Goal: Task Accomplishment & Management: Manage account settings

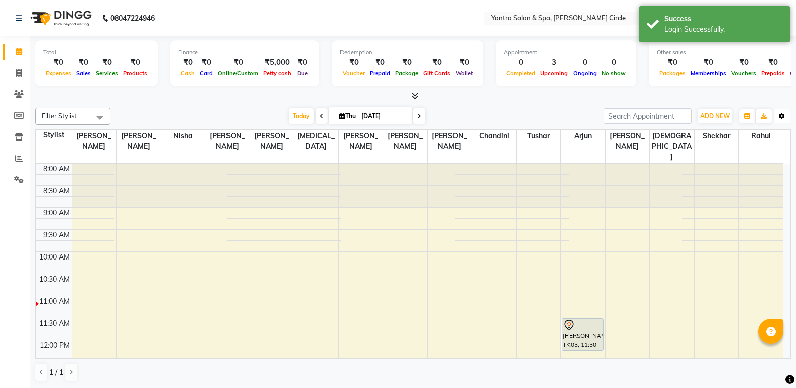
click at [783, 117] on icon "button" at bounding box center [782, 117] width 6 height 6
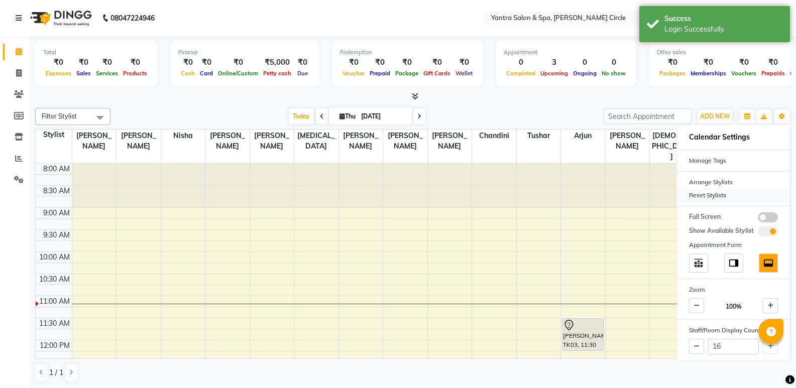
click at [740, 197] on div "Reset Stylists" at bounding box center [733, 195] width 113 height 13
click at [539, 109] on div "Today Thu 04-09-2025" at bounding box center [357, 116] width 483 height 15
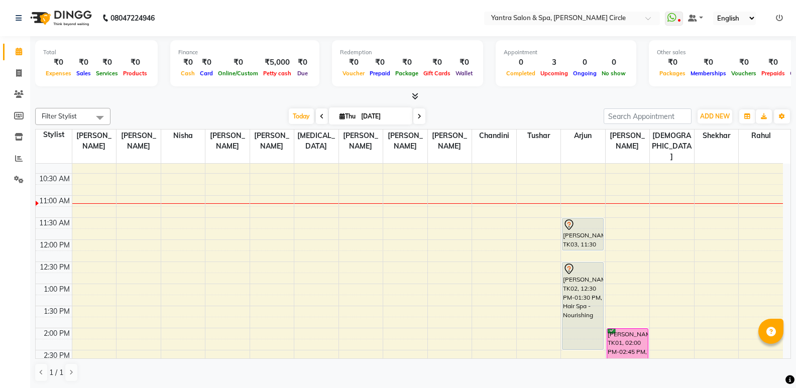
scroll to position [102, 0]
drag, startPoint x: 590, startPoint y: 294, endPoint x: 585, endPoint y: 338, distance: 44.1
click at [585, 338] on div "Aayushi pittal, TK03, 11:30 AM-12:15 PM, Hair Cut - Female Shalini, TK02, 12:30…" at bounding box center [583, 371] width 44 height 618
click at [10, 76] on span at bounding box center [19, 74] width 18 height 12
select select "service"
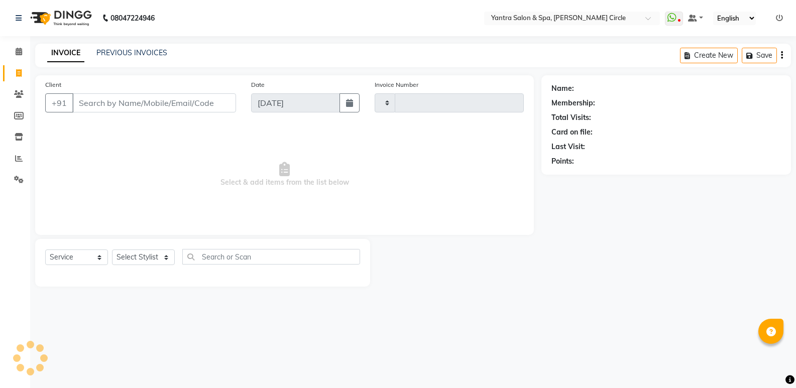
type input "3919"
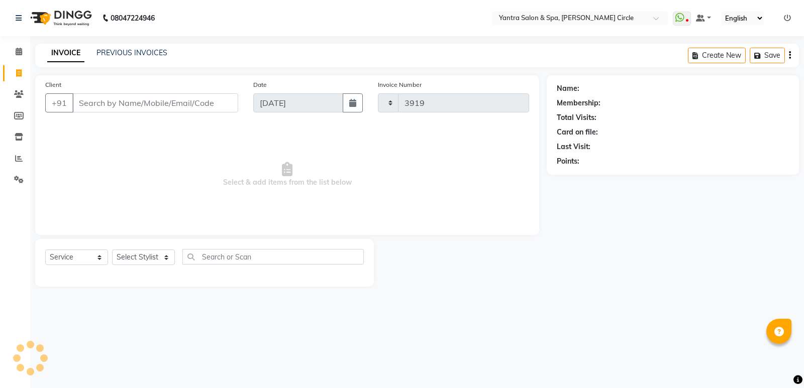
select select "152"
click at [113, 107] on input "Client" at bounding box center [155, 102] width 166 height 19
click at [107, 103] on input "9414137656" at bounding box center [129, 102] width 115 height 19
type input "9414127656"
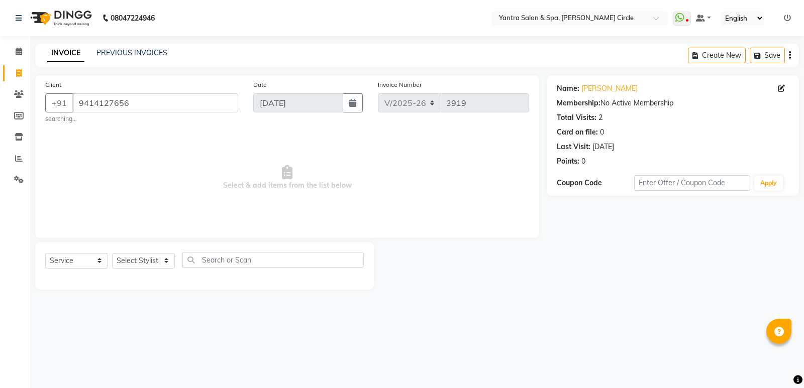
click at [242, 172] on span "Select & add items from the list below" at bounding box center [287, 178] width 484 height 100
click at [155, 261] on select "Select Stylist Anil Jaipal Arjun Bhawna Chandini Khushboo Soni Lalita Manager N…" at bounding box center [143, 261] width 63 height 16
select select "4349"
click at [112, 253] on select "Select Stylist Anil Jaipal Arjun Bhawna Chandini Khushboo Soni Lalita Manager N…" at bounding box center [143, 261] width 63 height 16
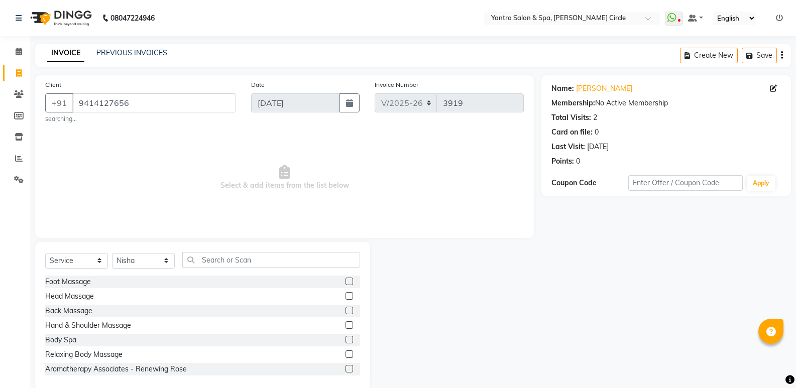
click at [279, 252] on div "Select Service Product Membership Package Voucher Prepaid Gift Card Select Styl…" at bounding box center [202, 316] width 335 height 148
click at [280, 262] on input "text" at bounding box center [271, 260] width 178 height 16
type input "y"
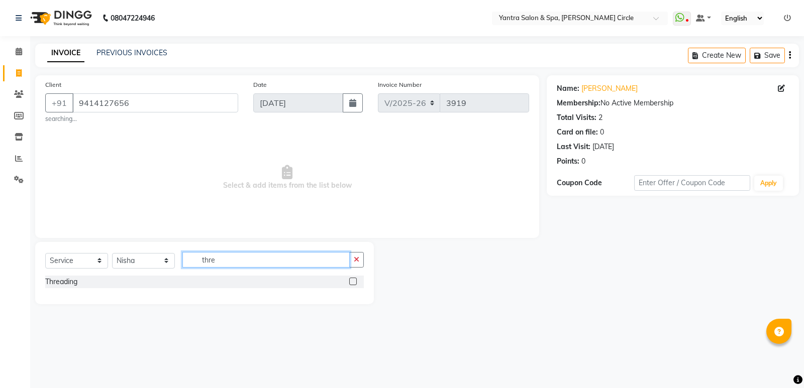
type input "thre"
click at [351, 280] on label at bounding box center [353, 282] width 8 height 8
click at [351, 280] on input "checkbox" at bounding box center [352, 282] width 7 height 7
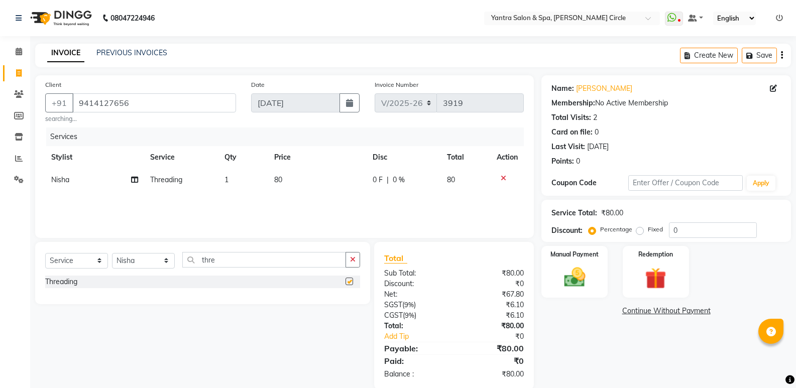
checkbox input "false"
click at [322, 186] on td "80" at bounding box center [317, 180] width 99 height 23
select select "4349"
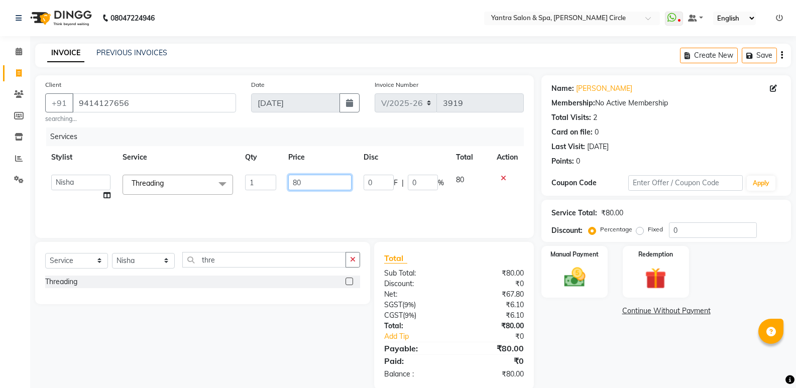
click at [315, 181] on input "80" at bounding box center [319, 183] width 63 height 16
type input "160"
click at [501, 247] on div "Total Sub Total: ₹80.00 Discount: ₹0 Net: ₹67.80 SGST ( 9% ) ₹6.10 CGST ( 9% ) …" at bounding box center [454, 316] width 160 height 148
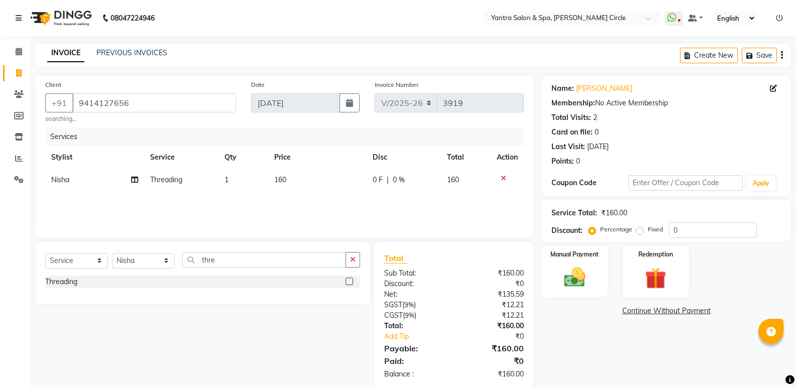
drag, startPoint x: 554, startPoint y: 258, endPoint x: 613, endPoint y: 298, distance: 71.2
click at [557, 258] on label "Manual Payment" at bounding box center [575, 254] width 48 height 9
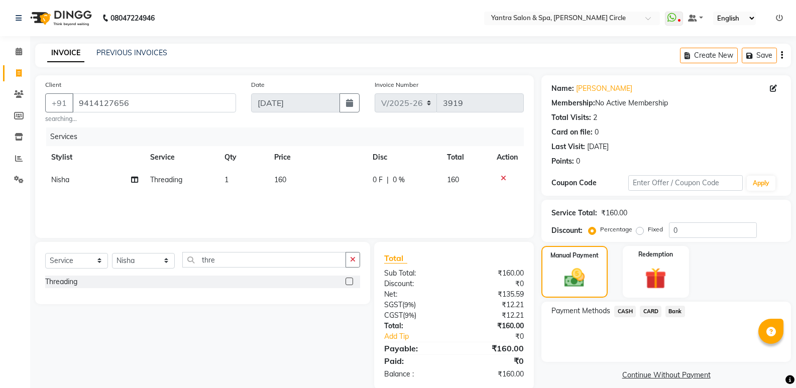
click at [672, 310] on span "Bank" at bounding box center [676, 312] width 20 height 12
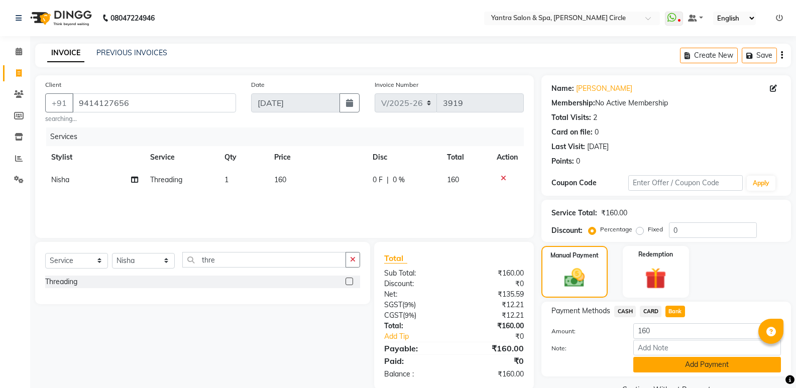
click at [685, 361] on button "Add Payment" at bounding box center [707, 365] width 148 height 16
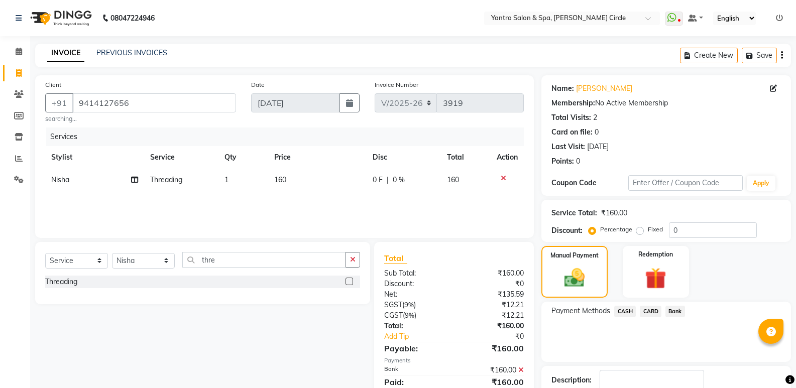
scroll to position [66, 0]
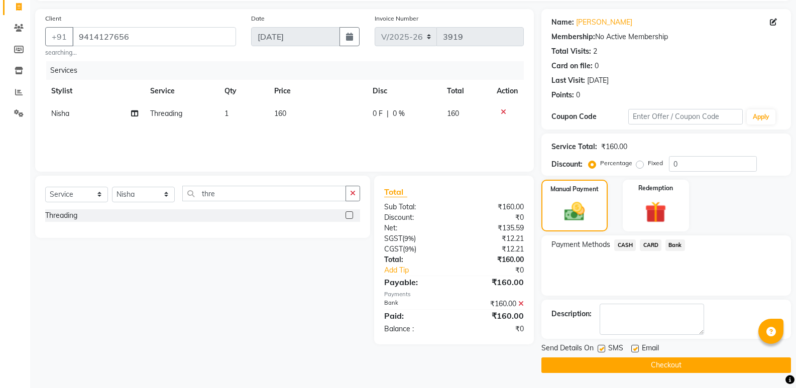
click at [667, 361] on button "Checkout" at bounding box center [667, 366] width 250 height 16
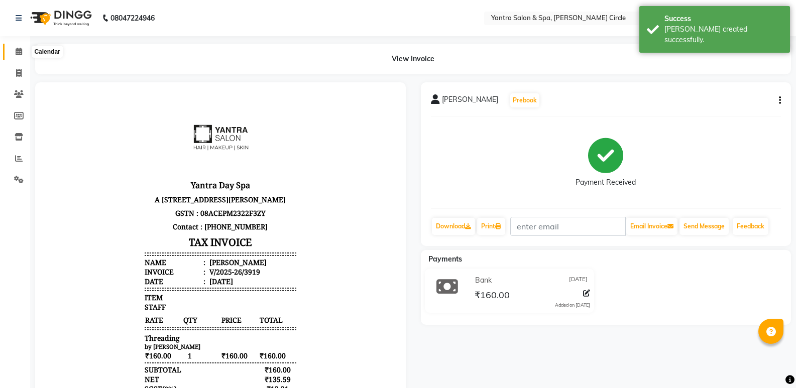
click at [13, 55] on span at bounding box center [19, 52] width 18 height 12
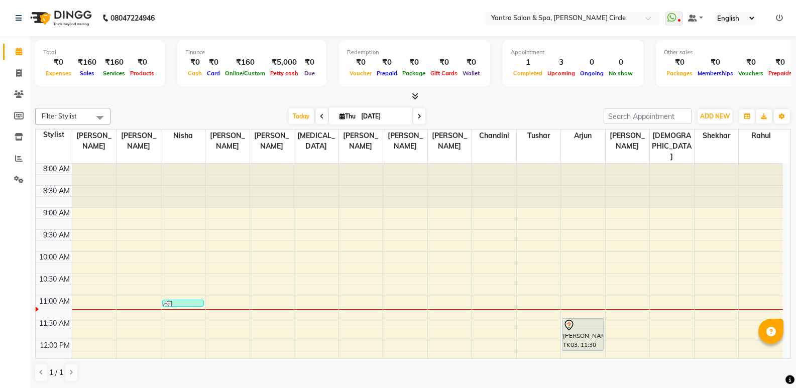
click at [415, 95] on icon at bounding box center [415, 96] width 7 height 8
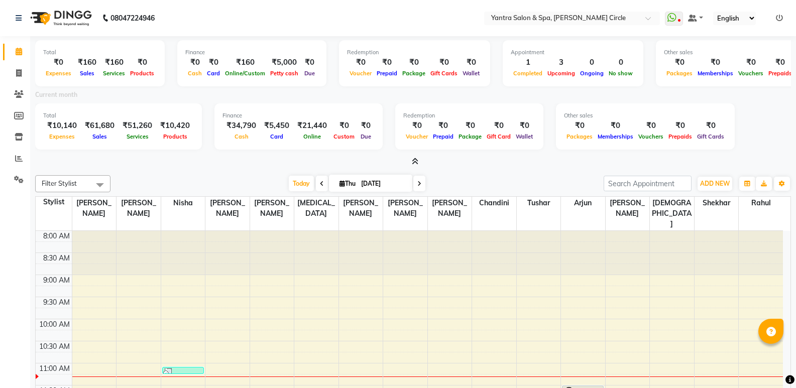
click at [415, 160] on icon at bounding box center [415, 162] width 7 height 8
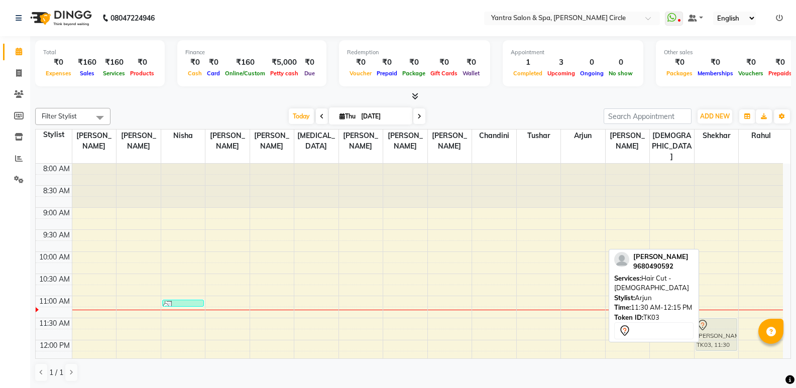
drag, startPoint x: 577, startPoint y: 323, endPoint x: 728, endPoint y: 320, distance: 151.2
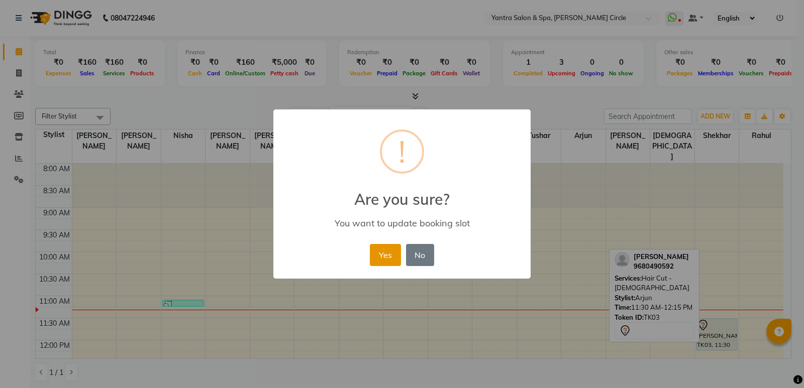
click at [385, 258] on button "Yes" at bounding box center [385, 255] width 31 height 22
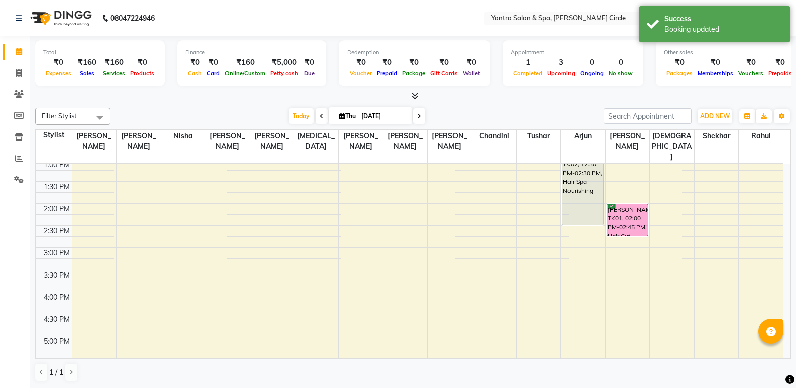
scroll to position [201, 0]
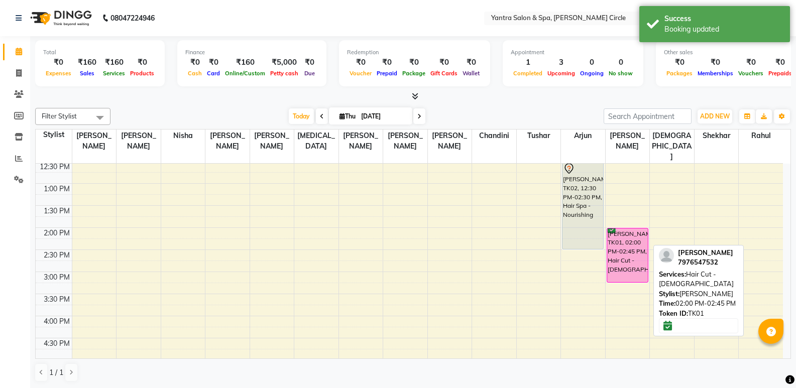
click at [633, 265] on div "Mitali Arora, TK01, 02:00 PM-02:45 PM, Hair Cut - Female Mitali Arora, TK01, 02…" at bounding box center [628, 272] width 44 height 618
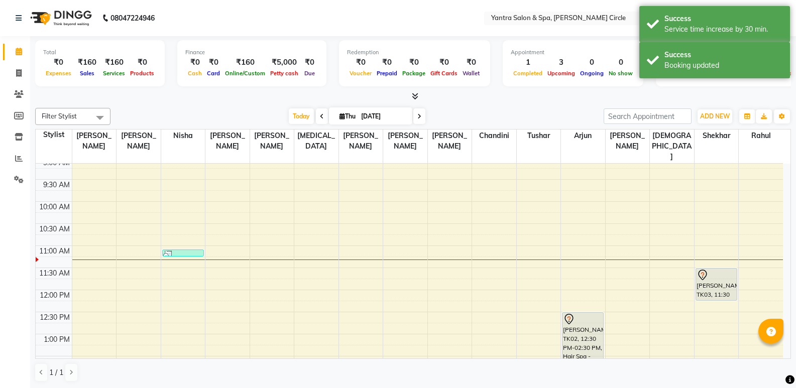
scroll to position [151, 0]
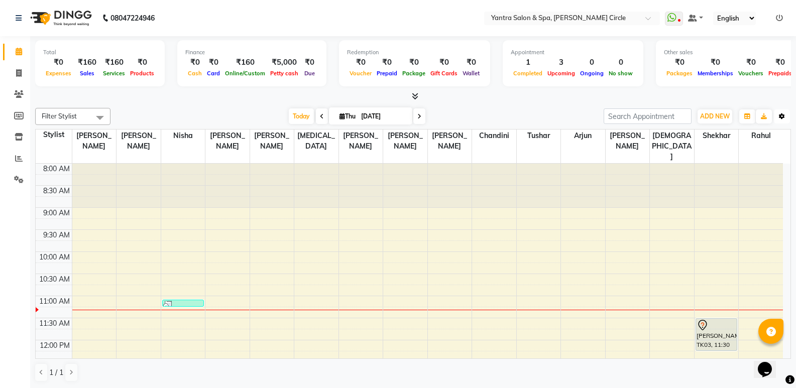
click at [787, 112] on button "Toggle Dropdown" at bounding box center [782, 117] width 16 height 14
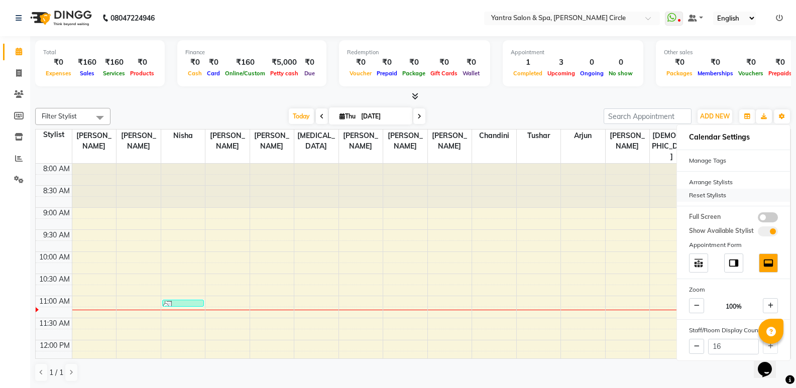
click at [752, 198] on div "Reset Stylists" at bounding box center [733, 195] width 113 height 13
click at [774, 346] on div "16" at bounding box center [733, 347] width 113 height 20
click at [768, 347] on div "16" at bounding box center [733, 347] width 113 height 20
click at [549, 97] on div at bounding box center [413, 96] width 756 height 11
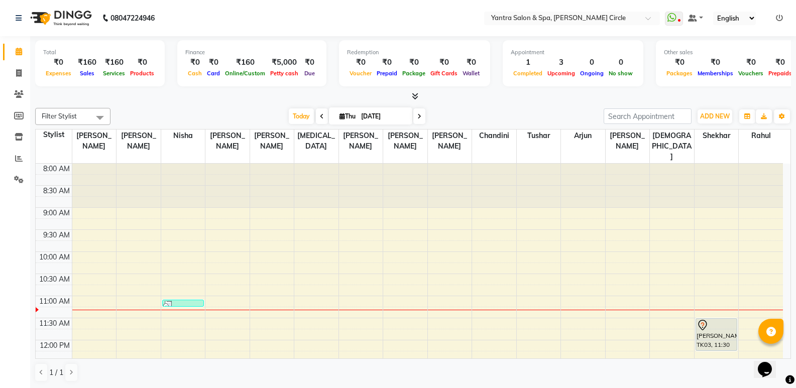
scroll to position [151, 0]
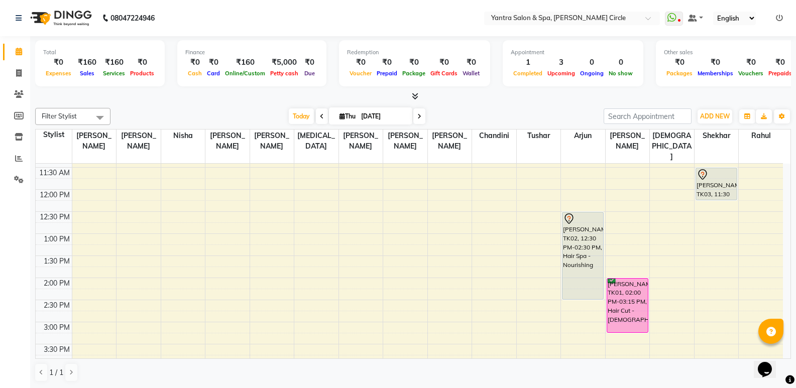
click at [747, 228] on div "8:00 AM 8:30 AM 9:00 AM 9:30 AM 10:00 AM 10:30 AM 11:00 AM 11:30 AM 12:00 PM 12…" at bounding box center [410, 322] width 748 height 618
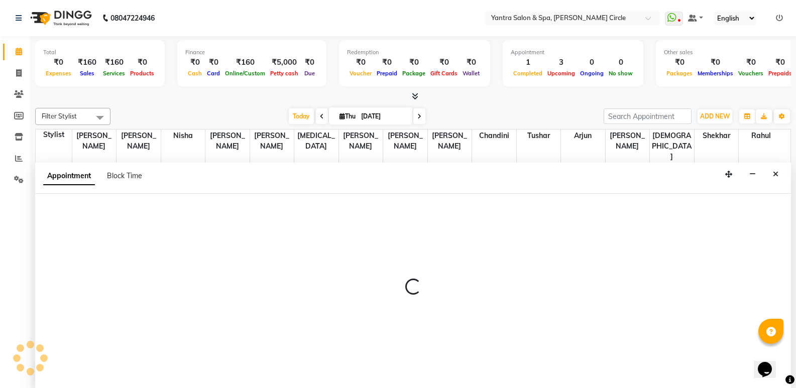
scroll to position [1, 0]
select select "84063"
select select "780"
select select "tentative"
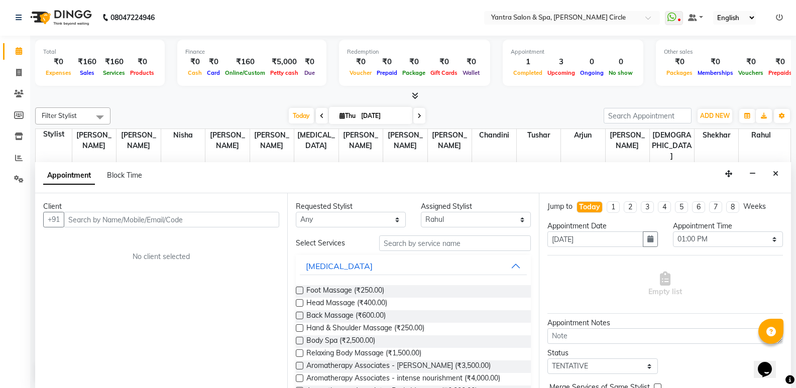
click at [179, 219] on input "text" at bounding box center [172, 220] width 216 height 16
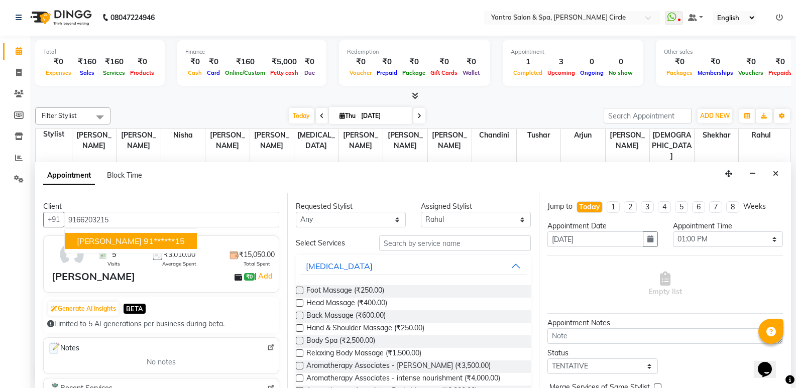
drag, startPoint x: 160, startPoint y: 243, endPoint x: 392, endPoint y: 259, distance: 233.2
click at [161, 243] on ngb-highlight "91******15" at bounding box center [164, 241] width 41 height 10
type input "91******15"
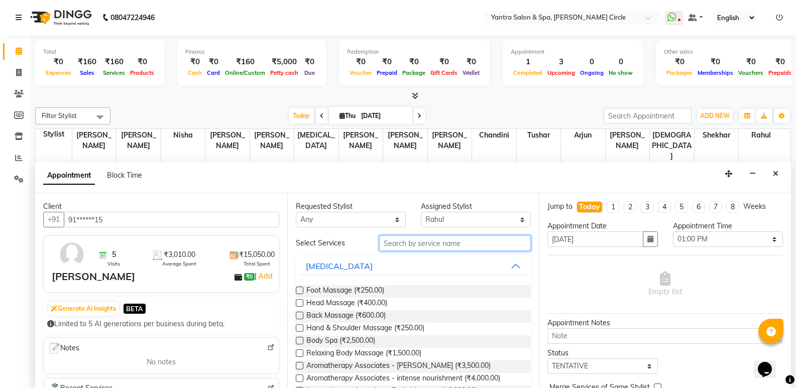
click at [456, 243] on input "text" at bounding box center [455, 244] width 152 height 16
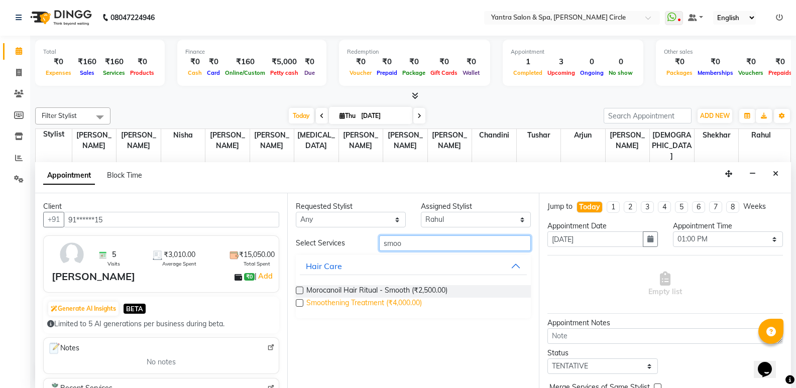
type input "smoo"
click at [364, 304] on span "Smoothening Treatment (₹4,000.00)" at bounding box center [364, 304] width 116 height 13
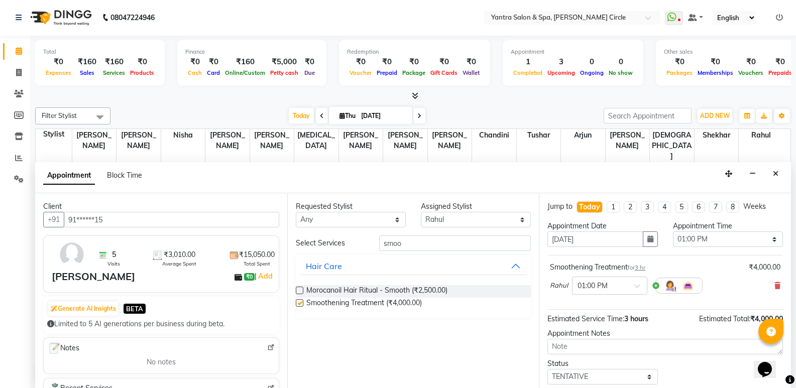
checkbox input "false"
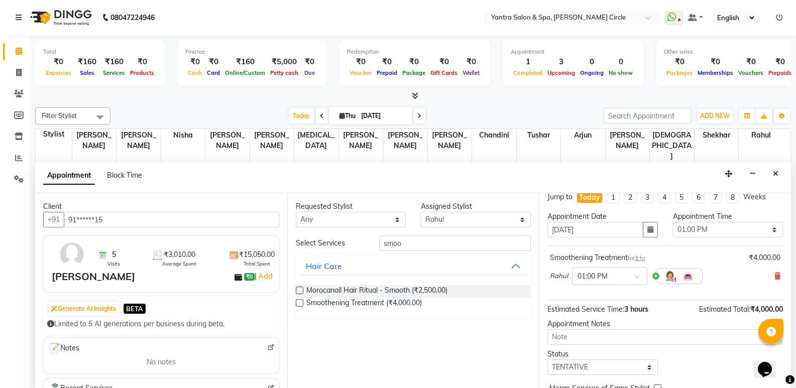
scroll to position [60, 0]
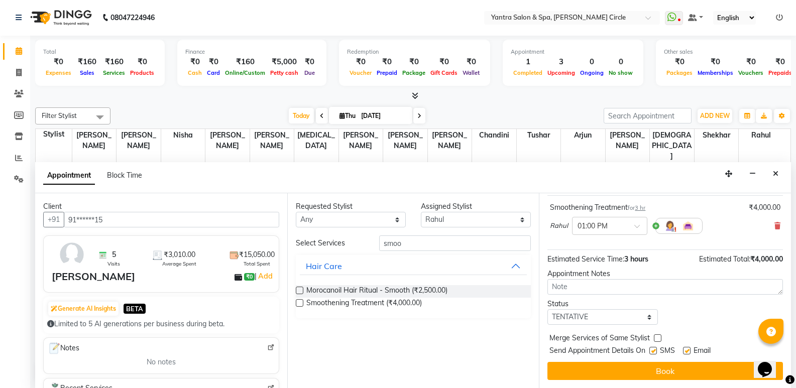
click at [650, 376] on button "Book" at bounding box center [666, 371] width 236 height 18
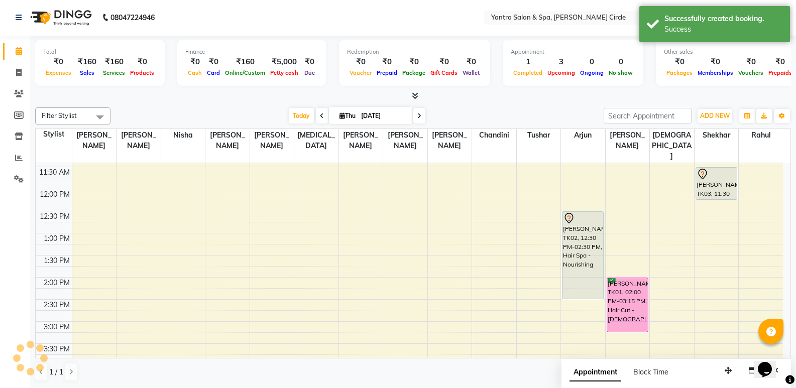
scroll to position [0, 0]
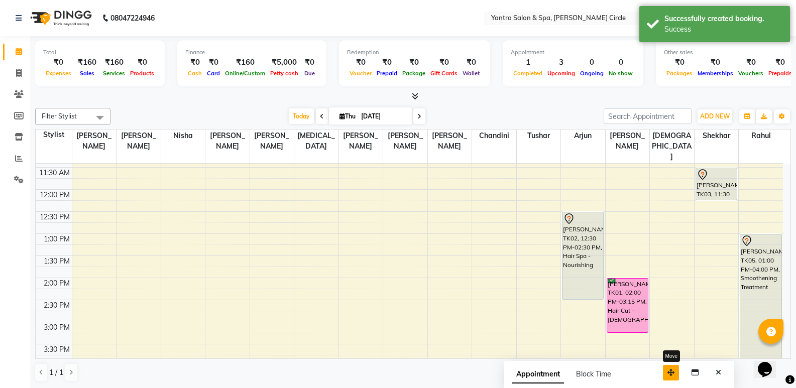
drag, startPoint x: 731, startPoint y: 373, endPoint x: 672, endPoint y: 372, distance: 59.8
click at [668, 375] on icon "button" at bounding box center [671, 372] width 7 height 7
click at [690, 371] on div "Appointment Block Time" at bounding box center [603, 376] width 230 height 31
click at [696, 372] on button "Close" at bounding box center [702, 373] width 15 height 16
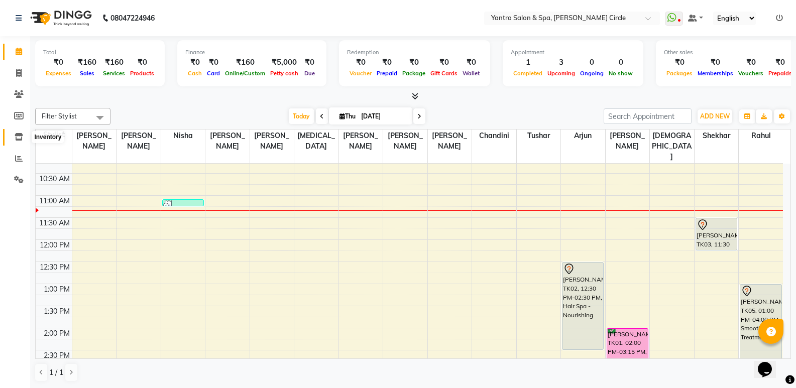
click at [18, 132] on span at bounding box center [19, 138] width 18 height 12
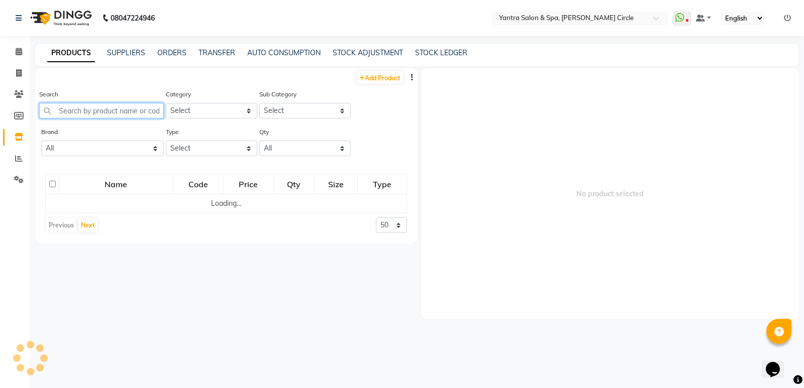
click at [100, 115] on input "text" at bounding box center [101, 111] width 125 height 16
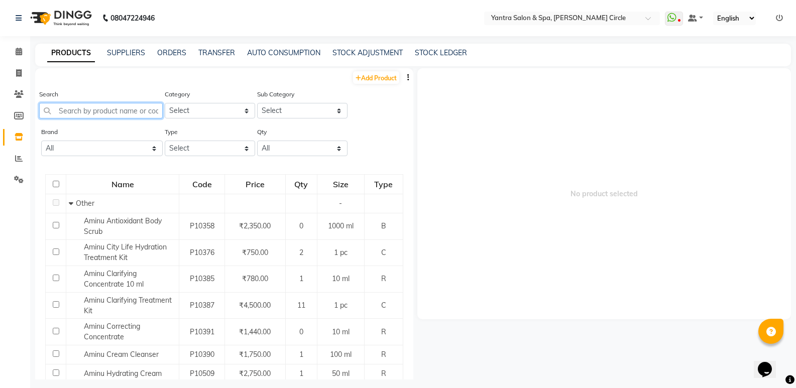
click at [145, 110] on input "text" at bounding box center [101, 111] width 124 height 16
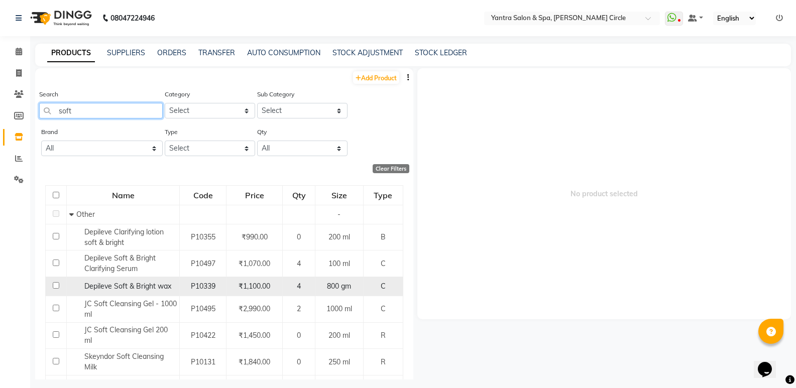
type input "soft"
click at [136, 285] on span "Depileve Soft & Bright wax" at bounding box center [127, 286] width 87 height 9
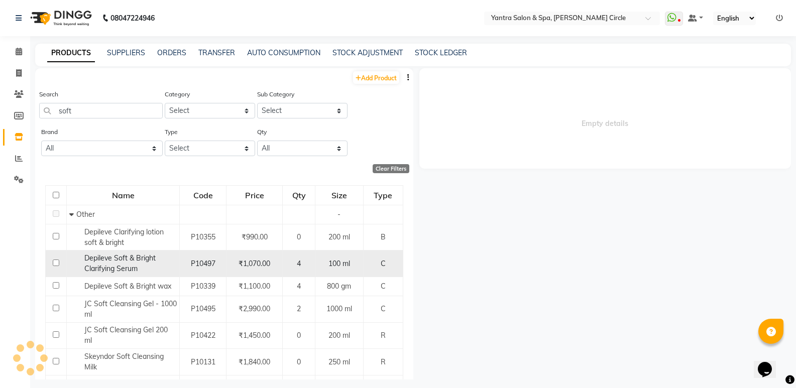
select select
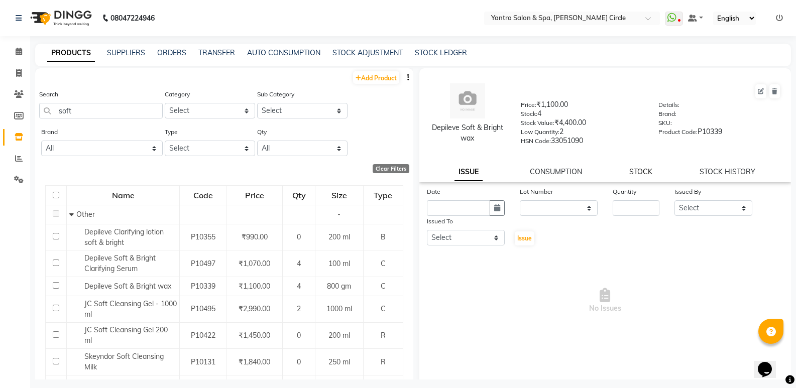
click at [631, 172] on link "STOCK" at bounding box center [640, 171] width 23 height 9
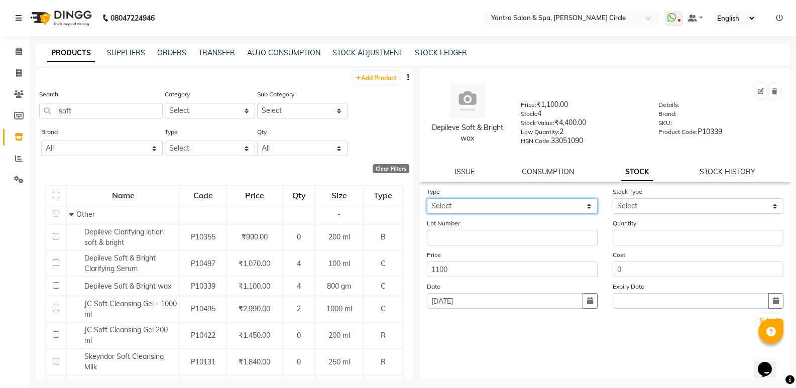
click at [556, 210] on select "Select In Out" at bounding box center [512, 206] width 171 height 16
select select "out"
click at [427, 198] on select "Select In Out" at bounding box center [512, 206] width 171 height 16
select select
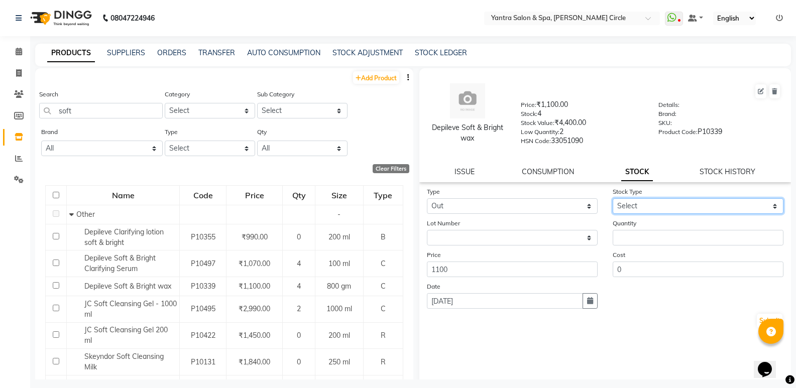
drag, startPoint x: 649, startPoint y: 204, endPoint x: 650, endPoint y: 211, distance: 6.6
click at [649, 207] on select "Select Internal Use Damaged Expired Adjustment Return Other" at bounding box center [698, 206] width 171 height 16
select select "internal use"
click at [613, 198] on select "Select Internal Use Damaged Expired Adjustment Return Other" at bounding box center [698, 206] width 171 height 16
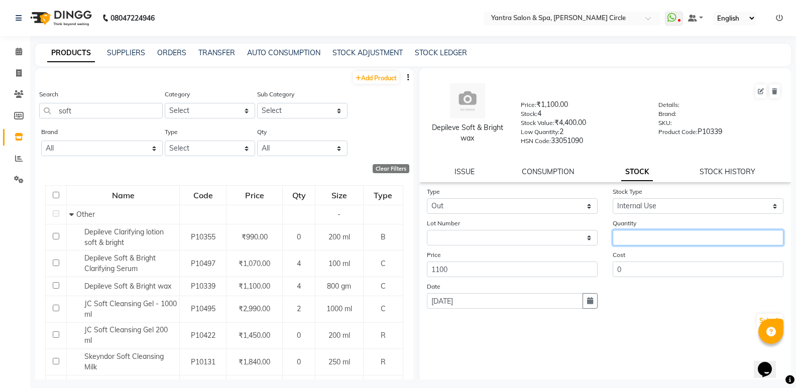
click at [649, 236] on input "number" at bounding box center [698, 238] width 171 height 16
type input "1"
click at [765, 314] on button "Submit" at bounding box center [770, 321] width 26 height 14
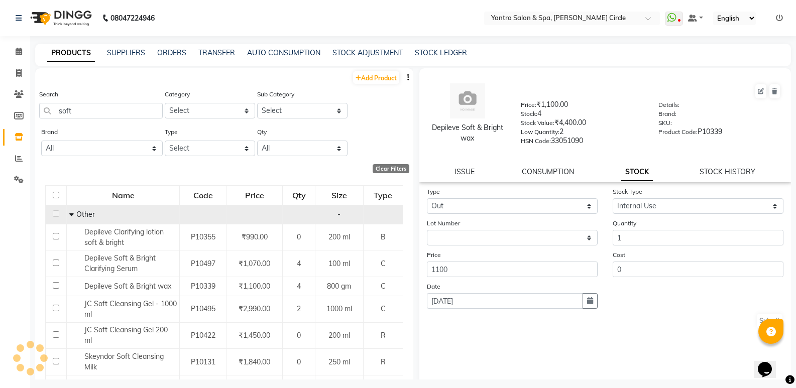
select select
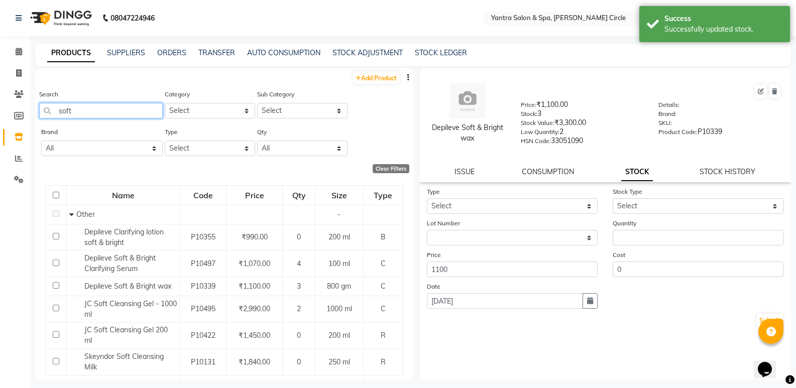
click at [127, 108] on input "soft" at bounding box center [101, 111] width 124 height 16
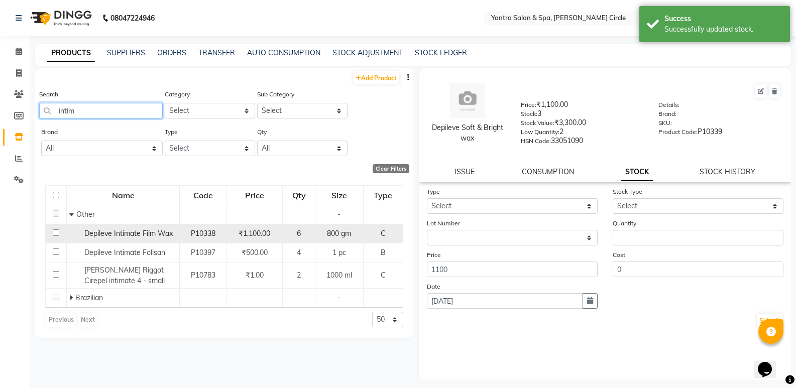
type input "intim"
click at [121, 236] on span "Depileve Intimate Film Wax" at bounding box center [128, 233] width 88 height 9
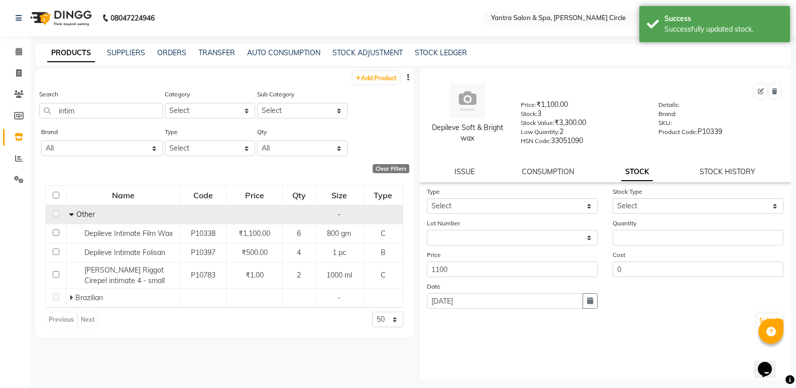
select select
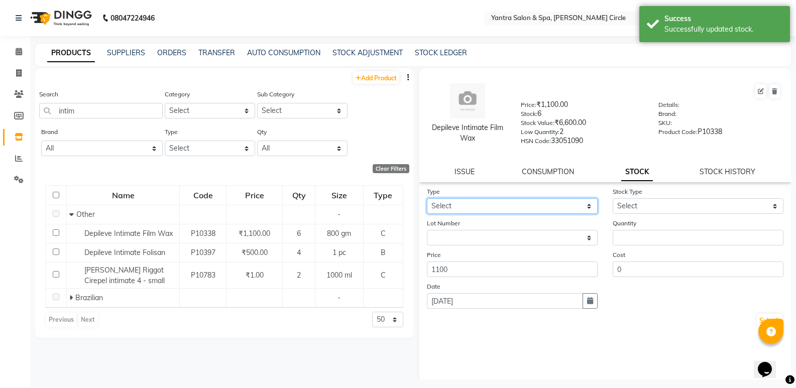
drag, startPoint x: 505, startPoint y: 206, endPoint x: 507, endPoint y: 213, distance: 6.7
click at [505, 206] on select "Select In Out" at bounding box center [512, 206] width 171 height 16
select select "out"
click at [427, 198] on select "Select In Out" at bounding box center [512, 206] width 171 height 16
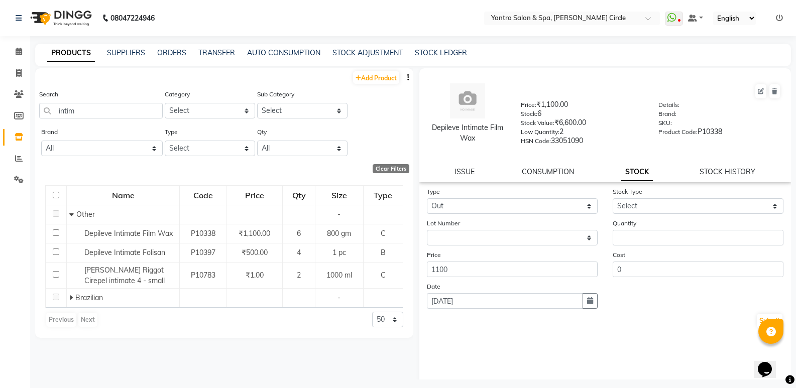
click at [646, 214] on form "Type Select In Out Stock Type Select Internal Use Damaged Expired Adjustment Re…" at bounding box center [605, 257] width 357 height 143
drag, startPoint x: 651, startPoint y: 208, endPoint x: 648, endPoint y: 213, distance: 5.7
click at [651, 208] on select "Select Internal Use Damaged Expired Adjustment Return Other" at bounding box center [698, 206] width 171 height 16
select select "internal use"
click at [613, 198] on select "Select Internal Use Damaged Expired Adjustment Return Other" at bounding box center [698, 206] width 171 height 16
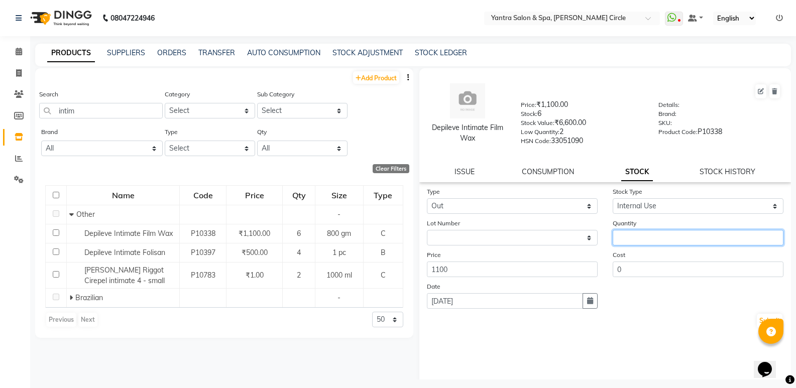
click at [643, 237] on input "number" at bounding box center [698, 238] width 171 height 16
type input "1"
click at [758, 322] on button "Submit" at bounding box center [770, 321] width 26 height 14
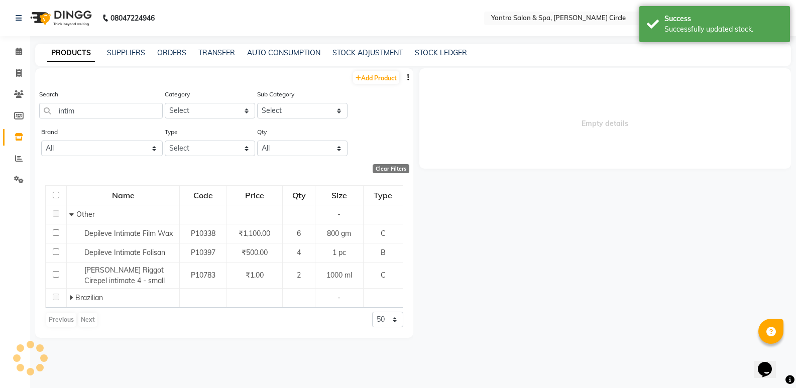
select select
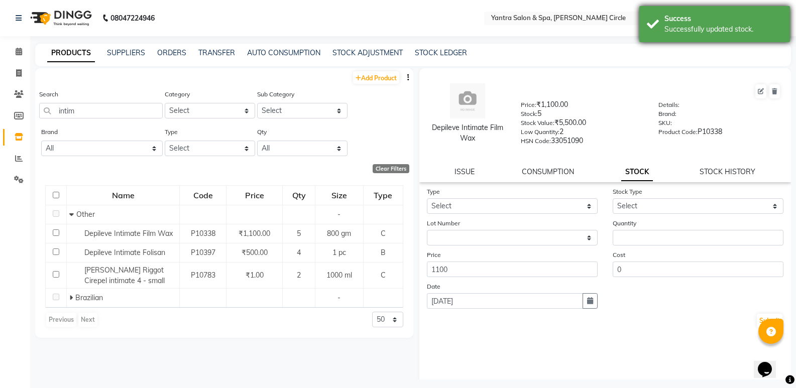
click at [669, 15] on div "Success" at bounding box center [724, 19] width 118 height 11
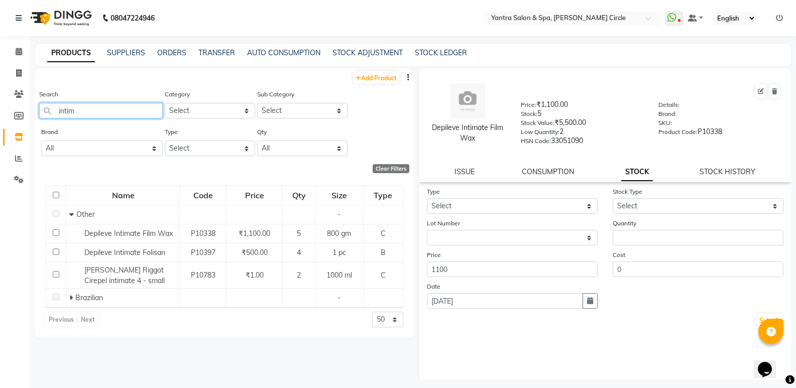
click at [118, 107] on input "intim" at bounding box center [101, 111] width 124 height 16
type input "thermal cleans"
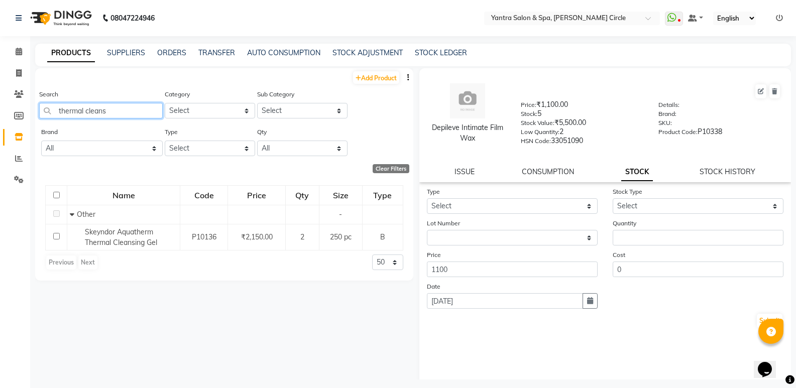
click at [130, 109] on input "thermal cleans" at bounding box center [101, 111] width 124 height 16
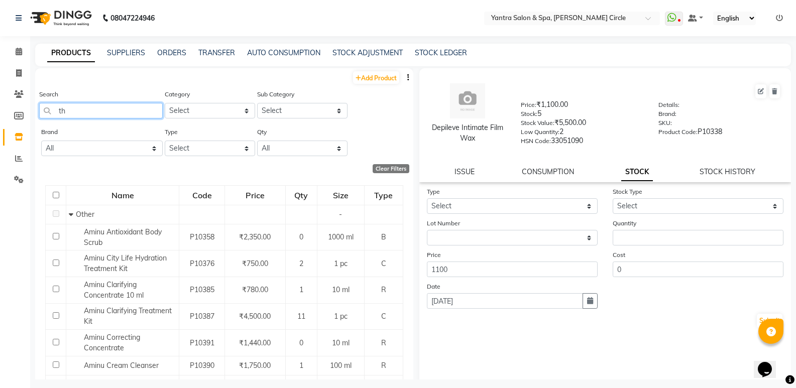
type input "t"
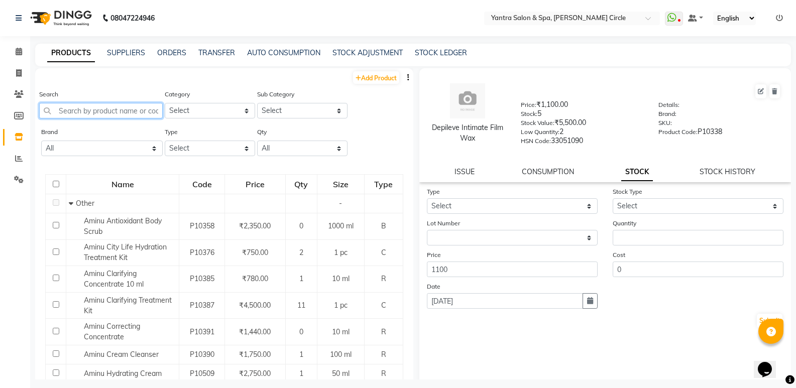
type input "e"
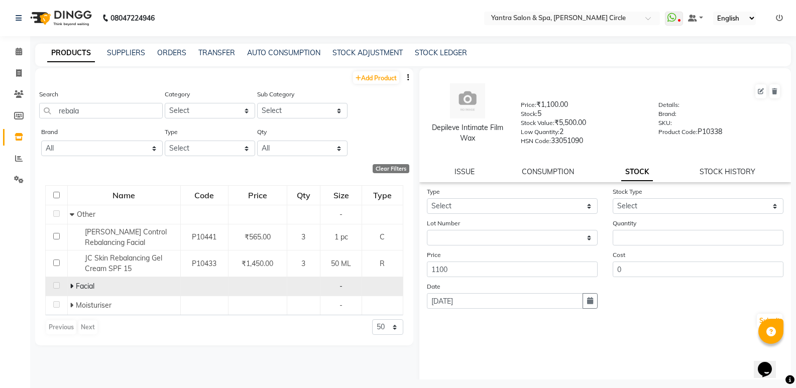
click at [72, 287] on icon at bounding box center [72, 286] width 4 height 7
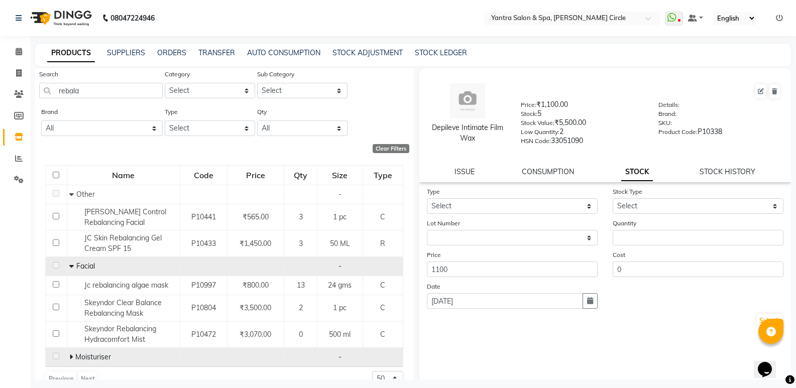
scroll to position [38, 0]
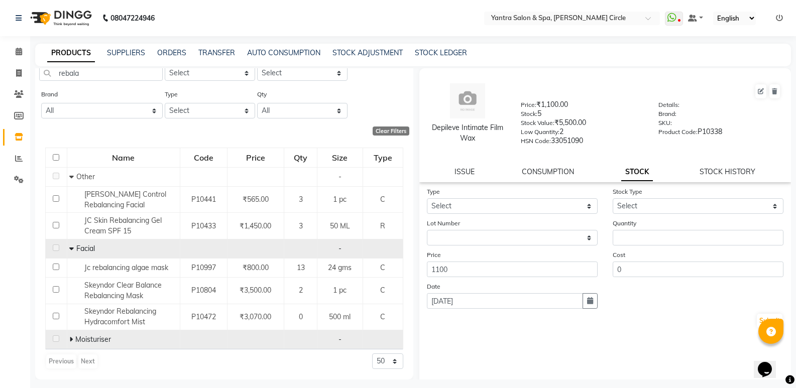
click at [70, 341] on icon at bounding box center [71, 339] width 4 height 7
click at [137, 73] on input "rebala" at bounding box center [101, 73] width 124 height 16
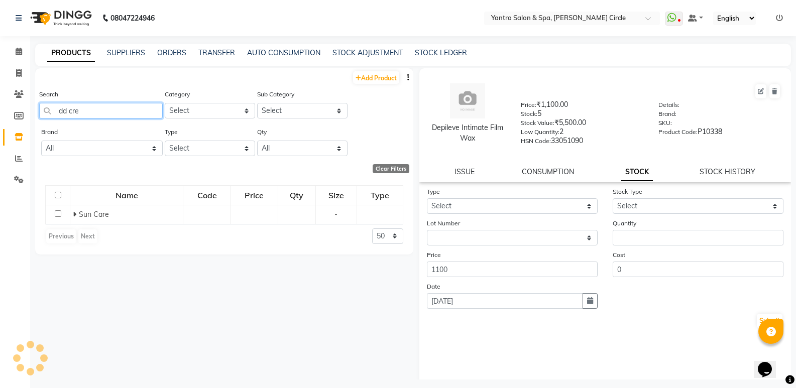
scroll to position [0, 0]
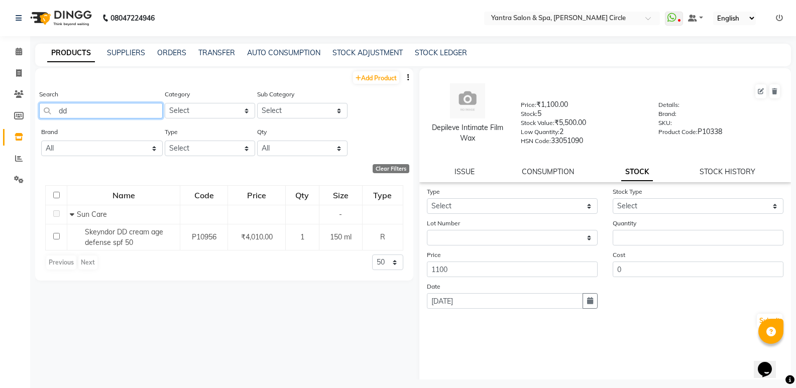
type input "d"
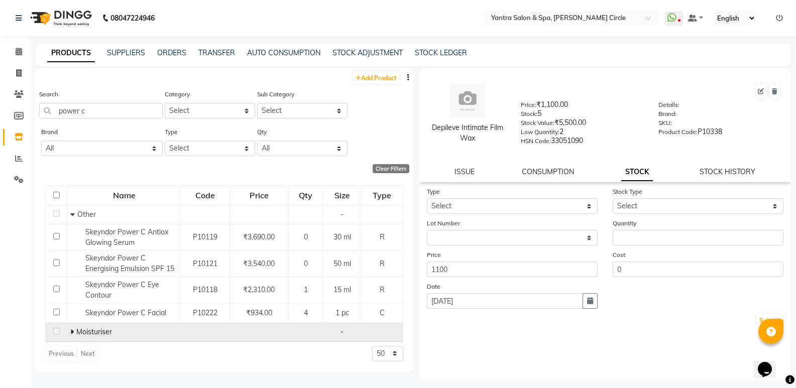
click at [70, 333] on icon at bounding box center [72, 332] width 4 height 7
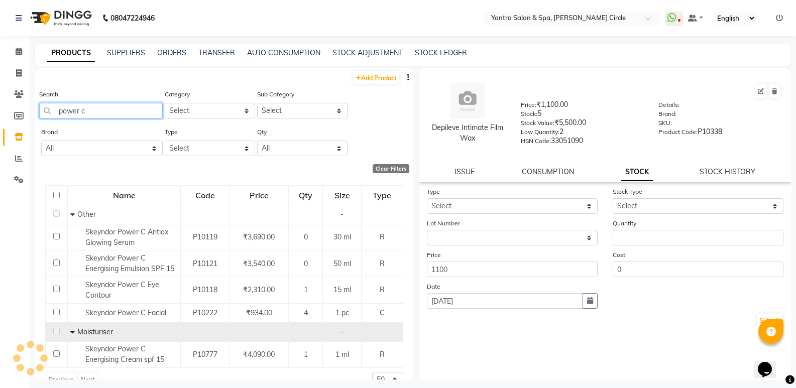
click at [131, 109] on input "power c" at bounding box center [101, 111] width 124 height 16
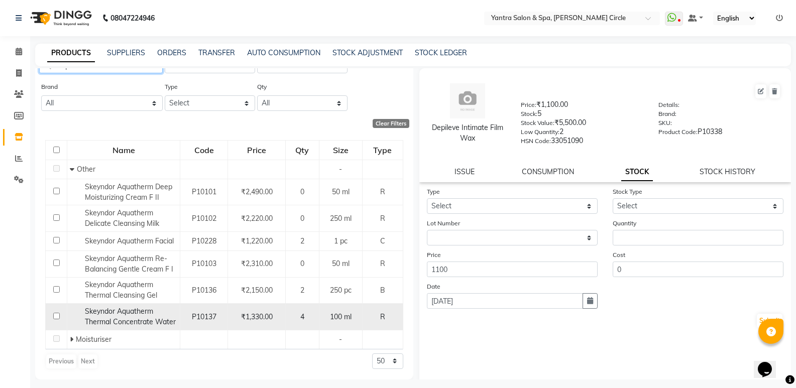
scroll to position [7, 0]
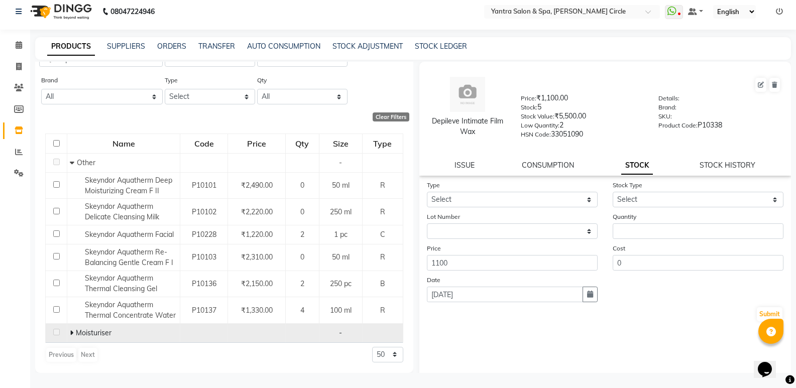
click at [70, 333] on icon at bounding box center [72, 333] width 4 height 7
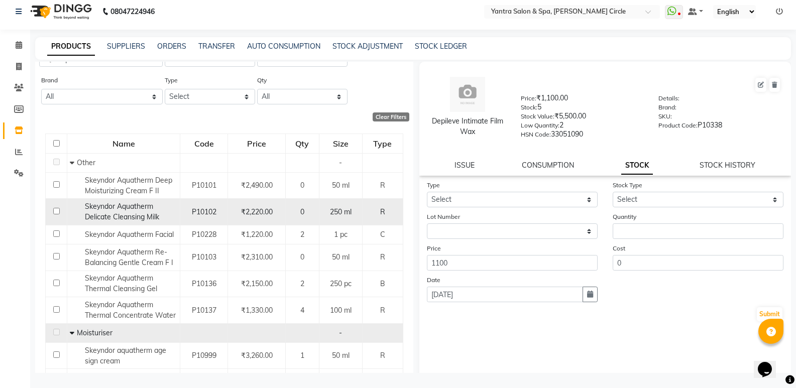
scroll to position [0, 0]
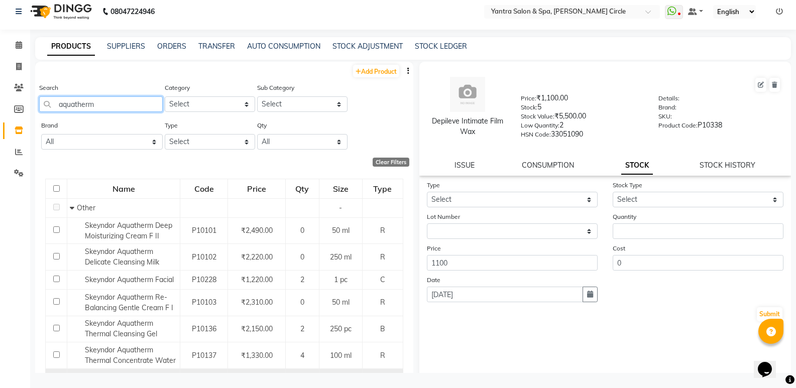
click at [119, 101] on input "aquatherm" at bounding box center [101, 104] width 124 height 16
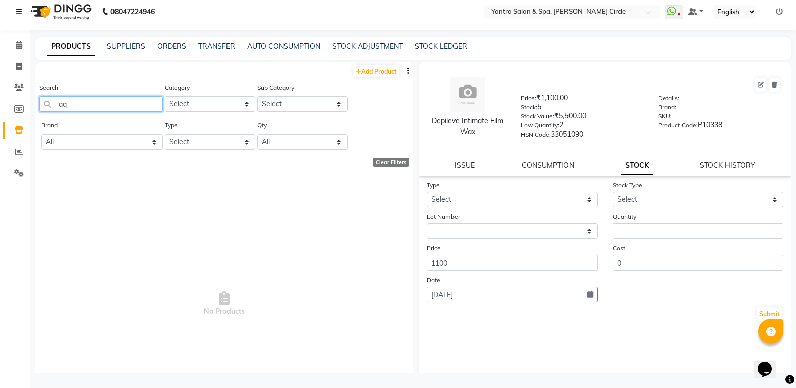
type input "a"
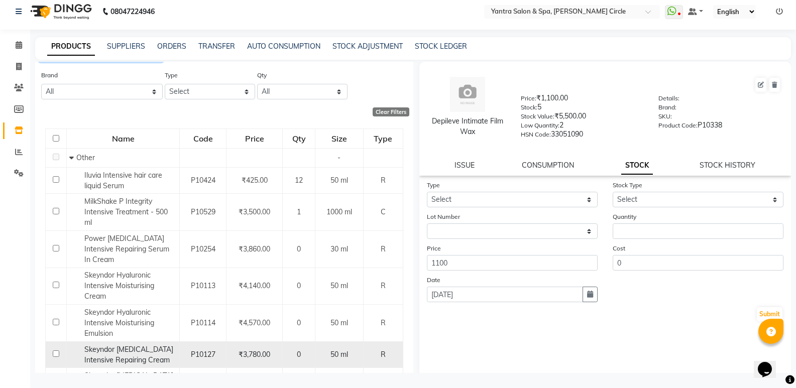
scroll to position [100, 0]
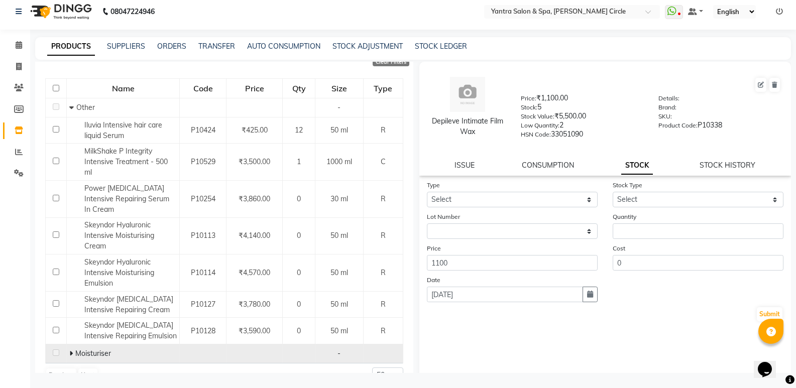
click at [71, 350] on icon at bounding box center [71, 353] width 4 height 7
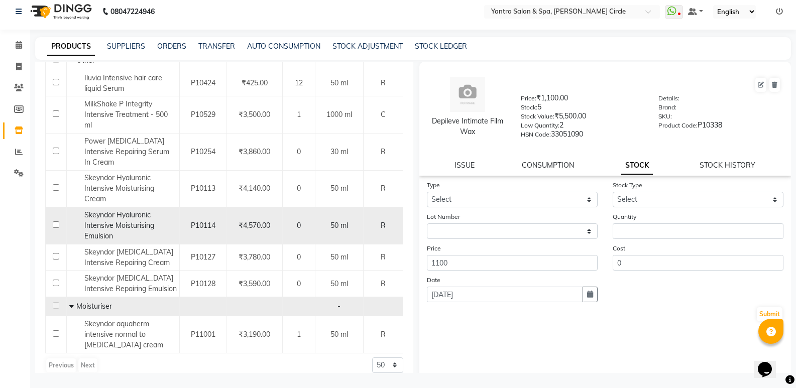
scroll to position [0, 0]
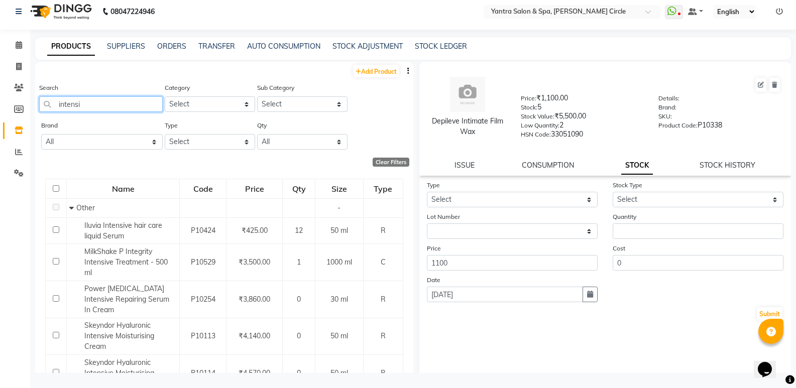
click at [126, 103] on input "intensi" at bounding box center [101, 104] width 124 height 16
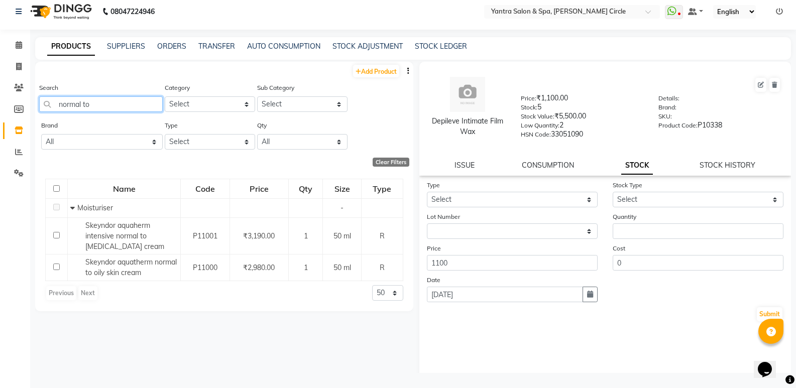
click at [117, 112] on input "normal to" at bounding box center [101, 104] width 124 height 16
type input "age si"
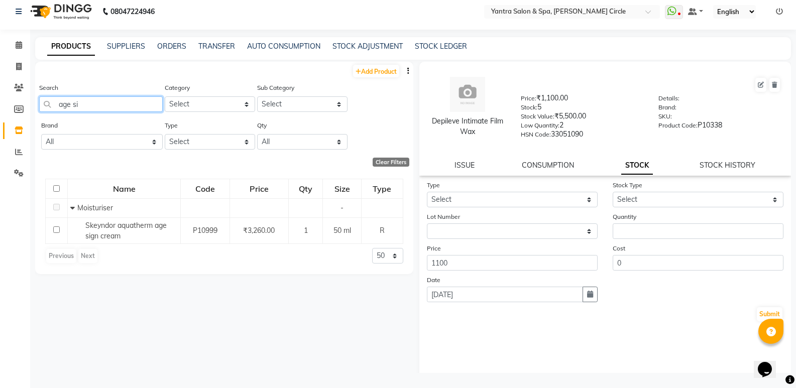
click at [136, 101] on input "age si" at bounding box center [101, 104] width 124 height 16
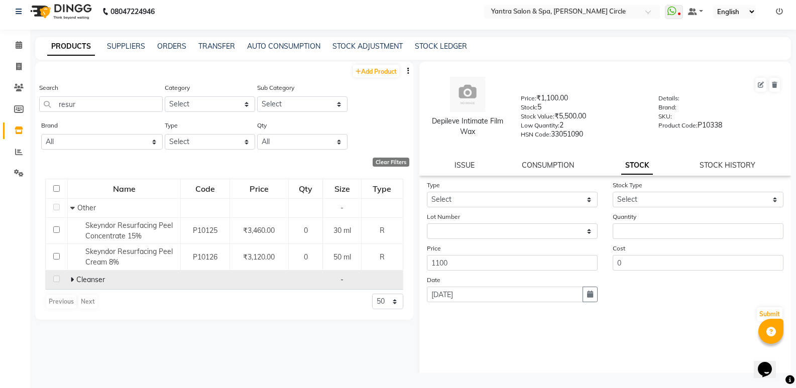
click at [71, 277] on icon at bounding box center [72, 279] width 4 height 7
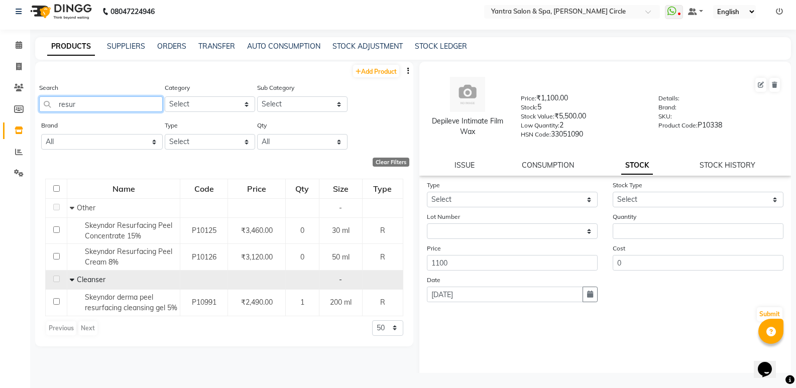
click at [131, 101] on input "resur" at bounding box center [101, 104] width 124 height 16
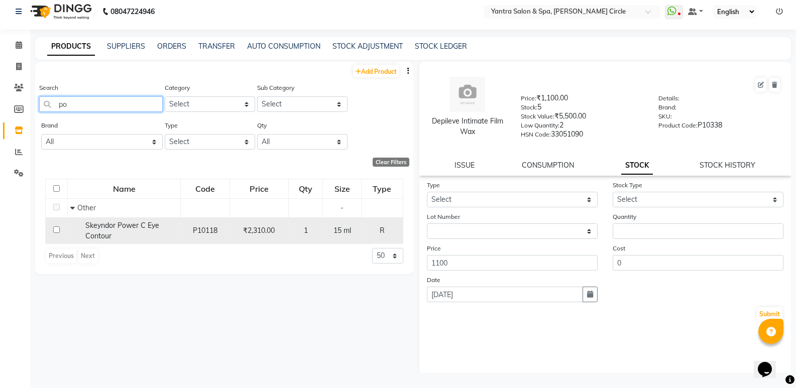
type input "p"
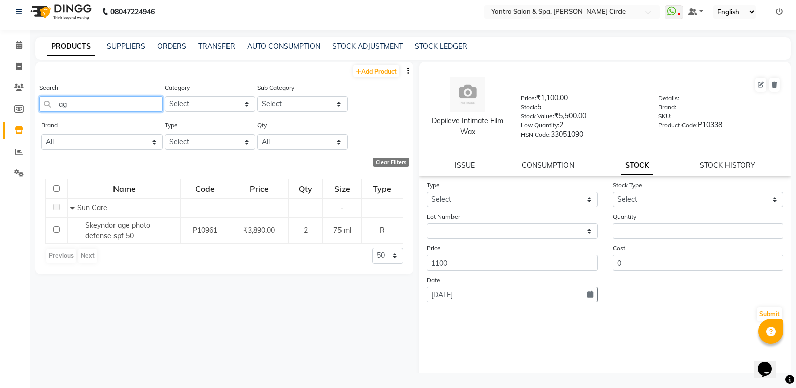
type input "a"
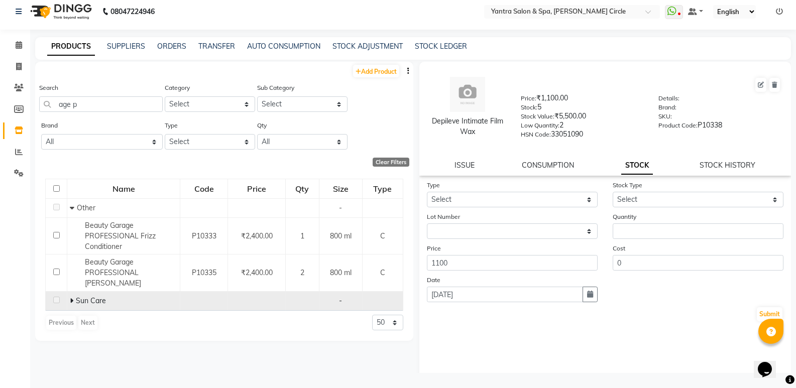
click at [70, 299] on icon at bounding box center [72, 300] width 4 height 7
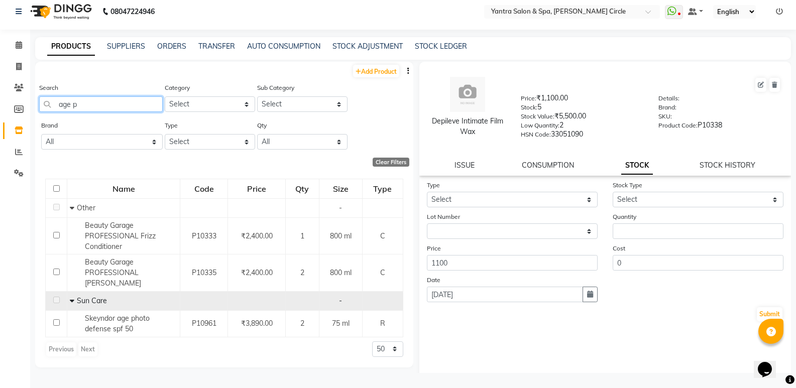
click at [108, 109] on input "age p" at bounding box center [101, 104] width 124 height 16
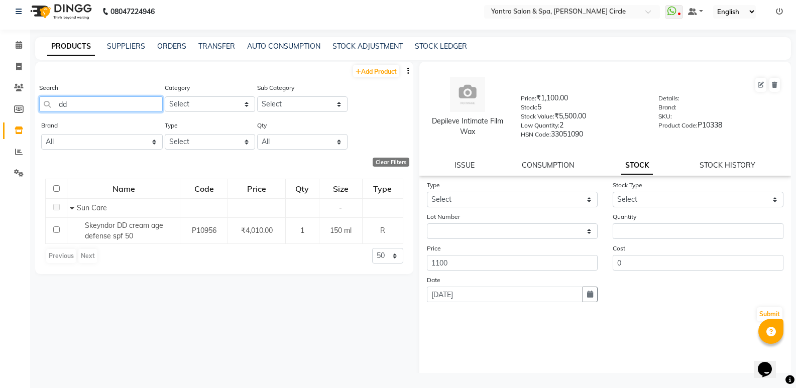
type input "d"
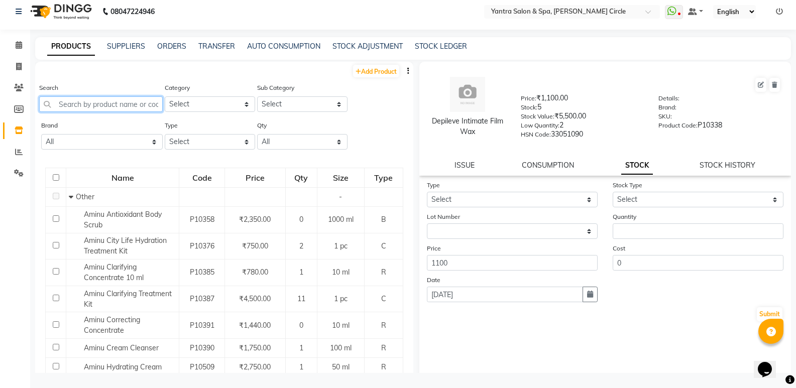
click at [108, 109] on input "text" at bounding box center [101, 104] width 124 height 16
type input "s"
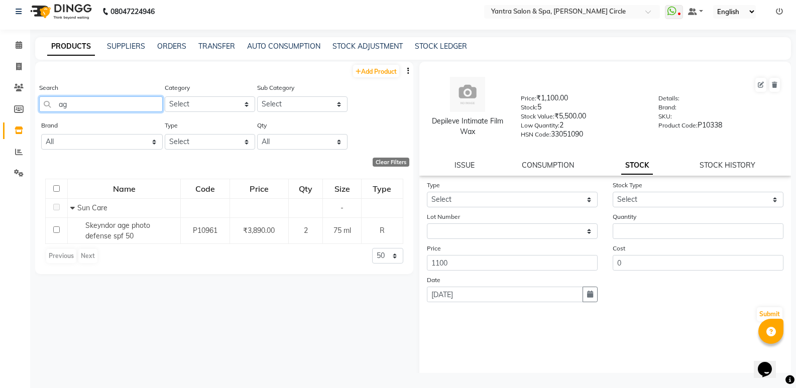
type input "a"
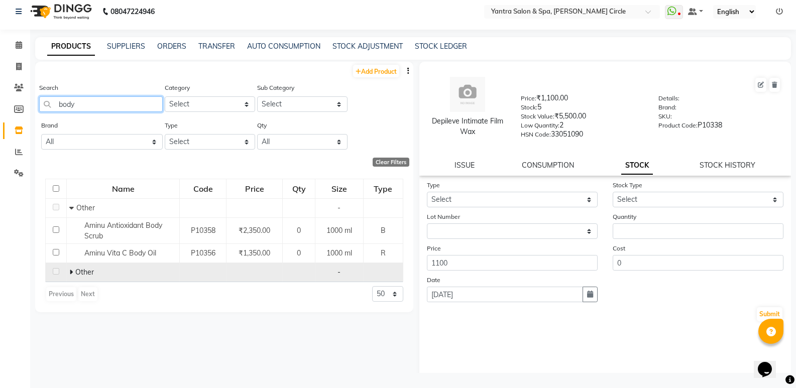
type input "body"
click at [71, 271] on icon at bounding box center [71, 272] width 4 height 7
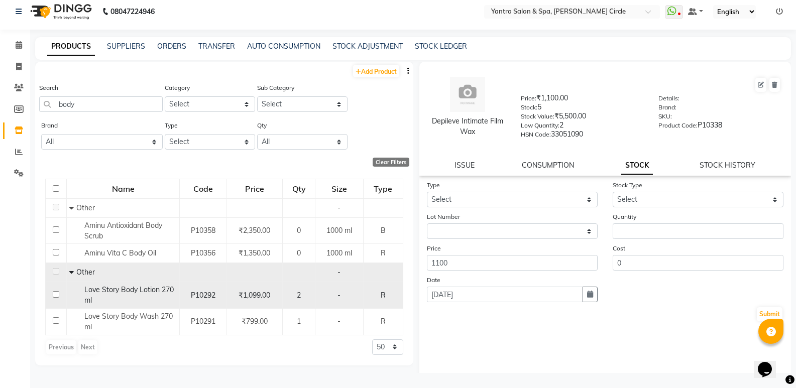
click at [157, 293] on span "Love Story Body Lotion 270 ml" at bounding box center [128, 295] width 89 height 20
select select
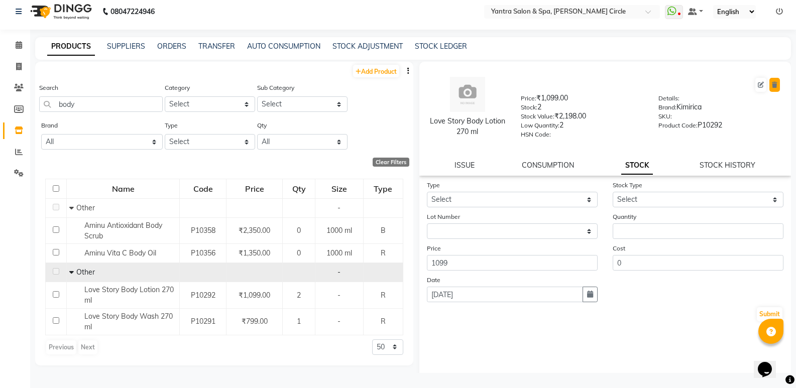
click at [772, 87] on icon at bounding box center [775, 85] width 6 height 6
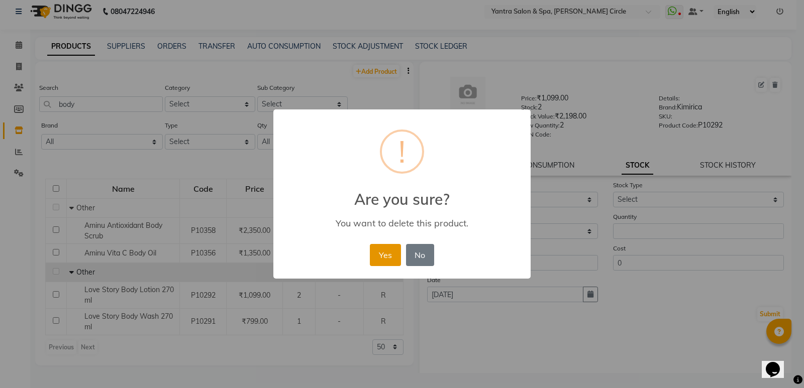
click at [380, 264] on button "Yes" at bounding box center [385, 255] width 31 height 22
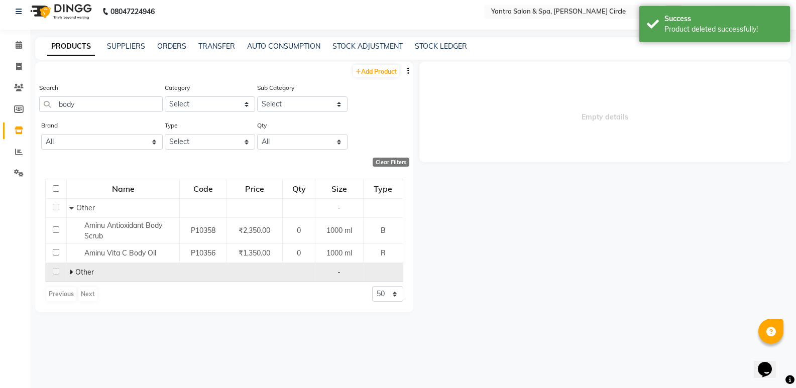
click at [71, 272] on icon at bounding box center [71, 272] width 4 height 7
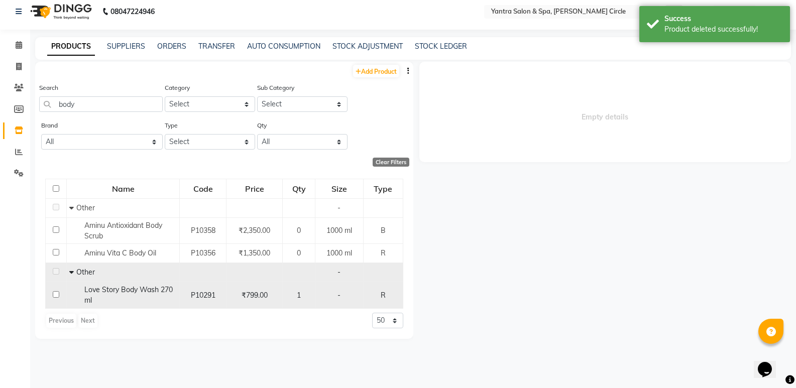
click at [119, 292] on span "Love Story Body Wash 270 ml" at bounding box center [128, 295] width 88 height 20
select select
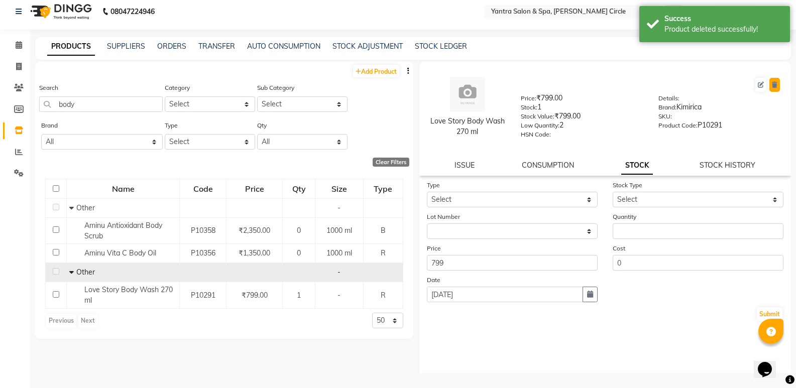
click at [772, 87] on icon at bounding box center [775, 85] width 6 height 6
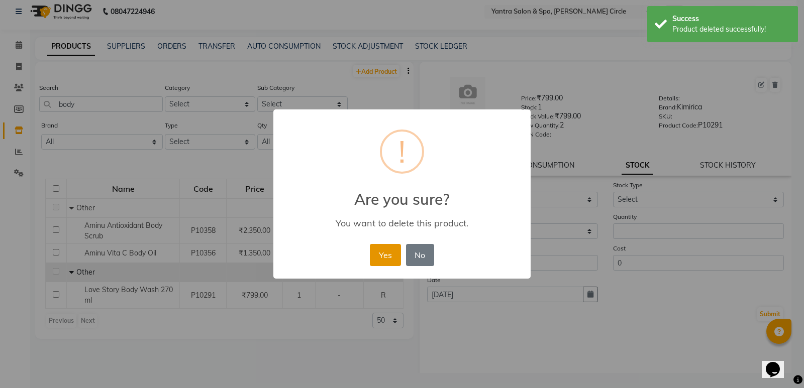
click at [378, 255] on button "Yes" at bounding box center [385, 255] width 31 height 22
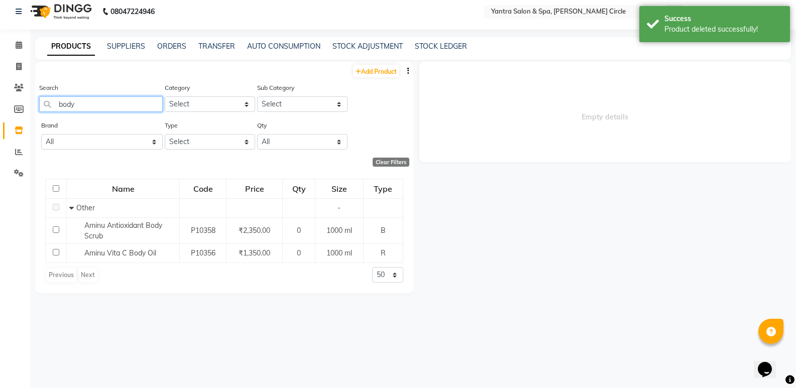
click at [92, 104] on input "body" at bounding box center [101, 104] width 124 height 16
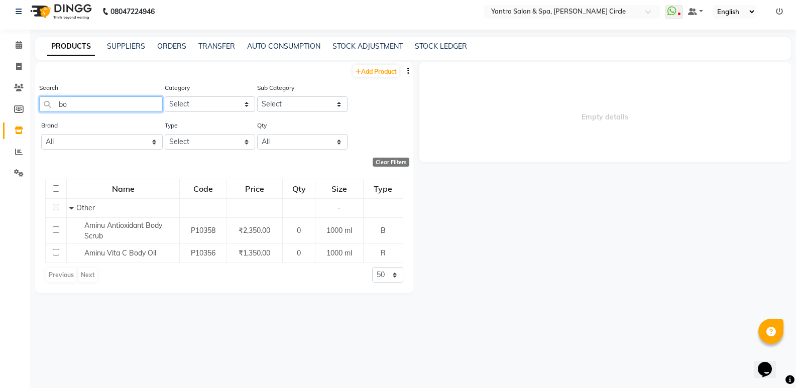
type input "b"
click at [104, 103] on input "age ph" at bounding box center [101, 104] width 124 height 16
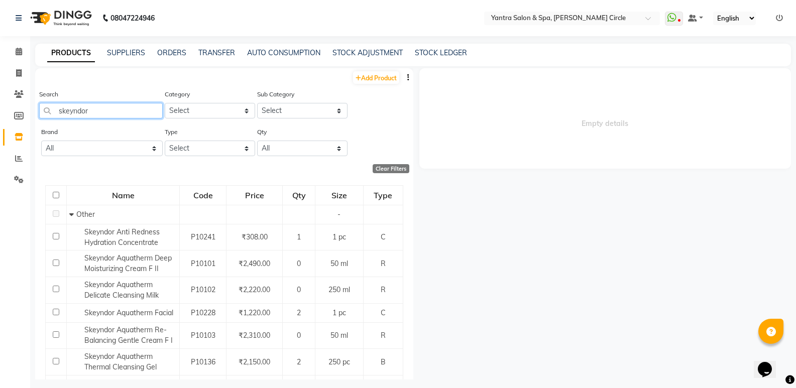
click at [119, 105] on input "skeyndor" at bounding box center [101, 111] width 124 height 16
type input "skeyndor"
click at [377, 77] on link "Add Product" at bounding box center [376, 77] width 46 height 13
select select "true"
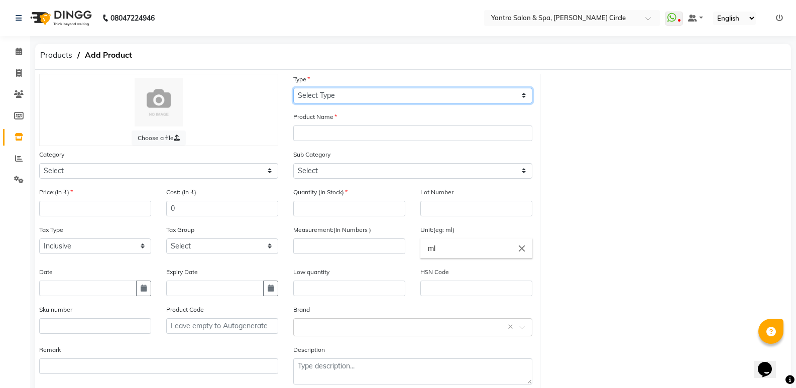
click at [390, 99] on select "Select Type Both Retail Consumable" at bounding box center [412, 96] width 239 height 16
select select "R"
click at [293, 88] on select "Select Type Both Retail Consumable" at bounding box center [412, 96] width 239 height 16
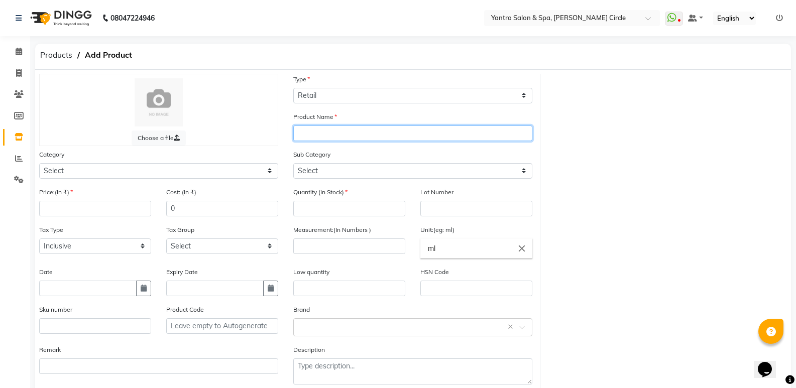
click at [336, 138] on input "text" at bounding box center [412, 134] width 239 height 16
type input "Skeyndor age photo defense spf 50 body care"
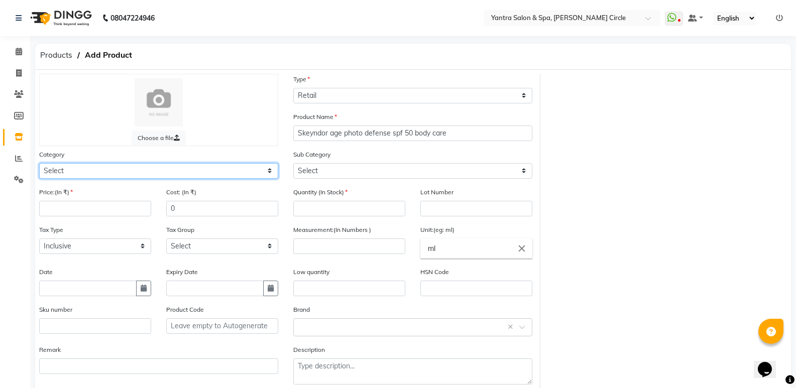
click at [228, 173] on select "Select Hair Skin Makeup Personal Care Appliances Beard Waxing Disposable Thread…" at bounding box center [158, 171] width 239 height 16
select select "144701150"
click at [39, 163] on select "Select Hair Skin Makeup Personal Care Appliances Beard Waxing Disposable Thread…" at bounding box center [158, 171] width 239 height 16
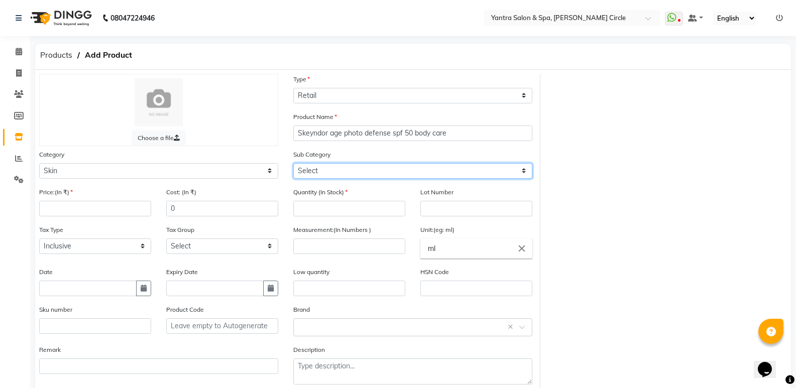
click at [320, 173] on select "Select Cleanser Facial Moisturiser Serum Toner Sun Care Masks Lip Care Eye Care…" at bounding box center [412, 171] width 239 height 16
select select "144701156"
click at [293, 163] on select "Select Cleanser Facial Moisturiser Serum Toner Sun Care Masks Lip Care Eye Care…" at bounding box center [412, 171] width 239 height 16
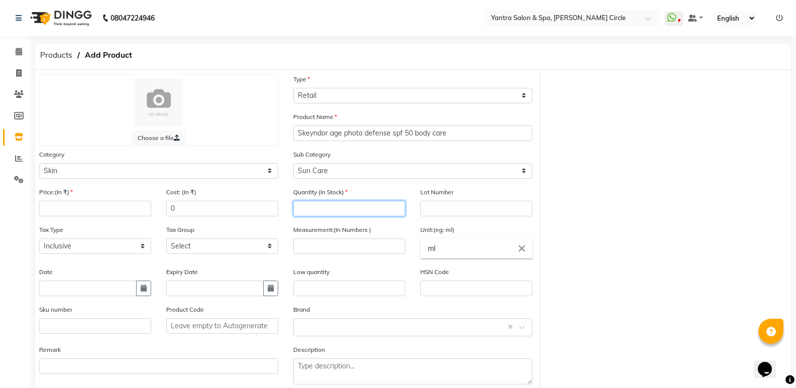
click at [321, 204] on input "number" at bounding box center [349, 209] width 112 height 16
type input "1"
click at [132, 207] on input "number" at bounding box center [95, 209] width 112 height 16
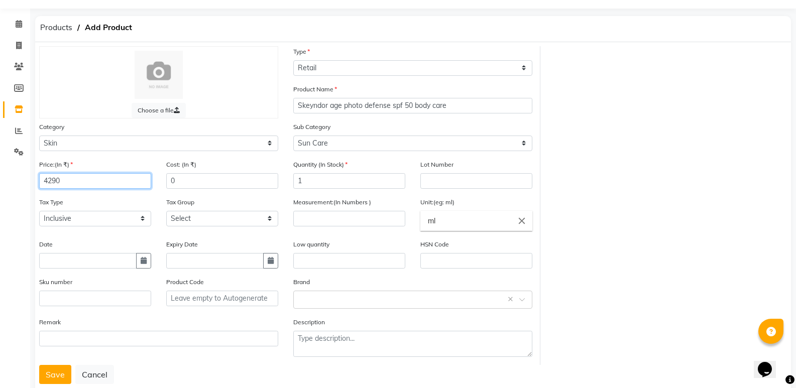
scroll to position [50, 0]
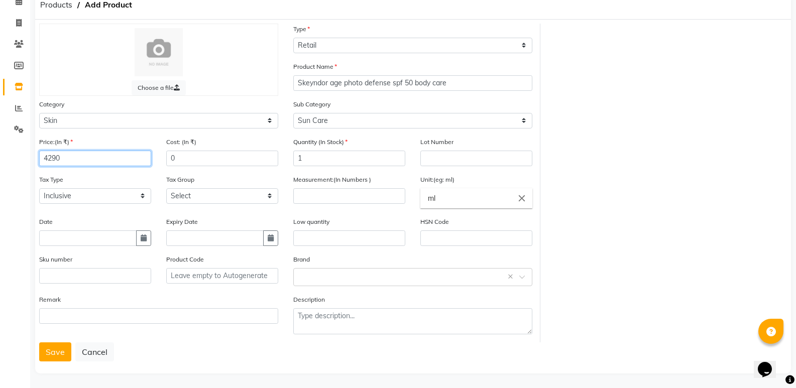
type input "4290"
click at [309, 200] on input "number" at bounding box center [349, 196] width 112 height 16
type input "200"
click at [50, 353] on button "Save" at bounding box center [55, 352] width 32 height 19
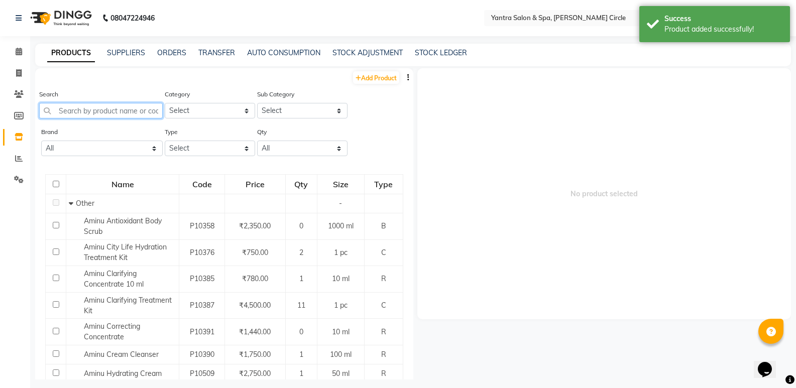
click at [95, 108] on input "text" at bounding box center [101, 111] width 124 height 16
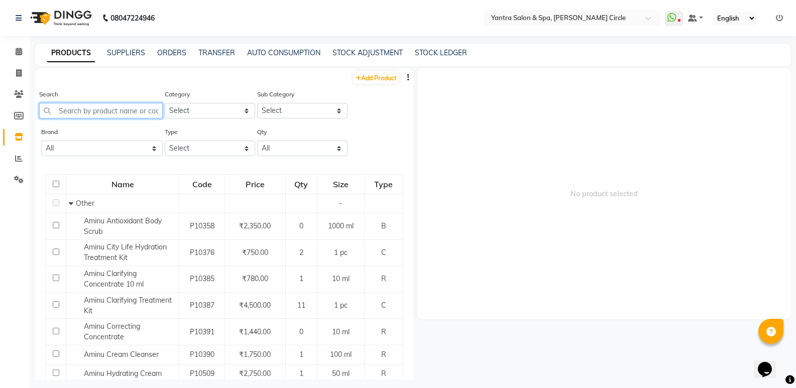
click at [108, 113] on input "text" at bounding box center [101, 111] width 124 height 16
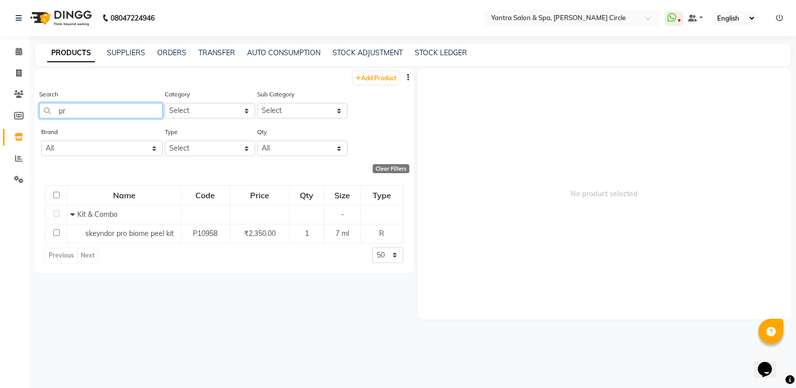
type input "p"
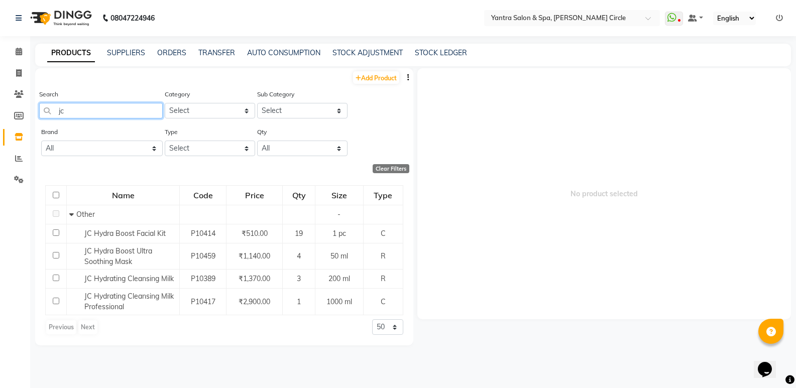
type input "j"
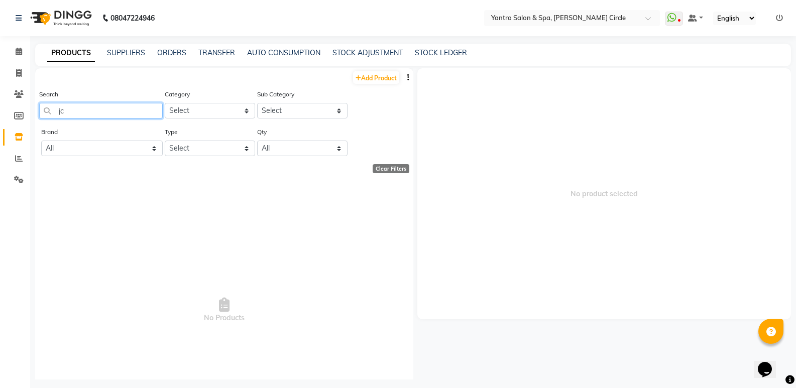
type input "j"
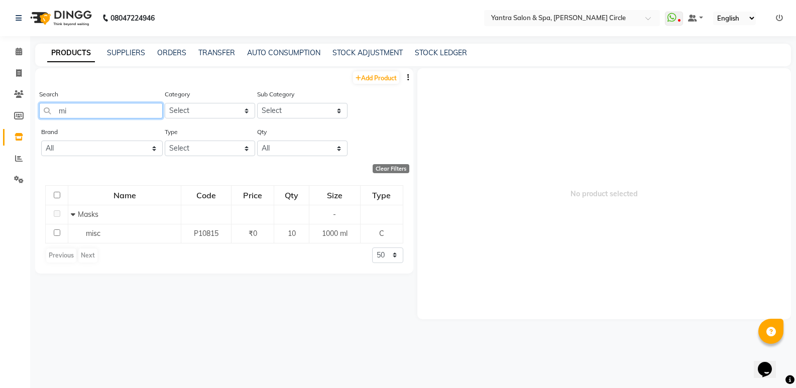
type input "m"
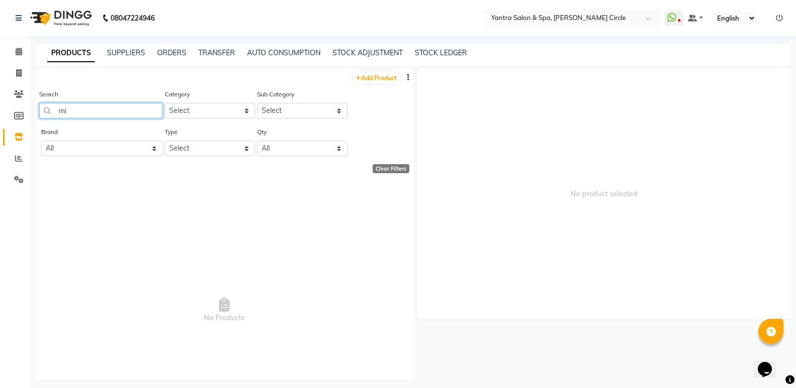
type input "m"
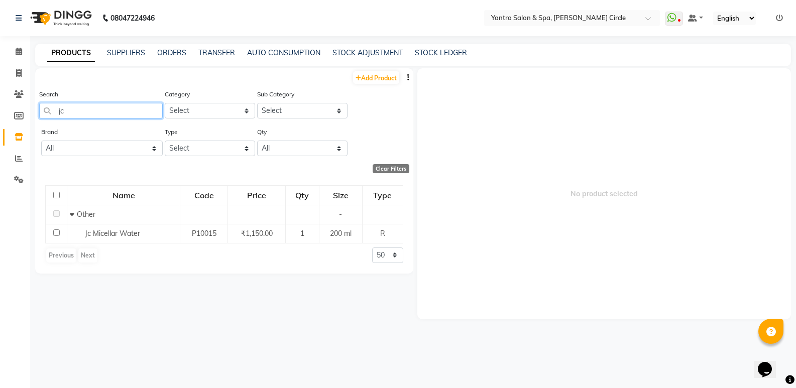
type input "j"
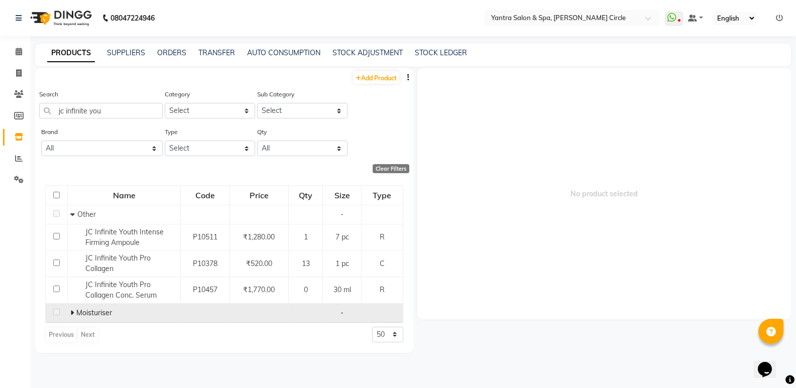
click at [73, 312] on icon at bounding box center [72, 312] width 4 height 7
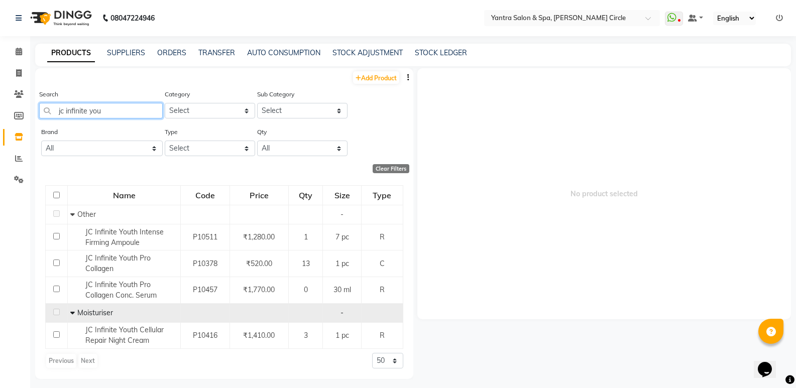
click at [115, 115] on input "jc infinite you" at bounding box center [101, 111] width 124 height 16
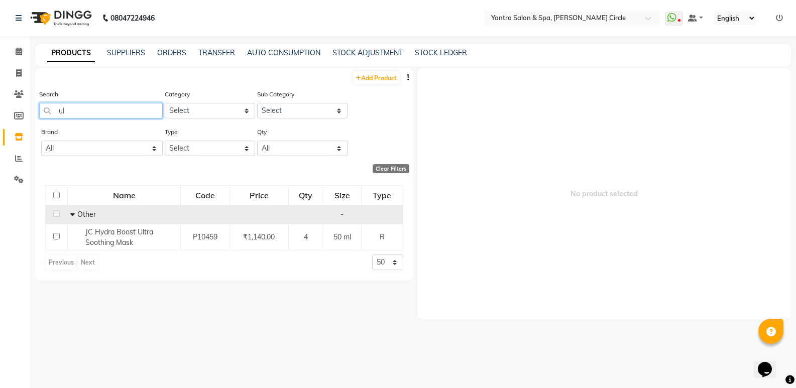
type input "u"
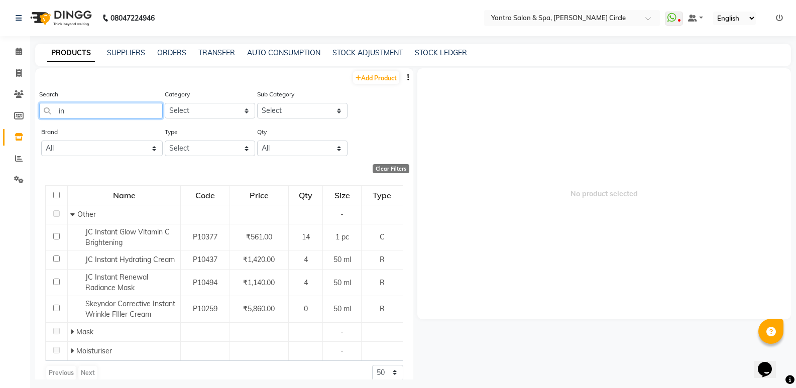
type input "i"
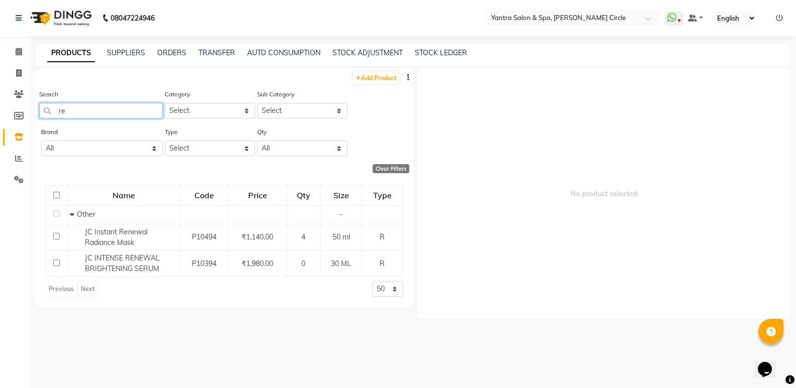
type input "r"
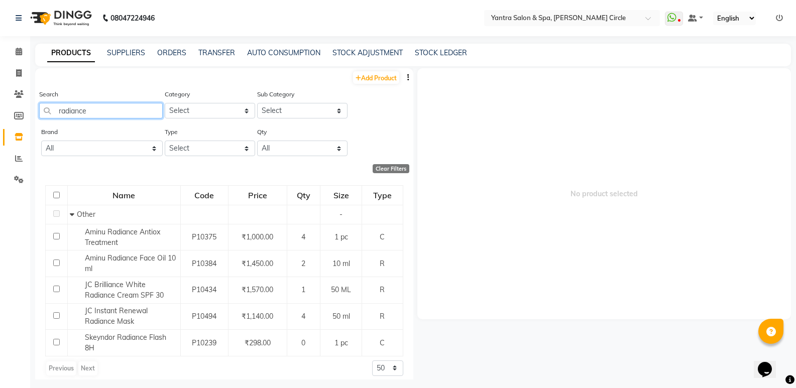
click at [121, 106] on input "radiance" at bounding box center [101, 111] width 124 height 16
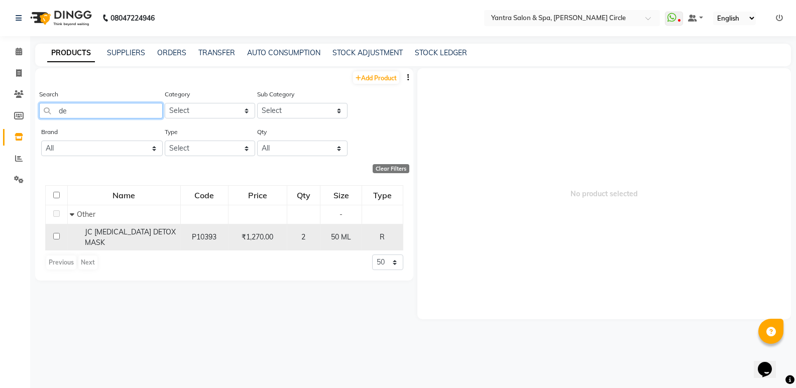
type input "d"
type input "i"
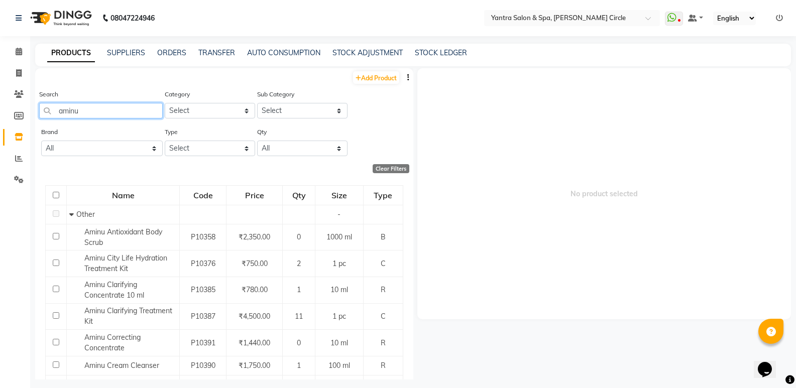
type input "aminu"
drag, startPoint x: 226, startPoint y: 148, endPoint x: 223, endPoint y: 154, distance: 6.3
click at [226, 148] on select "Select Both Retail Consumable" at bounding box center [210, 149] width 90 height 16
select select "R"
click at [165, 141] on select "Select Both Retail Consumable" at bounding box center [210, 149] width 90 height 16
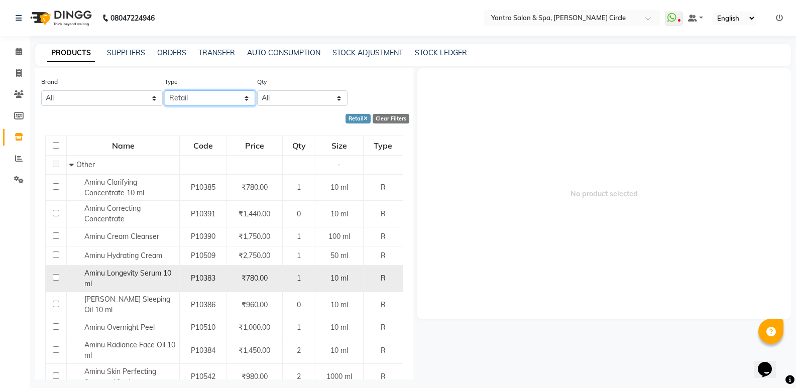
scroll to position [100, 0]
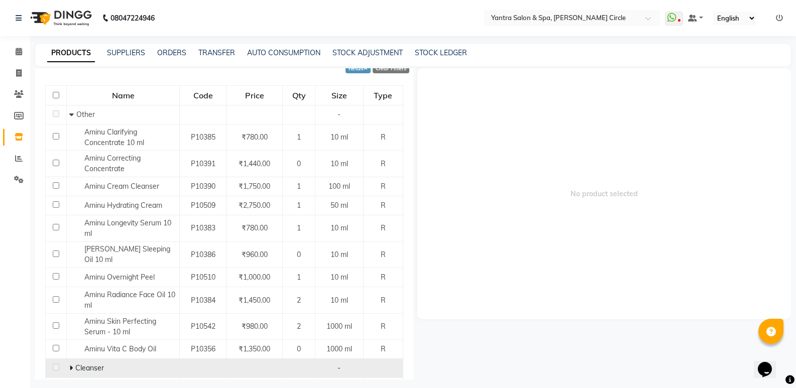
click at [69, 369] on icon at bounding box center [71, 368] width 4 height 7
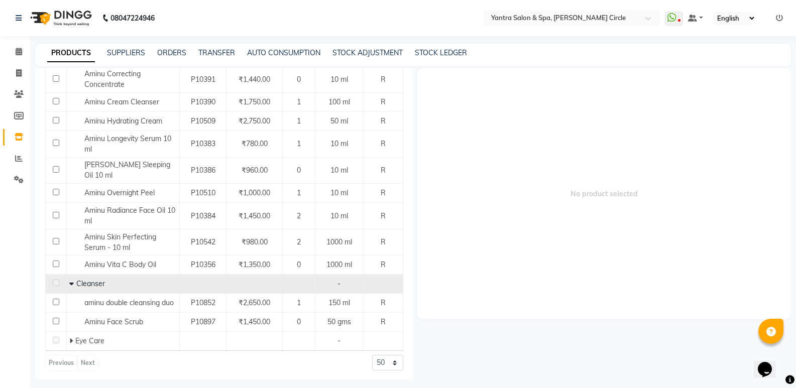
scroll to position [186, 0]
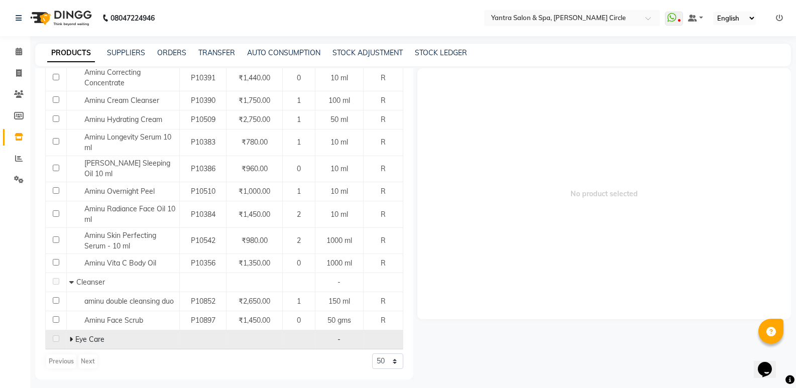
click at [70, 341] on icon at bounding box center [71, 339] width 4 height 7
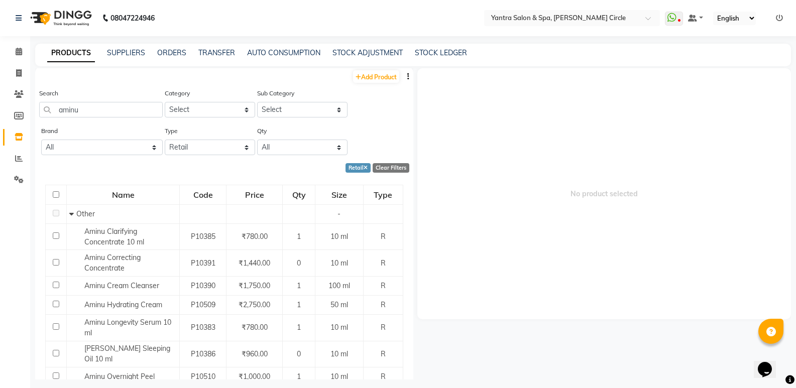
scroll to position [0, 0]
click at [116, 109] on input "aminu" at bounding box center [101, 111] width 124 height 16
click at [144, 105] on input "text" at bounding box center [101, 111] width 124 height 16
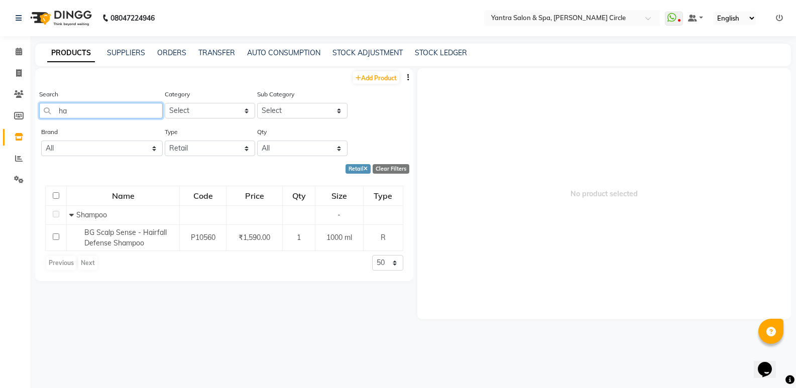
type input "h"
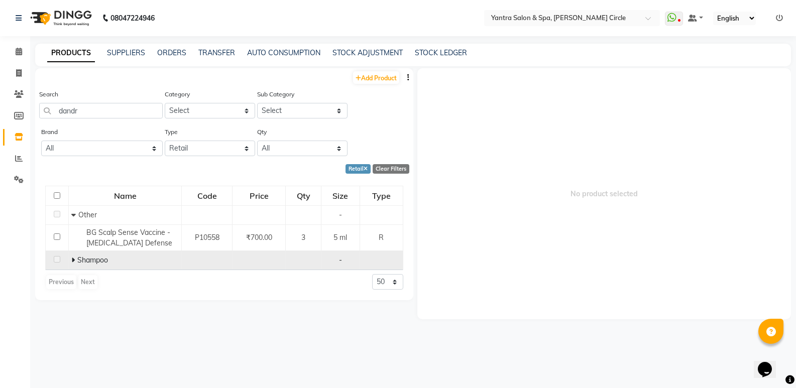
click at [73, 261] on icon at bounding box center [73, 260] width 4 height 7
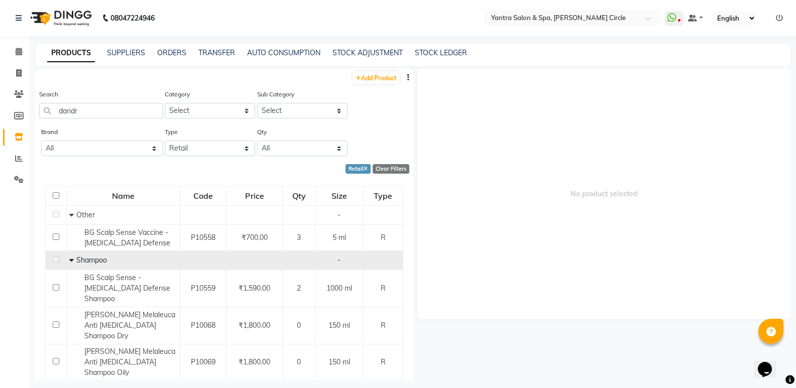
click at [104, 120] on div "Search dandr" at bounding box center [101, 108] width 124 height 38
click at [113, 116] on input "dandr" at bounding box center [101, 111] width 124 height 16
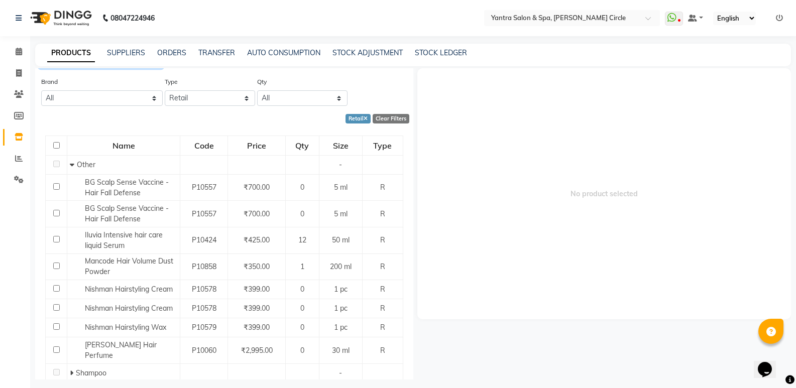
scroll to position [115, 0]
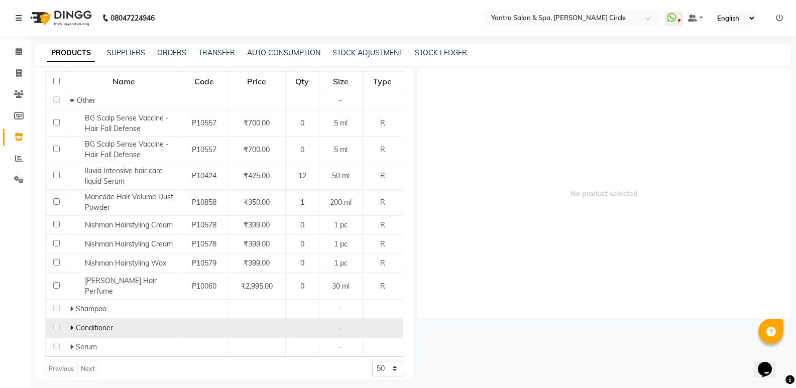
click at [70, 325] on icon at bounding box center [72, 328] width 4 height 7
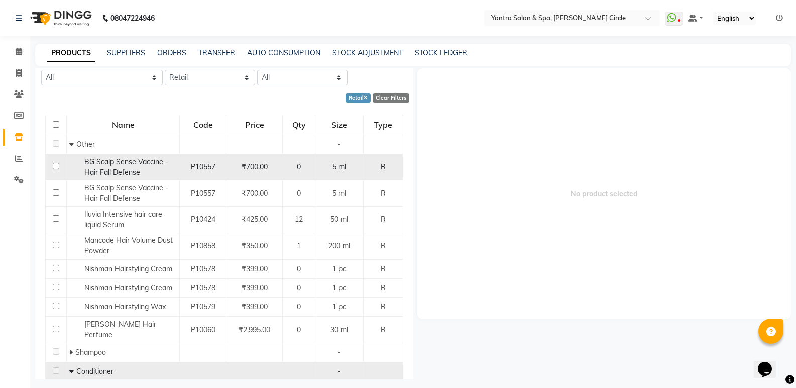
scroll to position [0, 0]
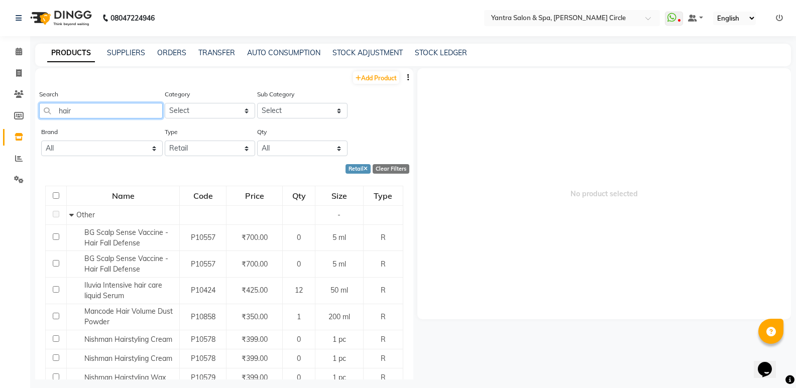
click at [115, 108] on input "hair" at bounding box center [101, 111] width 124 height 16
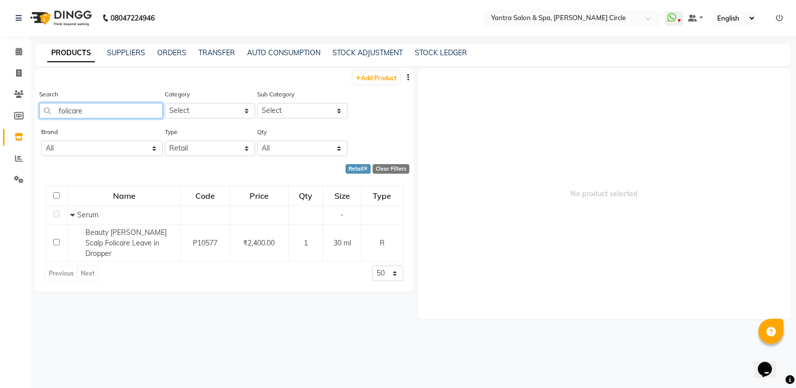
scroll to position [7, 0]
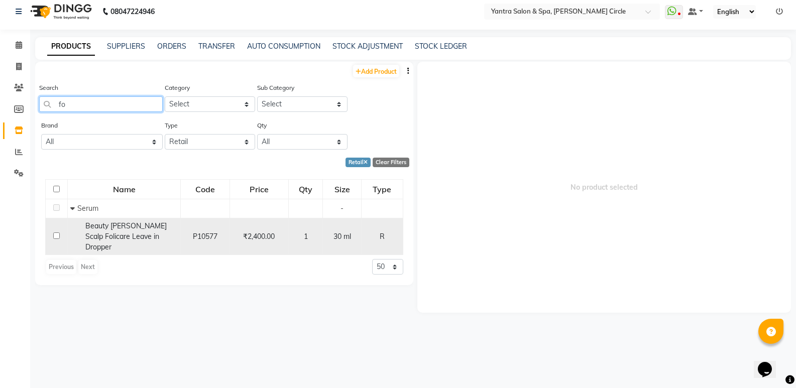
type input "f"
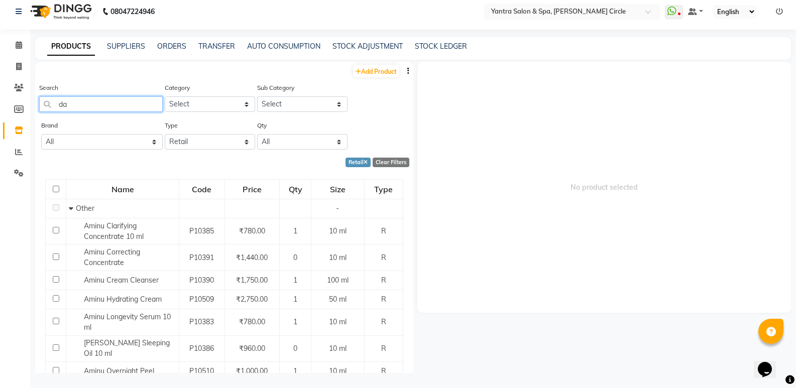
type input "d"
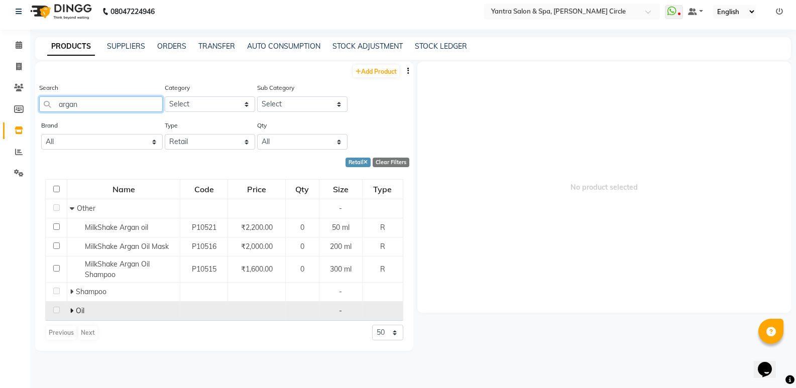
type input "argan"
click at [72, 311] on icon at bounding box center [72, 310] width 4 height 7
click at [118, 102] on input "argan" at bounding box center [101, 104] width 124 height 16
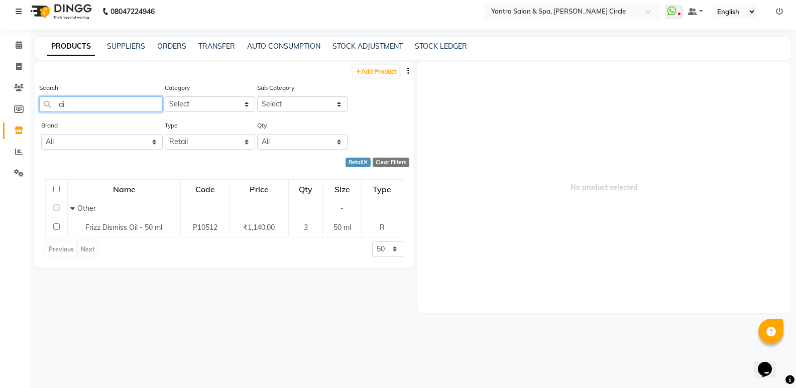
type input "d"
type input "b"
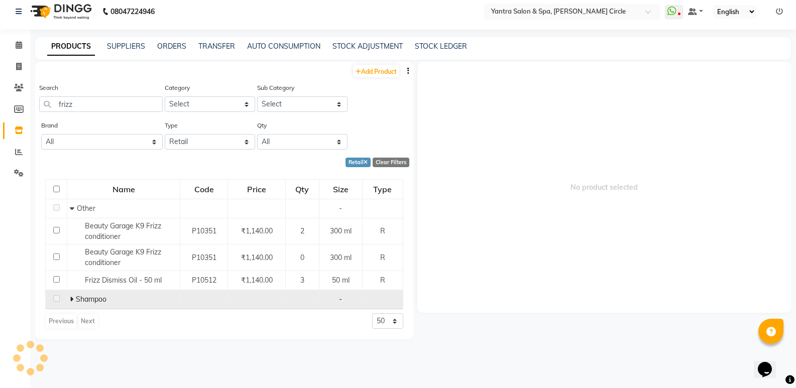
click at [72, 297] on icon at bounding box center [72, 299] width 4 height 7
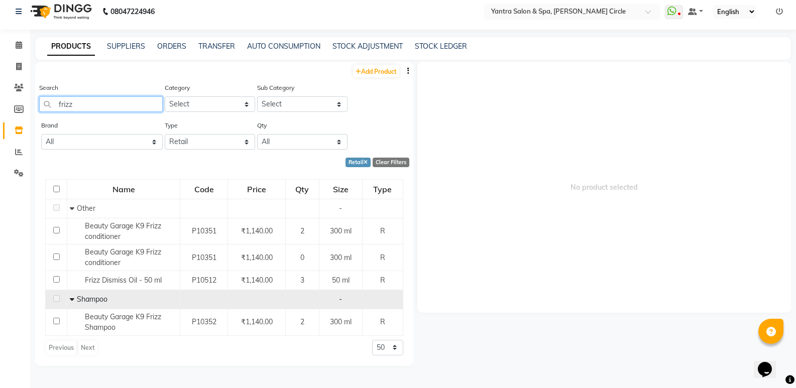
click at [83, 109] on input "frizz" at bounding box center [101, 104] width 124 height 16
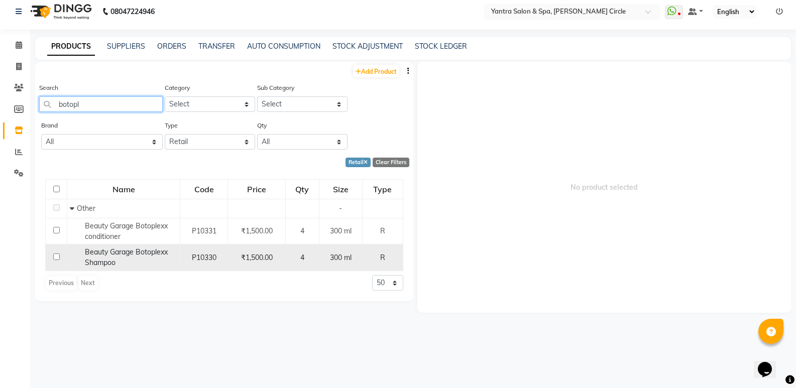
type input "botopl"
click at [103, 255] on span "Beauty Garage Botoplexx Shampoo" at bounding box center [126, 258] width 83 height 20
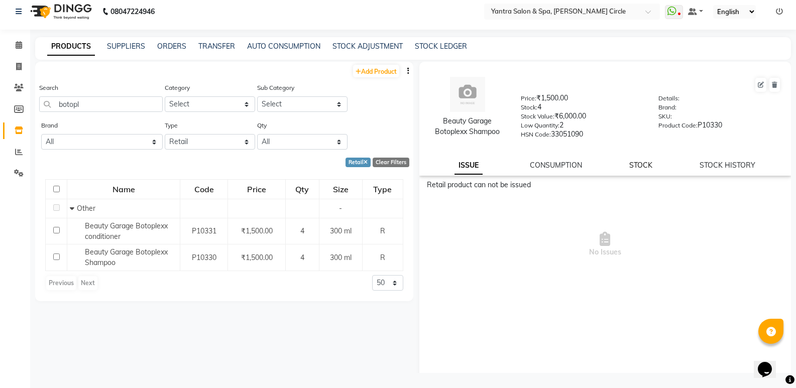
click at [629, 169] on link "STOCK" at bounding box center [640, 165] width 23 height 9
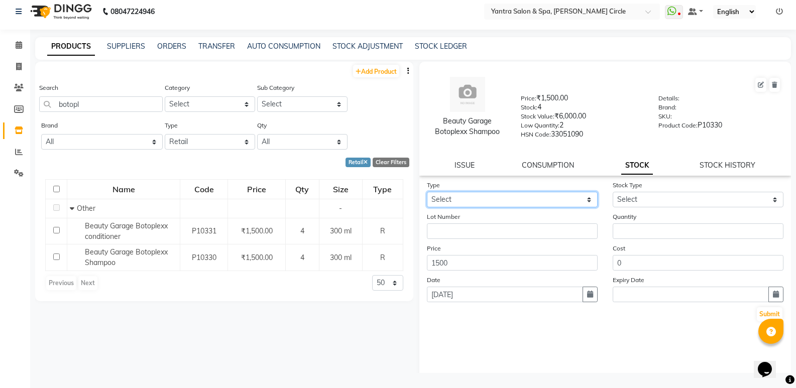
click at [536, 204] on select "Select In Out" at bounding box center [512, 200] width 171 height 16
select select "in"
click at [427, 192] on select "Select In Out" at bounding box center [512, 200] width 171 height 16
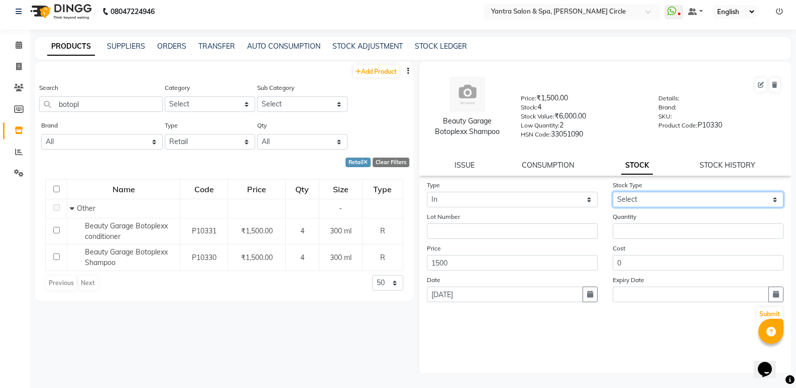
drag, startPoint x: 655, startPoint y: 199, endPoint x: 654, endPoint y: 204, distance: 5.5
click at [655, 199] on select "Select New Stock Adjustment Return Other" at bounding box center [698, 200] width 171 height 16
select select "new stock"
click at [613, 192] on select "Select New Stock Adjustment Return Other" at bounding box center [698, 200] width 171 height 16
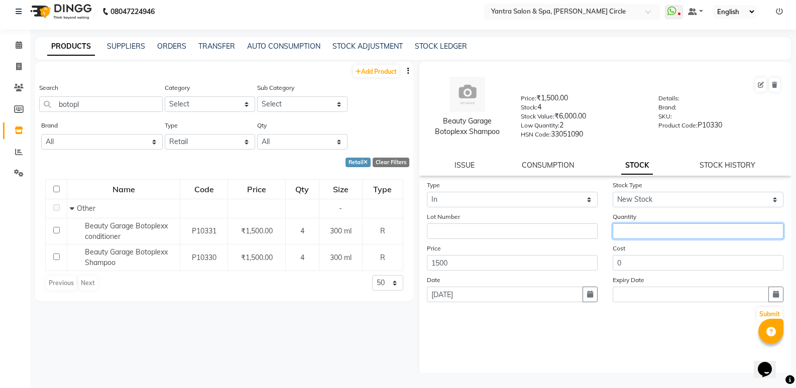
click at [644, 224] on input "number" at bounding box center [698, 232] width 171 height 16
type input "2"
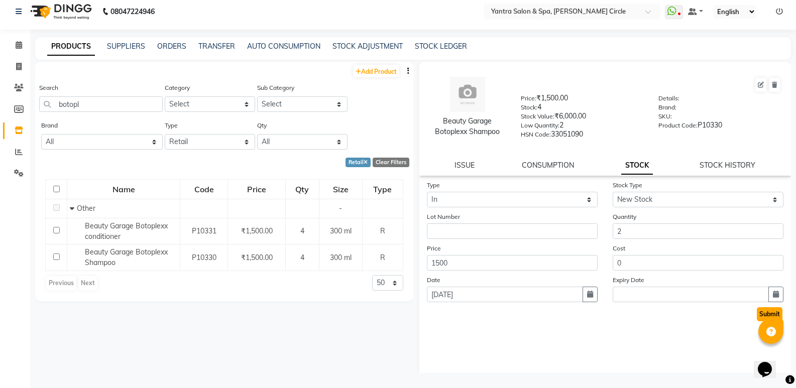
click at [757, 311] on button "Submit" at bounding box center [770, 314] width 26 height 14
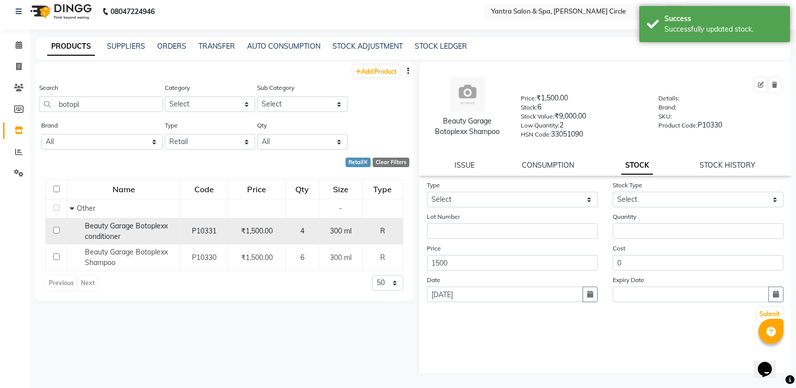
click at [124, 225] on span "Beauty Garage Botoplexx conditioner" at bounding box center [126, 232] width 83 height 20
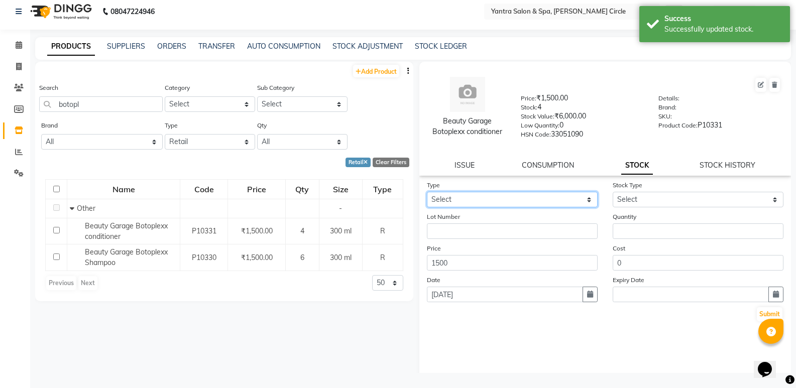
drag, startPoint x: 530, startPoint y: 196, endPoint x: 527, endPoint y: 204, distance: 7.9
click at [530, 196] on select "Select In Out" at bounding box center [512, 200] width 171 height 16
select select "in"
click at [427, 192] on select "Select In Out" at bounding box center [512, 200] width 171 height 16
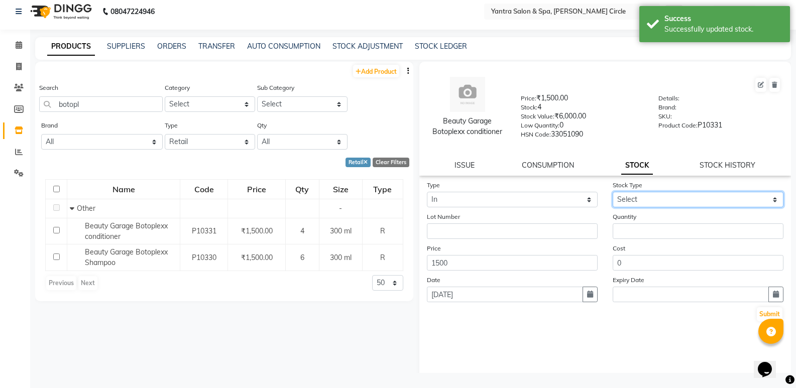
click at [628, 207] on select "Select New Stock Adjustment Return Other" at bounding box center [698, 200] width 171 height 16
select select "new stock"
click at [613, 192] on select "Select New Stock Adjustment Return Other" at bounding box center [698, 200] width 171 height 16
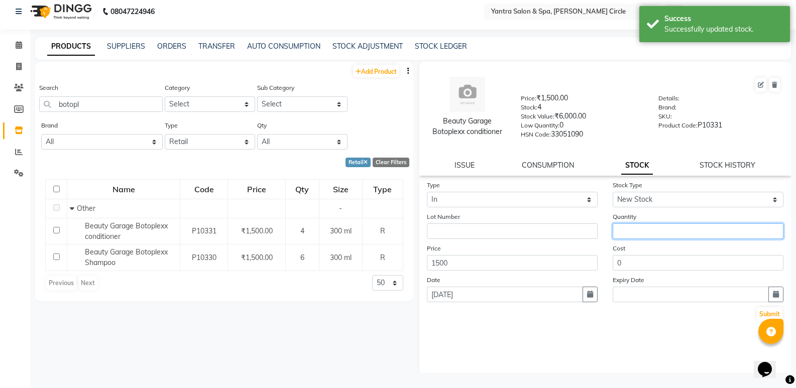
click at [635, 227] on input "number" at bounding box center [698, 232] width 171 height 16
type input "1"
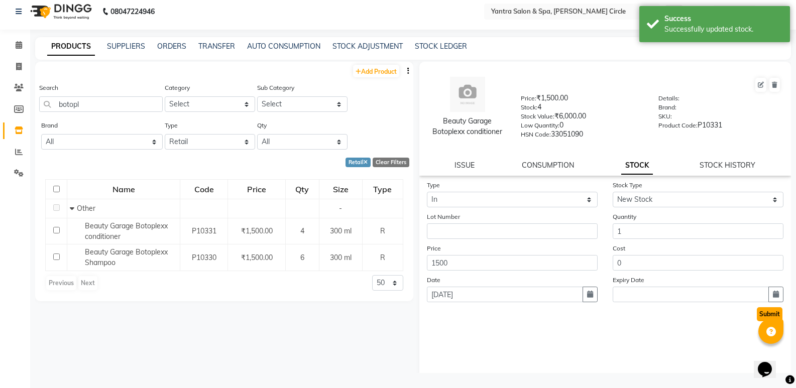
click at [757, 310] on button "Submit" at bounding box center [770, 314] width 26 height 14
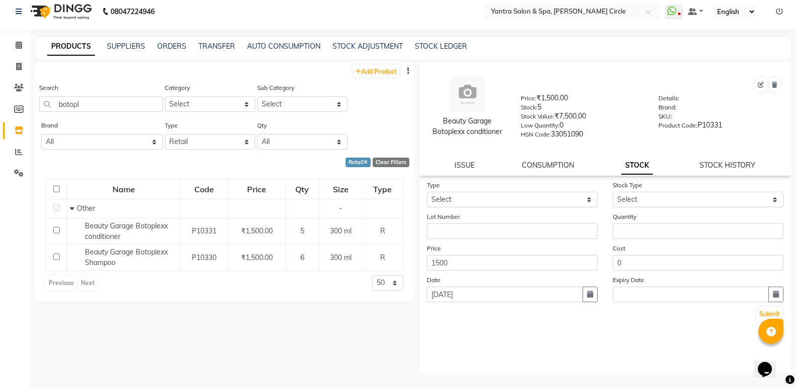
click at [717, 160] on div "STOCK HISTORY" at bounding box center [728, 165] width 56 height 11
click at [716, 167] on link "STOCK HISTORY" at bounding box center [728, 165] width 56 height 9
select select "all"
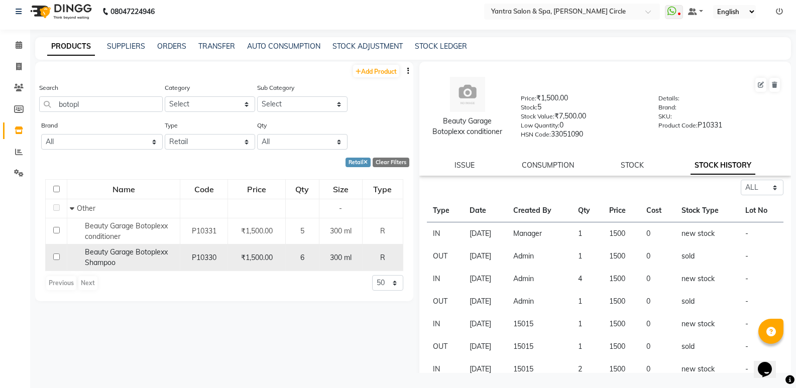
click at [125, 254] on span "Beauty Garage Botoplexx Shampoo" at bounding box center [126, 258] width 83 height 20
select select "all"
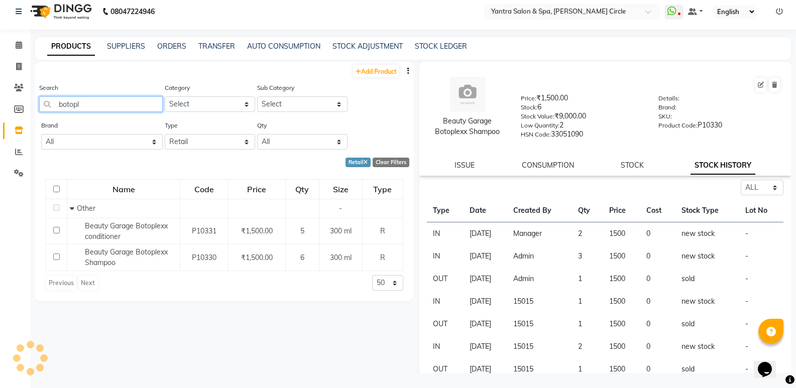
click at [121, 101] on input "botopl" at bounding box center [101, 104] width 124 height 16
type input "n"
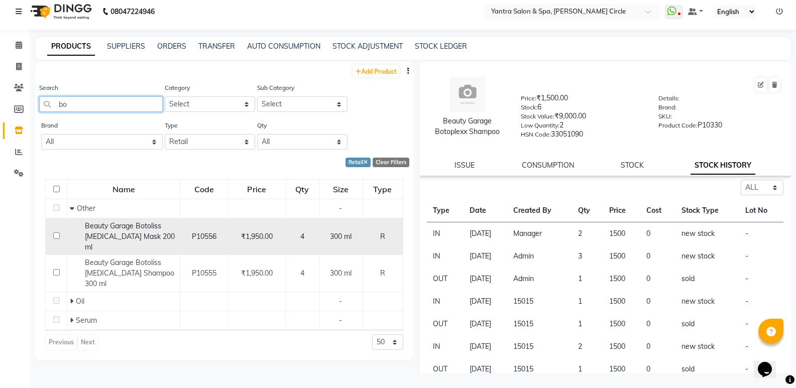
type input "b"
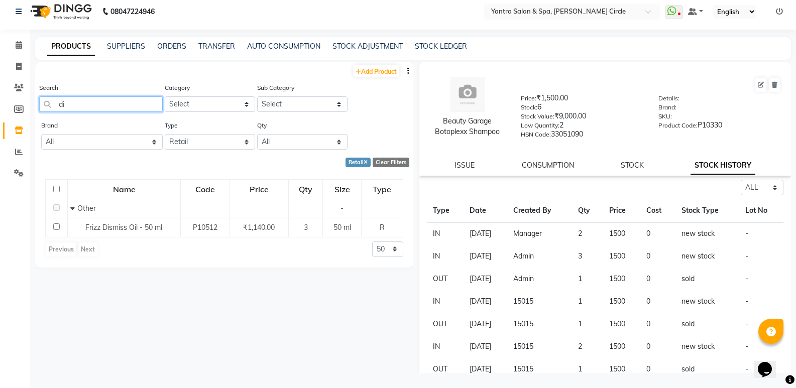
type input "d"
type input "g"
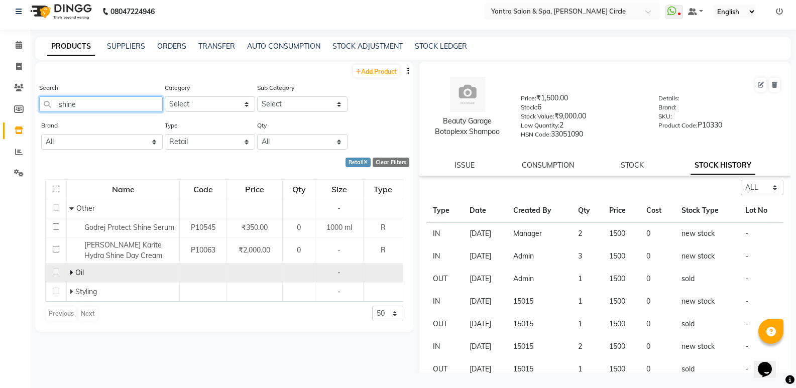
type input "shine"
click at [72, 274] on icon at bounding box center [71, 272] width 4 height 7
click at [98, 98] on input "shine" at bounding box center [101, 104] width 124 height 16
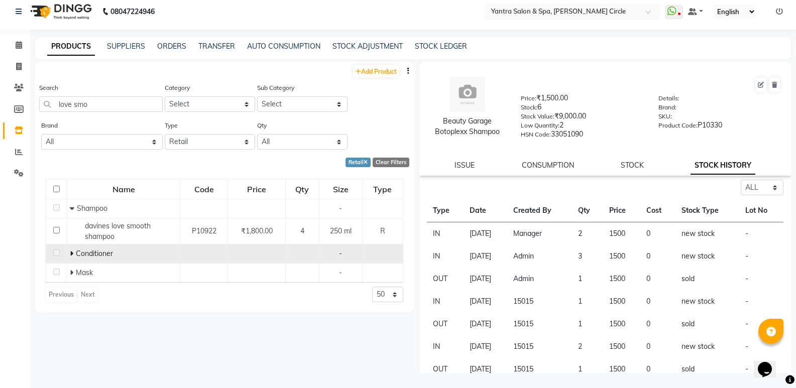
click at [71, 254] on icon at bounding box center [72, 253] width 4 height 7
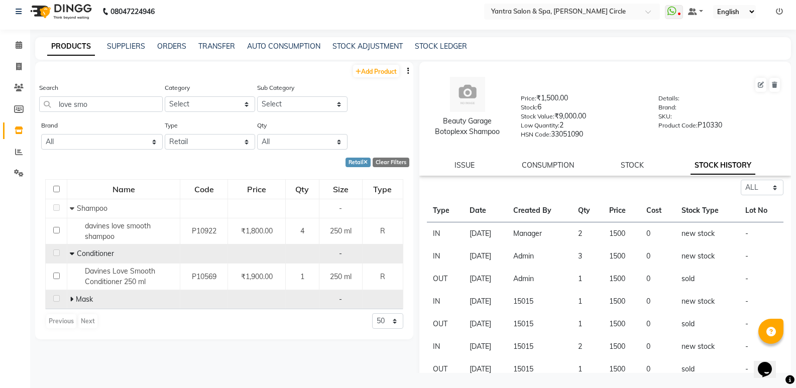
click at [71, 299] on icon at bounding box center [72, 299] width 4 height 7
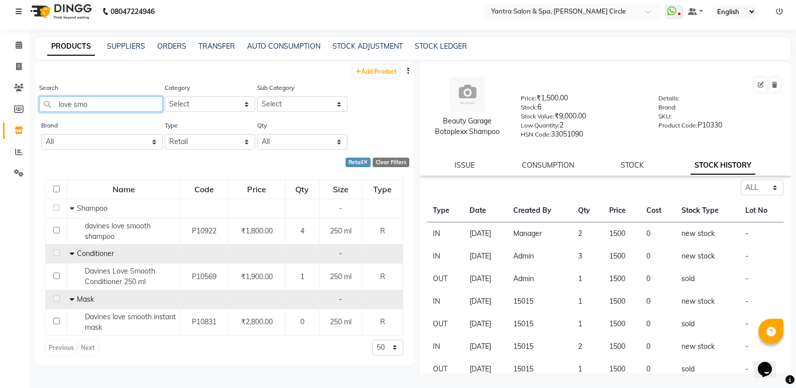
click at [108, 106] on input "love smo" at bounding box center [101, 104] width 124 height 16
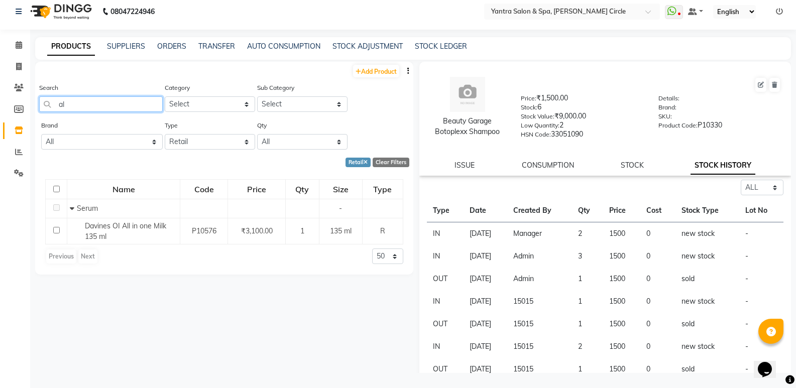
type input "a"
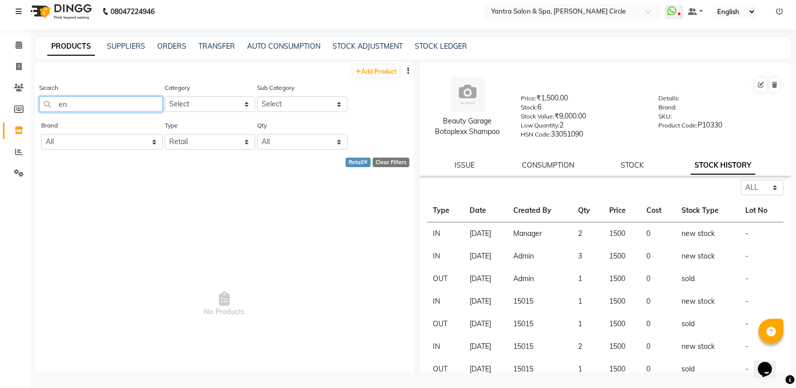
type input "e"
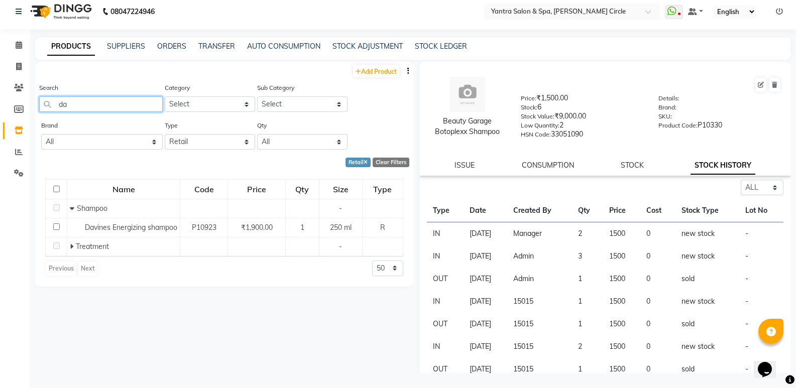
type input "d"
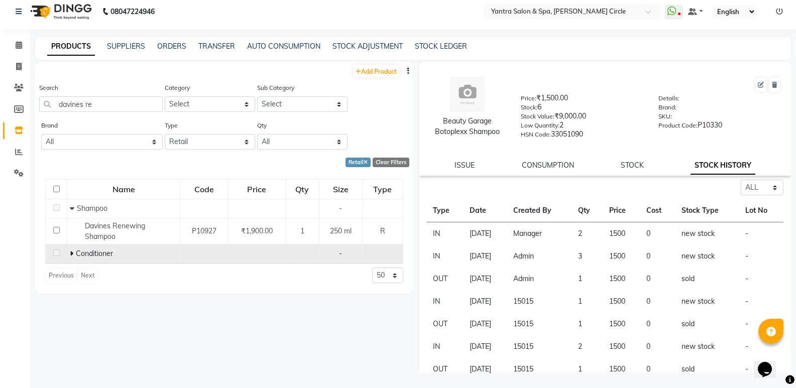
click at [69, 252] on td "Conditioner" at bounding box center [123, 254] width 113 height 19
click at [70, 255] on icon at bounding box center [72, 253] width 4 height 7
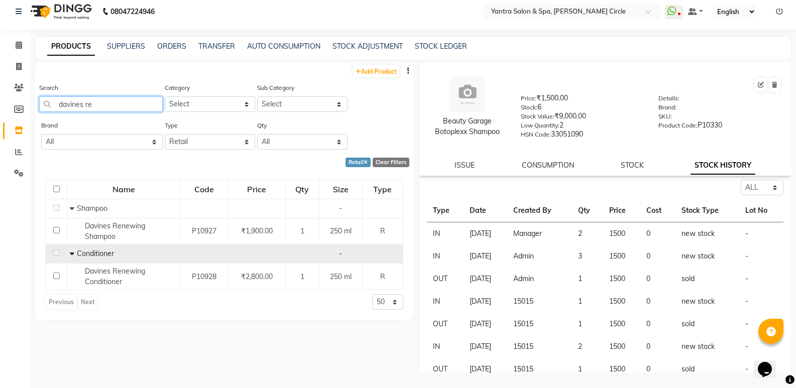
click at [126, 105] on input "davines re" at bounding box center [101, 104] width 124 height 16
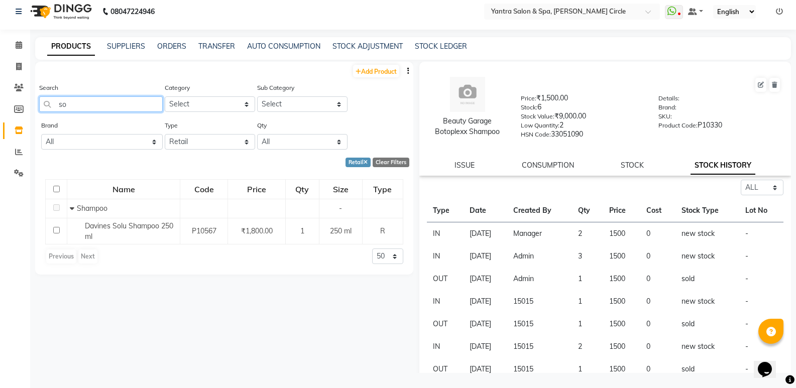
type input "s"
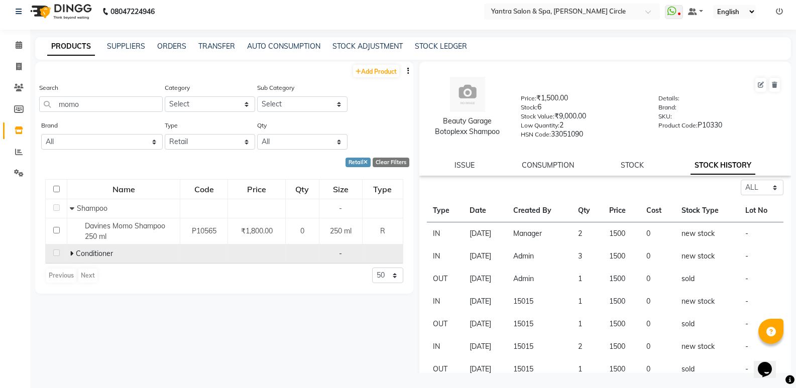
click at [72, 252] on icon at bounding box center [72, 253] width 4 height 7
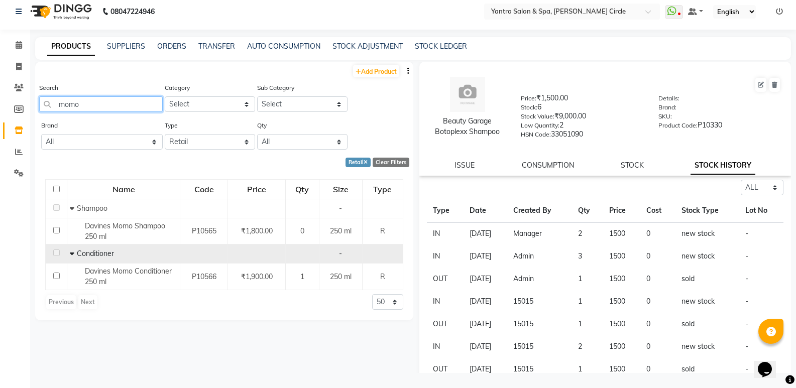
click at [126, 104] on input "momo" at bounding box center [101, 104] width 124 height 16
type input "shea colla"
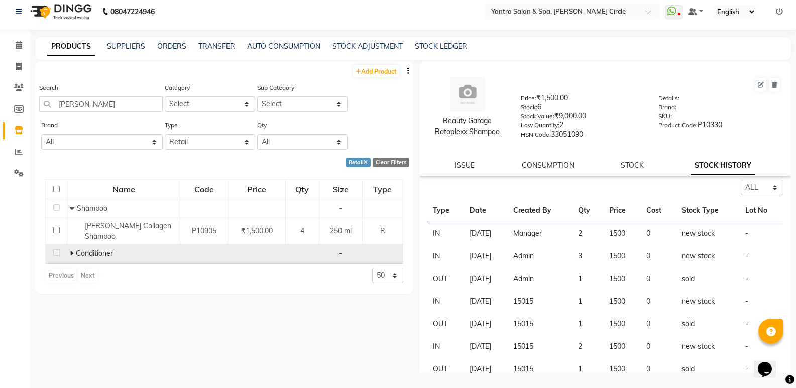
click at [72, 250] on icon at bounding box center [72, 253] width 4 height 7
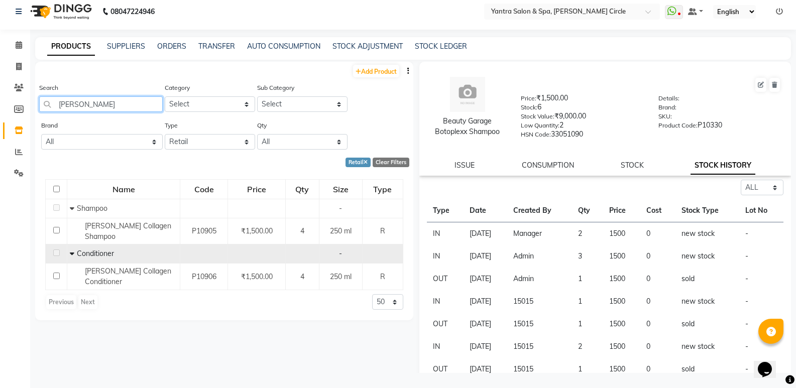
click at [144, 102] on input "shea colla" at bounding box center [101, 104] width 124 height 16
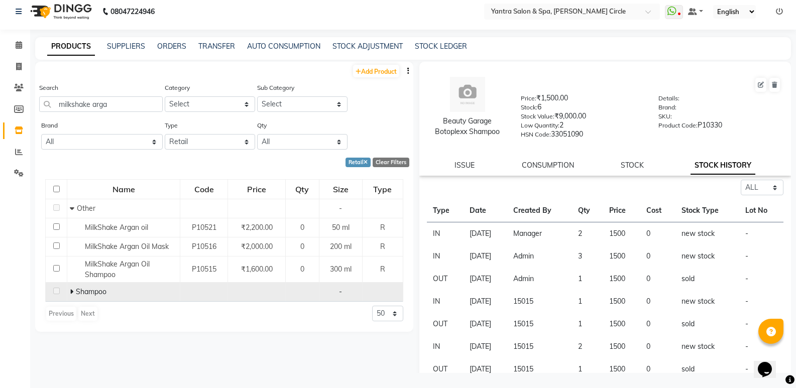
click at [70, 289] on icon at bounding box center [72, 291] width 4 height 7
click at [135, 96] on input "milkshake arga" at bounding box center [101, 104] width 124 height 16
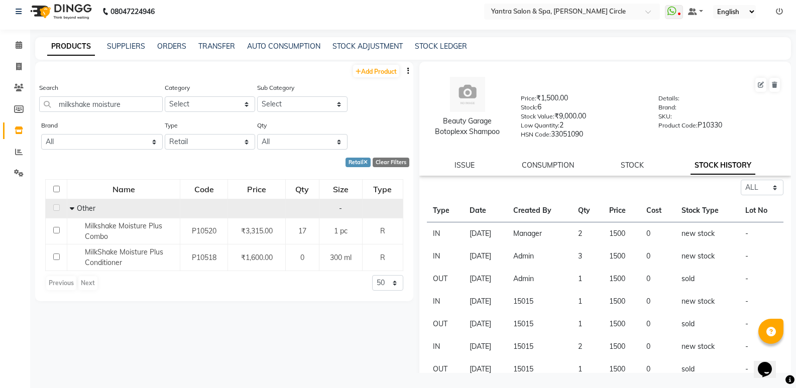
click at [72, 207] on icon at bounding box center [72, 208] width 5 height 7
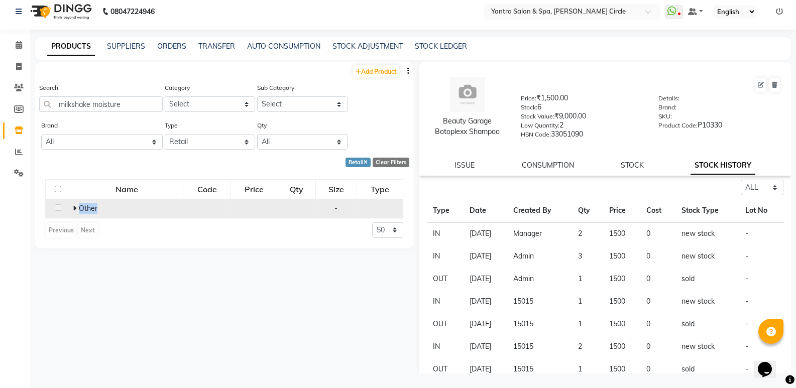
click at [72, 207] on td "Other" at bounding box center [126, 208] width 113 height 19
click at [76, 210] on icon at bounding box center [75, 208] width 4 height 7
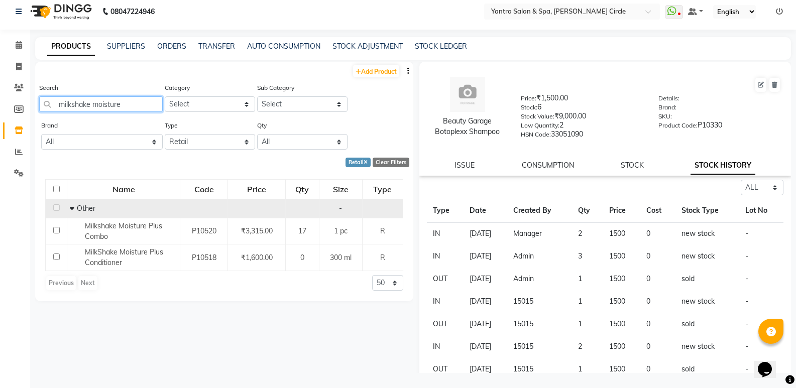
click at [141, 109] on input "milkshake moisture" at bounding box center [101, 104] width 124 height 16
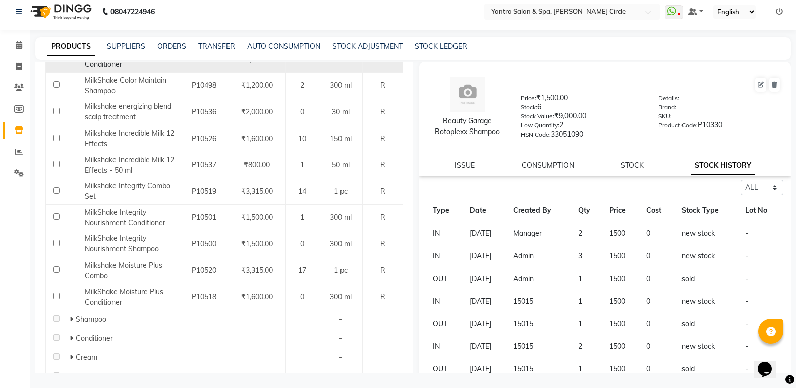
scroll to position [251, 0]
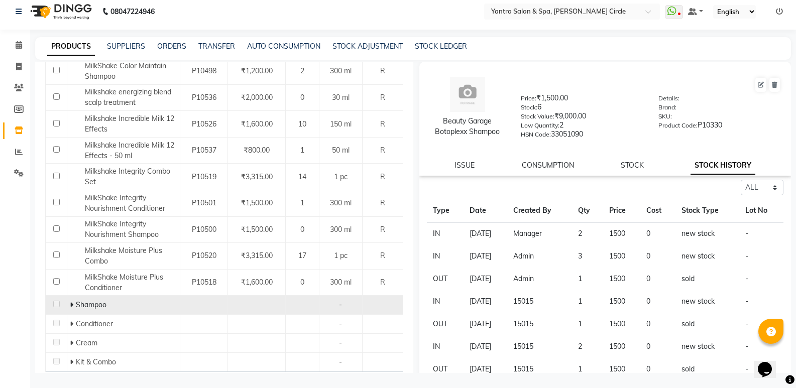
click at [70, 303] on icon at bounding box center [72, 304] width 4 height 7
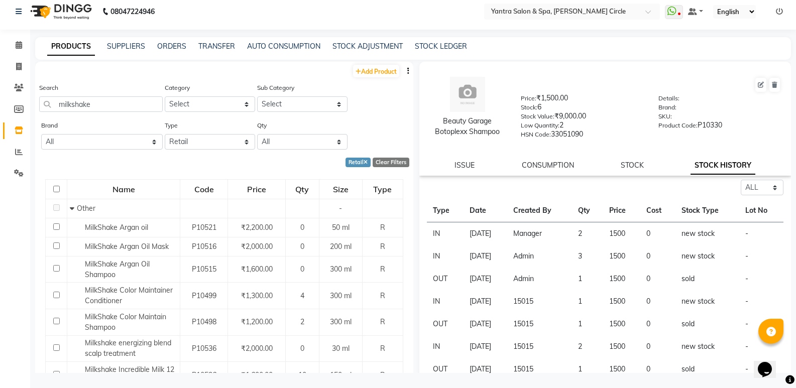
scroll to position [0, 0]
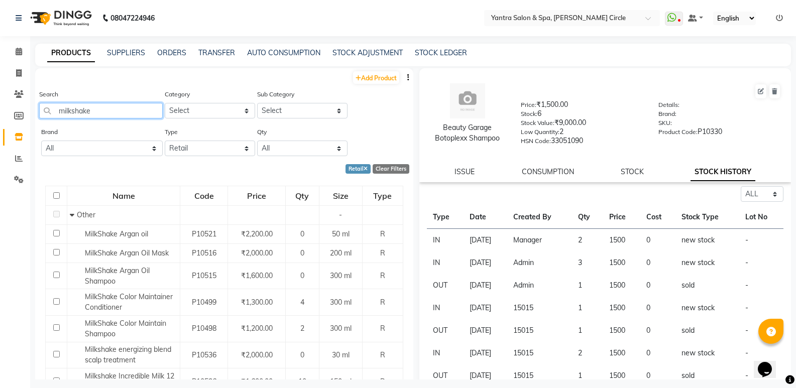
click at [122, 117] on input "milkshake" at bounding box center [101, 111] width 124 height 16
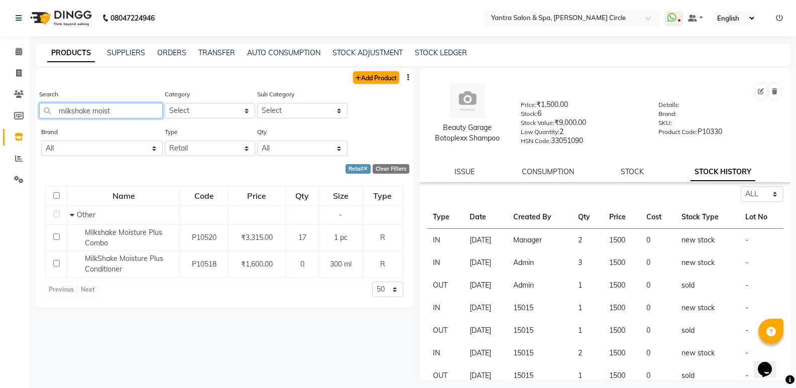
type input "milkshake moist"
click at [372, 78] on link "Add Product" at bounding box center [376, 77] width 46 height 13
select select "true"
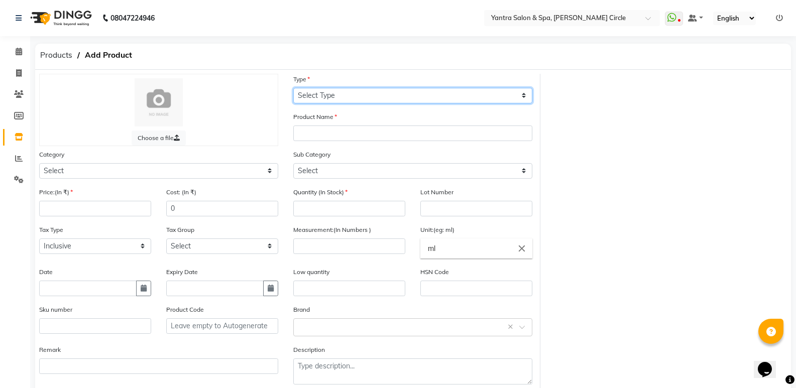
click at [387, 100] on select "Select Type Both Retail Consumable" at bounding box center [412, 96] width 239 height 16
select select "R"
click at [293, 88] on select "Select Type Both Retail Consumable" at bounding box center [412, 96] width 239 height 16
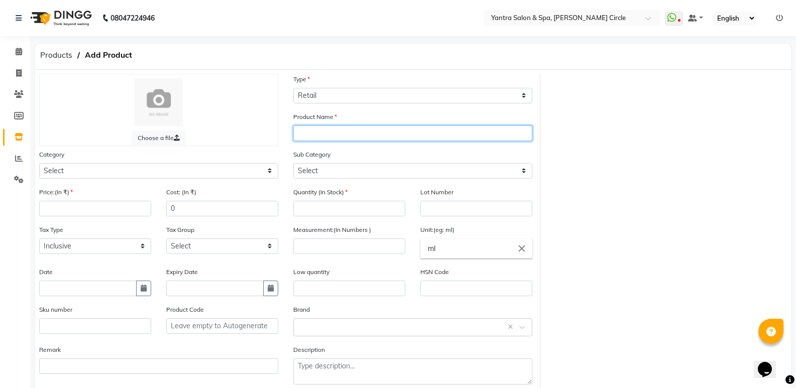
click at [339, 135] on input "text" at bounding box center [412, 134] width 239 height 16
type input "Milkshake Moisture Plus Shampoo"
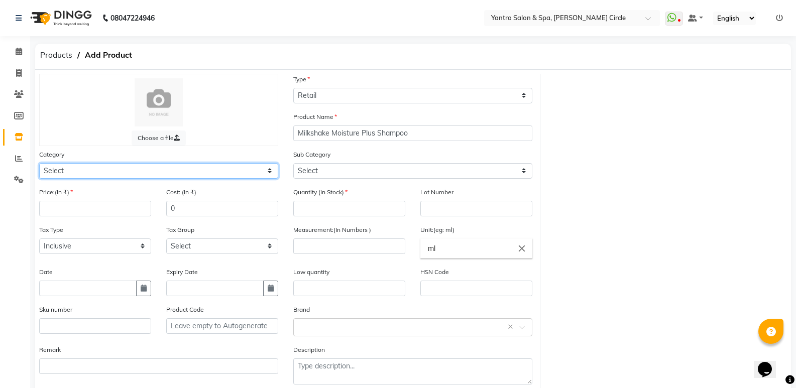
click at [162, 172] on select "Select Hair Skin Makeup Personal Care Appliances Beard Waxing Disposable Thread…" at bounding box center [158, 171] width 239 height 16
select select "144701100"
click at [39, 163] on select "Select Hair Skin Makeup Personal Care Appliances Beard Waxing Disposable Thread…" at bounding box center [158, 171] width 239 height 16
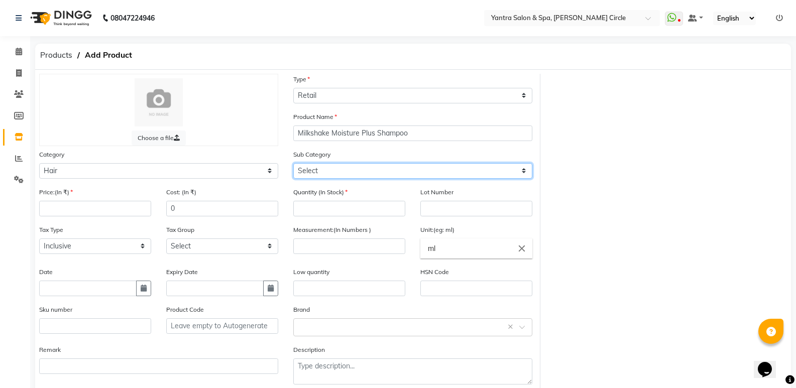
click at [311, 164] on select "Select Shampoo Conditioner Cream Mask Oil Serum Color Appliances Treatment Styl…" at bounding box center [412, 171] width 239 height 16
select select "144701101"
click at [293, 163] on select "Select Shampoo Conditioner Cream Mask Oil Serum Color Appliances Treatment Styl…" at bounding box center [412, 171] width 239 height 16
click at [316, 200] on div "Quantity (In Stock)" at bounding box center [349, 202] width 112 height 30
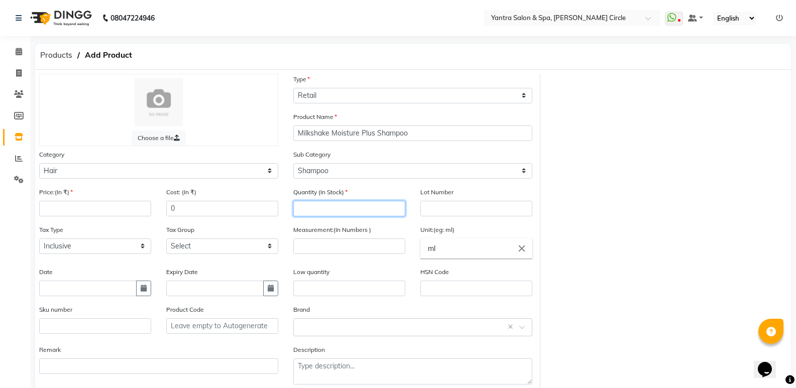
click at [318, 207] on input "number" at bounding box center [349, 209] width 112 height 16
type input "1"
click at [102, 208] on input "number" at bounding box center [95, 209] width 112 height 16
type input "1700"
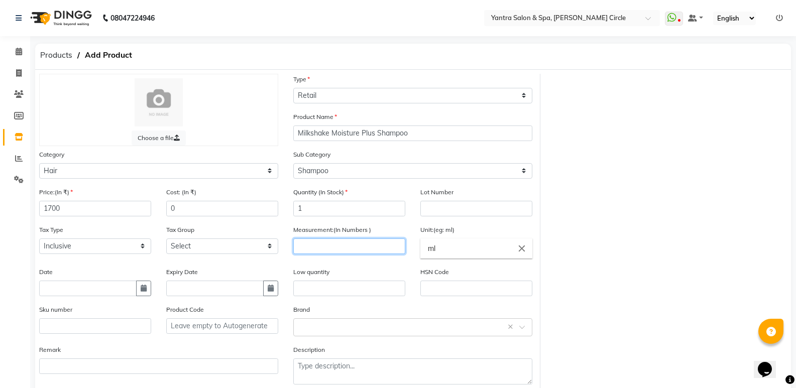
click at [338, 250] on input "number" at bounding box center [349, 247] width 112 height 16
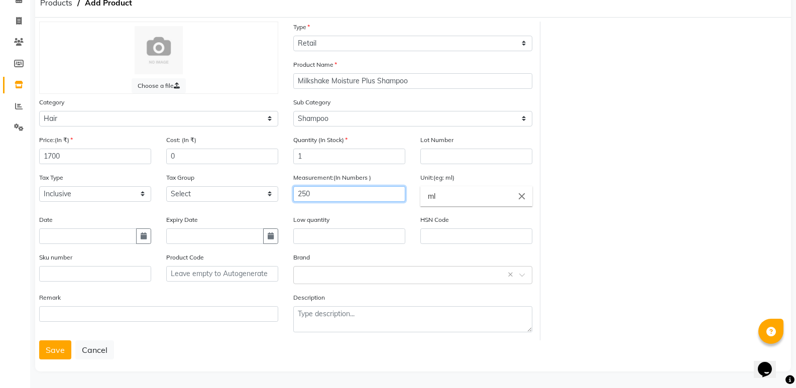
scroll to position [53, 0]
type input "250"
click at [50, 354] on button "Save" at bounding box center [55, 349] width 32 height 19
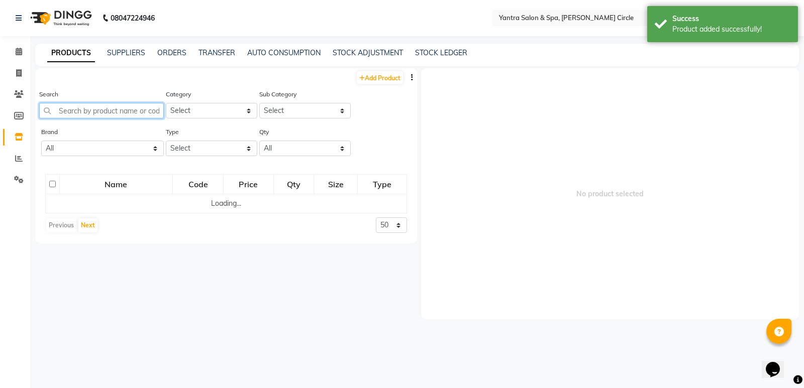
click at [116, 111] on input "text" at bounding box center [101, 111] width 125 height 16
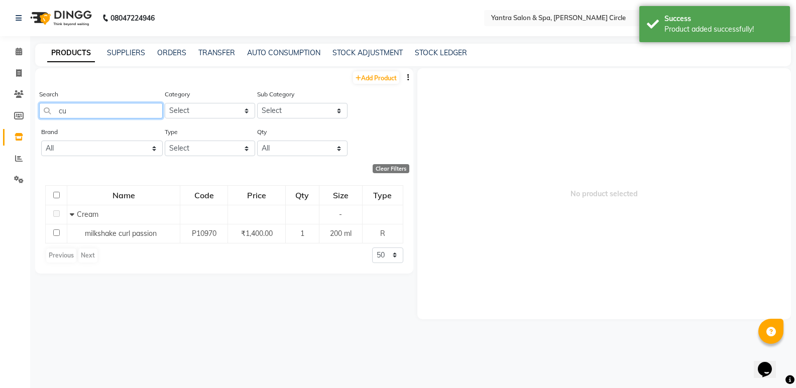
type input "c"
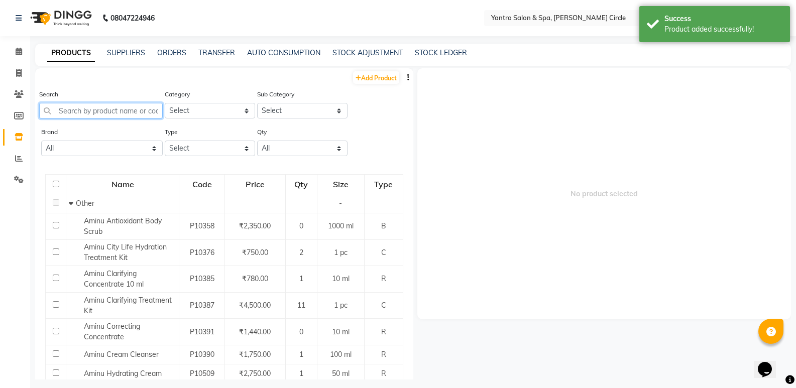
type input ";"
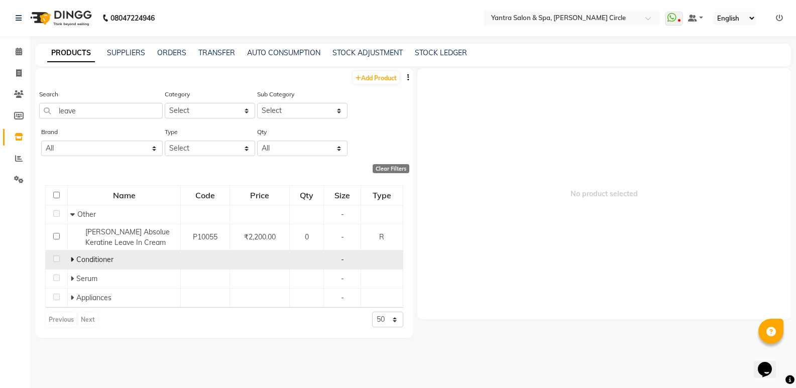
click at [72, 261] on icon at bounding box center [72, 259] width 4 height 7
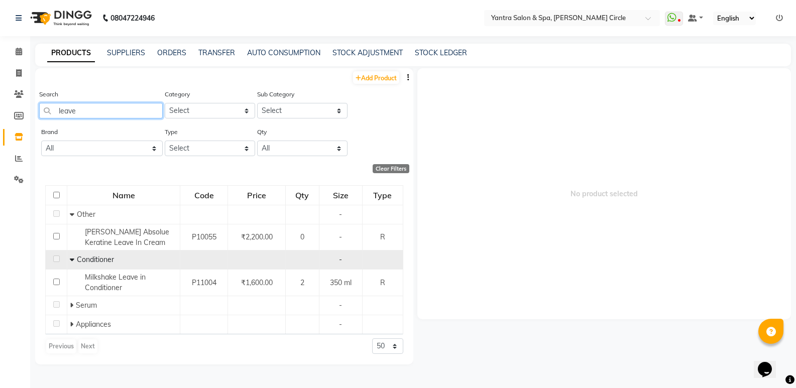
click at [116, 109] on input "leave" at bounding box center [101, 111] width 124 height 16
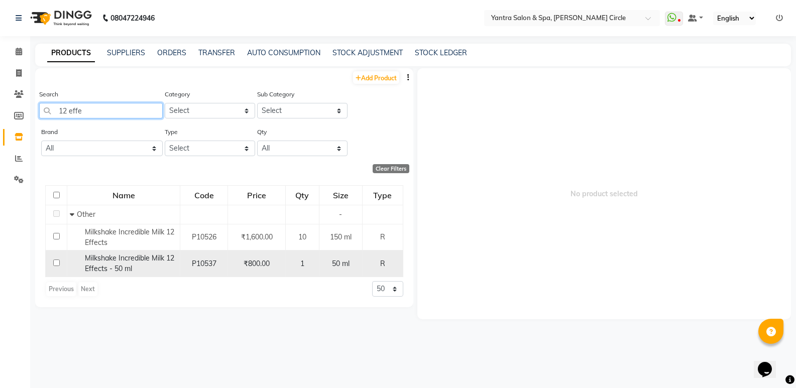
type input "12 effe"
click at [115, 269] on span "Milkshake Incredible Milk 12 Effects - 50 ml" at bounding box center [129, 264] width 89 height 20
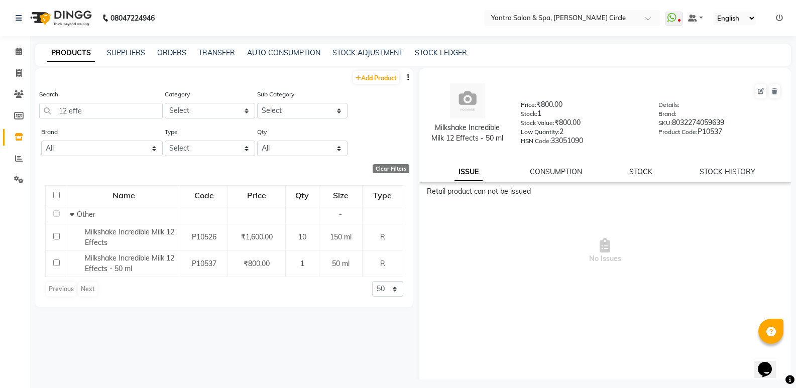
click at [639, 170] on link "STOCK" at bounding box center [640, 171] width 23 height 9
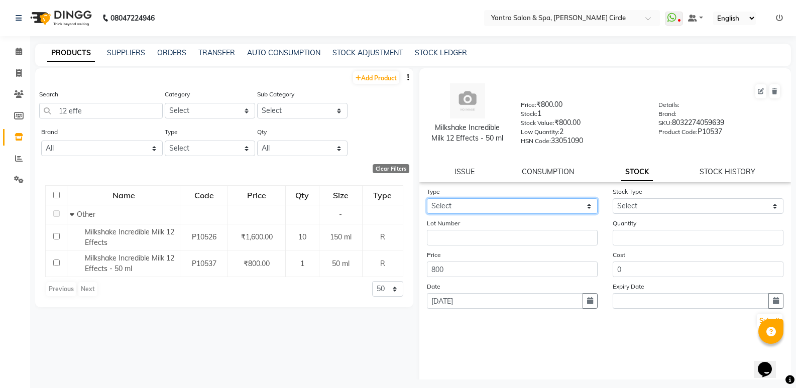
click at [537, 205] on select "Select In Out" at bounding box center [512, 206] width 171 height 16
select select "out"
click at [427, 198] on select "Select In Out" at bounding box center [512, 206] width 171 height 16
select select
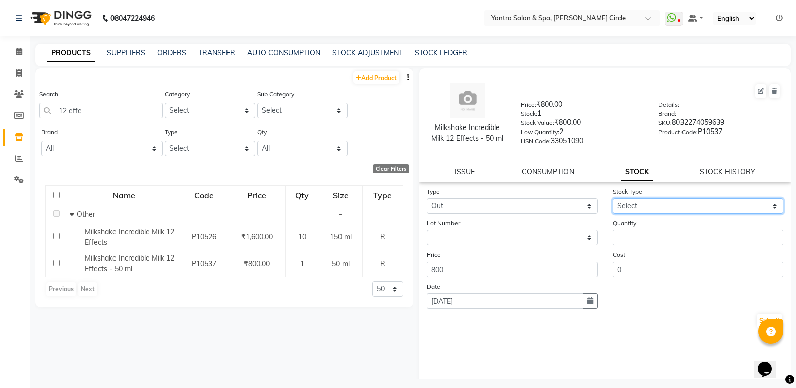
click at [661, 207] on select "Select Internal Use Damaged Expired Adjustment Return Other" at bounding box center [698, 206] width 171 height 16
select select "internal use"
click at [613, 198] on select "Select Internal Use Damaged Expired Adjustment Return Other" at bounding box center [698, 206] width 171 height 16
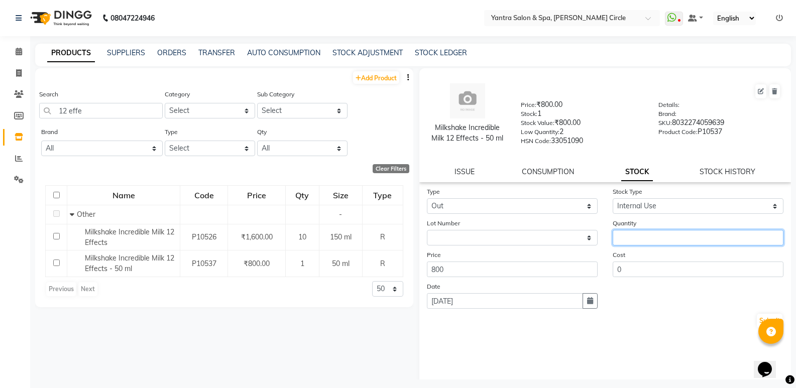
click at [644, 237] on input "number" at bounding box center [698, 238] width 171 height 16
type input "1"
click at [757, 323] on button "Submit" at bounding box center [770, 321] width 26 height 14
select select
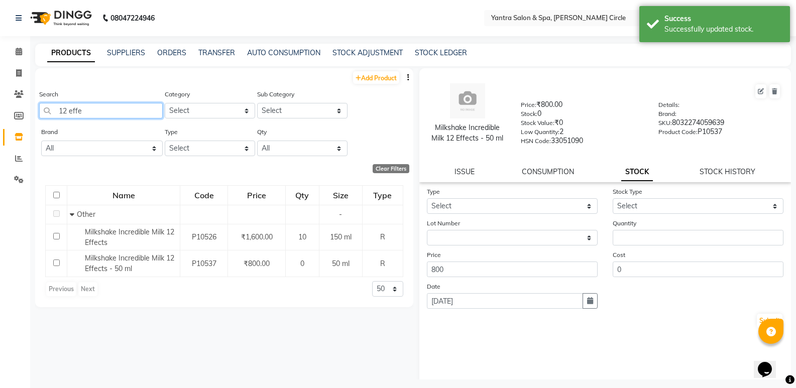
click at [127, 104] on input "12 effe" at bounding box center [101, 111] width 124 height 16
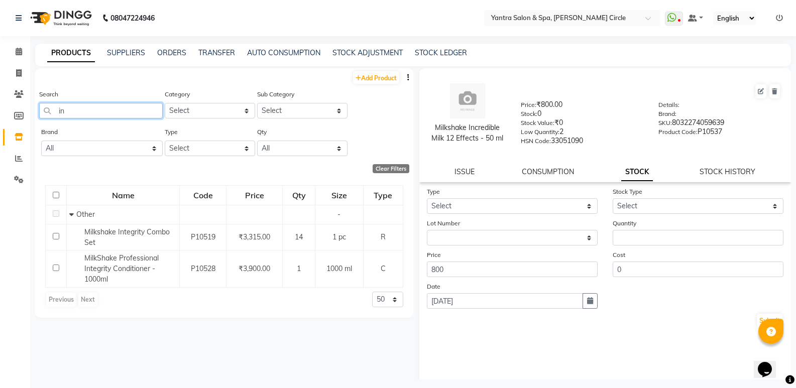
type input "i"
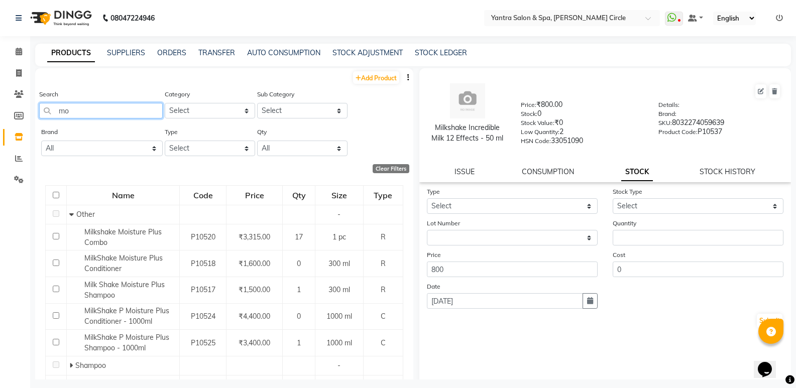
type input "m"
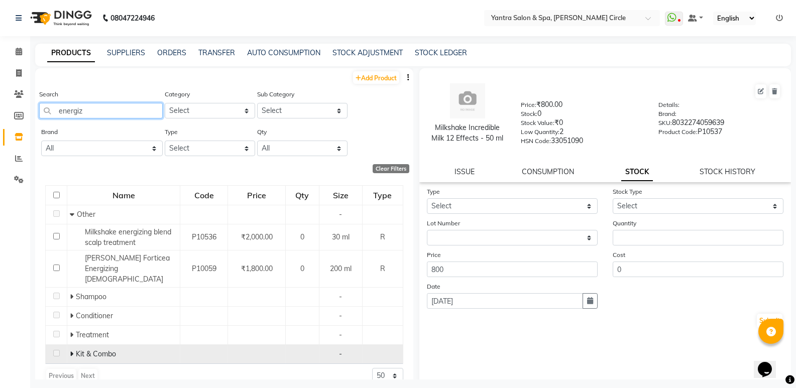
type input "energiz"
click at [71, 351] on icon at bounding box center [72, 354] width 4 height 7
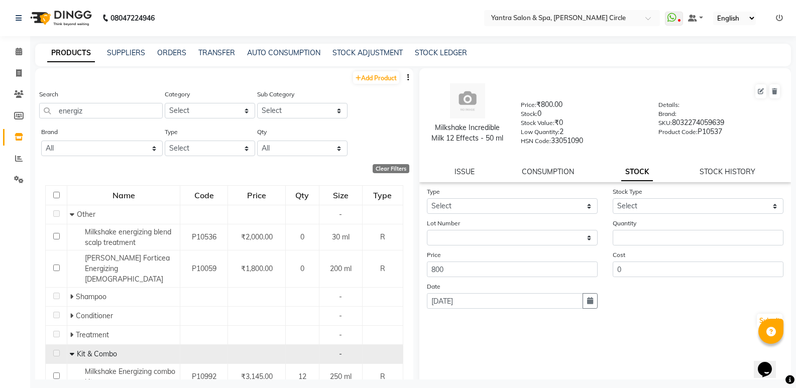
scroll to position [31, 0]
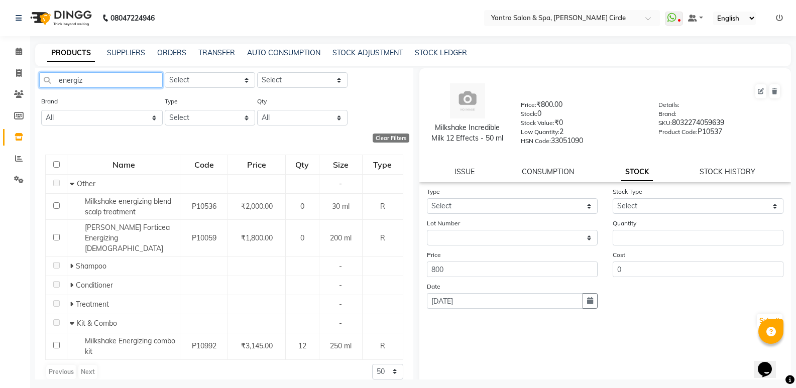
click at [123, 81] on input "energiz" at bounding box center [101, 80] width 124 height 16
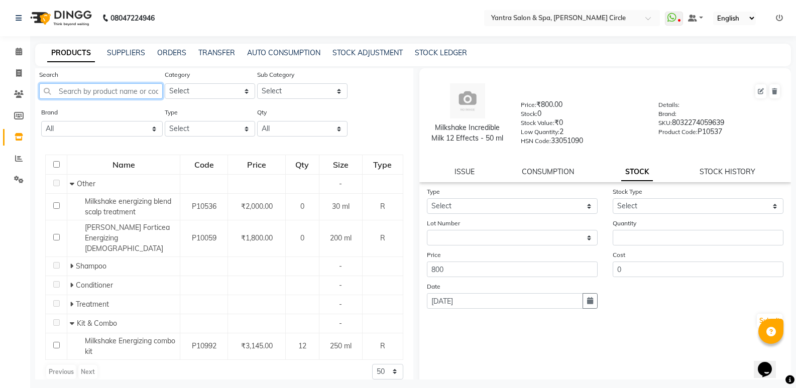
scroll to position [0, 0]
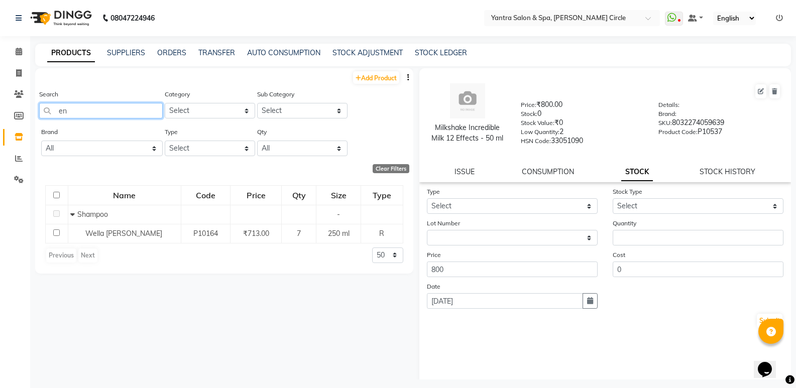
type input "e"
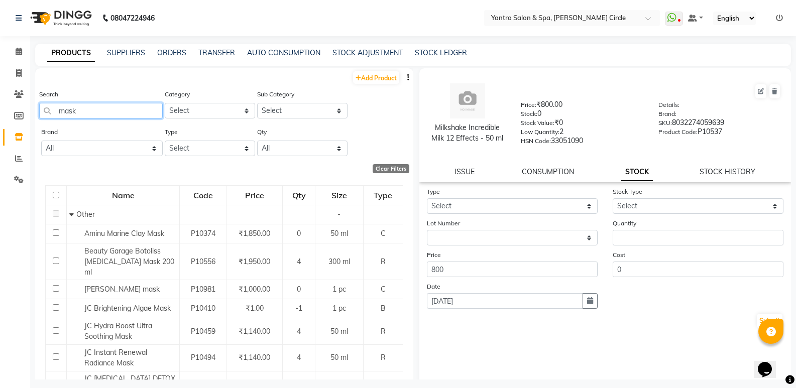
click at [84, 115] on input "mask" at bounding box center [101, 111] width 124 height 16
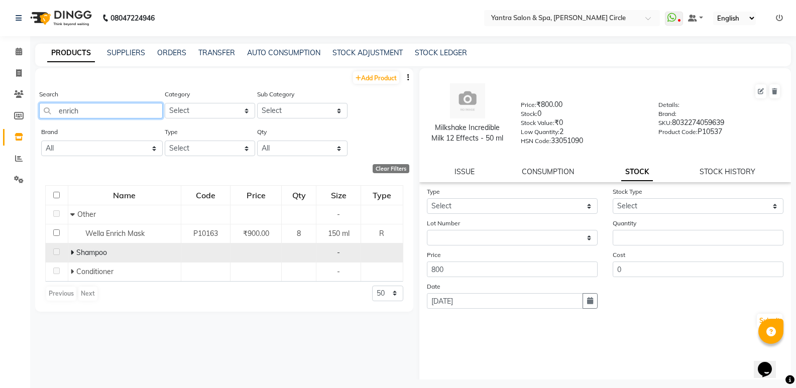
type input "enrich"
click at [71, 252] on icon at bounding box center [72, 252] width 4 height 7
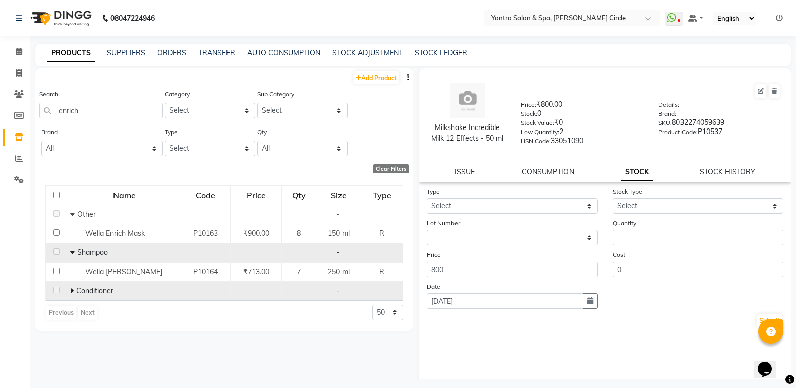
click at [71, 292] on icon at bounding box center [72, 290] width 4 height 7
click at [113, 116] on input "enrich" at bounding box center [101, 111] width 124 height 16
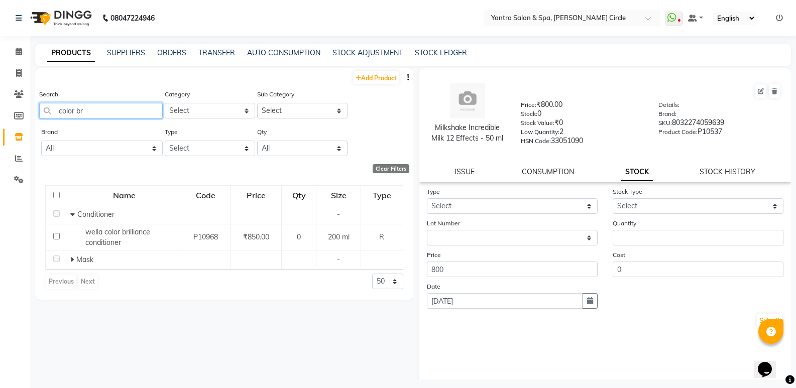
click at [105, 113] on input "color br" at bounding box center [101, 111] width 124 height 16
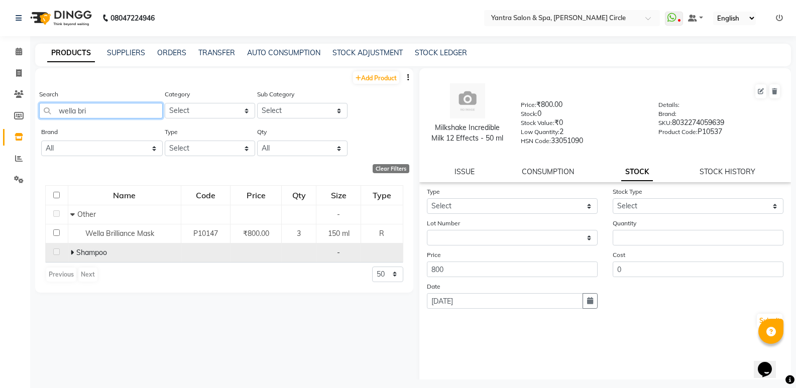
type input "wella bri"
click at [74, 253] on span at bounding box center [73, 252] width 6 height 9
click at [112, 108] on input "wella bri" at bounding box center [101, 111] width 124 height 16
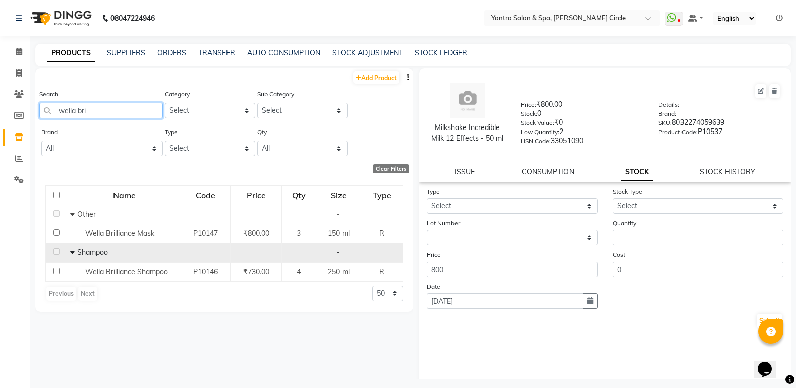
click at [112, 108] on input "wella bri" at bounding box center [101, 111] width 124 height 16
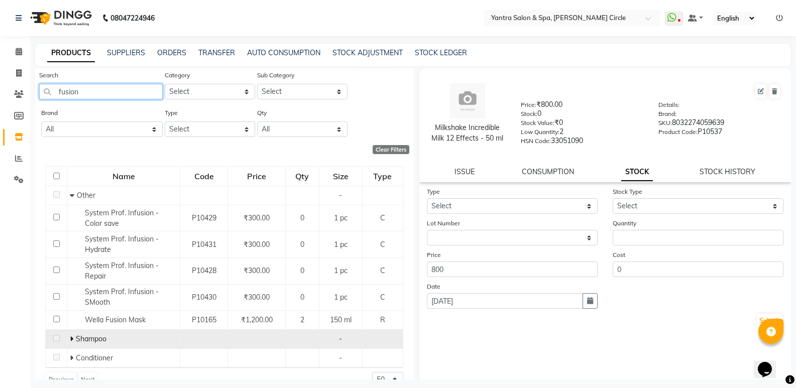
scroll to position [38, 0]
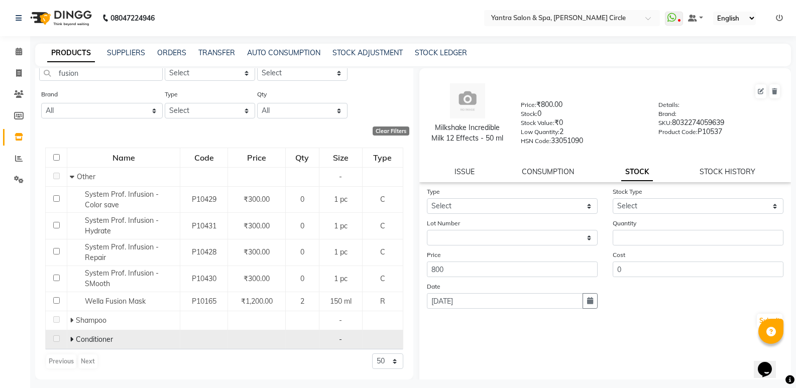
click at [70, 338] on icon at bounding box center [72, 339] width 4 height 7
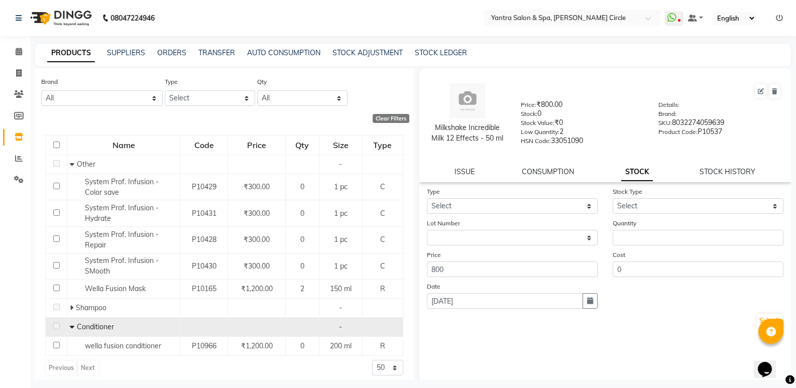
scroll to position [57, 0]
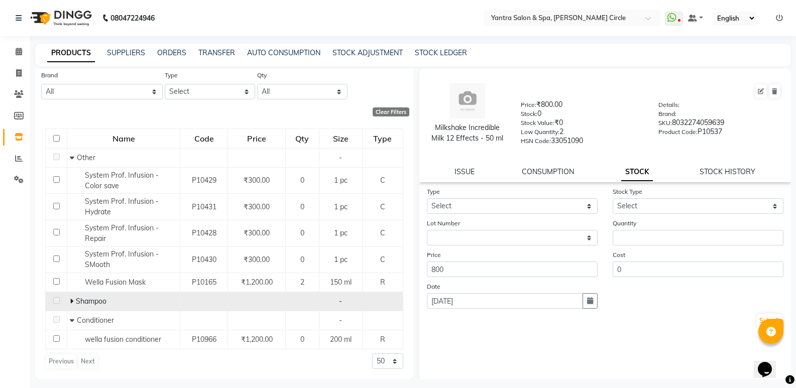
click at [71, 302] on icon at bounding box center [72, 301] width 4 height 7
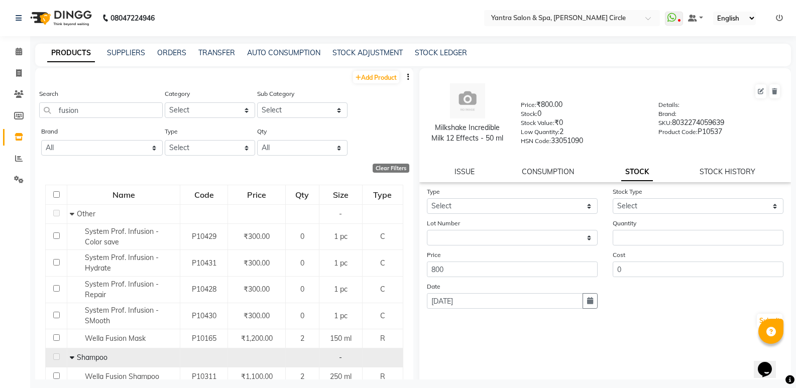
scroll to position [0, 0]
click at [87, 109] on input "fusion" at bounding box center [101, 111] width 124 height 16
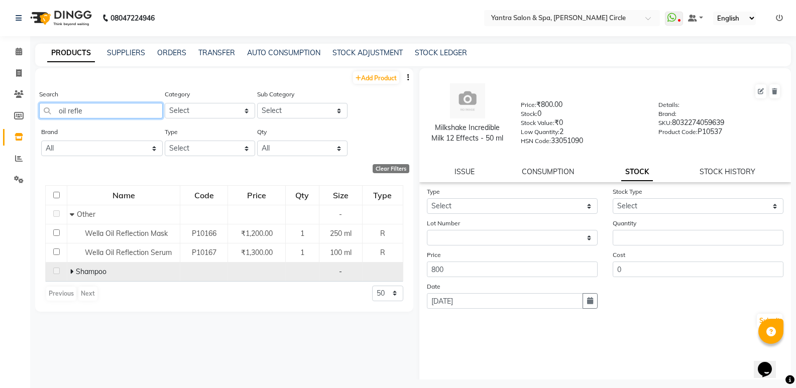
type input "oil refle"
click at [70, 270] on icon at bounding box center [72, 271] width 4 height 7
click at [93, 105] on input "oil refle" at bounding box center [101, 111] width 124 height 16
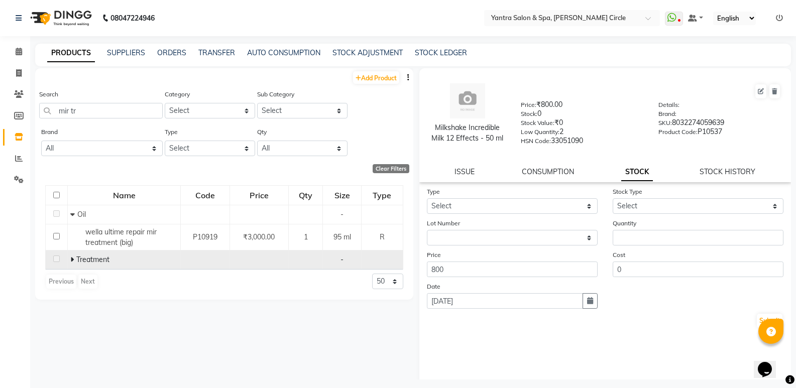
click at [72, 259] on icon at bounding box center [72, 259] width 4 height 7
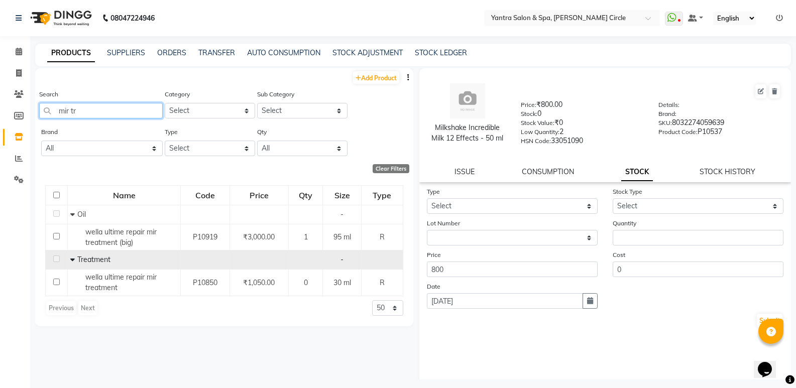
click at [129, 116] on input "mir tr" at bounding box center [101, 111] width 124 height 16
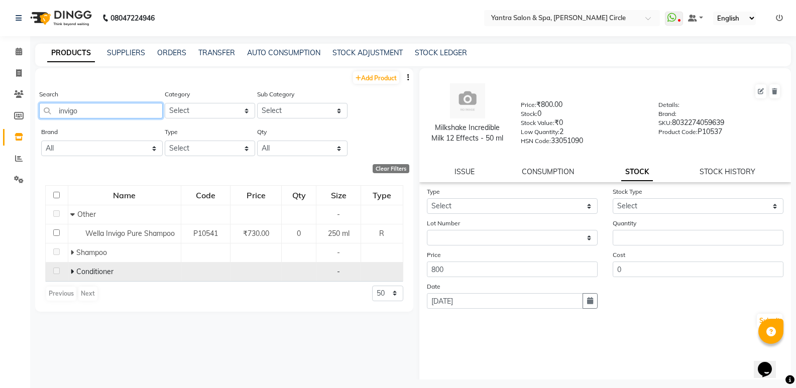
type input "invigo"
click at [73, 272] on icon at bounding box center [72, 271] width 4 height 7
click at [135, 113] on input "invigo" at bounding box center [101, 111] width 124 height 16
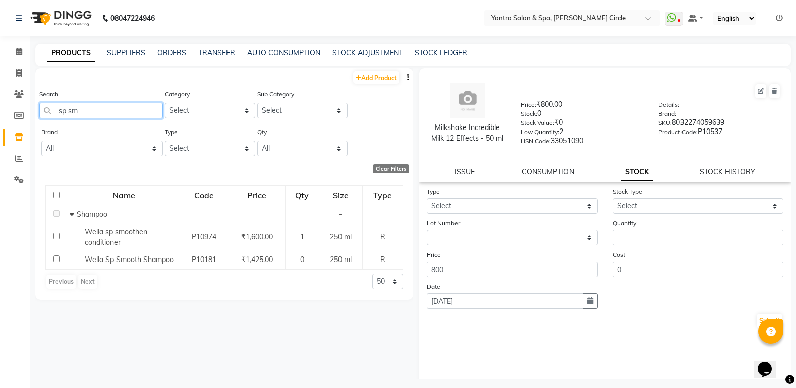
click at [96, 116] on input "sp sm" at bounding box center [101, 111] width 124 height 16
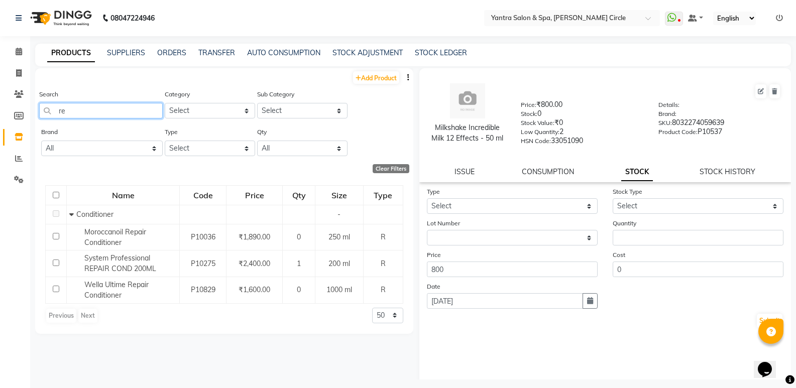
type input "r"
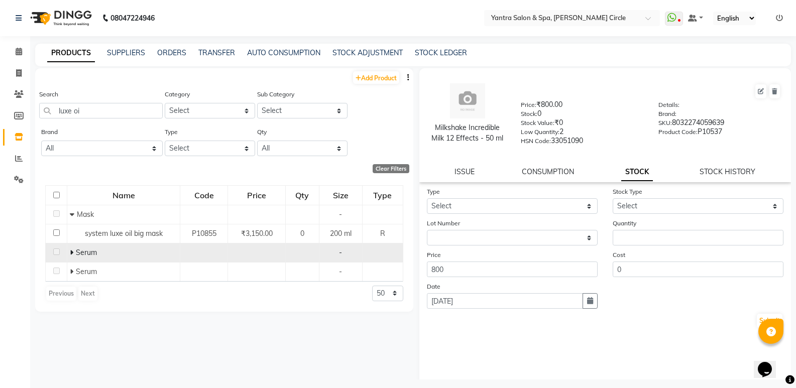
click at [70, 252] on icon at bounding box center [72, 252] width 4 height 7
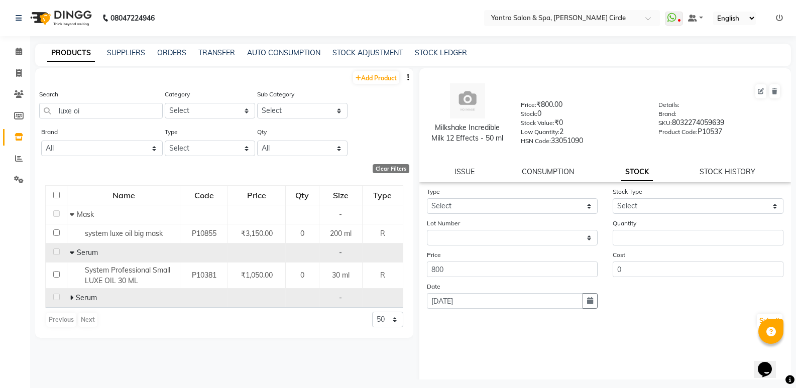
click at [69, 299] on td "Serum" at bounding box center [123, 298] width 113 height 19
click at [70, 297] on icon at bounding box center [72, 297] width 4 height 7
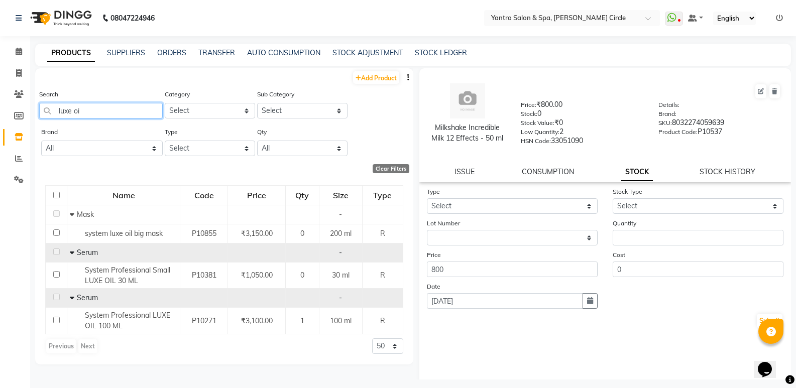
click at [125, 105] on input "luxe oi" at bounding box center [101, 111] width 124 height 16
click at [124, 107] on input "luxe oi" at bounding box center [101, 111] width 124 height 16
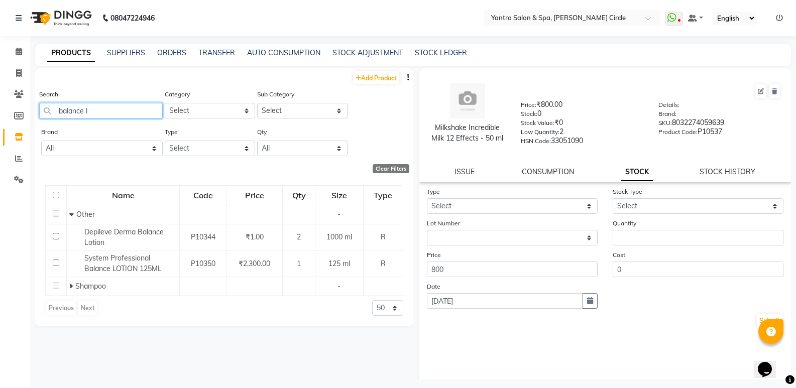
click at [127, 110] on input "balance l" at bounding box center [101, 111] width 124 height 16
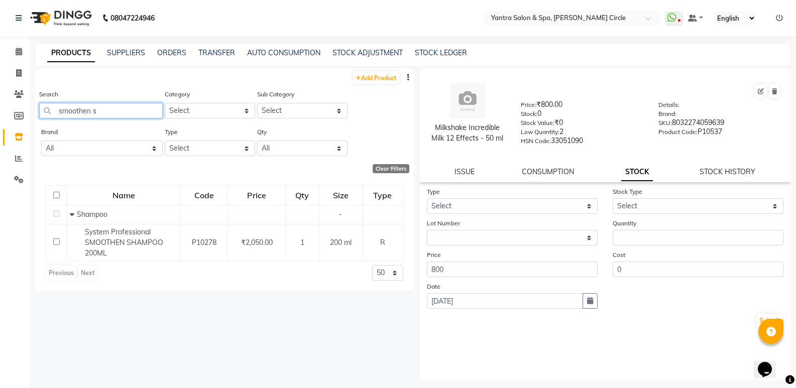
click at [144, 107] on input "smoothen s" at bounding box center [101, 111] width 124 height 16
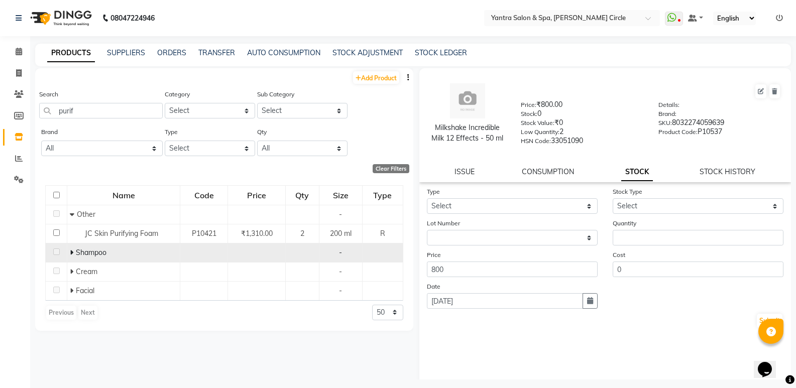
click at [72, 252] on icon at bounding box center [72, 252] width 4 height 7
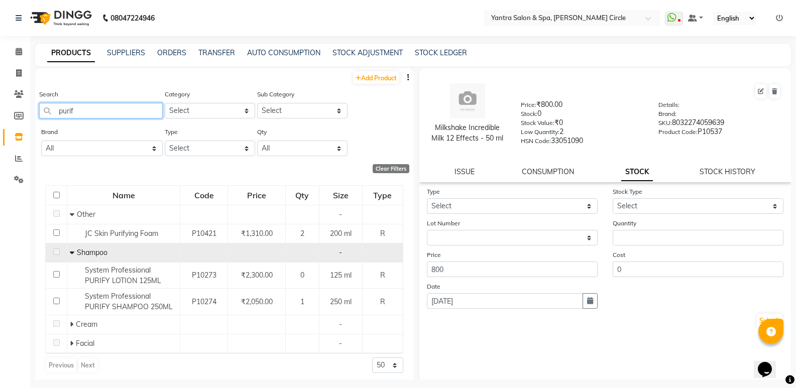
click at [110, 111] on input "purif" at bounding box center [101, 111] width 124 height 16
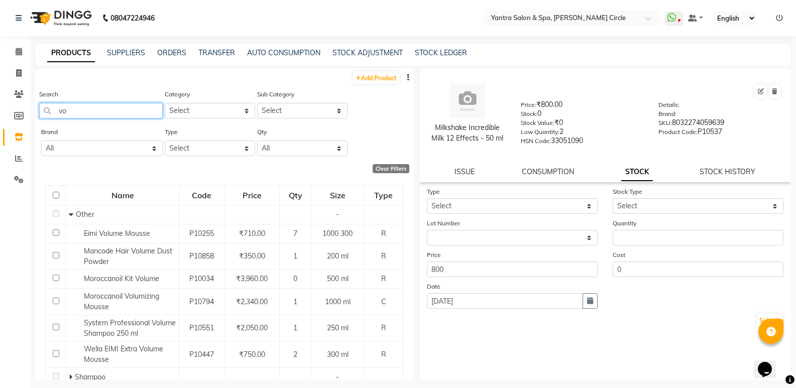
type input "v"
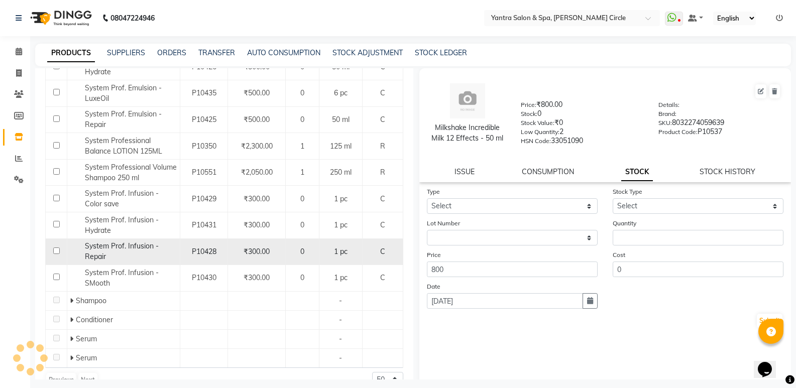
scroll to position [201, 0]
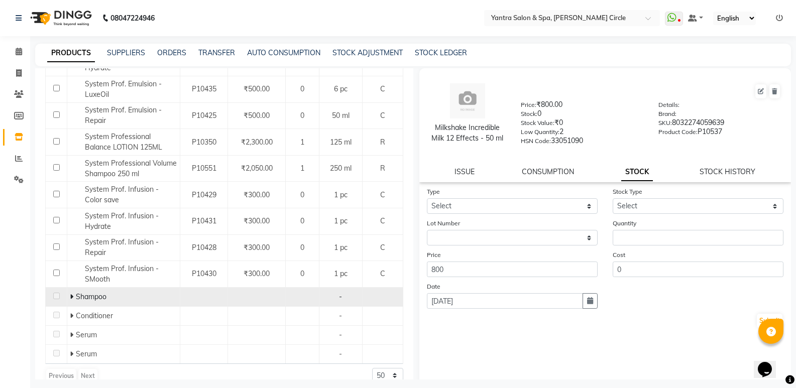
click at [71, 296] on icon at bounding box center [72, 296] width 4 height 7
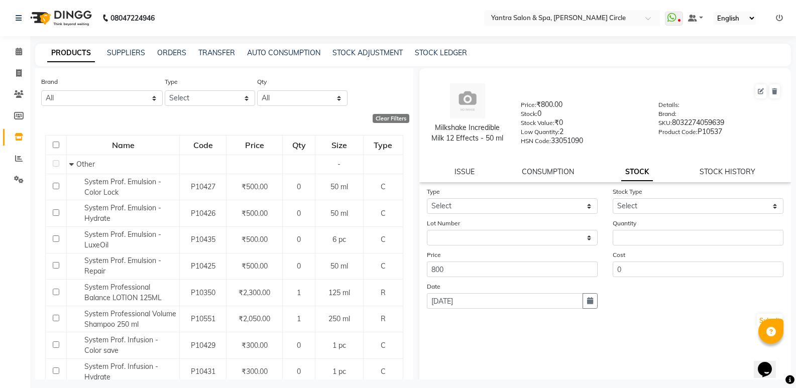
scroll to position [0, 0]
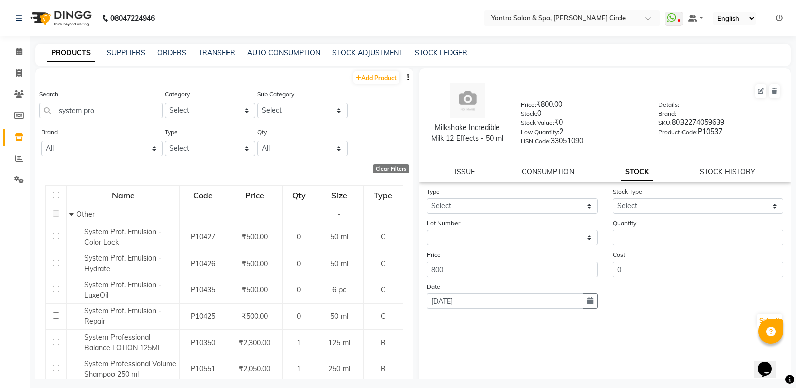
click at [109, 100] on div "Search system pro" at bounding box center [101, 104] width 124 height 30
click at [109, 110] on input "system pro" at bounding box center [101, 111] width 124 height 16
click at [108, 110] on input "system pro" at bounding box center [101, 111] width 124 height 16
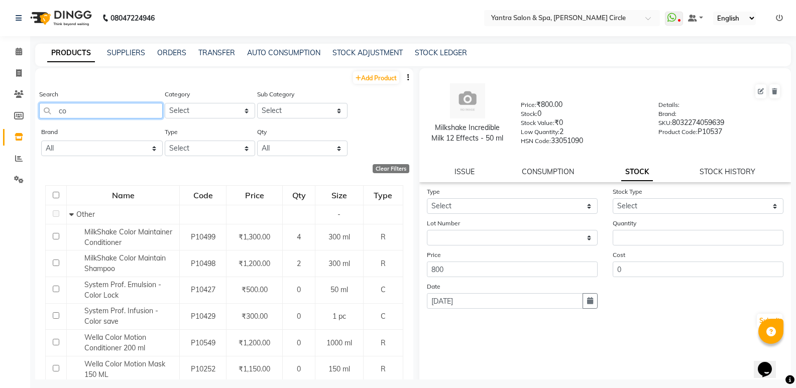
type input "c"
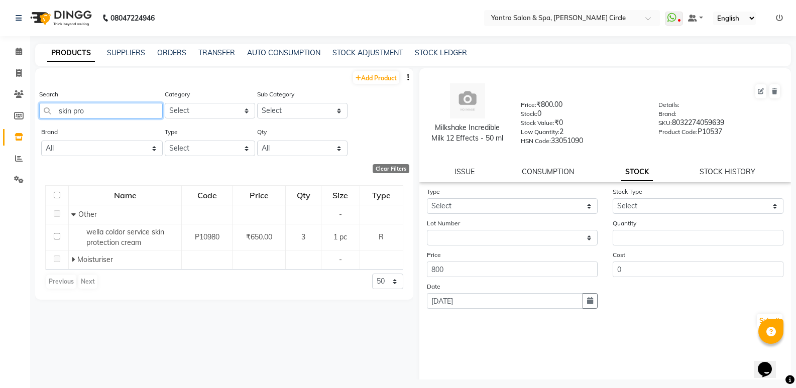
click at [134, 109] on input "skin pro" at bounding box center [101, 111] width 124 height 16
type input "o"
type input "e"
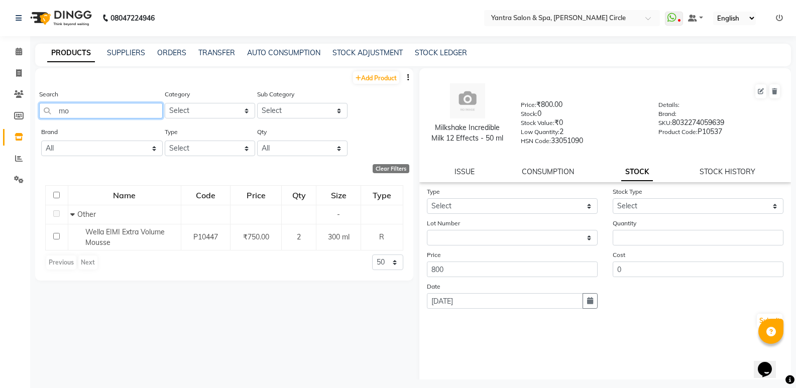
type input "m"
type input "b"
click at [153, 108] on input "liquid" at bounding box center [101, 111] width 124 height 16
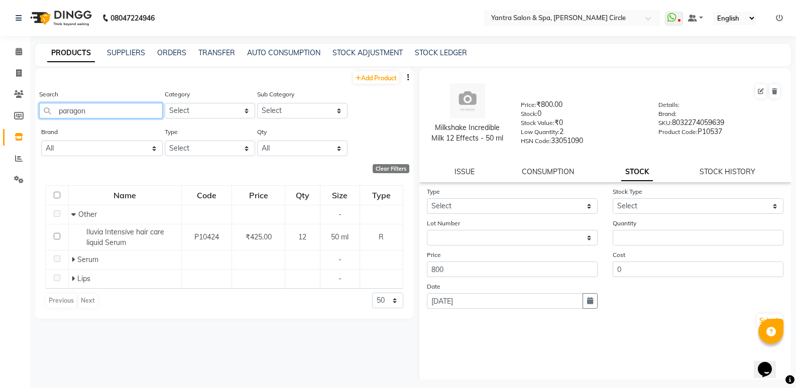
type input "paragon"
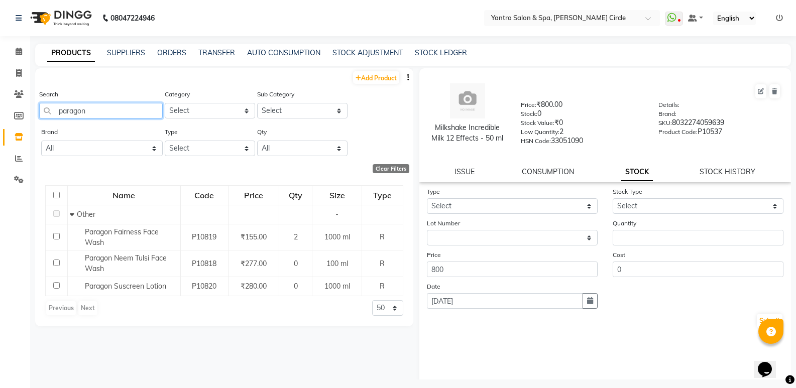
click at [109, 109] on input "paragon" at bounding box center [101, 111] width 124 height 16
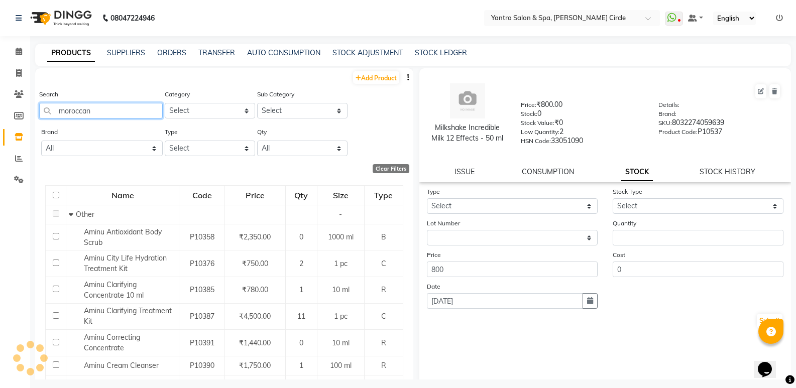
type input "moroccan"
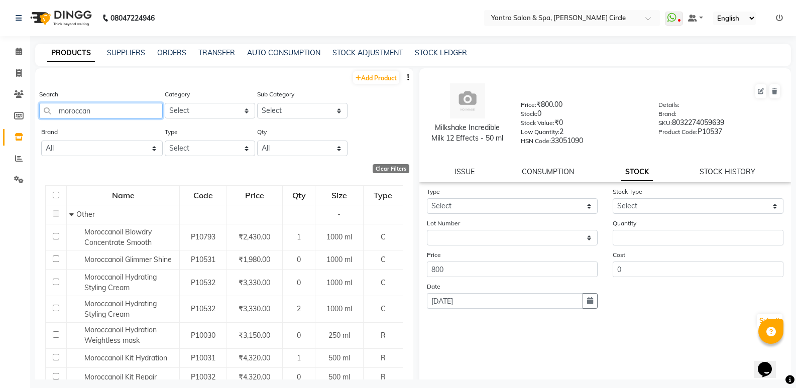
click at [118, 105] on input "moroccan" at bounding box center [101, 111] width 124 height 16
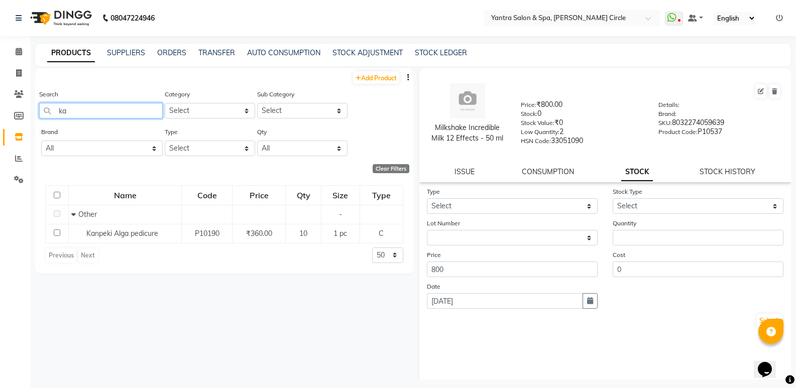
type input "k"
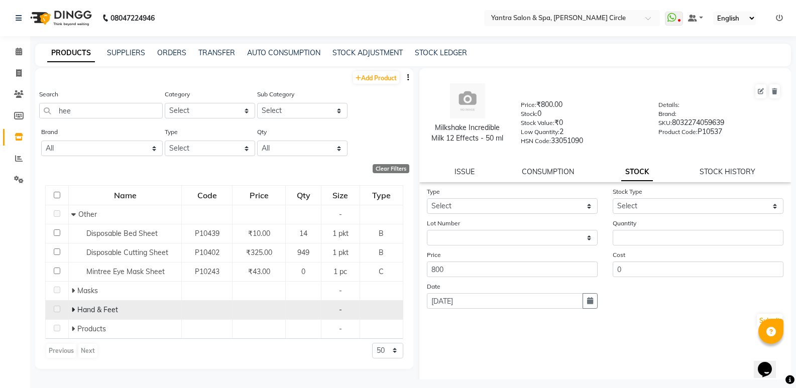
click at [74, 309] on icon at bounding box center [73, 309] width 4 height 7
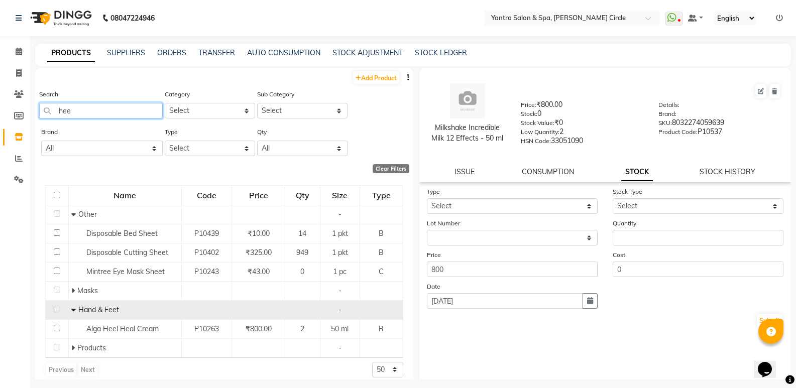
click at [119, 109] on input "hee" at bounding box center [101, 111] width 124 height 16
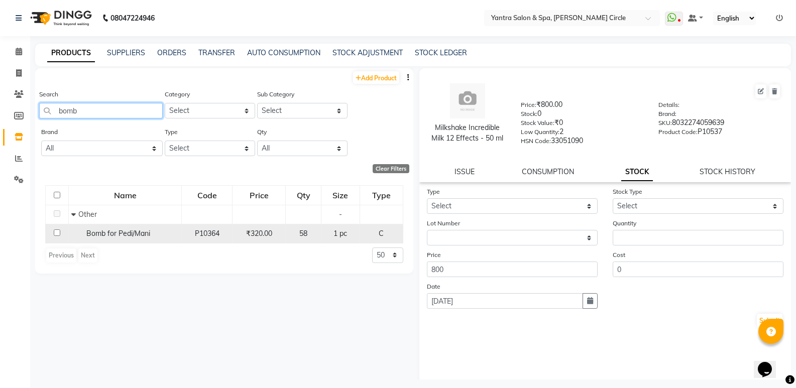
type input "bomb"
click at [127, 240] on td "Bomb for Pedi/Mani" at bounding box center [125, 233] width 113 height 19
click at [120, 229] on div "Bomb for Pedi/Mani" at bounding box center [125, 234] width 108 height 11
select select
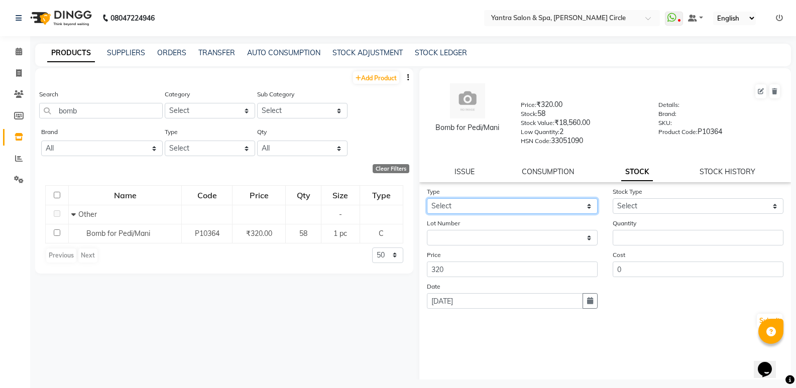
click at [538, 204] on select "Select In Out" at bounding box center [512, 206] width 171 height 16
select select "out"
click at [427, 198] on select "Select In Out" at bounding box center [512, 206] width 171 height 16
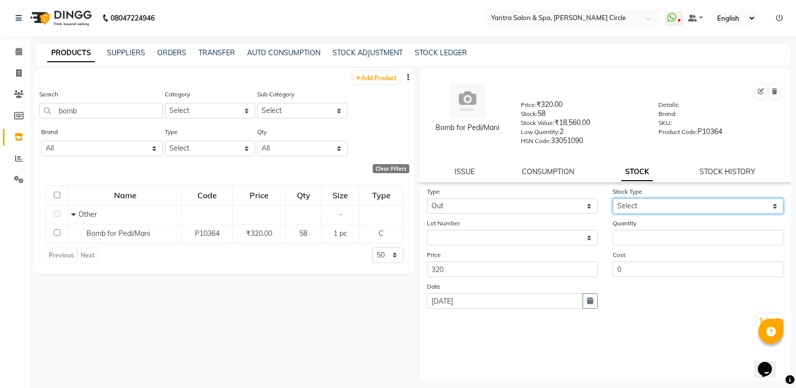
click at [613, 211] on select "Select Internal Use Damaged Expired Adjustment Return Other" at bounding box center [698, 206] width 171 height 16
select select "internal use"
click at [613, 198] on select "Select Internal Use Damaged Expired Adjustment Return Other" at bounding box center [698, 206] width 171 height 16
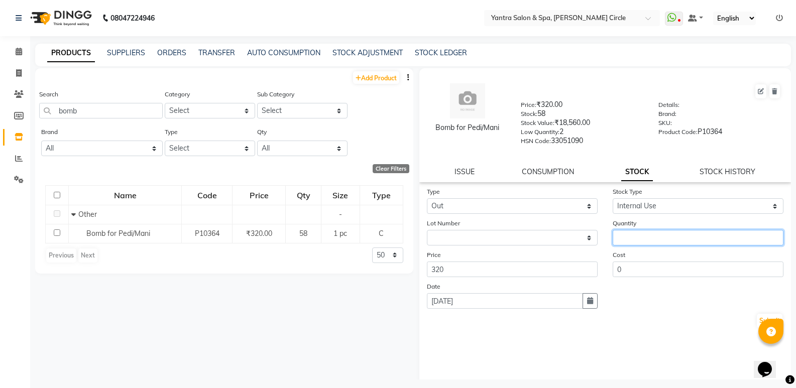
click at [628, 234] on input "number" at bounding box center [698, 238] width 171 height 16
type input "10"
click at [757, 318] on button "Submit" at bounding box center [770, 321] width 26 height 14
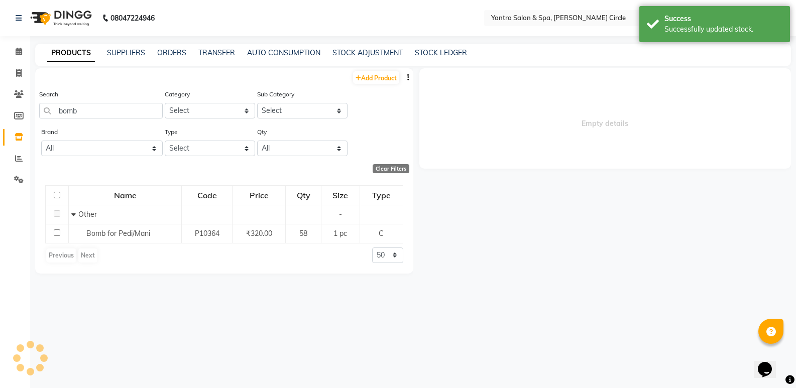
select select
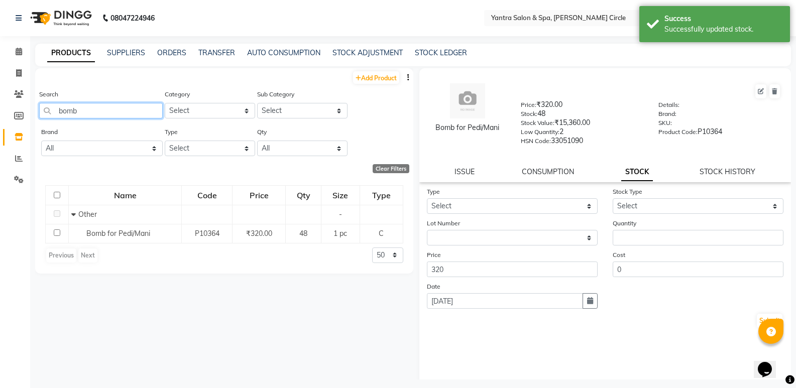
click at [111, 114] on input "bomb" at bounding box center [101, 111] width 124 height 16
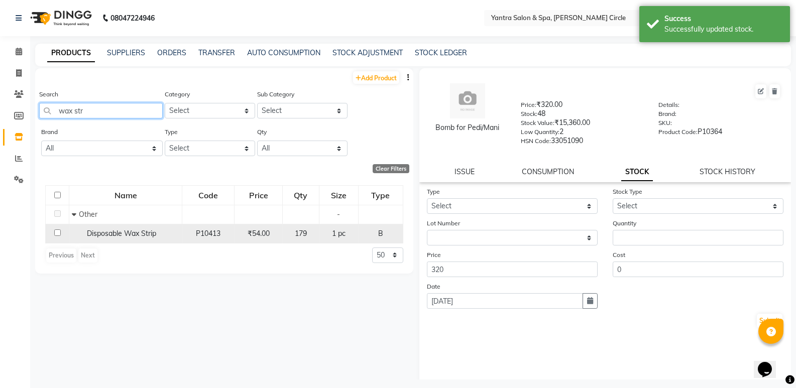
type input "wax str"
click at [108, 233] on span "Disposable Wax Strip" at bounding box center [121, 233] width 69 height 9
select select
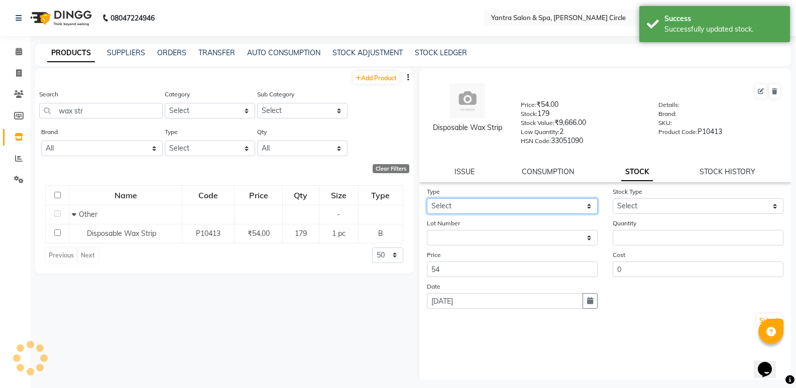
drag, startPoint x: 458, startPoint y: 201, endPoint x: 460, endPoint y: 209, distance: 7.8
click at [458, 202] on select "Select In Out" at bounding box center [512, 206] width 171 height 16
select select "out"
click at [427, 198] on select "Select In Out" at bounding box center [512, 206] width 171 height 16
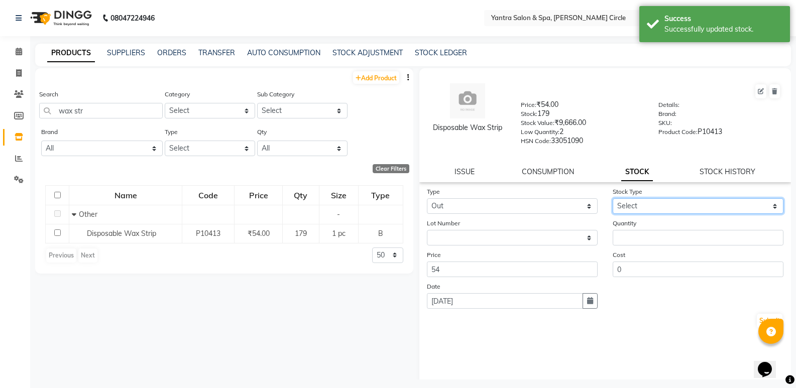
click at [641, 209] on select "Select Internal Use Damaged Expired Adjustment Return Other" at bounding box center [698, 206] width 171 height 16
select select "internal use"
click at [613, 198] on select "Select Internal Use Damaged Expired Adjustment Return Other" at bounding box center [698, 206] width 171 height 16
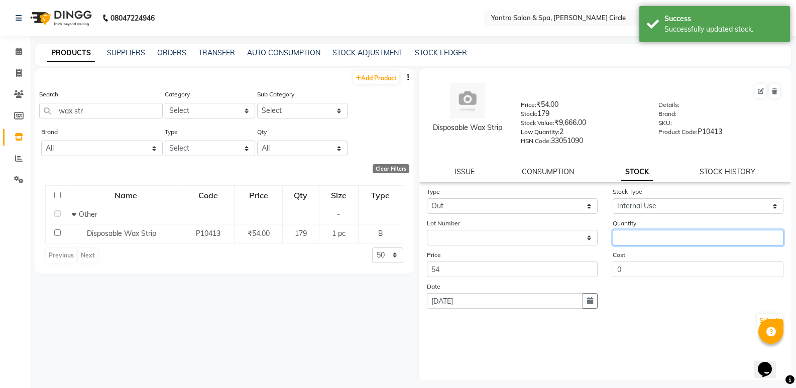
click at [635, 232] on input "number" at bounding box center [698, 238] width 171 height 16
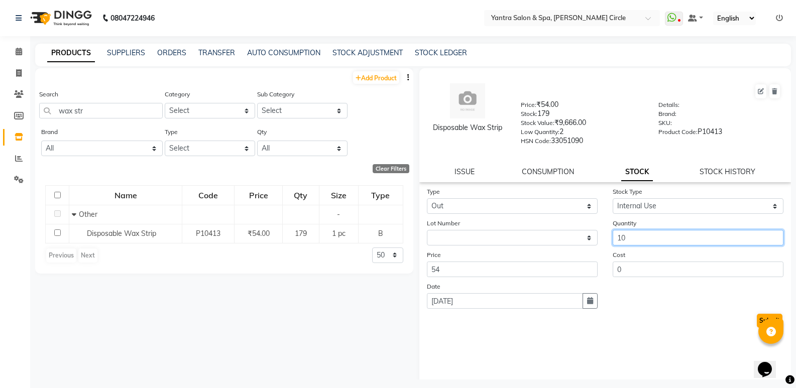
type input "10"
click at [757, 318] on button "Submit" at bounding box center [770, 321] width 26 height 14
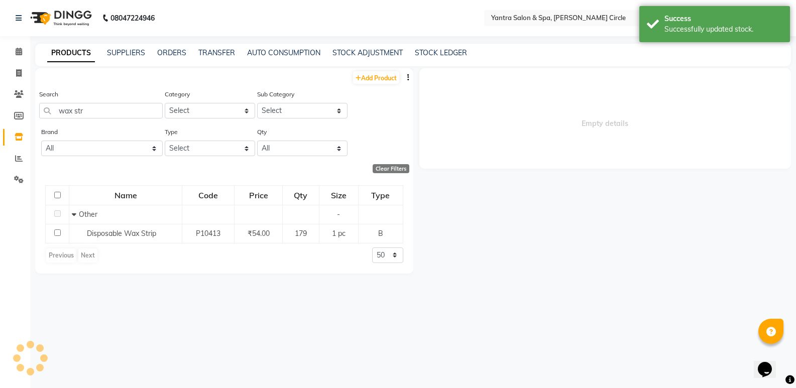
select select
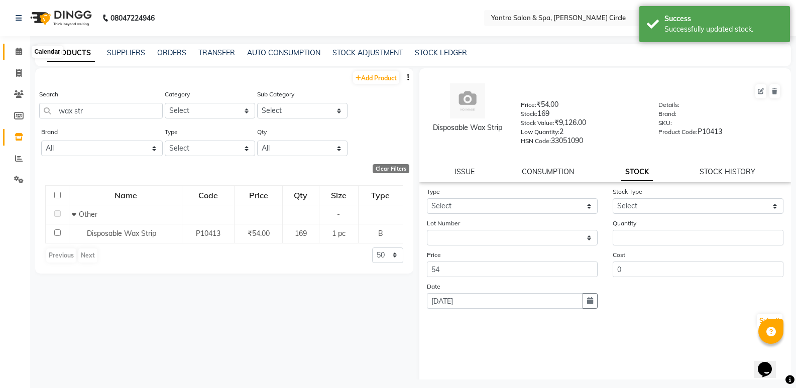
click at [10, 50] on span at bounding box center [19, 52] width 18 height 12
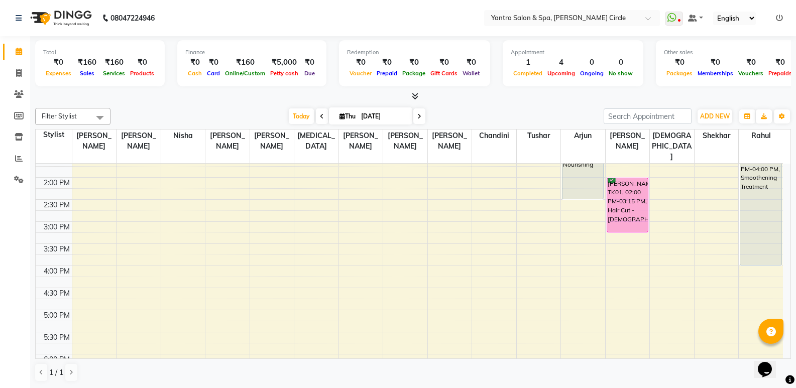
scroll to position [151, 0]
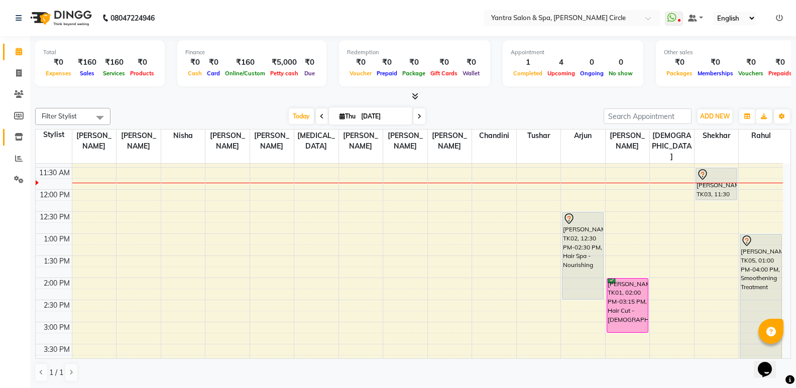
click at [8, 140] on link "Inventory" at bounding box center [15, 137] width 24 height 17
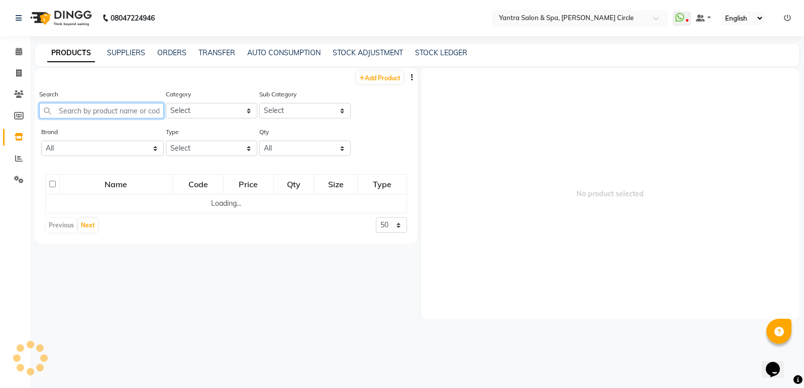
click at [86, 110] on input "text" at bounding box center [101, 111] width 125 height 16
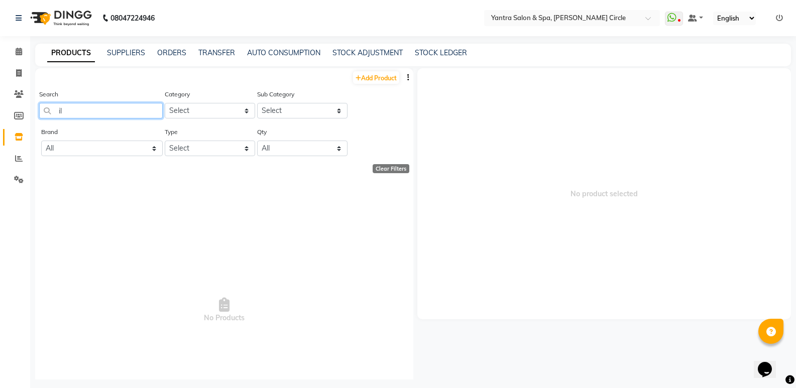
type input "i"
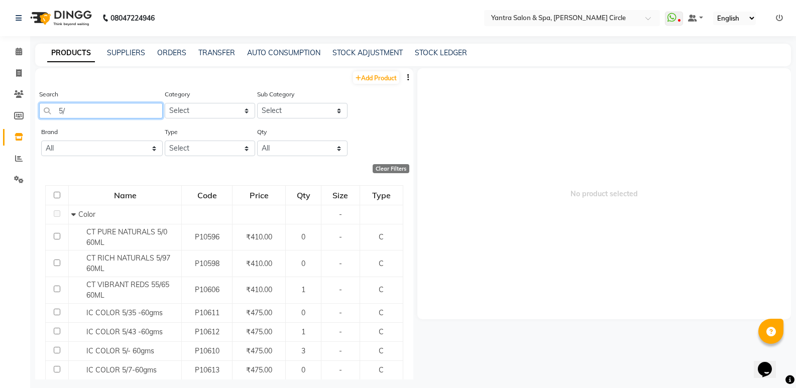
click at [113, 108] on input "5/" at bounding box center [101, 111] width 124 height 16
click at [120, 117] on input "4/" at bounding box center [101, 111] width 124 height 16
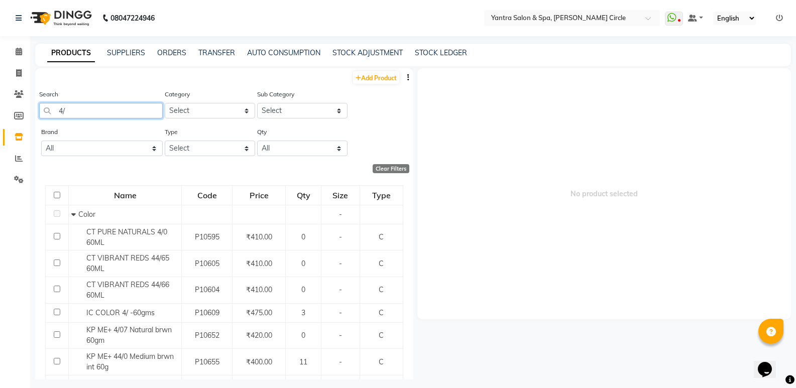
click at [120, 117] on input "4/" at bounding box center [101, 111] width 124 height 16
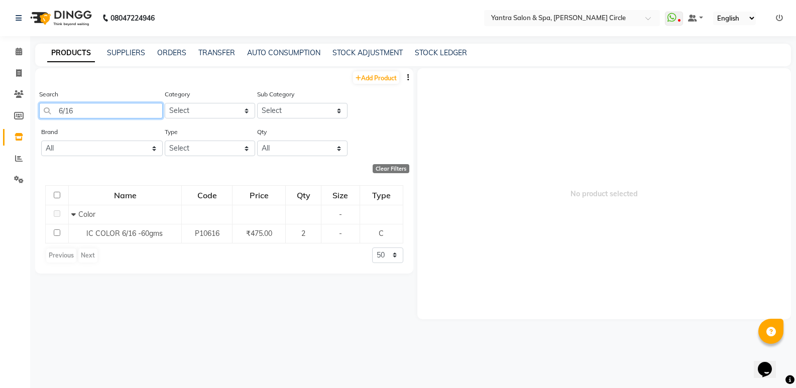
click at [99, 112] on input "6/16" at bounding box center [101, 111] width 124 height 16
type input "/"
click at [93, 113] on input "8/69" at bounding box center [101, 111] width 124 height 16
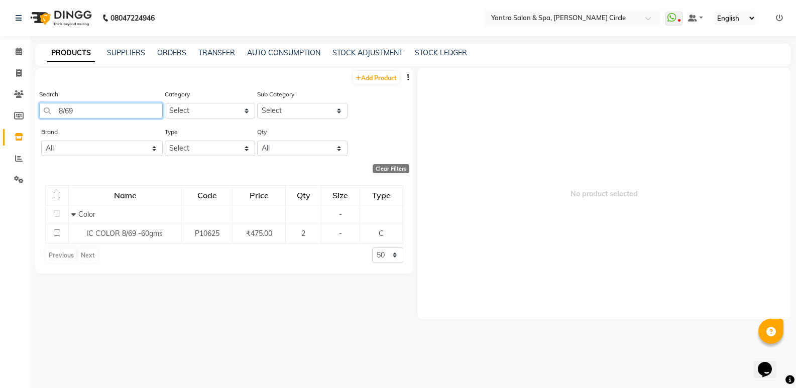
click at [93, 113] on input "8/69" at bounding box center [101, 111] width 124 height 16
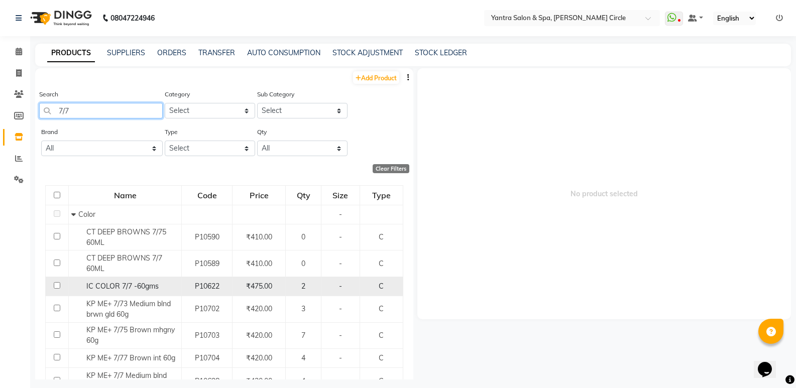
type input "7/7"
click at [134, 285] on span "IC COLOR 7/7 -60gms" at bounding box center [122, 286] width 72 height 9
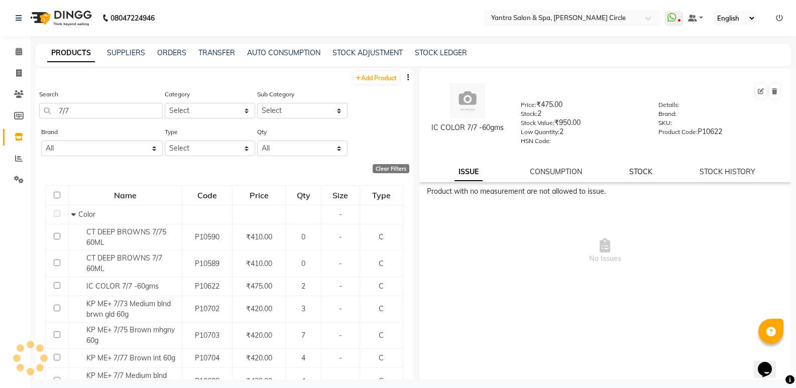
click at [638, 168] on link "STOCK" at bounding box center [640, 171] width 23 height 9
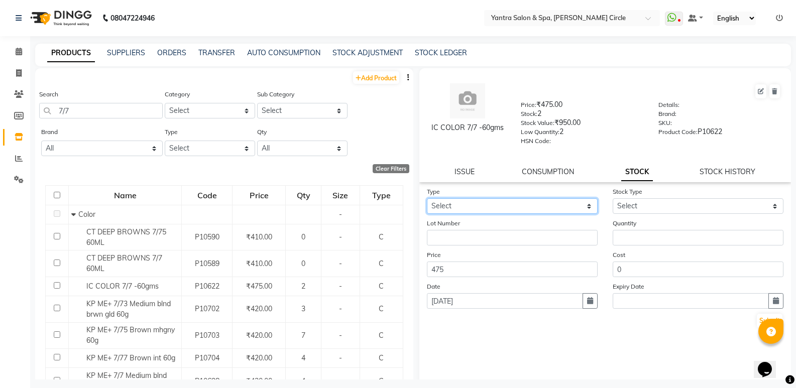
click at [548, 212] on select "Select In Out" at bounding box center [512, 206] width 171 height 16
select select "out"
click at [427, 198] on select "Select In Out" at bounding box center [512, 206] width 171 height 16
select select
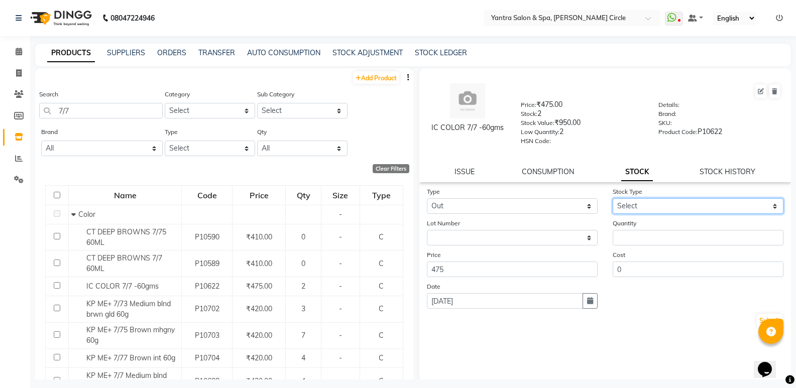
click at [661, 209] on select "Select Internal Use Damaged Expired Adjustment Return Other" at bounding box center [698, 206] width 171 height 16
select select "internal use"
click at [613, 198] on select "Select Internal Use Damaged Expired Adjustment Return Other" at bounding box center [698, 206] width 171 height 16
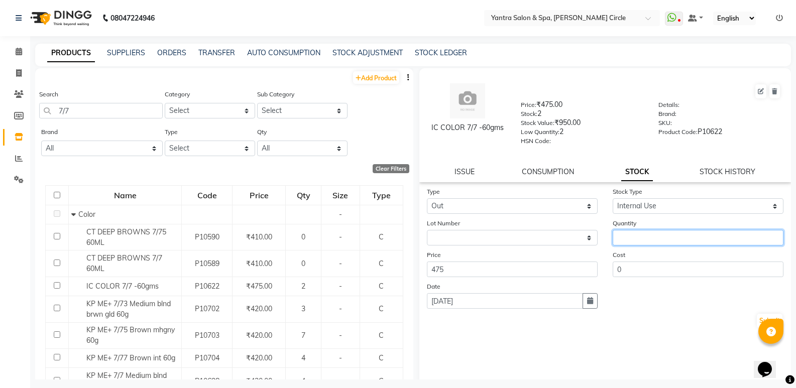
click at [645, 234] on input "number" at bounding box center [698, 238] width 171 height 16
type input "1"
click at [757, 319] on button "Submit" at bounding box center [770, 321] width 26 height 14
select select
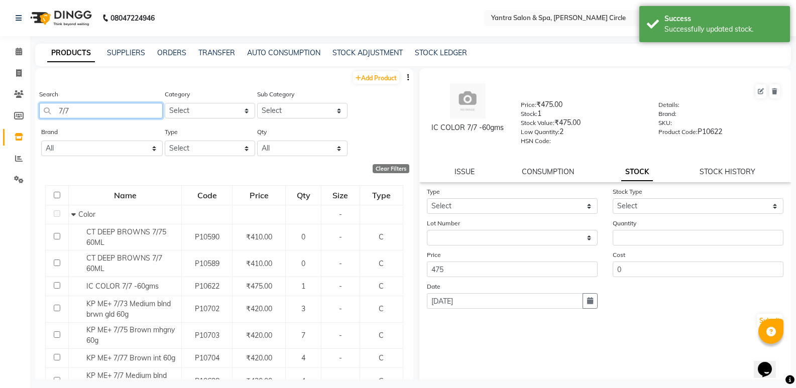
click at [89, 113] on input "7/7" at bounding box center [101, 111] width 124 height 16
type input "7/81"
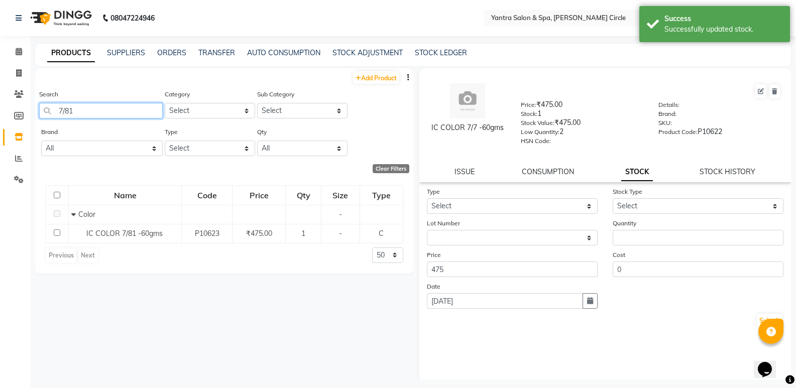
click at [120, 112] on input "7/81" at bounding box center [101, 111] width 124 height 16
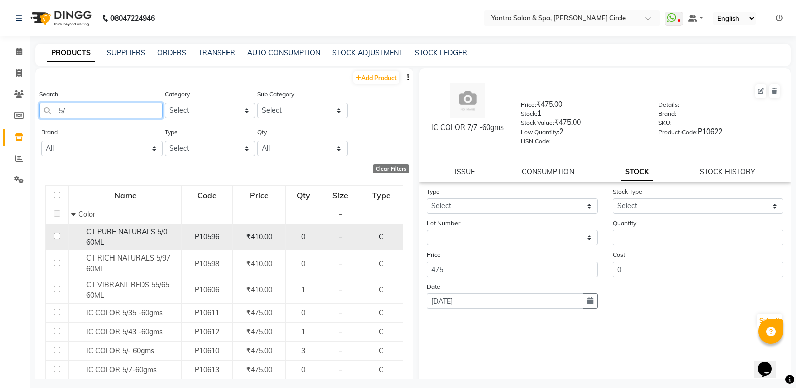
type input "5/"
click at [147, 233] on span "CT PURE NATURALS 5/0 60ML" at bounding box center [126, 238] width 81 height 20
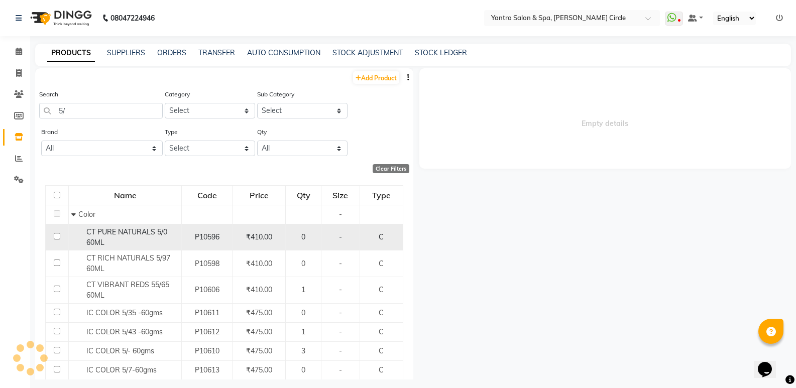
select select
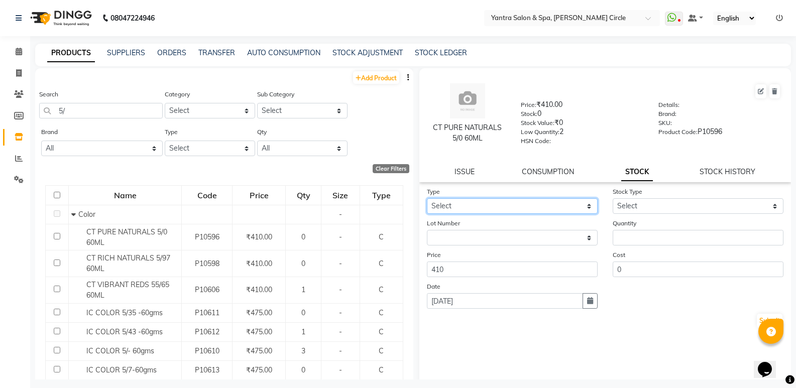
drag, startPoint x: 541, startPoint y: 201, endPoint x: 538, endPoint y: 213, distance: 11.9
click at [541, 201] on select "Select In Out" at bounding box center [512, 206] width 171 height 16
select select "in"
click at [427, 198] on select "Select In Out" at bounding box center [512, 206] width 171 height 16
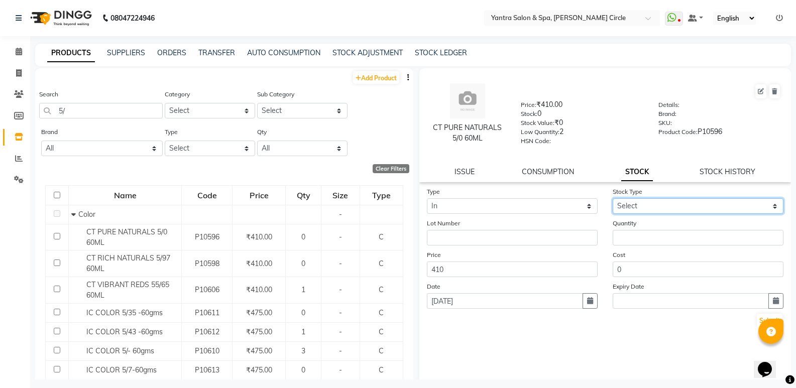
click at [636, 205] on select "Select New Stock Adjustment Return Other" at bounding box center [698, 206] width 171 height 16
select select "new stock"
click at [613, 198] on select "Select New Stock Adjustment Return Other" at bounding box center [698, 206] width 171 height 16
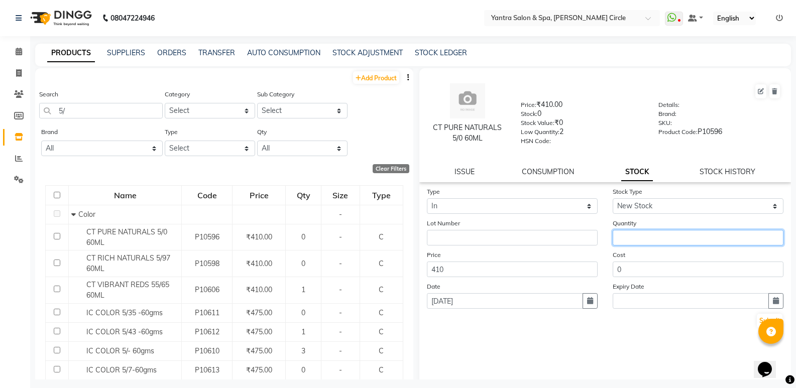
click at [633, 235] on input "number" at bounding box center [698, 238] width 171 height 16
type input "5"
click at [757, 319] on button "Submit" at bounding box center [770, 321] width 26 height 14
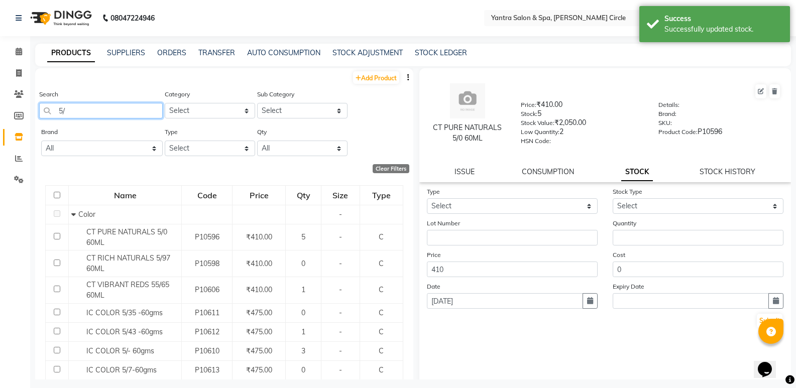
click at [115, 108] on input "5/" at bounding box center [101, 111] width 124 height 16
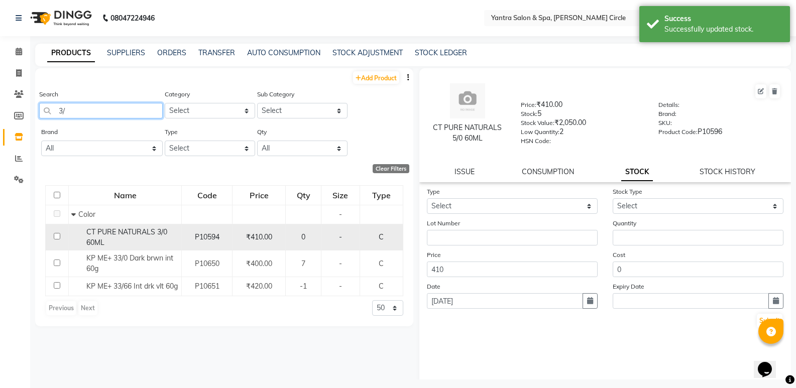
type input "3/"
click at [119, 235] on span "CT PURE NATURALS 3/0 60ML" at bounding box center [126, 238] width 81 height 20
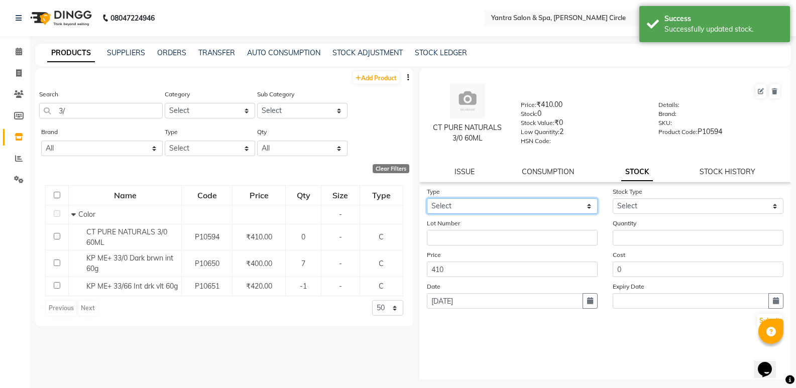
click at [470, 203] on select "Select In Out" at bounding box center [512, 206] width 171 height 16
select select "in"
click at [427, 198] on select "Select In Out" at bounding box center [512, 206] width 171 height 16
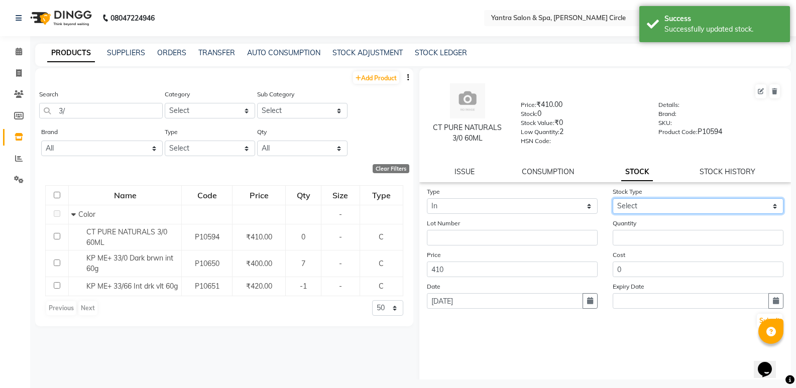
click at [641, 210] on select "Select New Stock Adjustment Return Other" at bounding box center [698, 206] width 171 height 16
select select "new stock"
click at [613, 198] on select "Select New Stock Adjustment Return Other" at bounding box center [698, 206] width 171 height 16
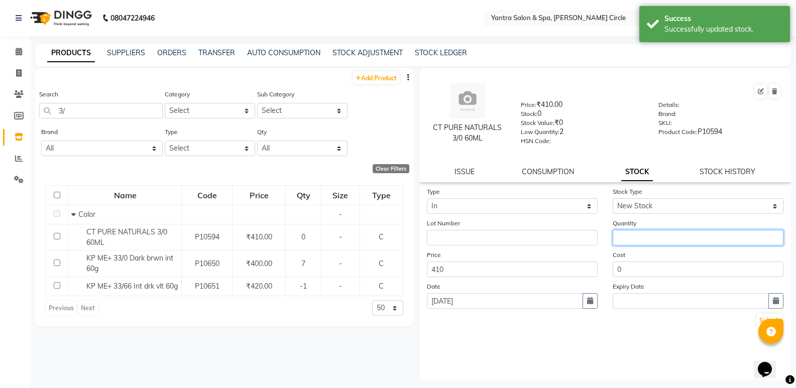
click at [637, 233] on input "number" at bounding box center [698, 238] width 171 height 16
type input "5"
click at [765, 319] on button "Submit" at bounding box center [770, 321] width 26 height 14
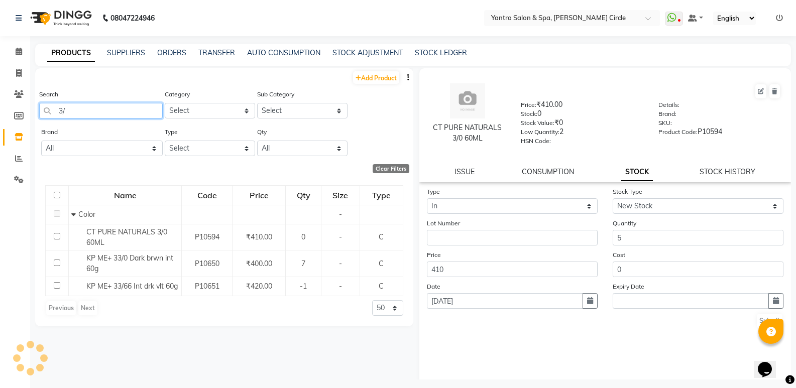
click at [77, 109] on input "3/" at bounding box center [101, 111] width 124 height 16
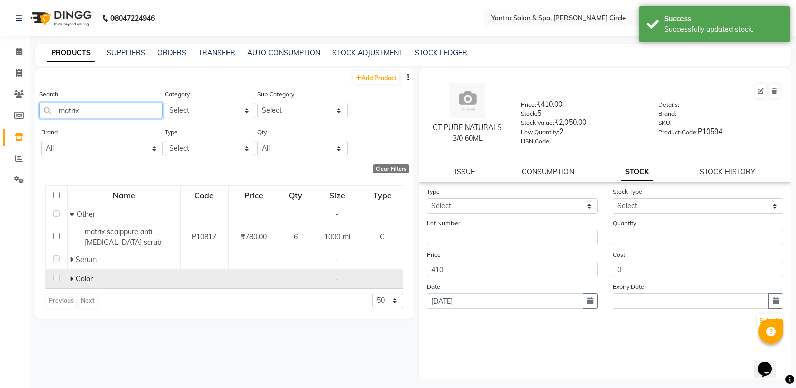
type input "matrix"
click at [73, 278] on icon at bounding box center [72, 278] width 4 height 7
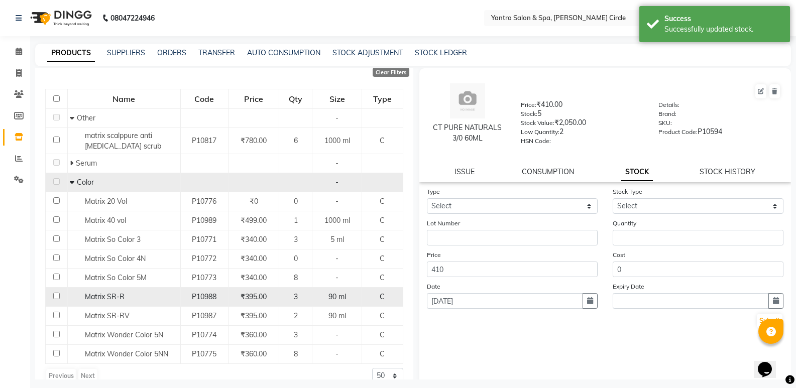
scroll to position [100, 0]
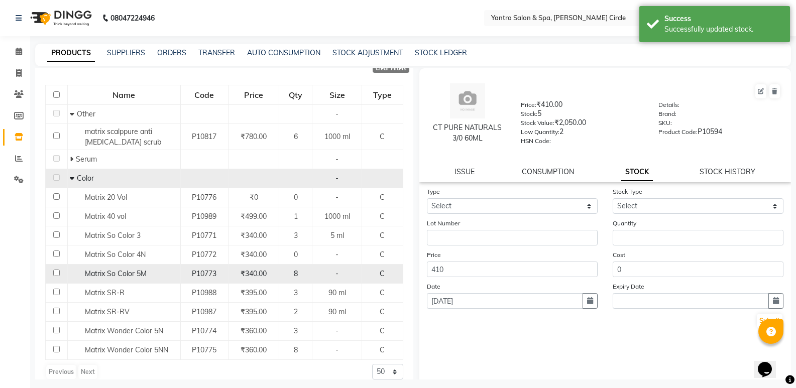
click at [116, 271] on span "Matrix So Color 5M" at bounding box center [116, 273] width 62 height 9
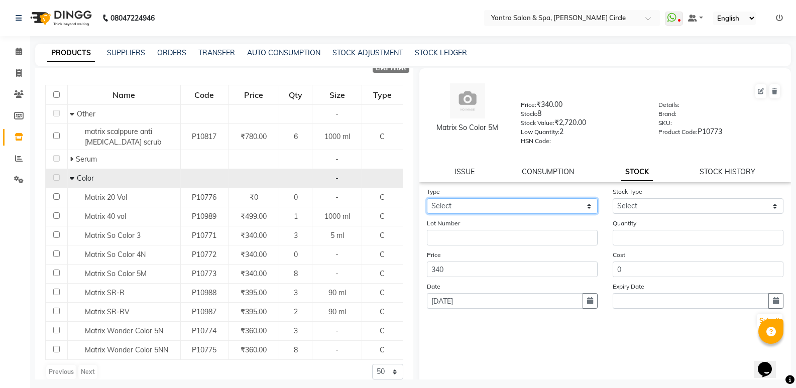
drag, startPoint x: 434, startPoint y: 199, endPoint x: 436, endPoint y: 207, distance: 8.2
click at [434, 199] on select "Select In Out" at bounding box center [512, 206] width 171 height 16
select select "in"
click at [427, 198] on select "Select In Out" at bounding box center [512, 206] width 171 height 16
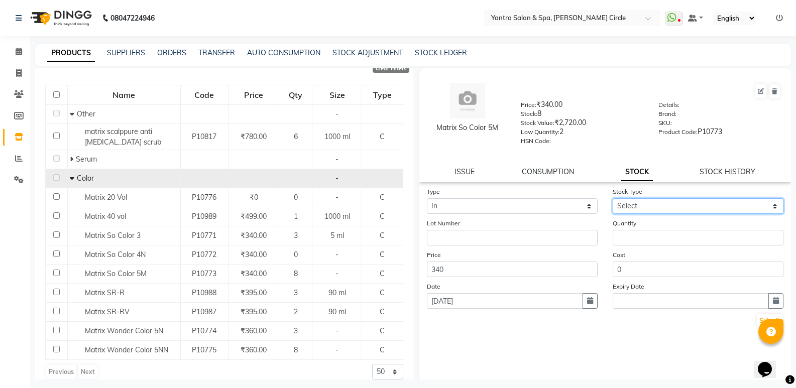
drag, startPoint x: 667, startPoint y: 203, endPoint x: 663, endPoint y: 213, distance: 11.0
click at [667, 203] on select "Select New Stock Adjustment Return Other" at bounding box center [698, 206] width 171 height 16
select select "new stock"
click at [613, 198] on select "Select New Stock Adjustment Return Other" at bounding box center [698, 206] width 171 height 16
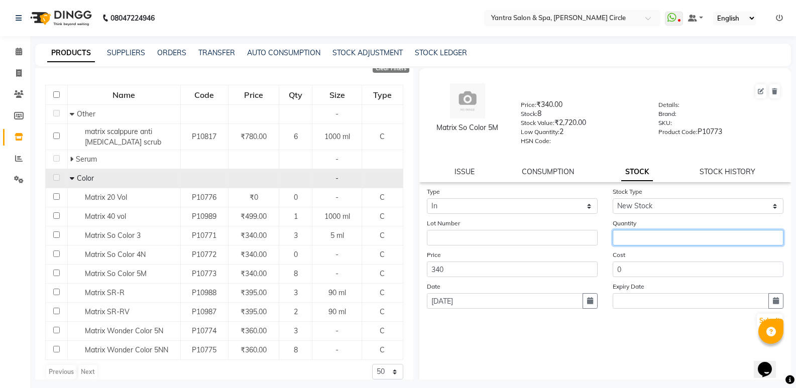
click at [639, 235] on input "number" at bounding box center [698, 238] width 171 height 16
type input "2"
click at [757, 319] on button "Submit" at bounding box center [770, 321] width 26 height 14
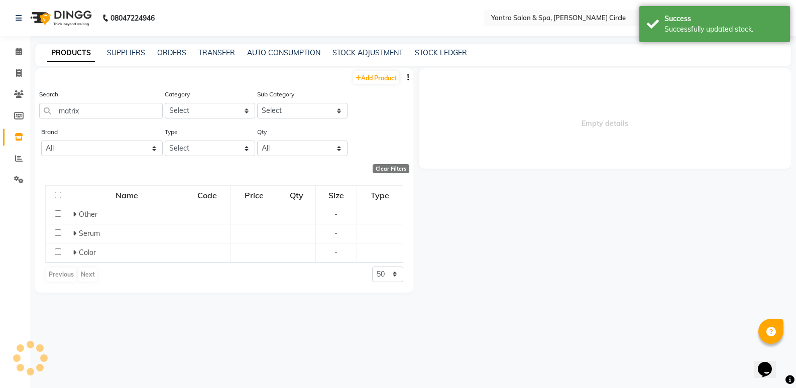
scroll to position [0, 0]
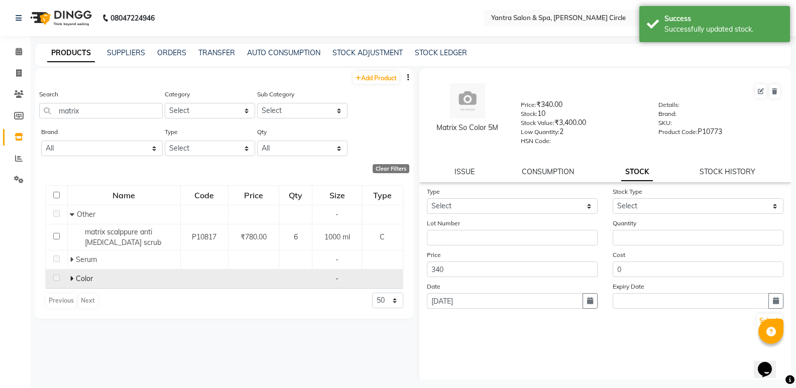
click at [72, 278] on icon at bounding box center [72, 278] width 4 height 7
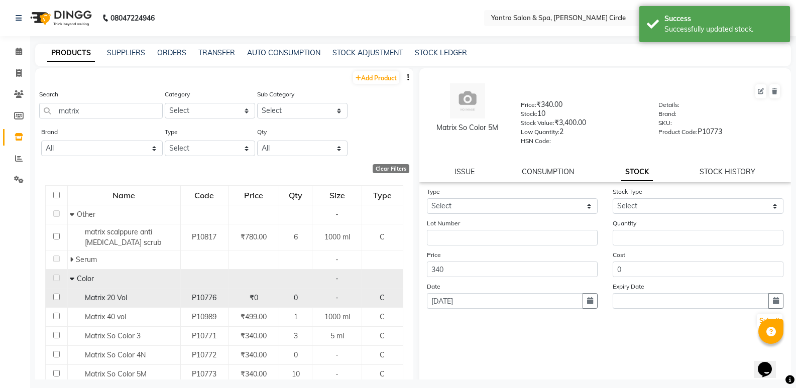
scroll to position [100, 0]
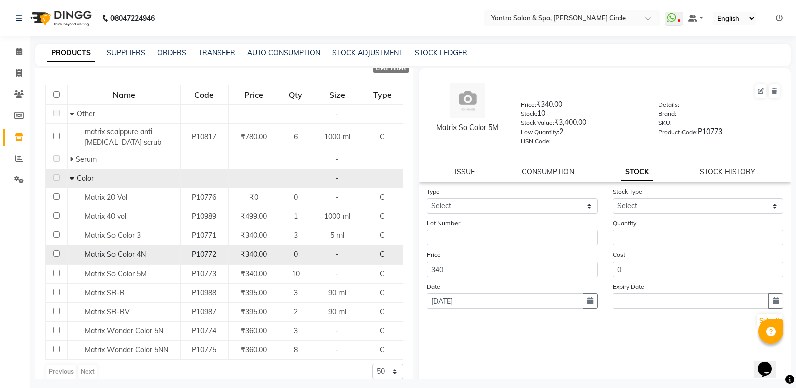
click at [128, 254] on span "Matrix So Color 4N" at bounding box center [115, 254] width 61 height 9
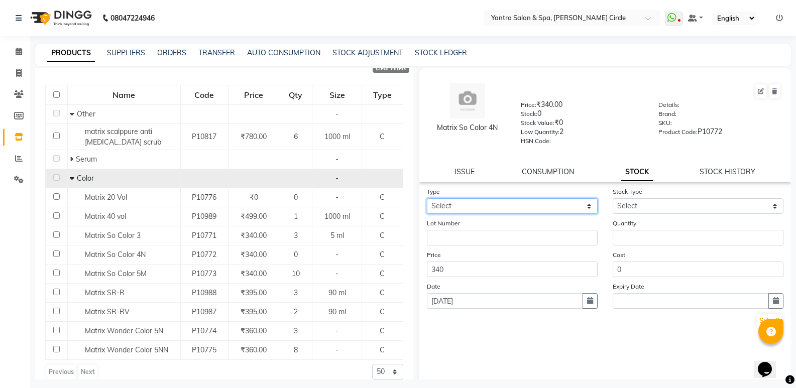
click at [467, 208] on select "Select In Out" at bounding box center [512, 206] width 171 height 16
select select "in"
click at [427, 198] on select "Select In Out" at bounding box center [512, 206] width 171 height 16
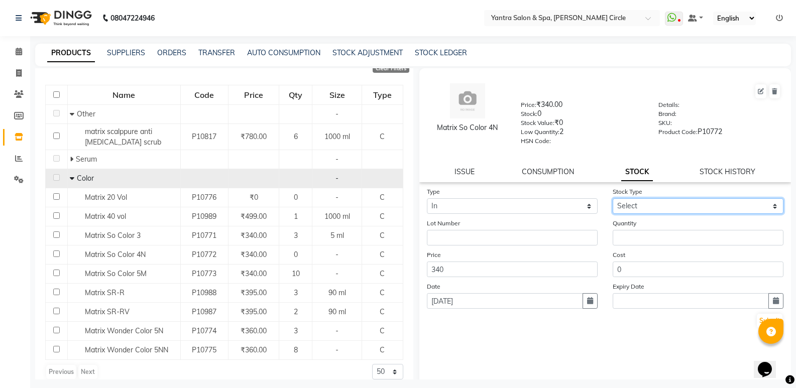
click at [659, 210] on select "Select New Stock Adjustment Return Other" at bounding box center [698, 206] width 171 height 16
select select "new stock"
click at [613, 198] on select "Select New Stock Adjustment Return Other" at bounding box center [698, 206] width 171 height 16
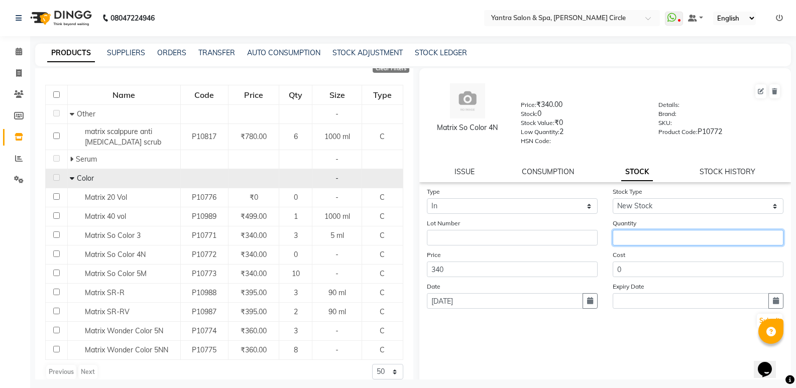
click at [656, 234] on input "number" at bounding box center [698, 238] width 171 height 16
type input "1"
click at [757, 321] on button "Submit" at bounding box center [770, 321] width 26 height 14
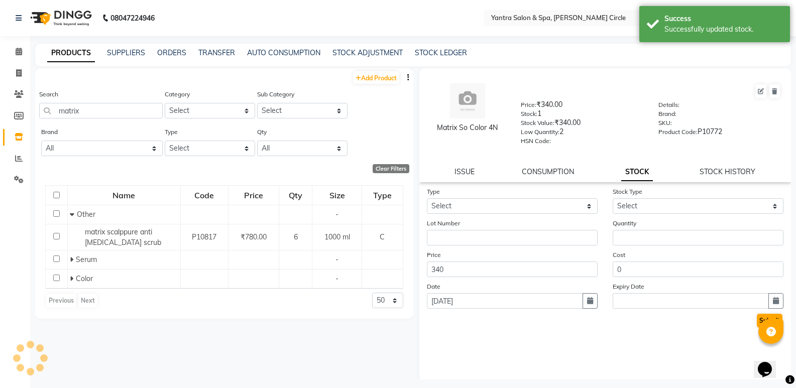
scroll to position [0, 0]
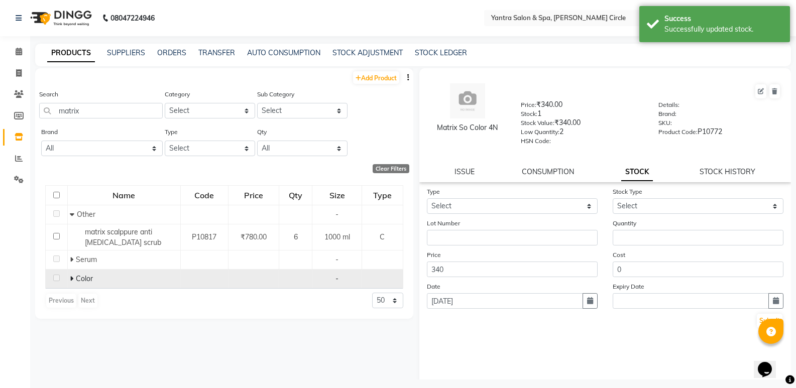
click at [71, 279] on icon at bounding box center [72, 278] width 4 height 7
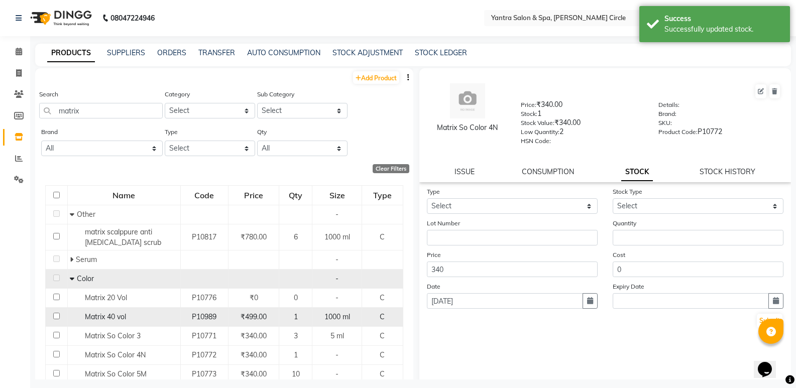
scroll to position [111, 0]
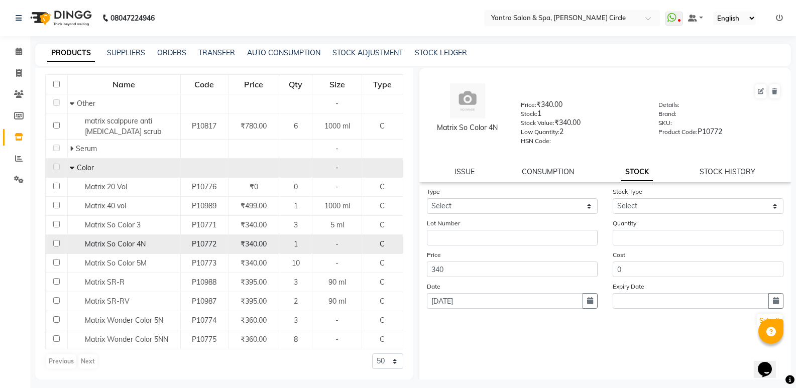
click at [137, 247] on span "Matrix So Color 4N" at bounding box center [115, 244] width 61 height 9
click at [121, 245] on span "Matrix So Color 4N" at bounding box center [115, 244] width 61 height 9
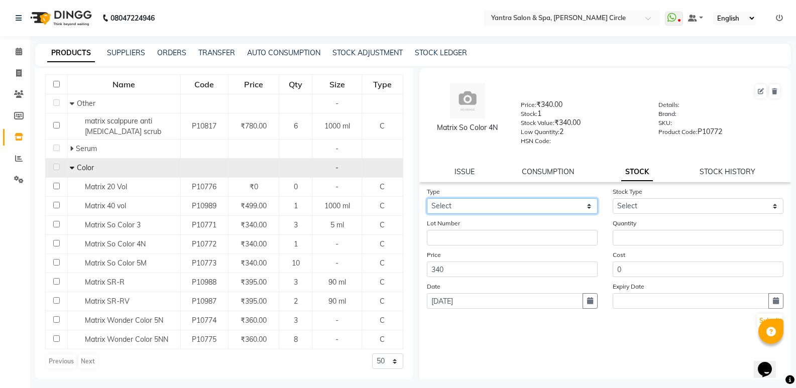
drag, startPoint x: 533, startPoint y: 201, endPoint x: 533, endPoint y: 209, distance: 8.0
click at [533, 201] on select "Select In Out" at bounding box center [512, 206] width 171 height 16
select select "in"
click at [427, 198] on select "Select In Out" at bounding box center [512, 206] width 171 height 16
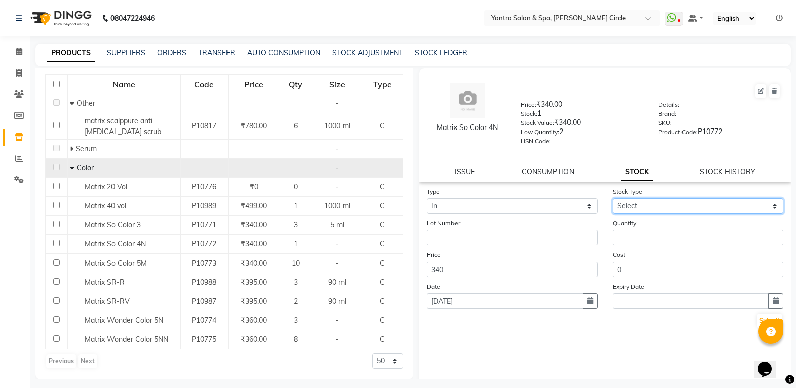
click at [619, 208] on select "Select New Stock Adjustment Return Other" at bounding box center [698, 206] width 171 height 16
select select "new stock"
click at [613, 198] on select "Select New Stock Adjustment Return Other" at bounding box center [698, 206] width 171 height 16
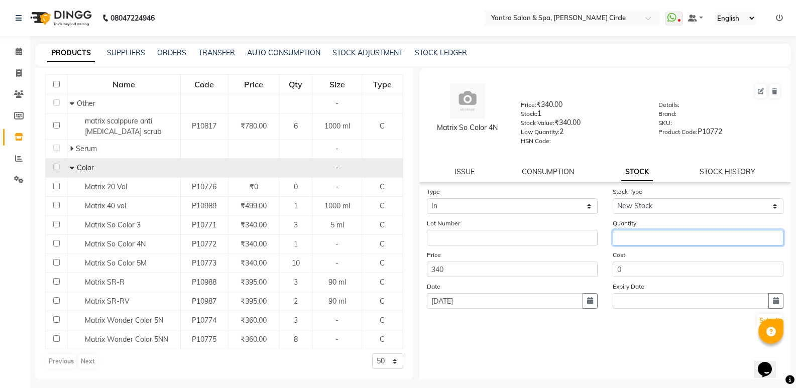
click at [630, 239] on input "number" at bounding box center [698, 238] width 171 height 16
type input "2"
click at [757, 315] on button "Submit" at bounding box center [770, 321] width 26 height 14
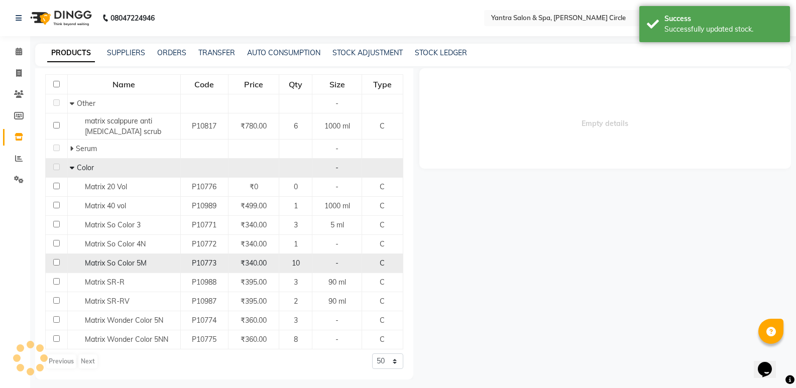
scroll to position [0, 0]
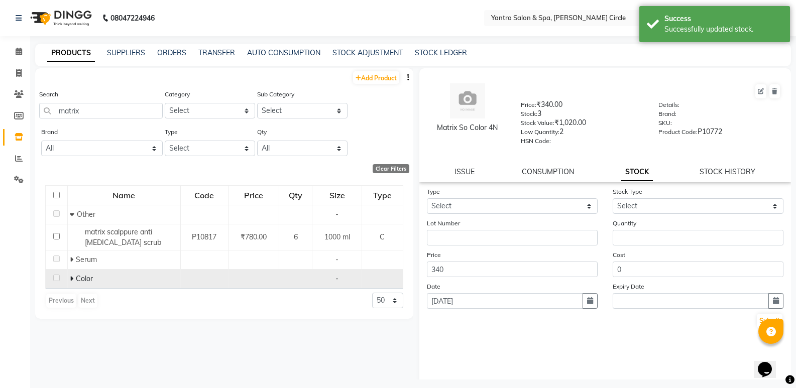
click at [72, 276] on icon at bounding box center [72, 278] width 4 height 7
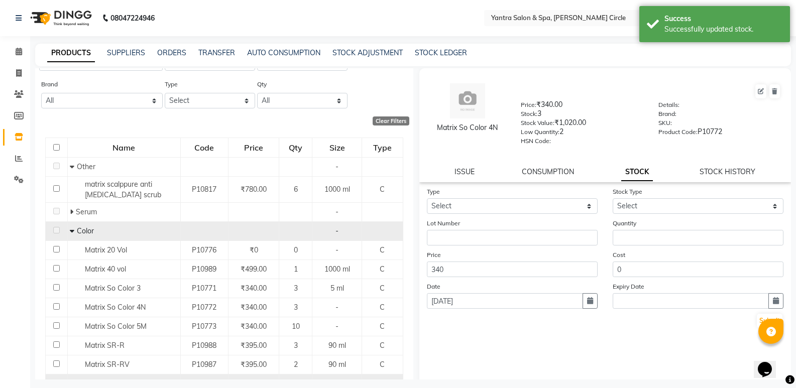
scroll to position [100, 0]
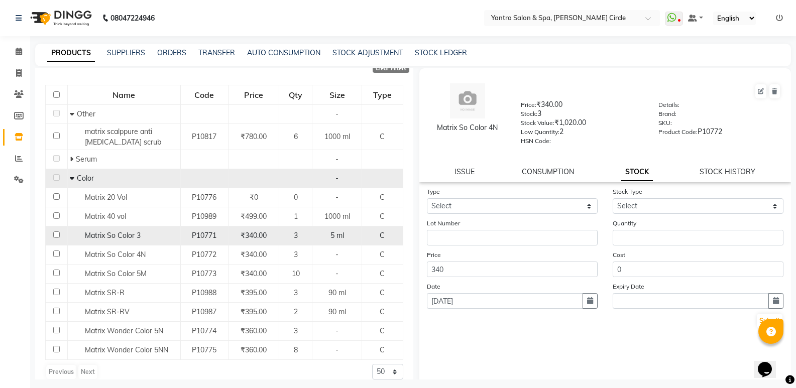
click at [127, 237] on span "Matrix So Color 3" at bounding box center [113, 235] width 56 height 9
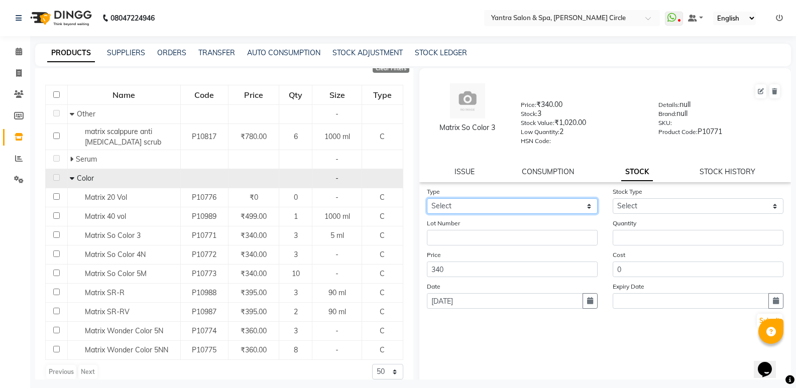
drag, startPoint x: 496, startPoint y: 199, endPoint x: 494, endPoint y: 214, distance: 14.2
click at [496, 199] on select "Select In Out" at bounding box center [512, 206] width 171 height 16
select select "out"
click at [427, 198] on select "Select In Out" at bounding box center [512, 206] width 171 height 16
select select
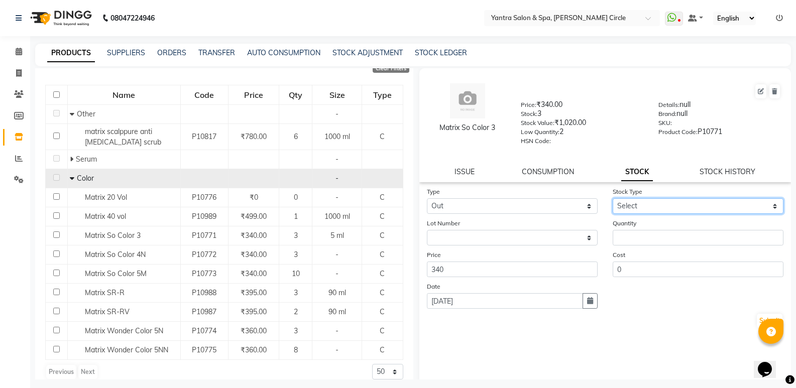
drag, startPoint x: 626, startPoint y: 206, endPoint x: 630, endPoint y: 213, distance: 7.2
click at [626, 206] on select "Select Internal Use Damaged Expired Adjustment Return Other" at bounding box center [698, 206] width 171 height 16
select select "internal use"
click at [613, 198] on select "Select Internal Use Damaged Expired Adjustment Return Other" at bounding box center [698, 206] width 171 height 16
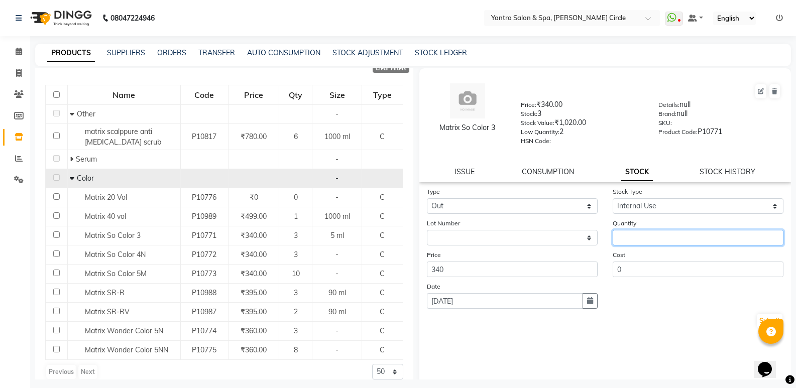
click at [629, 233] on input "number" at bounding box center [698, 238] width 171 height 16
type input "0"
type input "3"
click at [757, 314] on button "Submit" at bounding box center [770, 321] width 26 height 14
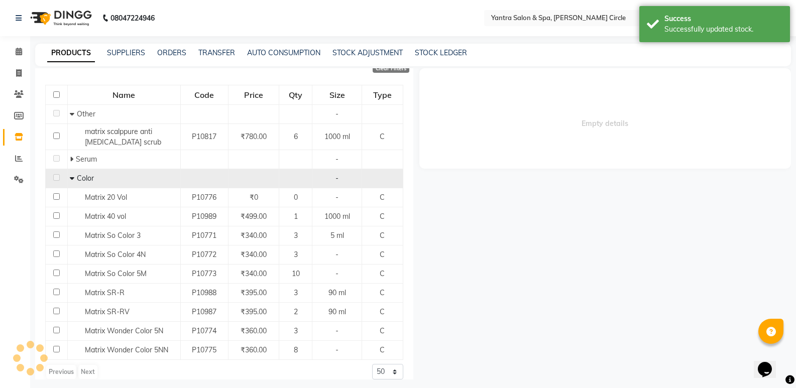
scroll to position [0, 0]
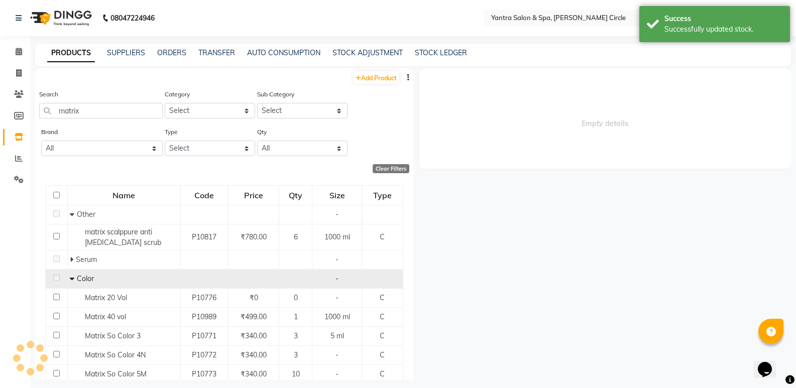
select select
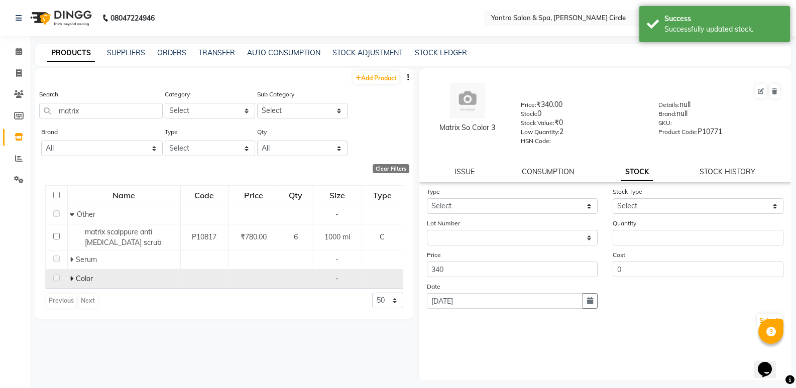
click at [71, 279] on icon at bounding box center [72, 278] width 4 height 7
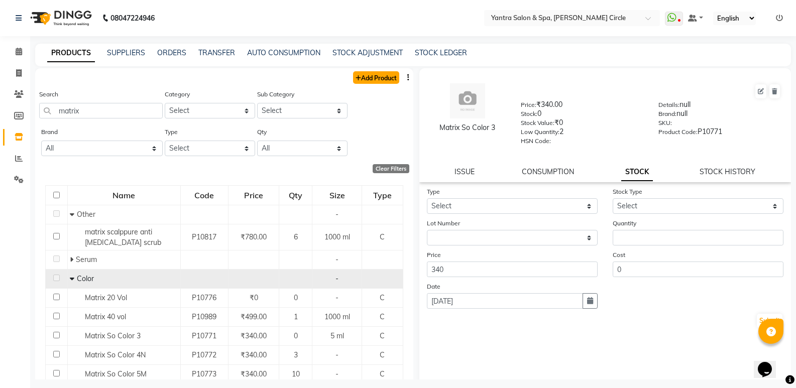
click at [366, 78] on link "Add Product" at bounding box center [376, 77] width 46 height 13
select select "true"
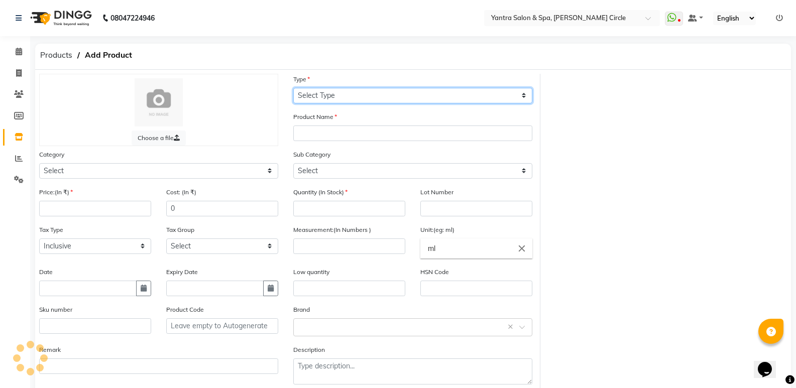
click at [375, 100] on select "Select Type Both Retail Consumable" at bounding box center [412, 96] width 239 height 16
select select "C"
click at [293, 88] on select "Select Type Both Retail Consumable" at bounding box center [412, 96] width 239 height 16
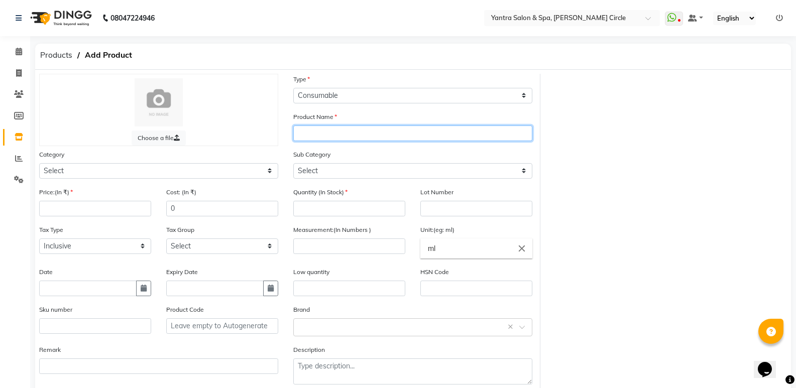
click at [356, 137] on input "text" at bounding box center [412, 134] width 239 height 16
type input "m"
type input "Matrix 3 no ammonia free"
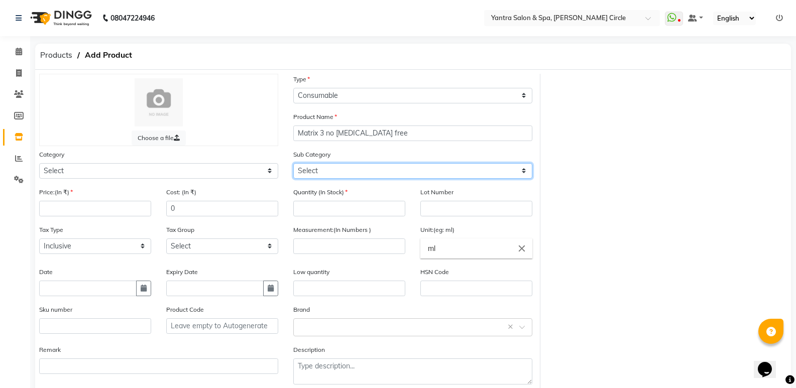
click at [348, 166] on select "Select" at bounding box center [412, 171] width 239 height 16
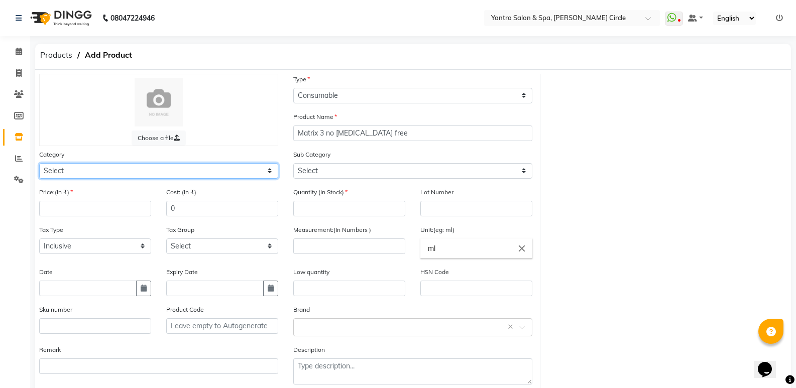
drag, startPoint x: 186, startPoint y: 169, endPoint x: 178, endPoint y: 178, distance: 11.7
click at [186, 169] on select "Select Hair Skin Makeup Personal Care Appliances Beard Waxing Disposable Thread…" at bounding box center [158, 171] width 239 height 16
select select "144701100"
click at [39, 163] on select "Select Hair Skin Makeup Personal Care Appliances Beard Waxing Disposable Thread…" at bounding box center [158, 171] width 239 height 16
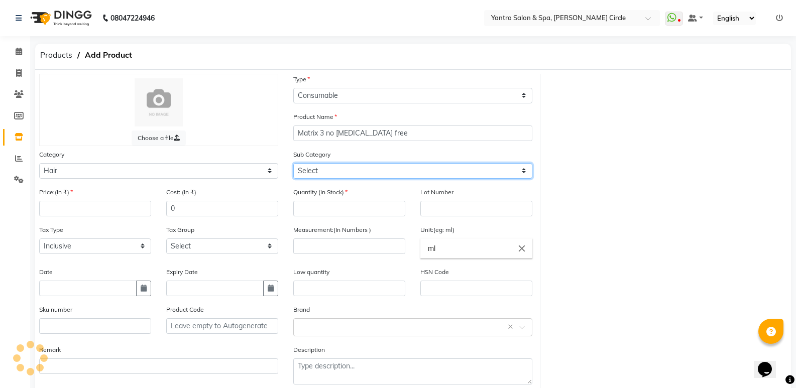
click at [343, 169] on select "Select" at bounding box center [412, 171] width 239 height 16
select select "144701103"
click at [293, 163] on select "Select Shampoo Conditioner Cream Mask Oil Serum Color Appliances Treatment Styl…" at bounding box center [412, 171] width 239 height 16
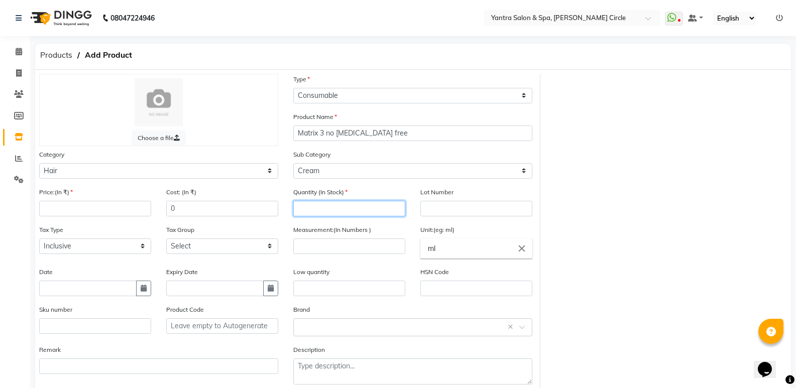
click at [320, 210] on input "number" at bounding box center [349, 209] width 112 height 16
type input "3"
click at [147, 210] on input "number" at bounding box center [95, 209] width 112 height 16
click at [330, 249] on input "number" at bounding box center [349, 247] width 112 height 16
type input "60"
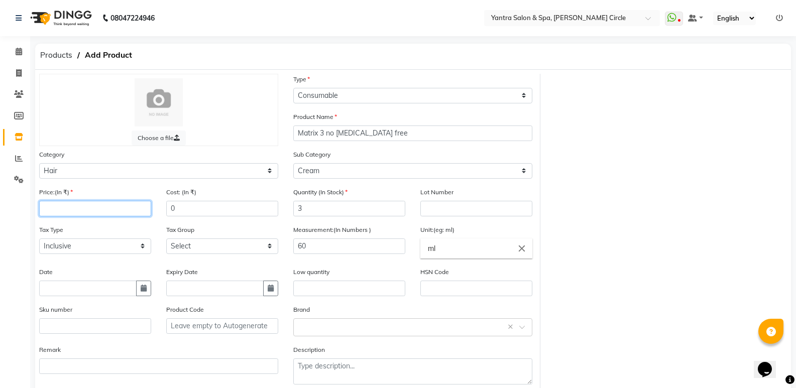
click at [129, 210] on input "number" at bounding box center [95, 209] width 112 height 16
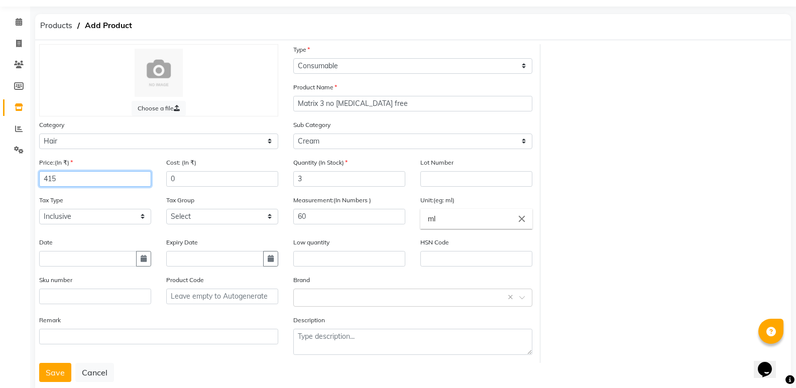
scroll to position [53, 0]
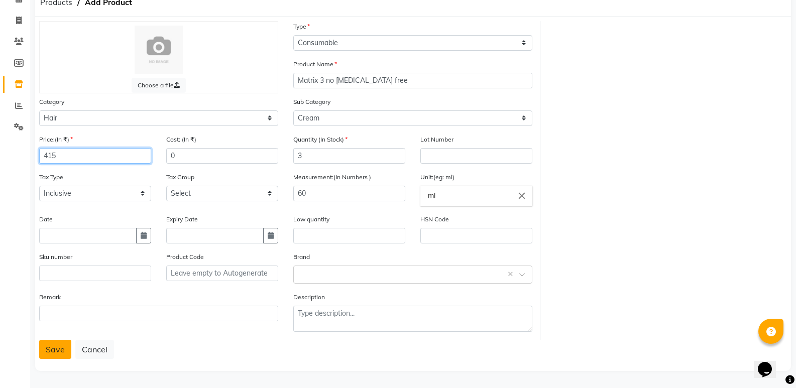
type input "415"
click at [64, 346] on button "Save" at bounding box center [55, 349] width 32 height 19
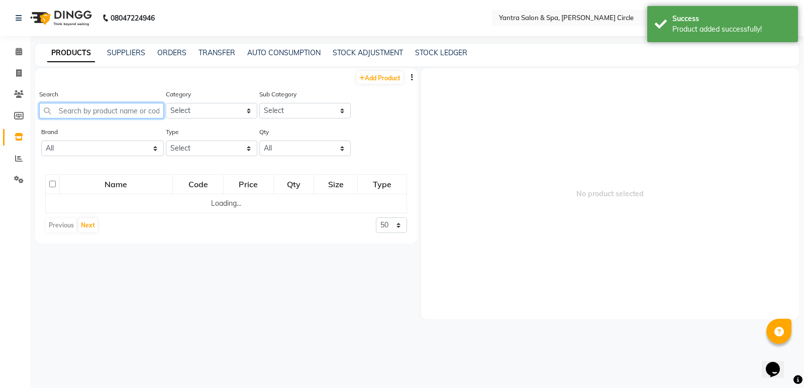
click at [105, 110] on input "text" at bounding box center [101, 111] width 125 height 16
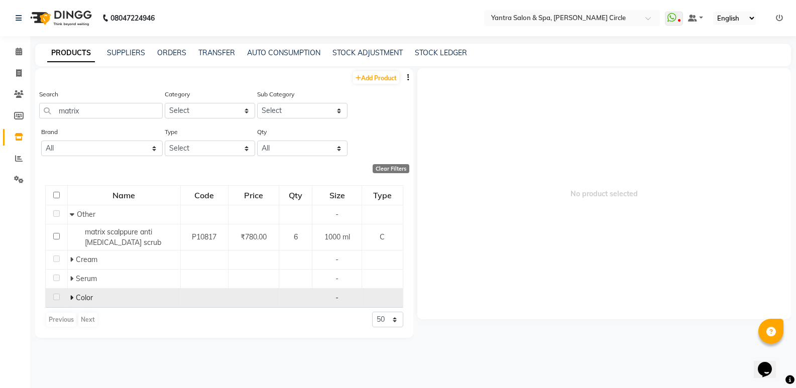
click at [71, 296] on icon at bounding box center [72, 297] width 4 height 7
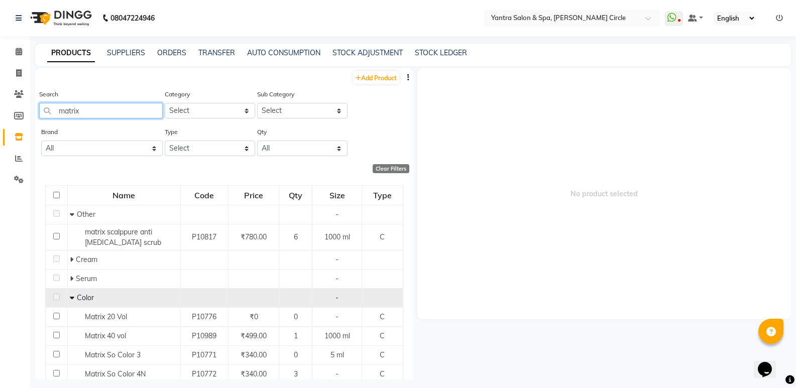
click at [114, 114] on input "matrix" at bounding box center [101, 111] width 124 height 16
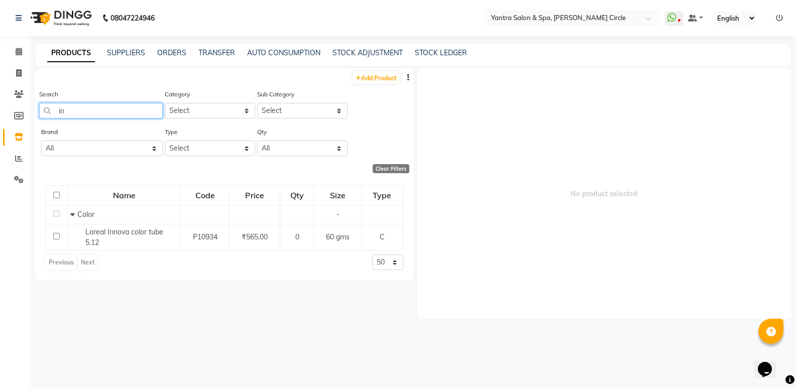
type input "i"
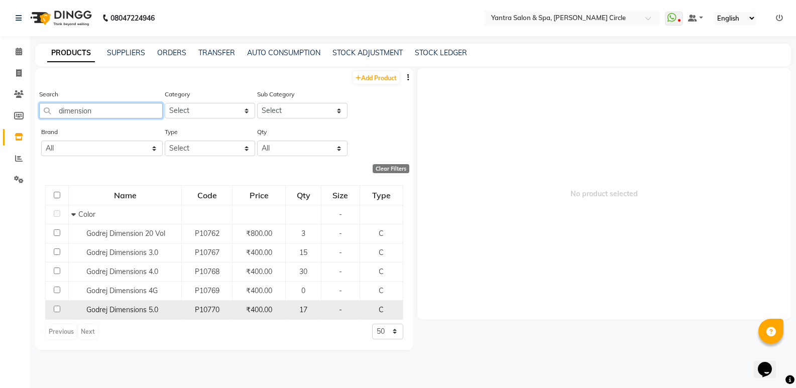
type input "dimension"
click at [122, 306] on span "Godrej Dimensions 5.0" at bounding box center [122, 309] width 72 height 9
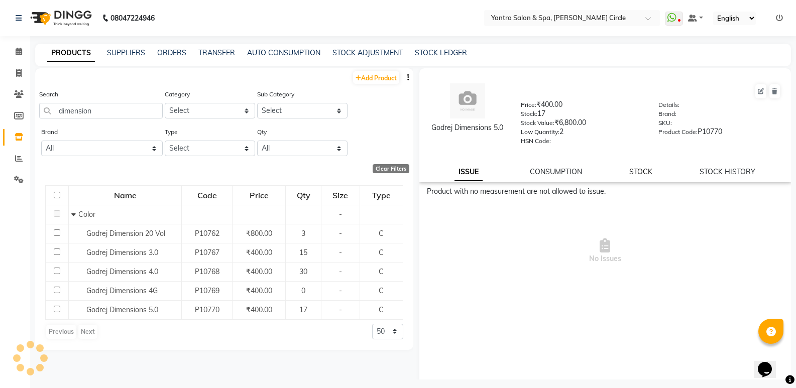
click at [635, 175] on link "STOCK" at bounding box center [640, 171] width 23 height 9
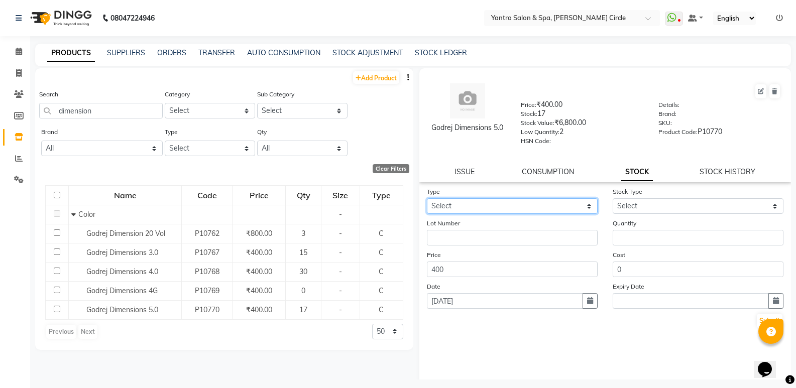
drag, startPoint x: 615, startPoint y: 182, endPoint x: 526, endPoint y: 210, distance: 93.6
click at [527, 204] on select "Select In Out" at bounding box center [512, 206] width 171 height 16
select select "out"
click at [427, 198] on select "Select In Out" at bounding box center [512, 206] width 171 height 16
select select
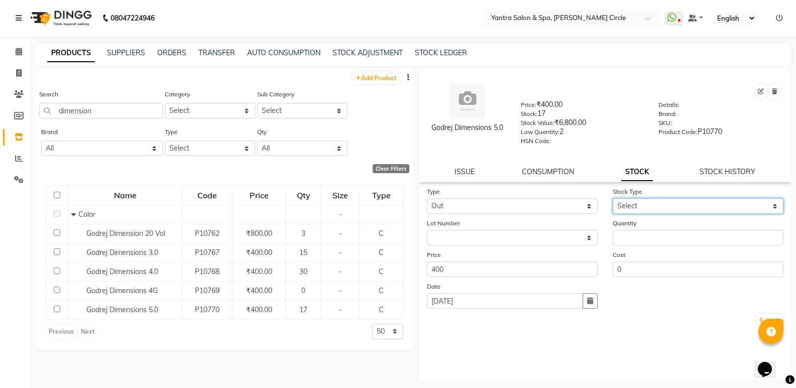
click at [627, 206] on select "Select Internal Use Damaged Expired Adjustment Return Other" at bounding box center [698, 206] width 171 height 16
select select "internal use"
click at [613, 198] on select "Select Internal Use Damaged Expired Adjustment Return Other" at bounding box center [698, 206] width 171 height 16
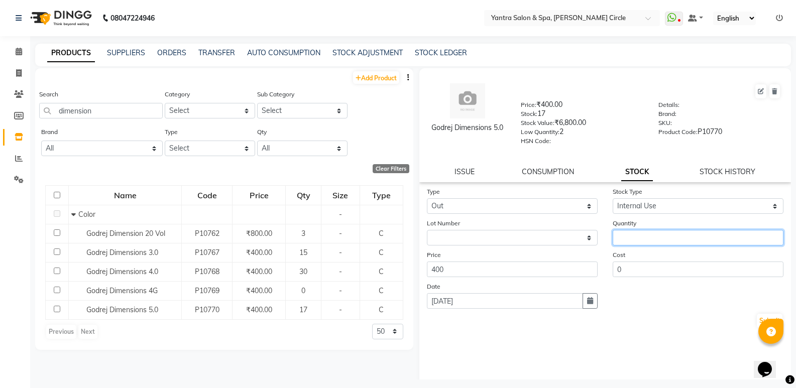
click at [629, 237] on input "number" at bounding box center [698, 238] width 171 height 16
type input "5"
click at [760, 320] on button "Submit" at bounding box center [770, 321] width 26 height 14
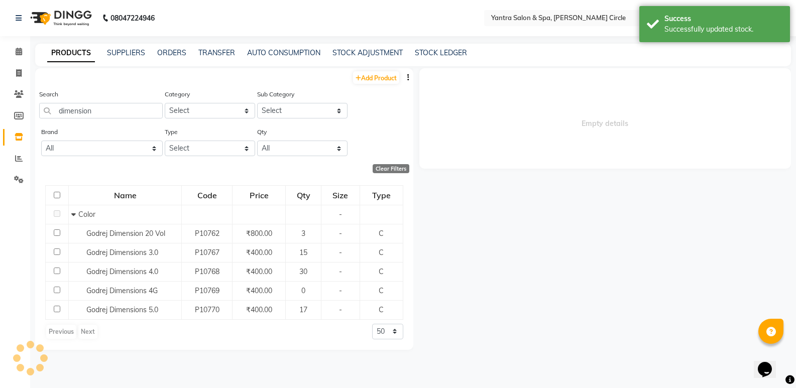
select select
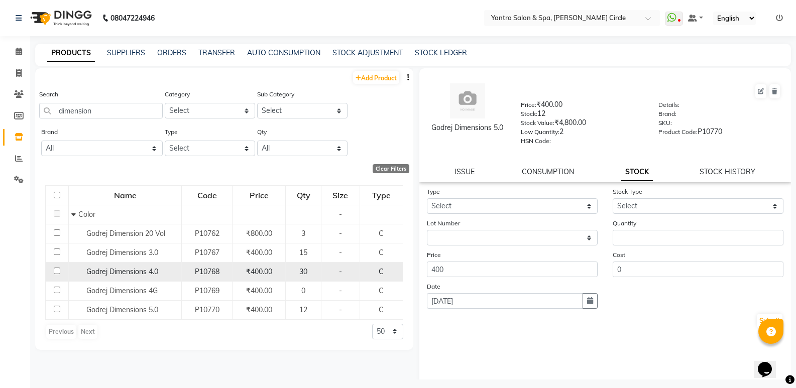
click at [140, 269] on span "Godrej Dimensions 4.0" at bounding box center [122, 271] width 72 height 9
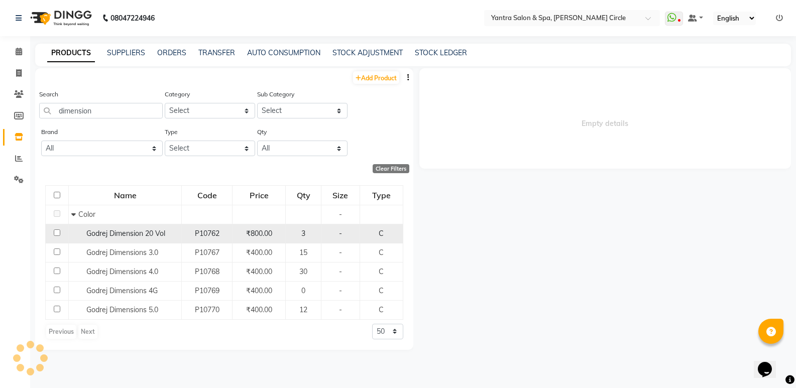
select select
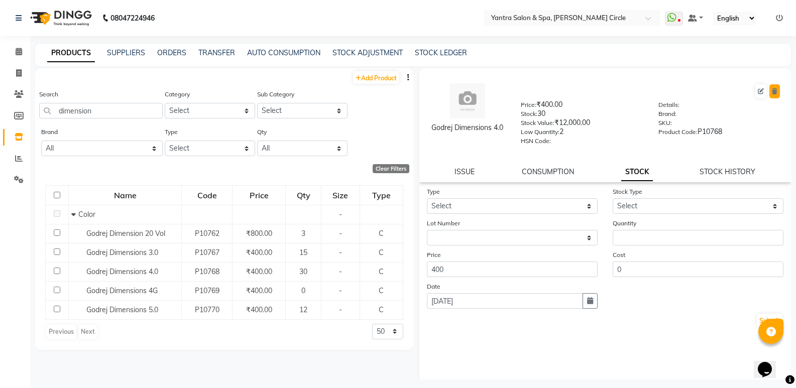
click at [770, 95] on button at bounding box center [775, 91] width 11 height 14
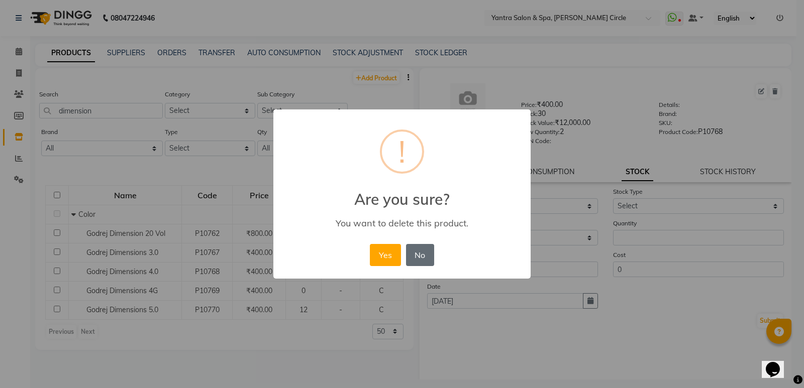
click at [420, 253] on button "No" at bounding box center [420, 255] width 28 height 22
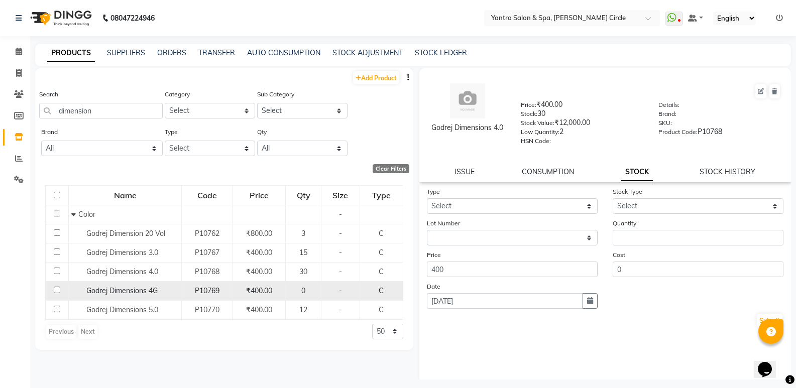
click at [126, 292] on span "Godrej Dimensions 4G" at bounding box center [121, 290] width 71 height 9
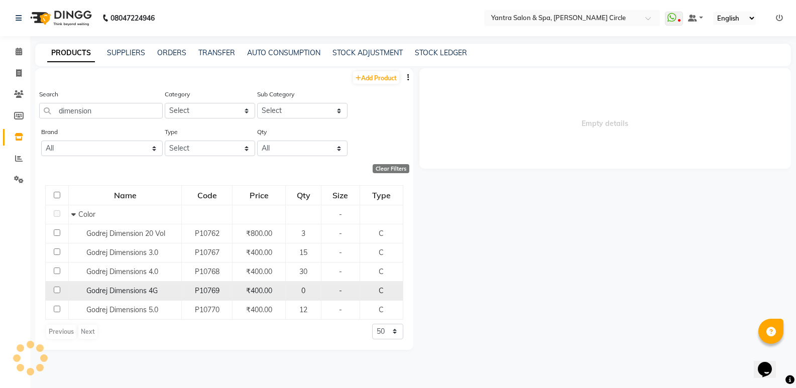
click at [142, 288] on span "Godrej Dimensions 4G" at bounding box center [121, 290] width 71 height 9
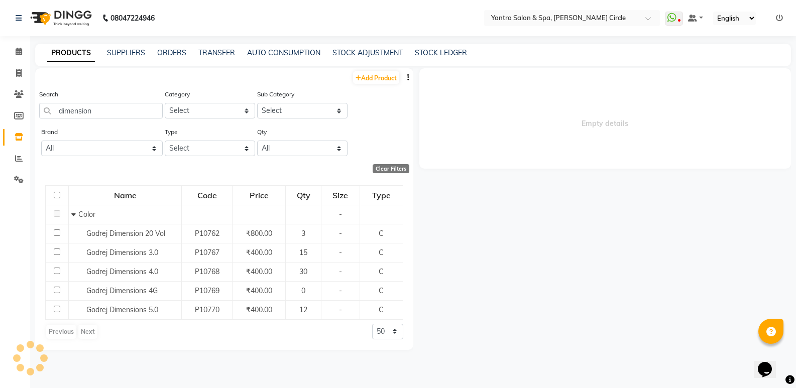
select select
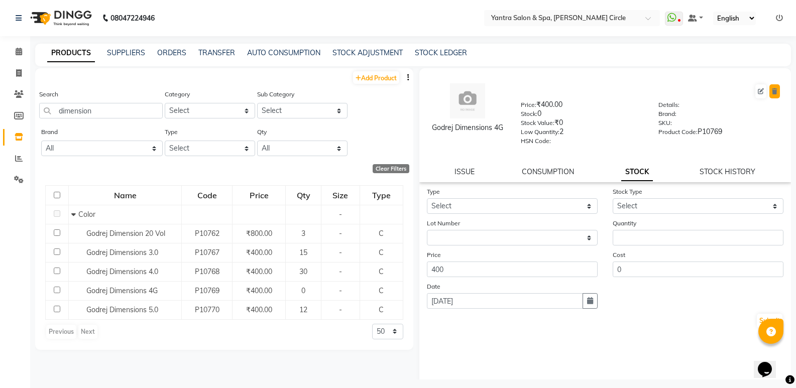
click at [770, 87] on button at bounding box center [775, 91] width 11 height 14
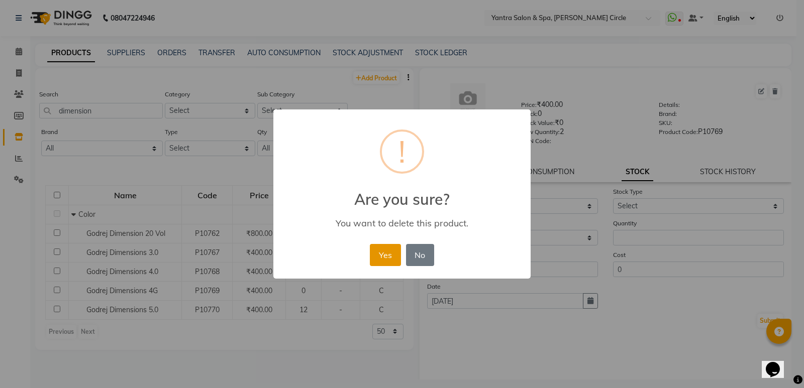
click at [395, 249] on button "Yes" at bounding box center [385, 255] width 31 height 22
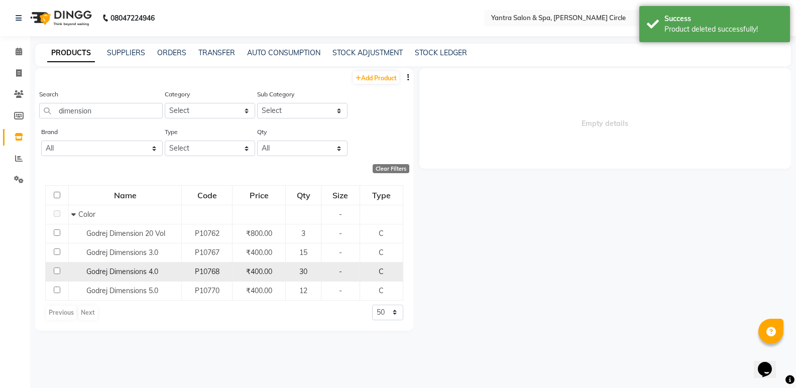
click at [110, 273] on span "Godrej Dimensions 4.0" at bounding box center [122, 271] width 72 height 9
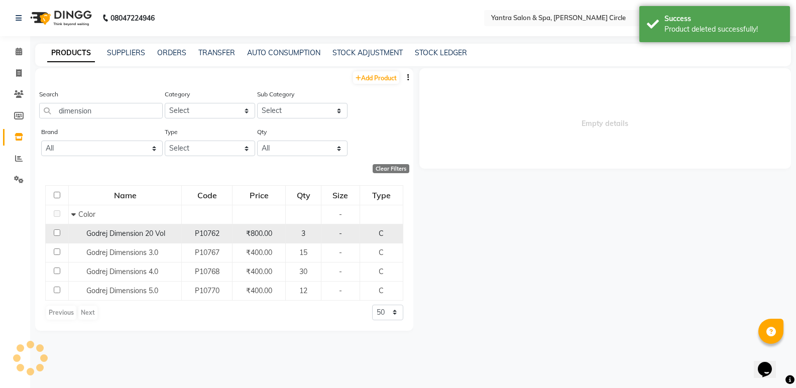
select select
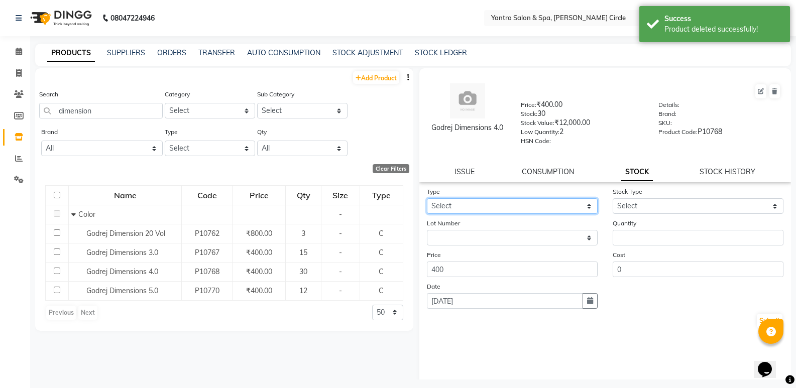
click at [534, 207] on select "Select In Out" at bounding box center [512, 206] width 171 height 16
select select "out"
click at [427, 198] on select "Select In Out" at bounding box center [512, 206] width 171 height 16
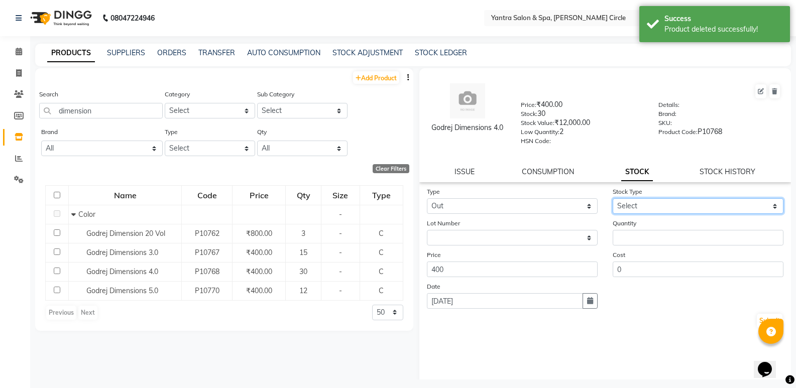
drag, startPoint x: 633, startPoint y: 205, endPoint x: 633, endPoint y: 213, distance: 8.0
click at [633, 205] on select "Select Internal Use Damaged Expired Adjustment Return Other" at bounding box center [698, 206] width 171 height 16
select select "adjustment"
click at [613, 198] on select "Select Internal Use Damaged Expired Adjustment Return Other" at bounding box center [698, 206] width 171 height 16
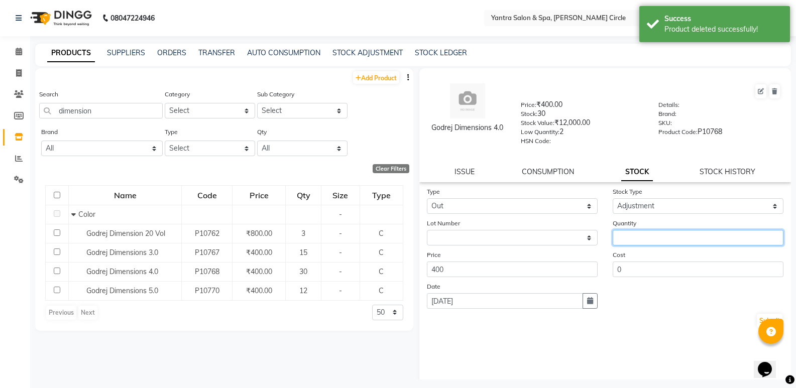
click at [639, 240] on input "number" at bounding box center [698, 238] width 171 height 16
type input "30"
click at [757, 314] on button "Submit" at bounding box center [770, 321] width 26 height 14
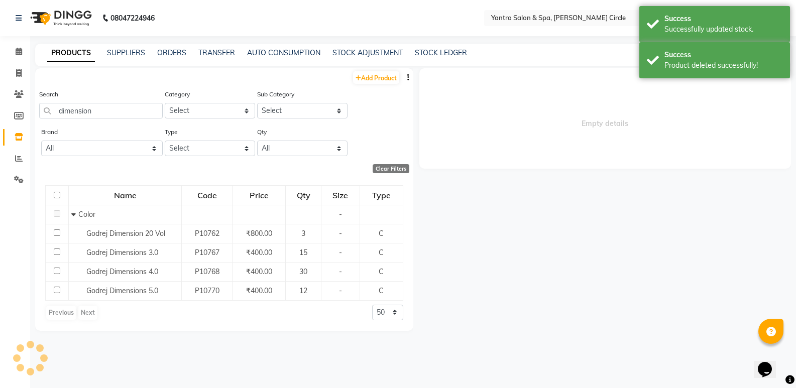
select select
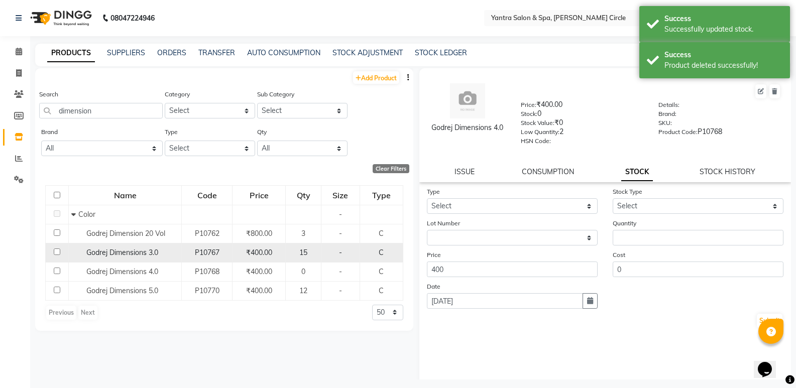
click at [141, 251] on span "Godrej Dimensions 3.0" at bounding box center [122, 252] width 72 height 9
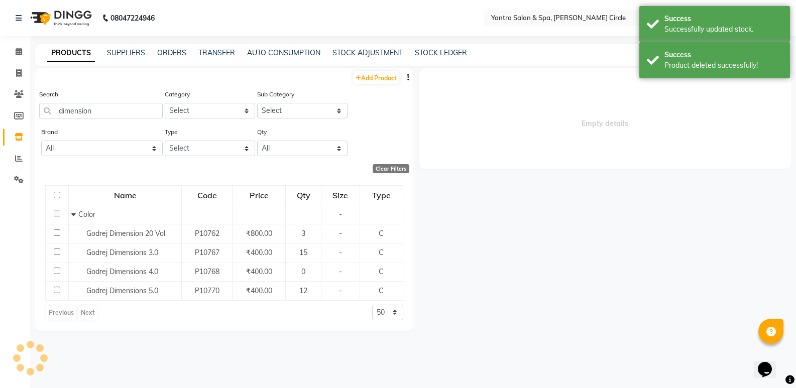
select select
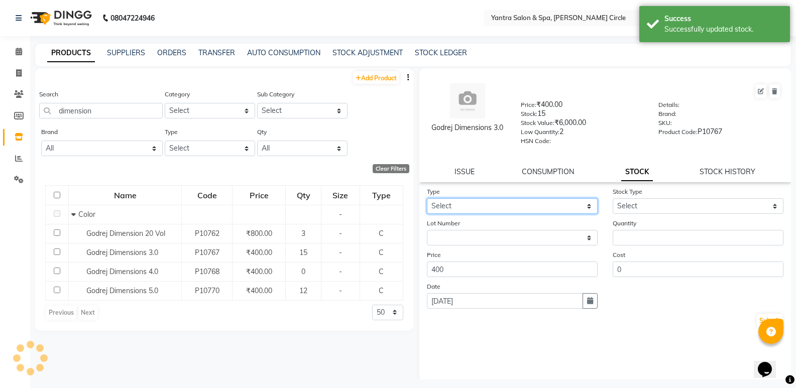
click at [487, 213] on select "Select In Out" at bounding box center [512, 206] width 171 height 16
select select "out"
click at [427, 198] on select "Select In Out" at bounding box center [512, 206] width 171 height 16
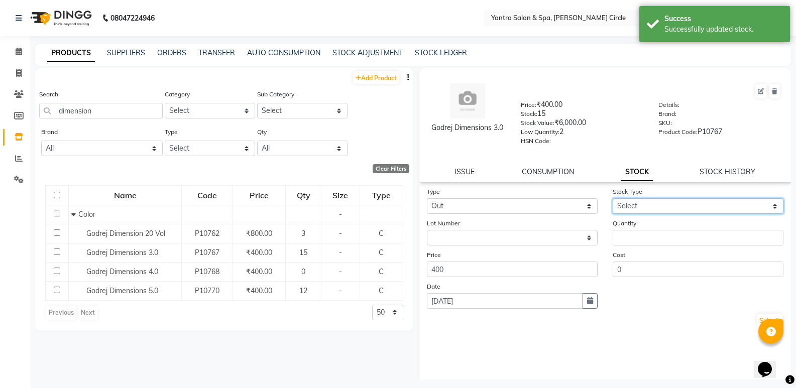
drag, startPoint x: 657, startPoint y: 208, endPoint x: 656, endPoint y: 214, distance: 5.5
click at [657, 208] on select "Select Internal Use Damaged Expired Adjustment Return Other" at bounding box center [698, 206] width 171 height 16
click at [613, 198] on select "Select Internal Use Damaged Expired Adjustment Return Other" at bounding box center [698, 206] width 171 height 16
click at [635, 209] on select "Select Internal Use Damaged Expired Adjustment Return Other" at bounding box center [698, 206] width 171 height 16
select select "adjustment"
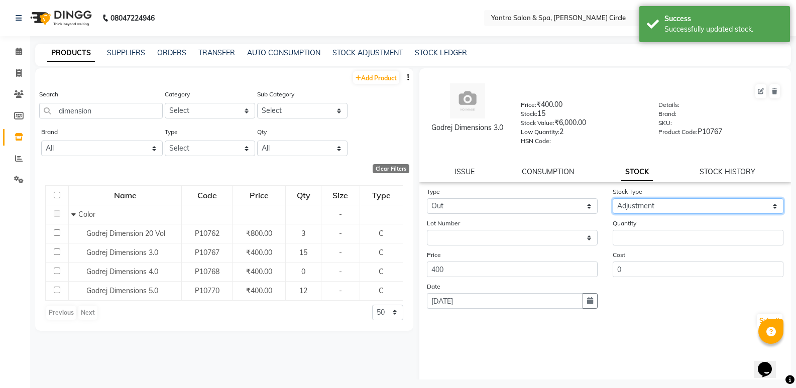
click at [613, 198] on select "Select Internal Use Damaged Expired Adjustment Return Other" at bounding box center [698, 206] width 171 height 16
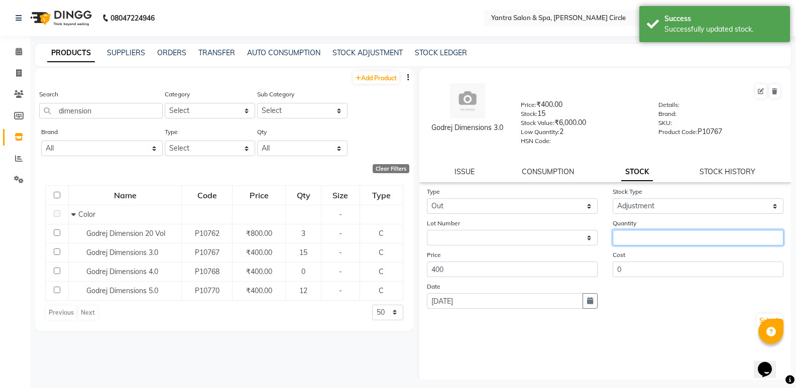
click at [643, 239] on input "number" at bounding box center [698, 238] width 171 height 16
type input "15"
click at [757, 317] on button "Submit" at bounding box center [770, 321] width 26 height 14
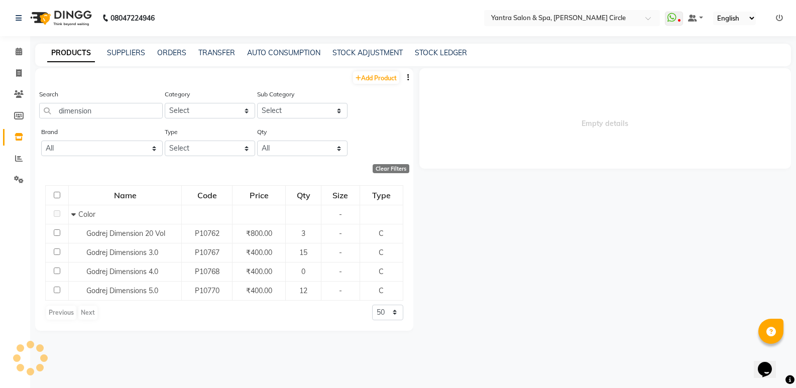
select select
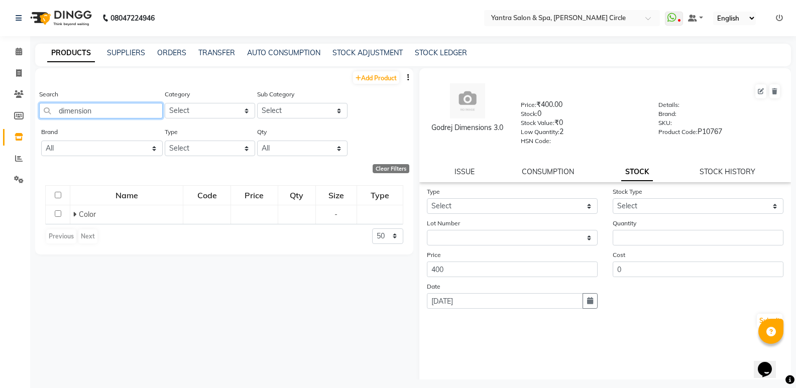
click at [117, 105] on input "dimension" at bounding box center [101, 111] width 124 height 16
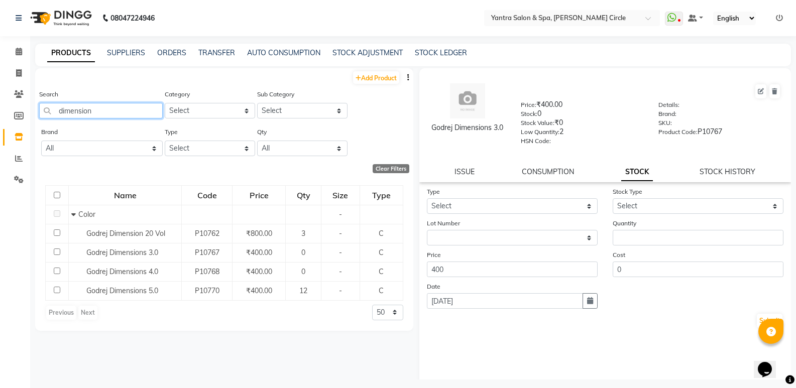
click at [117, 105] on input "dimension" at bounding box center [101, 111] width 124 height 16
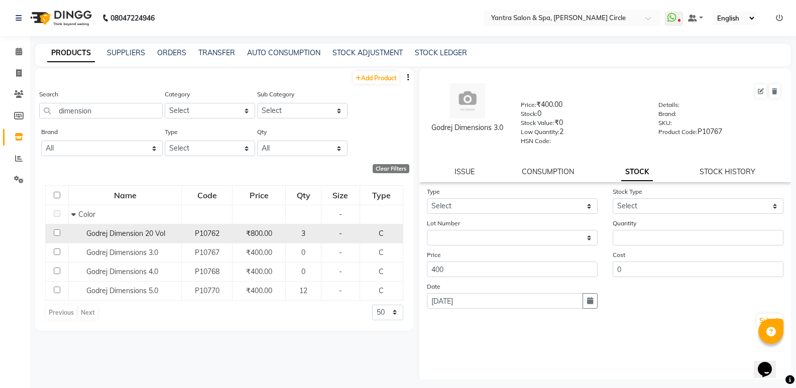
click at [133, 230] on span "Godrej Dimension 20 Vol" at bounding box center [125, 233] width 79 height 9
select select
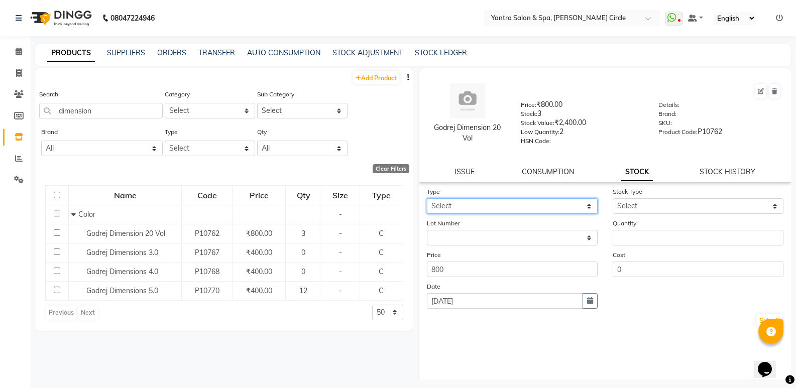
click at [483, 207] on select "Select In Out" at bounding box center [512, 206] width 171 height 16
select select "out"
click at [427, 198] on select "Select In Out" at bounding box center [512, 206] width 171 height 16
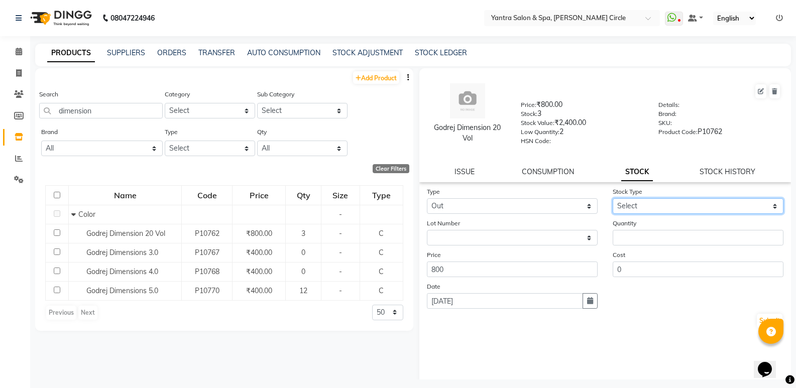
click at [622, 206] on select "Select Internal Use Damaged Expired Adjustment Return Other" at bounding box center [698, 206] width 171 height 16
select select "internal use"
click at [613, 198] on select "Select Internal Use Damaged Expired Adjustment Return Other" at bounding box center [698, 206] width 171 height 16
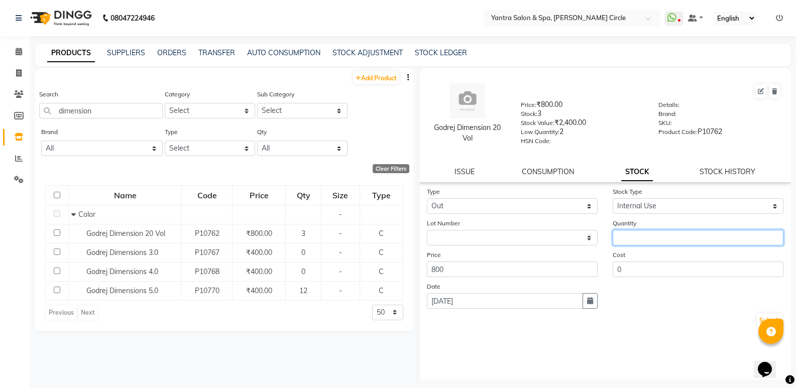
click at [630, 235] on input "number" at bounding box center [698, 238] width 171 height 16
type input "2"
click at [757, 316] on button "Submit" at bounding box center [770, 321] width 26 height 14
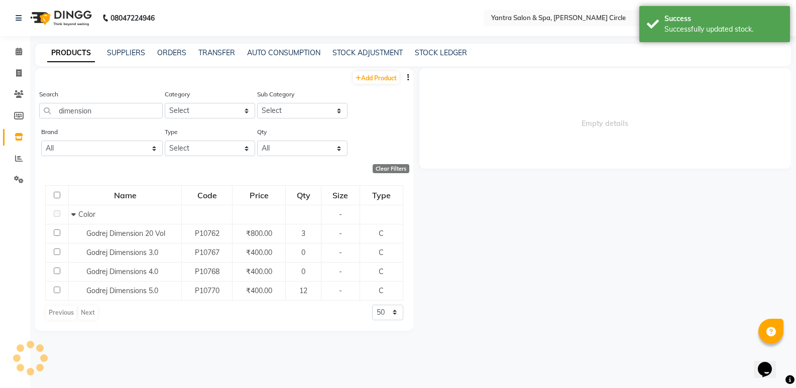
select select
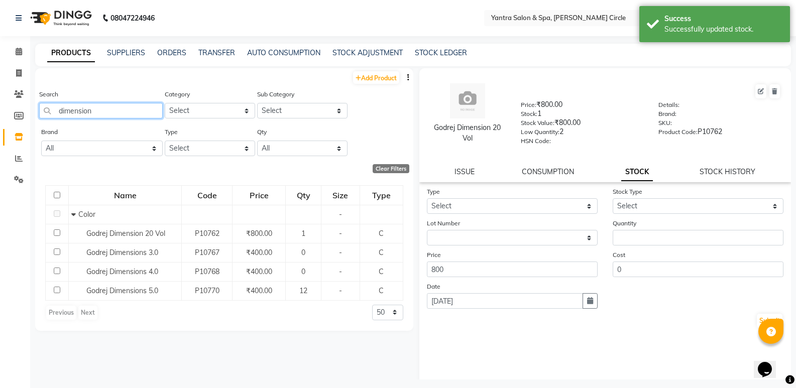
click at [126, 109] on input "dimension" at bounding box center [101, 111] width 124 height 16
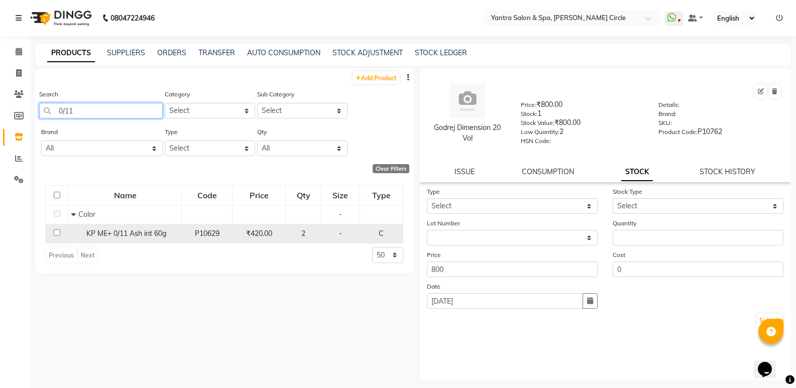
type input "0/11"
click at [103, 231] on span "KP ME+ 0/11 Ash int 60g" at bounding box center [126, 233] width 80 height 9
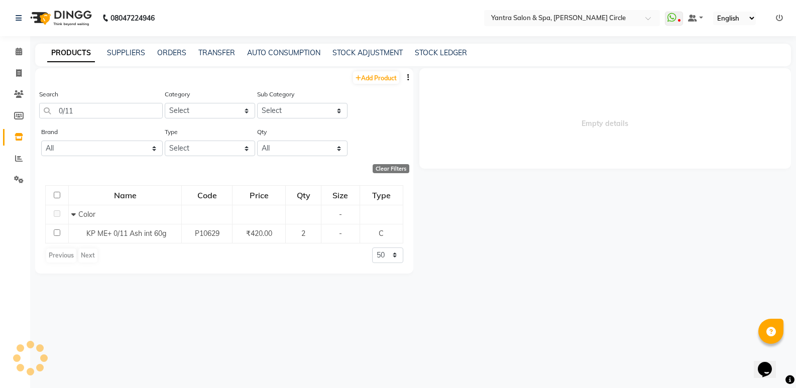
select select
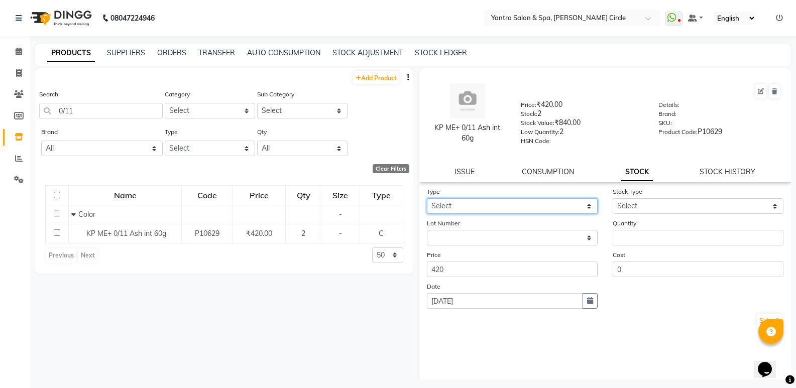
drag, startPoint x: 529, startPoint y: 208, endPoint x: 524, endPoint y: 212, distance: 6.1
click at [529, 208] on select "Select In Out" at bounding box center [512, 206] width 171 height 16
select select "out"
click at [427, 198] on select "Select In Out" at bounding box center [512, 206] width 171 height 16
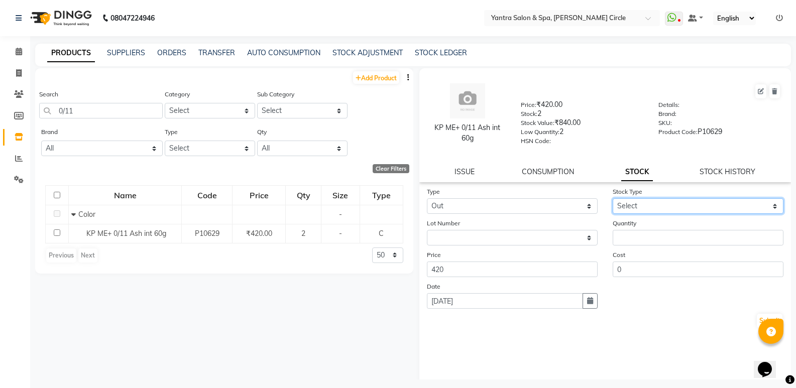
click at [643, 207] on select "Select Internal Use Damaged Expired Adjustment Return Other" at bounding box center [698, 206] width 171 height 16
select select "internal use"
click at [613, 198] on select "Select Internal Use Damaged Expired Adjustment Return Other" at bounding box center [698, 206] width 171 height 16
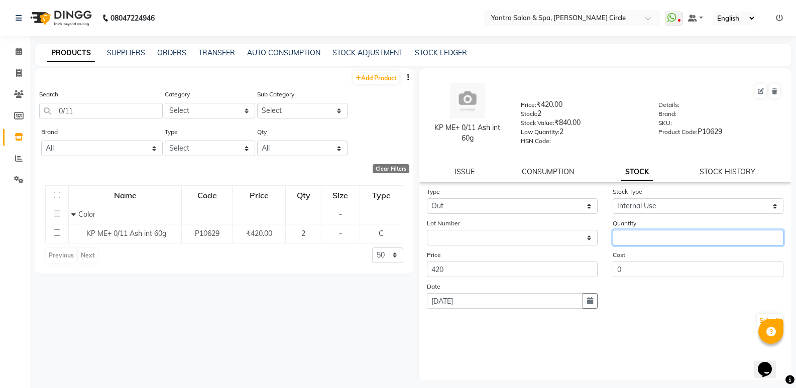
click at [632, 238] on input "number" at bounding box center [698, 238] width 171 height 16
type input "1"
click at [757, 318] on button "Submit" at bounding box center [770, 321] width 26 height 14
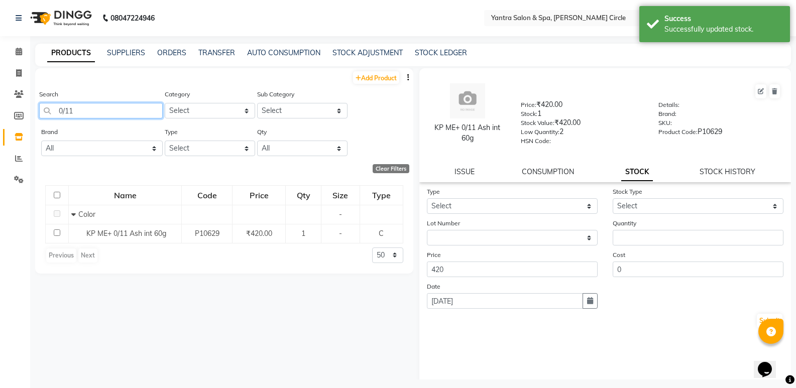
click at [89, 108] on input "0/11" at bounding box center [101, 111] width 124 height 16
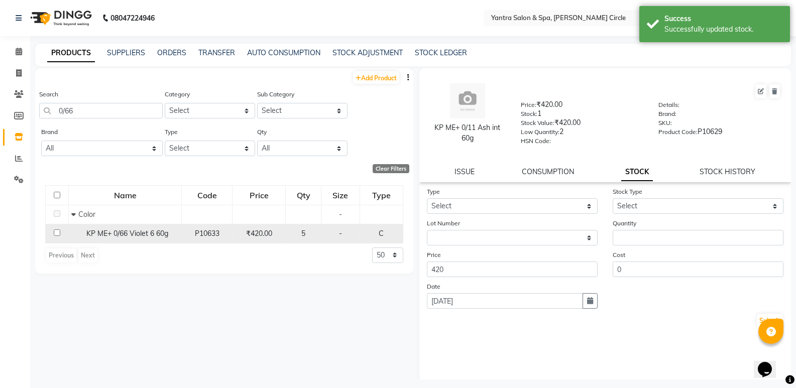
click at [127, 236] on span "KP ME+ 0/66 Violet 6 60g" at bounding box center [127, 233] width 82 height 9
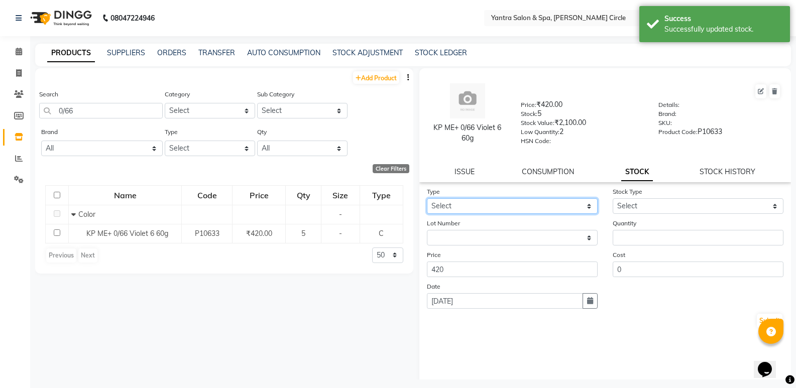
click at [467, 212] on select "Select In Out" at bounding box center [512, 206] width 171 height 16
click at [427, 198] on select "Select In Out" at bounding box center [512, 206] width 171 height 16
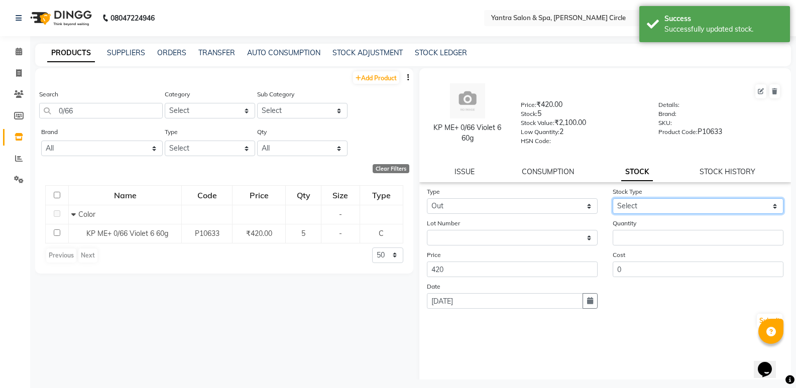
drag, startPoint x: 653, startPoint y: 202, endPoint x: 647, endPoint y: 214, distance: 12.8
click at [653, 202] on select "Select Internal Use Damaged Expired Adjustment Return Other" at bounding box center [698, 206] width 171 height 16
click at [613, 198] on select "Select Internal Use Damaged Expired Adjustment Return Other" at bounding box center [698, 206] width 171 height 16
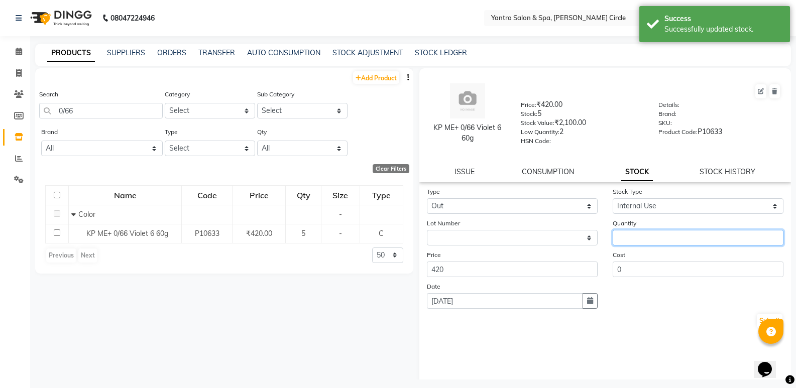
click at [635, 238] on input "number" at bounding box center [698, 238] width 171 height 16
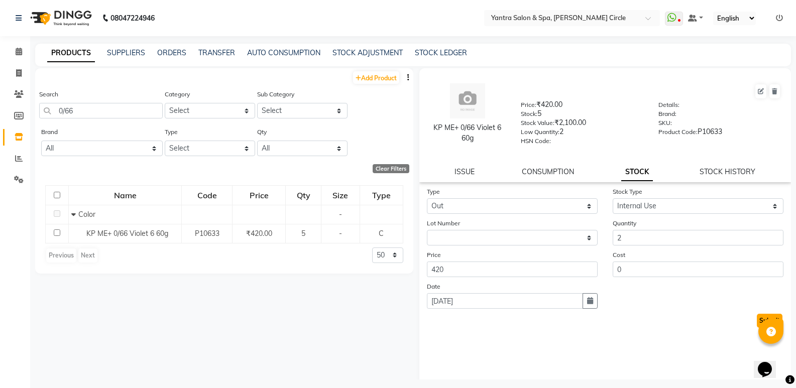
click at [759, 322] on button "Submit" at bounding box center [770, 321] width 26 height 14
click at [112, 109] on input "0/66" at bounding box center [101, 111] width 124 height 16
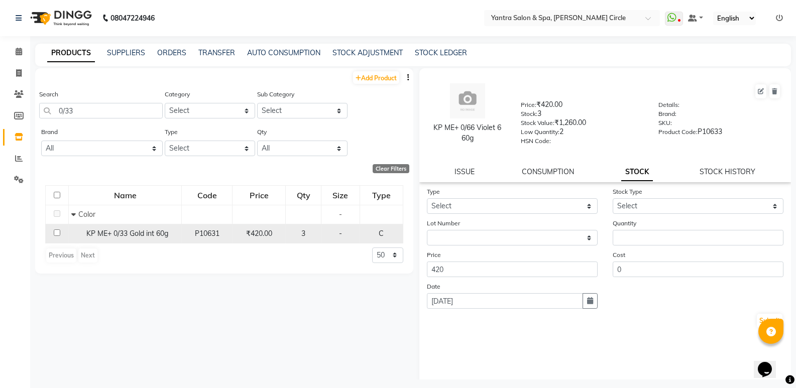
click at [124, 238] on span "KP ME+ 0/33 Gold int 60g" at bounding box center [127, 233] width 82 height 9
click at [111, 230] on span "KP ME+ 0/33 Gold int 60g" at bounding box center [127, 233] width 82 height 9
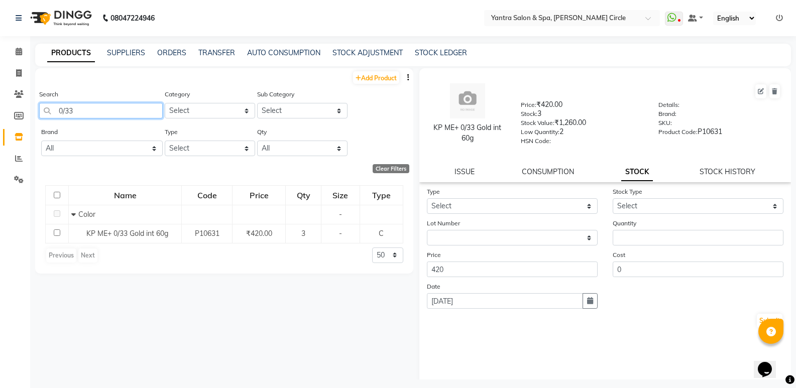
click at [115, 112] on input "0/33" at bounding box center [101, 111] width 124 height 16
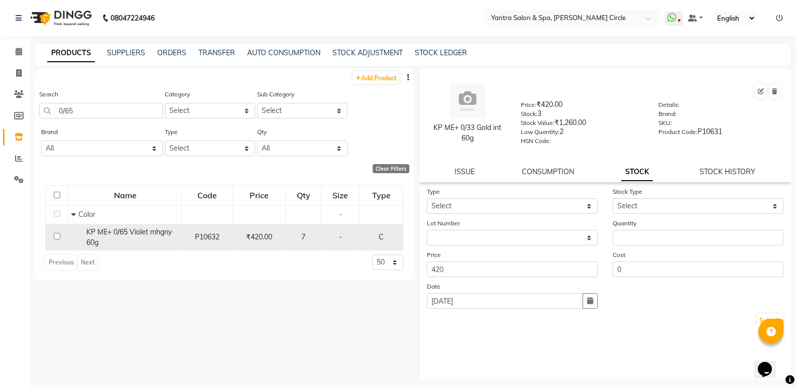
click at [126, 231] on span "KP ME+ 0/65 Violet mhgny 60g" at bounding box center [128, 238] width 85 height 20
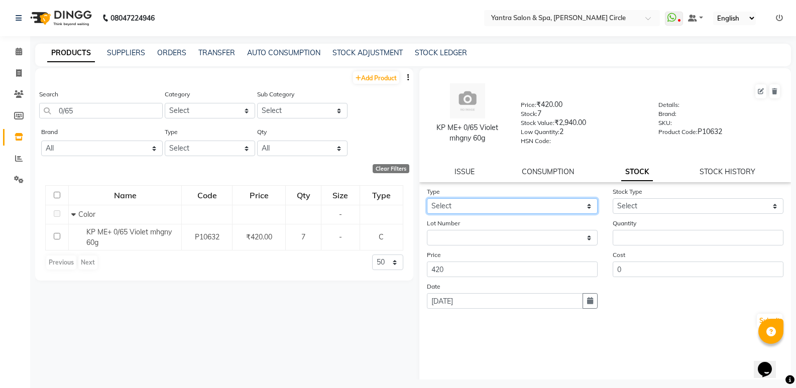
drag, startPoint x: 546, startPoint y: 209, endPoint x: 538, endPoint y: 214, distance: 9.0
click at [546, 209] on select "Select In Out" at bounding box center [512, 206] width 171 height 16
click at [427, 198] on select "Select In Out" at bounding box center [512, 206] width 171 height 16
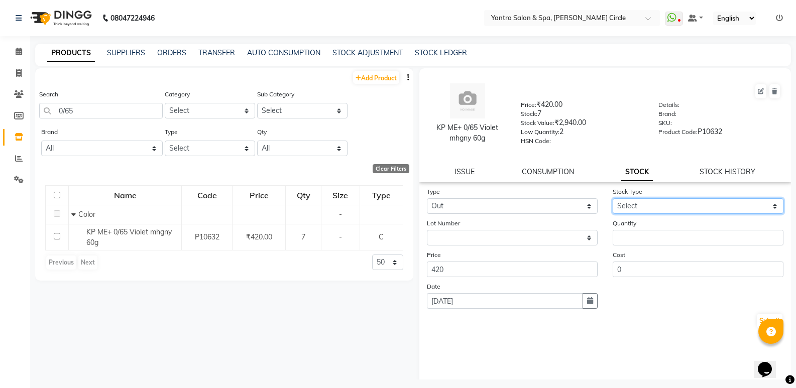
click at [641, 208] on select "Select Internal Use Damaged Expired Adjustment Return Other" at bounding box center [698, 206] width 171 height 16
click at [613, 198] on select "Select Internal Use Damaged Expired Adjustment Return Other" at bounding box center [698, 206] width 171 height 16
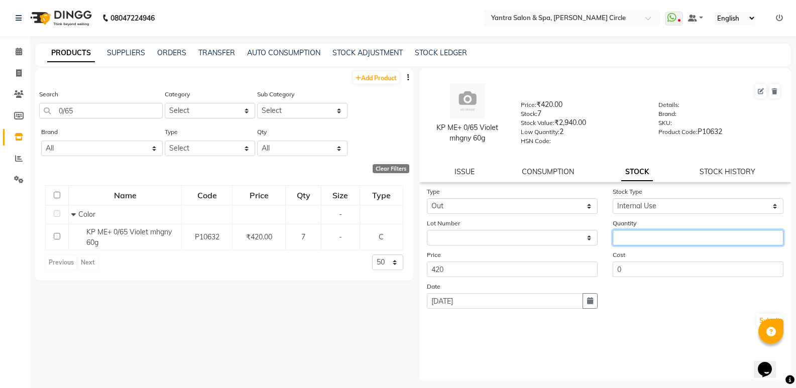
click at [637, 235] on input "number" at bounding box center [698, 238] width 171 height 16
click at [758, 321] on button "Submit" at bounding box center [770, 321] width 26 height 14
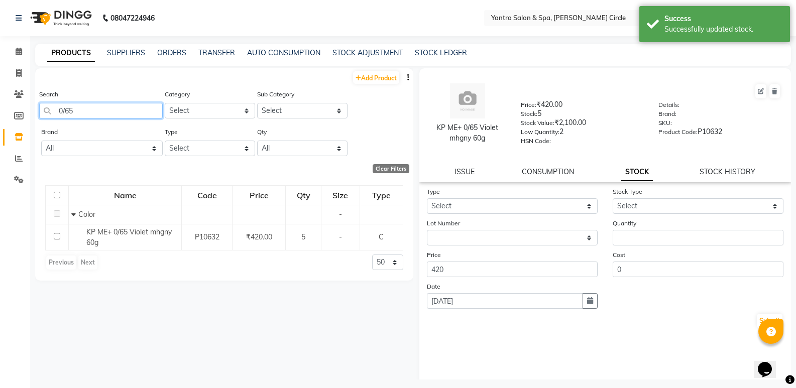
click at [90, 104] on input "0/65" at bounding box center [101, 111] width 124 height 16
click at [89, 104] on input "0/65" at bounding box center [101, 111] width 124 height 16
click at [126, 112] on input "0/65" at bounding box center [101, 111] width 124 height 16
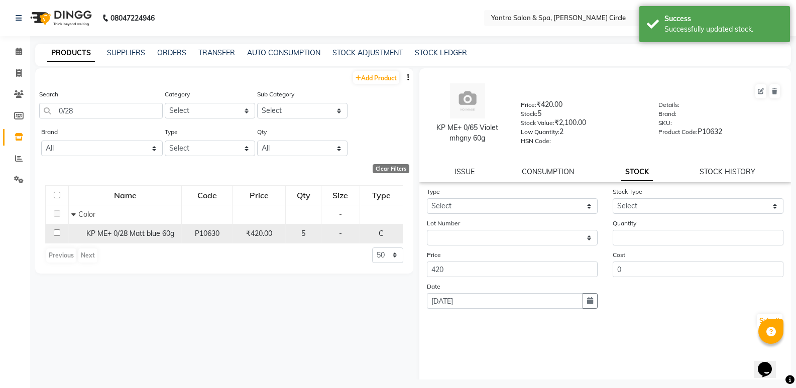
click at [151, 234] on span "KP ME+ 0/28 Matt blue 60g" at bounding box center [130, 233] width 88 height 9
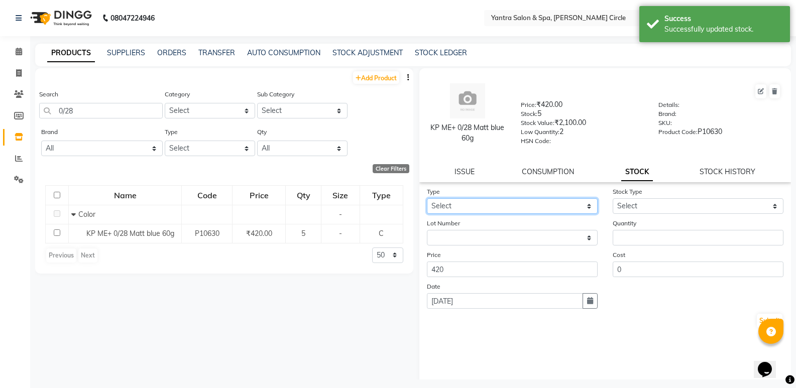
click at [498, 209] on select "Select In Out" at bounding box center [512, 206] width 171 height 16
click at [427, 198] on select "Select In Out" at bounding box center [512, 206] width 171 height 16
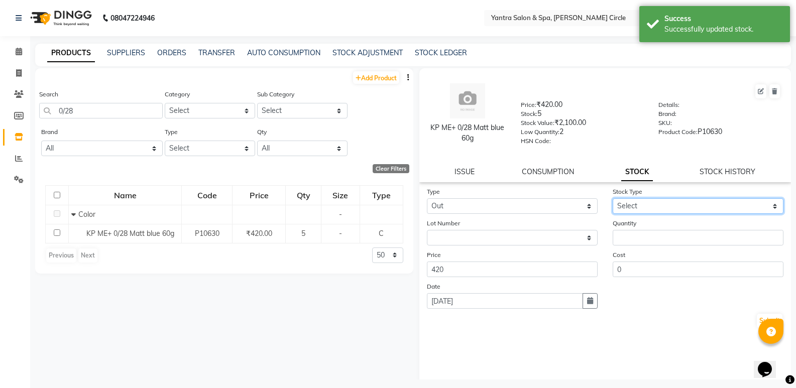
click at [643, 207] on select "Select Internal Use Damaged Expired Adjustment Return Other" at bounding box center [698, 206] width 171 height 16
click at [613, 198] on select "Select Internal Use Damaged Expired Adjustment Return Other" at bounding box center [698, 206] width 171 height 16
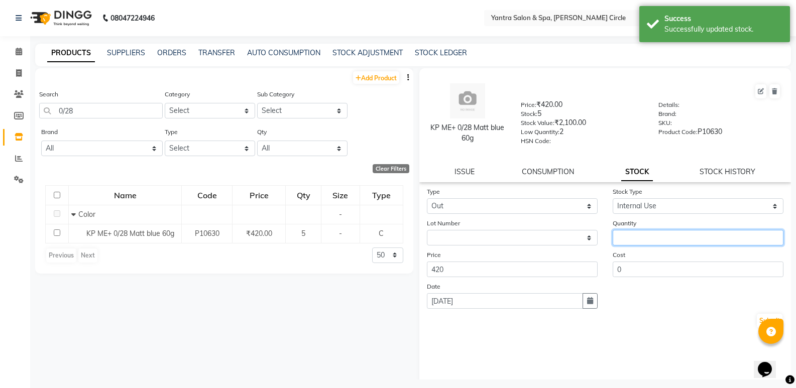
click at [639, 232] on input "number" at bounding box center [698, 238] width 171 height 16
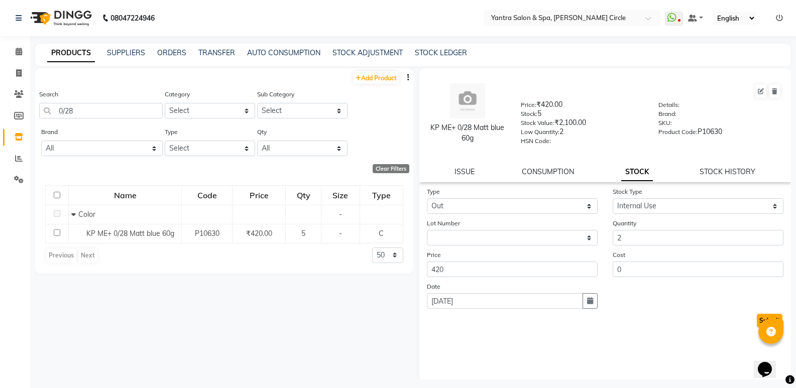
click at [757, 320] on button "Submit" at bounding box center [770, 321] width 26 height 14
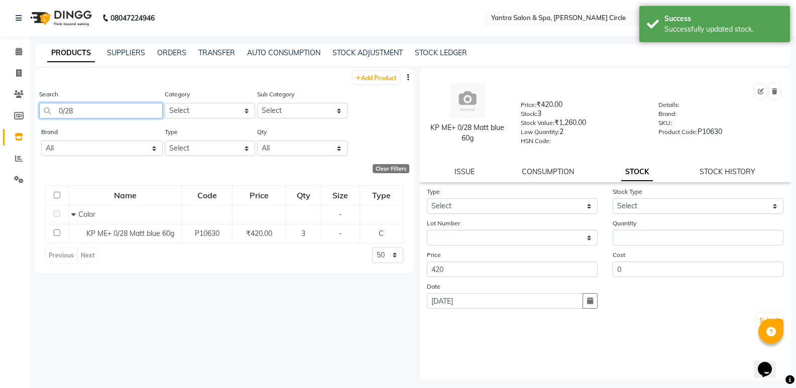
click at [128, 109] on input "0/28" at bounding box center [101, 111] width 124 height 16
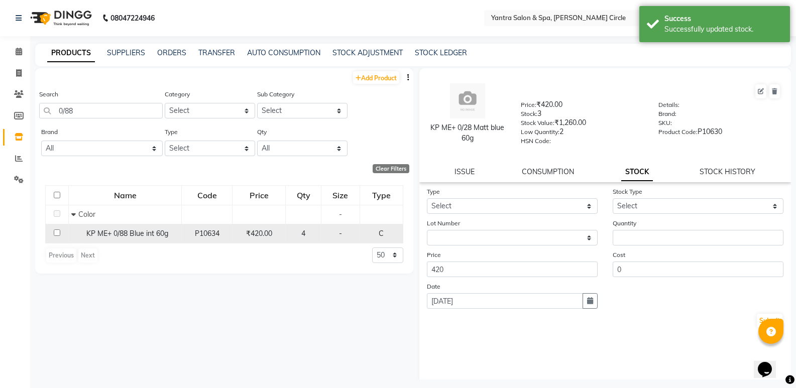
click at [127, 234] on span "KP ME+ 0/88 Blue int 60g" at bounding box center [127, 233] width 82 height 9
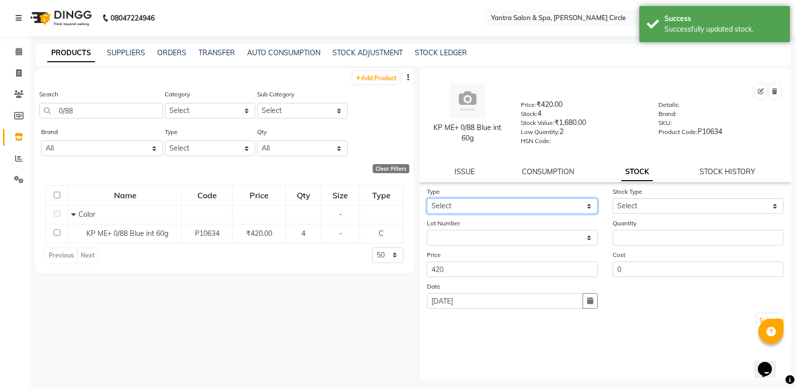
click at [479, 202] on select "Select In Out" at bounding box center [512, 206] width 171 height 16
click at [427, 198] on select "Select In Out" at bounding box center [512, 206] width 171 height 16
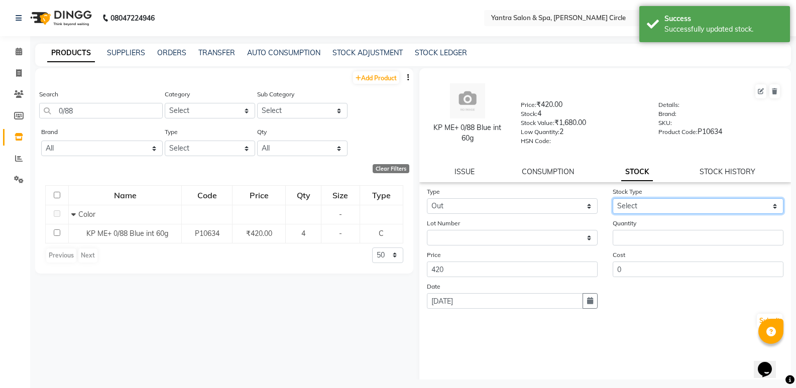
click at [676, 207] on select "Select Internal Use Damaged Expired Adjustment Return Other" at bounding box center [698, 206] width 171 height 16
click at [613, 198] on select "Select Internal Use Damaged Expired Adjustment Return Other" at bounding box center [698, 206] width 171 height 16
click at [649, 229] on div "Quantity" at bounding box center [698, 232] width 186 height 28
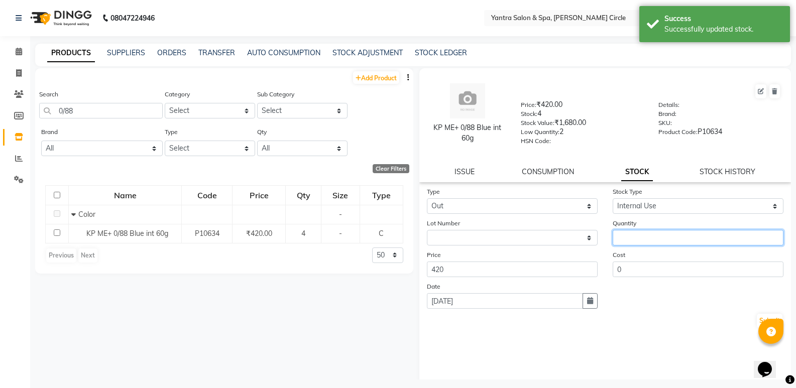
click at [649, 233] on input "number" at bounding box center [698, 238] width 171 height 16
click at [757, 319] on button "Submit" at bounding box center [770, 321] width 26 height 14
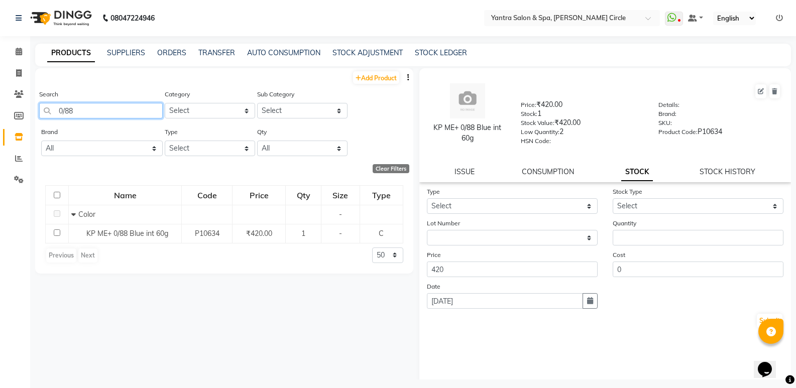
click at [84, 113] on input "0/88" at bounding box center [101, 111] width 124 height 16
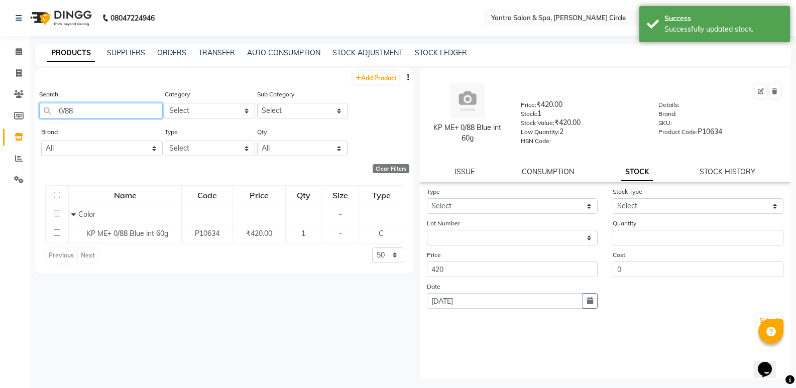
click at [84, 113] on input "0/88" at bounding box center [101, 111] width 124 height 16
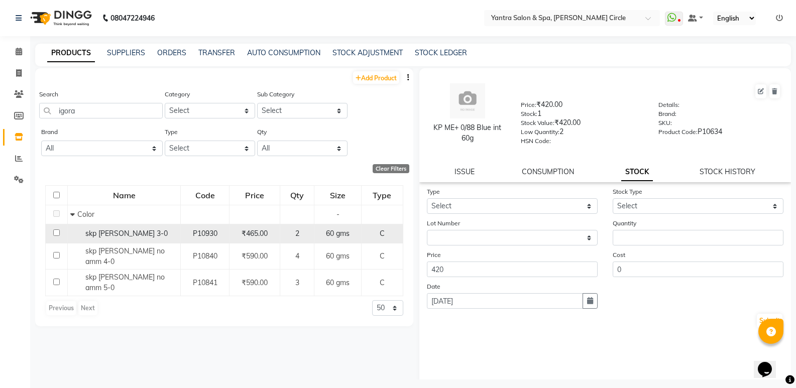
click at [100, 232] on span "skp igora 3-0" at bounding box center [126, 233] width 82 height 9
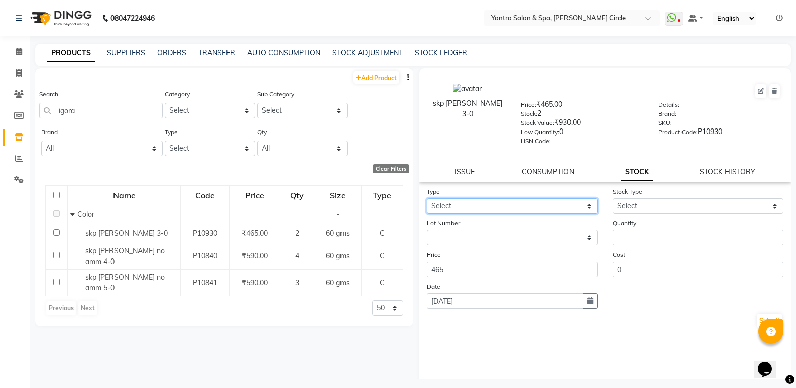
click at [462, 210] on select "Select In Out" at bounding box center [512, 206] width 171 height 16
click at [427, 198] on select "Select In Out" at bounding box center [512, 206] width 171 height 16
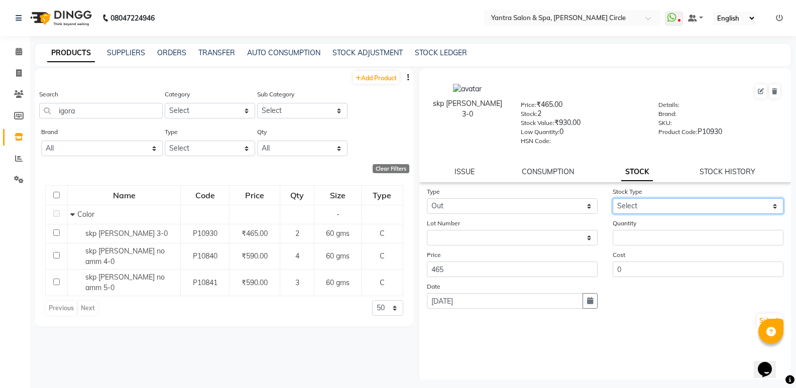
click at [636, 210] on select "Select Internal Use Damaged Expired Adjustment Return Other" at bounding box center [698, 206] width 171 height 16
click at [613, 198] on select "Select Internal Use Damaged Expired Adjustment Return Other" at bounding box center [698, 206] width 171 height 16
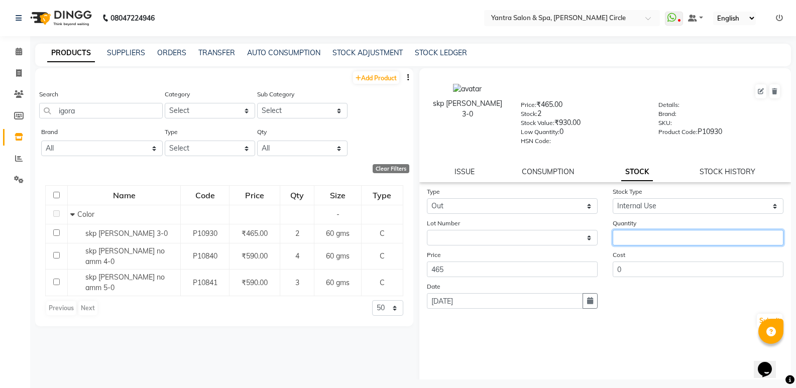
click at [625, 239] on input "number" at bounding box center [698, 238] width 171 height 16
click at [759, 319] on button "Submit" at bounding box center [770, 321] width 26 height 14
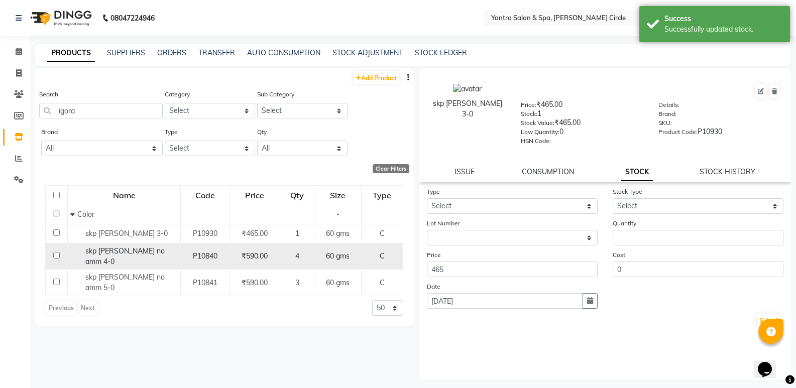
click at [108, 250] on span "skp igora no amm 4-0" at bounding box center [124, 257] width 79 height 20
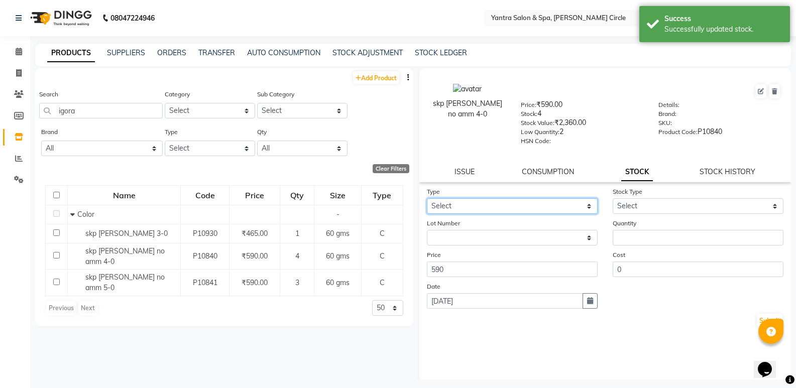
click at [491, 205] on select "Select In Out" at bounding box center [512, 206] width 171 height 16
click at [427, 198] on select "Select In Out" at bounding box center [512, 206] width 171 height 16
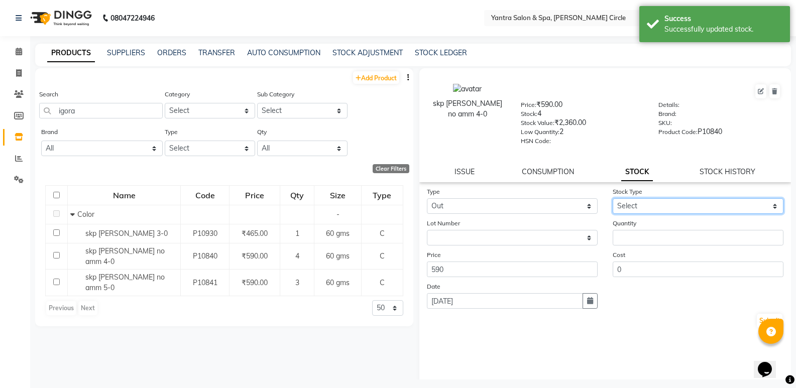
click at [688, 211] on select "Select Internal Use Damaged Expired Adjustment Return Other" at bounding box center [698, 206] width 171 height 16
click at [613, 198] on select "Select Internal Use Damaged Expired Adjustment Return Other" at bounding box center [698, 206] width 171 height 16
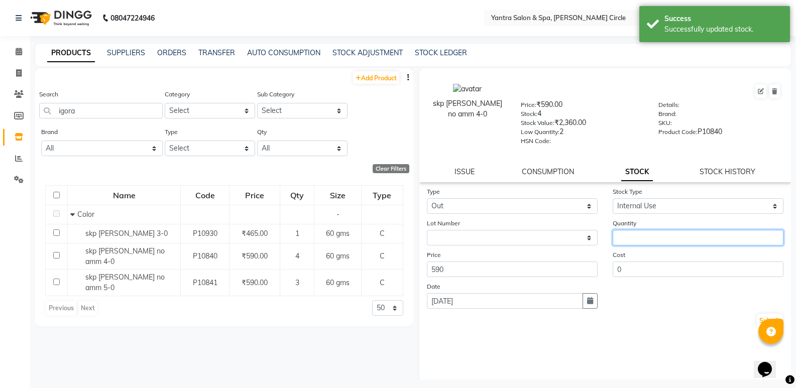
click at [648, 240] on input "number" at bounding box center [698, 238] width 171 height 16
click at [757, 321] on button "Submit" at bounding box center [770, 321] width 26 height 14
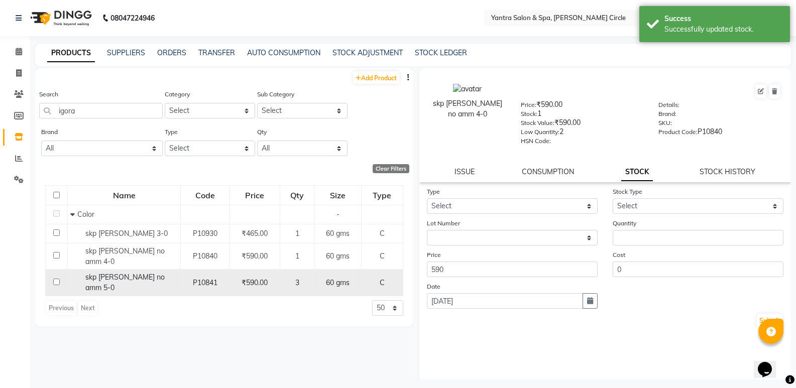
click at [96, 273] on span "skp igora no amm 5-0" at bounding box center [124, 283] width 79 height 20
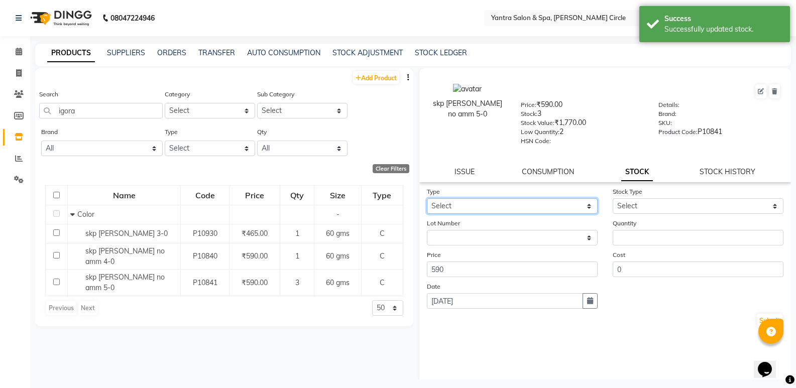
drag, startPoint x: 497, startPoint y: 205, endPoint x: 494, endPoint y: 210, distance: 5.9
click at [496, 207] on select "Select In Out" at bounding box center [512, 206] width 171 height 16
click at [427, 198] on select "Select In Out" at bounding box center [512, 206] width 171 height 16
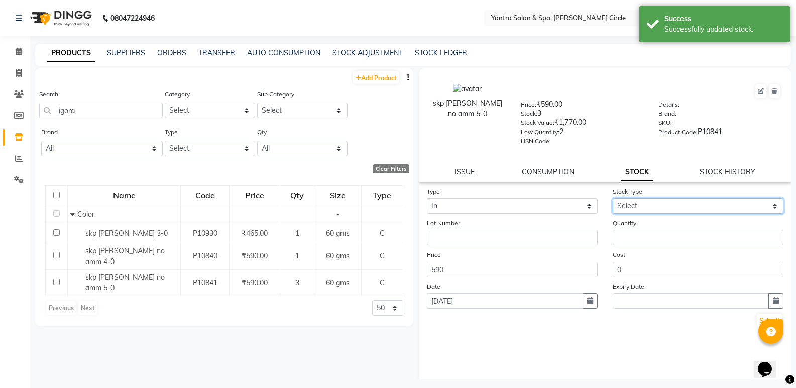
drag, startPoint x: 681, startPoint y: 205, endPoint x: 677, endPoint y: 212, distance: 8.4
click at [681, 205] on select "Select New Stock Adjustment Return Other" at bounding box center [698, 206] width 171 height 16
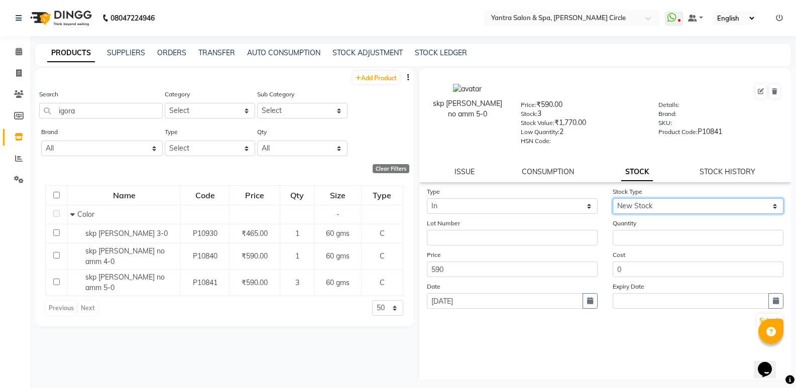
click at [613, 198] on select "Select New Stock Adjustment Return Other" at bounding box center [698, 206] width 171 height 16
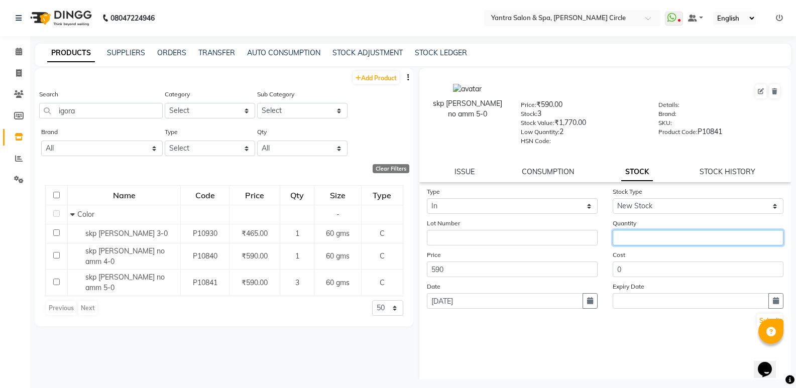
click at [650, 236] on input "number" at bounding box center [698, 238] width 171 height 16
click at [757, 321] on button "Submit" at bounding box center [770, 321] width 26 height 14
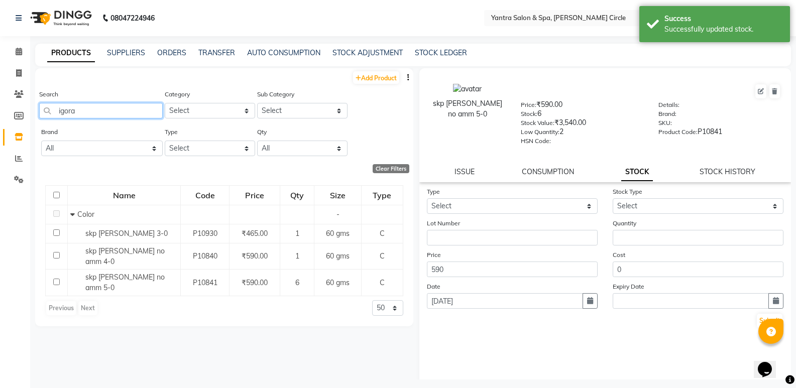
click at [105, 111] on input "igora" at bounding box center [101, 111] width 124 height 16
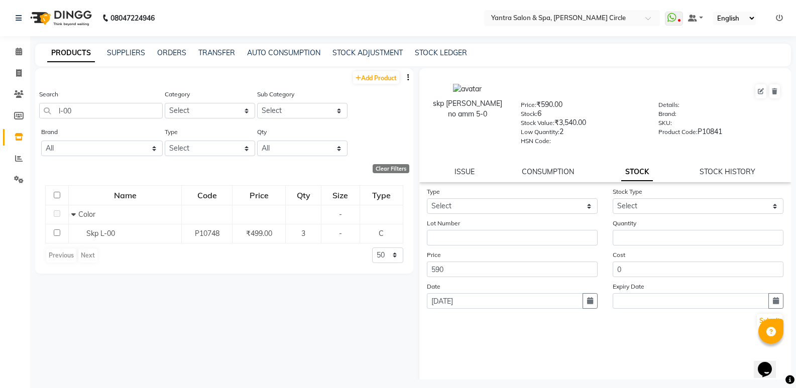
click at [114, 119] on div "Search l-00" at bounding box center [101, 108] width 124 height 38
click at [124, 107] on input "l-00" at bounding box center [101, 111] width 124 height 16
click at [116, 108] on input "0-89" at bounding box center [101, 111] width 124 height 16
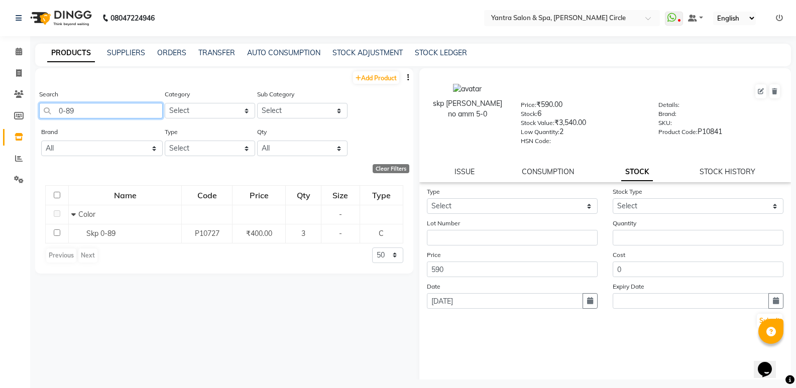
click at [116, 108] on input "0-89" at bounding box center [101, 111] width 124 height 16
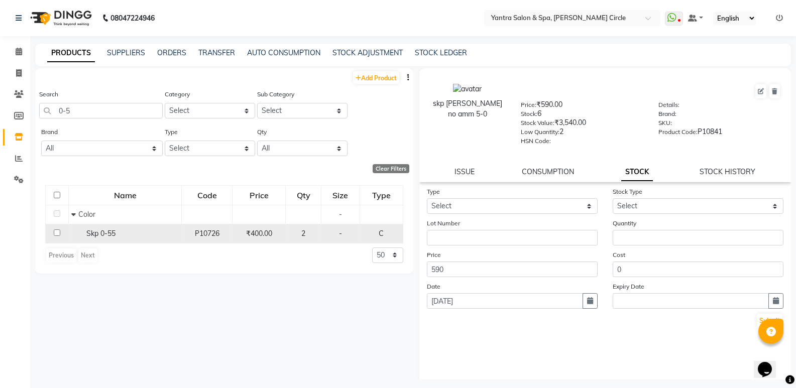
click at [109, 230] on span "Skp 0-55" at bounding box center [100, 233] width 29 height 9
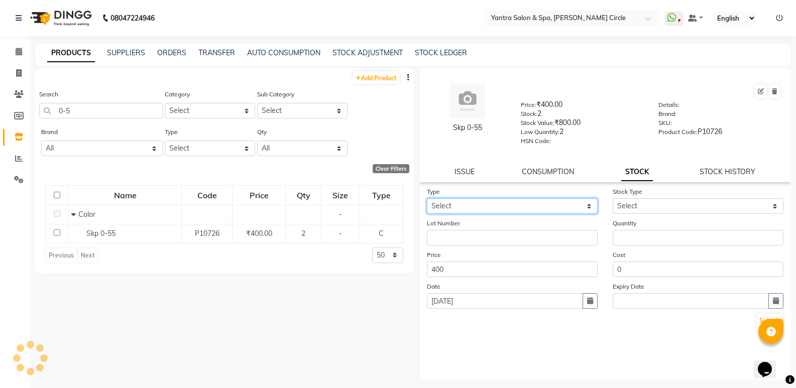
drag, startPoint x: 506, startPoint y: 230, endPoint x: 501, endPoint y: 202, distance: 27.6
click at [501, 202] on select "Select In Out" at bounding box center [512, 206] width 171 height 16
click at [427, 198] on select "Select In Out" at bounding box center [512, 206] width 171 height 16
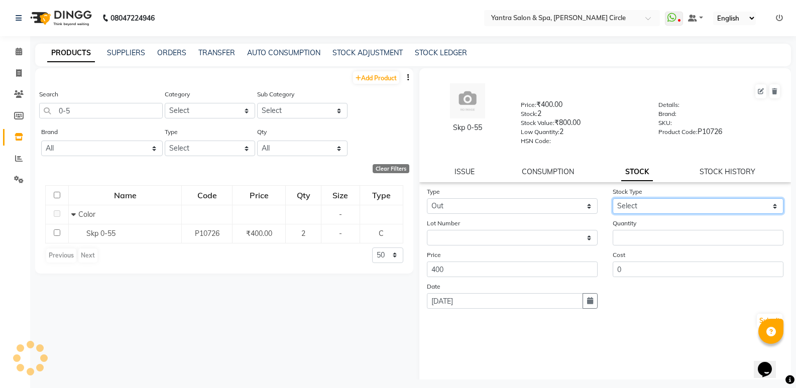
drag, startPoint x: 677, startPoint y: 207, endPoint x: 666, endPoint y: 214, distance: 13.3
click at [677, 207] on select "Select Internal Use Damaged Expired Adjustment Return Other" at bounding box center [698, 206] width 171 height 16
click at [613, 198] on select "Select Internal Use Damaged Expired Adjustment Return Other" at bounding box center [698, 206] width 171 height 16
click at [638, 229] on div "Quantity" at bounding box center [698, 232] width 186 height 28
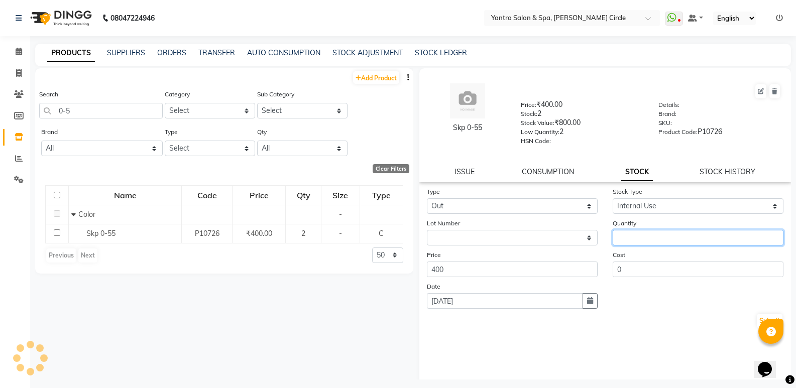
click at [638, 232] on input "number" at bounding box center [698, 238] width 171 height 16
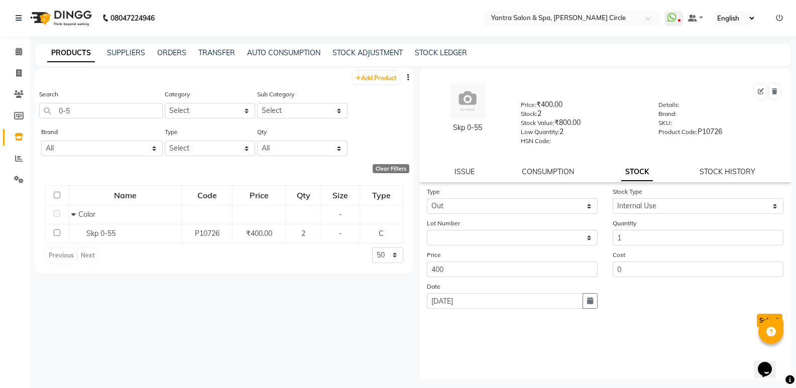
click at [758, 318] on button "Submit" at bounding box center [770, 321] width 26 height 14
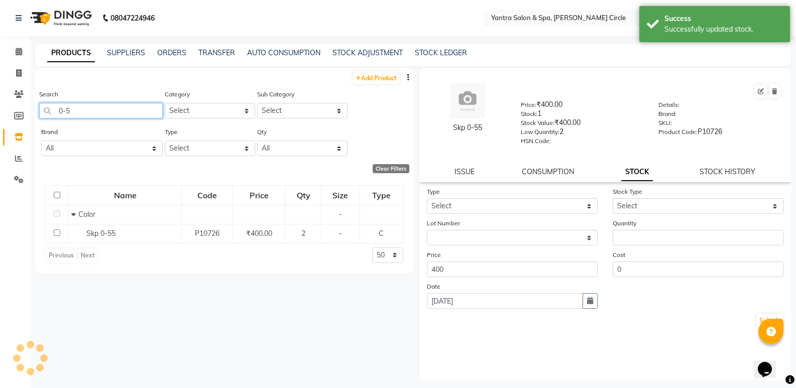
click at [91, 117] on input "0-5" at bounding box center [101, 111] width 124 height 16
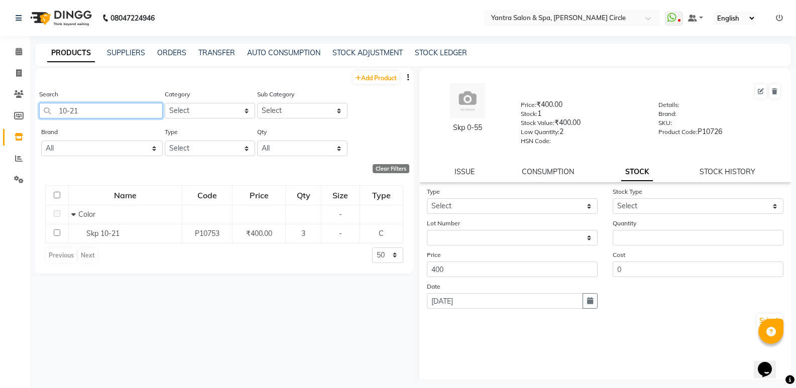
click at [90, 105] on input "10-21" at bounding box center [101, 111] width 124 height 16
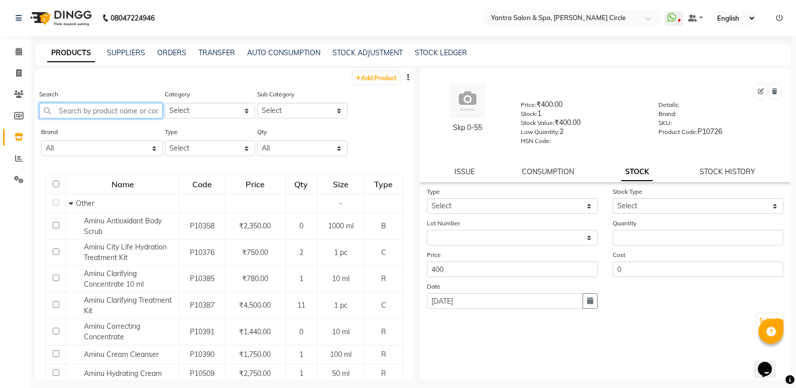
click at [107, 105] on input "text" at bounding box center [101, 111] width 124 height 16
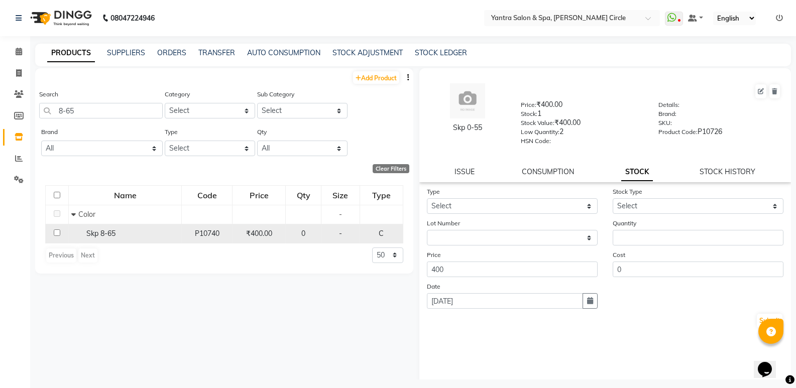
click at [97, 233] on span "Skp 8-65" at bounding box center [100, 233] width 29 height 9
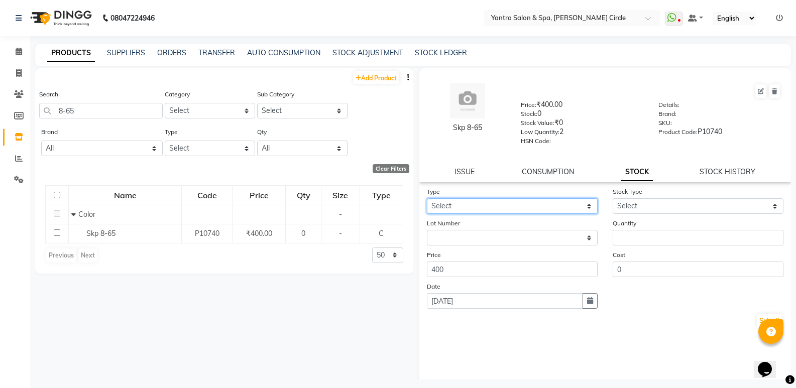
click at [459, 209] on select "Select In Out" at bounding box center [512, 206] width 171 height 16
click at [427, 198] on select "Select In Out" at bounding box center [512, 206] width 171 height 16
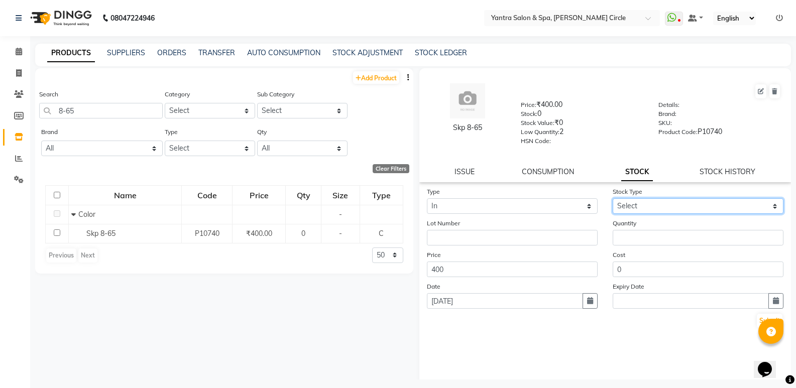
drag, startPoint x: 630, startPoint y: 206, endPoint x: 630, endPoint y: 212, distance: 6.0
click at [630, 206] on select "Select New Stock Adjustment Return Other" at bounding box center [698, 206] width 171 height 16
click at [613, 198] on select "Select New Stock Adjustment Return Other" at bounding box center [698, 206] width 171 height 16
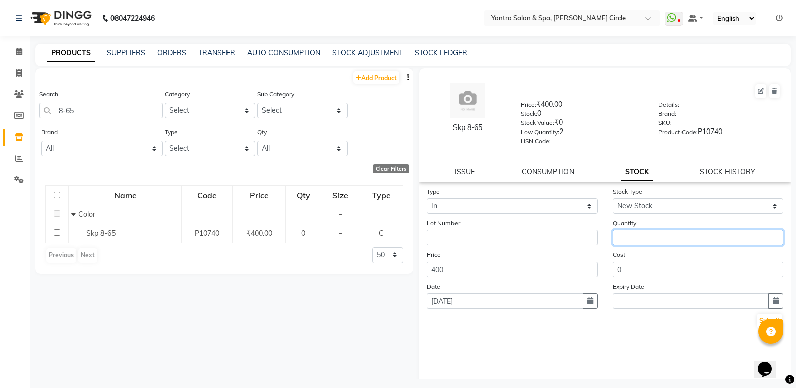
click at [638, 236] on input "number" at bounding box center [698, 238] width 171 height 16
click at [639, 236] on input "number" at bounding box center [698, 238] width 171 height 16
click at [747, 315] on div "Submit" at bounding box center [605, 321] width 357 height 16
click at [757, 315] on button "Submit" at bounding box center [770, 321] width 26 height 14
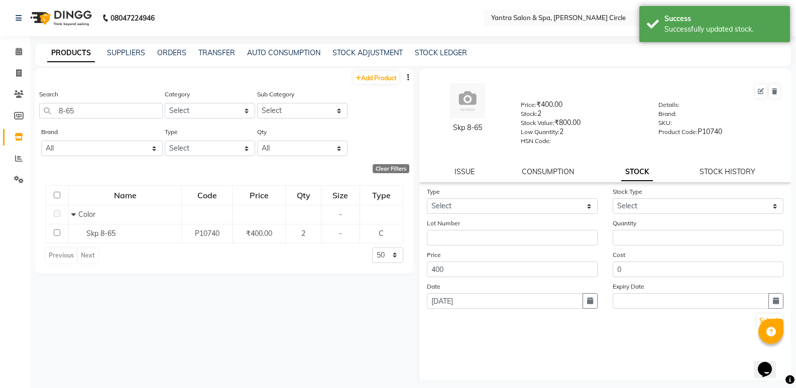
click at [123, 101] on div "Search 8-65" at bounding box center [101, 104] width 124 height 30
click at [121, 110] on input "8-65" at bounding box center [101, 111] width 124 height 16
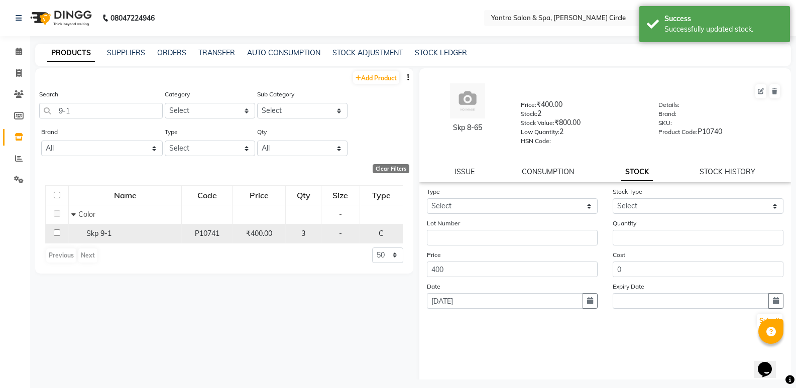
click at [103, 235] on span "Skp 9-1" at bounding box center [98, 233] width 25 height 9
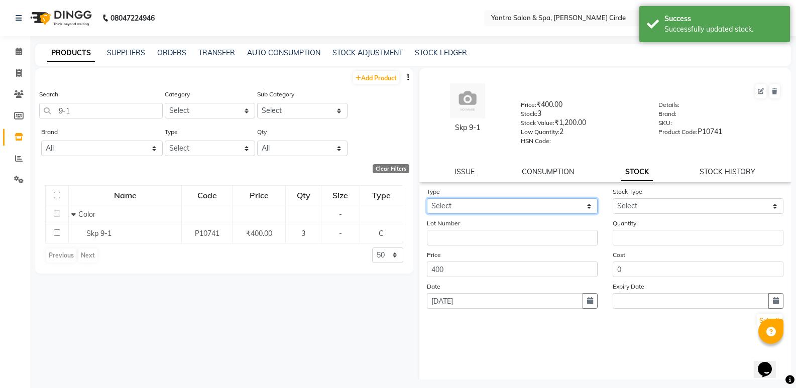
click at [474, 212] on select "Select In Out" at bounding box center [512, 206] width 171 height 16
click at [427, 198] on select "Select In Out" at bounding box center [512, 206] width 171 height 16
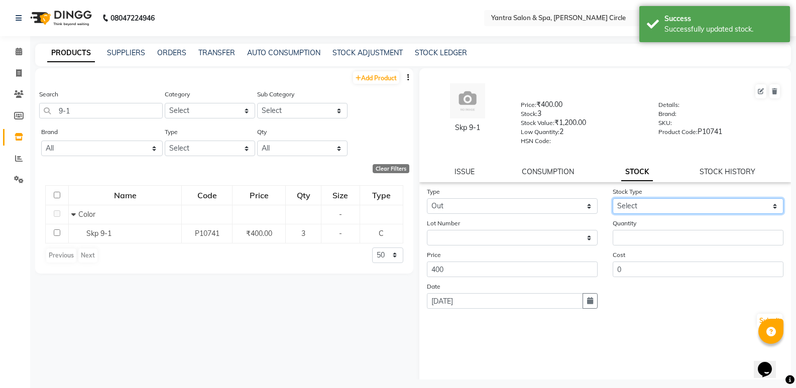
drag, startPoint x: 644, startPoint y: 209, endPoint x: 643, endPoint y: 220, distance: 10.6
click at [643, 220] on form "Type Select In Out Stock Type Select Internal Use Damaged Expired Adjustment Re…" at bounding box center [605, 257] width 357 height 143
click at [613, 198] on select "Select Internal Use Damaged Expired Adjustment Return Other" at bounding box center [698, 206] width 171 height 16
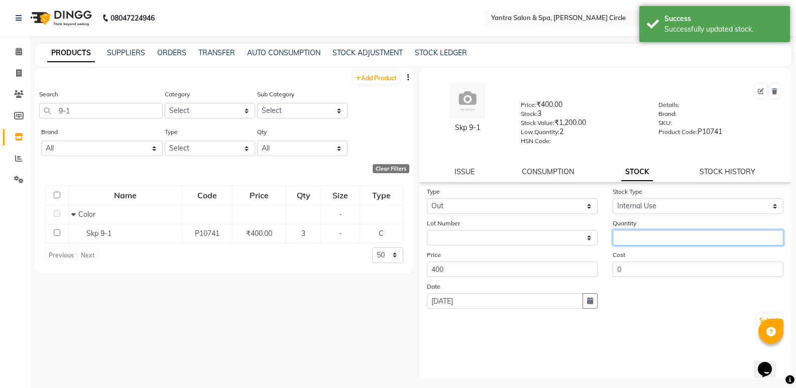
click at [639, 236] on input "number" at bounding box center [698, 238] width 171 height 16
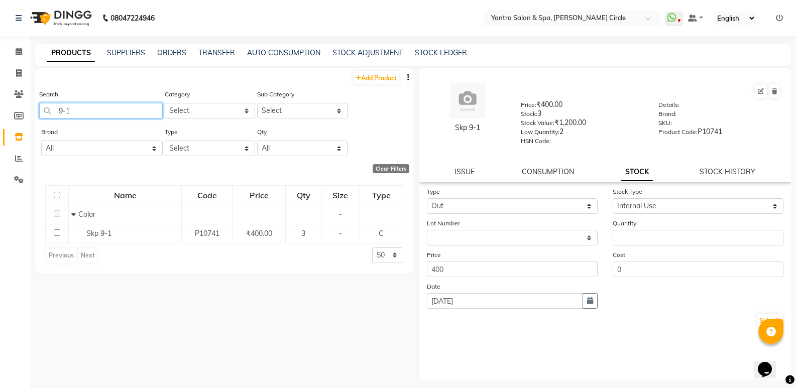
click at [148, 104] on input "9-1" at bounding box center [101, 111] width 124 height 16
click at [133, 114] on input "7-57" at bounding box center [101, 111] width 124 height 16
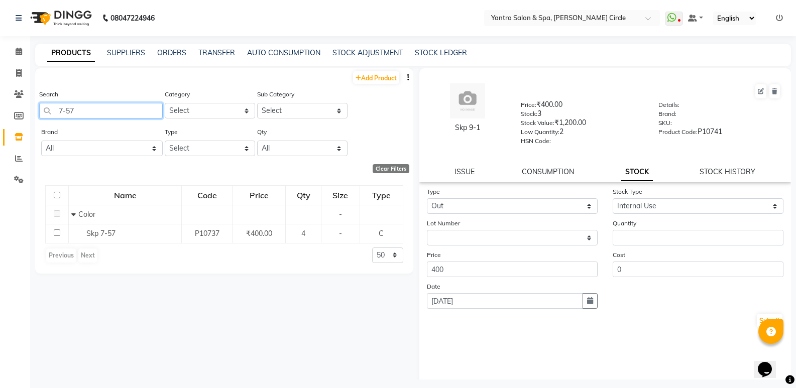
click at [133, 114] on input "7-57" at bounding box center [101, 111] width 124 height 16
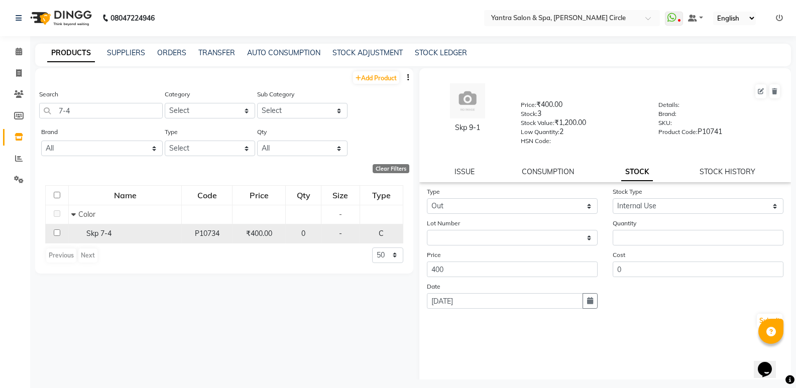
click at [107, 229] on div "Skp 7-4" at bounding box center [125, 234] width 108 height 11
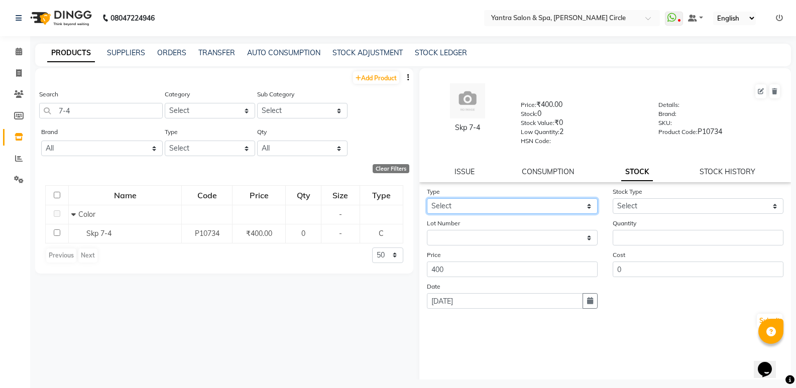
click at [466, 198] on select "Select In Out" at bounding box center [512, 206] width 171 height 16
click at [427, 198] on select "Select In Out" at bounding box center [512, 206] width 171 height 16
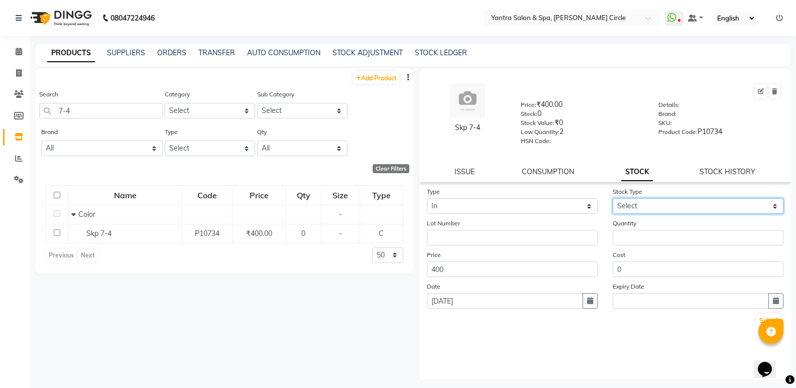
click at [631, 210] on select "Select New Stock Adjustment Return Other" at bounding box center [698, 206] width 171 height 16
click at [613, 198] on select "Select New Stock Adjustment Return Other" at bounding box center [698, 206] width 171 height 16
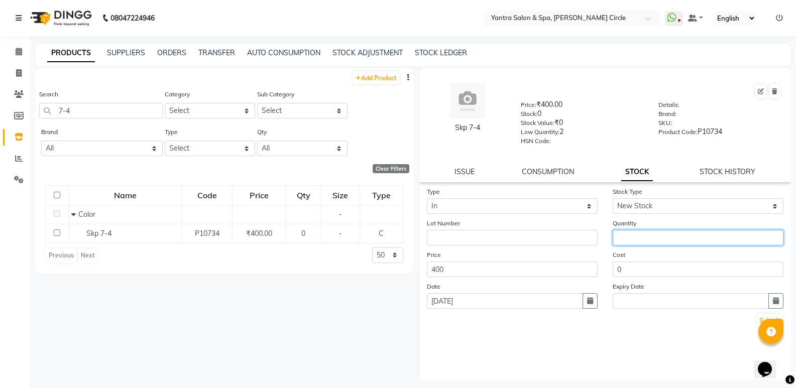
click at [633, 233] on input "number" at bounding box center [698, 238] width 171 height 16
click at [757, 323] on button "Submit" at bounding box center [770, 321] width 26 height 14
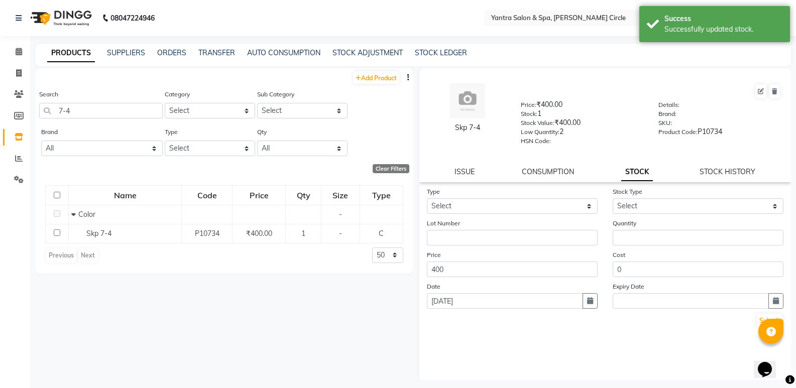
drag, startPoint x: 129, startPoint y: 120, endPoint x: 150, endPoint y: 105, distance: 25.6
click at [129, 120] on div "Search 7-4" at bounding box center [101, 108] width 124 height 38
click at [150, 105] on input "7-4" at bounding box center [101, 111] width 124 height 16
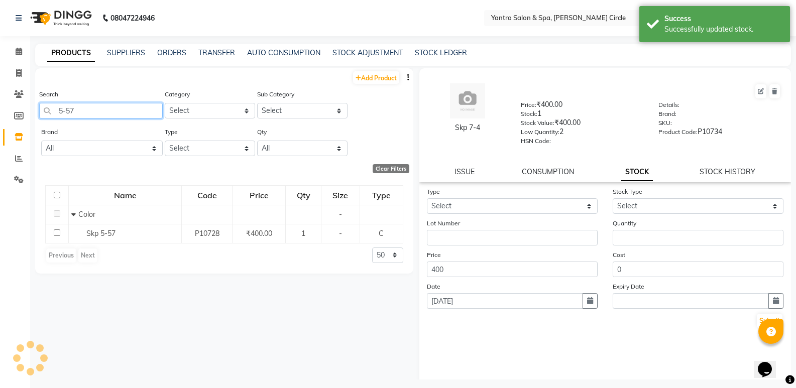
click at [126, 116] on input "5-57" at bounding box center [101, 111] width 124 height 16
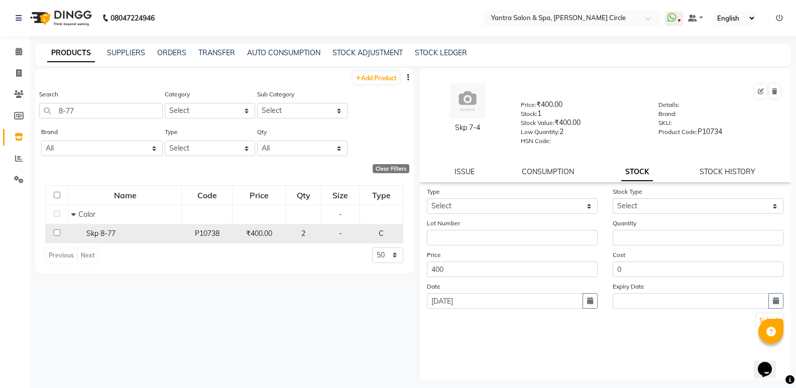
click at [92, 237] on span "Skp 8-77" at bounding box center [100, 233] width 29 height 9
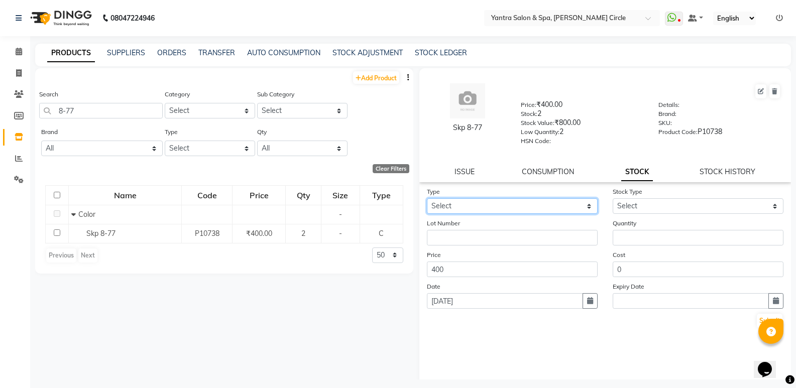
drag, startPoint x: 486, startPoint y: 203, endPoint x: 484, endPoint y: 212, distance: 8.8
click at [486, 203] on select "Select In Out" at bounding box center [512, 206] width 171 height 16
click at [427, 198] on select "Select In Out" at bounding box center [512, 206] width 171 height 16
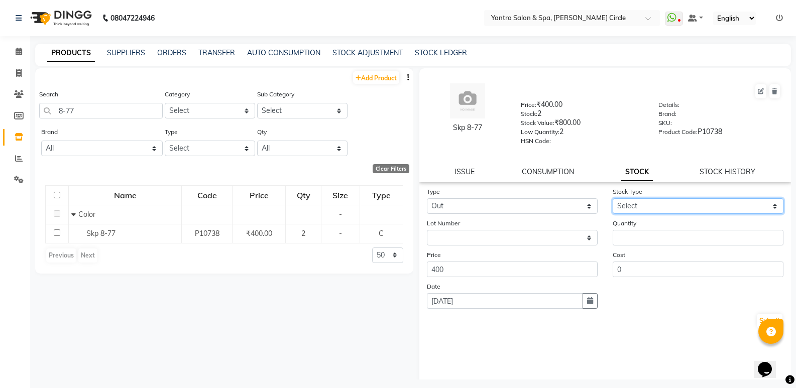
click at [653, 207] on select "Select Internal Use Damaged Expired Adjustment Return Other" at bounding box center [698, 206] width 171 height 16
click at [613, 198] on select "Select Internal Use Damaged Expired Adjustment Return Other" at bounding box center [698, 206] width 171 height 16
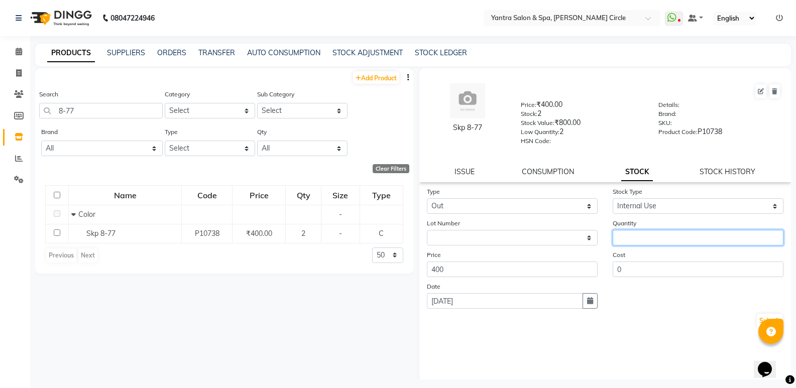
click at [647, 233] on input "number" at bounding box center [698, 238] width 171 height 16
click at [757, 320] on button "Submit" at bounding box center [770, 321] width 26 height 14
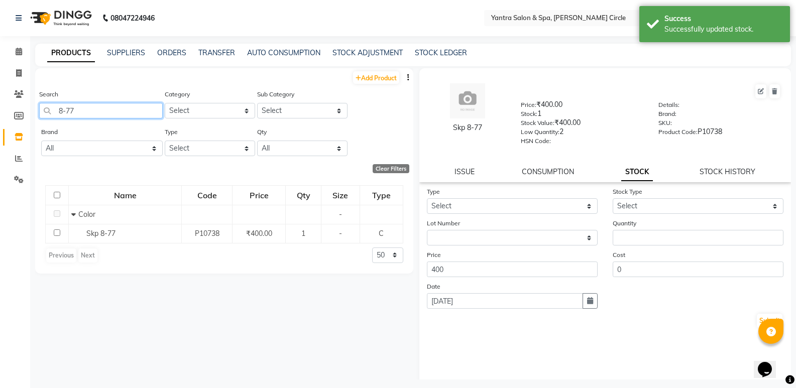
click at [98, 109] on input "8-77" at bounding box center [101, 111] width 124 height 16
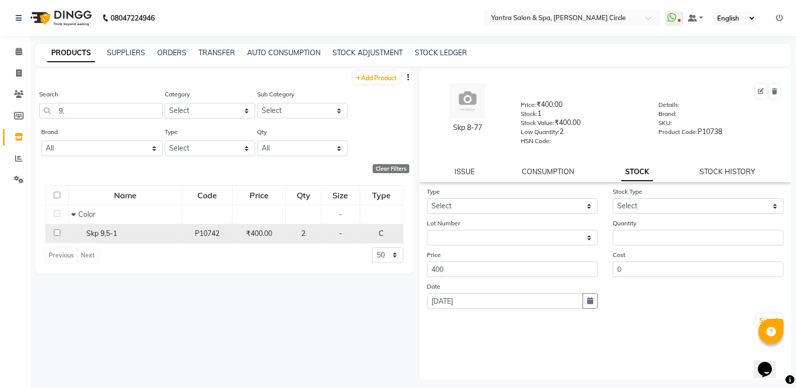
click at [102, 234] on span "Skp 9,5-1" at bounding box center [101, 233] width 31 height 9
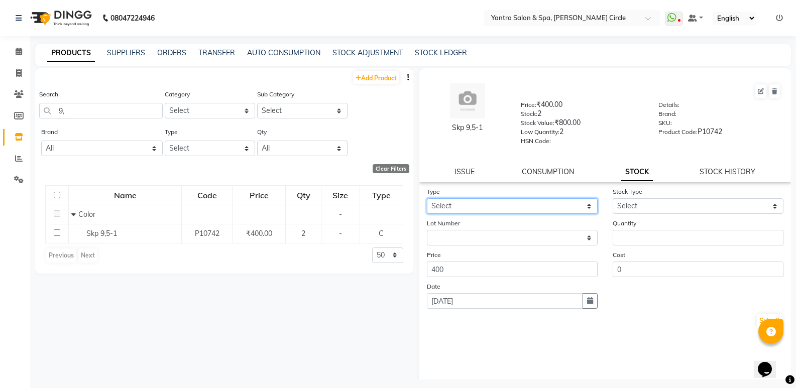
click at [463, 206] on select "Select In Out" at bounding box center [512, 206] width 171 height 16
click at [427, 198] on select "Select In Out" at bounding box center [512, 206] width 171 height 16
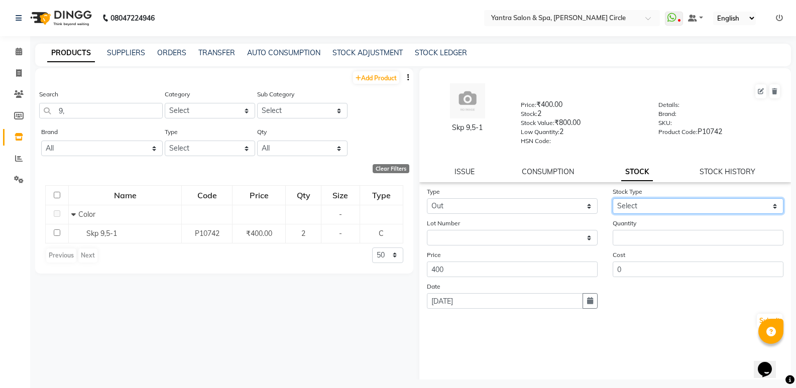
click at [637, 209] on select "Select Internal Use Damaged Expired Adjustment Return Other" at bounding box center [698, 206] width 171 height 16
click at [613, 198] on select "Select Internal Use Damaged Expired Adjustment Return Other" at bounding box center [698, 206] width 171 height 16
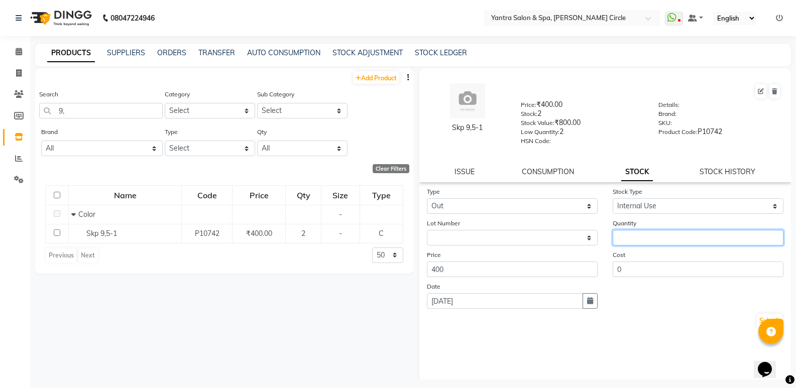
click at [637, 235] on input "number" at bounding box center [698, 238] width 171 height 16
click at [757, 315] on button "Submit" at bounding box center [770, 321] width 26 height 14
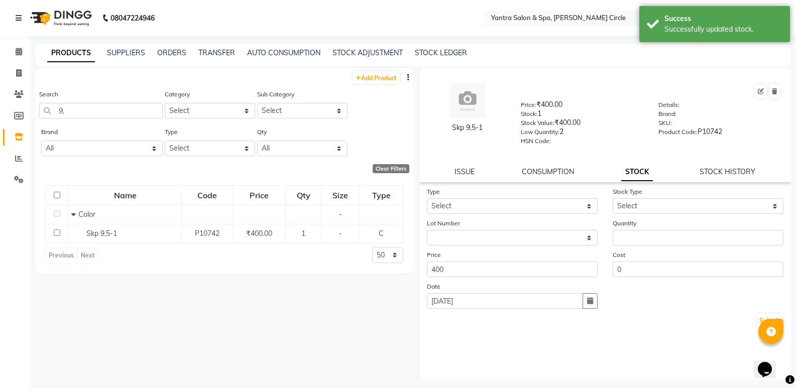
click at [122, 119] on div "Search 9," at bounding box center [101, 108] width 124 height 38
click at [132, 109] on input "9," at bounding box center [101, 111] width 124 height 16
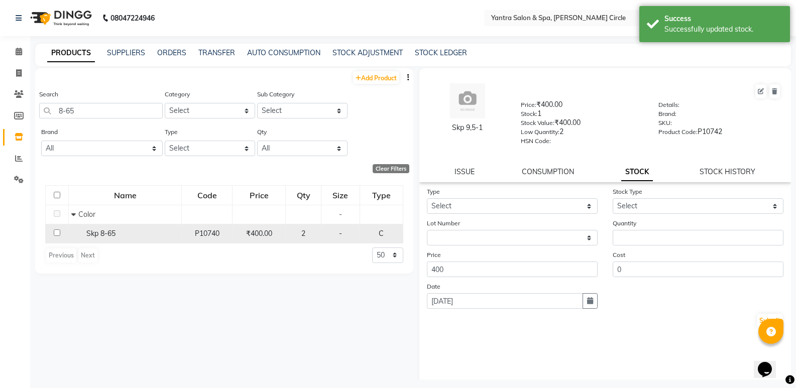
click at [113, 230] on span "Skp 8-65" at bounding box center [100, 233] width 29 height 9
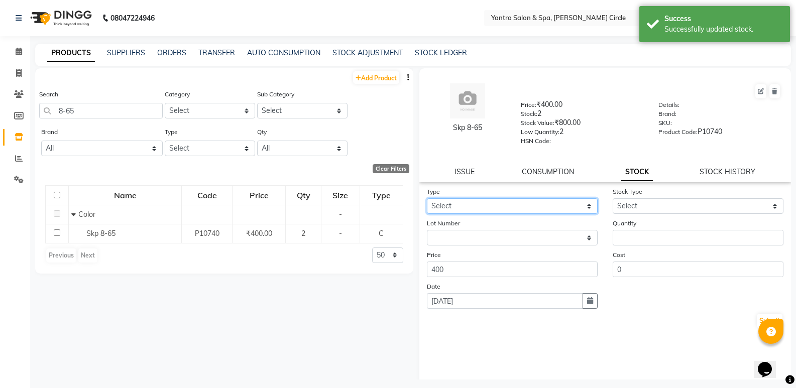
click at [465, 202] on select "Select In Out" at bounding box center [512, 206] width 171 height 16
click at [427, 198] on select "Select In Out" at bounding box center [512, 206] width 171 height 16
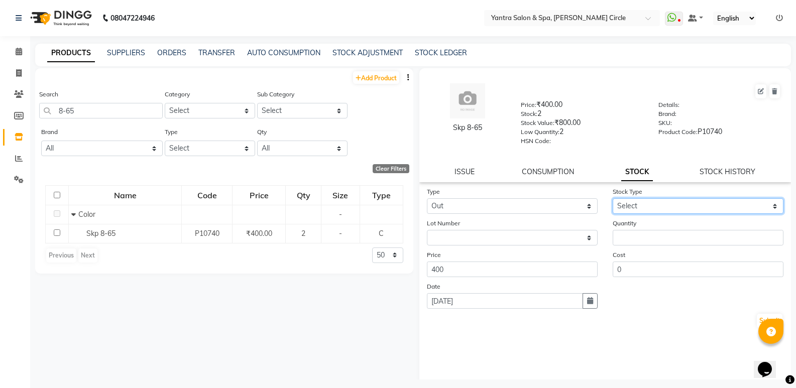
drag, startPoint x: 619, startPoint y: 204, endPoint x: 619, endPoint y: 213, distance: 8.0
click at [619, 204] on select "Select Internal Use Damaged Expired Adjustment Return Other" at bounding box center [698, 206] width 171 height 16
click at [613, 198] on select "Select Internal Use Damaged Expired Adjustment Return Other" at bounding box center [698, 206] width 171 height 16
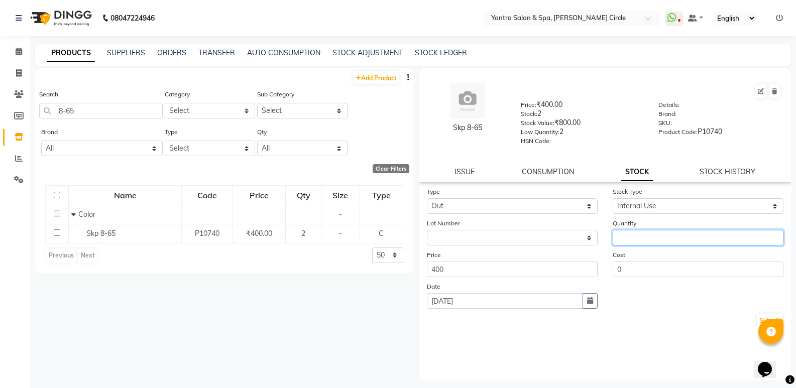
click at [617, 238] on input "number" at bounding box center [698, 238] width 171 height 16
click at [757, 320] on button "Submit" at bounding box center [770, 321] width 26 height 14
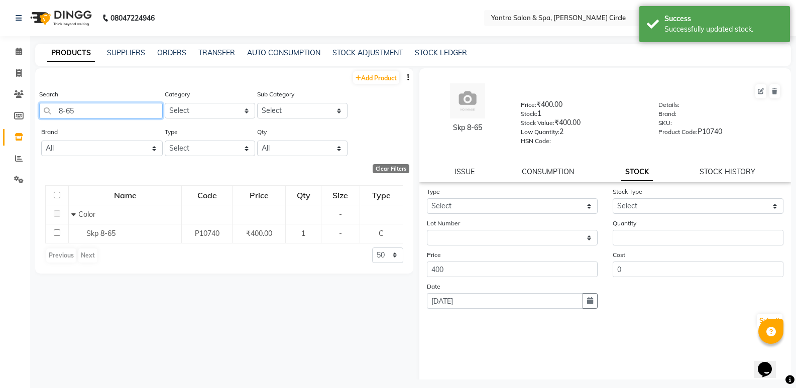
click at [125, 107] on input "8-65" at bounding box center [101, 111] width 124 height 16
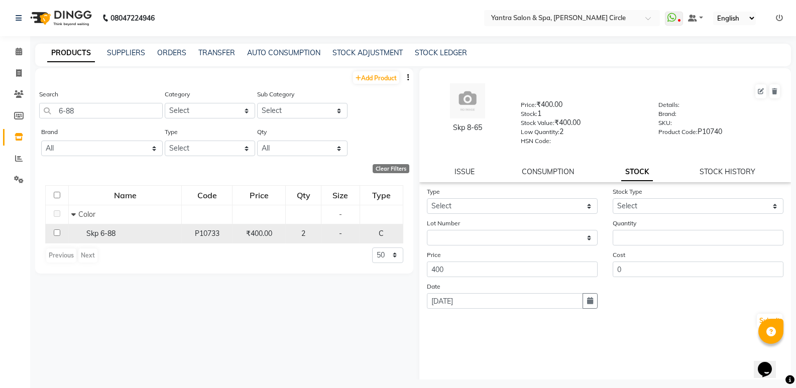
click at [104, 225] on td "Skp 6-88" at bounding box center [125, 233] width 113 height 19
click at [104, 231] on span "Skp 6-88" at bounding box center [100, 233] width 29 height 9
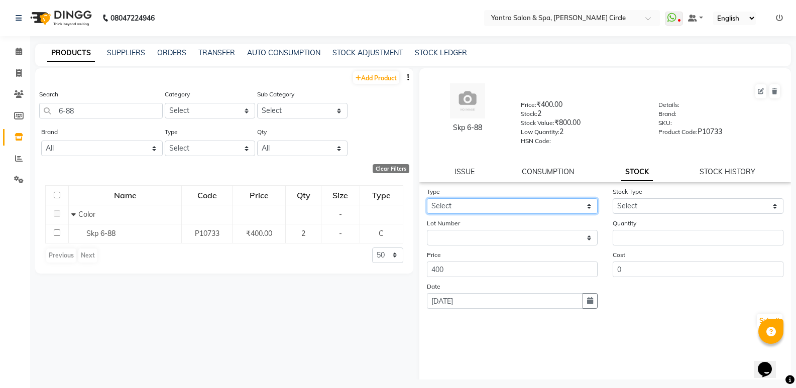
click at [509, 208] on select "Select In Out" at bounding box center [512, 206] width 171 height 16
click at [427, 198] on select "Select In Out" at bounding box center [512, 206] width 171 height 16
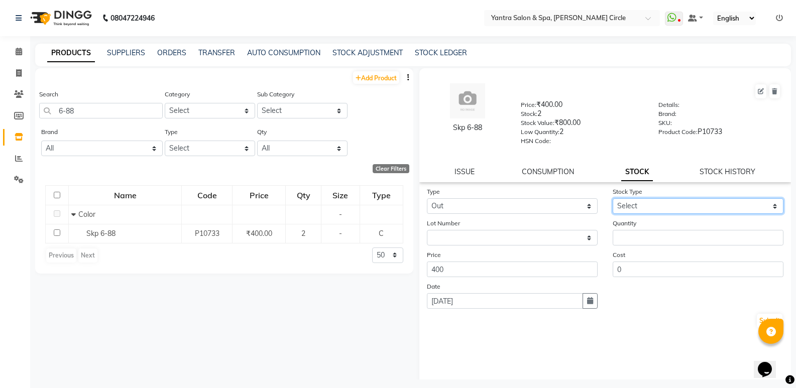
click at [687, 209] on select "Select Internal Use Damaged Expired Adjustment Return Other" at bounding box center [698, 206] width 171 height 16
click at [613, 198] on select "Select Internal Use Damaged Expired Adjustment Return Other" at bounding box center [698, 206] width 171 height 16
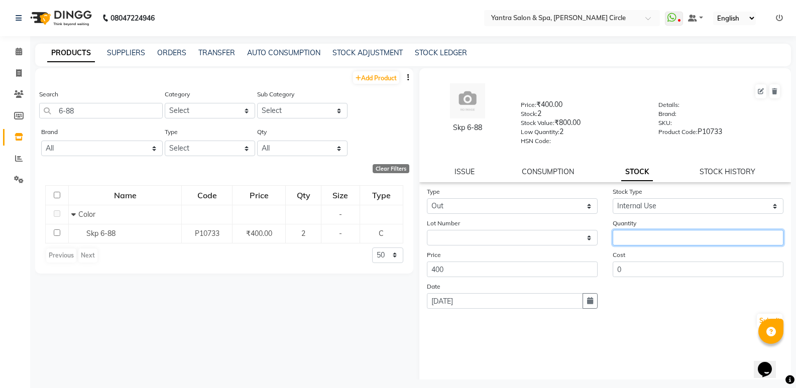
click at [646, 239] on input "number" at bounding box center [698, 238] width 171 height 16
click at [759, 320] on button "Submit" at bounding box center [770, 321] width 26 height 14
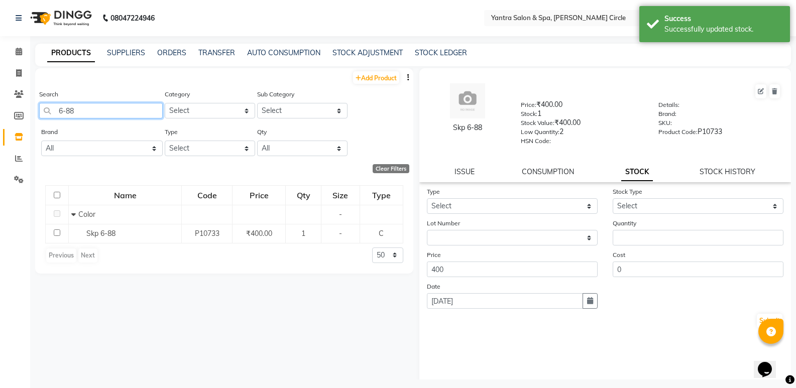
click at [151, 110] on input "6-88" at bounding box center [101, 111] width 124 height 16
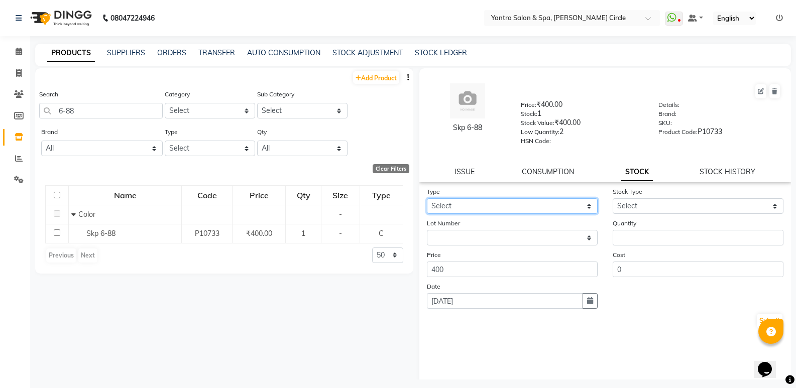
click at [509, 204] on select "Select In Out" at bounding box center [512, 206] width 171 height 16
click at [427, 198] on select "Select In Out" at bounding box center [512, 206] width 171 height 16
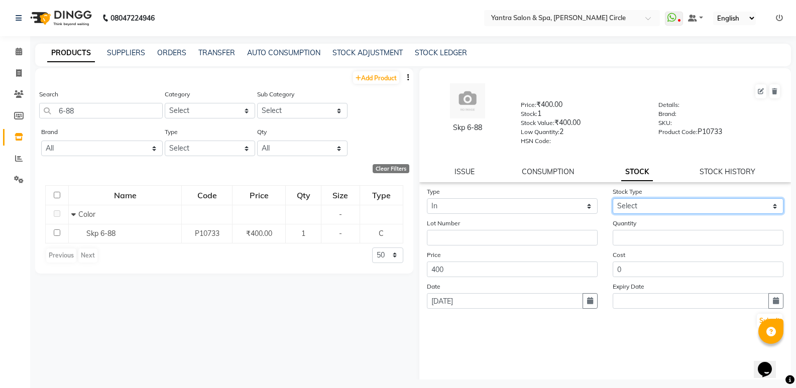
click at [658, 205] on select "Select New Stock Adjustment Return Other" at bounding box center [698, 206] width 171 height 16
click at [613, 198] on select "Select New Stock Adjustment Return Other" at bounding box center [698, 206] width 171 height 16
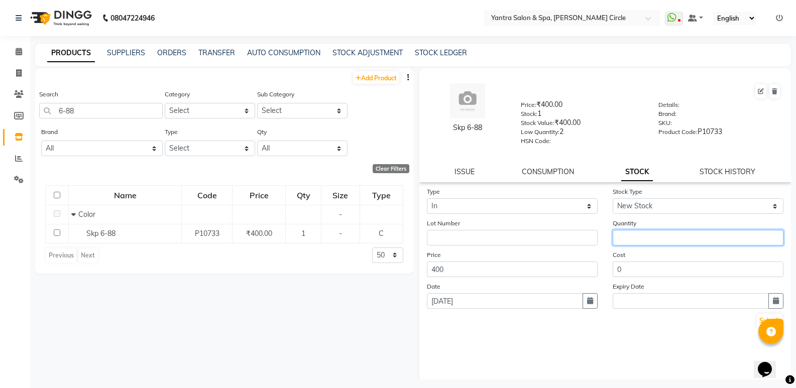
click at [658, 234] on input "number" at bounding box center [698, 238] width 171 height 16
click at [761, 316] on button "Submit" at bounding box center [770, 321] width 26 height 14
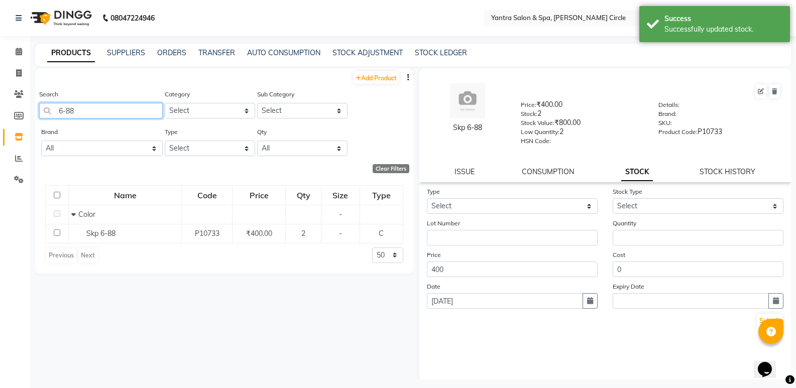
click at [96, 111] on input "6-88" at bounding box center [101, 111] width 124 height 16
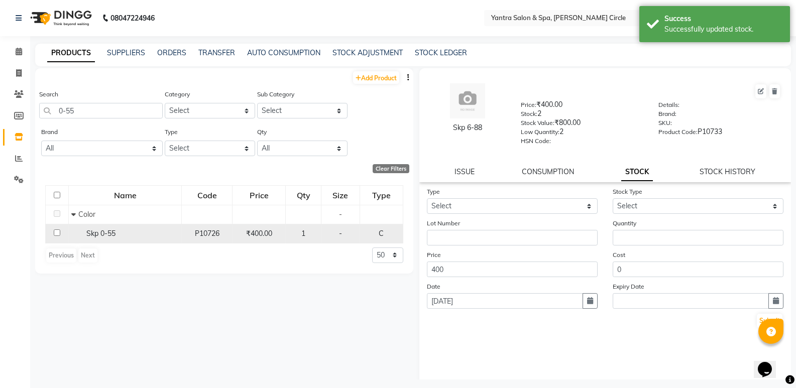
click at [109, 230] on span "Skp 0-55" at bounding box center [100, 233] width 29 height 9
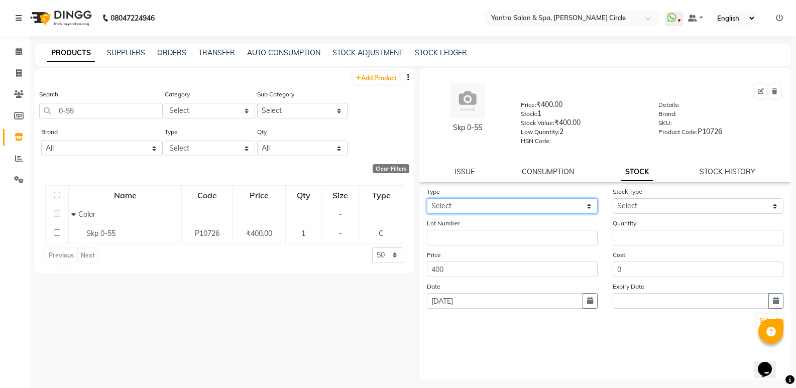
click at [532, 207] on select "Select In Out" at bounding box center [512, 206] width 171 height 16
click at [427, 198] on select "Select In Out" at bounding box center [512, 206] width 171 height 16
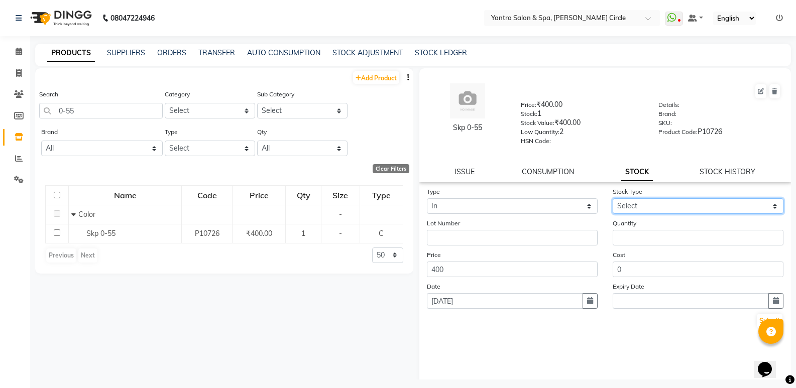
click at [647, 198] on select "Select New Stock Adjustment Return Other" at bounding box center [698, 206] width 171 height 16
click at [613, 198] on select "Select New Stock Adjustment Return Other" at bounding box center [698, 206] width 171 height 16
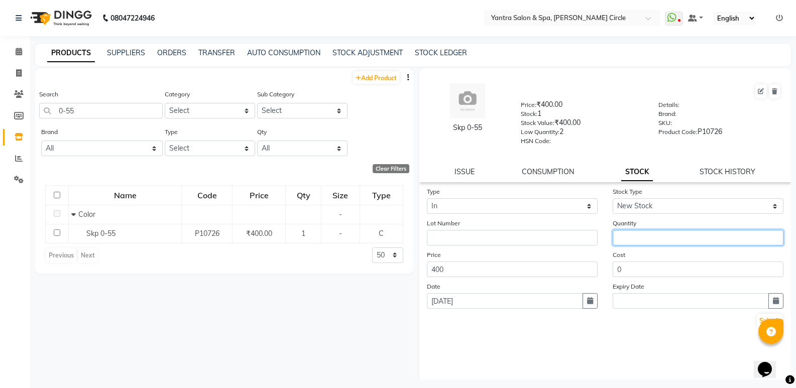
click at [639, 232] on input "number" at bounding box center [698, 238] width 171 height 16
click at [760, 315] on button "Submit" at bounding box center [770, 321] width 26 height 14
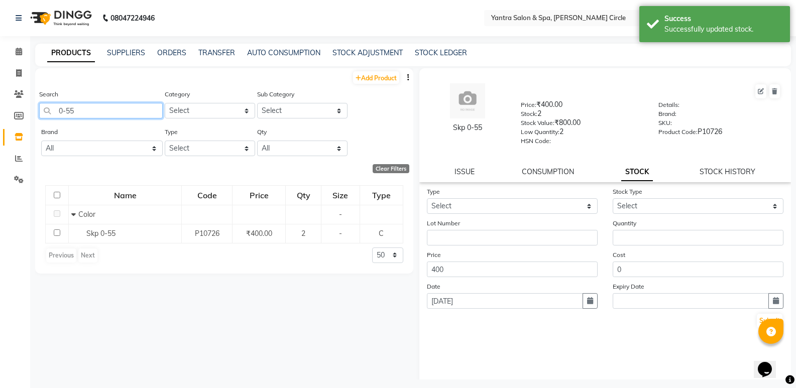
click at [100, 113] on input "0-55" at bounding box center [101, 111] width 124 height 16
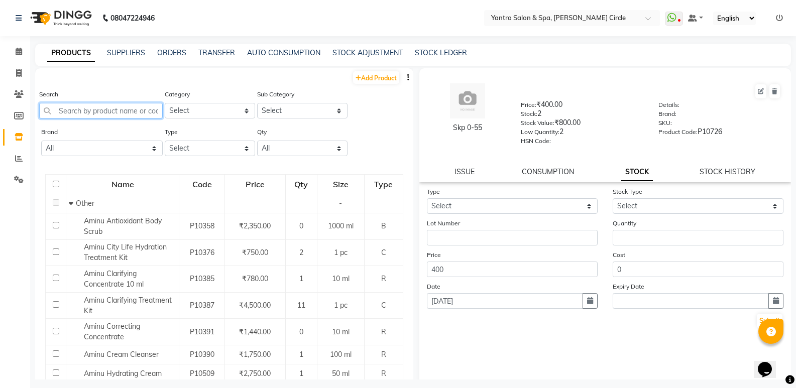
click at [122, 110] on input "text" at bounding box center [101, 111] width 124 height 16
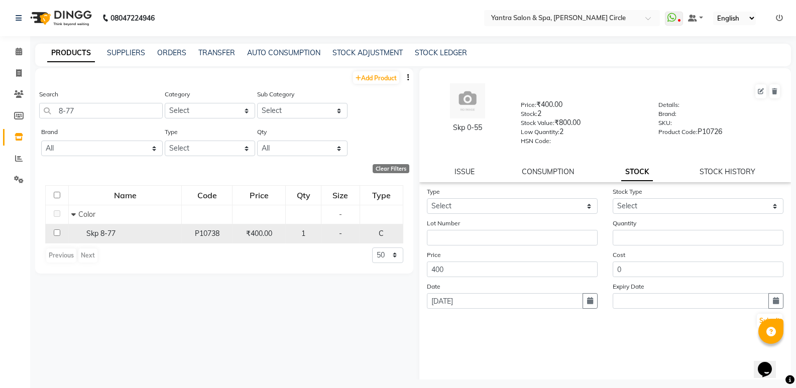
click at [125, 237] on div "Skp 8-77" at bounding box center [125, 234] width 108 height 11
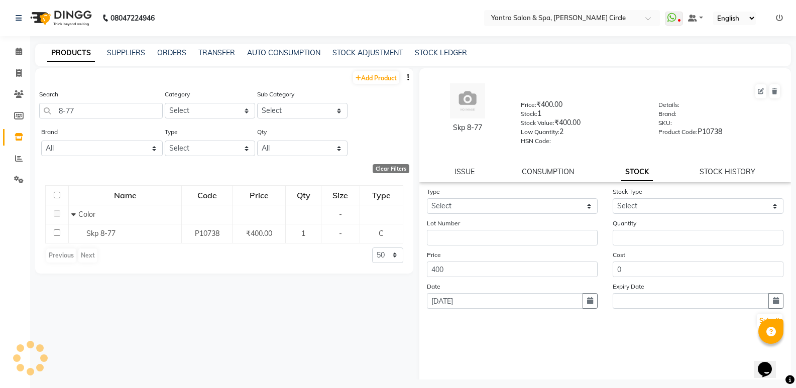
click at [708, 179] on div "Skp 8-77 Price: ₹400.00 Stock: 1 Stock Value: ₹400.00 Low Quantity: 2 HSN Code:…" at bounding box center [605, 125] width 372 height 114
click at [714, 172] on link "STOCK HISTORY" at bounding box center [728, 171] width 56 height 9
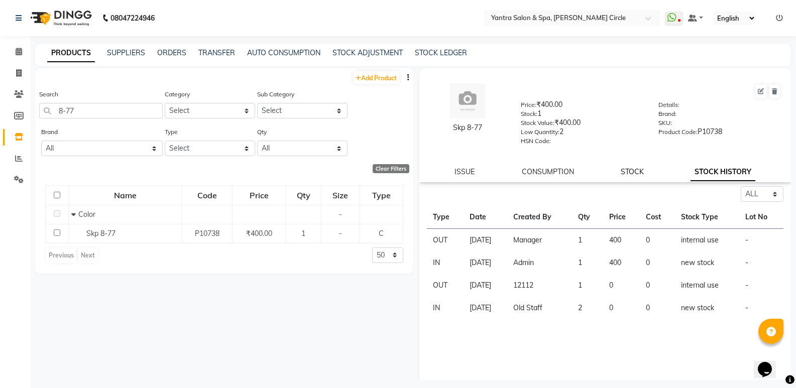
click at [635, 168] on link "STOCK" at bounding box center [632, 171] width 23 height 9
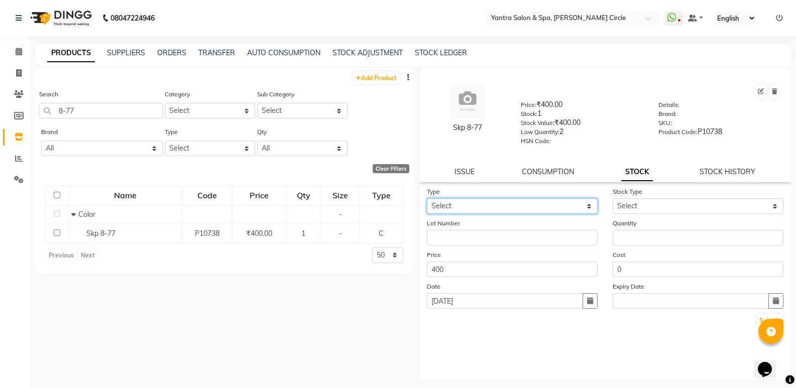
drag, startPoint x: 556, startPoint y: 203, endPoint x: 554, endPoint y: 213, distance: 9.7
click at [556, 203] on select "Select In Out" at bounding box center [512, 206] width 171 height 16
click at [427, 198] on select "Select In Out" at bounding box center [512, 206] width 171 height 16
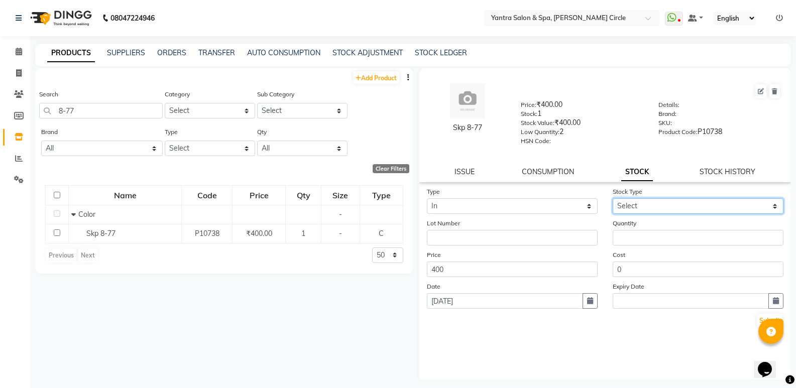
click at [676, 198] on select "Select New Stock Adjustment Return Other" at bounding box center [698, 206] width 171 height 16
click at [613, 198] on select "Select New Stock Adjustment Return Other" at bounding box center [698, 206] width 171 height 16
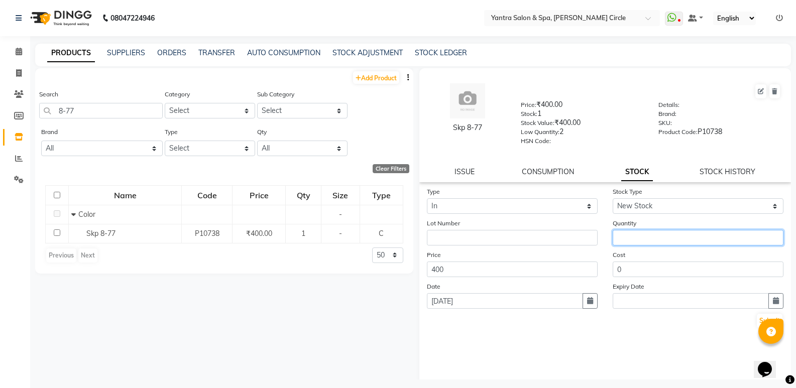
click at [648, 234] on input "number" at bounding box center [698, 238] width 171 height 16
click at [757, 318] on button "Submit" at bounding box center [770, 321] width 26 height 14
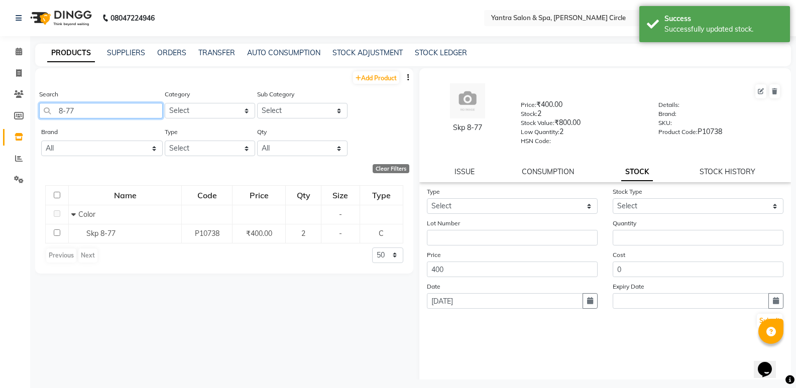
click at [120, 105] on input "8-77" at bounding box center [101, 111] width 124 height 16
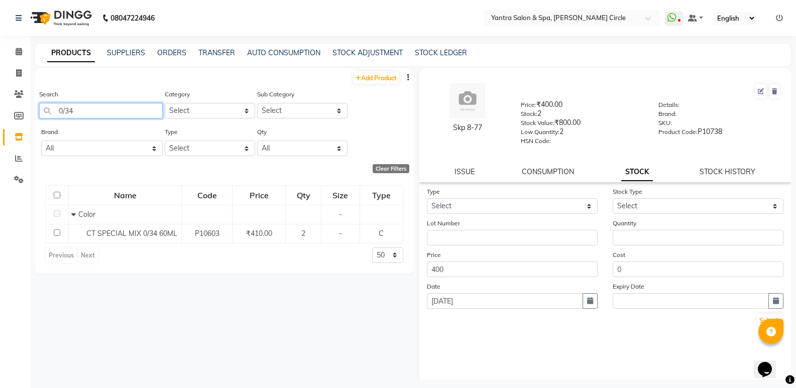
click at [125, 111] on input "0/34" at bounding box center [101, 111] width 124 height 16
click at [88, 114] on input "12/11" at bounding box center [101, 111] width 124 height 16
click at [103, 109] on input "12/0" at bounding box center [101, 111] width 124 height 16
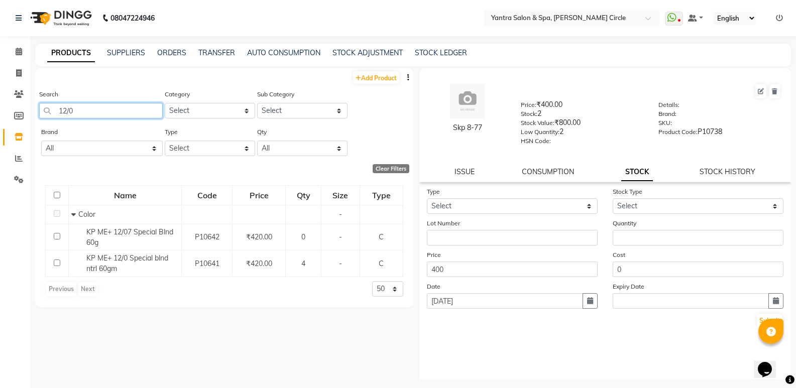
click at [103, 109] on input "12/0" at bounding box center [101, 111] width 124 height 16
click at [110, 112] on input "9/3" at bounding box center [101, 111] width 124 height 16
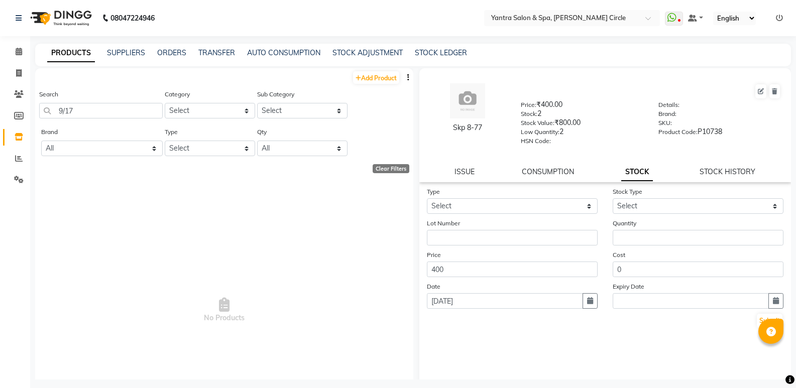
click at [447, 335] on div "Type Select In Out Stock Type Select New Stock Adjustment Return Other Lot Numb…" at bounding box center [605, 286] width 372 height 201
click at [128, 113] on input "9/17" at bounding box center [101, 111] width 124 height 16
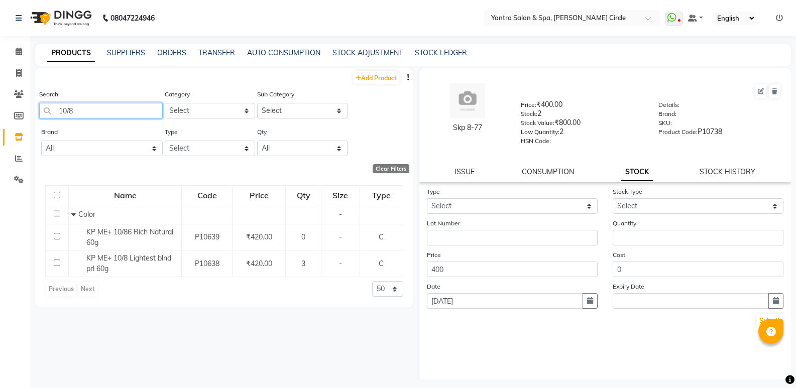
click at [104, 116] on input "10/8" at bounding box center [101, 111] width 124 height 16
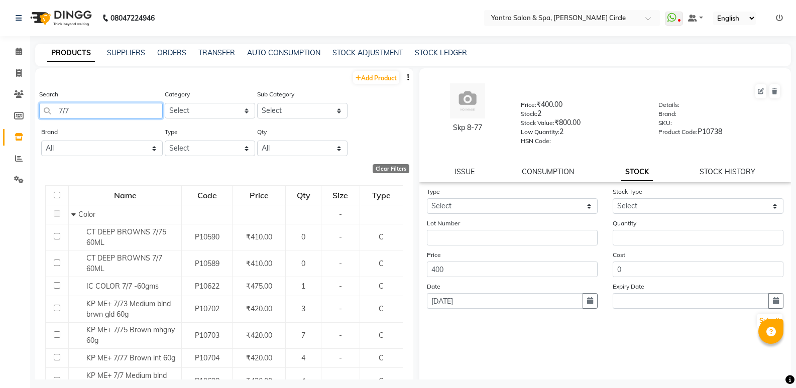
click at [139, 105] on input "7/7" at bounding box center [101, 111] width 124 height 16
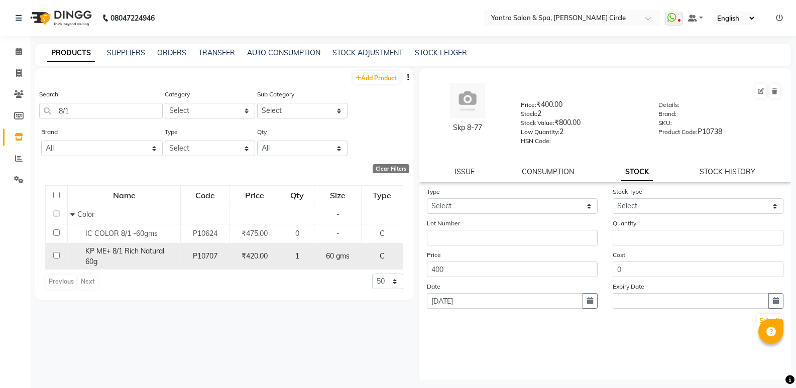
click at [127, 251] on span "KP ME+ 8/1 Rich Natural 60g" at bounding box center [124, 257] width 79 height 20
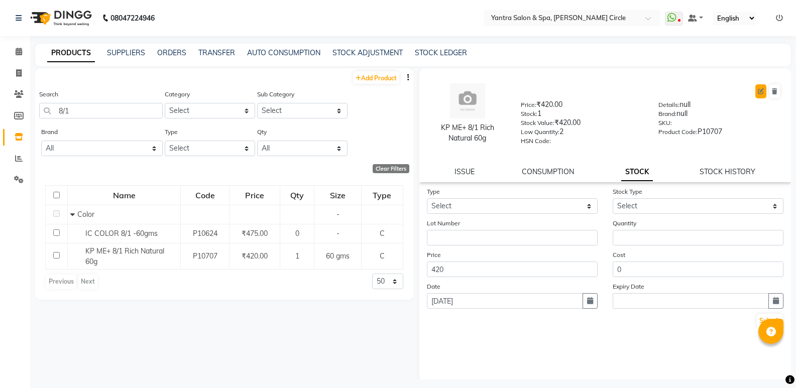
click at [758, 90] on icon at bounding box center [761, 91] width 6 height 6
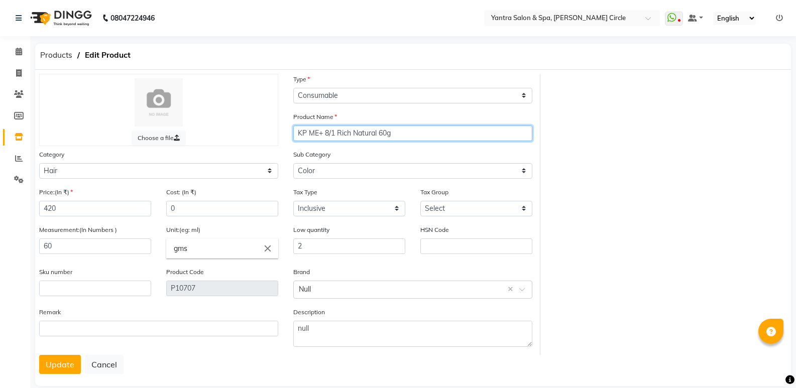
click at [337, 133] on input "KP ME+ 8/1 Rich Natural 60g" at bounding box center [412, 134] width 239 height 16
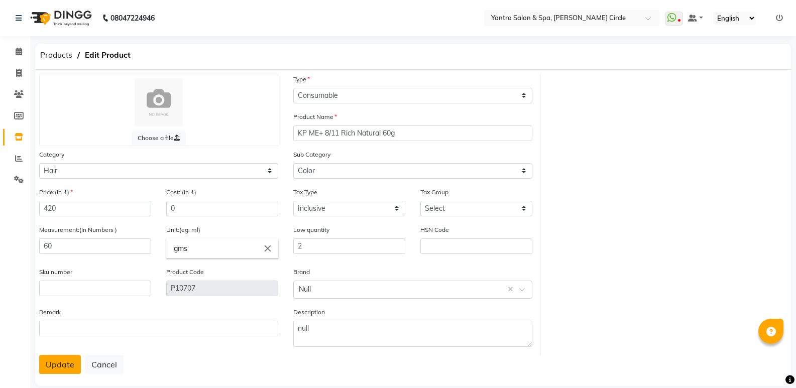
click at [66, 369] on button "Update" at bounding box center [60, 364] width 42 height 19
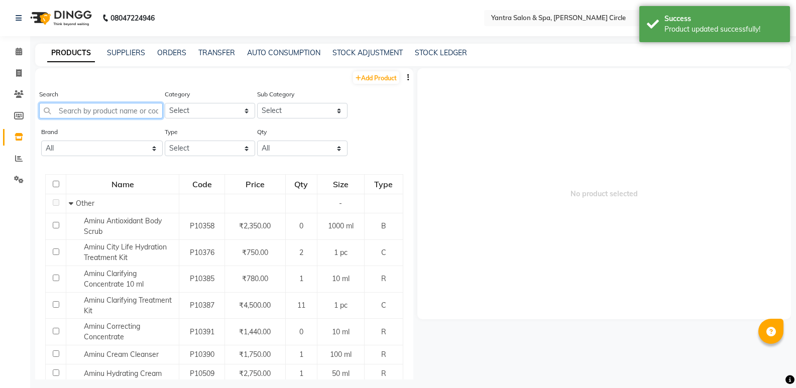
click at [134, 104] on input "text" at bounding box center [101, 111] width 124 height 16
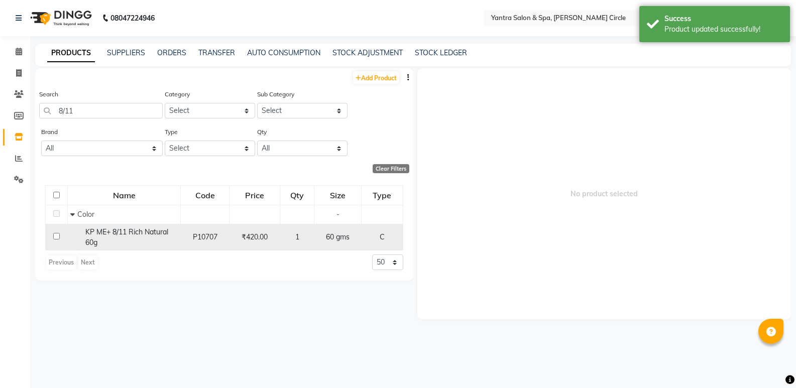
click at [135, 233] on span "KP ME+ 8/11 Rich Natural 60g" at bounding box center [126, 238] width 83 height 20
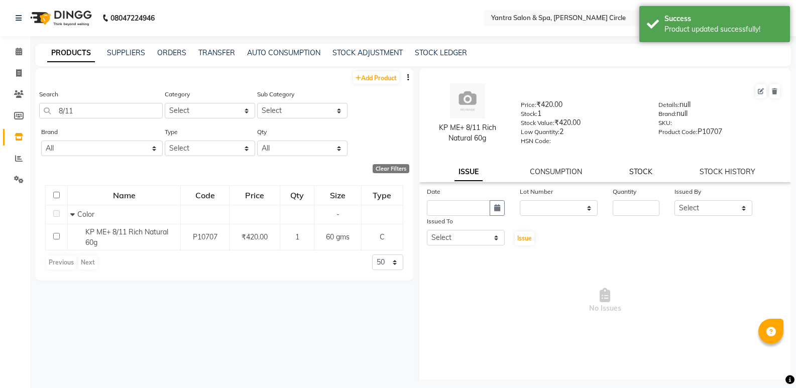
click at [646, 173] on link "STOCK" at bounding box center [640, 171] width 23 height 9
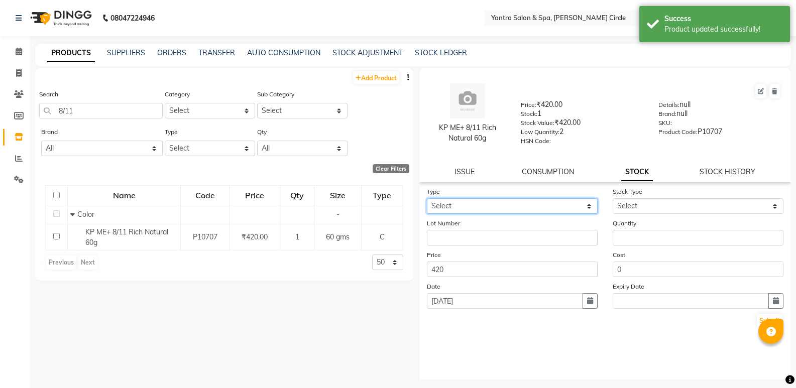
click at [541, 207] on select "Select In Out" at bounding box center [512, 206] width 171 height 16
click at [427, 198] on select "Select In Out" at bounding box center [512, 206] width 171 height 16
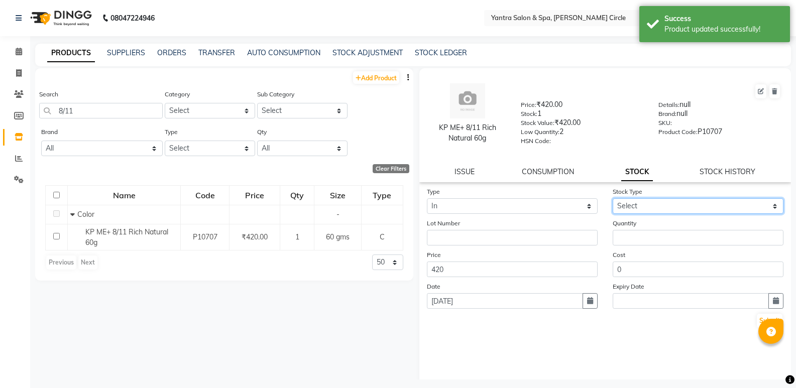
drag, startPoint x: 667, startPoint y: 201, endPoint x: 666, endPoint y: 213, distance: 12.2
click at [667, 201] on select "Select New Stock Adjustment Return Other" at bounding box center [698, 206] width 171 height 16
click at [613, 198] on select "Select New Stock Adjustment Return Other" at bounding box center [698, 206] width 171 height 16
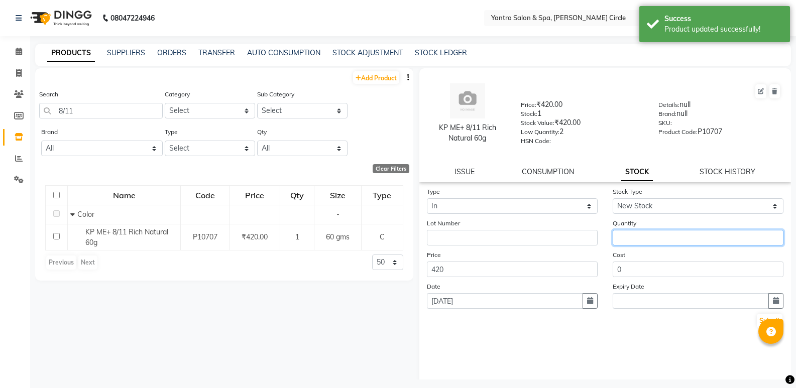
click at [658, 236] on input "number" at bounding box center [698, 238] width 171 height 16
click at [757, 324] on button "Submit" at bounding box center [770, 321] width 26 height 14
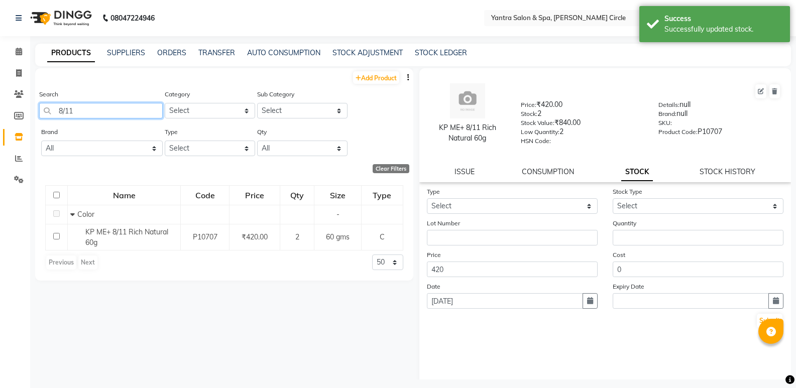
click at [87, 118] on input "8/11" at bounding box center [101, 111] width 124 height 16
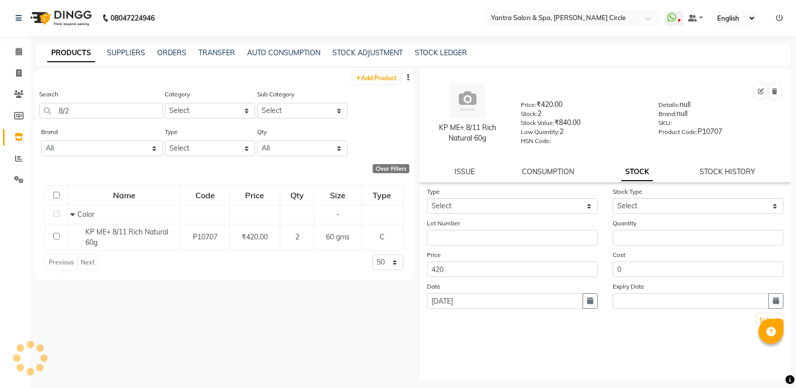
click at [277, 37] on div "08047224946 Select Location × Yantra Salon & Spa, Akhaliya Circle WhatsApp Stat…" at bounding box center [398, 197] width 796 height 395
click at [394, 18] on nav "08047224946 Select Location × Yantra Salon & Spa, Akhaliya Circle WhatsApp Stat…" at bounding box center [398, 18] width 796 height 36
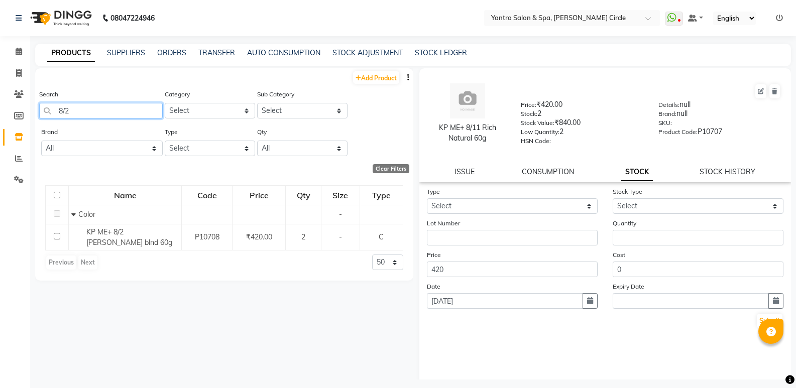
click at [119, 109] on input "8/2" at bounding box center [101, 111] width 124 height 16
click at [559, 342] on div "Type Select In Out Stock Type Select New Stock Adjustment Return Other Lot Numb…" at bounding box center [605, 286] width 372 height 201
click at [512, 359] on div "Type Select In Out Stock Type Select New Stock Adjustment Return Other Lot Numb…" at bounding box center [605, 286] width 372 height 201
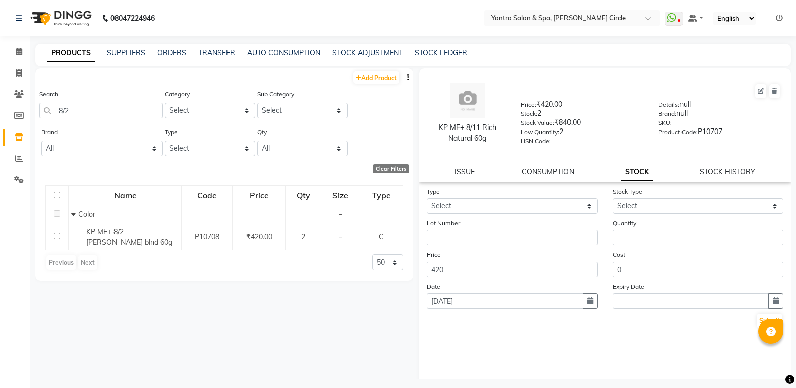
click at [541, 333] on div "Type Select In Out Stock Type Select New Stock Adjustment Return Other Lot Numb…" at bounding box center [605, 286] width 372 height 201
click at [579, 369] on div "Type Select In Out Stock Type Select New Stock Adjustment Return Other Lot Numb…" at bounding box center [605, 286] width 372 height 201
click at [555, 373] on div "Type Select In Out Stock Type Select New Stock Adjustment Return Other Lot Numb…" at bounding box center [605, 286] width 372 height 201
click at [593, 352] on div "Type Select In Out Stock Type Select New Stock Adjustment Return Other Lot Numb…" at bounding box center [605, 286] width 372 height 201
click at [571, 347] on div "Type Select In Out Stock Type Select New Stock Adjustment Return Other Lot Numb…" at bounding box center [605, 286] width 372 height 201
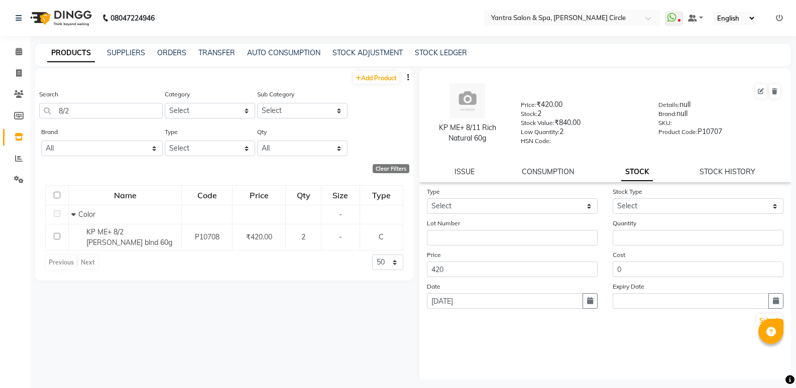
click at [581, 337] on div "Type Select In Out Stock Type Select New Stock Adjustment Return Other Lot Numb…" at bounding box center [605, 286] width 372 height 201
click at [557, 336] on div "Type Select In Out Stock Type Select New Stock Adjustment Return Other Lot Numb…" at bounding box center [605, 286] width 372 height 201
click at [113, 109] on input "8/2" at bounding box center [101, 111] width 124 height 16
click at [113, 112] on input "8/2" at bounding box center [101, 111] width 124 height 16
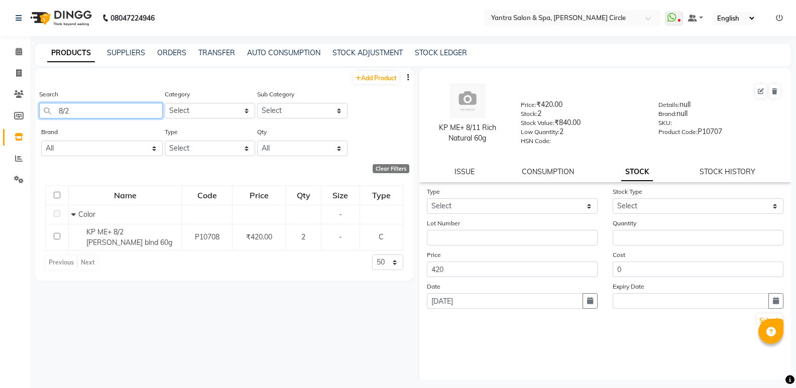
click at [113, 112] on input "8/2" at bounding box center [101, 111] width 124 height 16
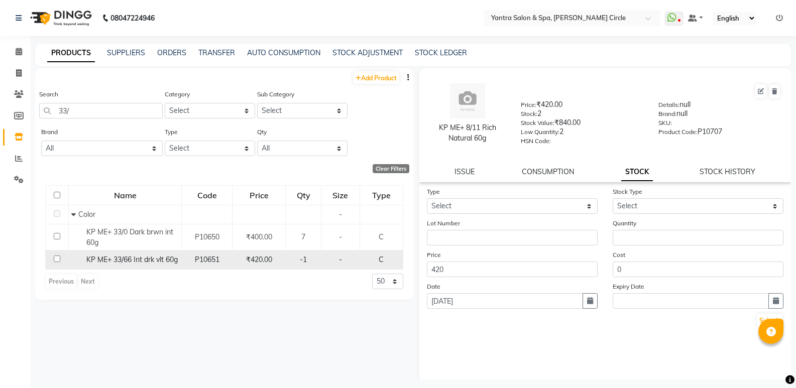
click at [138, 257] on span "KP ME+ 33/66 Int drk vlt 60g" at bounding box center [131, 259] width 91 height 9
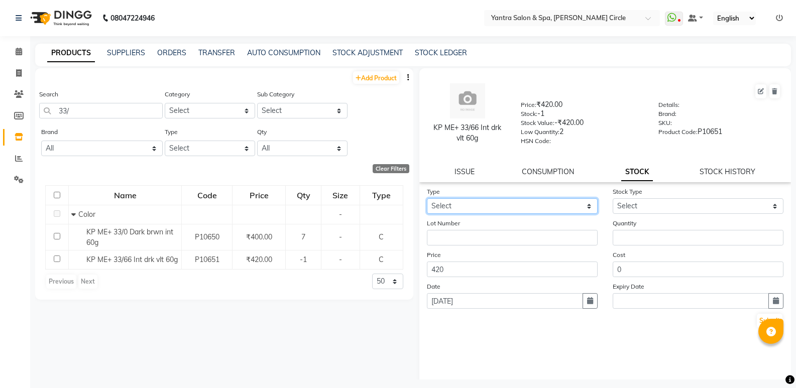
drag, startPoint x: 528, startPoint y: 202, endPoint x: 526, endPoint y: 210, distance: 8.3
click at [528, 202] on select "Select In Out" at bounding box center [512, 206] width 171 height 16
click at [427, 198] on select "Select In Out" at bounding box center [512, 206] width 171 height 16
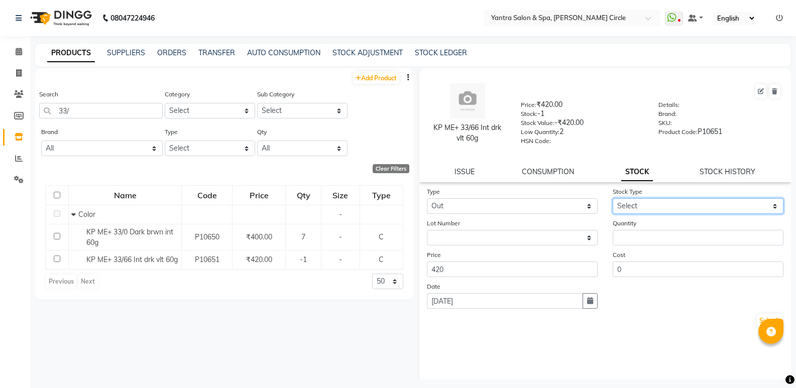
click at [652, 208] on select "Select Internal Use Damaged Expired Adjustment Return Other" at bounding box center [698, 206] width 171 height 16
click at [522, 217] on form "Type Select In Out Stock Type Select Internal Use Damaged Expired Adjustment Re…" at bounding box center [605, 257] width 357 height 143
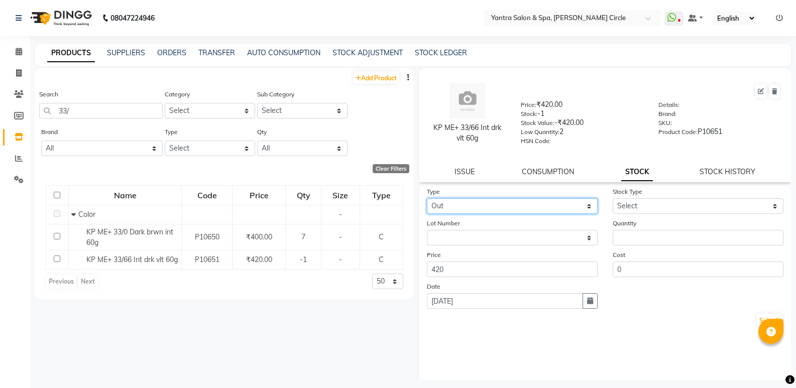
click at [522, 209] on select "Select In Out" at bounding box center [512, 206] width 171 height 16
click at [427, 198] on select "Select In Out" at bounding box center [512, 206] width 171 height 16
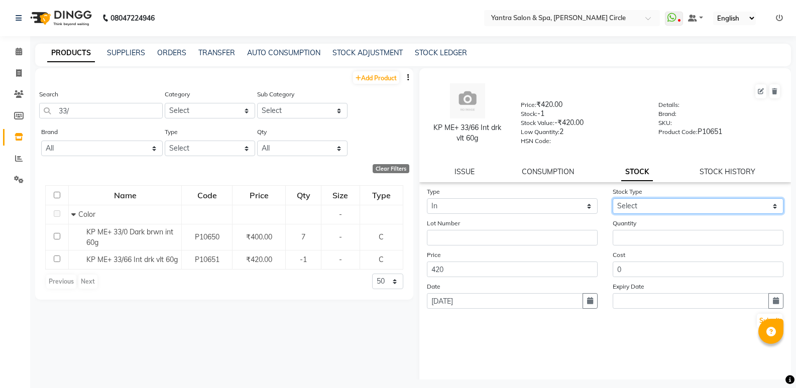
drag, startPoint x: 648, startPoint y: 205, endPoint x: 646, endPoint y: 213, distance: 7.2
click at [648, 205] on select "Select New Stock Adjustment Return Other" at bounding box center [698, 206] width 171 height 16
click at [613, 198] on select "Select New Stock Adjustment Return Other" at bounding box center [698, 206] width 171 height 16
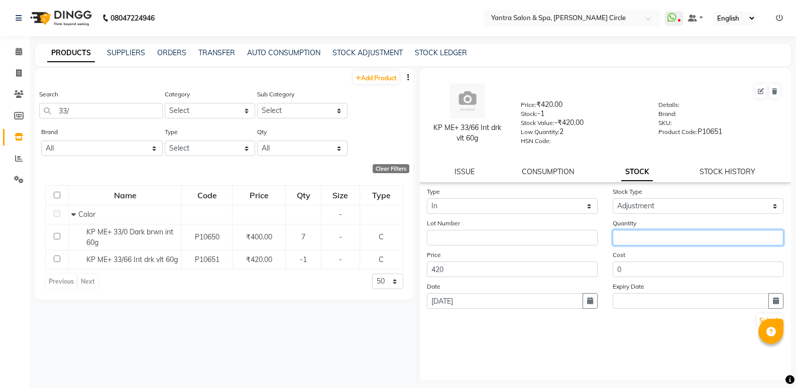
click at [632, 242] on input "number" at bounding box center [698, 238] width 171 height 16
click at [749, 320] on div "Submit" at bounding box center [605, 321] width 357 height 16
click at [757, 322] on button "Submit" at bounding box center [770, 321] width 26 height 14
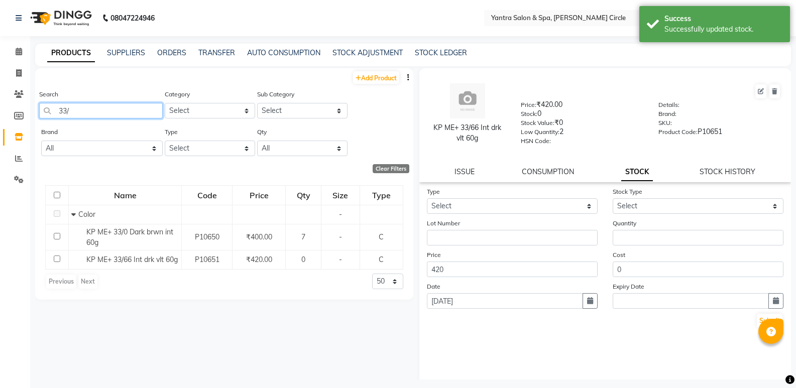
click at [114, 112] on input "33/" at bounding box center [101, 111] width 124 height 16
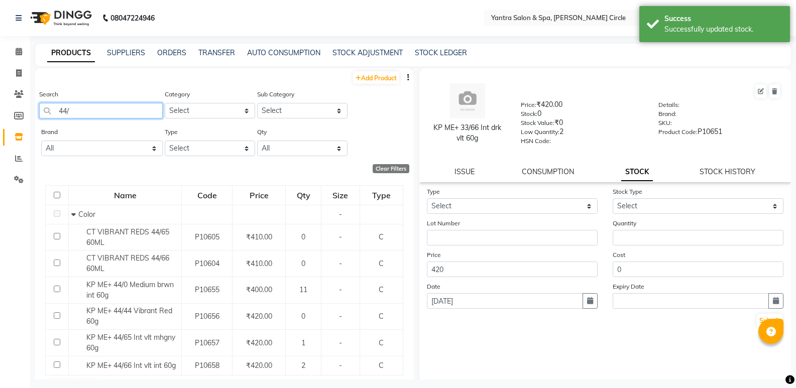
click at [81, 109] on input "44/" at bounding box center [101, 111] width 124 height 16
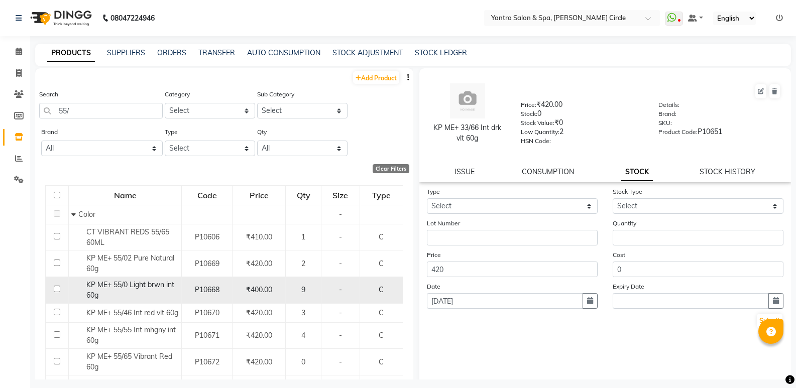
click at [142, 287] on span "KP ME+ 55/0 Light brwn int 60g" at bounding box center [130, 290] width 88 height 20
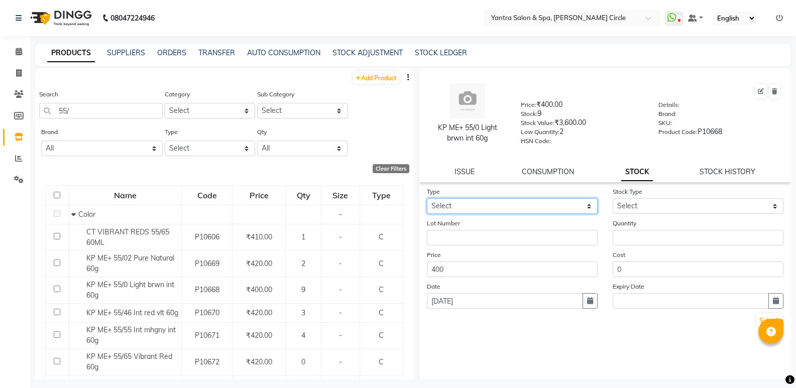
click at [489, 199] on select "Select In Out" at bounding box center [512, 206] width 171 height 16
click at [427, 198] on select "Select In Out" at bounding box center [512, 206] width 171 height 16
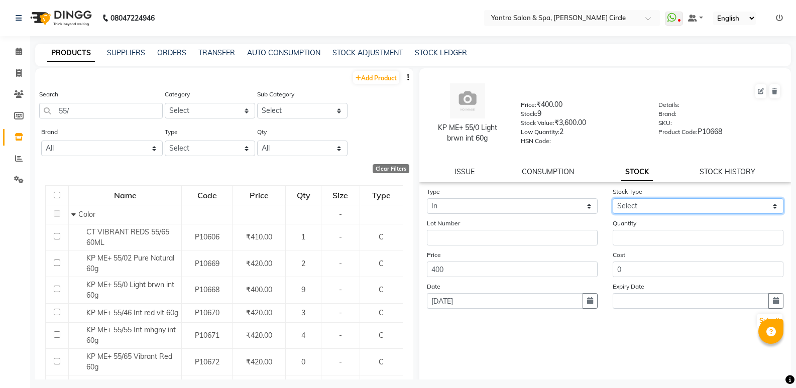
drag, startPoint x: 669, startPoint y: 201, endPoint x: 658, endPoint y: 213, distance: 16.0
click at [669, 201] on select "Select New Stock Adjustment Return Other" at bounding box center [698, 206] width 171 height 16
click at [613, 198] on select "Select New Stock Adjustment Return Other" at bounding box center [698, 206] width 171 height 16
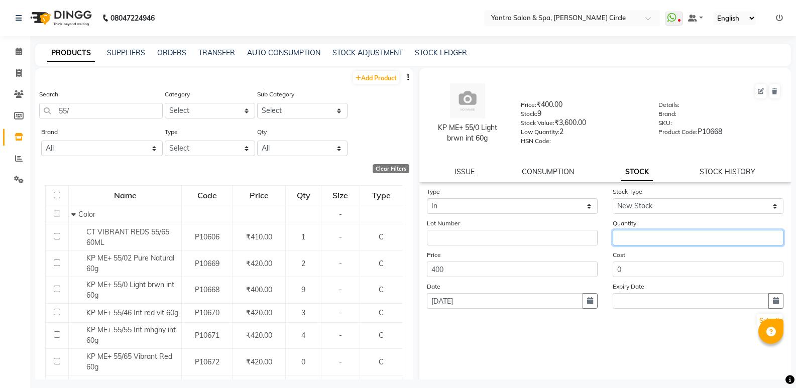
click at [632, 237] on input "number" at bounding box center [698, 238] width 171 height 16
click at [757, 323] on button "Submit" at bounding box center [770, 321] width 26 height 14
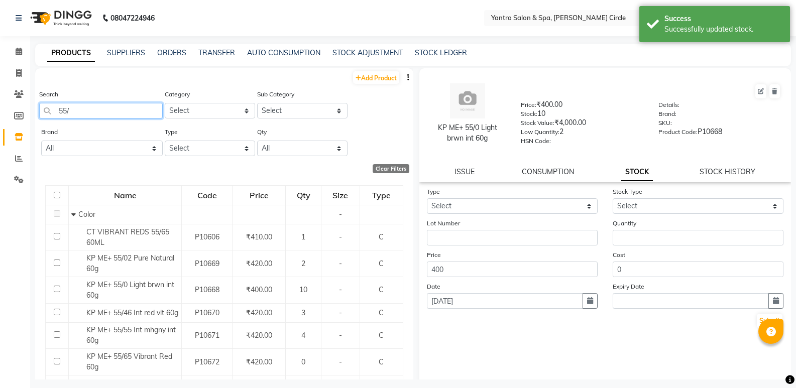
click at [77, 111] on input "55/" at bounding box center [101, 111] width 124 height 16
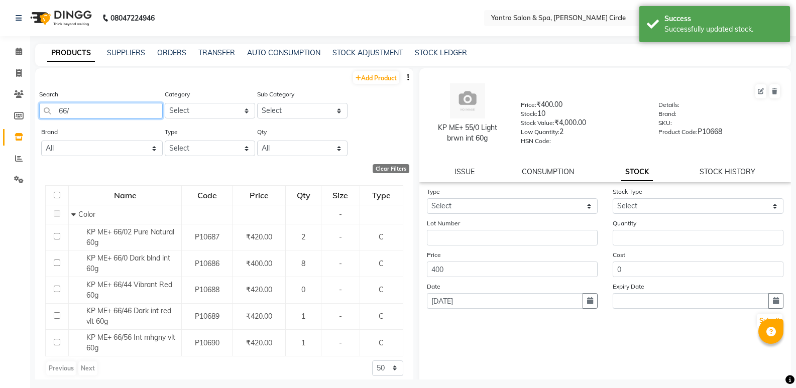
click at [118, 115] on input "66/" at bounding box center [101, 111] width 124 height 16
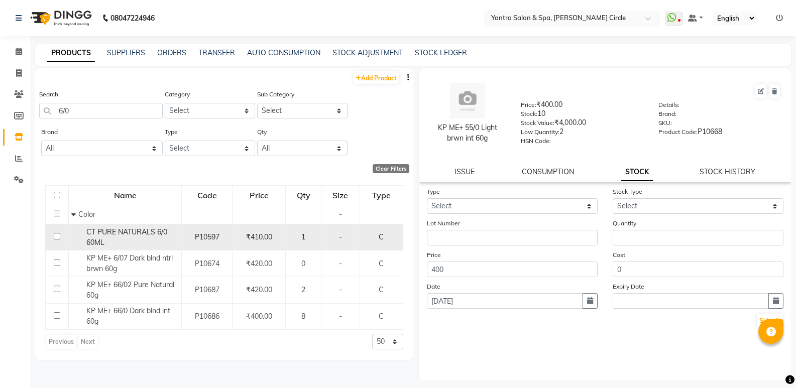
click at [138, 229] on span "CT PURE NATURALS 6/0 60ML" at bounding box center [126, 238] width 81 height 20
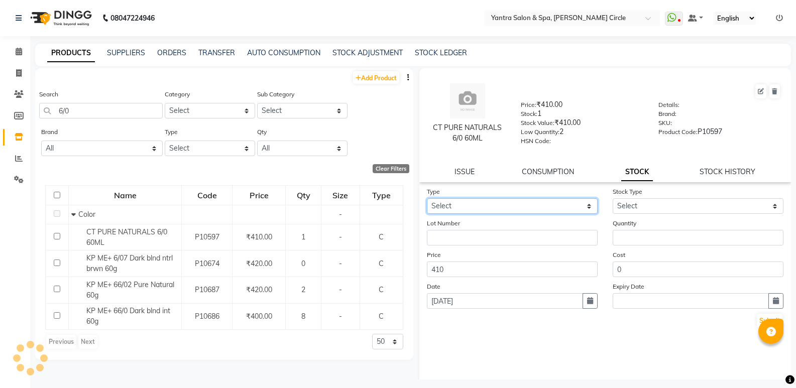
click at [450, 202] on select "Select In Out" at bounding box center [512, 206] width 171 height 16
click at [427, 198] on select "Select In Out" at bounding box center [512, 206] width 171 height 16
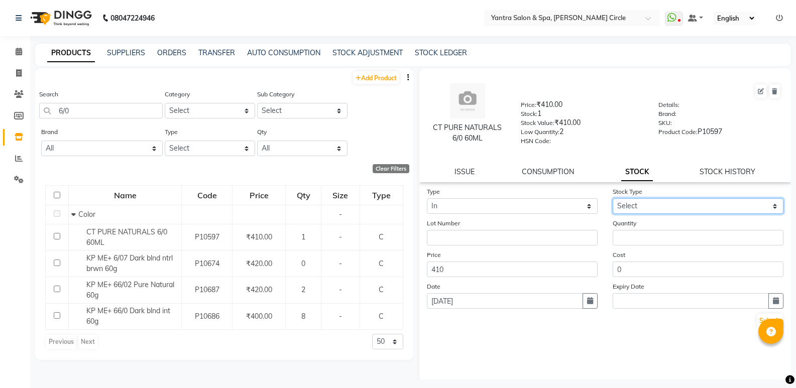
click at [636, 206] on select "Select New Stock Adjustment Return Other" at bounding box center [698, 206] width 171 height 16
click at [613, 198] on select "Select New Stock Adjustment Return Other" at bounding box center [698, 206] width 171 height 16
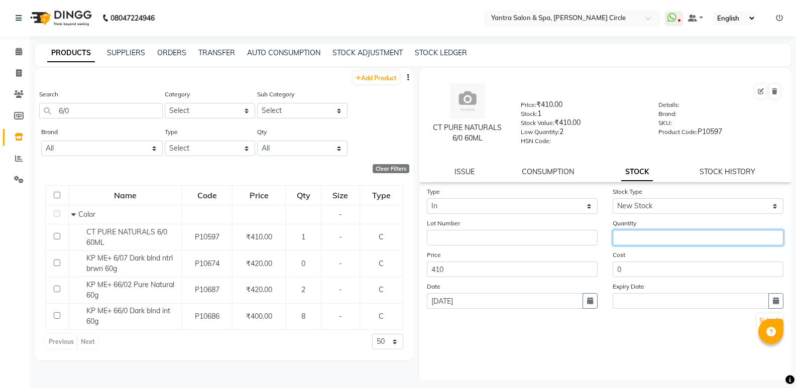
click at [638, 231] on input "number" at bounding box center [698, 238] width 171 height 16
click at [757, 321] on button "Submit" at bounding box center [770, 321] width 26 height 14
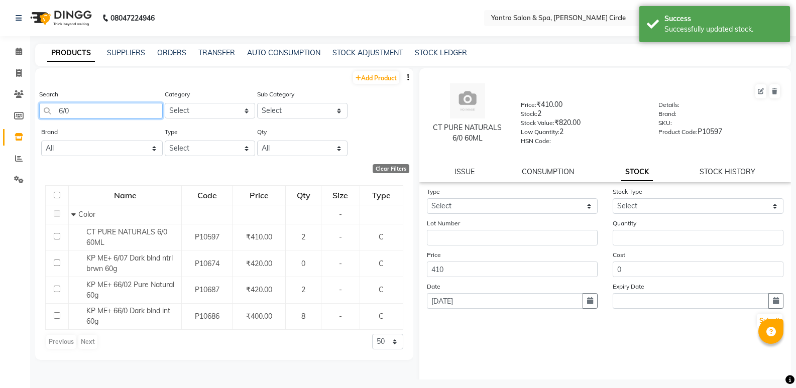
click at [135, 107] on input "6/0" at bounding box center [101, 111] width 124 height 16
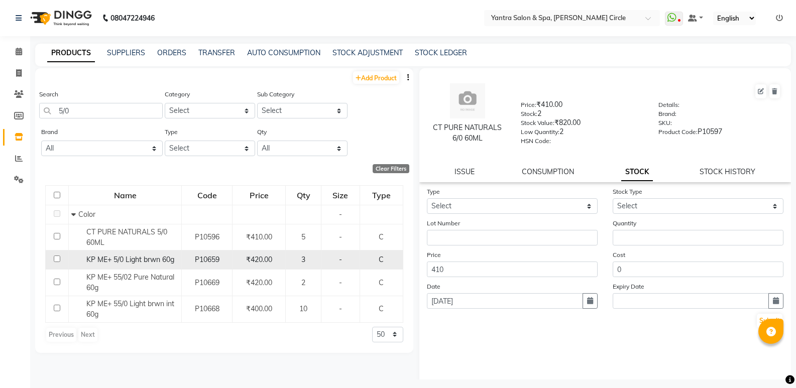
click at [150, 260] on span "KP ME+ 5/0 Light brwn 60g" at bounding box center [130, 259] width 88 height 9
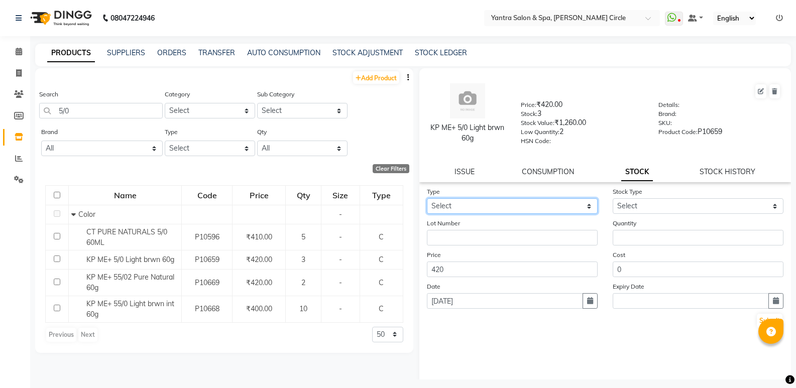
drag, startPoint x: 478, startPoint y: 203, endPoint x: 474, endPoint y: 214, distance: 10.6
click at [478, 203] on select "Select In Out" at bounding box center [512, 206] width 171 height 16
click at [427, 198] on select "Select In Out" at bounding box center [512, 206] width 171 height 16
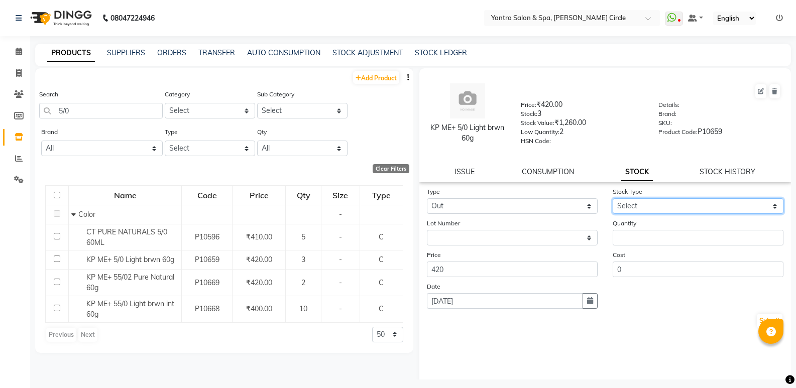
drag, startPoint x: 646, startPoint y: 202, endPoint x: 646, endPoint y: 212, distance: 9.6
click at [646, 202] on select "Select Internal Use Damaged Expired Adjustment Return Other" at bounding box center [698, 206] width 171 height 16
click at [613, 198] on select "Select Internal Use Damaged Expired Adjustment Return Other" at bounding box center [698, 206] width 171 height 16
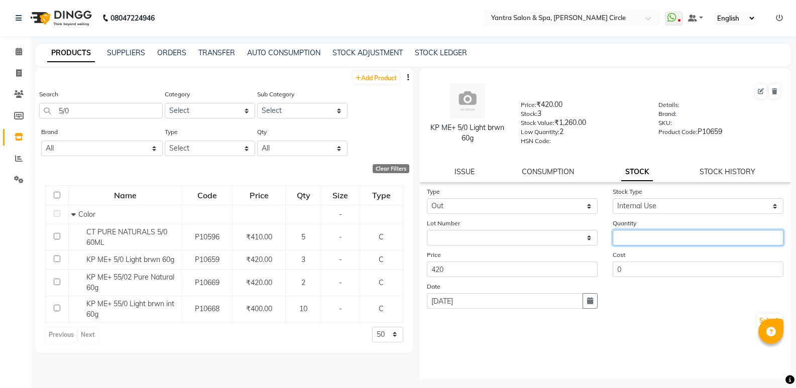
click at [637, 235] on input "number" at bounding box center [698, 238] width 171 height 16
click at [757, 317] on button "Submit" at bounding box center [770, 321] width 26 height 14
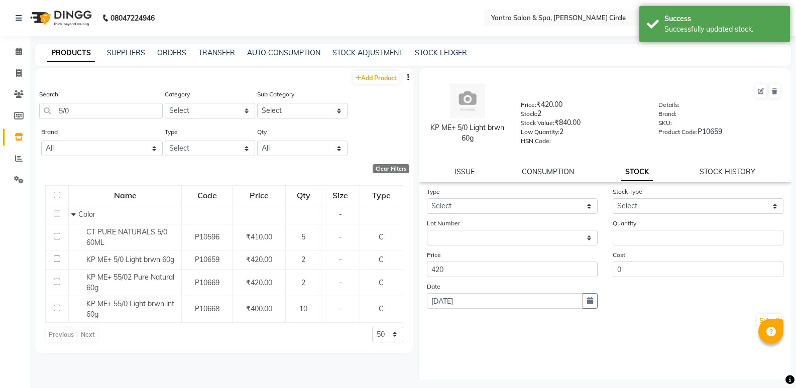
click at [118, 96] on div "Search 5/0" at bounding box center [101, 104] width 124 height 30
click at [114, 108] on input "5/0" at bounding box center [101, 111] width 124 height 16
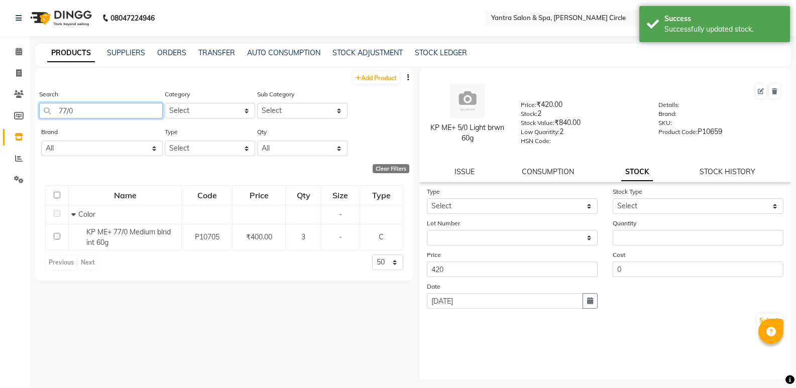
click at [125, 115] on input "77/0" at bounding box center [101, 111] width 124 height 16
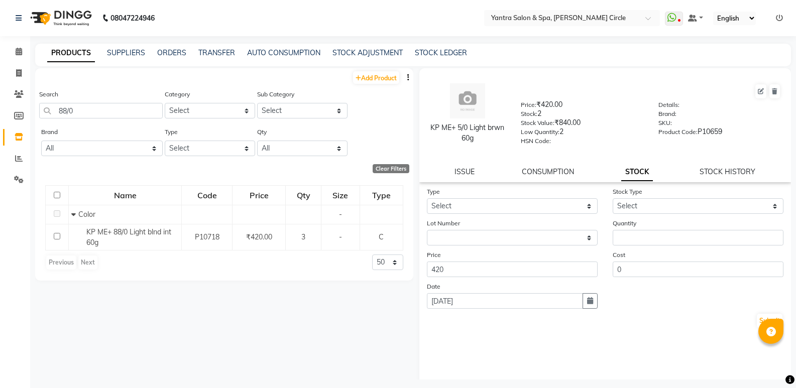
click at [96, 119] on div "Search 88/0" at bounding box center [101, 108] width 124 height 38
click at [105, 110] on input "88/0" at bounding box center [101, 111] width 124 height 16
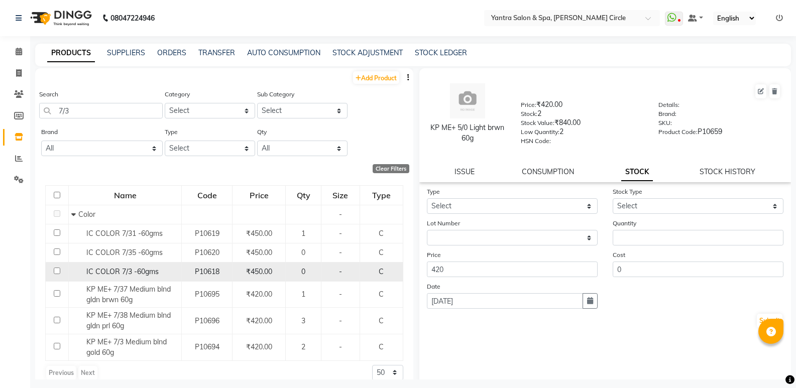
click at [138, 267] on span "IC COLOR 7/3 -60gms" at bounding box center [122, 271] width 72 height 9
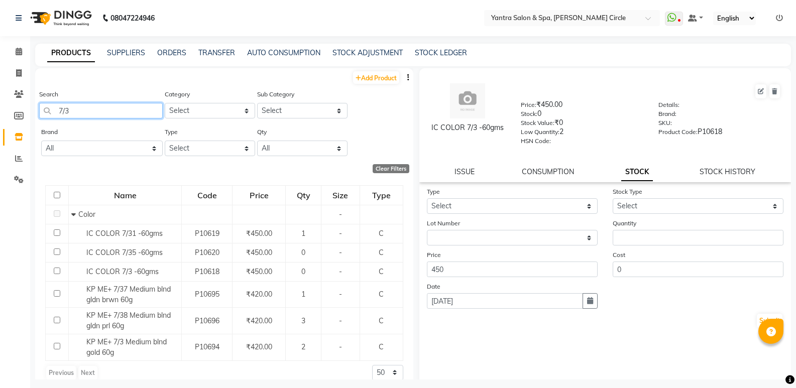
click at [132, 117] on input "7/3" at bounding box center [101, 111] width 124 height 16
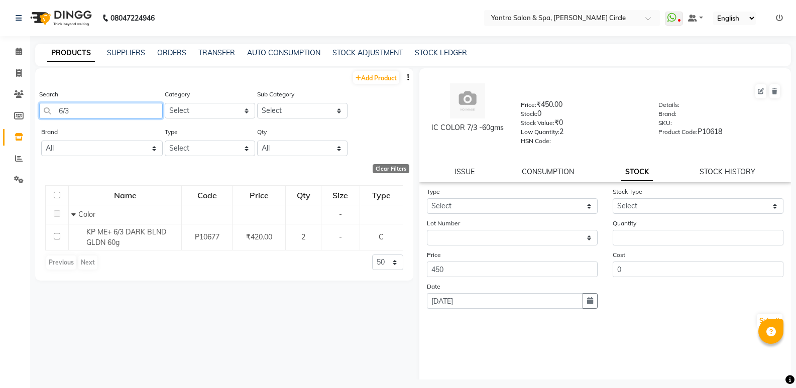
click at [138, 109] on input "6/3" at bounding box center [101, 111] width 124 height 16
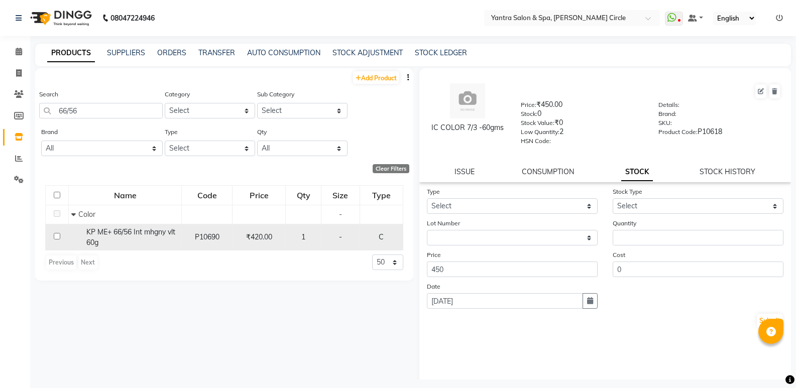
click at [134, 230] on span "KP ME+ 66/56 Int mhgny vlt 60g" at bounding box center [130, 238] width 89 height 20
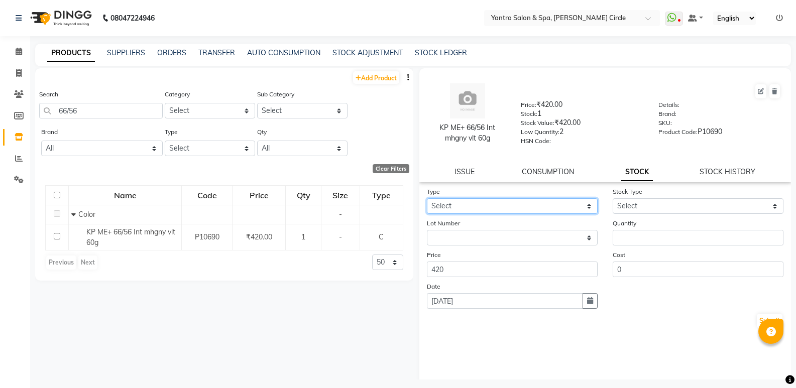
click at [492, 212] on select "Select In Out" at bounding box center [512, 206] width 171 height 16
click at [427, 198] on select "Select In Out" at bounding box center [512, 206] width 171 height 16
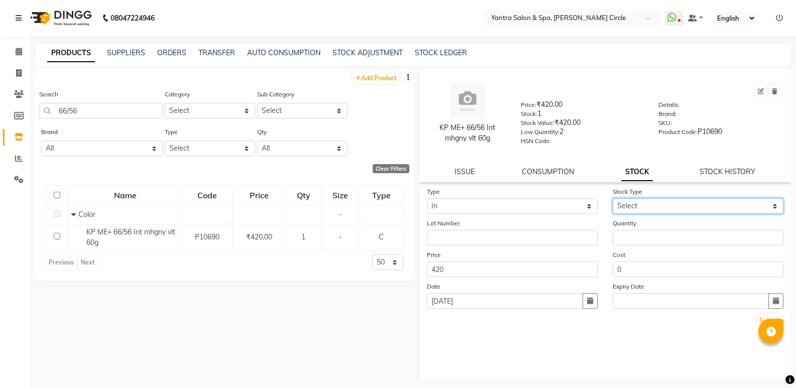
click at [619, 204] on select "Select New Stock Adjustment Return Other" at bounding box center [698, 206] width 171 height 16
click at [613, 198] on select "Select New Stock Adjustment Return Other" at bounding box center [698, 206] width 171 height 16
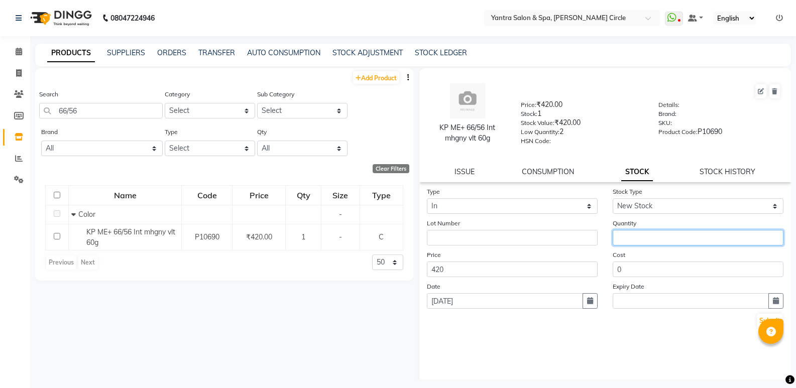
click at [637, 236] on input "number" at bounding box center [698, 238] width 171 height 16
click at [757, 316] on button "Submit" at bounding box center [770, 321] width 26 height 14
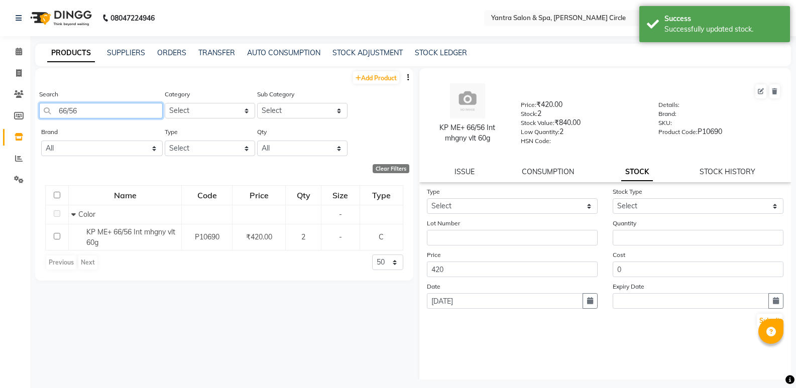
click at [80, 113] on input "66/56" at bounding box center [101, 111] width 124 height 16
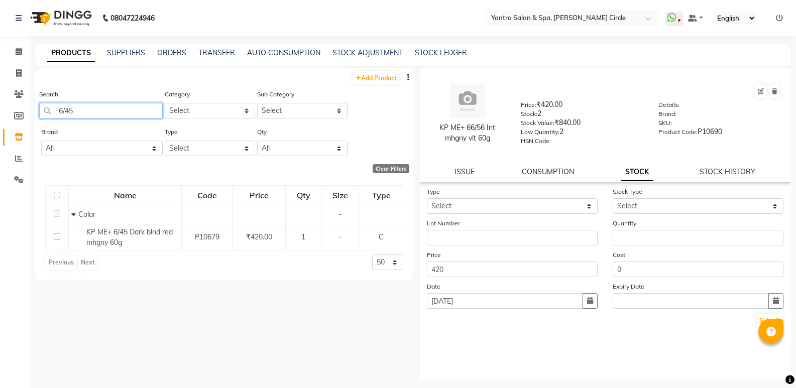
click at [126, 111] on input "6/45" at bounding box center [101, 111] width 124 height 16
click at [140, 108] on input "66/02" at bounding box center [101, 111] width 124 height 16
click at [135, 117] on input "6/5" at bounding box center [101, 111] width 124 height 16
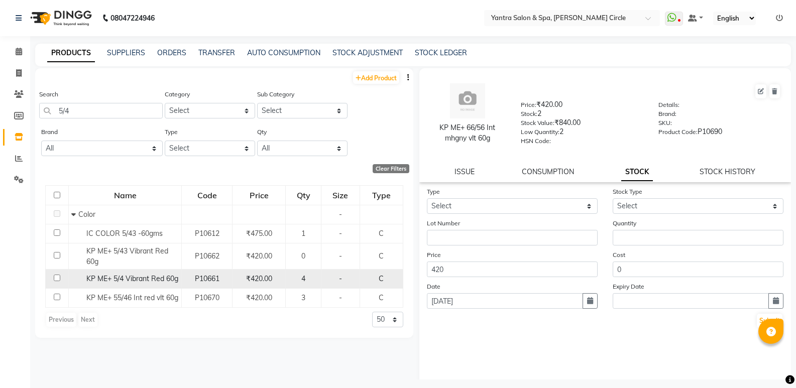
click at [143, 278] on span "KP ME+ 5/4 Vibrant Red 60g" at bounding box center [132, 278] width 92 height 9
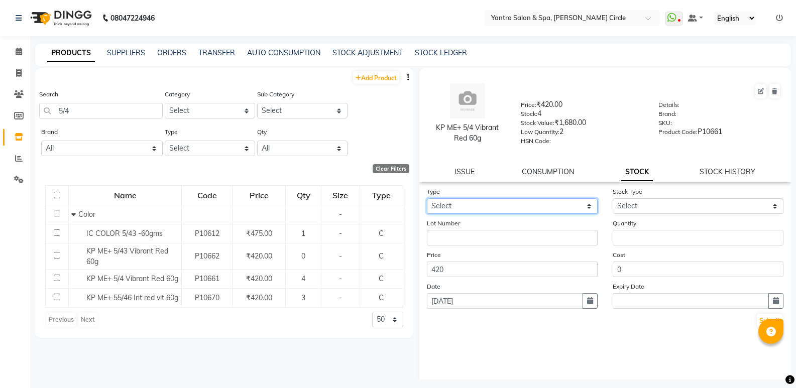
click at [471, 208] on select "Select In Out" at bounding box center [512, 206] width 171 height 16
click at [427, 198] on select "Select In Out" at bounding box center [512, 206] width 171 height 16
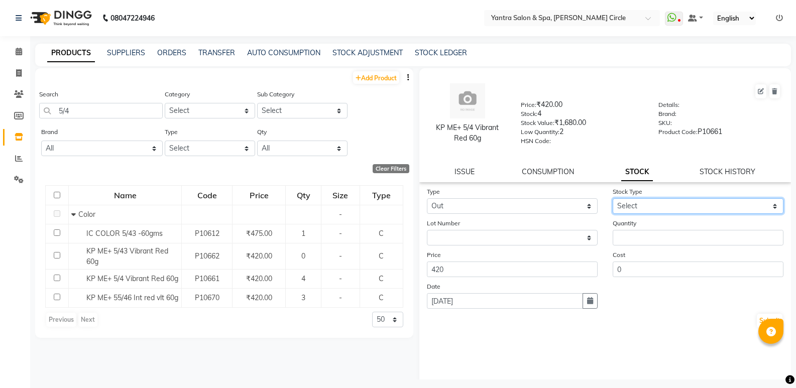
click at [648, 199] on select "Select Internal Use Damaged Expired Adjustment Return Other" at bounding box center [698, 206] width 171 height 16
click at [613, 198] on select "Select Internal Use Damaged Expired Adjustment Return Other" at bounding box center [698, 206] width 171 height 16
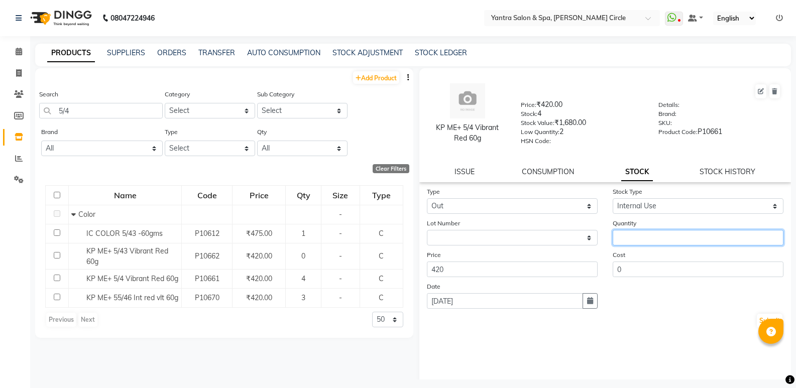
click at [643, 233] on input "number" at bounding box center [698, 238] width 171 height 16
click at [757, 321] on button "Submit" at bounding box center [770, 321] width 26 height 14
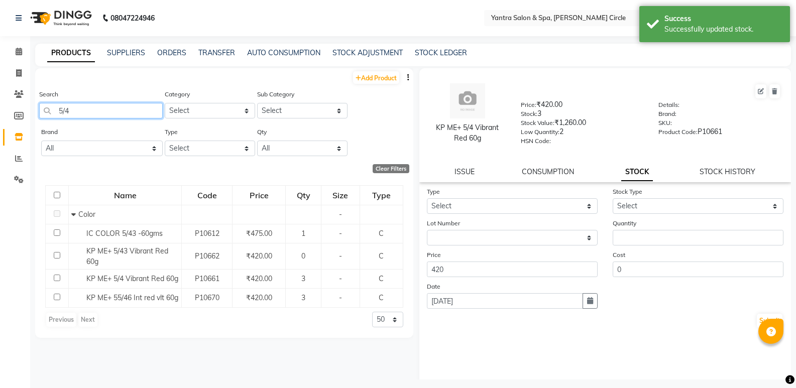
click at [105, 111] on input "5/4" at bounding box center [101, 111] width 124 height 16
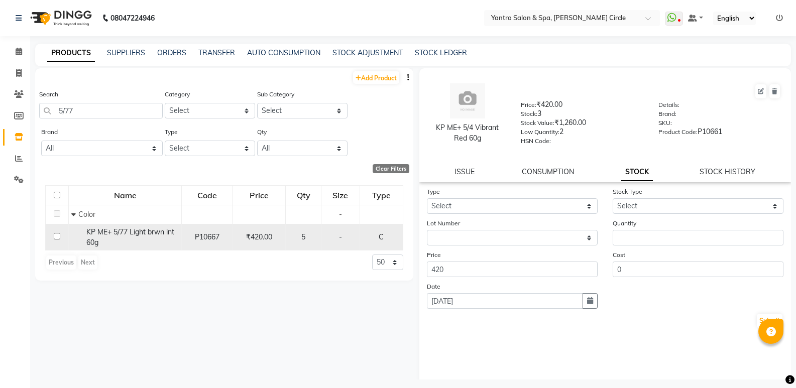
click at [116, 229] on span "KP ME+ 5/77 Light brwn int 60g" at bounding box center [130, 238] width 88 height 20
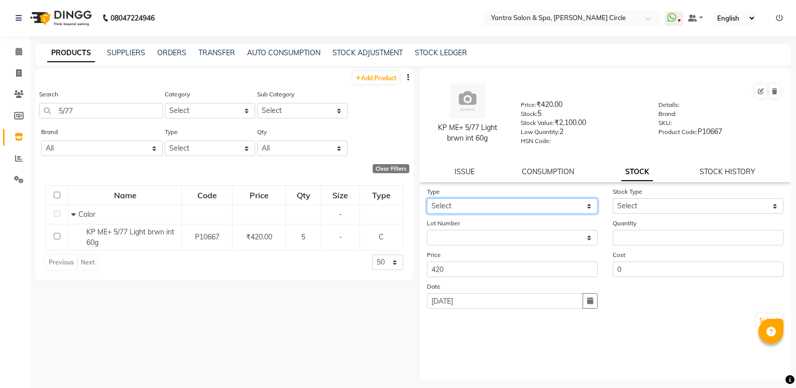
click at [495, 213] on select "Select In Out" at bounding box center [512, 206] width 171 height 16
click at [427, 198] on select "Select In Out" at bounding box center [512, 206] width 171 height 16
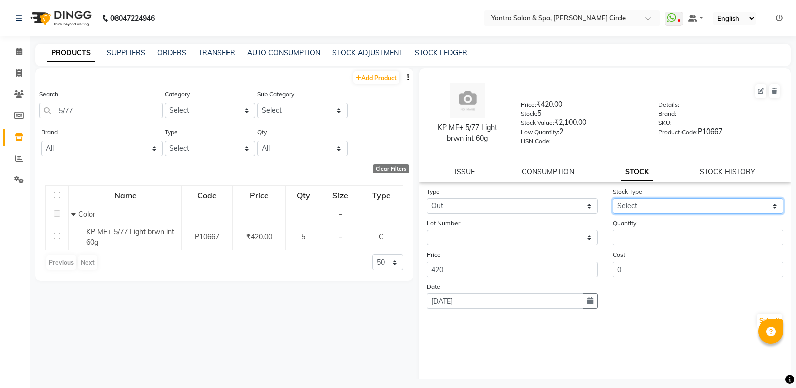
drag, startPoint x: 639, startPoint y: 205, endPoint x: 637, endPoint y: 210, distance: 5.4
click at [639, 205] on select "Select Internal Use Damaged Expired Adjustment Return Other" at bounding box center [698, 206] width 171 height 16
click at [613, 198] on select "Select Internal Use Damaged Expired Adjustment Return Other" at bounding box center [698, 206] width 171 height 16
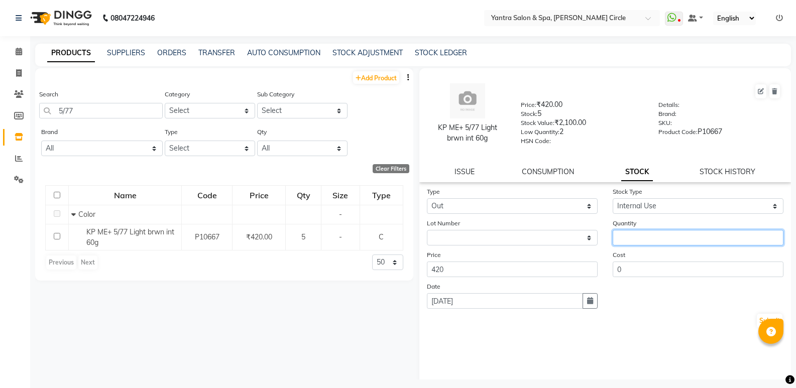
click at [629, 236] on input "number" at bounding box center [698, 238] width 171 height 16
click at [760, 314] on button "Submit" at bounding box center [770, 321] width 26 height 14
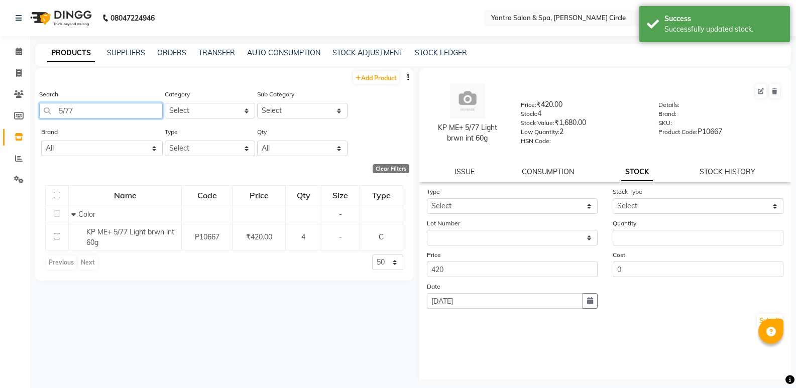
click at [135, 103] on input "5/77" at bounding box center [101, 111] width 124 height 16
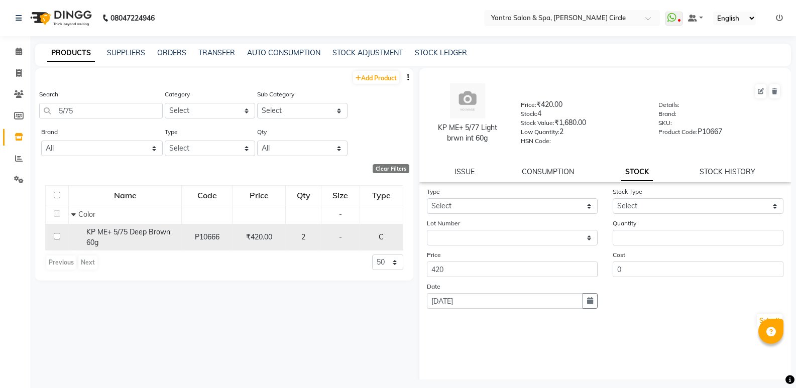
click at [118, 232] on span "KP ME+ 5/75 Deep Brown 60g" at bounding box center [128, 238] width 84 height 20
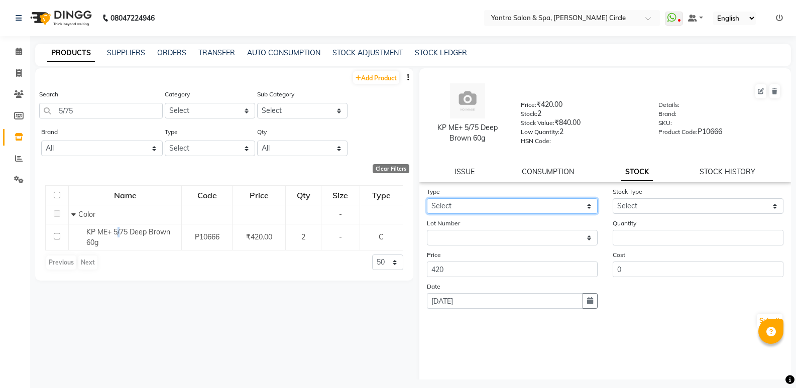
drag, startPoint x: 497, startPoint y: 202, endPoint x: 491, endPoint y: 213, distance: 12.6
click at [497, 202] on select "Select In Out" at bounding box center [512, 206] width 171 height 16
click at [427, 198] on select "Select In Out" at bounding box center [512, 206] width 171 height 16
drag, startPoint x: 500, startPoint y: 203, endPoint x: 500, endPoint y: 212, distance: 9.0
click at [500, 203] on select "Select In Out" at bounding box center [512, 206] width 171 height 16
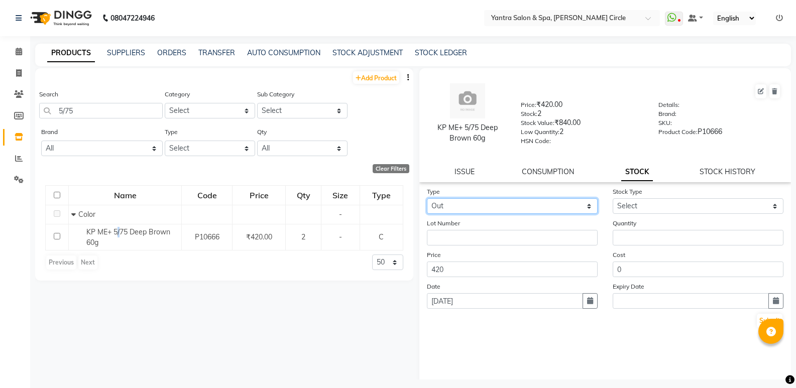
click at [427, 198] on select "Select In Out" at bounding box center [512, 206] width 171 height 16
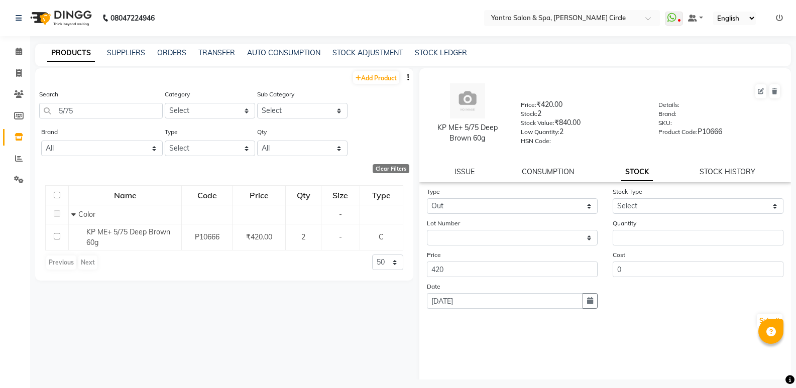
click at [662, 215] on form "Type Select In Out Stock Type Select Internal Use Damaged Expired Adjustment Re…" at bounding box center [605, 257] width 357 height 143
click at [657, 208] on select "Select Internal Use Damaged Expired Adjustment Return Other" at bounding box center [698, 206] width 171 height 16
click at [613, 198] on select "Select Internal Use Damaged Expired Adjustment Return Other" at bounding box center [698, 206] width 171 height 16
click at [651, 240] on input "number" at bounding box center [698, 238] width 171 height 16
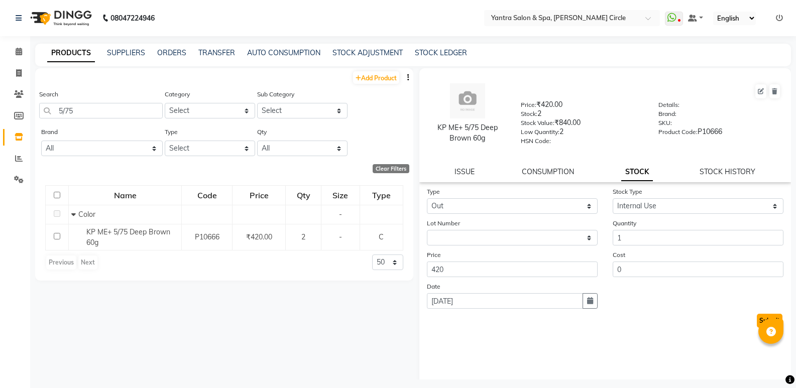
click at [761, 321] on button "Submit" at bounding box center [770, 321] width 26 height 14
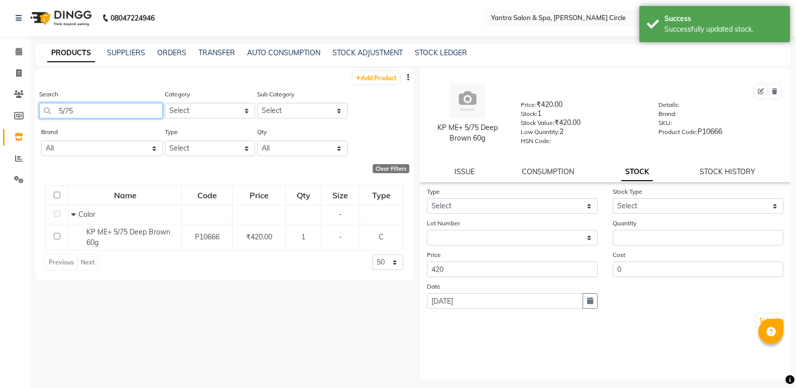
click at [118, 108] on input "5/75" at bounding box center [101, 111] width 124 height 16
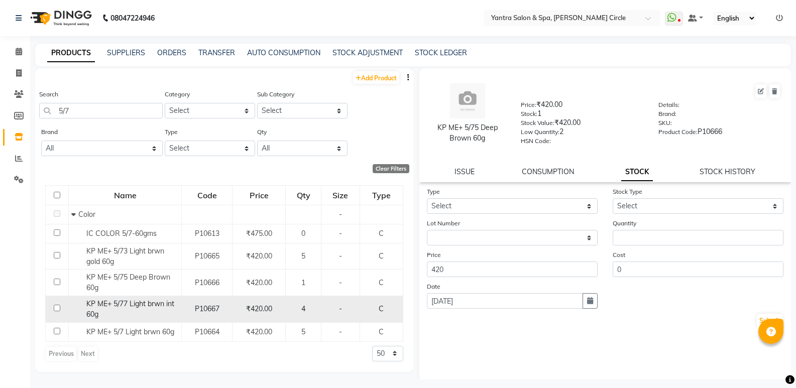
click at [124, 303] on span "KP ME+ 5/77 Light brwn int 60g" at bounding box center [130, 309] width 88 height 20
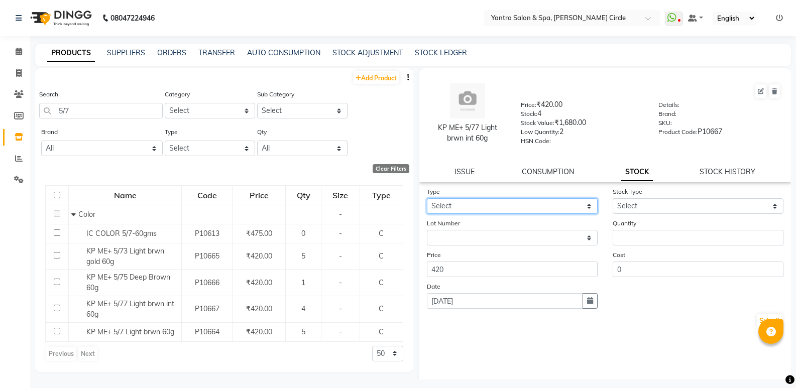
drag, startPoint x: 477, startPoint y: 204, endPoint x: 478, endPoint y: 210, distance: 5.6
click at [477, 204] on select "Select In Out" at bounding box center [512, 206] width 171 height 16
click at [427, 198] on select "Select In Out" at bounding box center [512, 206] width 171 height 16
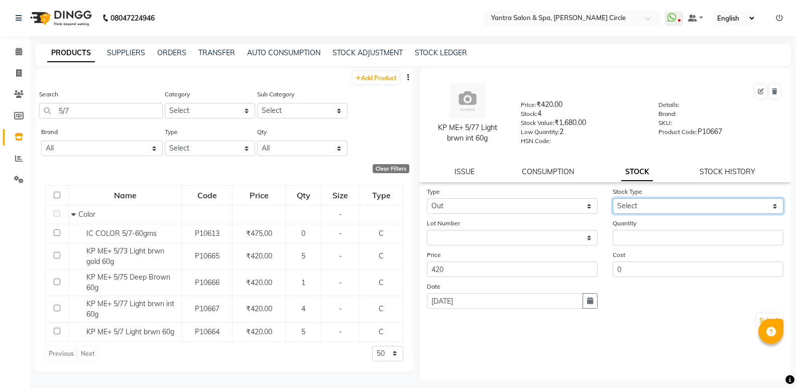
drag, startPoint x: 621, startPoint y: 205, endPoint x: 622, endPoint y: 213, distance: 7.6
click at [621, 205] on select "Select Internal Use Damaged Expired Adjustment Return Other" at bounding box center [698, 206] width 171 height 16
click at [613, 198] on select "Select Internal Use Damaged Expired Adjustment Return Other" at bounding box center [698, 206] width 171 height 16
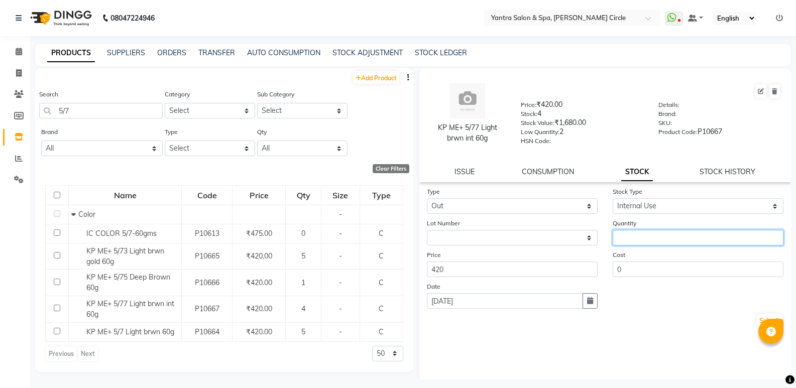
click at [626, 234] on input "number" at bounding box center [698, 238] width 171 height 16
click at [762, 320] on button "Submit" at bounding box center [770, 321] width 26 height 14
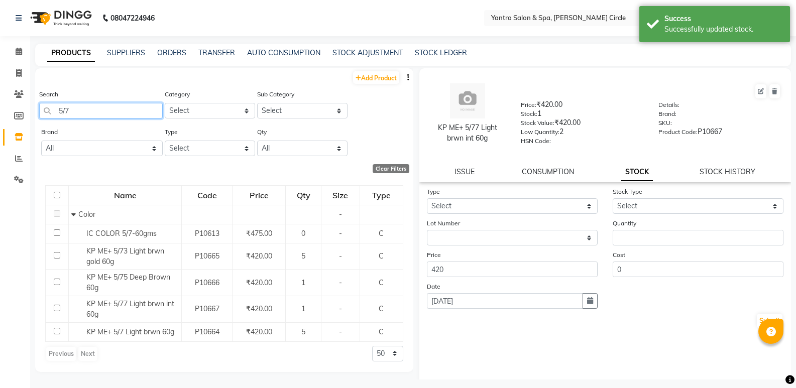
click at [115, 107] on input "5/7" at bounding box center [101, 111] width 124 height 16
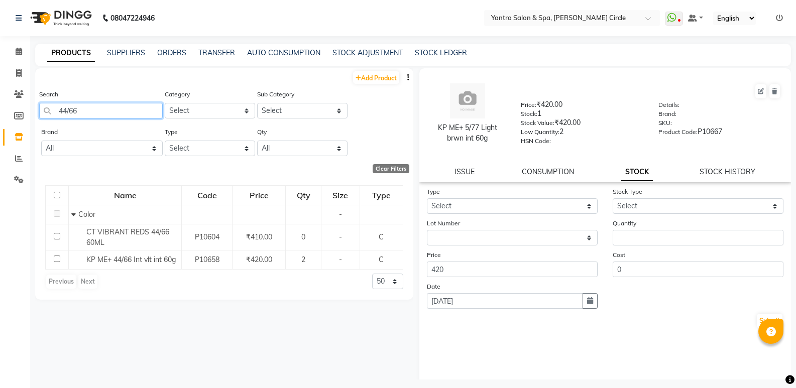
click at [146, 104] on input "44/66" at bounding box center [101, 111] width 124 height 16
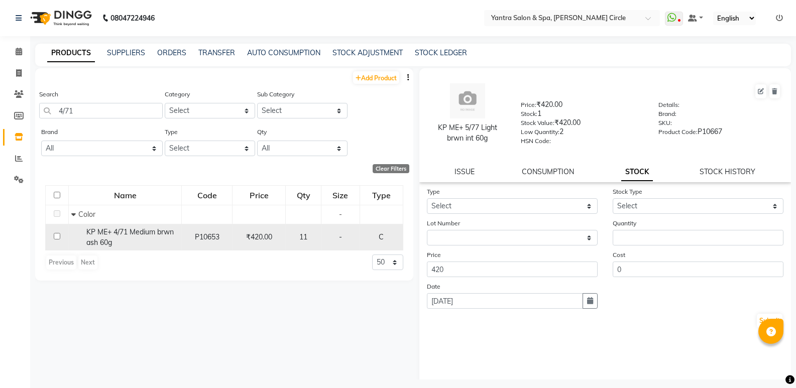
click at [129, 234] on span "KP ME+ 4/71 Medium brwn ash 60g" at bounding box center [129, 238] width 87 height 20
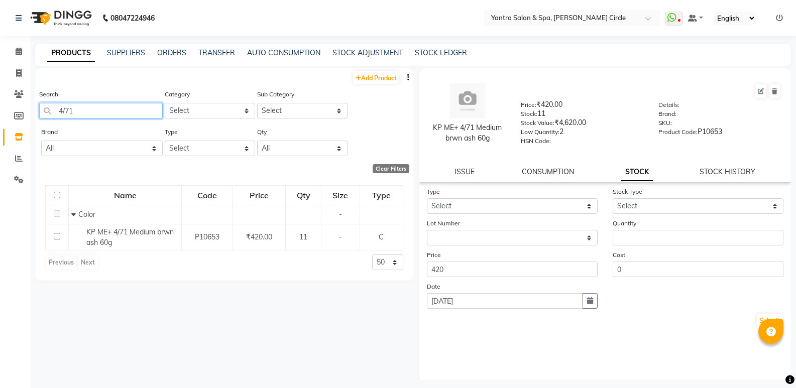
click at [131, 106] on input "4/71" at bounding box center [101, 111] width 124 height 16
click at [130, 114] on input "44/65" at bounding box center [101, 111] width 124 height 16
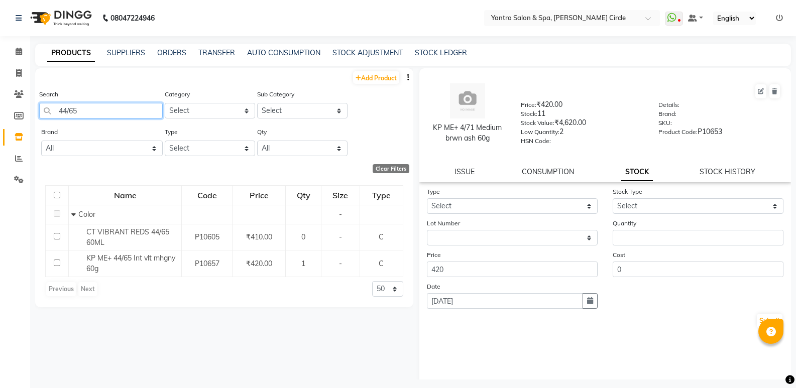
click at [130, 114] on input "44/65" at bounding box center [101, 111] width 124 height 16
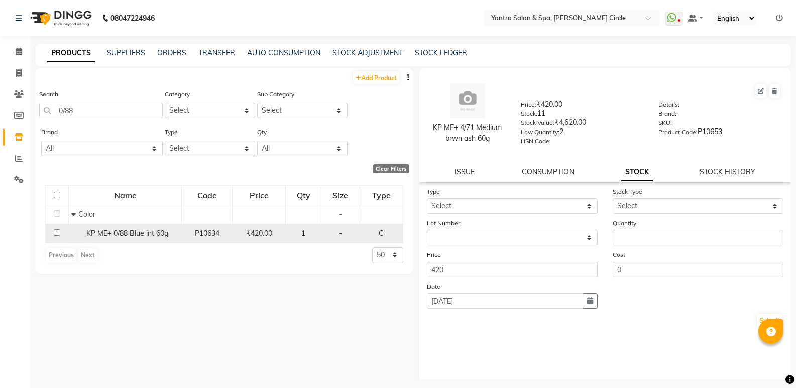
click at [112, 240] on td "KP ME+ 0/88 Blue int 60g" at bounding box center [125, 233] width 113 height 19
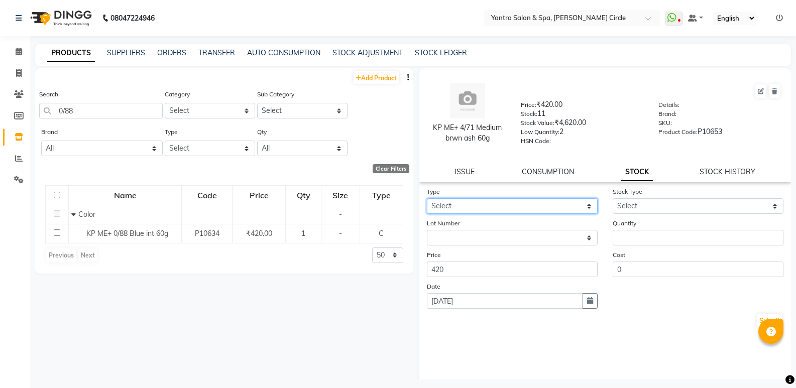
drag, startPoint x: 471, startPoint y: 206, endPoint x: 469, endPoint y: 211, distance: 5.2
click at [471, 206] on select "Select In Out" at bounding box center [512, 206] width 171 height 16
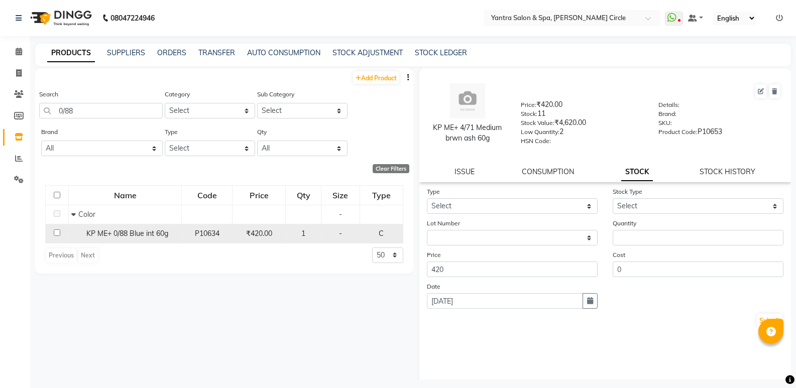
click at [124, 235] on span "KP ME+ 0/88 Blue int 60g" at bounding box center [127, 233] width 82 height 9
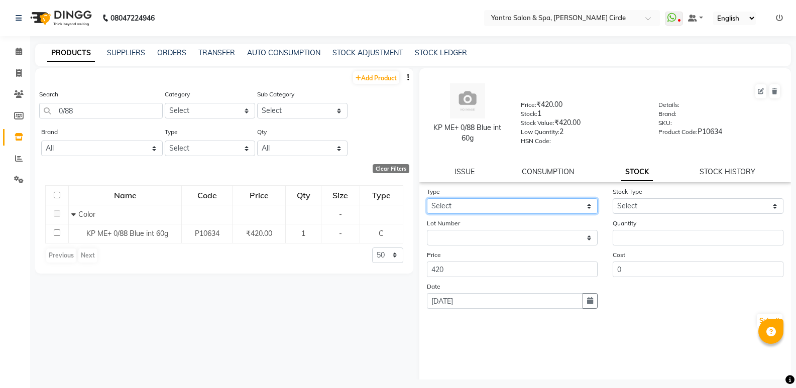
drag, startPoint x: 489, startPoint y: 208, endPoint x: 488, endPoint y: 213, distance: 5.2
click at [489, 208] on select "Select In Out" at bounding box center [512, 206] width 171 height 16
click at [427, 198] on select "Select In Out" at bounding box center [512, 206] width 171 height 16
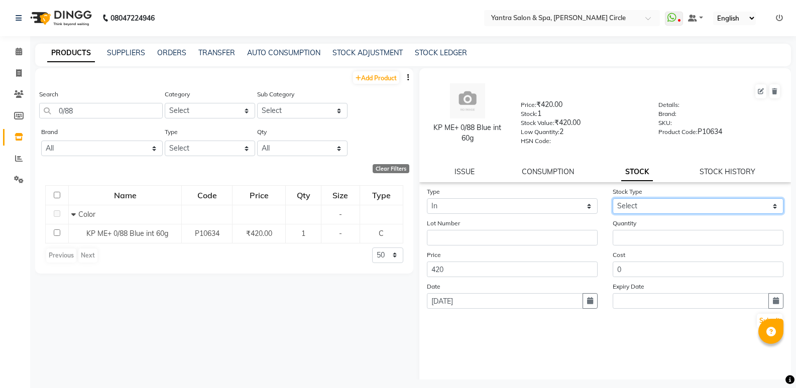
drag, startPoint x: 636, startPoint y: 206, endPoint x: 637, endPoint y: 212, distance: 5.1
click at [636, 206] on select "Select New Stock Adjustment Return Other" at bounding box center [698, 206] width 171 height 16
click at [613, 198] on select "Select New Stock Adjustment Return Other" at bounding box center [698, 206] width 171 height 16
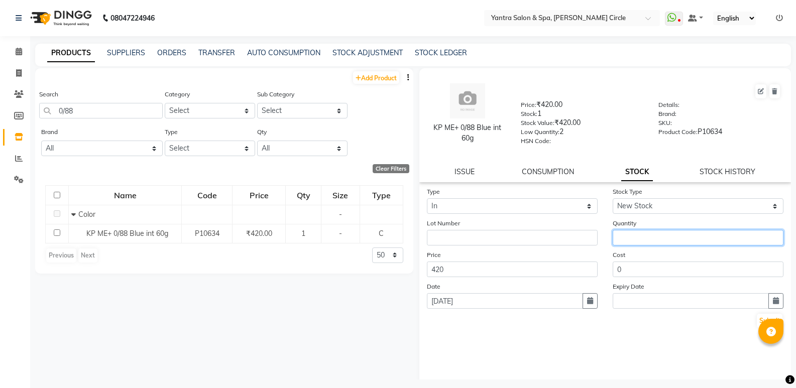
click at [639, 233] on input "number" at bounding box center [698, 238] width 171 height 16
click at [762, 314] on button "Submit" at bounding box center [770, 321] width 26 height 14
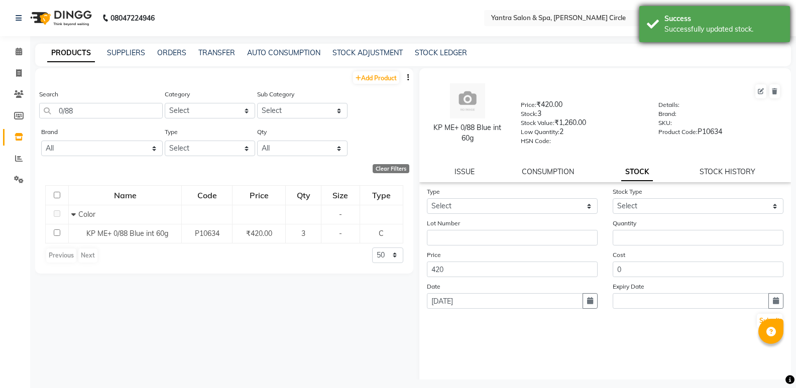
click at [652, 17] on div "Success Successfully updated stock." at bounding box center [715, 24] width 151 height 36
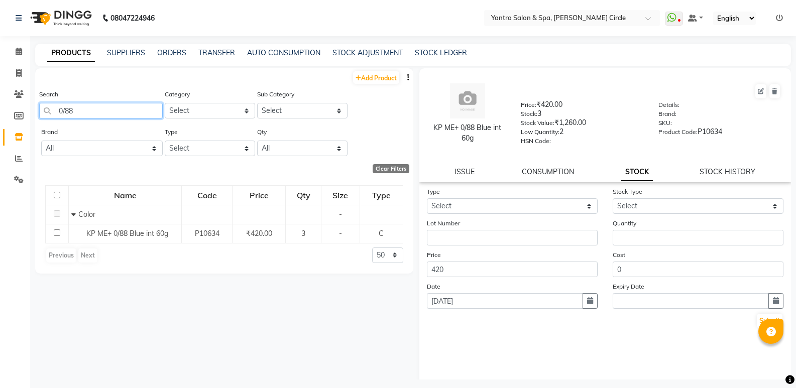
click at [148, 110] on input "0/88" at bounding box center [101, 111] width 124 height 16
click at [109, 113] on input "0/65" at bounding box center [101, 111] width 124 height 16
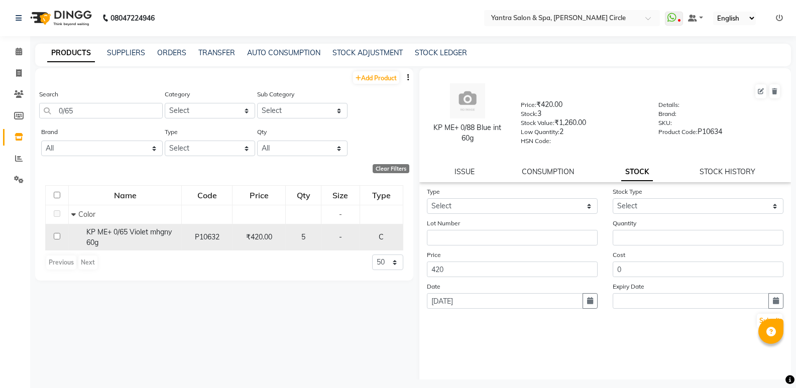
click at [130, 234] on span "KP ME+ 0/65 Violet mhgny 60g" at bounding box center [128, 238] width 85 height 20
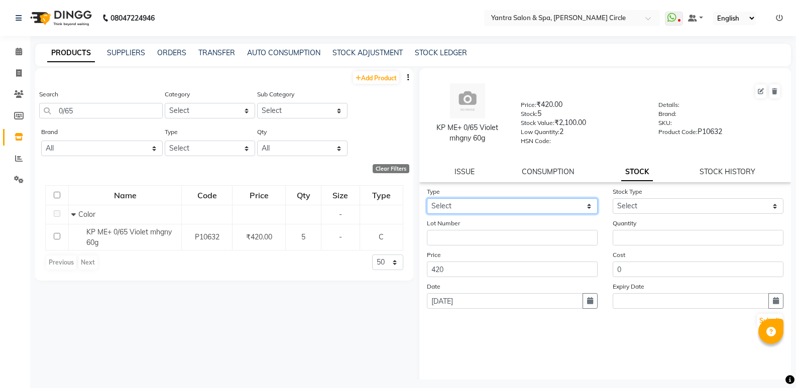
click at [517, 209] on select "Select In Out" at bounding box center [512, 206] width 171 height 16
click at [427, 198] on select "Select In Out" at bounding box center [512, 206] width 171 height 16
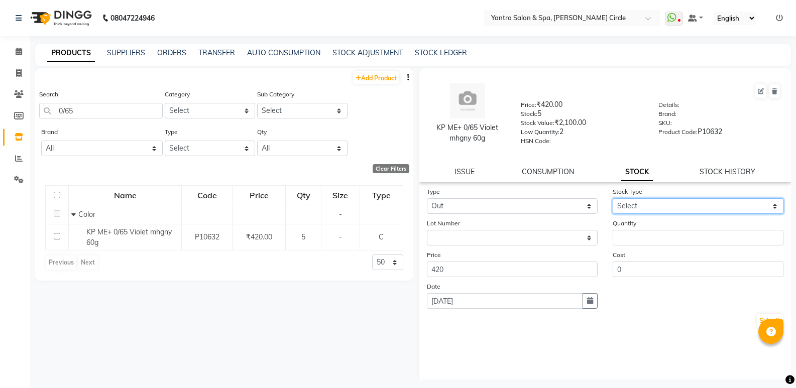
click at [639, 205] on select "Select Internal Use Damaged Expired Adjustment Return Other" at bounding box center [698, 206] width 171 height 16
click at [613, 198] on select "Select Internal Use Damaged Expired Adjustment Return Other" at bounding box center [698, 206] width 171 height 16
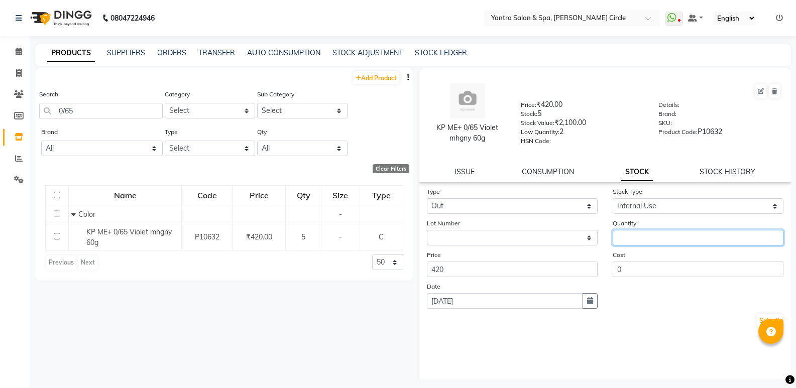
click at [632, 234] on input "number" at bounding box center [698, 238] width 171 height 16
click at [757, 315] on button "Submit" at bounding box center [770, 321] width 26 height 14
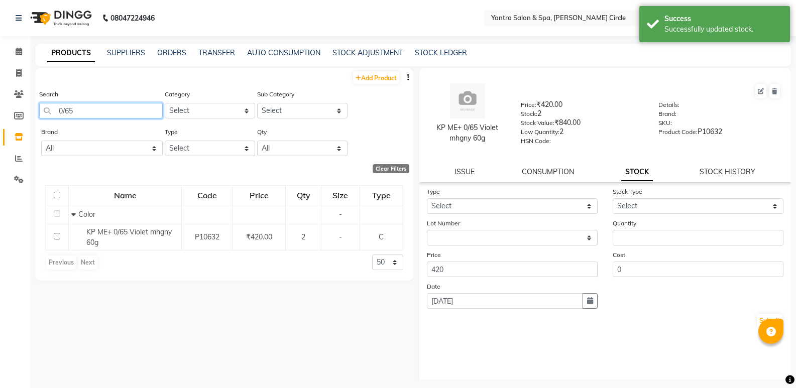
click at [133, 110] on input "0/65" at bounding box center [101, 111] width 124 height 16
click at [111, 111] on input "0/11" at bounding box center [101, 111] width 124 height 16
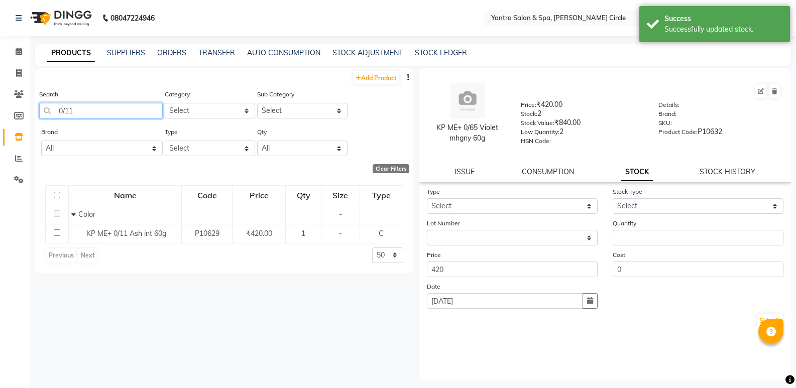
click at [111, 111] on input "0/11" at bounding box center [101, 111] width 124 height 16
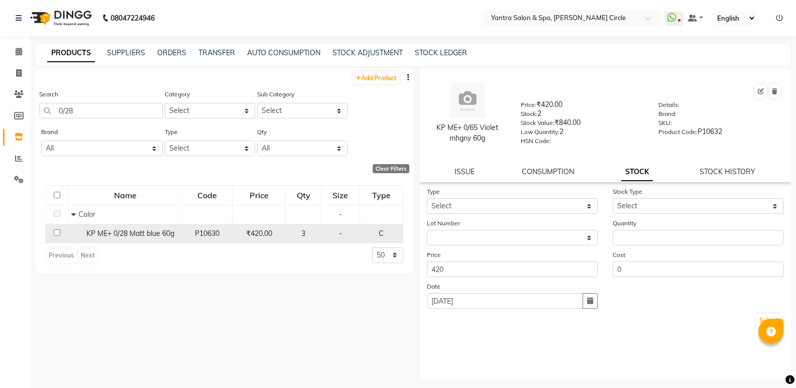
click at [147, 235] on span "KP ME+ 0/28 Matt blue 60g" at bounding box center [130, 233] width 88 height 9
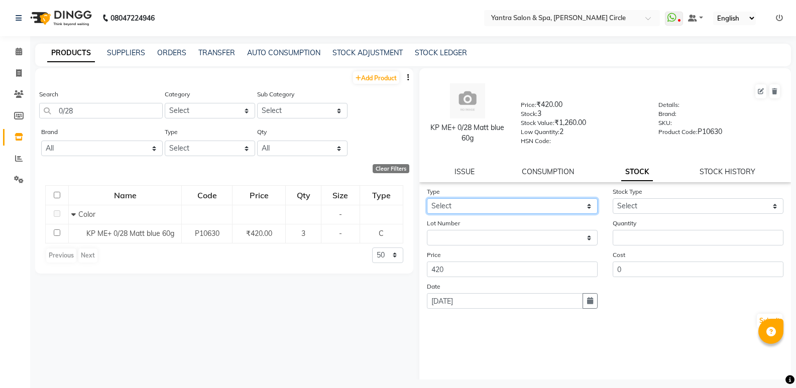
click at [530, 206] on select "Select In Out" at bounding box center [512, 206] width 171 height 16
click at [427, 198] on select "Select In Out" at bounding box center [512, 206] width 171 height 16
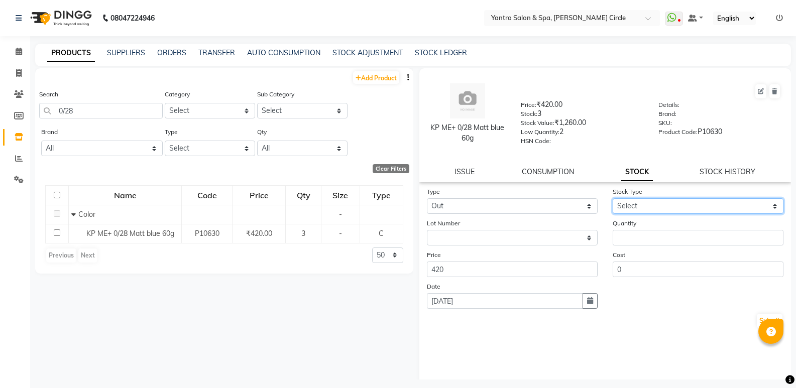
click at [631, 210] on select "Select Internal Use Damaged Expired Adjustment Return Other" at bounding box center [698, 206] width 171 height 16
click at [613, 198] on select "Select Internal Use Damaged Expired Adjustment Return Other" at bounding box center [698, 206] width 171 height 16
drag, startPoint x: 633, startPoint y: 229, endPoint x: 634, endPoint y: 234, distance: 5.0
click at [634, 234] on div "Quantity" at bounding box center [698, 232] width 186 height 28
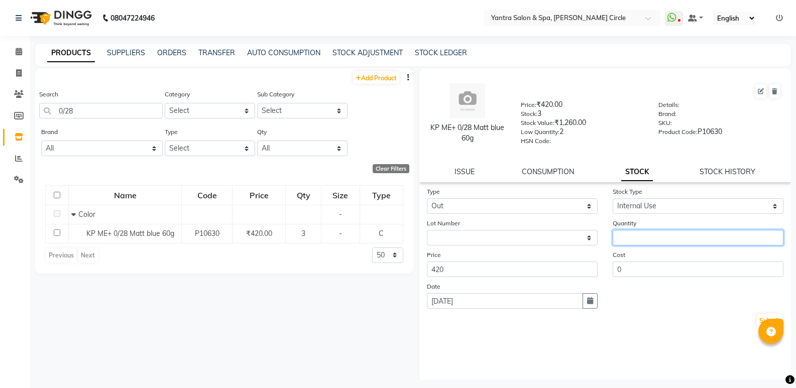
click at [634, 234] on input "number" at bounding box center [698, 238] width 171 height 16
click at [757, 319] on button "Submit" at bounding box center [770, 321] width 26 height 14
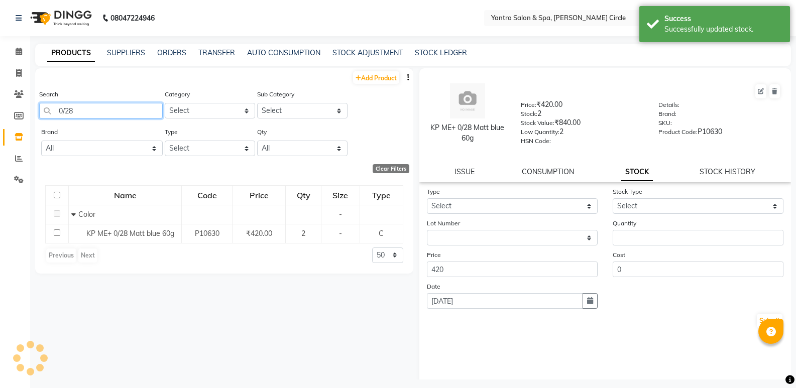
click at [143, 109] on input "0/28" at bounding box center [101, 111] width 124 height 16
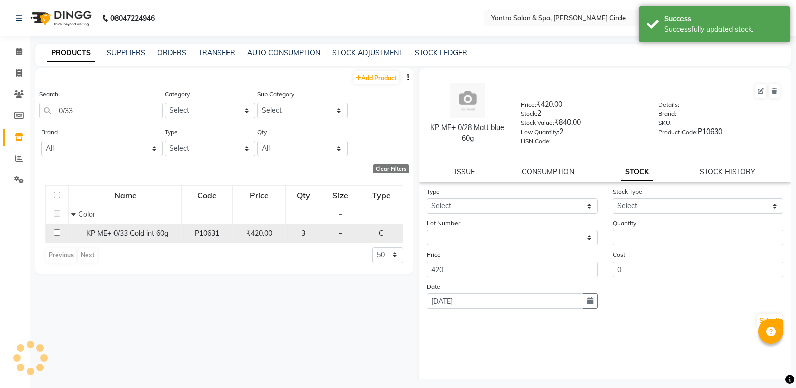
click at [117, 236] on span "KP ME+ 0/33 Gold int 60g" at bounding box center [127, 233] width 82 height 9
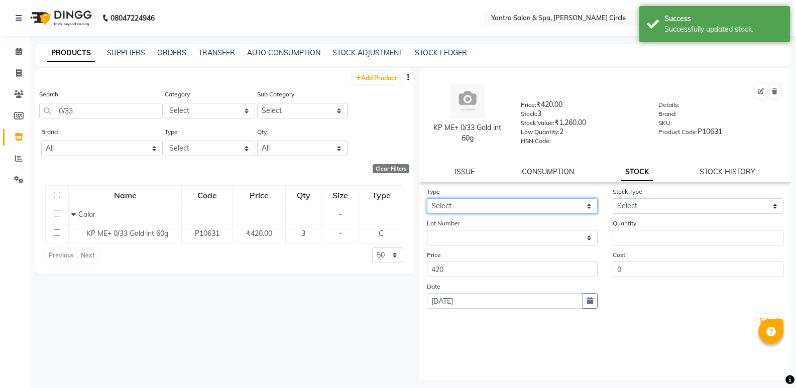
click at [479, 199] on select "Select In Out" at bounding box center [512, 206] width 171 height 16
click at [427, 198] on select "Select In Out" at bounding box center [512, 206] width 171 height 16
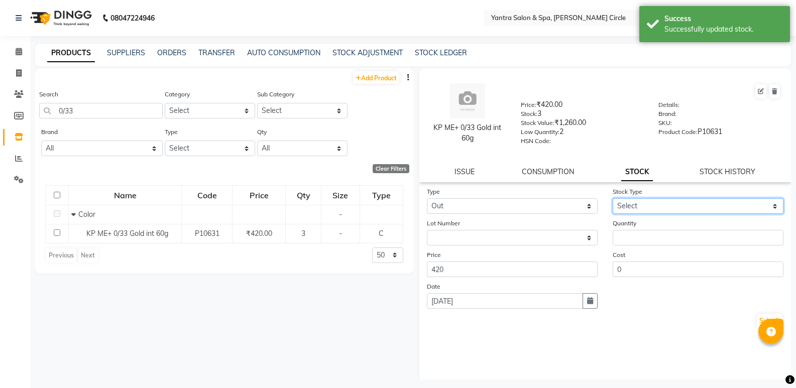
click at [634, 212] on select "Select Internal Use Damaged Expired Adjustment Return Other" at bounding box center [698, 206] width 171 height 16
click at [613, 198] on select "Select Internal Use Damaged Expired Adjustment Return Other" at bounding box center [698, 206] width 171 height 16
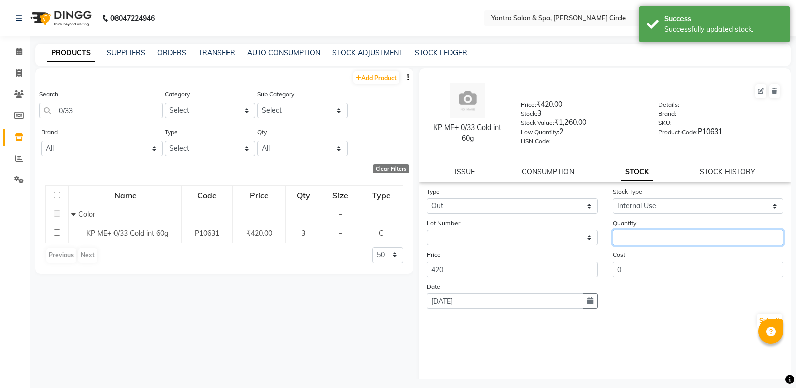
click at [638, 232] on input "number" at bounding box center [698, 238] width 171 height 16
click at [759, 313] on div "Submit" at bounding box center [605, 321] width 357 height 16
click at [759, 315] on button "Submit" at bounding box center [770, 321] width 26 height 14
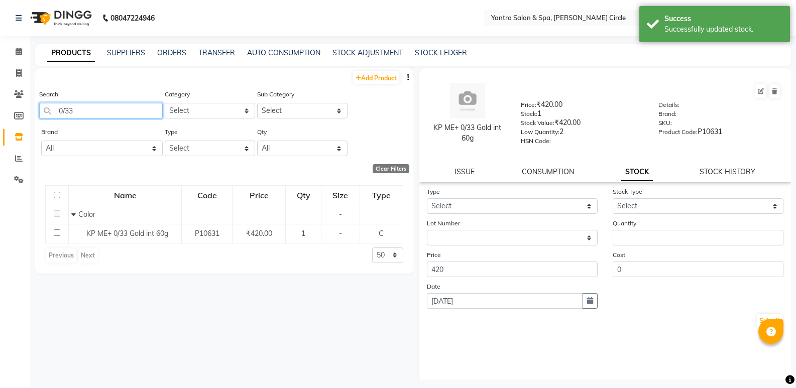
click at [123, 114] on input "0/33" at bounding box center [101, 111] width 124 height 16
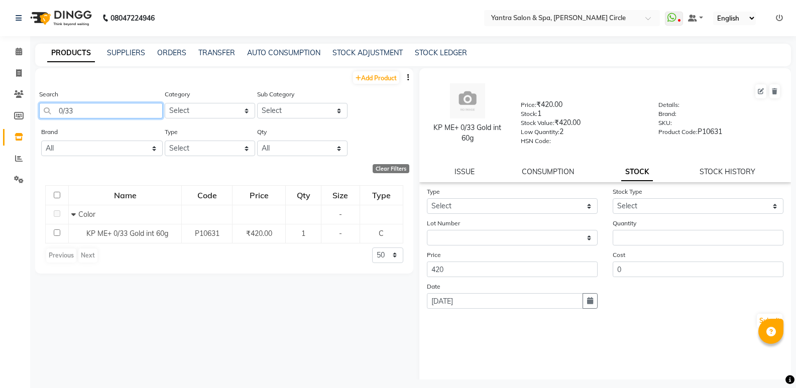
click at [123, 114] on input "0/33" at bounding box center [101, 111] width 124 height 16
click at [120, 107] on input "0/66" at bounding box center [101, 111] width 124 height 16
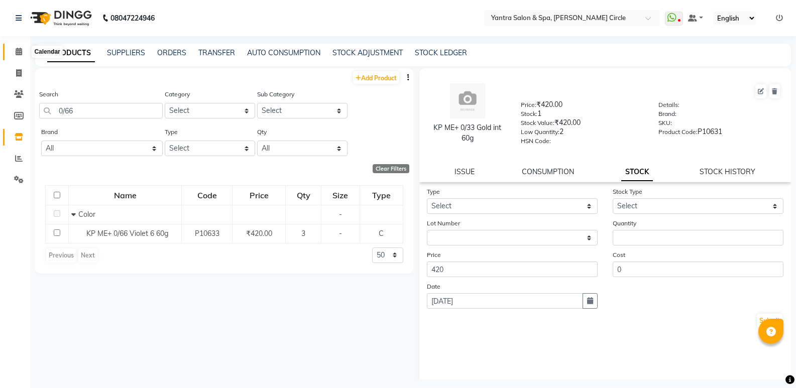
click at [18, 53] on icon at bounding box center [19, 52] width 7 height 8
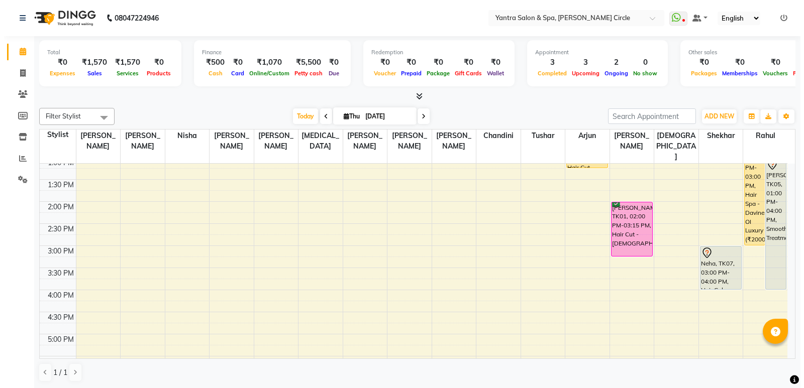
scroll to position [127, 0]
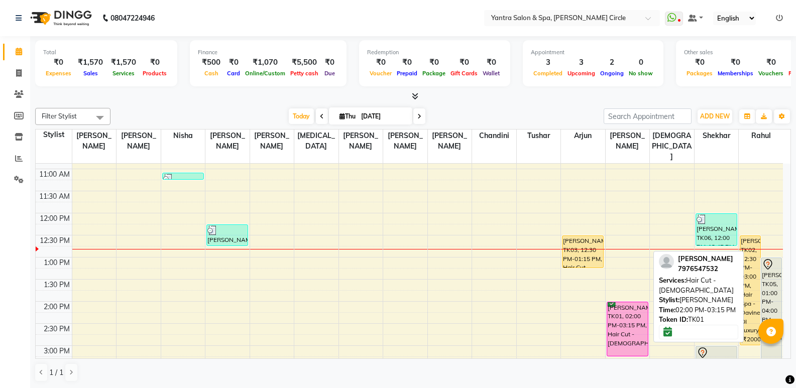
click at [625, 310] on div "Mitali Arora, TK01, 02:00 PM-03:15 PM, Hair Cut - Female" at bounding box center [627, 329] width 41 height 54
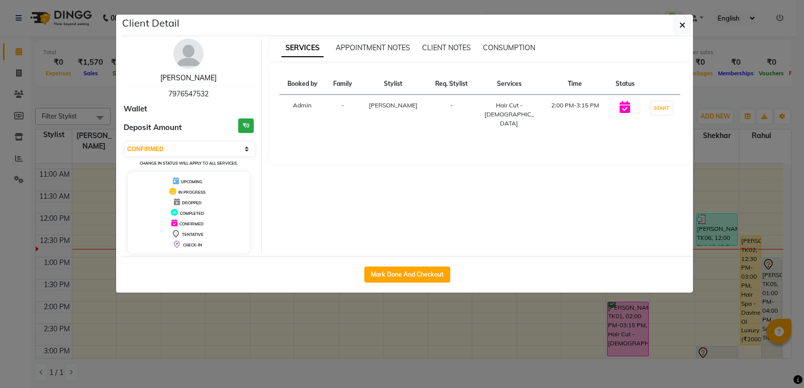
click at [189, 78] on link "Mitali Arora" at bounding box center [188, 77] width 56 height 9
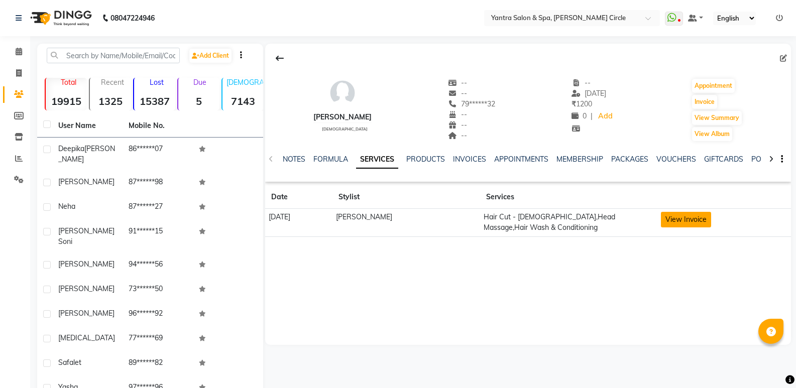
click at [676, 225] on button "View Invoice" at bounding box center [686, 220] width 50 height 16
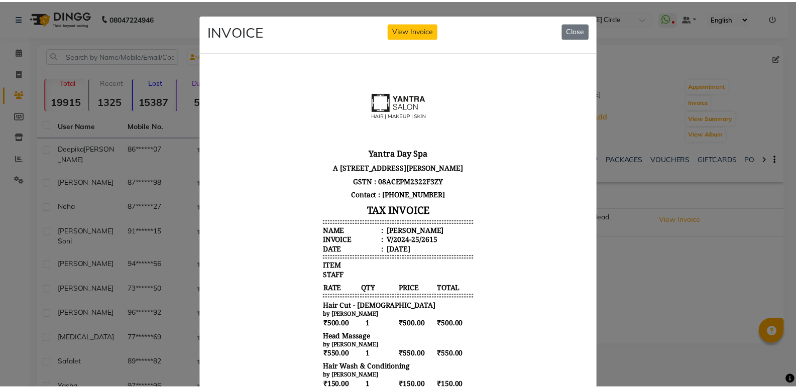
scroll to position [8, 0]
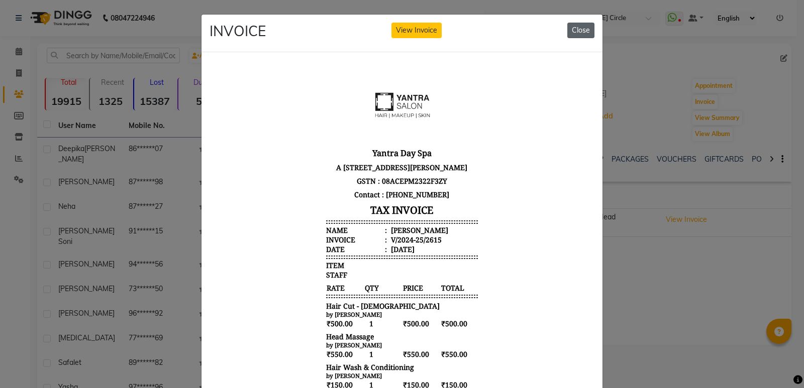
click at [583, 35] on button "Close" at bounding box center [580, 31] width 27 height 16
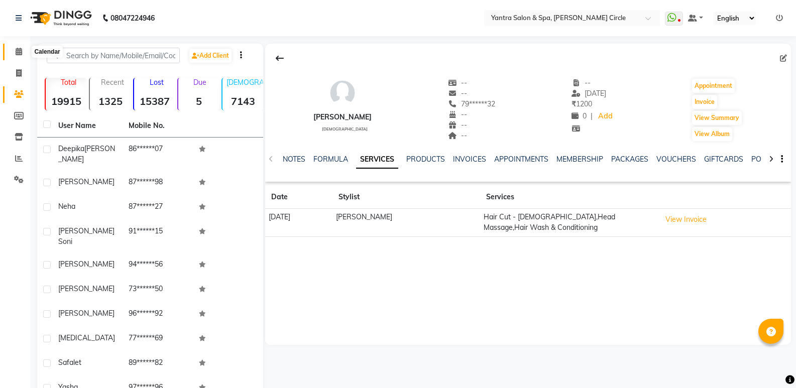
click at [19, 51] on icon at bounding box center [19, 52] width 7 height 8
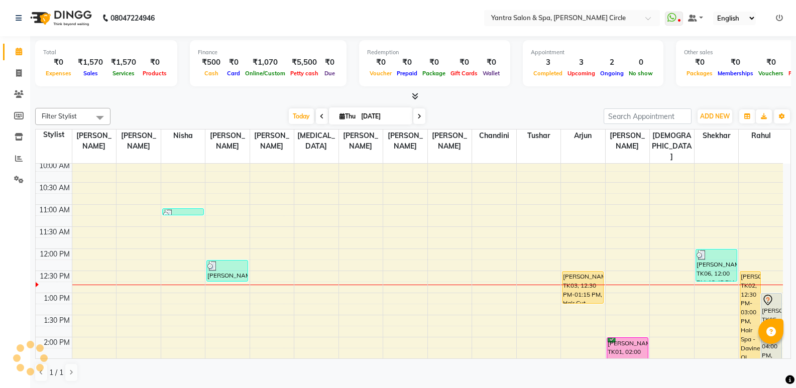
scroll to position [201, 0]
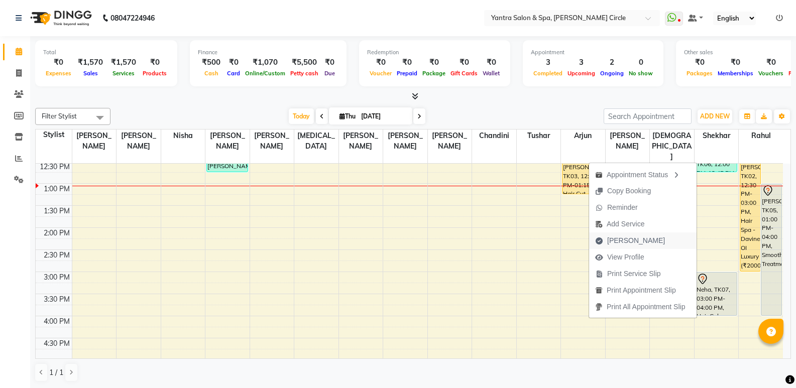
click at [618, 237] on span "Mark Done" at bounding box center [636, 241] width 58 height 11
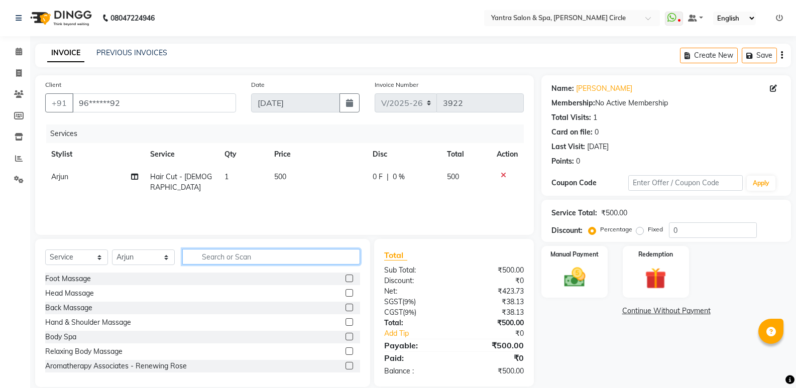
click at [255, 252] on input "text" at bounding box center [271, 257] width 178 height 16
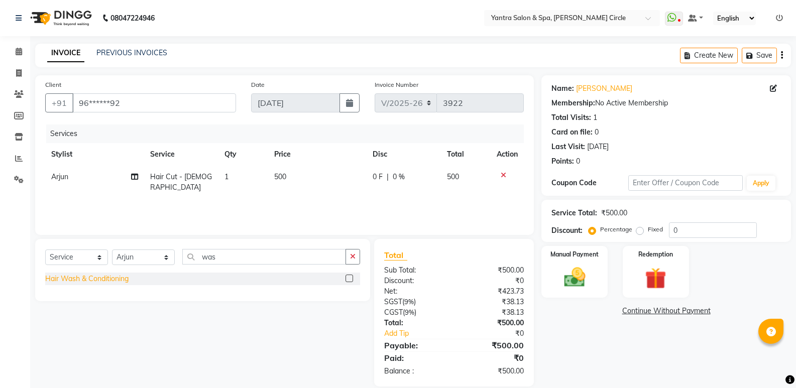
click at [101, 277] on div "Hair Wash & Conditioning" at bounding box center [86, 279] width 83 height 11
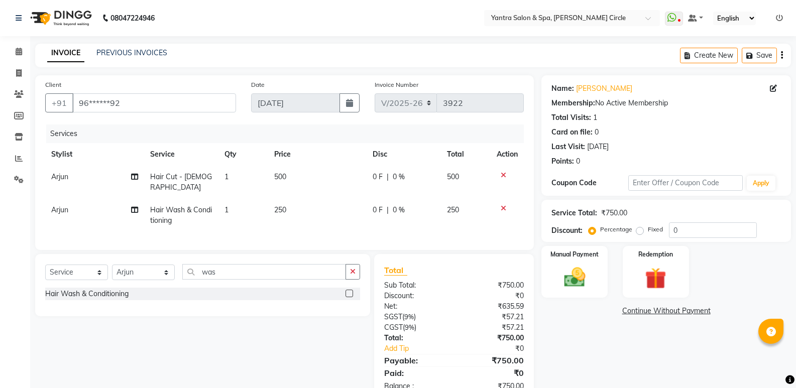
click at [303, 170] on td "500" at bounding box center [317, 182] width 99 height 33
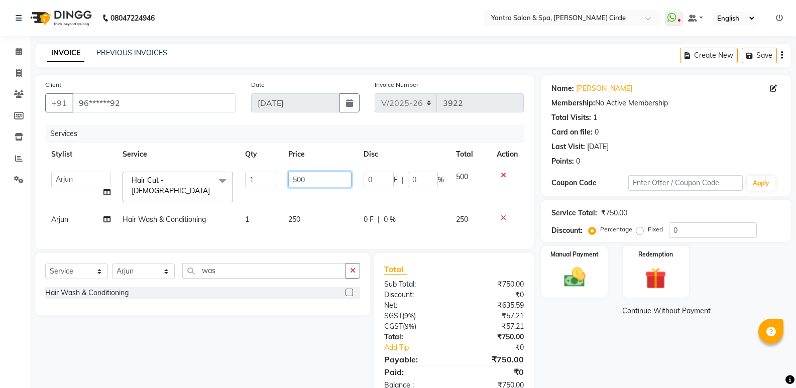
click at [303, 173] on input "500" at bounding box center [319, 180] width 63 height 16
click at [303, 208] on td "250" at bounding box center [319, 219] width 75 height 23
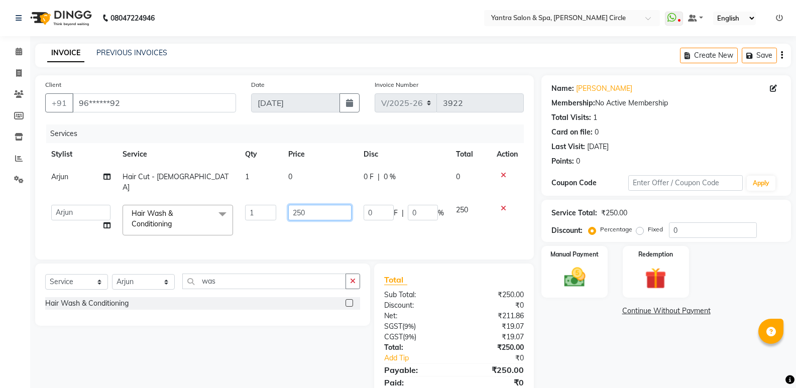
click at [303, 205] on input "250" at bounding box center [319, 213] width 63 height 16
click at [499, 284] on div "Total Sub Total: ₹250.00 Discount: ₹0 Net: ₹211.86 SGST ( 9% ) ₹19.07 CGST ( 9%…" at bounding box center [454, 338] width 140 height 128
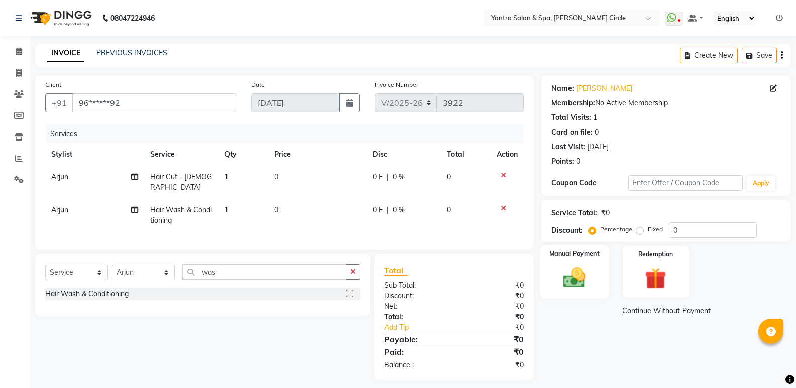
click at [573, 283] on img at bounding box center [575, 278] width 36 height 26
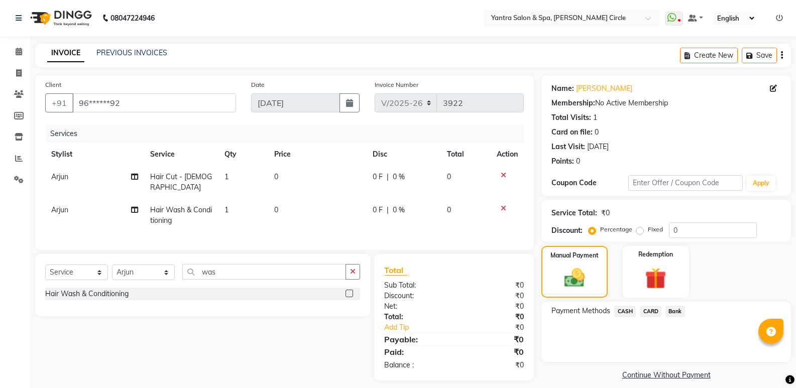
click at [624, 313] on span "CASH" at bounding box center [625, 312] width 22 height 12
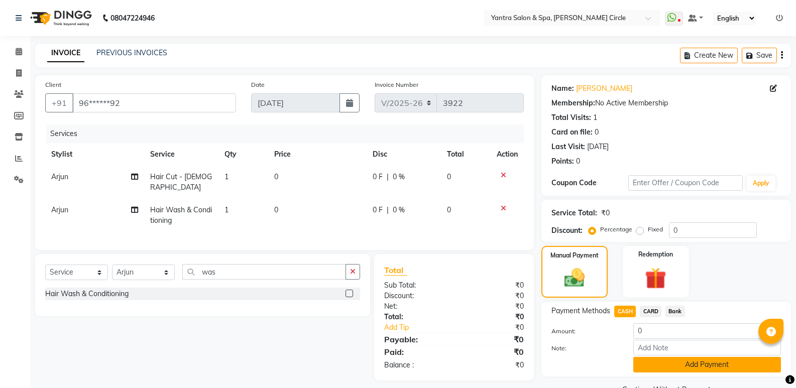
click at [670, 370] on button "Add Payment" at bounding box center [707, 365] width 148 height 16
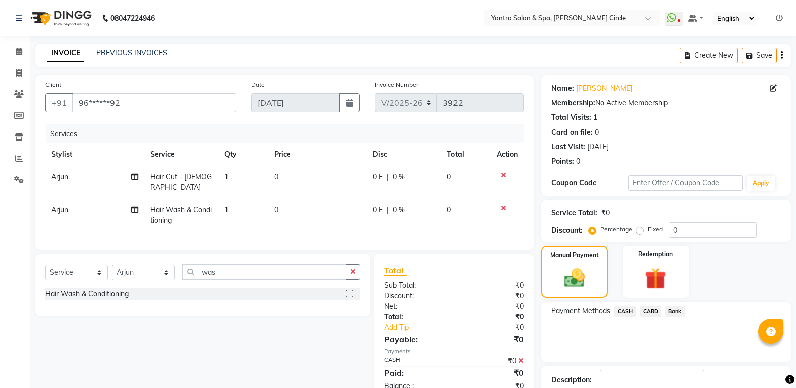
scroll to position [66, 0]
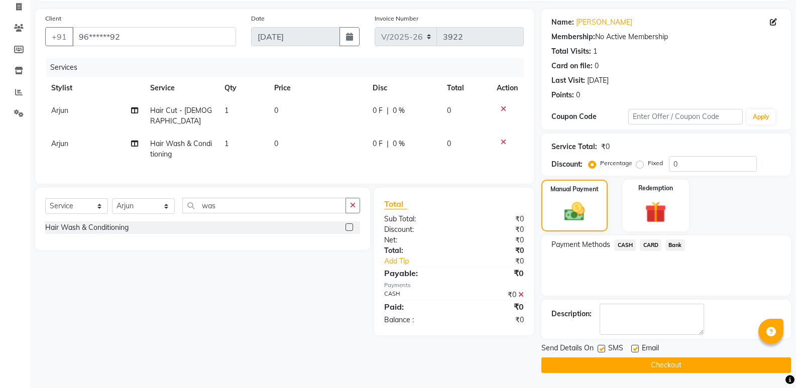
click at [629, 370] on button "Checkout" at bounding box center [667, 366] width 250 height 16
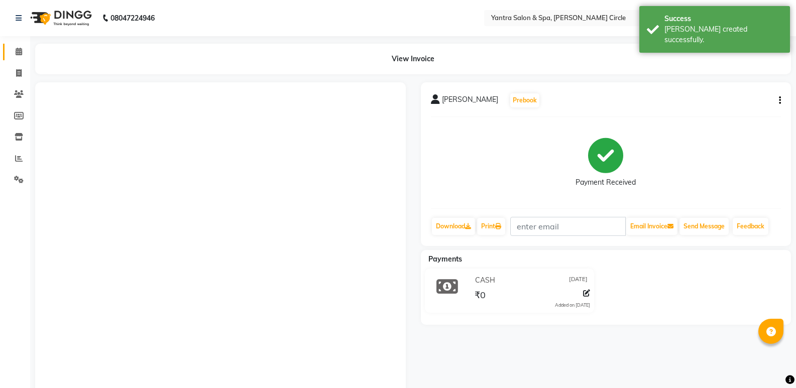
click at [4, 58] on link "Calendar" at bounding box center [15, 52] width 24 height 17
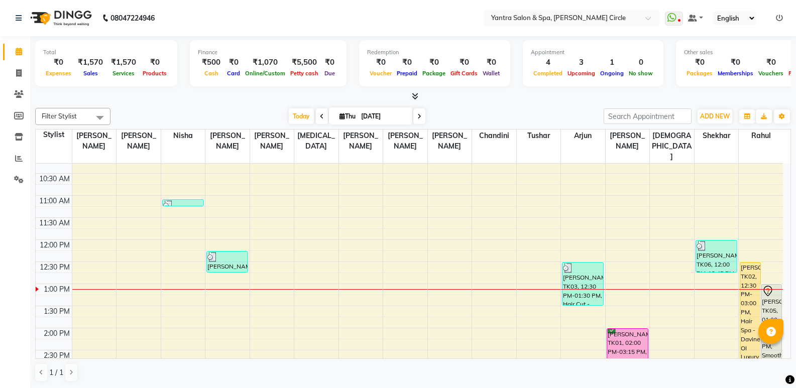
scroll to position [301, 0]
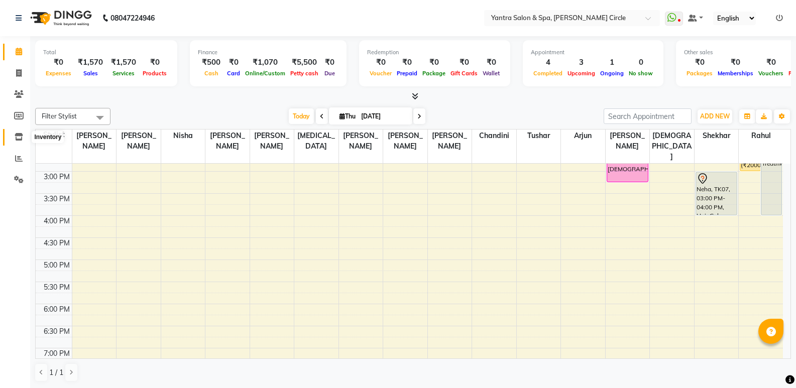
click at [24, 133] on span at bounding box center [19, 138] width 18 height 12
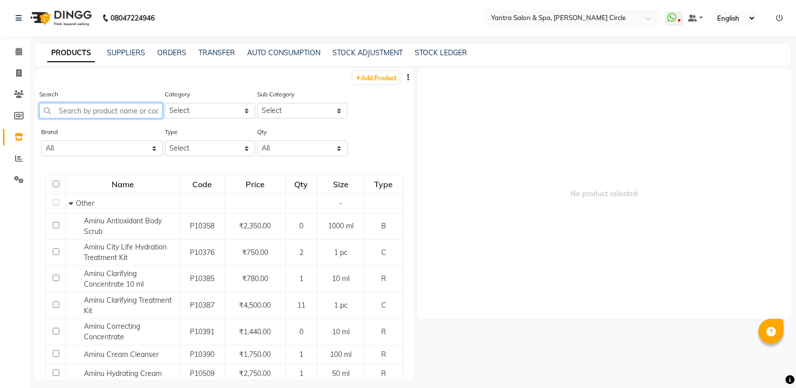
click at [70, 116] on input "text" at bounding box center [101, 111] width 124 height 16
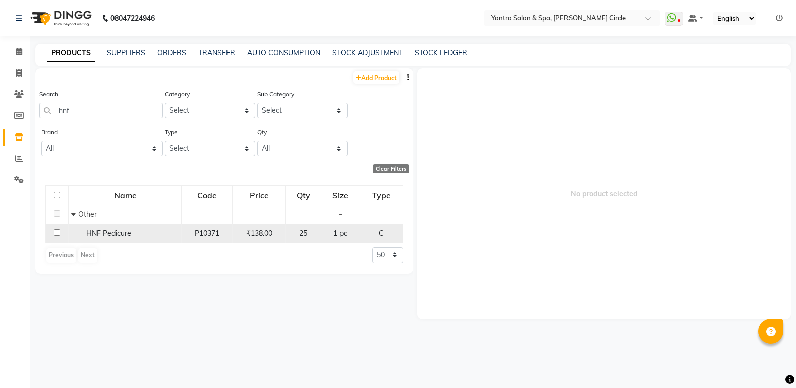
click at [113, 238] on span "HNF Pedicure" at bounding box center [108, 233] width 45 height 9
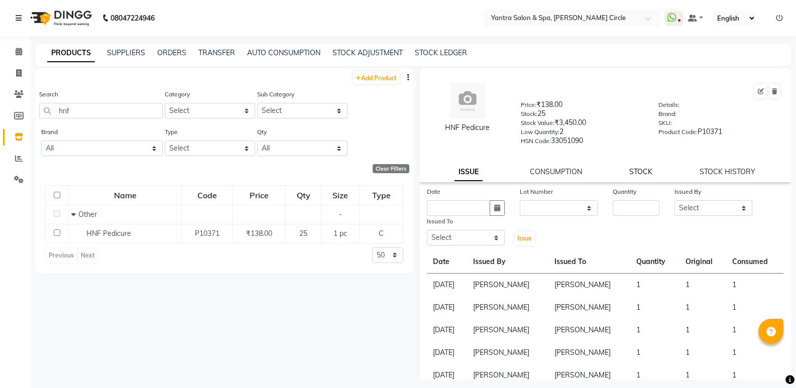
click at [629, 171] on link "STOCK" at bounding box center [640, 171] width 23 height 9
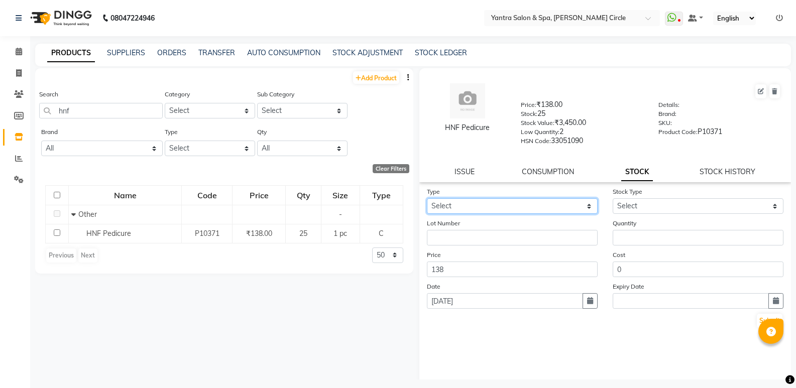
click at [557, 211] on select "Select In Out" at bounding box center [512, 206] width 171 height 16
click at [427, 198] on select "Select In Out" at bounding box center [512, 206] width 171 height 16
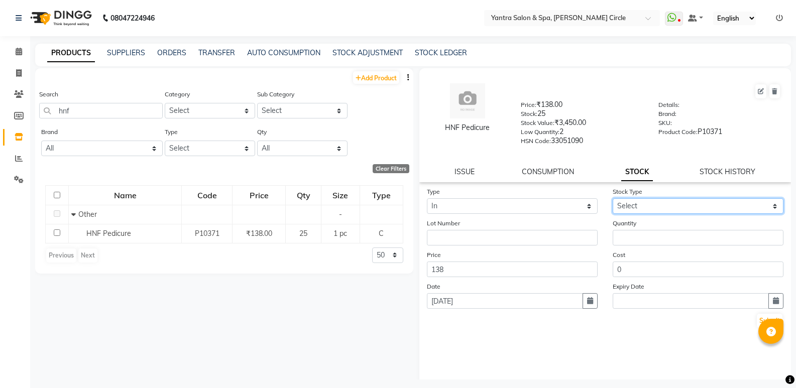
click at [633, 204] on select "Select New Stock Adjustment Return Other" at bounding box center [698, 206] width 171 height 16
click at [613, 198] on select "Select New Stock Adjustment Return Other" at bounding box center [698, 206] width 171 height 16
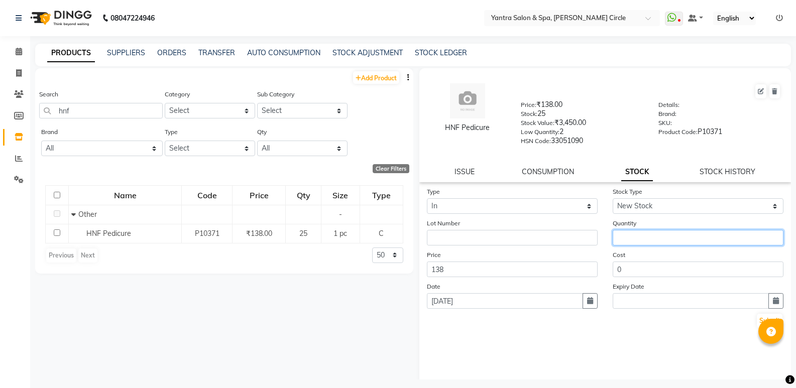
click at [640, 242] on input "number" at bounding box center [698, 238] width 171 height 16
click at [757, 315] on button "Submit" at bounding box center [770, 321] width 26 height 14
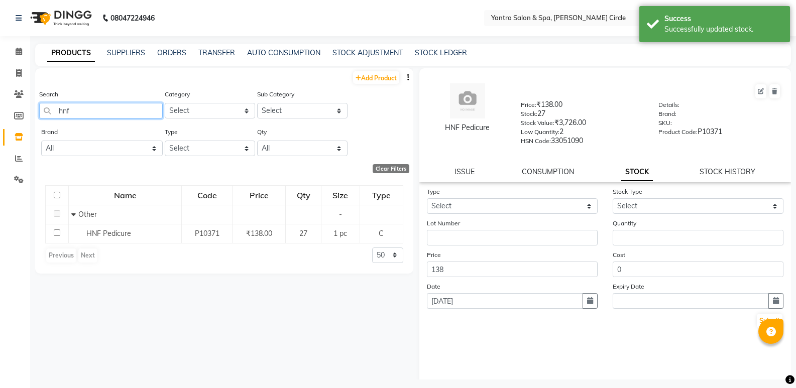
click at [109, 108] on input "hnf" at bounding box center [101, 111] width 124 height 16
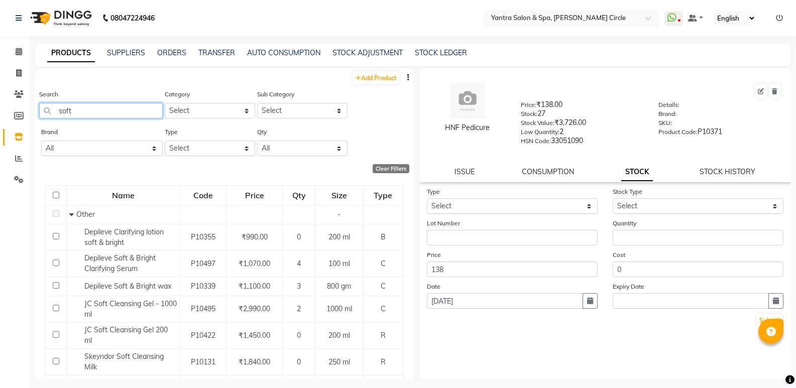
click at [157, 111] on input "soft" at bounding box center [101, 111] width 124 height 16
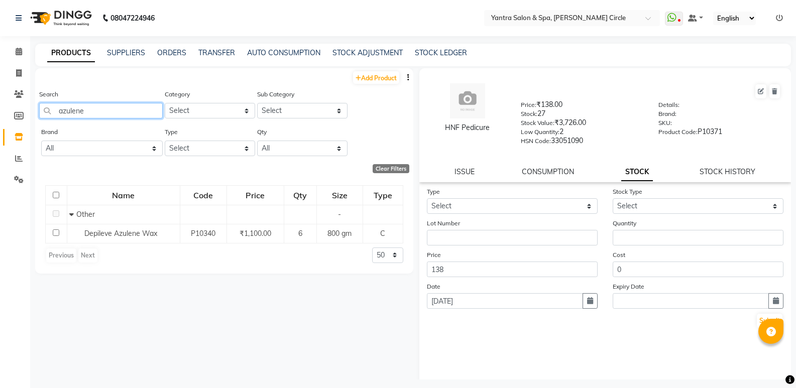
click at [120, 112] on input "azulene" at bounding box center [101, 111] width 124 height 16
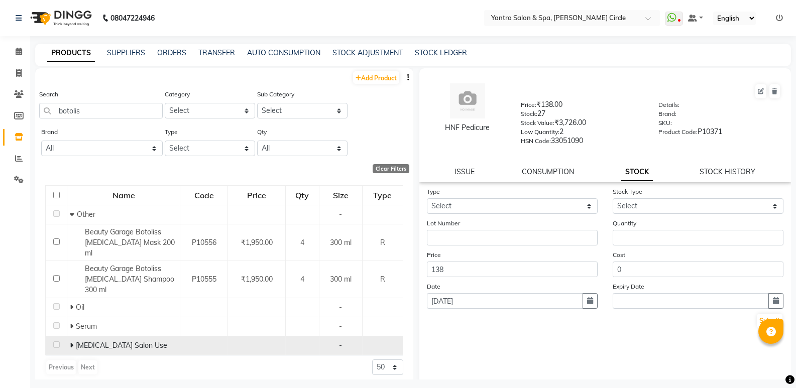
click at [73, 342] on icon at bounding box center [72, 345] width 4 height 7
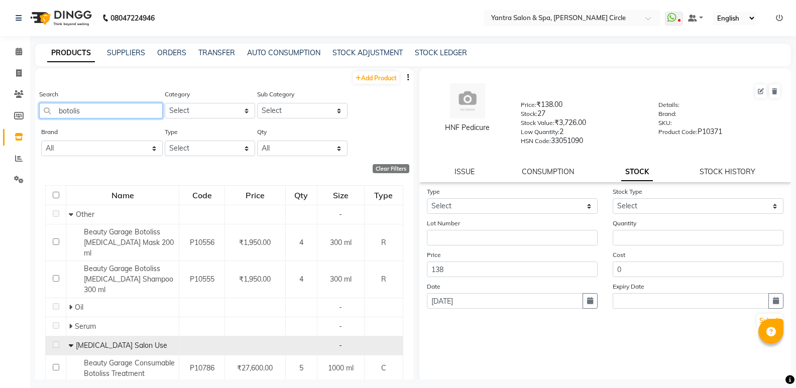
click at [131, 116] on input "botolis" at bounding box center [101, 111] width 124 height 16
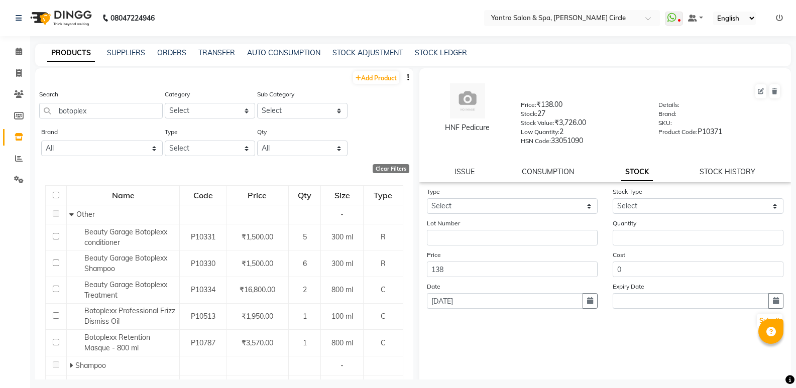
click at [135, 119] on div "Search botoplex" at bounding box center [101, 108] width 124 height 38
click at [145, 108] on input "botoplex" at bounding box center [101, 111] width 124 height 16
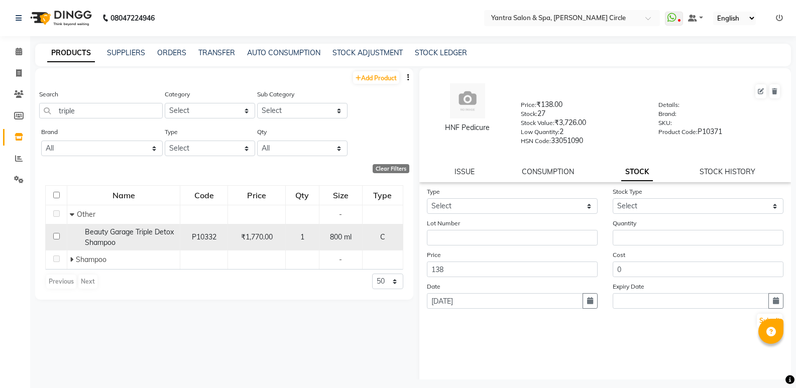
click at [133, 236] on span "Beauty Garage Triple Detox Shampoo" at bounding box center [129, 238] width 89 height 20
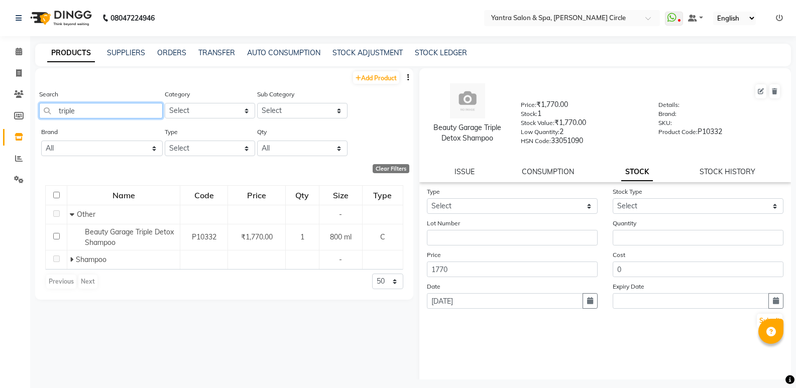
click at [108, 109] on input "triple" at bounding box center [101, 111] width 124 height 16
click at [107, 109] on input "triple" at bounding box center [101, 111] width 124 height 16
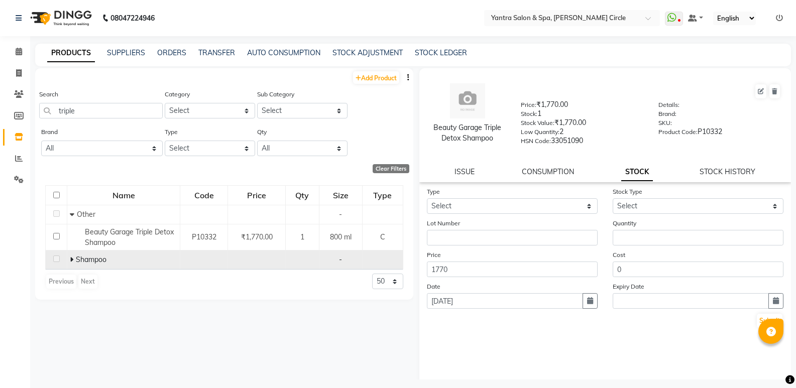
click at [73, 260] on icon at bounding box center [72, 259] width 4 height 7
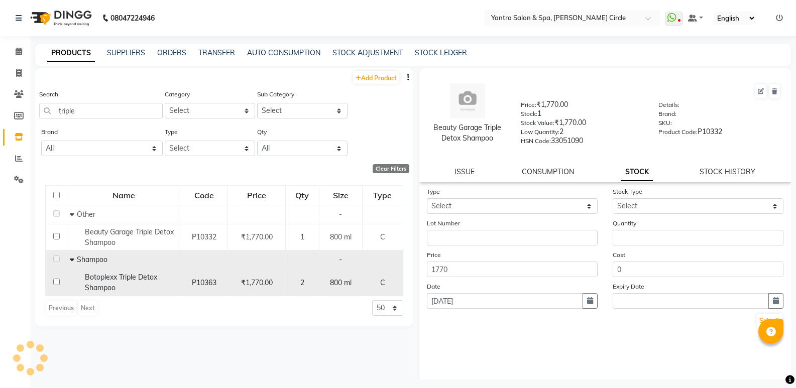
click at [116, 277] on span "Botoplexx Triple Detox Shampoo" at bounding box center [121, 283] width 72 height 20
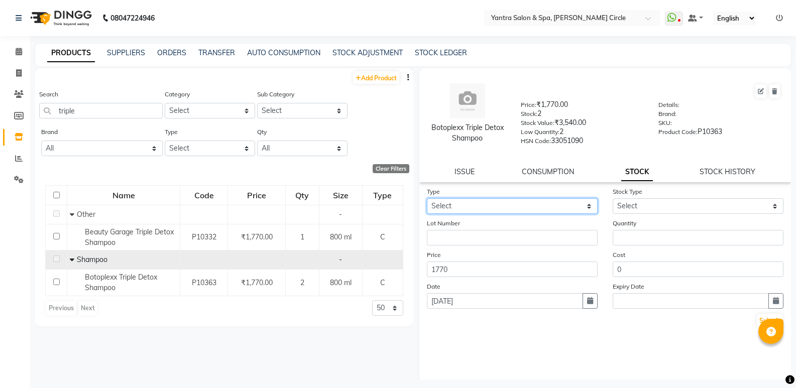
drag, startPoint x: 496, startPoint y: 204, endPoint x: 490, endPoint y: 214, distance: 10.6
click at [496, 204] on select "Select In Out" at bounding box center [512, 206] width 171 height 16
click at [230, 379] on div "Add Product Search triple Category Select Hair Skin Makeup Personal Care Applia…" at bounding box center [224, 223] width 378 height 311
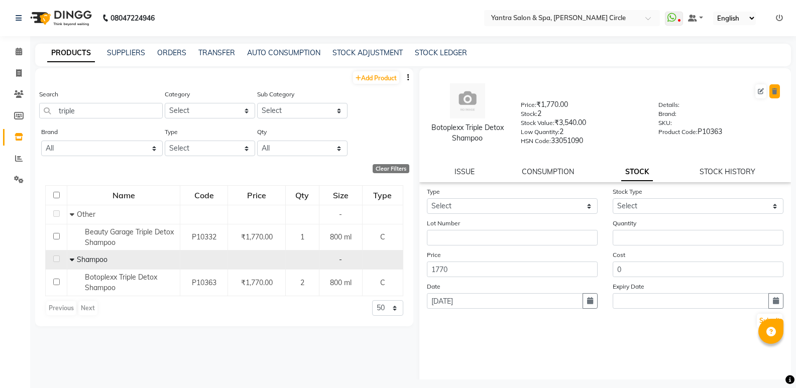
click at [772, 93] on icon at bounding box center [775, 91] width 6 height 6
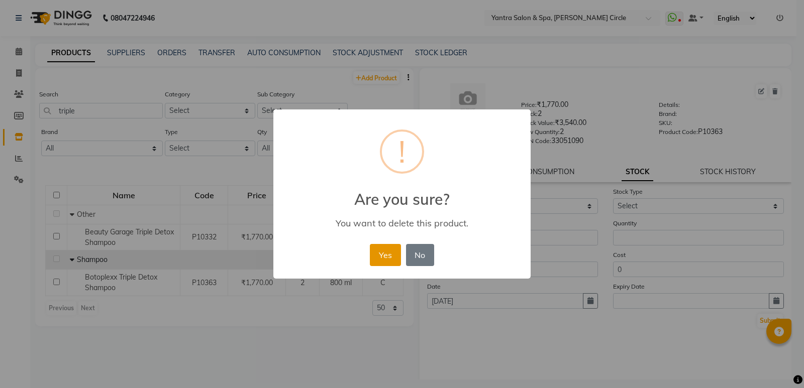
click at [381, 257] on button "Yes" at bounding box center [385, 255] width 31 height 22
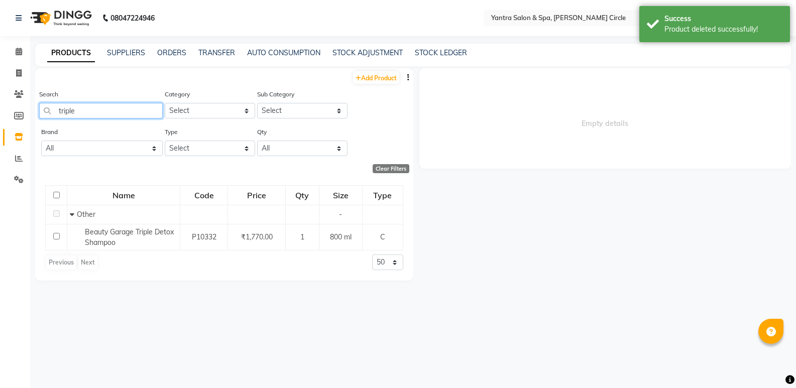
click at [95, 116] on input "triple" at bounding box center [101, 111] width 124 height 16
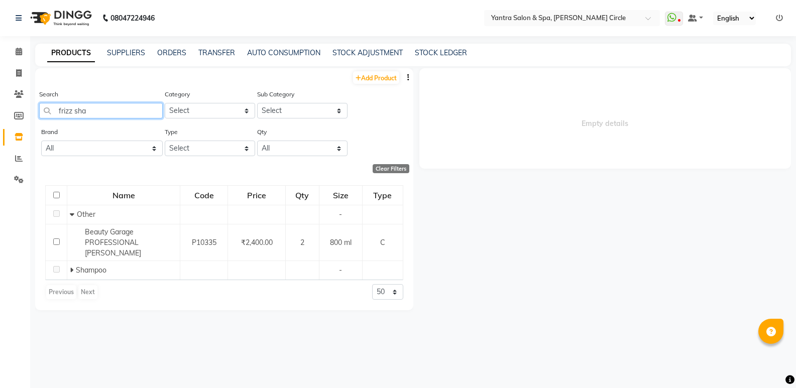
click at [130, 111] on input "frizz sha" at bounding box center [101, 111] width 124 height 16
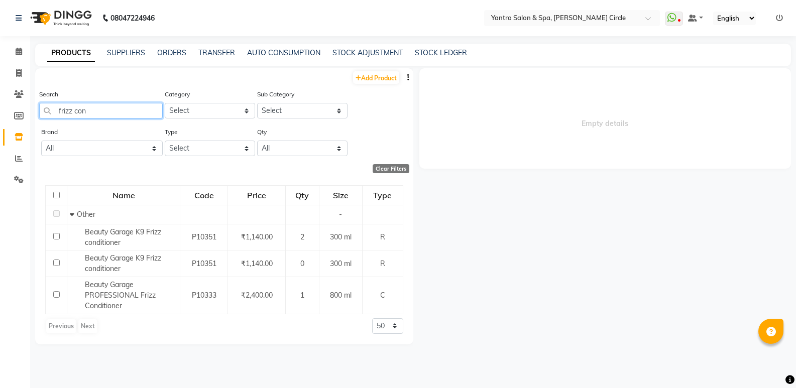
click at [130, 104] on input "frizz con" at bounding box center [101, 111] width 124 height 16
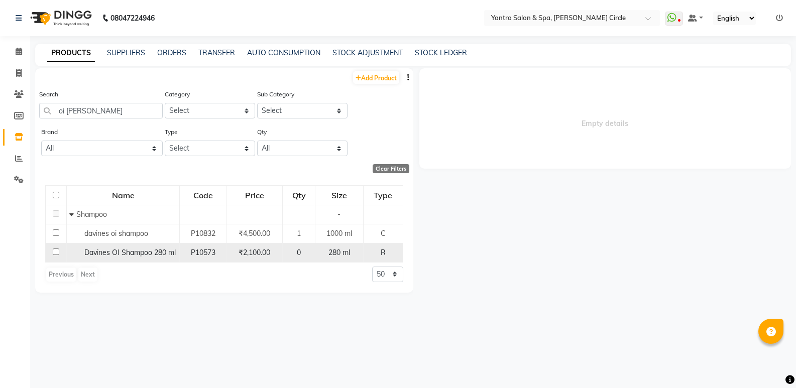
click at [129, 252] on span "Davines OI Shampoo 280 ml" at bounding box center [129, 252] width 91 height 9
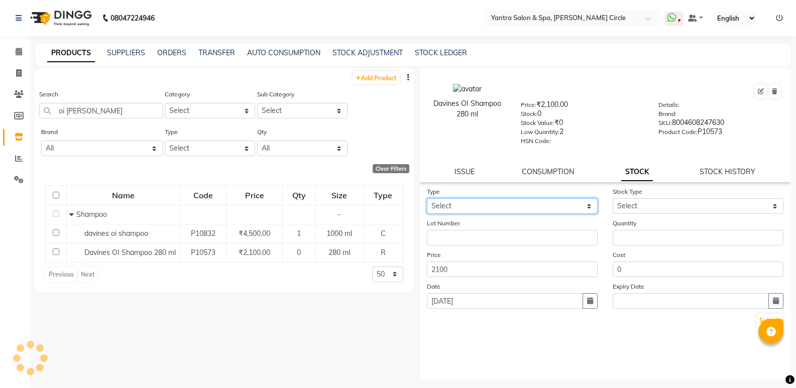
drag, startPoint x: 534, startPoint y: 201, endPoint x: 528, endPoint y: 213, distance: 12.6
click at [534, 201] on select "Select In Out" at bounding box center [512, 206] width 171 height 16
click at [427, 198] on select "Select In Out" at bounding box center [512, 206] width 171 height 16
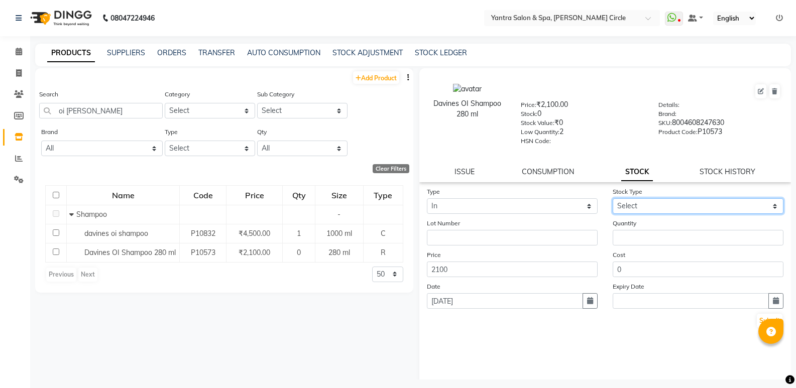
click at [655, 210] on select "Select New Stock Adjustment Return Other" at bounding box center [698, 206] width 171 height 16
click at [613, 198] on select "Select New Stock Adjustment Return Other" at bounding box center [698, 206] width 171 height 16
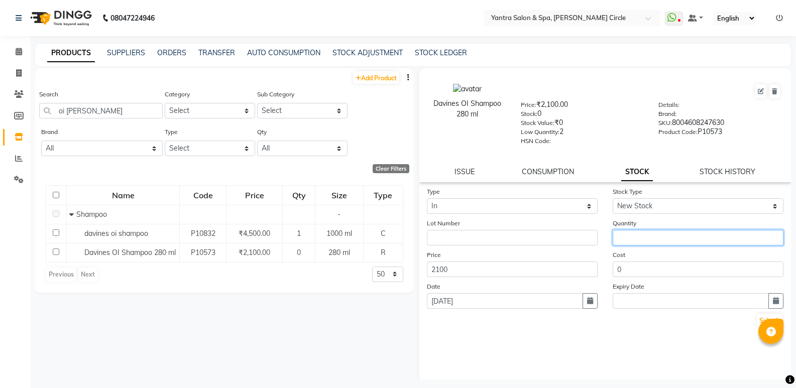
click at [644, 234] on input "number" at bounding box center [698, 238] width 171 height 16
click at [757, 323] on button "Submit" at bounding box center [770, 321] width 26 height 14
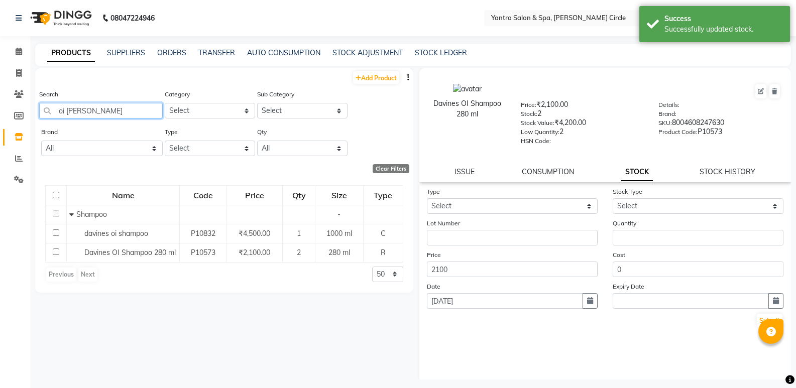
click at [125, 115] on input "oi shamp" at bounding box center [101, 111] width 124 height 16
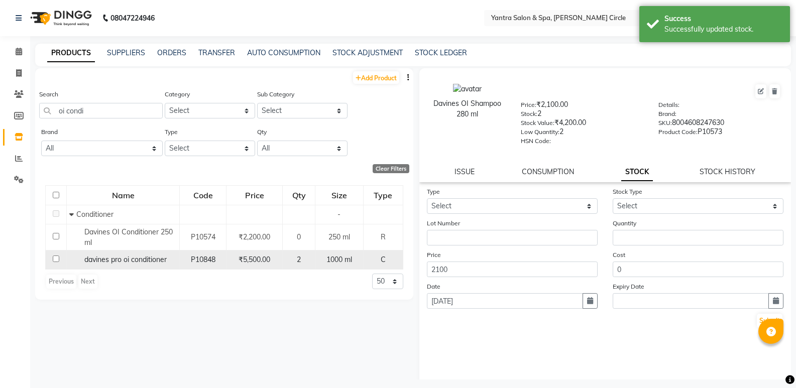
click at [132, 257] on span "davines pro oi conditioner" at bounding box center [125, 259] width 82 height 9
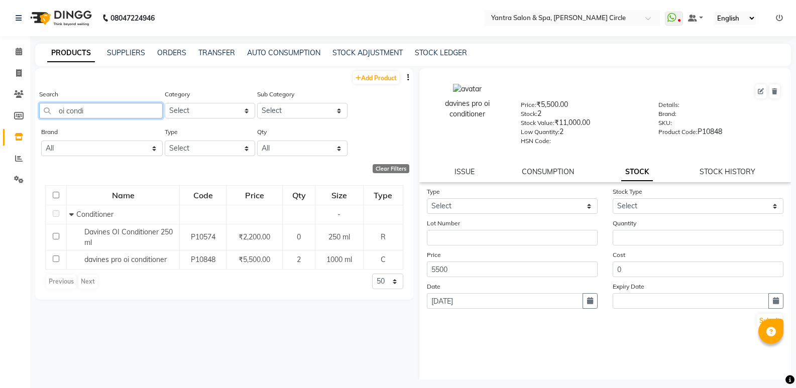
click at [142, 107] on input "oi condi" at bounding box center [101, 111] width 124 height 16
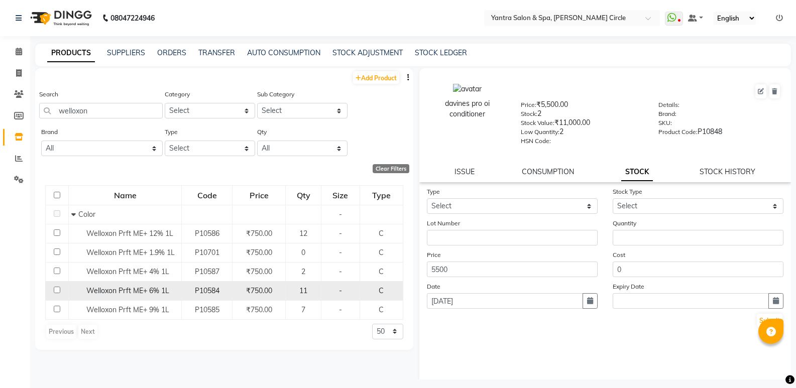
click at [114, 288] on span "Welloxon Prft ME+ 6% 1L" at bounding box center [127, 290] width 83 height 9
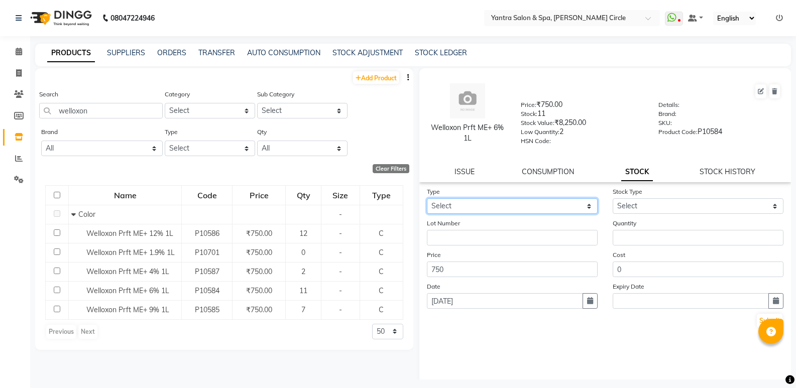
click at [559, 204] on select "Select In Out" at bounding box center [512, 206] width 171 height 16
click at [427, 198] on select "Select In Out" at bounding box center [512, 206] width 171 height 16
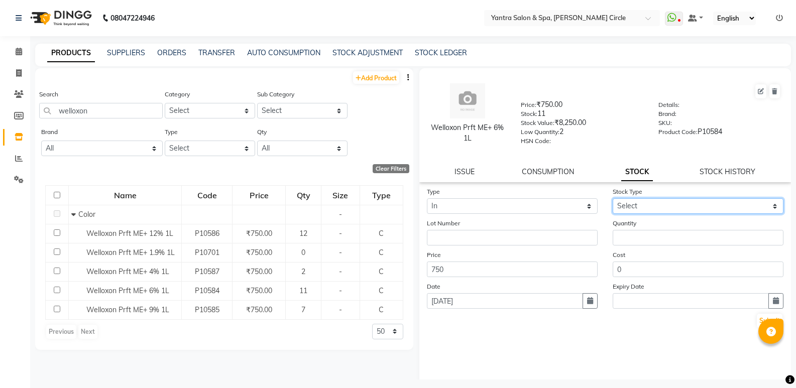
click at [639, 213] on select "Select New Stock Adjustment Return Other" at bounding box center [698, 206] width 171 height 16
click at [613, 198] on select "Select New Stock Adjustment Return Other" at bounding box center [698, 206] width 171 height 16
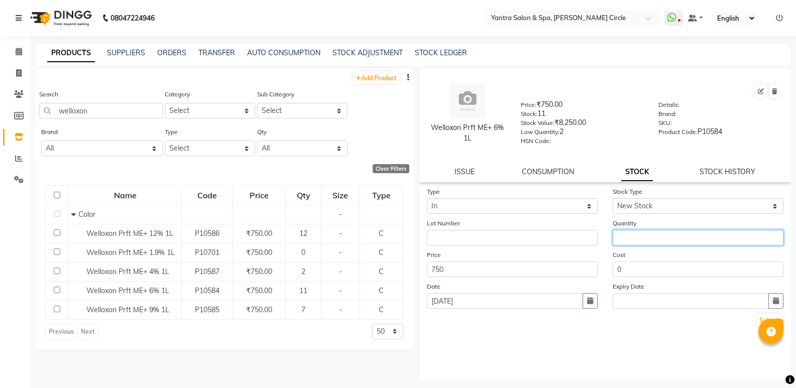
click at [640, 235] on input "number" at bounding box center [698, 238] width 171 height 16
click at [758, 321] on button "Submit" at bounding box center [770, 321] width 26 height 14
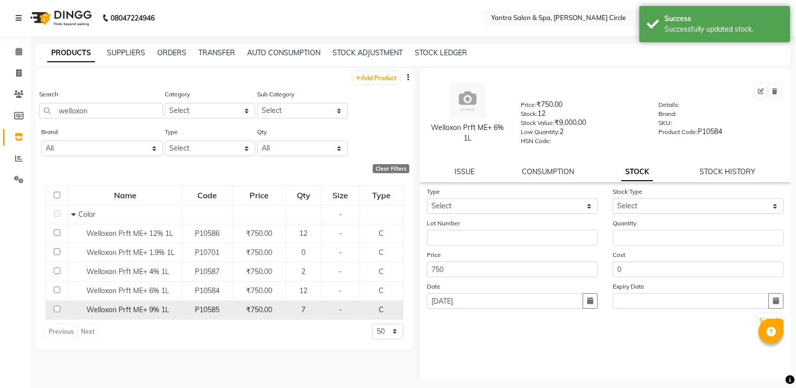
click at [129, 306] on span "Welloxon Prft ME+ 9% 1L" at bounding box center [127, 309] width 83 height 9
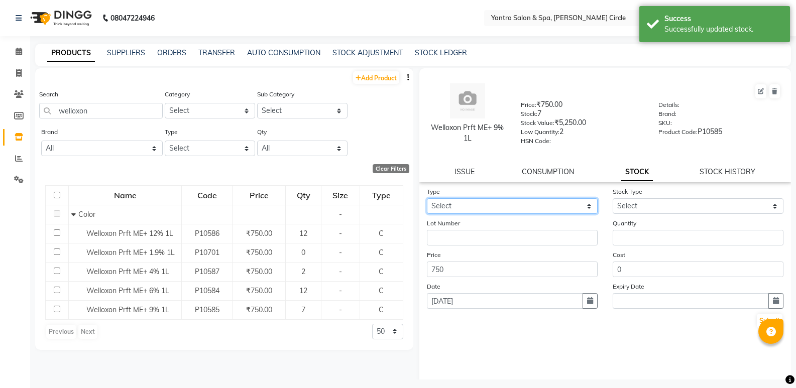
click at [462, 207] on select "Select In Out" at bounding box center [512, 206] width 171 height 16
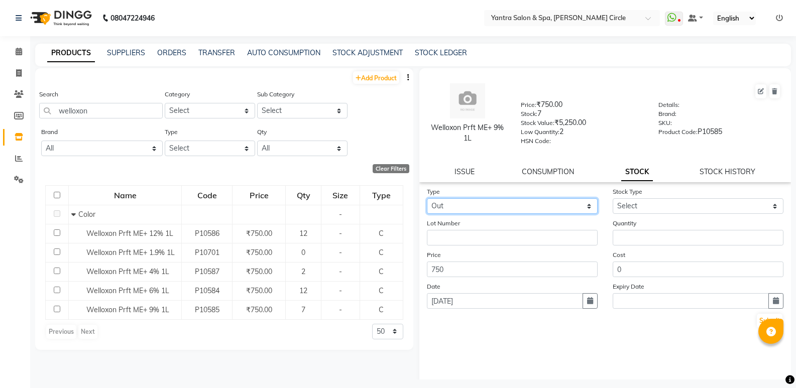
click at [427, 198] on select "Select In Out" at bounding box center [512, 206] width 171 height 16
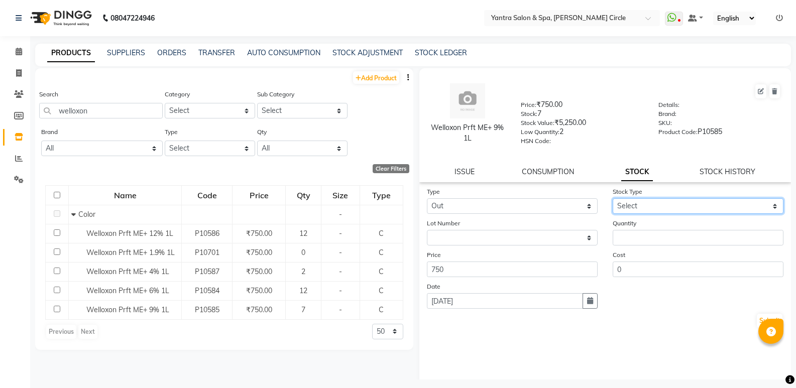
click at [677, 199] on select "Select Internal Use Damaged Expired Adjustment Return Other" at bounding box center [698, 206] width 171 height 16
click at [613, 198] on select "Select Internal Use Damaged Expired Adjustment Return Other" at bounding box center [698, 206] width 171 height 16
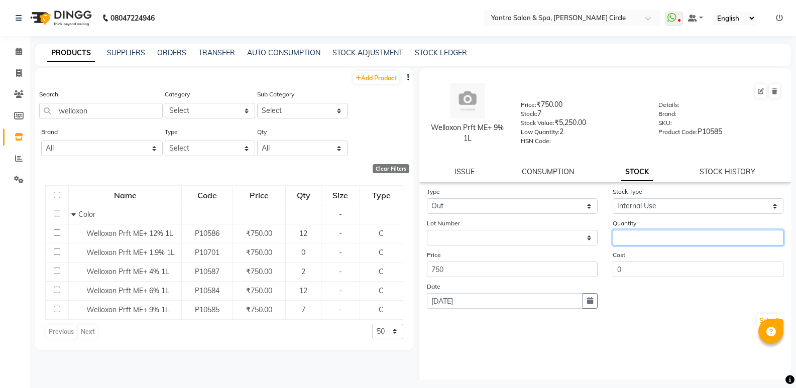
click at [658, 231] on input "number" at bounding box center [698, 238] width 171 height 16
click at [758, 313] on div "Submit" at bounding box center [605, 321] width 357 height 16
click at [759, 314] on button "Submit" at bounding box center [770, 321] width 26 height 14
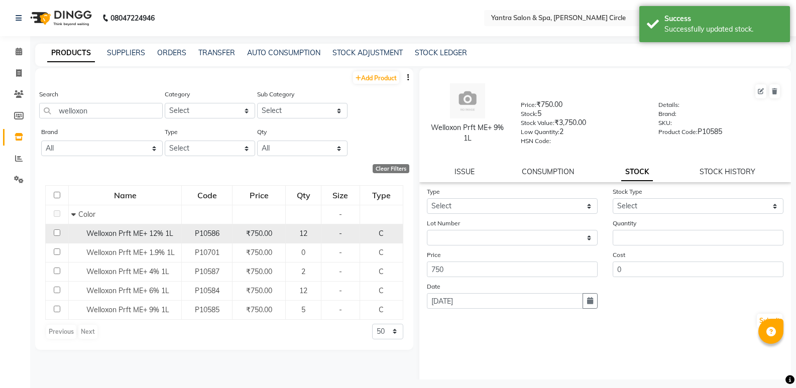
click at [143, 235] on span "Welloxon Prft ME+ 12% 1L" at bounding box center [129, 233] width 87 height 9
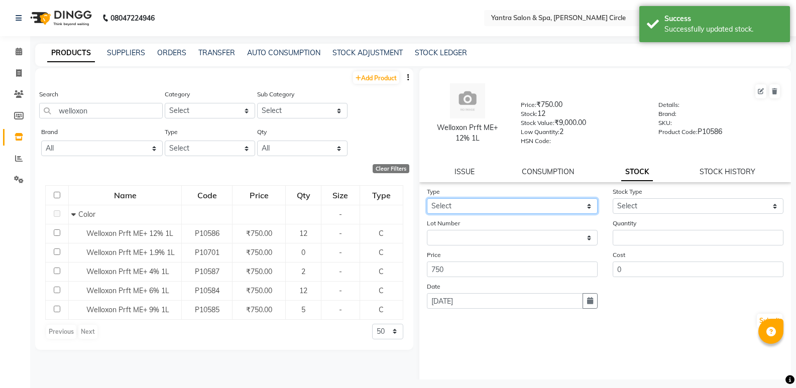
drag, startPoint x: 562, startPoint y: 202, endPoint x: 551, endPoint y: 214, distance: 16.0
click at [562, 202] on select "Select In Out" at bounding box center [512, 206] width 171 height 16
click at [427, 198] on select "Select In Out" at bounding box center [512, 206] width 171 height 16
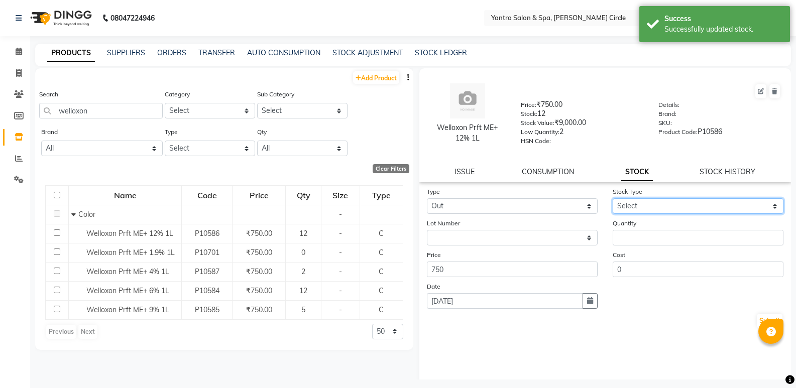
click at [684, 202] on select "Select Internal Use Damaged Expired Adjustment Return Other" at bounding box center [698, 206] width 171 height 16
click at [613, 198] on select "Select Internal Use Damaged Expired Adjustment Return Other" at bounding box center [698, 206] width 171 height 16
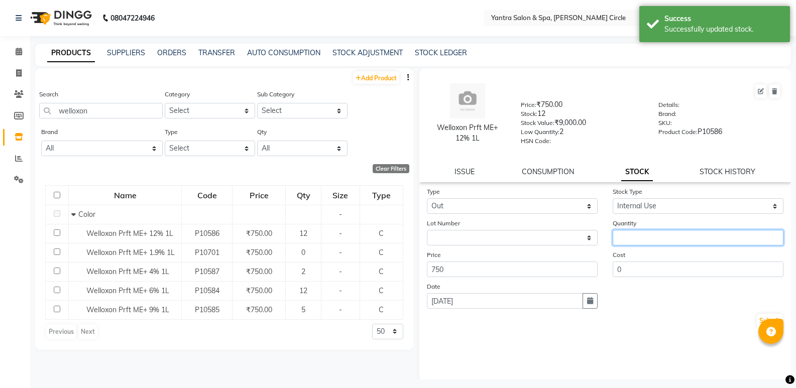
click at [663, 233] on input "number" at bounding box center [698, 238] width 171 height 16
click at [758, 318] on button "Submit" at bounding box center [770, 321] width 26 height 14
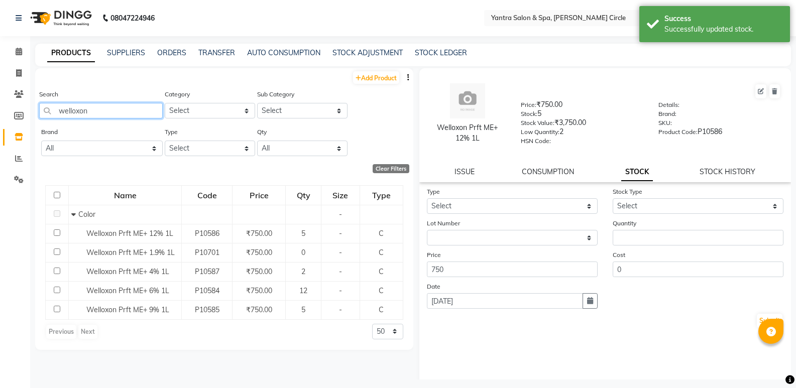
click at [147, 113] on input "welloxon" at bounding box center [101, 111] width 124 height 16
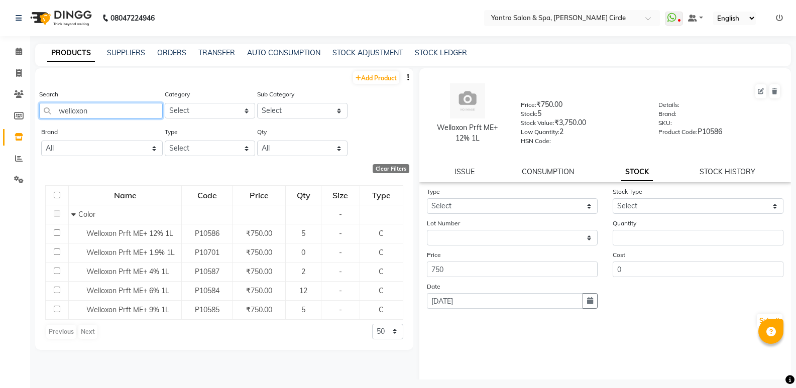
click at [121, 114] on input "welloxon" at bounding box center [101, 111] width 124 height 16
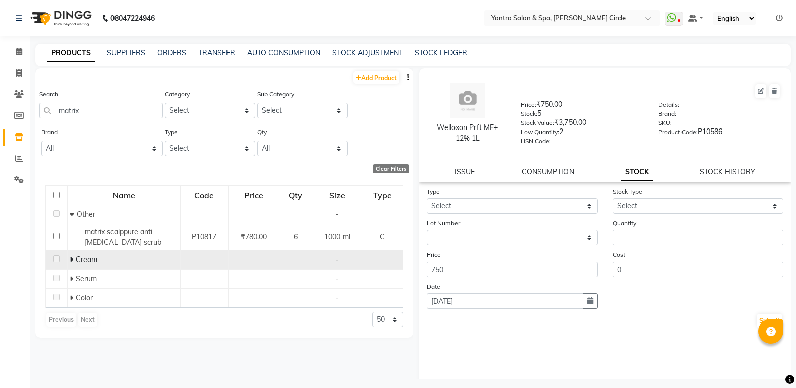
click at [73, 259] on icon at bounding box center [72, 259] width 4 height 7
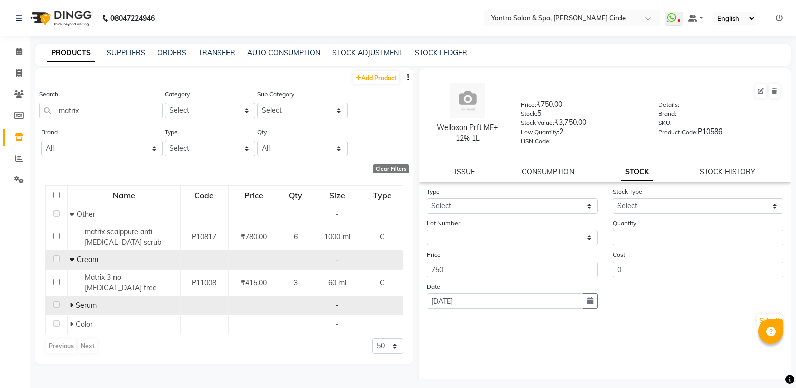
click at [71, 302] on icon at bounding box center [72, 305] width 4 height 7
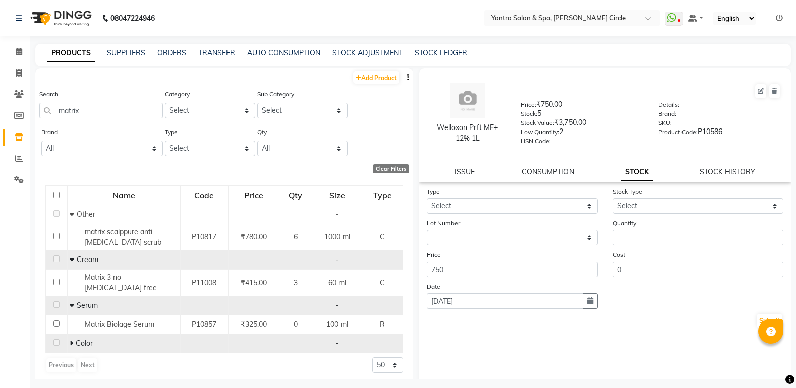
click at [70, 340] on icon at bounding box center [72, 343] width 4 height 7
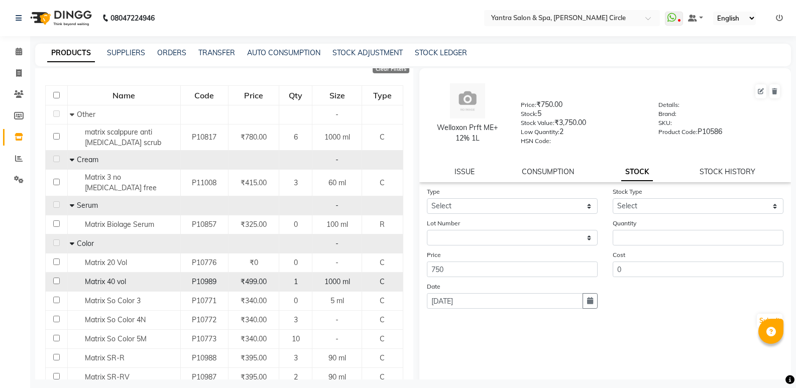
scroll to position [100, 0]
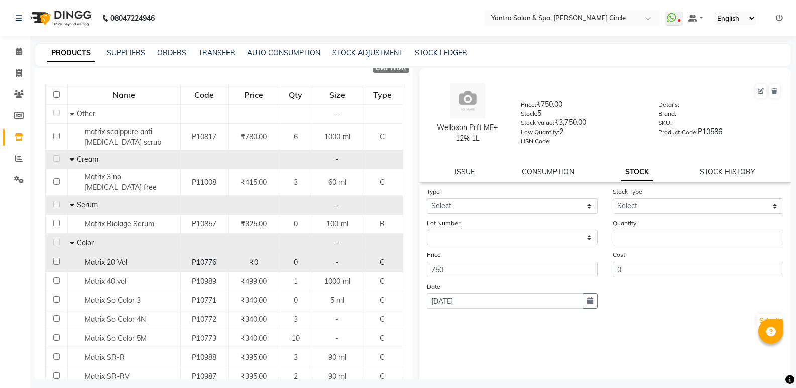
click at [120, 258] on span "Matrix 20 Vol" at bounding box center [106, 262] width 42 height 9
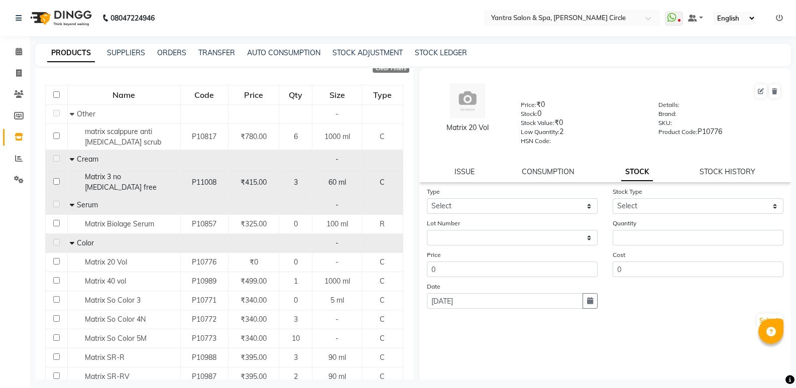
scroll to position [0, 0]
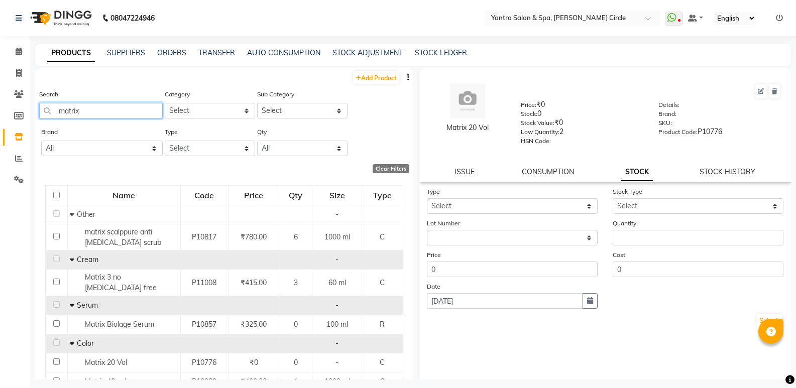
click at [116, 103] on input "matrix" at bounding box center [101, 111] width 124 height 16
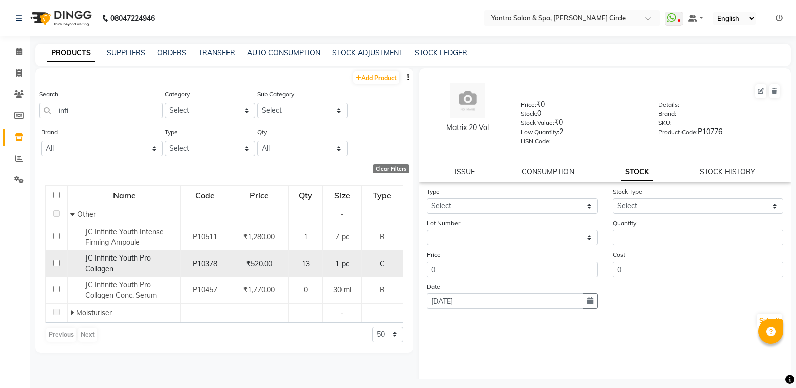
click at [123, 259] on span "JC Infinite Youth Pro Collagen" at bounding box center [117, 264] width 65 height 20
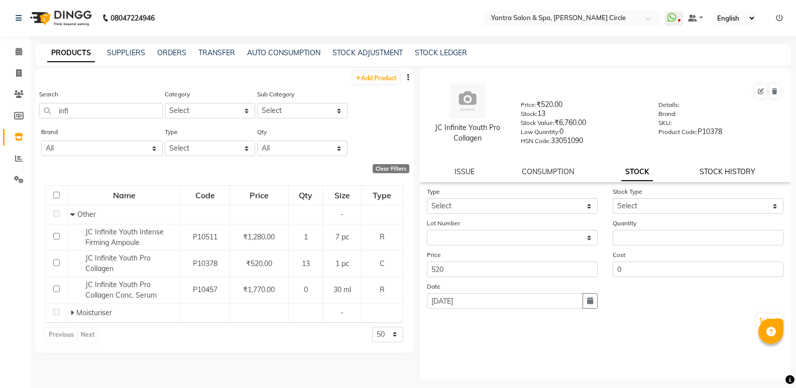
click at [714, 170] on link "STOCK HISTORY" at bounding box center [728, 171] width 56 height 9
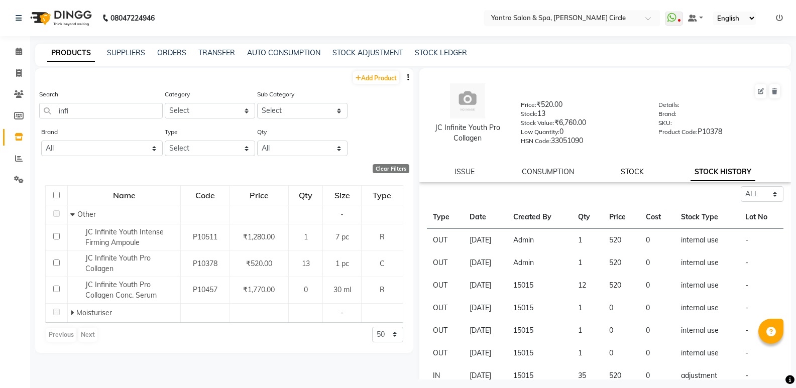
click at [630, 174] on link "STOCK" at bounding box center [632, 171] width 23 height 9
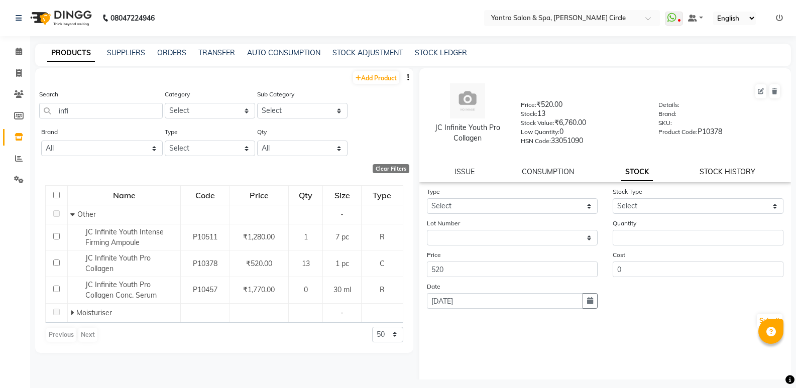
click at [710, 173] on link "STOCK HISTORY" at bounding box center [728, 171] width 56 height 9
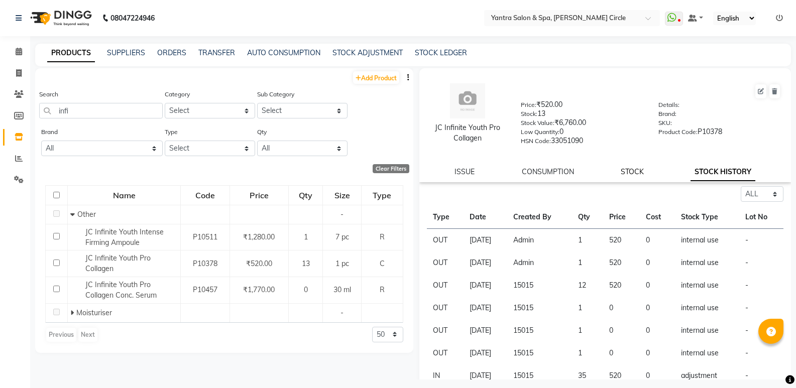
click at [624, 174] on link "STOCK" at bounding box center [632, 171] width 23 height 9
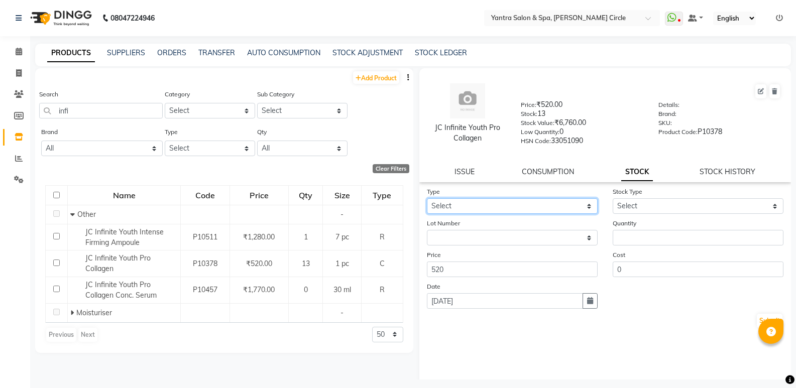
drag, startPoint x: 512, startPoint y: 207, endPoint x: 511, endPoint y: 212, distance: 5.1
click at [512, 207] on select "Select In Out" at bounding box center [512, 206] width 171 height 16
click at [427, 198] on select "Select In Out" at bounding box center [512, 206] width 171 height 16
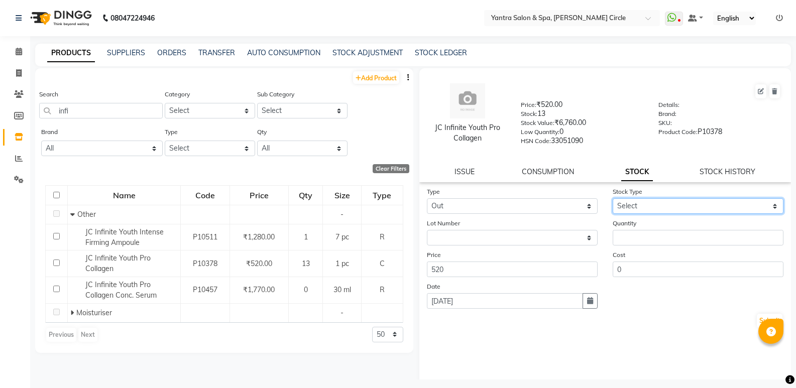
drag, startPoint x: 668, startPoint y: 202, endPoint x: 666, endPoint y: 214, distance: 11.2
click at [668, 202] on select "Select Internal Use Damaged Expired Adjustment Return Other" at bounding box center [698, 206] width 171 height 16
click at [613, 198] on select "Select Internal Use Damaged Expired Adjustment Return Other" at bounding box center [698, 206] width 171 height 16
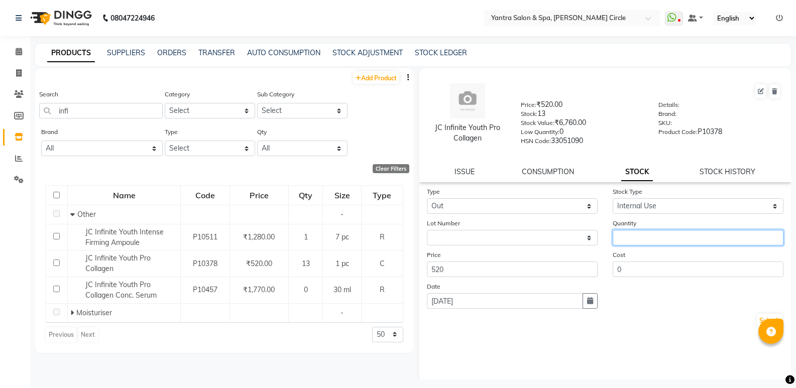
click at [657, 235] on input "number" at bounding box center [698, 238] width 171 height 16
click at [757, 321] on button "Submit" at bounding box center [770, 321] width 26 height 14
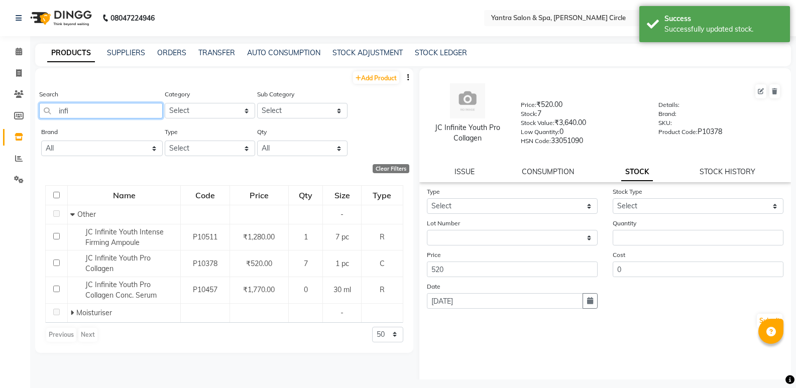
click at [144, 116] on input "infi" at bounding box center [101, 111] width 124 height 16
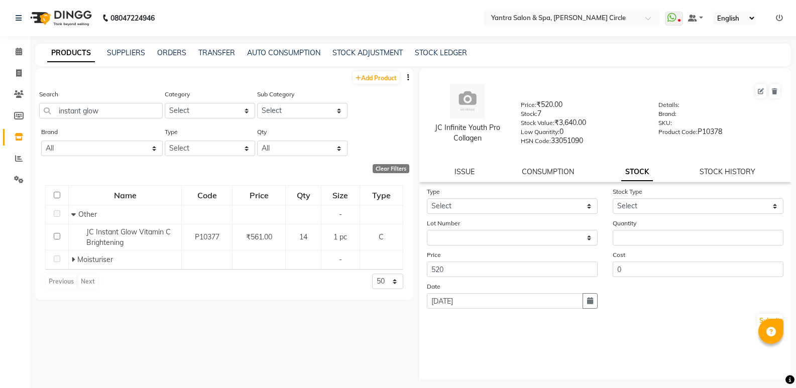
click at [714, 164] on div "JC Infinite Youth Pro Collagen Price: ₹520.00 Stock: 7 Stock Value: ₹3,640.00 L…" at bounding box center [605, 125] width 372 height 114
click at [712, 177] on div "JC Infinite Youth Pro Collagen Price: ₹520.00 Stock: 7 Stock Value: ₹3,640.00 L…" at bounding box center [605, 125] width 372 height 114
click at [713, 172] on link "STOCK HISTORY" at bounding box center [728, 171] width 56 height 9
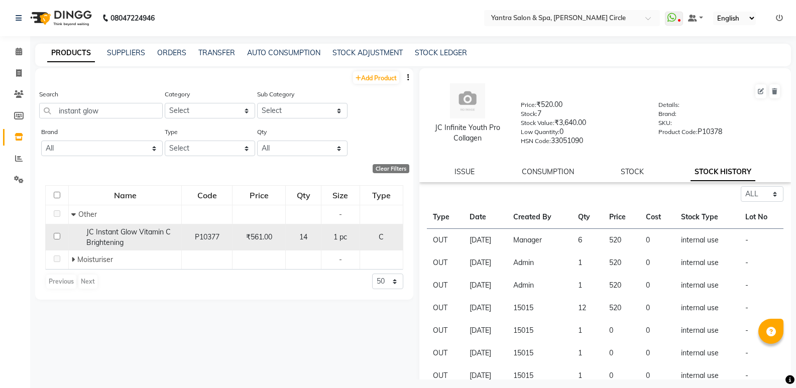
click at [144, 236] on span "JC Instant Glow Vitamin C Brightening" at bounding box center [128, 238] width 84 height 20
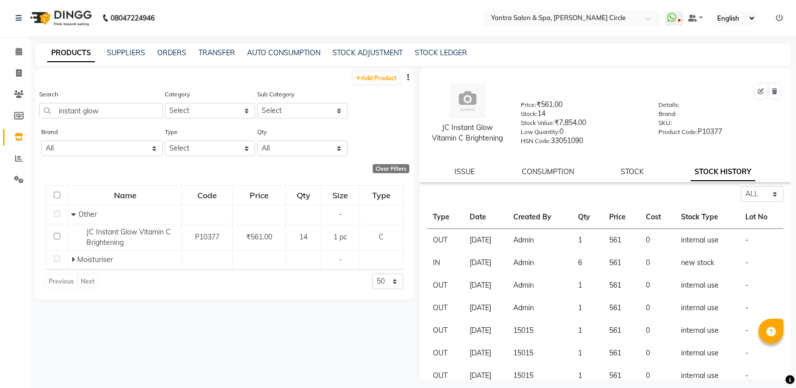
click at [635, 176] on div "STOCK" at bounding box center [632, 172] width 23 height 11
click at [627, 168] on link "STOCK" at bounding box center [632, 171] width 23 height 9
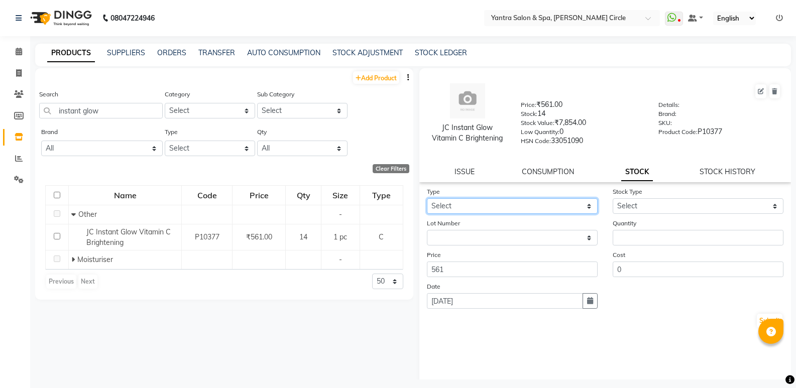
click at [529, 209] on select "Select In Out" at bounding box center [512, 206] width 171 height 16
click at [427, 198] on select "Select In Out" at bounding box center [512, 206] width 171 height 16
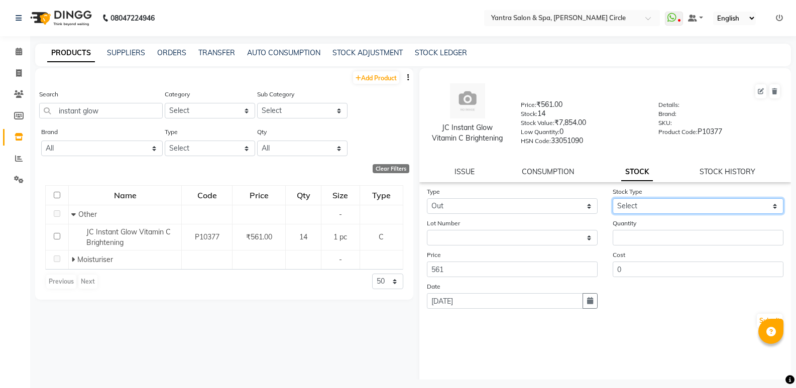
click at [658, 206] on select "Select Internal Use Damaged Expired Adjustment Return Other" at bounding box center [698, 206] width 171 height 16
click at [613, 198] on select "Select Internal Use Damaged Expired Adjustment Return Other" at bounding box center [698, 206] width 171 height 16
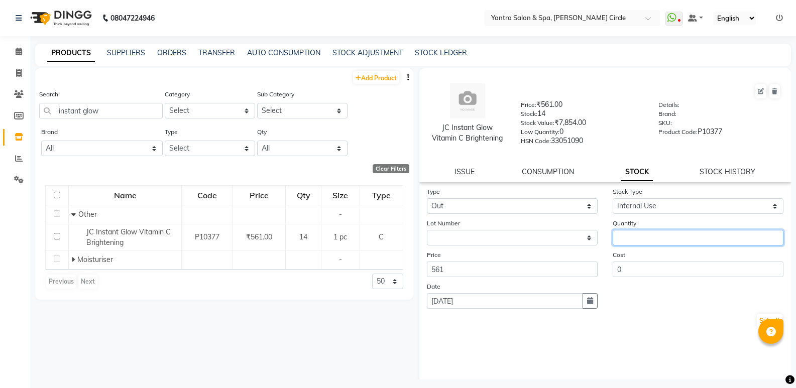
click at [653, 238] on input "number" at bounding box center [698, 238] width 171 height 16
click at [764, 318] on button "Submit" at bounding box center [770, 321] width 26 height 14
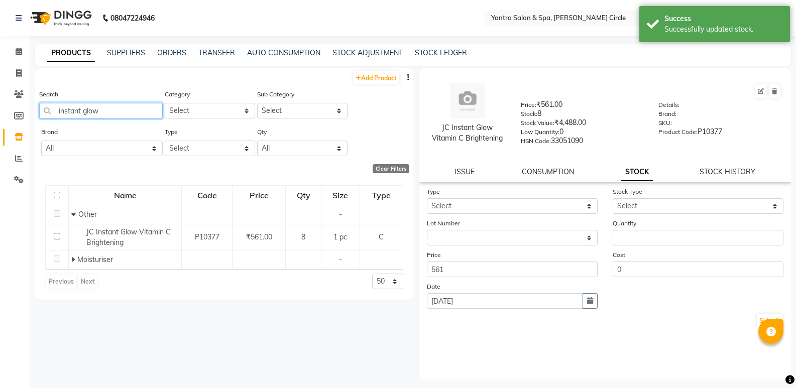
click at [138, 109] on input "instant glow" at bounding box center [101, 111] width 124 height 16
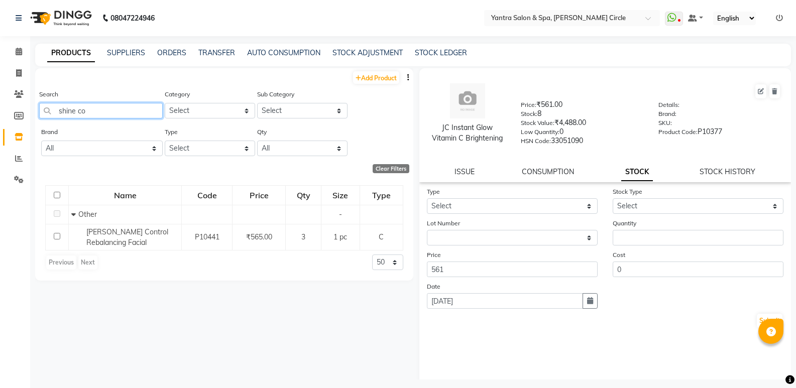
click at [133, 109] on input "shine co" at bounding box center [101, 111] width 124 height 16
click at [132, 111] on input "city s" at bounding box center [101, 111] width 124 height 16
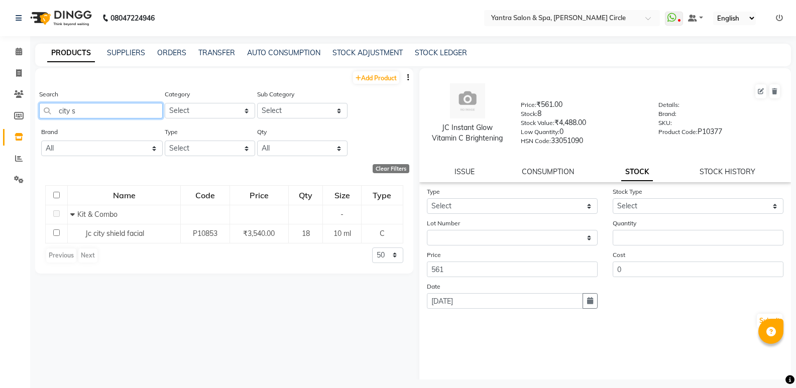
click at [132, 111] on input "city s" at bounding box center [101, 111] width 124 height 16
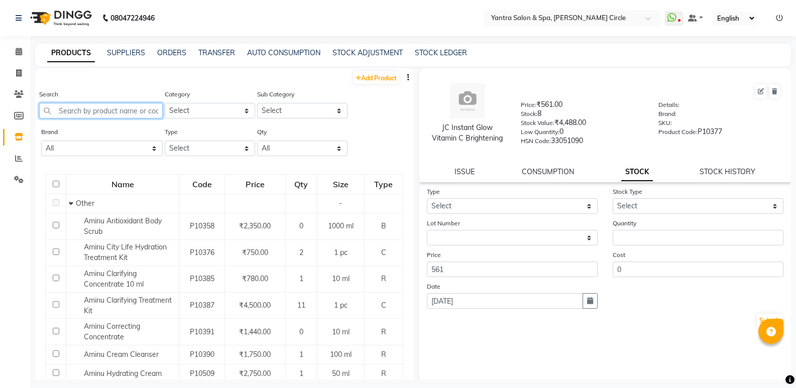
click at [91, 112] on input "text" at bounding box center [101, 111] width 124 height 16
click at [18, 73] on icon at bounding box center [19, 73] width 6 height 8
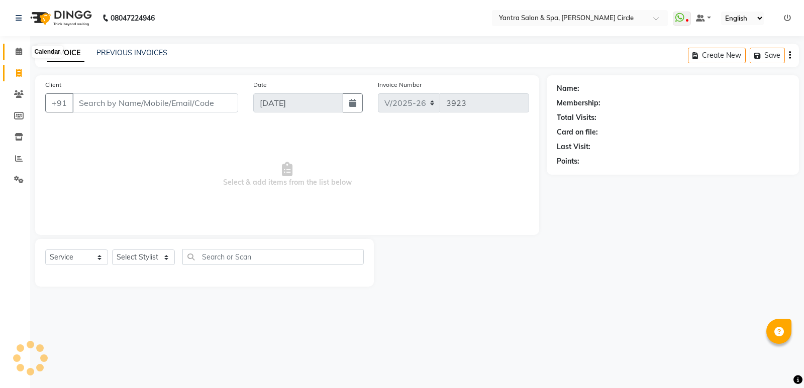
click at [16, 53] on icon at bounding box center [19, 52] width 7 height 8
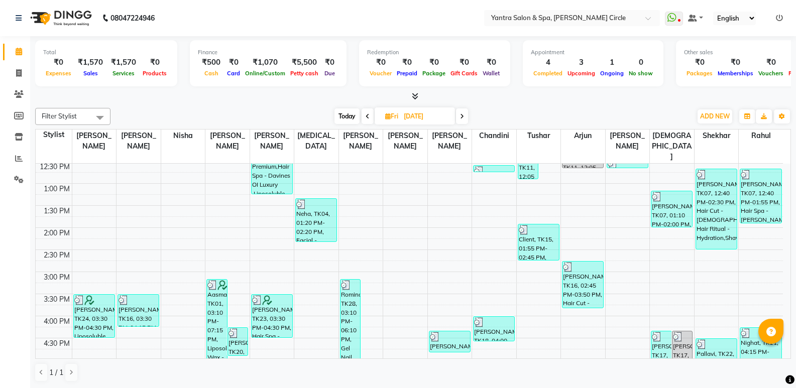
scroll to position [402, 0]
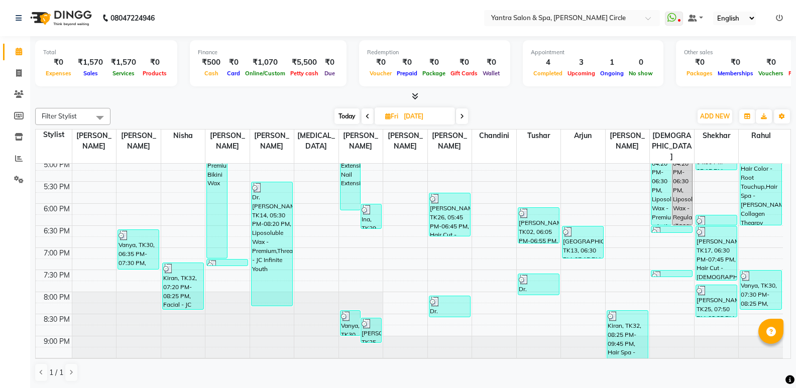
click at [348, 123] on span "Today" at bounding box center [347, 117] width 25 height 16
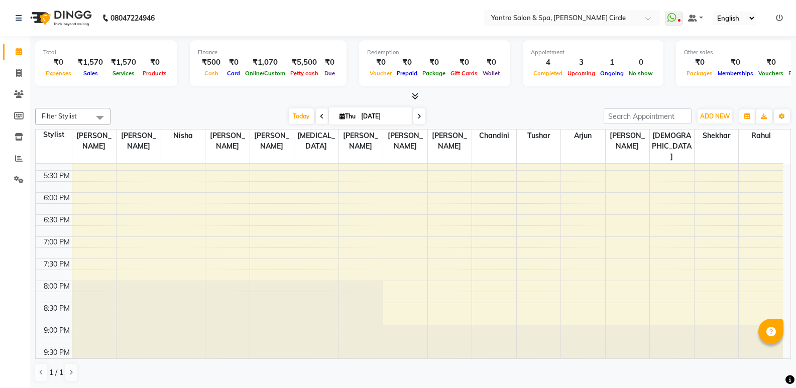
scroll to position [212, 0]
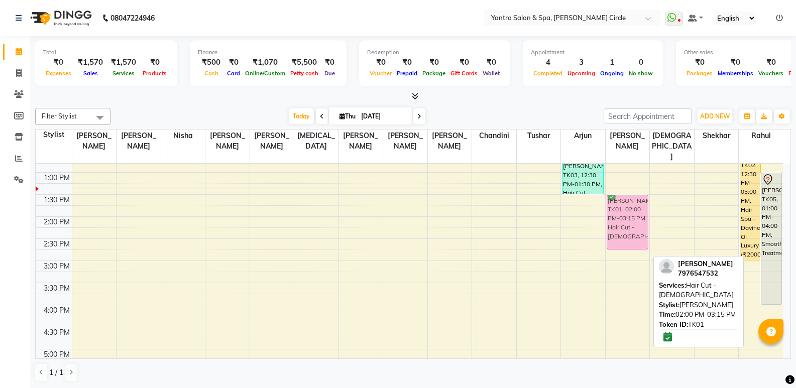
drag, startPoint x: 630, startPoint y: 227, endPoint x: 627, endPoint y: 204, distance: 22.3
click at [627, 204] on div "Mitali Arora, TK01, 02:00 PM-03:15 PM, Hair Cut - Female Mitali Arora, TK01, 02…" at bounding box center [628, 261] width 44 height 618
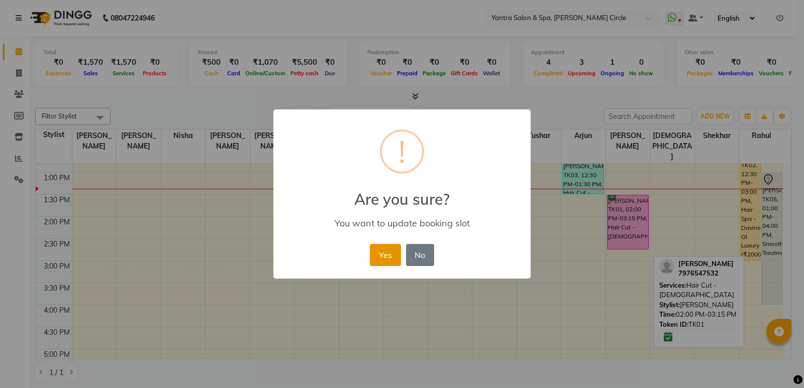
click at [382, 261] on button "Yes" at bounding box center [385, 255] width 31 height 22
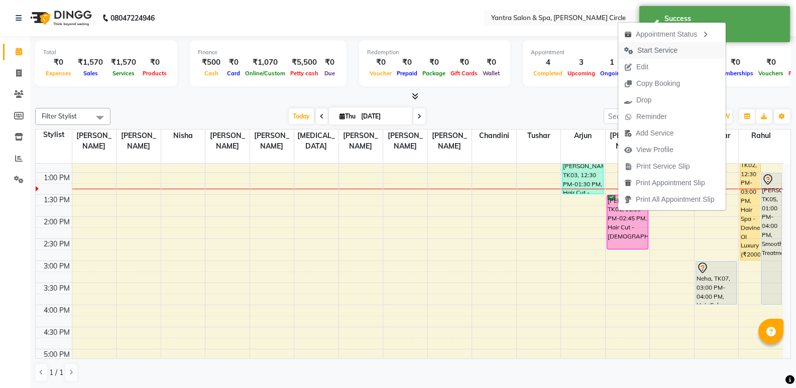
click at [664, 47] on span "Start Service" at bounding box center [658, 50] width 40 height 11
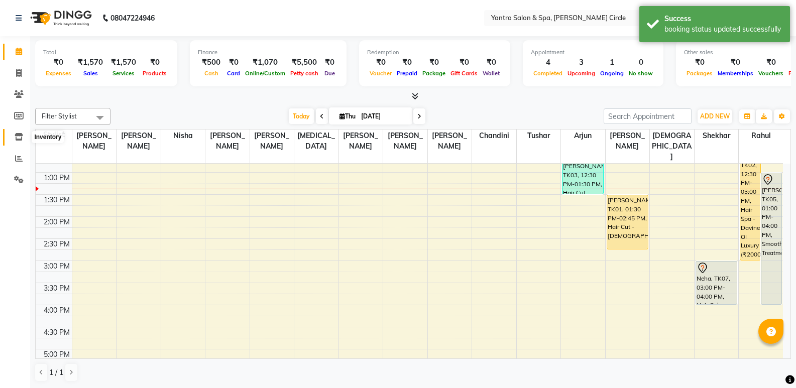
click at [20, 138] on icon at bounding box center [19, 137] width 9 height 8
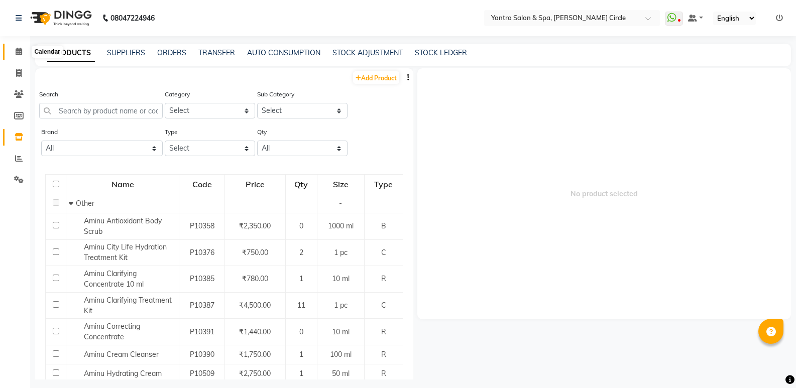
click at [12, 47] on span at bounding box center [19, 52] width 18 height 12
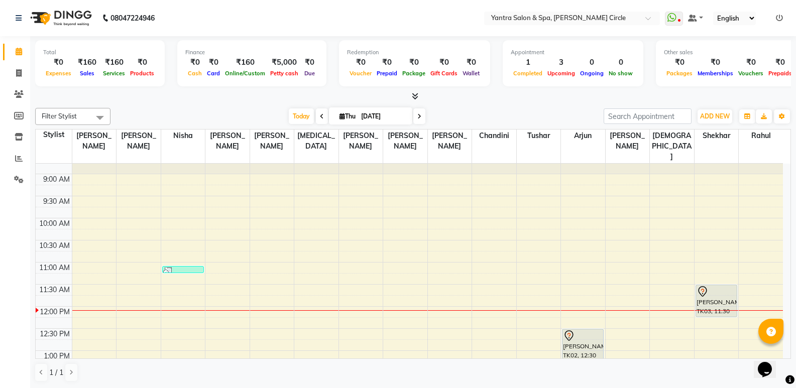
scroll to position [100, 0]
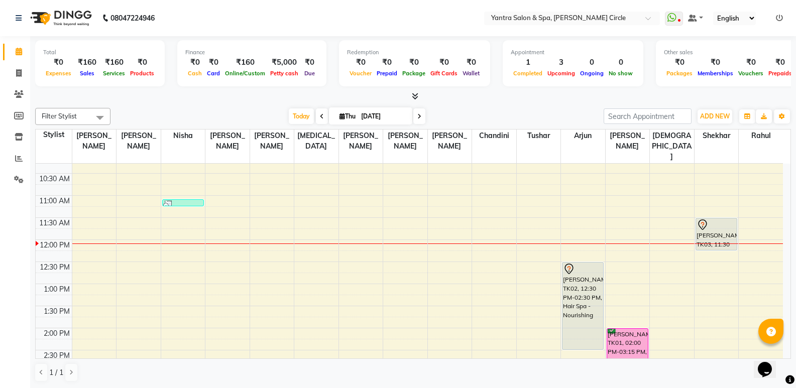
click at [664, 235] on div "8:00 AM 8:30 AM 9:00 AM 9:30 AM 10:00 AM 10:30 AM 11:00 AM 11:30 AM 12:00 PM 12…" at bounding box center [410, 372] width 748 height 618
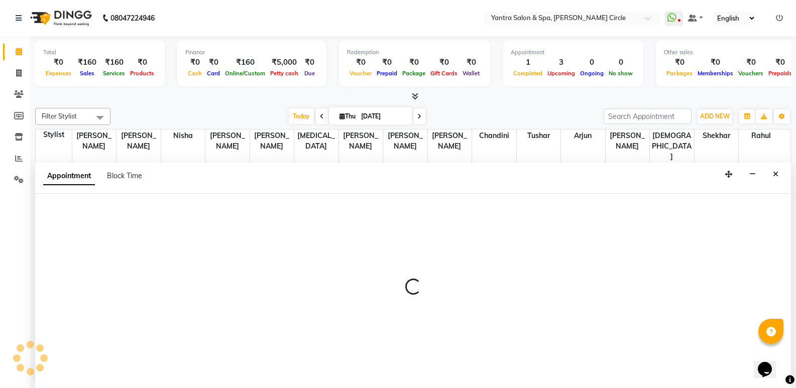
scroll to position [1, 0]
select select "41724"
select select "720"
select select "tentative"
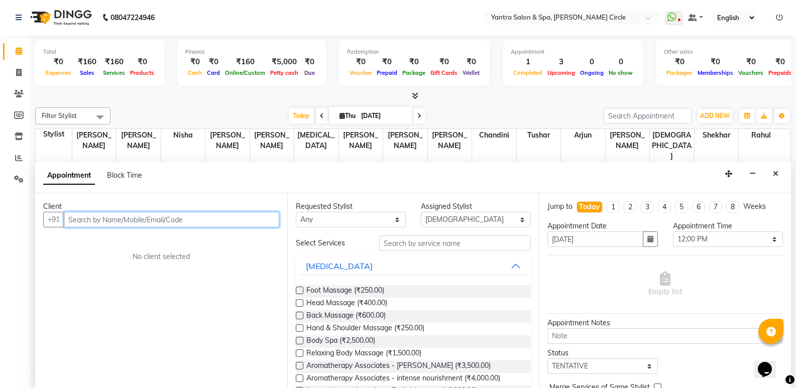
click at [208, 217] on input "text" at bounding box center [172, 220] width 216 height 16
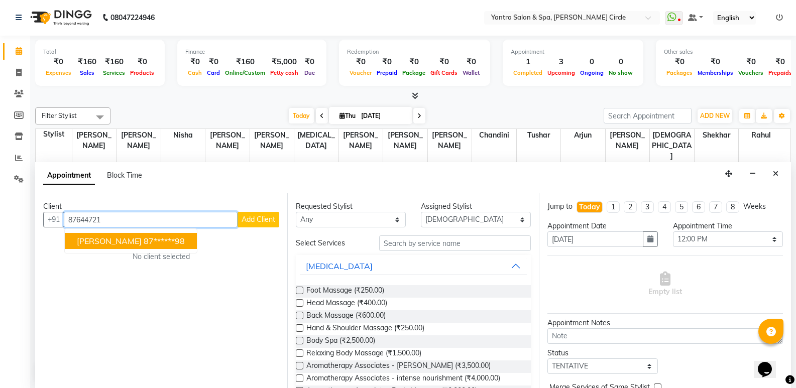
click at [144, 239] on ngb-highlight "87******98" at bounding box center [164, 241] width 41 height 10
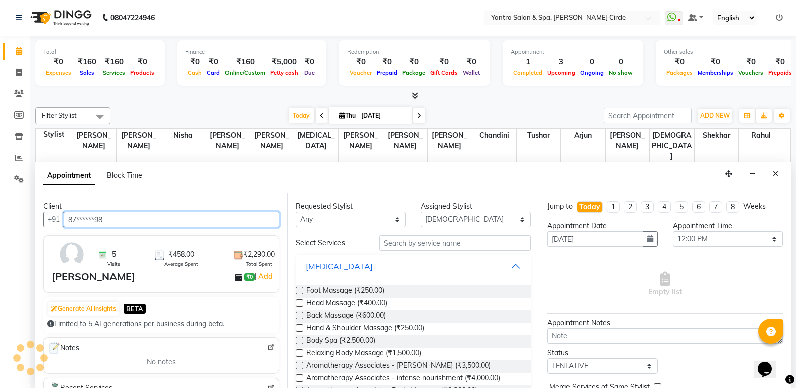
type input "87******98"
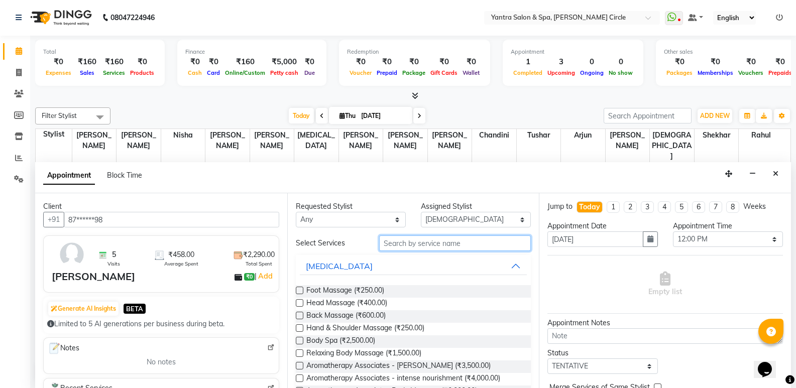
click at [435, 245] on input "text" at bounding box center [455, 244] width 152 height 16
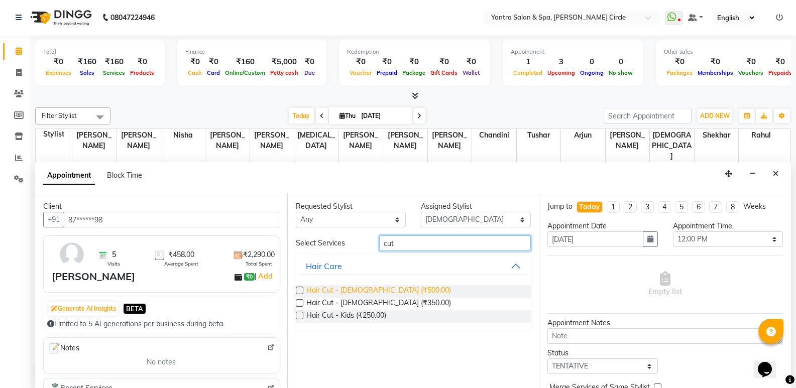
type input "cut"
click at [374, 292] on span "Hair Cut - Female (₹500.00)" at bounding box center [378, 291] width 145 height 13
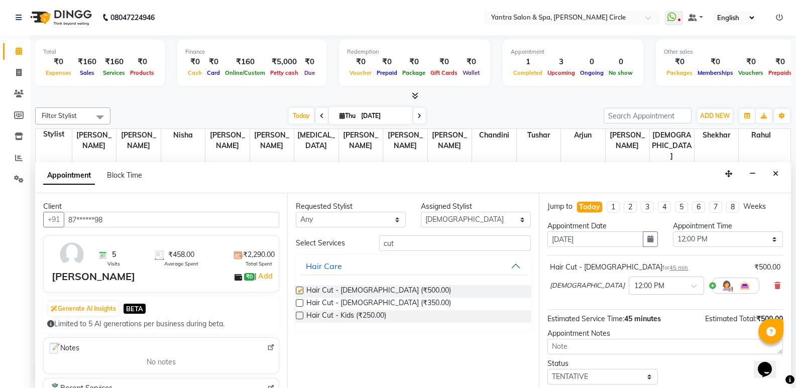
checkbox input "false"
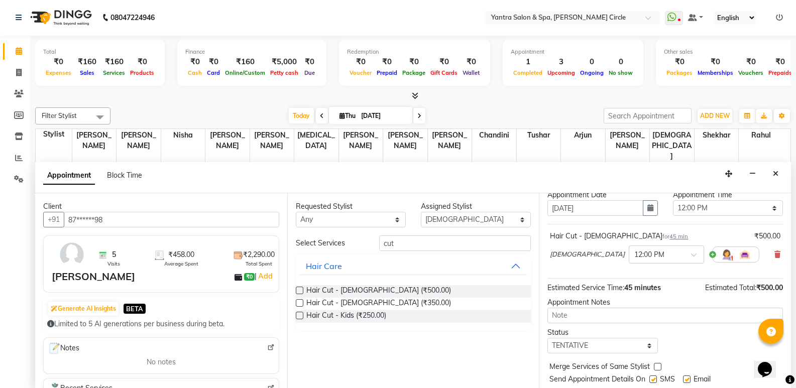
scroll to position [60, 0]
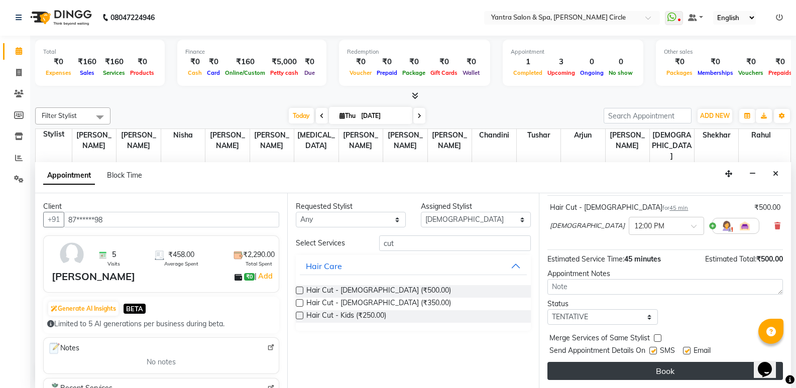
click at [638, 367] on button "Book" at bounding box center [666, 371] width 236 height 18
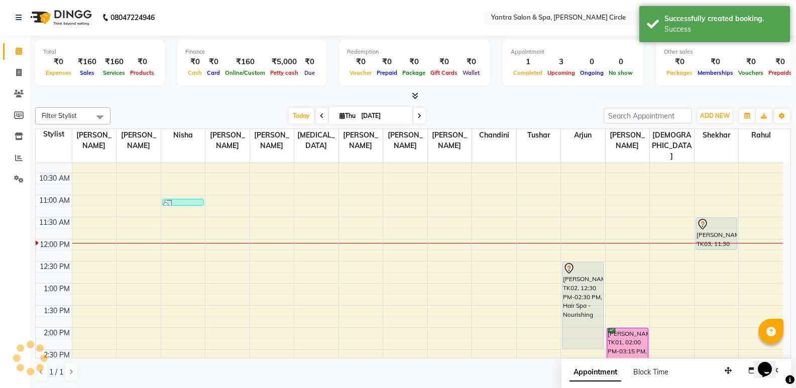
scroll to position [0, 0]
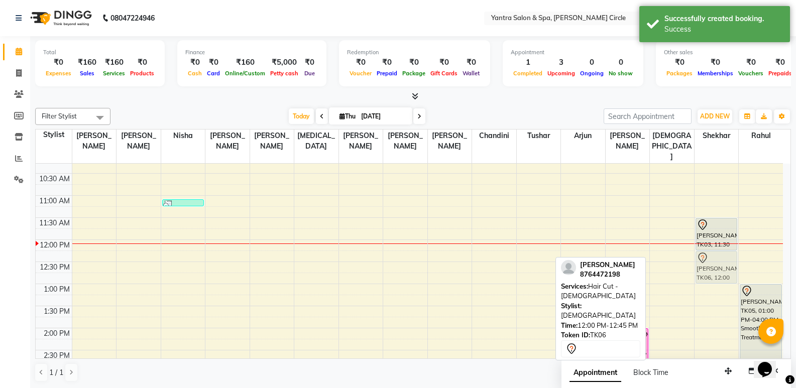
drag, startPoint x: 678, startPoint y: 242, endPoint x: 709, endPoint y: 247, distance: 31.5
click at [709, 247] on tr "Gunjan, TK04, 11:05 AM-11:15 AM, Threading Shalini, TK02, 12:30 PM-02:30 PM, Ha…" at bounding box center [410, 372] width 748 height 618
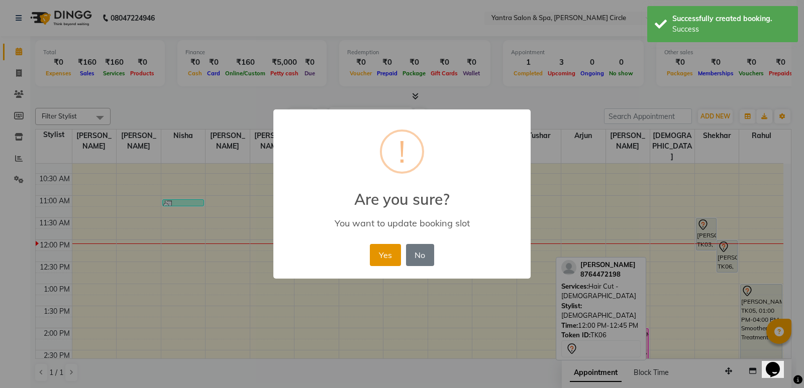
click at [393, 256] on button "Yes" at bounding box center [385, 255] width 31 height 22
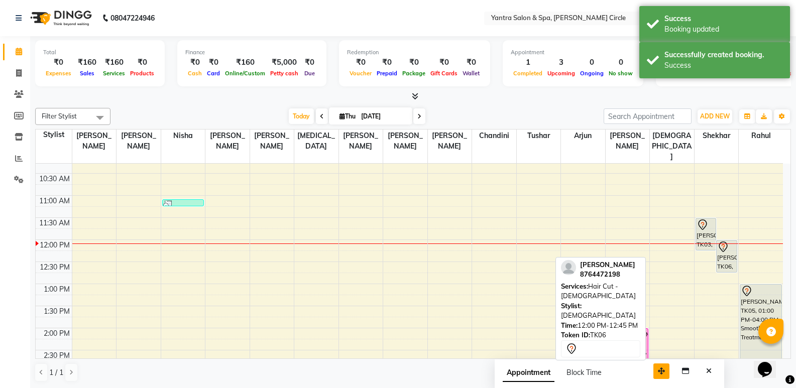
drag, startPoint x: 728, startPoint y: 369, endPoint x: 645, endPoint y: 369, distance: 82.9
click at [658, 369] on icon "button" at bounding box center [661, 371] width 7 height 7
click at [693, 371] on icon "Close" at bounding box center [693, 371] width 6 height 7
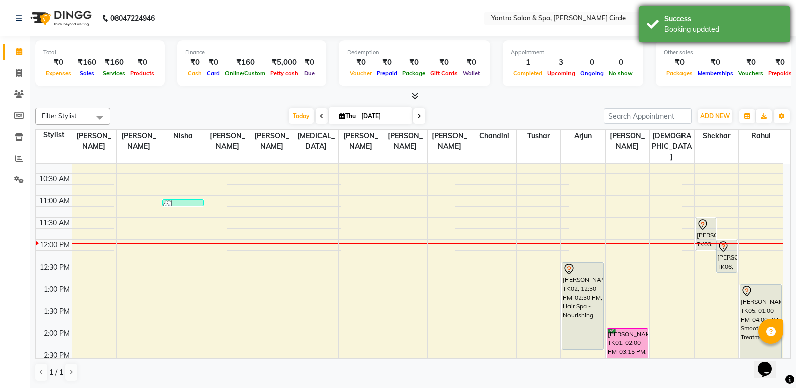
click at [713, 31] on div "Booking updated" at bounding box center [724, 29] width 118 height 11
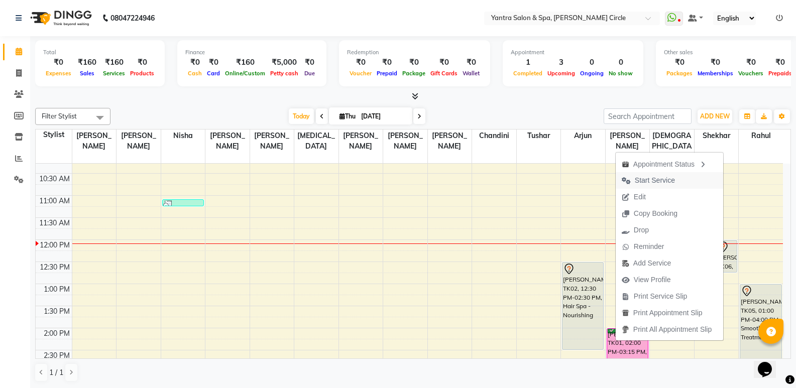
click at [659, 181] on span "Start Service" at bounding box center [655, 180] width 40 height 11
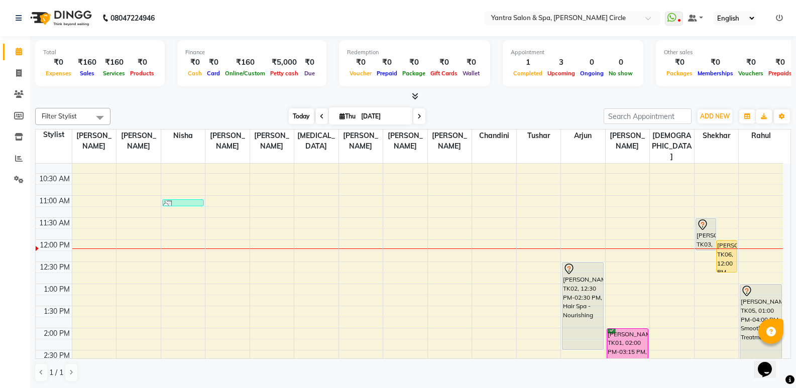
click at [297, 110] on span "Today" at bounding box center [301, 117] width 25 height 16
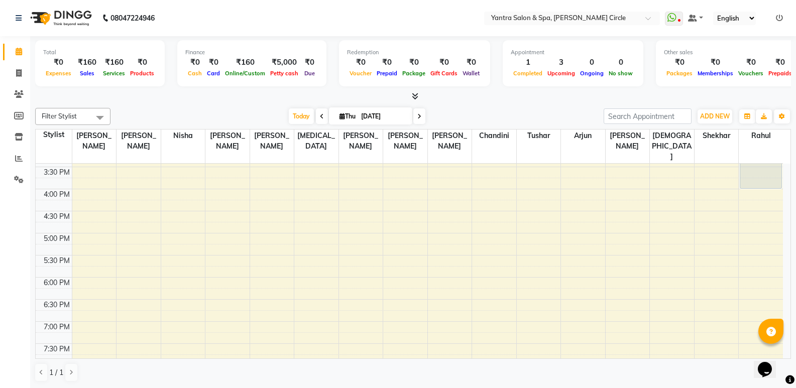
scroll to position [278, 0]
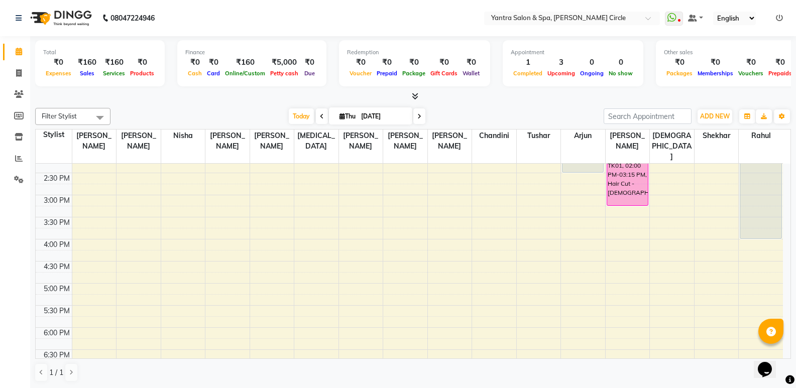
click at [700, 190] on div "8:00 AM 8:30 AM 9:00 AM 9:30 AM 10:00 AM 10:30 AM 11:00 AM 11:30 AM 12:00 PM 12…" at bounding box center [410, 195] width 748 height 618
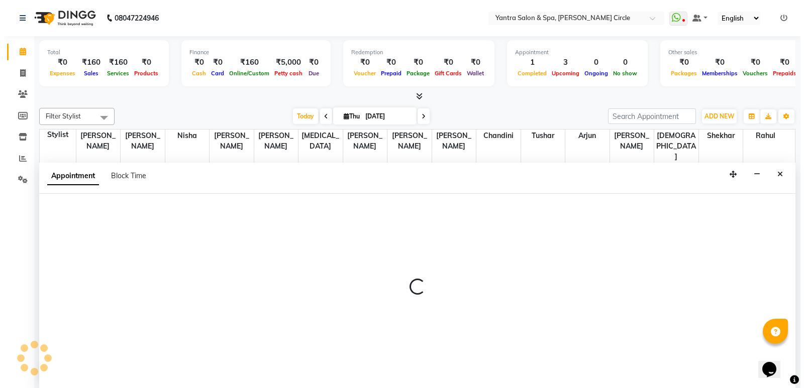
scroll to position [1, 0]
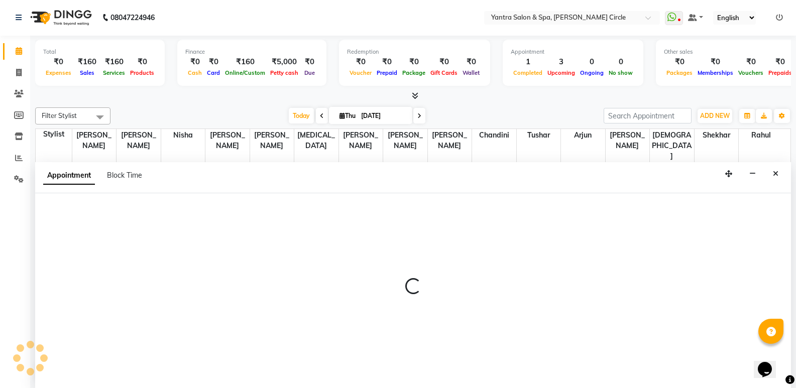
select select "72571"
select select "900"
select select "tentative"
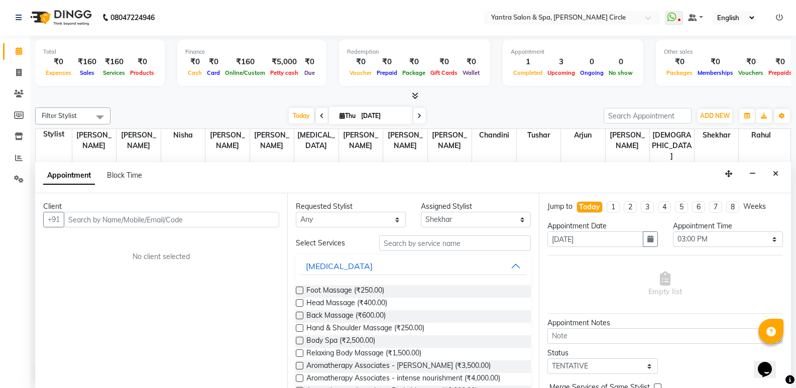
drag, startPoint x: 175, startPoint y: 223, endPoint x: 200, endPoint y: 223, distance: 24.6
click at [177, 223] on input "text" at bounding box center [172, 220] width 216 height 16
click at [256, 224] on input "text" at bounding box center [172, 220] width 216 height 16
type input "8742841627"
click at [263, 211] on div "Client" at bounding box center [161, 206] width 236 height 11
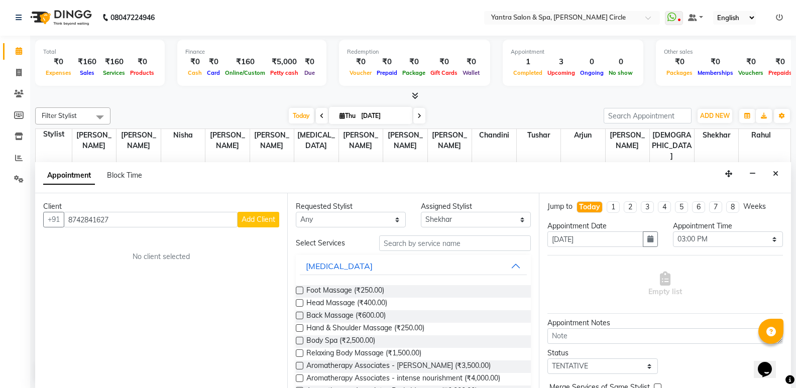
click at [254, 215] on span "Add Client" at bounding box center [259, 219] width 34 height 9
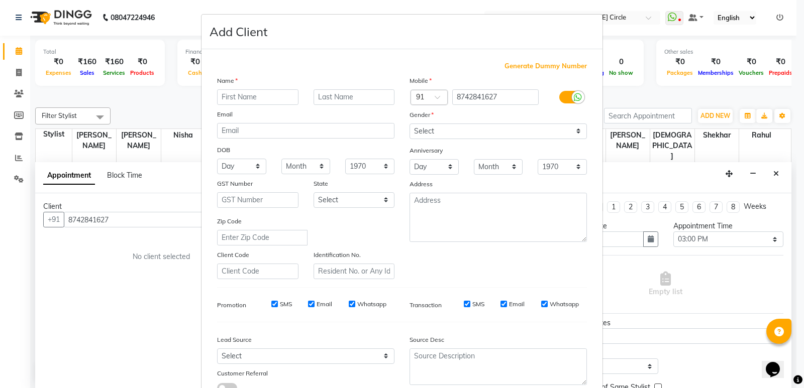
click at [283, 98] on input "text" at bounding box center [257, 97] width 81 height 16
type input "Neha"
drag, startPoint x: 475, startPoint y: 129, endPoint x: 473, endPoint y: 137, distance: 7.9
click at [475, 129] on select "Select Male Female Other Prefer Not To Say" at bounding box center [497, 132] width 177 height 16
select select "[DEMOGRAPHIC_DATA]"
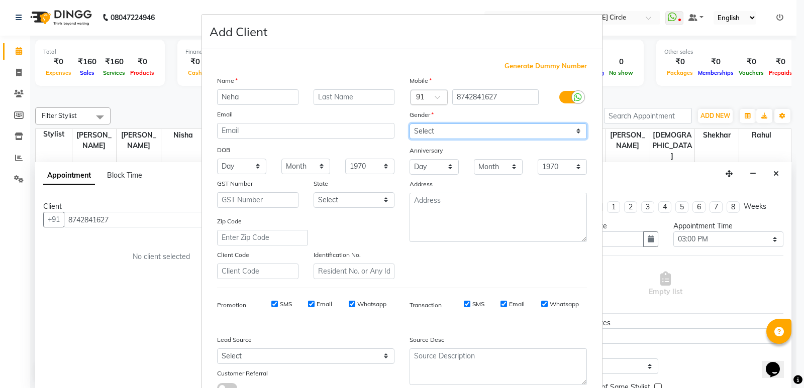
click at [409, 124] on select "Select Male Female Other Prefer Not To Say" at bounding box center [497, 132] width 177 height 16
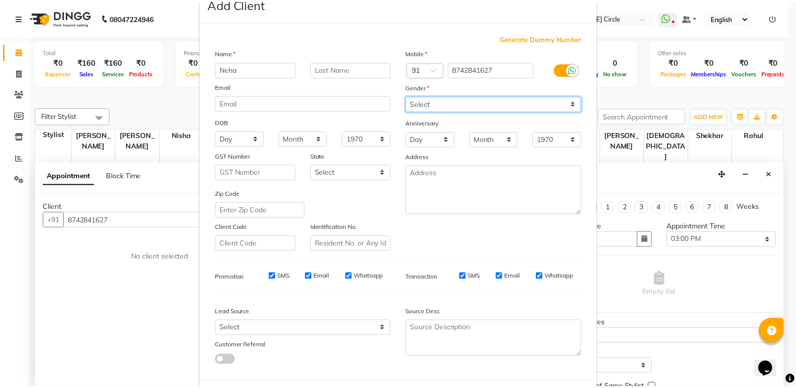
scroll to position [75, 0]
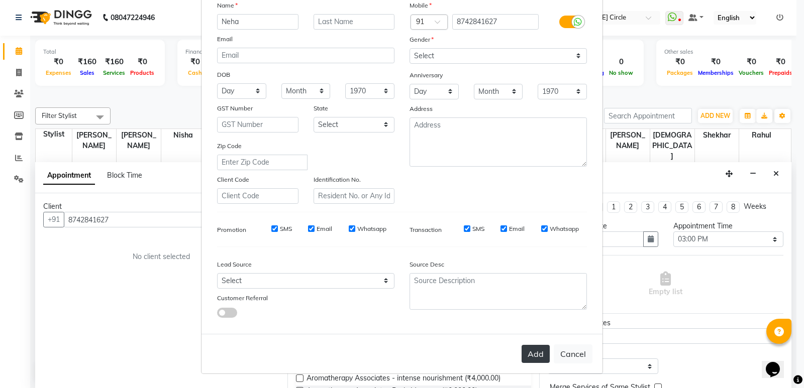
click at [534, 354] on button "Add" at bounding box center [535, 354] width 28 height 18
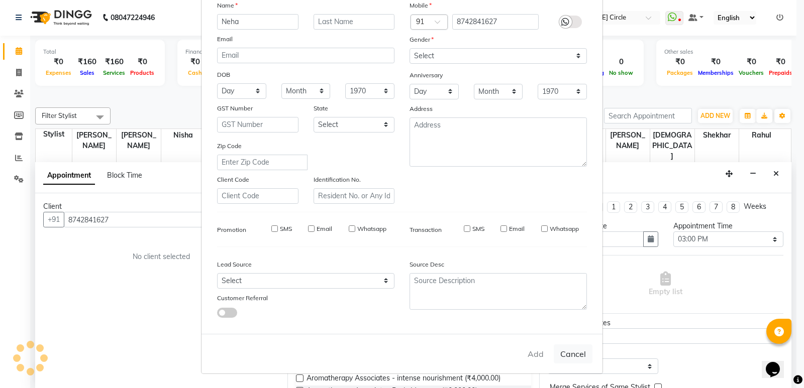
type input "87******27"
select select
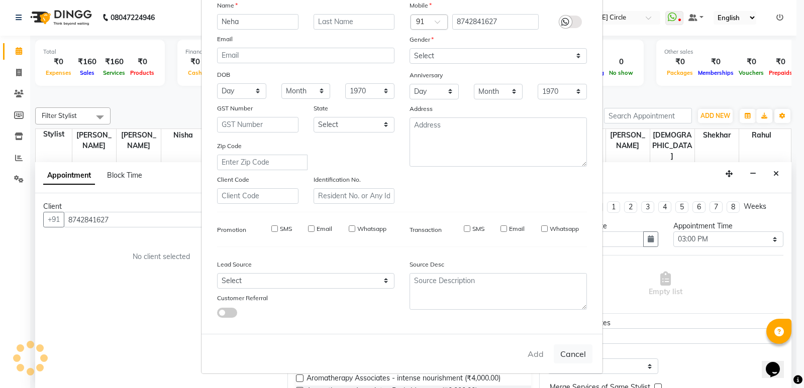
select select
checkbox input "false"
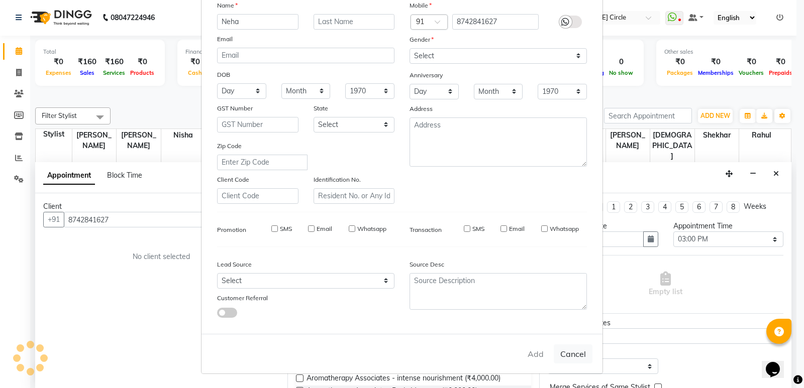
checkbox input "false"
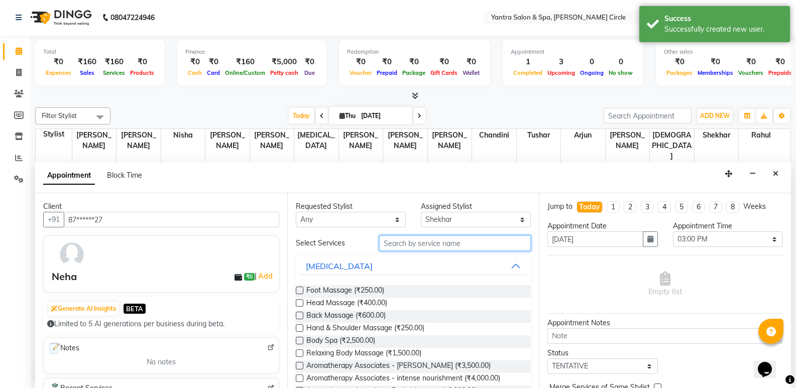
click at [443, 245] on input "text" at bounding box center [455, 244] width 152 height 16
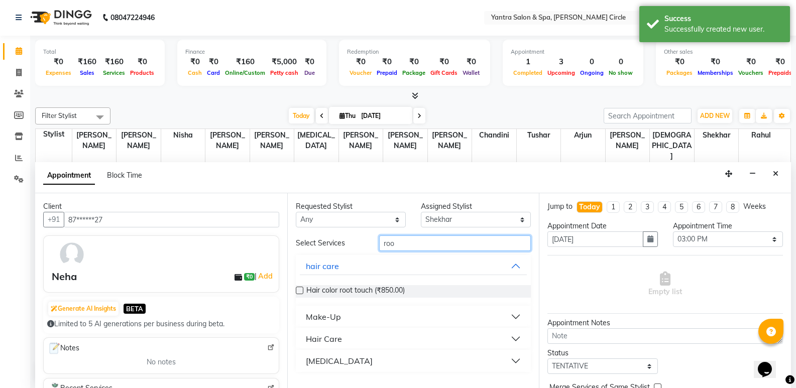
type input "roo"
click at [370, 341] on button "Hair Care" at bounding box center [414, 339] width 228 height 18
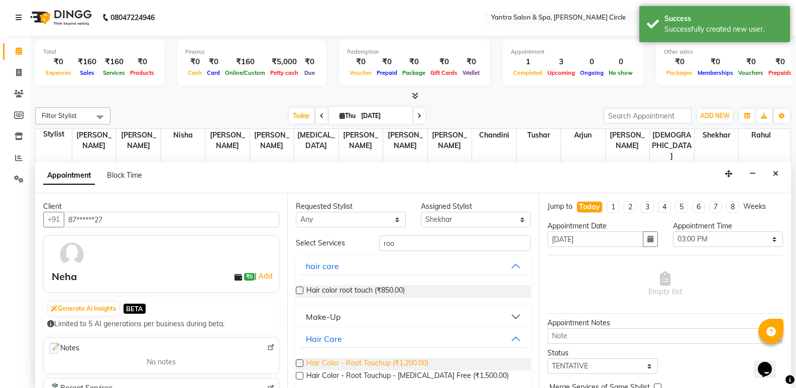
click at [375, 361] on span "Hair Color - Root Touchup (₹1,200.00)" at bounding box center [367, 364] width 122 height 13
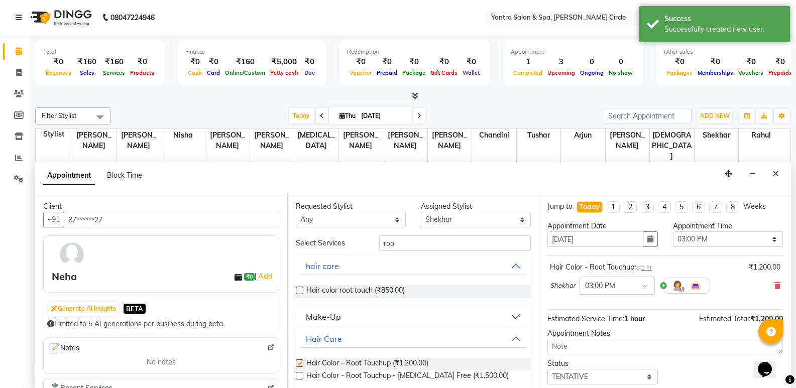
checkbox input "false"
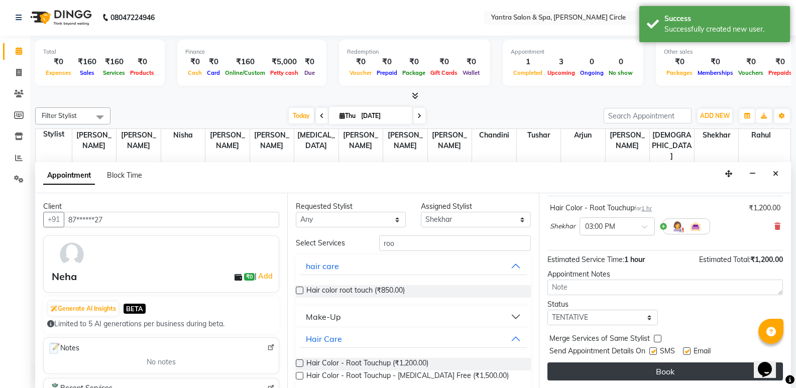
scroll to position [60, 0]
click at [619, 368] on button "Book" at bounding box center [666, 371] width 236 height 18
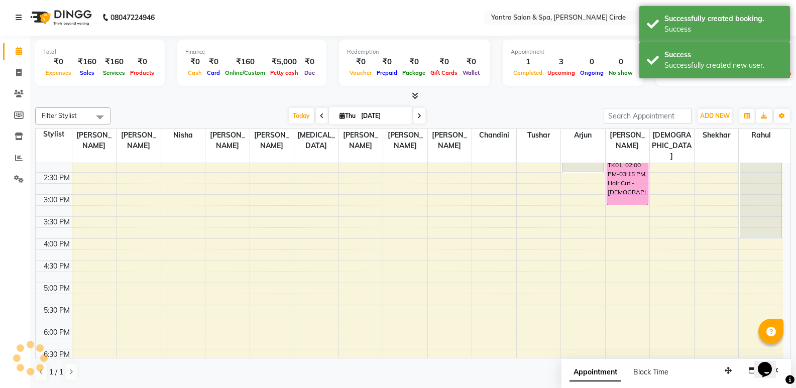
scroll to position [0, 0]
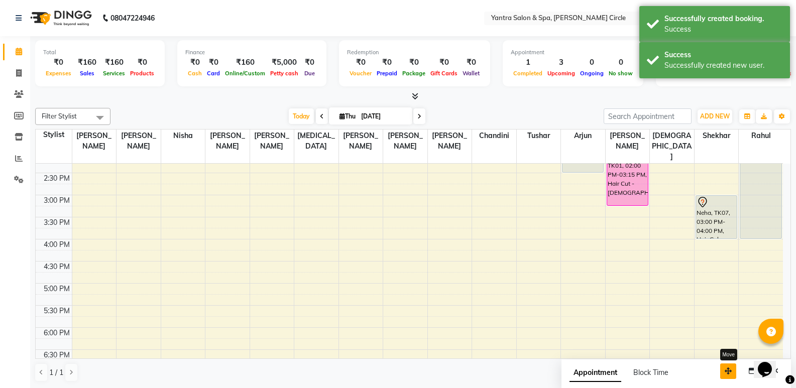
drag, startPoint x: 734, startPoint y: 371, endPoint x: 672, endPoint y: 370, distance: 62.3
click at [720, 370] on button "button" at bounding box center [728, 372] width 16 height 16
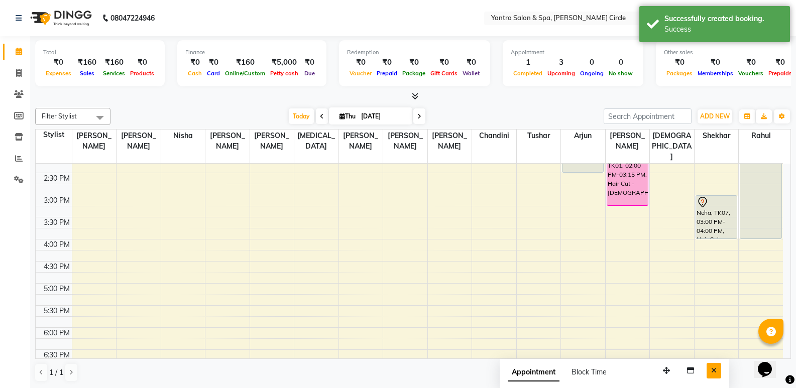
click at [719, 371] on button "Close" at bounding box center [714, 371] width 15 height 16
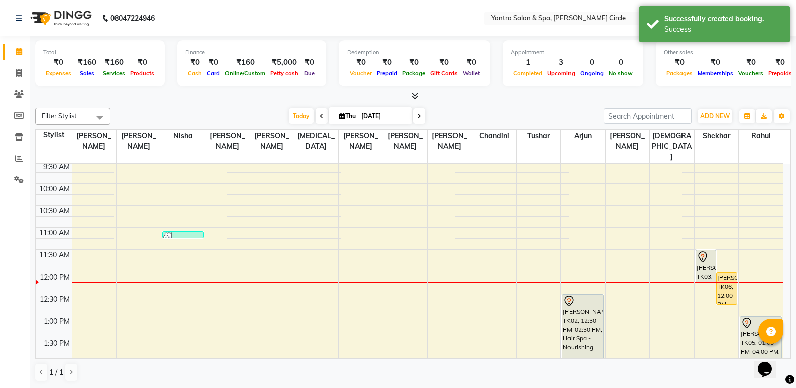
scroll to position [127, 0]
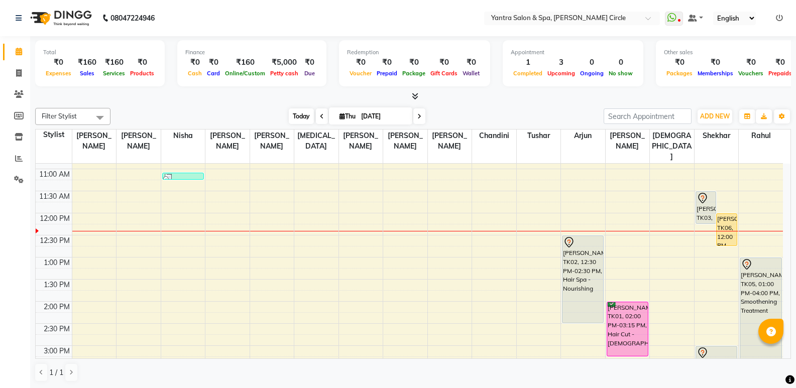
click at [303, 113] on span "Today" at bounding box center [301, 117] width 25 height 16
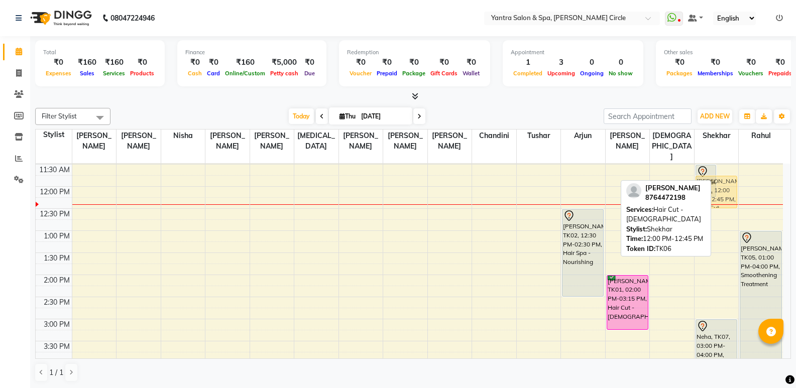
scroll to position [153, 0]
drag, startPoint x: 725, startPoint y: 162, endPoint x: 712, endPoint y: 190, distance: 30.4
click at [712, 190] on div "Aayushi pittal, TK03, 11:30 AM-12:15 PM, Hair Cut - Female Shikha, TK06, 12:00 …" at bounding box center [717, 320] width 44 height 618
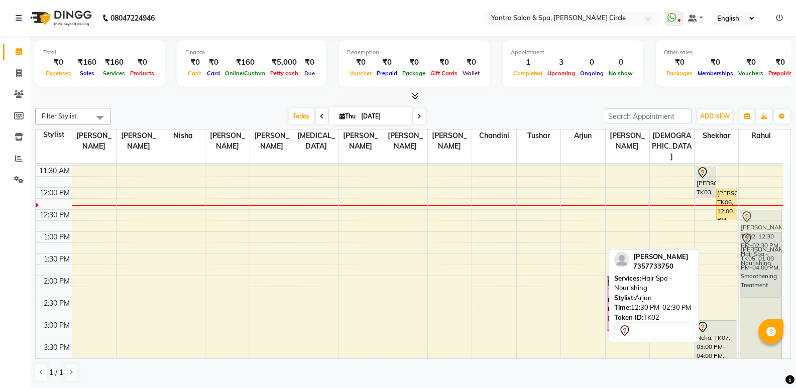
drag, startPoint x: 583, startPoint y: 229, endPoint x: 759, endPoint y: 226, distance: 176.4
click at [759, 226] on tr "Gunjan, TK04, 11:05 AM-11:15 AM, Threading Shalini, TK02, 12:30 PM-02:30 PM, Ha…" at bounding box center [410, 320] width 748 height 618
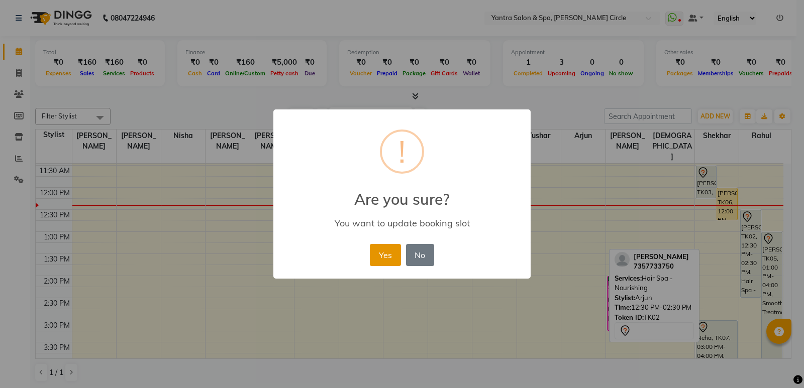
click at [379, 260] on button "Yes" at bounding box center [385, 255] width 31 height 22
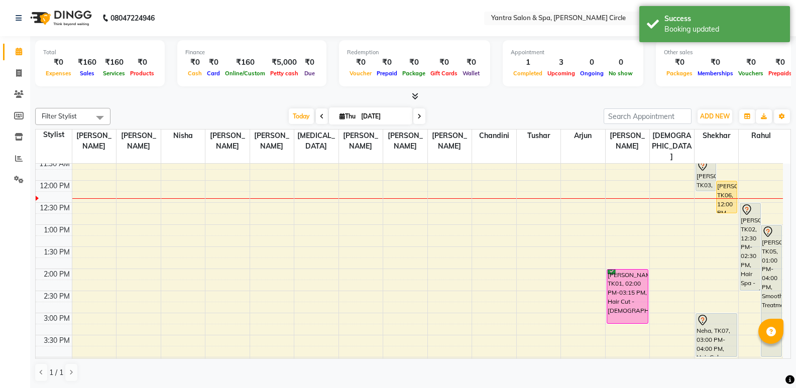
scroll to position [102, 0]
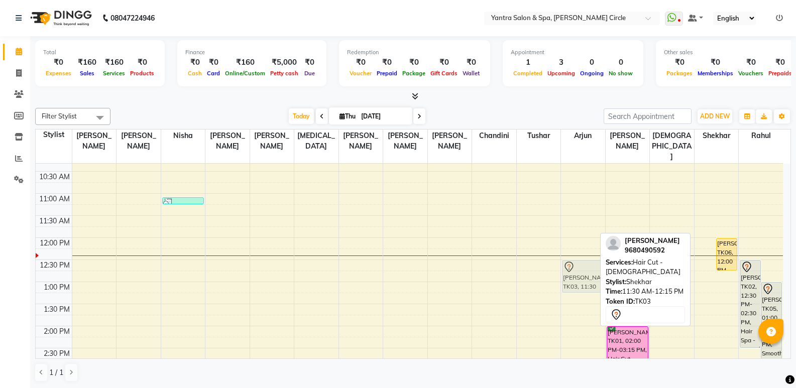
drag, startPoint x: 702, startPoint y: 219, endPoint x: 567, endPoint y: 264, distance: 142.5
click at [573, 265] on tr "Gunjan, TK04, 11:05 AM-11:15 AM, Threading Aayushi pittal, TK03, 11:30 AM-12:15…" at bounding box center [410, 370] width 748 height 618
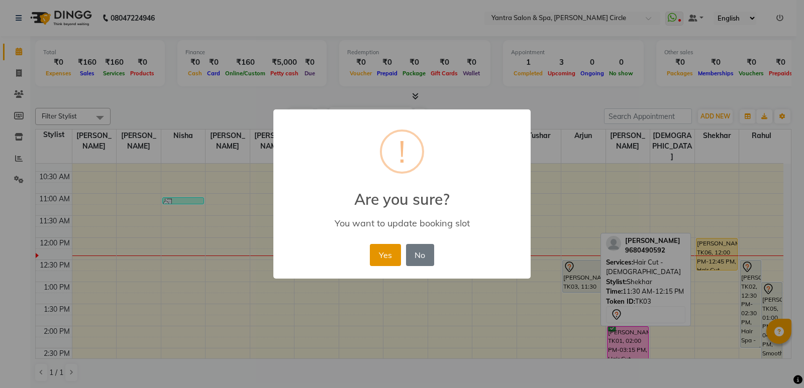
click at [388, 255] on button "Yes" at bounding box center [385, 255] width 31 height 22
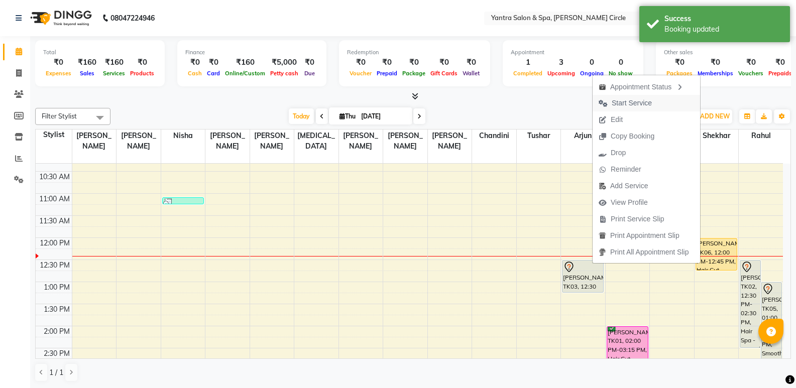
click at [663, 107] on button "Start Service" at bounding box center [647, 103] width 108 height 17
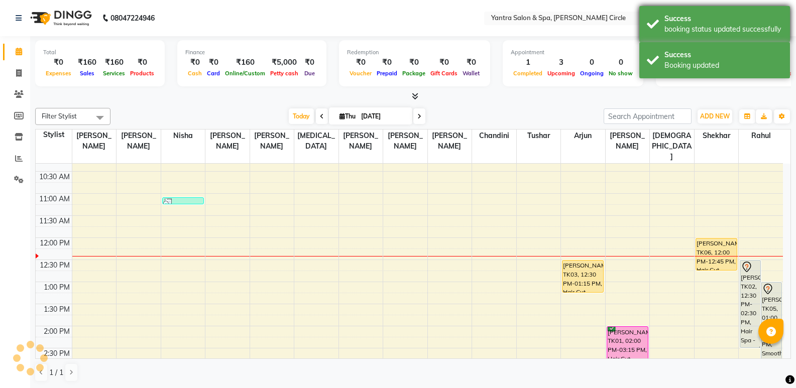
click at [672, 40] on div "Success booking status updated successfully" at bounding box center [715, 24] width 151 height 36
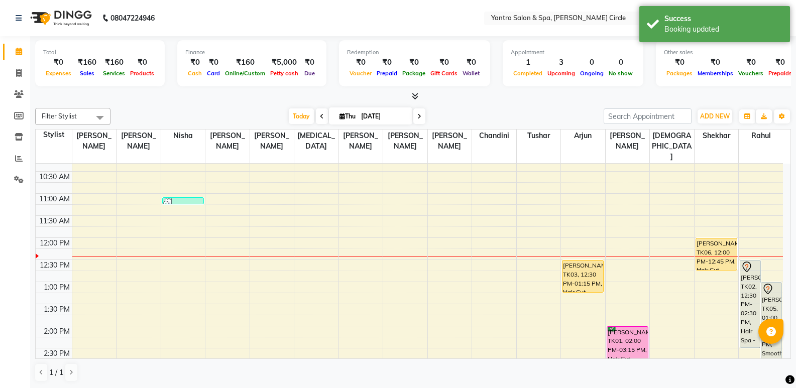
click at [670, 51] on div "Other sales" at bounding box center [745, 52] width 163 height 9
click at [671, 33] on div "Booking updated" at bounding box center [724, 29] width 118 height 11
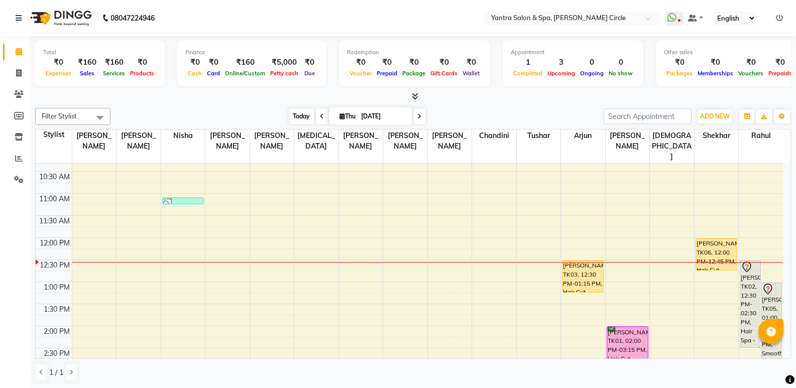
click at [298, 120] on span "Today" at bounding box center [301, 117] width 25 height 16
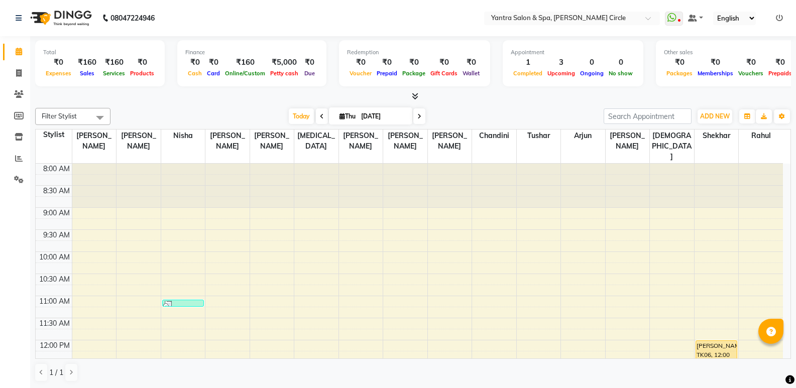
scroll to position [177, 0]
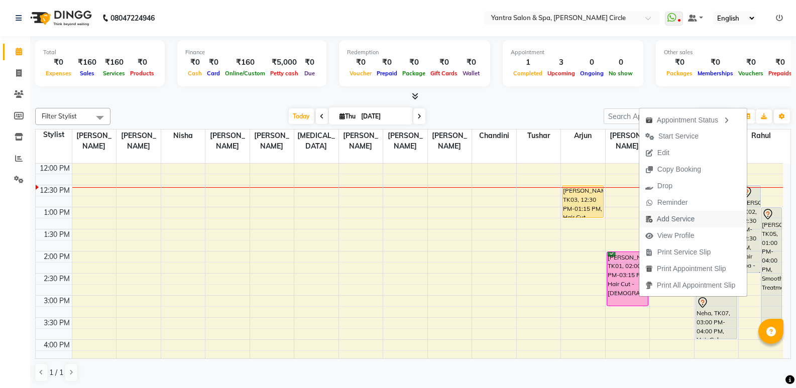
click at [669, 215] on span "Add Service" at bounding box center [676, 219] width 38 height 11
select select "84063"
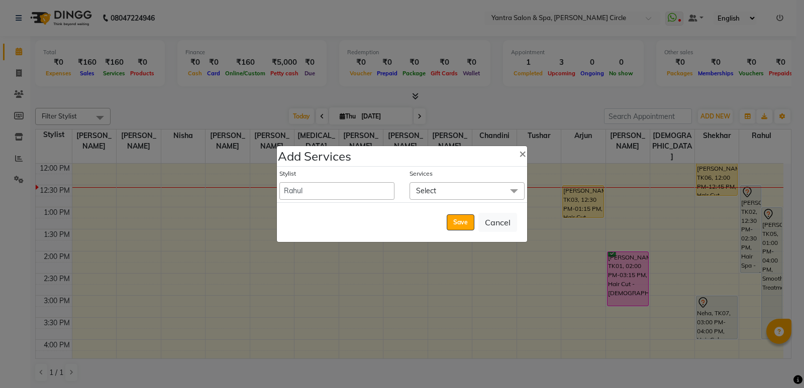
click at [471, 190] on span "Select" at bounding box center [466, 191] width 115 height 18
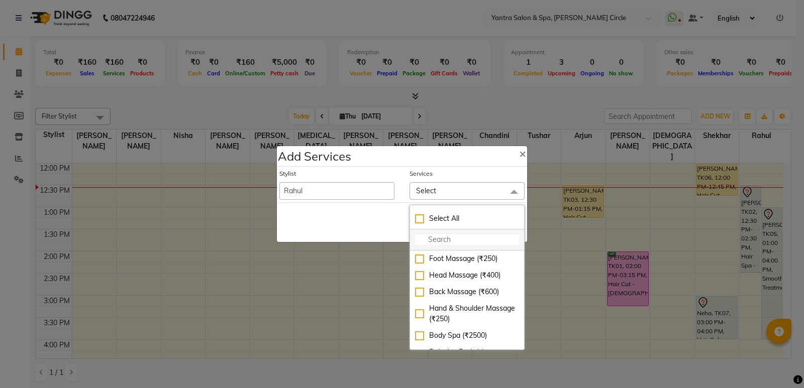
click at [426, 243] on input "multiselect-search" at bounding box center [467, 240] width 104 height 11
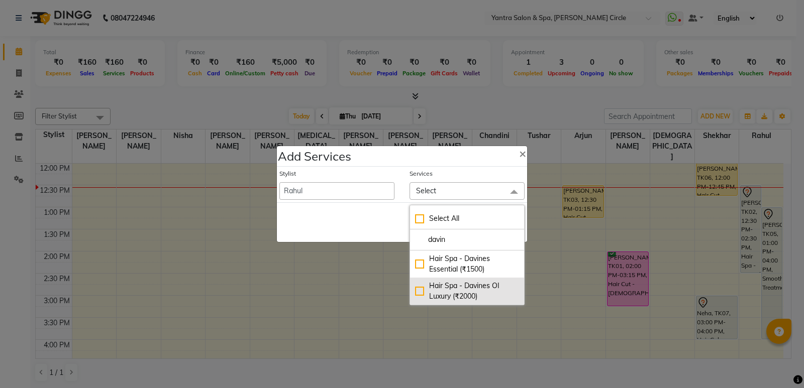
type input "davin"
click at [425, 295] on div "Hair Spa - Davines OI Luxury (₹2000)" at bounding box center [467, 291] width 104 height 21
checkbox input "true"
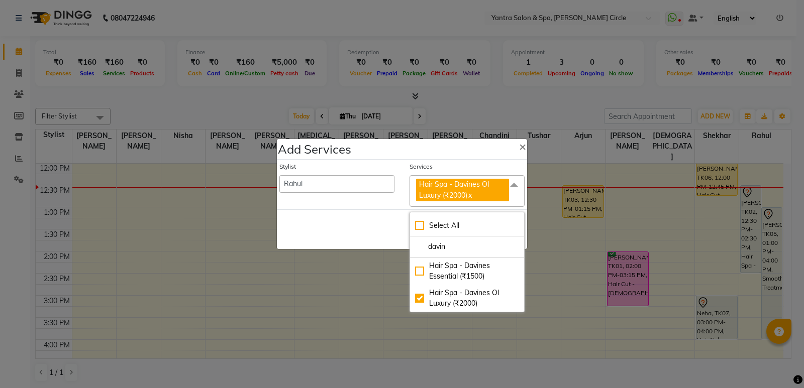
click at [387, 228] on div "Save Cancel" at bounding box center [402, 229] width 250 height 40
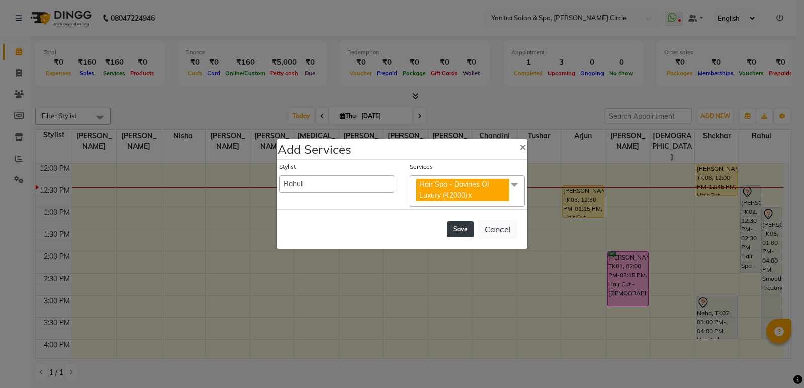
click at [456, 231] on button "Save" at bounding box center [461, 230] width 28 height 16
select select "11925"
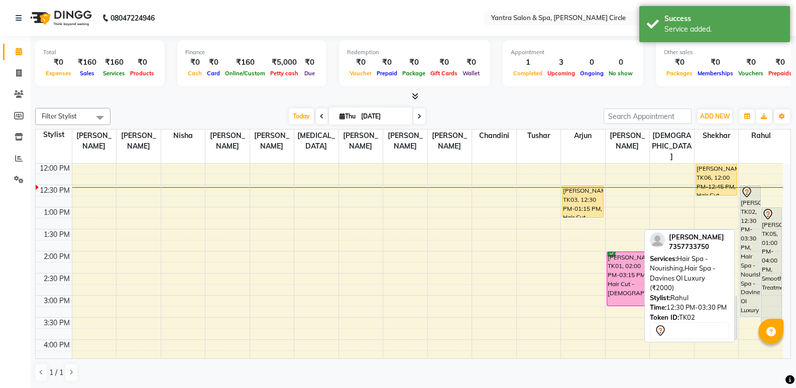
click at [748, 218] on div "Shalini, TK02, 12:30 PM-03:30 PM, Hair Spa - Nourishing,Hair Spa - Davines OI L…" at bounding box center [751, 251] width 20 height 131
click at [752, 219] on div "Shalini, TK02, 12:30 PM-03:30 PM, Hair Spa - Nourishing,Hair Spa - Davines OI L…" at bounding box center [751, 251] width 20 height 131
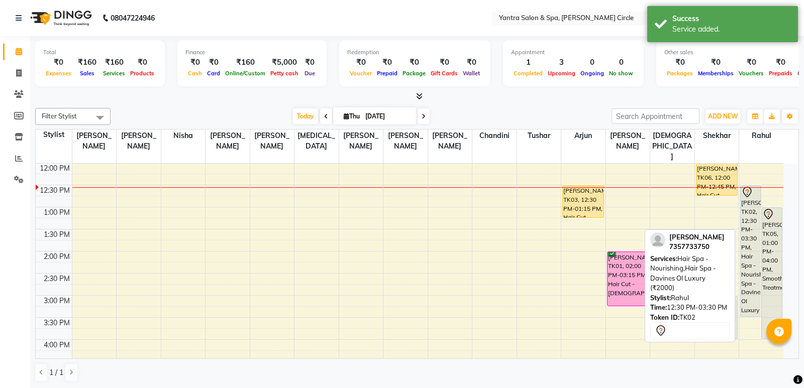
select select "7"
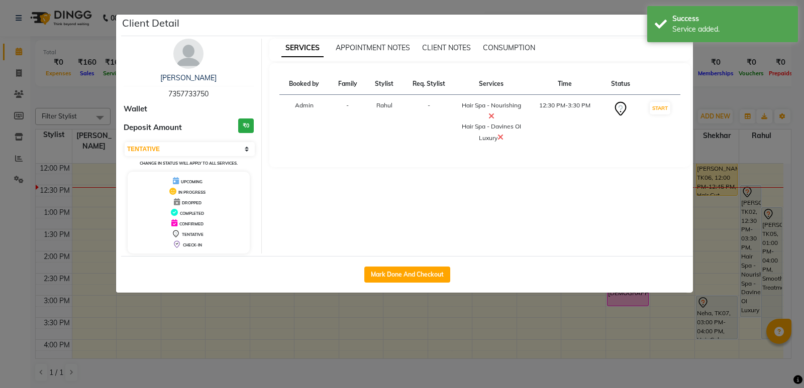
click at [494, 115] on icon at bounding box center [491, 116] width 6 height 8
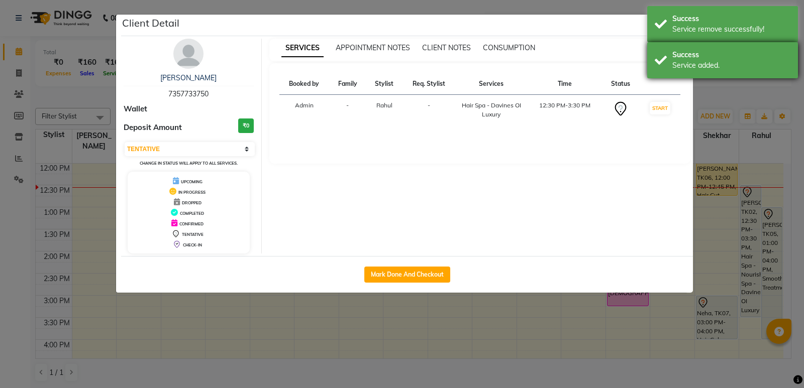
click at [696, 52] on div "Success" at bounding box center [731, 55] width 118 height 11
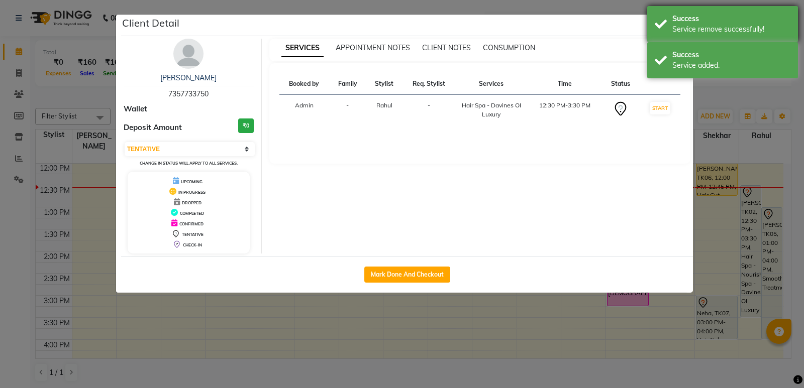
click at [677, 32] on div "Service remove successfully!" at bounding box center [731, 29] width 118 height 11
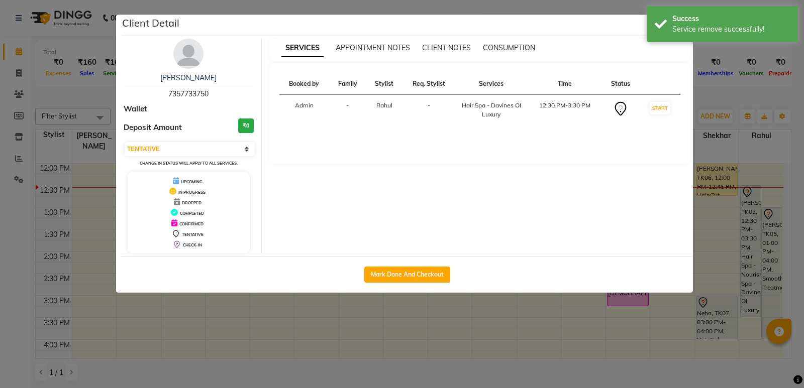
click at [685, 21] on button "button" at bounding box center [682, 25] width 19 height 19
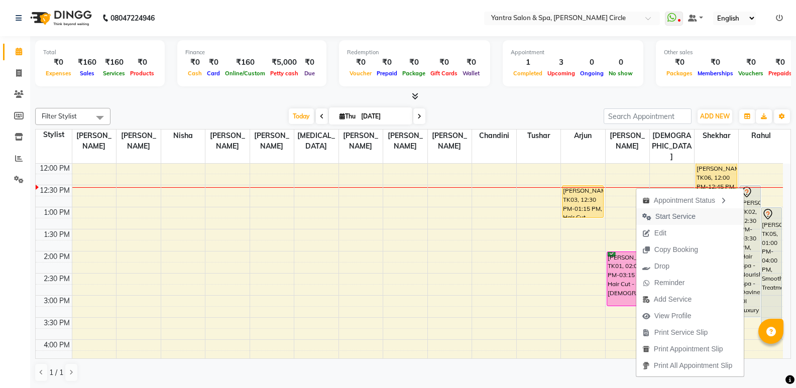
click at [687, 219] on span "Start Service" at bounding box center [676, 217] width 40 height 11
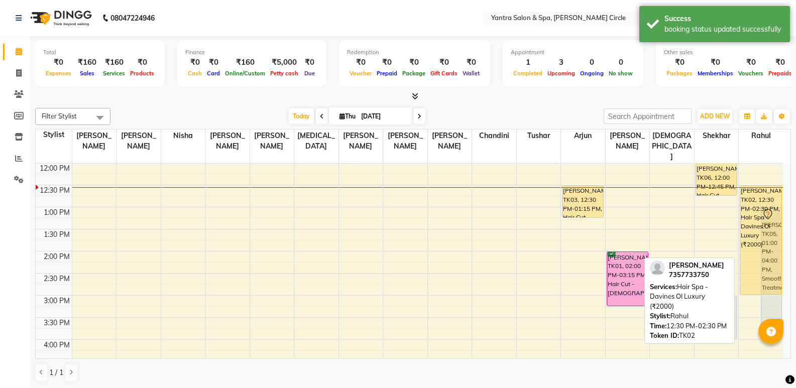
drag, startPoint x: 746, startPoint y: 260, endPoint x: 441, endPoint y: 274, distance: 304.8
click at [743, 276] on div "Shalini, TK02, 12:30 PM-02:30 PM, Hair Spa - Davines OI Luxury (₹2000) Sonam So…" at bounding box center [761, 295] width 44 height 618
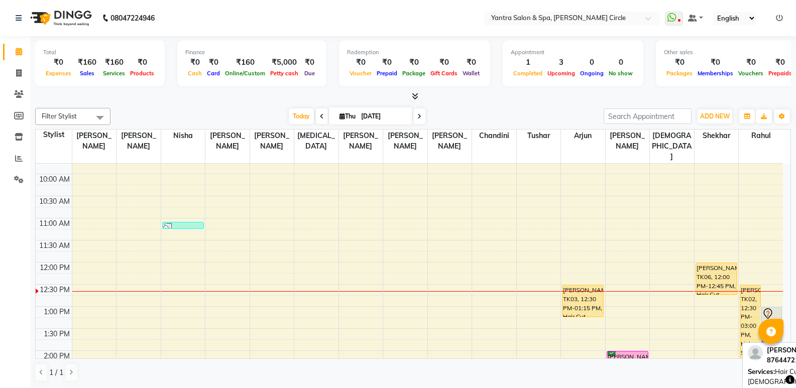
scroll to position [77, 0]
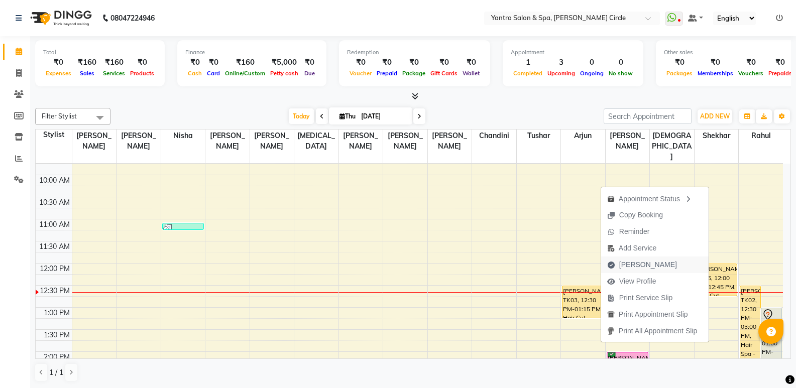
click at [632, 263] on span "[PERSON_NAME]" at bounding box center [648, 265] width 58 height 11
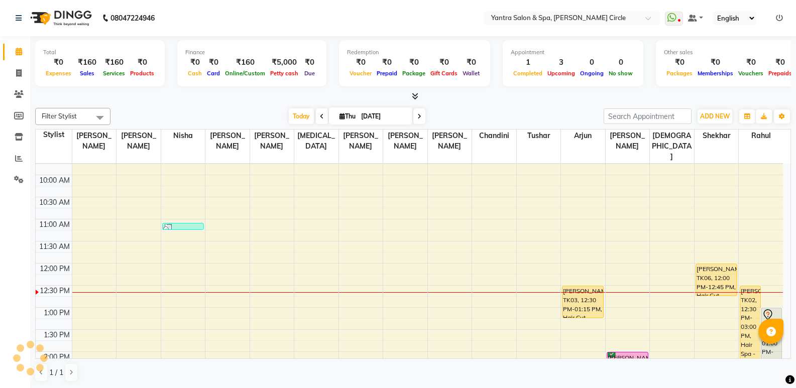
select select "service"
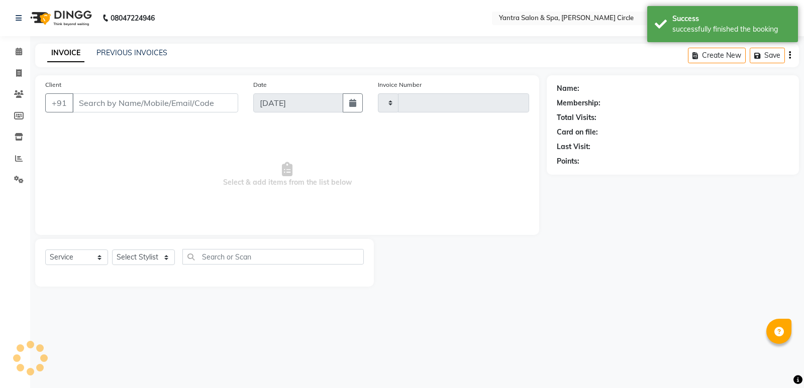
type input "3920"
select select "152"
type input "87******98"
select select "72571"
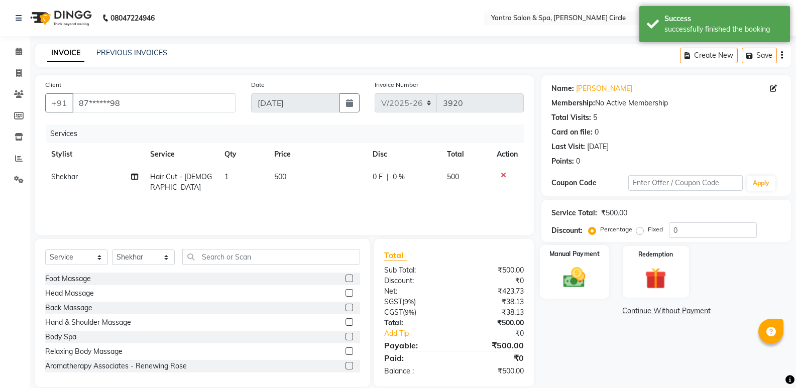
click at [570, 277] on img at bounding box center [575, 278] width 36 height 26
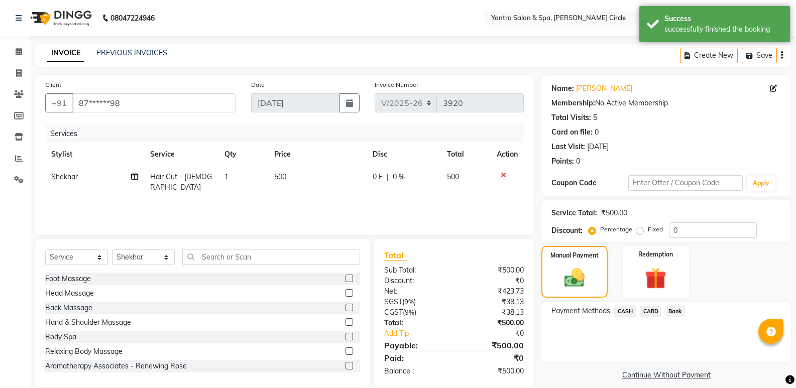
click at [628, 310] on span "CASH" at bounding box center [625, 312] width 22 height 12
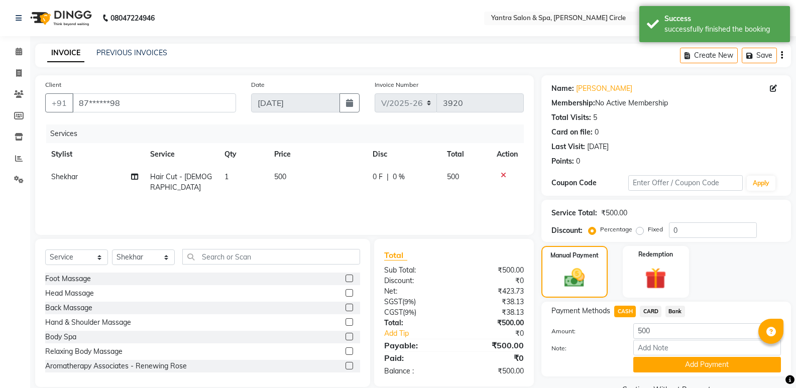
scroll to position [24, 0]
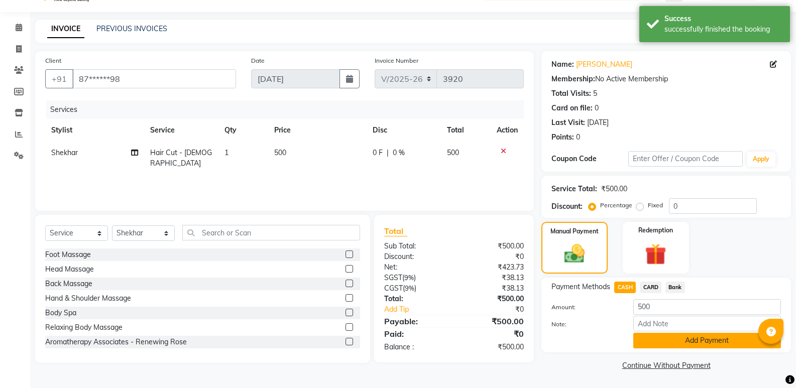
click at [670, 341] on button "Add Payment" at bounding box center [707, 341] width 148 height 16
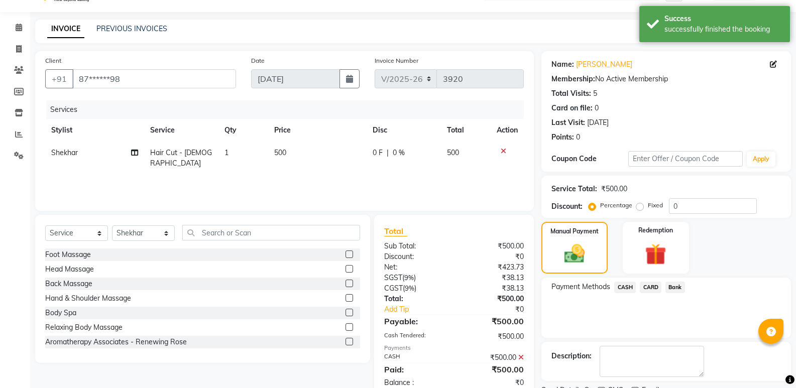
scroll to position [66, 0]
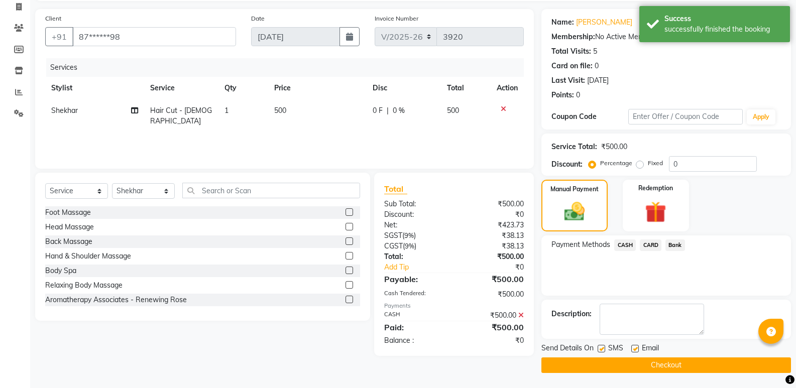
click at [641, 366] on button "Checkout" at bounding box center [667, 366] width 250 height 16
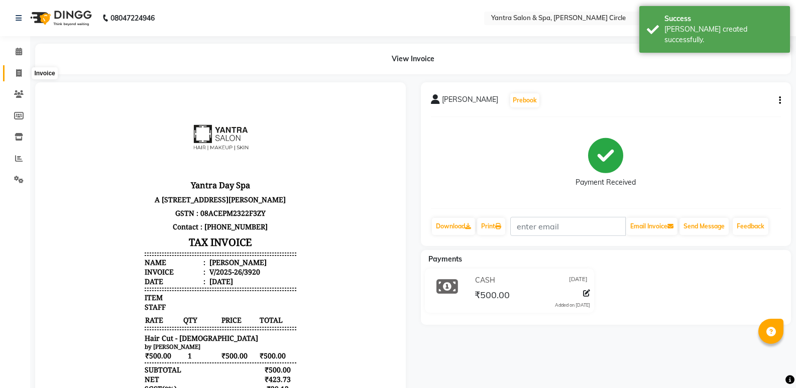
click at [21, 73] on icon at bounding box center [19, 73] width 6 height 8
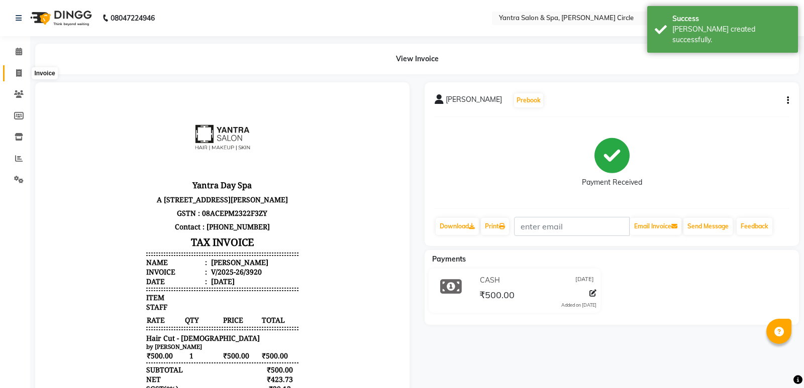
select select "service"
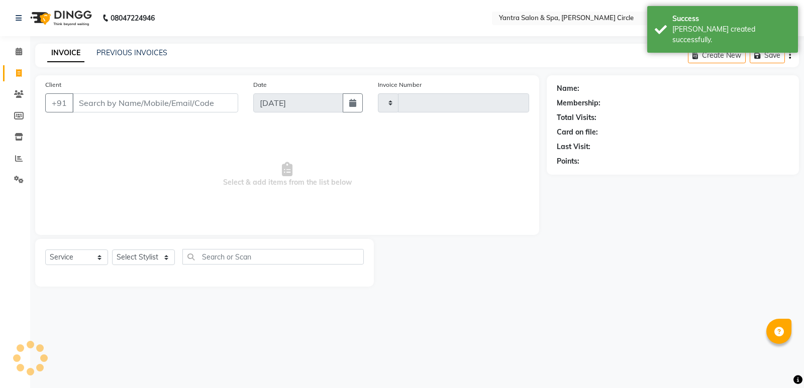
type input "3921"
select select "152"
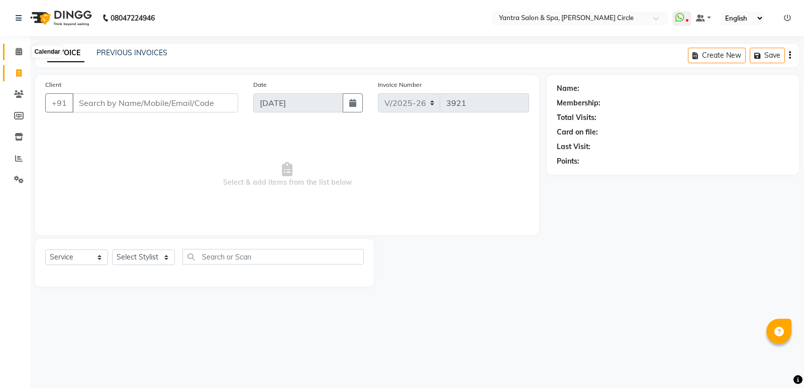
click at [18, 51] on icon at bounding box center [19, 52] width 7 height 8
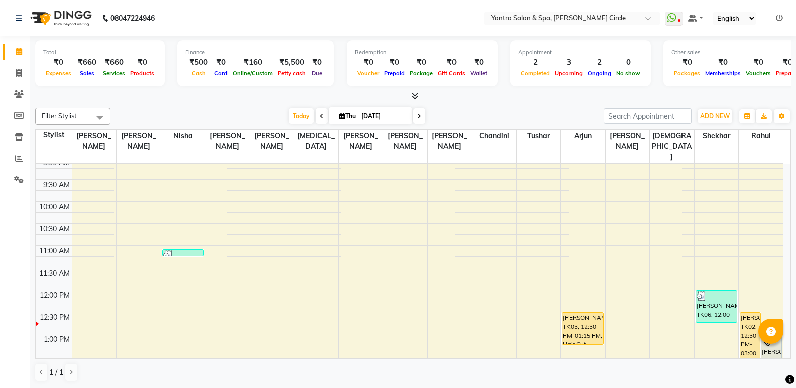
scroll to position [151, 0]
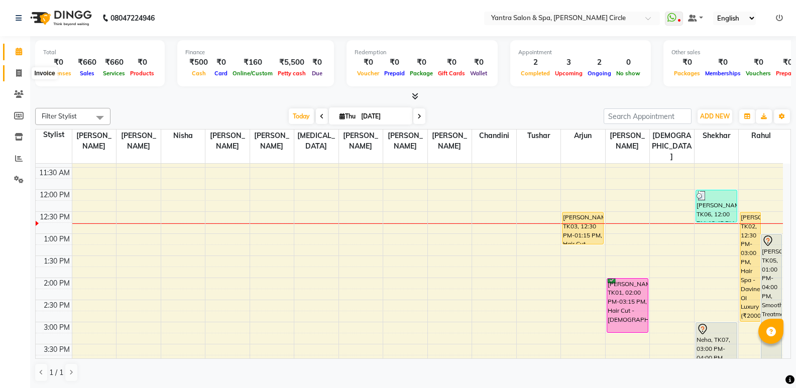
click at [18, 77] on span at bounding box center [19, 74] width 18 height 12
select select "service"
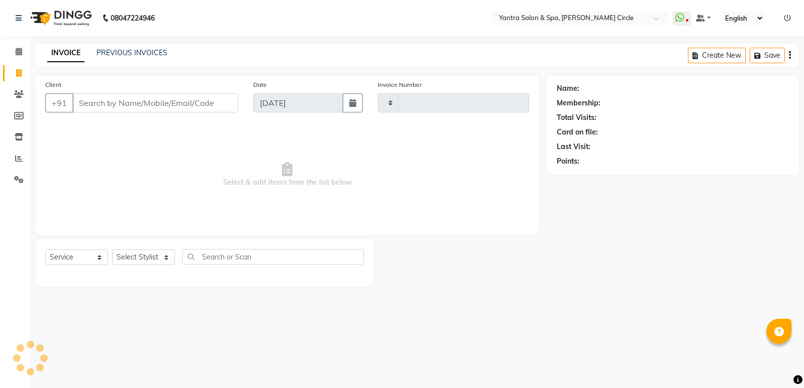
type input "3921"
select select "152"
click at [164, 112] on input "Client" at bounding box center [155, 102] width 166 height 19
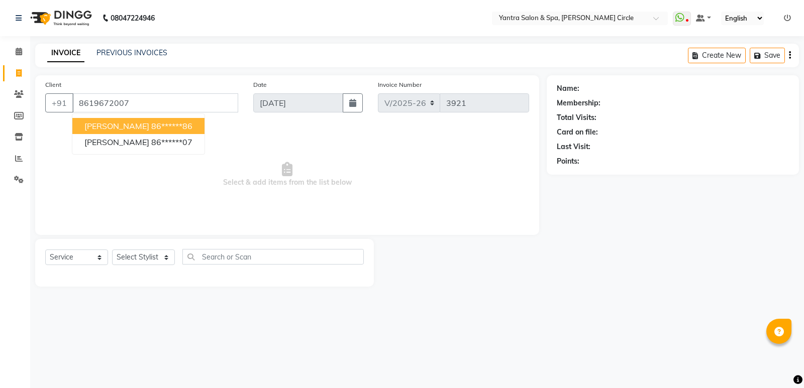
type input "8619672007"
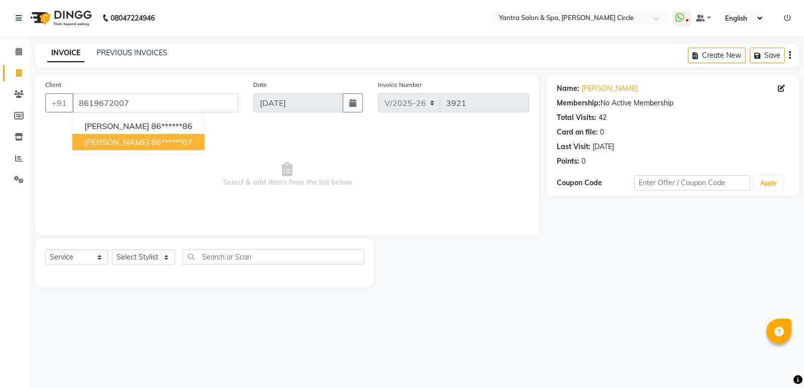
click at [222, 187] on span "Select & add items from the list below" at bounding box center [287, 175] width 484 height 100
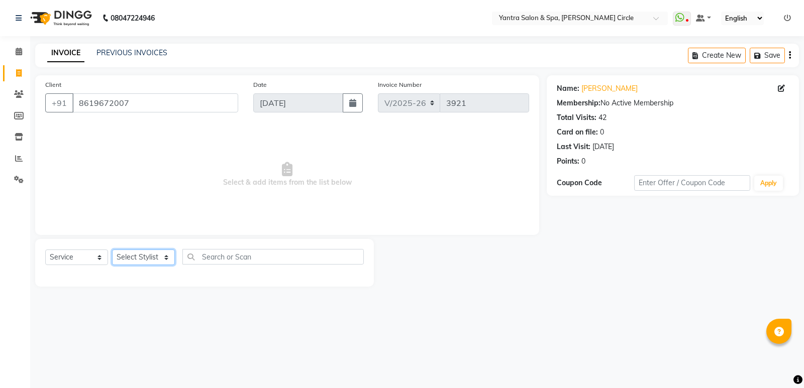
click at [120, 260] on select "Select Stylist Anil Jaipal Arjun Bhawna Chandini Khushboo Soni Lalita Manager N…" at bounding box center [143, 258] width 63 height 16
select select "4350"
click at [112, 250] on select "Select Stylist Anil Jaipal Arjun Bhawna Chandini Khushboo Soni Lalita Manager N…" at bounding box center [143, 258] width 63 height 16
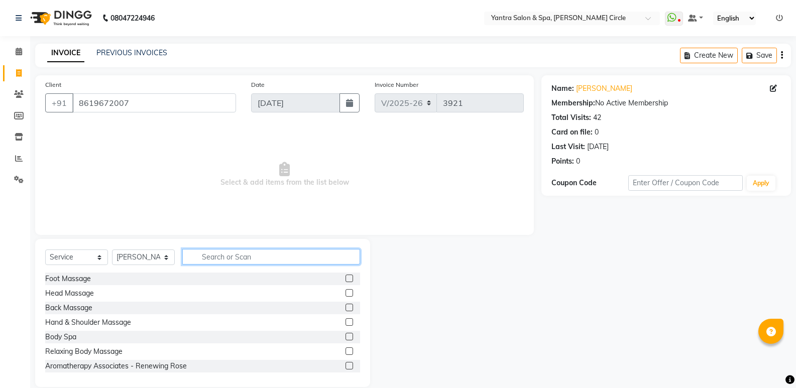
click at [225, 260] on input "text" at bounding box center [271, 257] width 178 height 16
type input "wax"
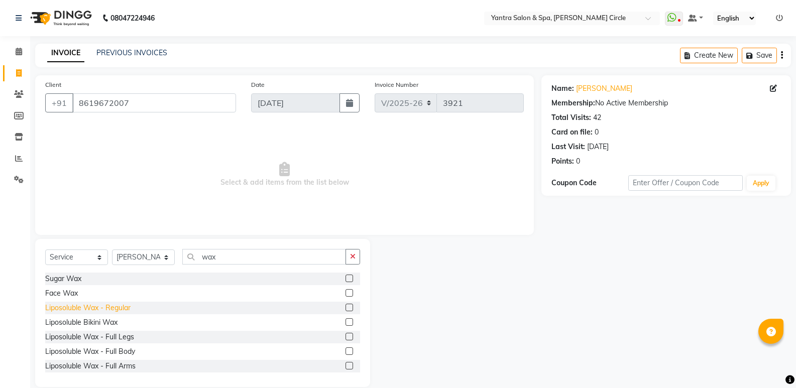
click at [110, 309] on div "Liposoluble Wax - Regular" at bounding box center [87, 308] width 85 height 11
checkbox input "false"
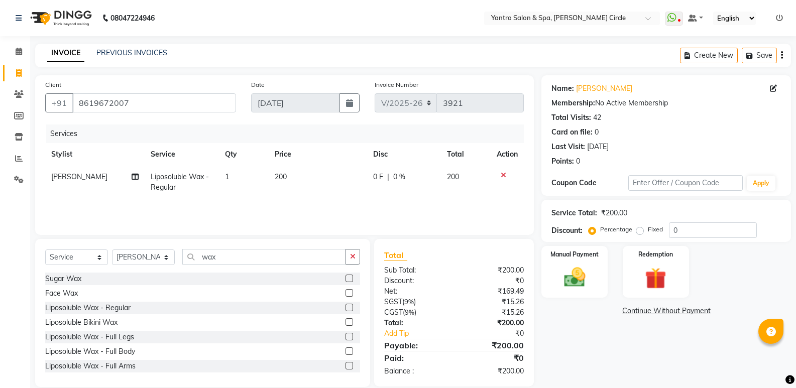
click at [319, 177] on td "200" at bounding box center [318, 182] width 98 height 33
select select "4350"
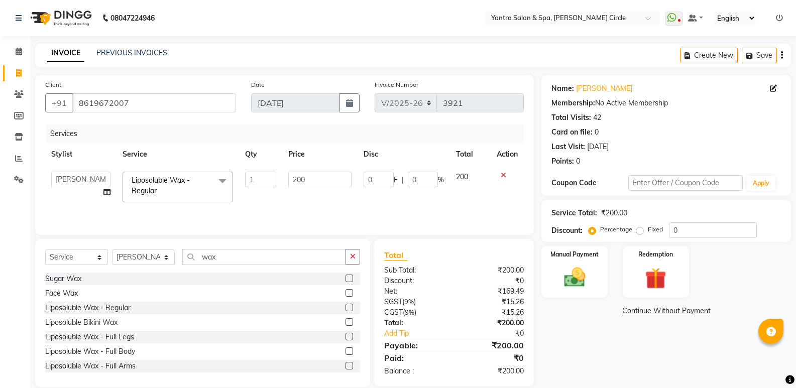
click at [319, 177] on input "200" at bounding box center [319, 180] width 63 height 16
type input "910"
click at [373, 232] on div "Client +91 8619672007 Date 04-09-2025 Invoice Number V/2025 V/2025-26 3921 Serv…" at bounding box center [284, 155] width 499 height 160
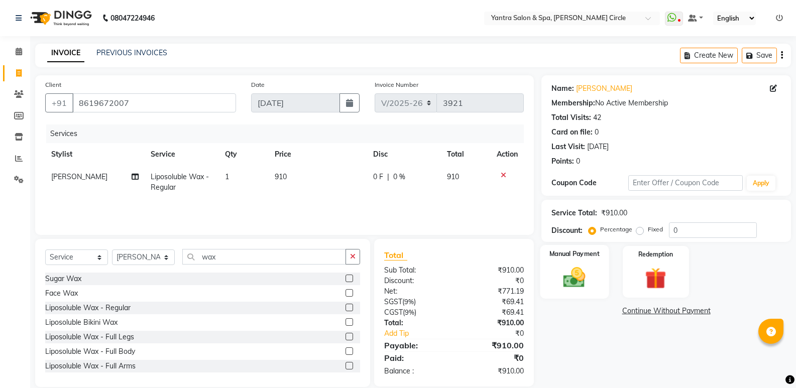
click at [563, 270] on img at bounding box center [575, 278] width 36 height 26
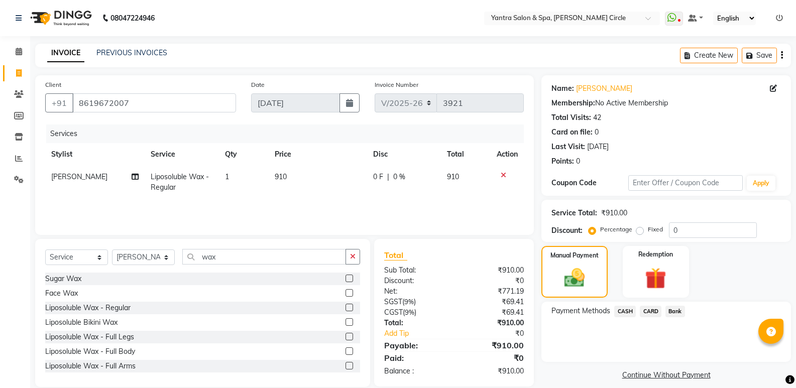
click at [676, 308] on span "Bank" at bounding box center [676, 312] width 20 height 12
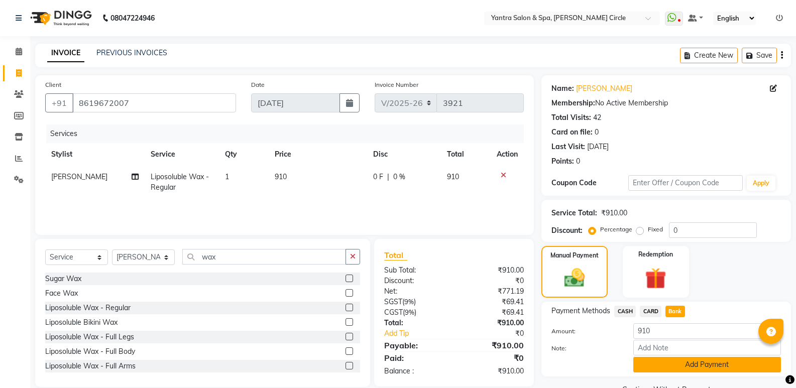
click at [683, 364] on button "Add Payment" at bounding box center [707, 365] width 148 height 16
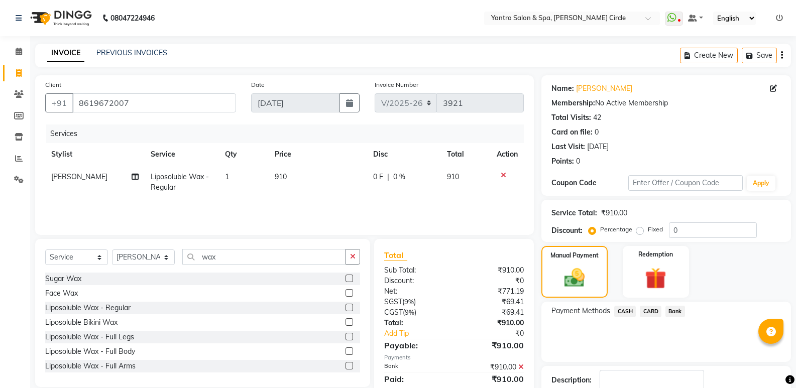
scroll to position [66, 0]
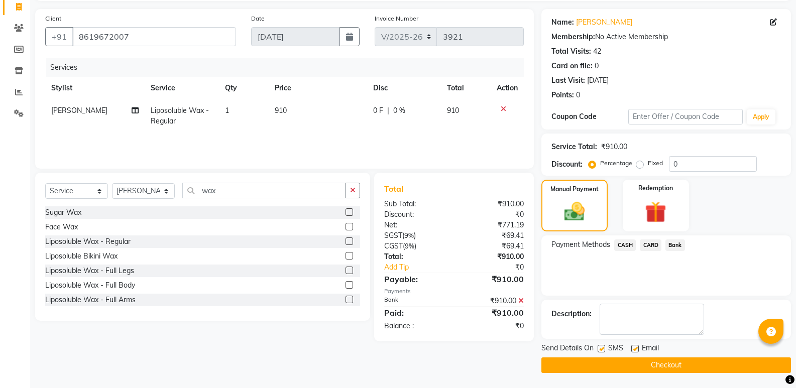
click at [668, 364] on button "Checkout" at bounding box center [667, 366] width 250 height 16
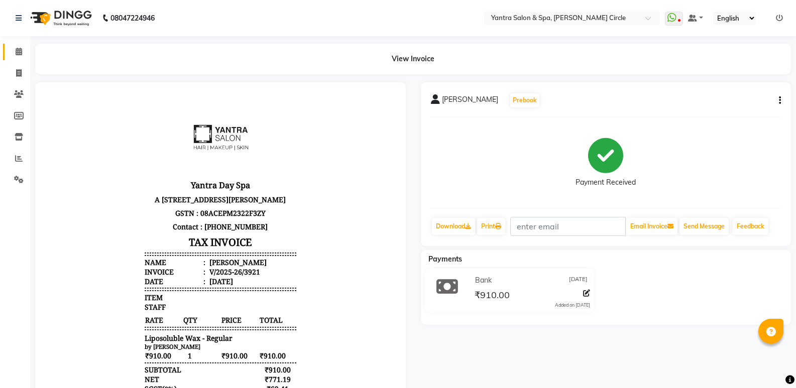
click at [13, 46] on link "Calendar" at bounding box center [15, 52] width 24 height 17
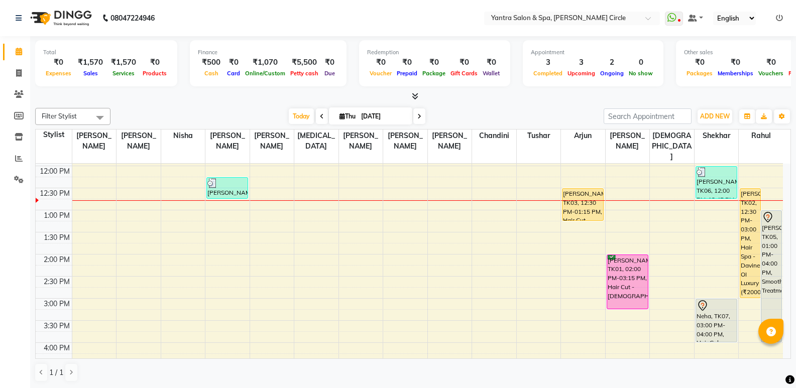
scroll to position [151, 0]
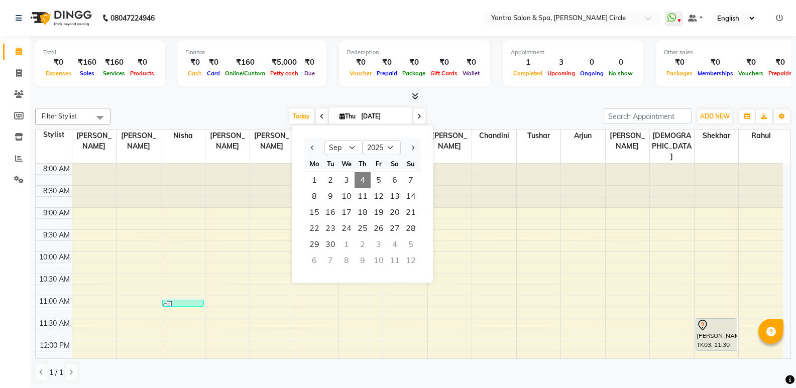
select select "9"
select select "2025"
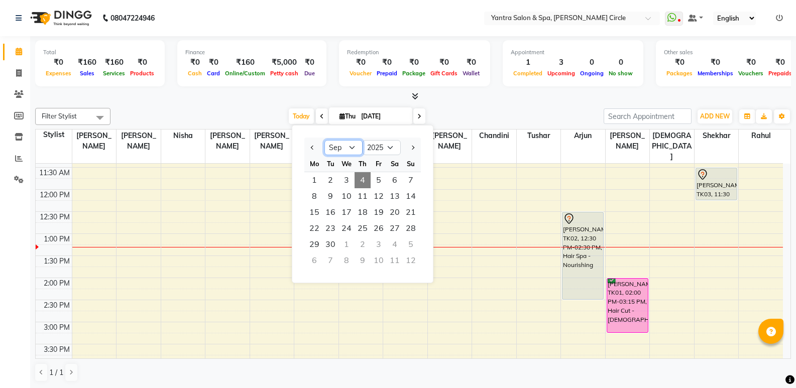
drag, startPoint x: 332, startPoint y: 143, endPoint x: 336, endPoint y: 152, distance: 9.2
click at [332, 143] on select "Jan Feb Mar Apr May Jun Jul Aug Sep Oct Nov Dec" at bounding box center [344, 147] width 38 height 15
select select "8"
click at [325, 140] on select "Jan Feb Mar Apr May Jun Jul Aug Sep Oct Nov Dec" at bounding box center [344, 147] width 38 height 15
click at [382, 242] on span "29" at bounding box center [379, 245] width 16 height 16
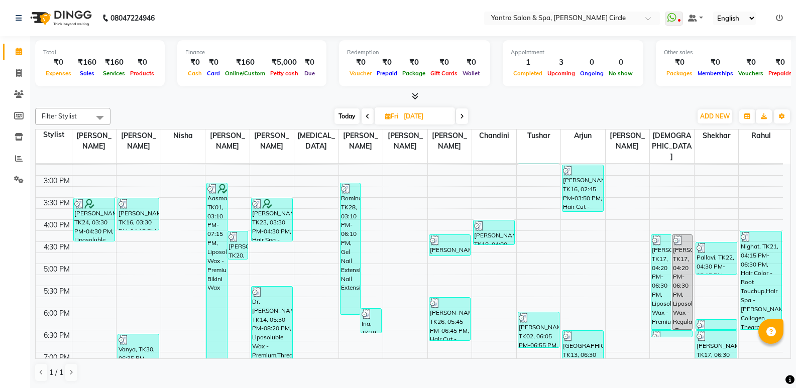
scroll to position [322, 0]
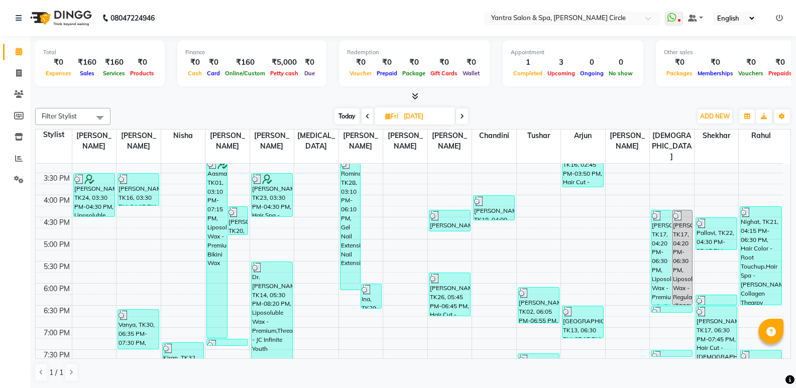
click at [341, 123] on span "Today" at bounding box center [347, 117] width 25 height 16
type input "[DATE]"
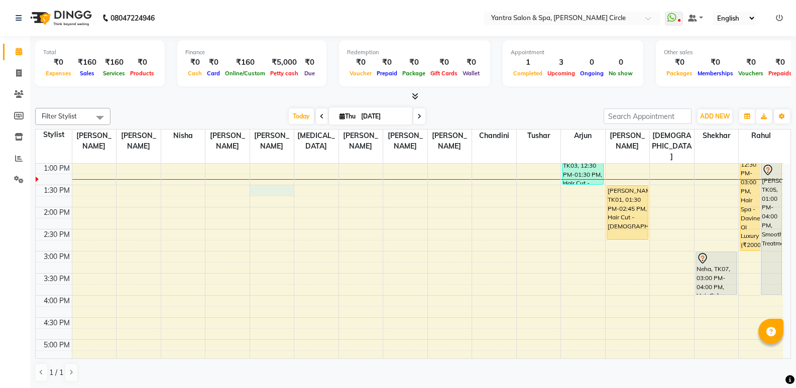
click at [257, 175] on div "8:00 AM 8:30 AM 9:00 AM 9:30 AM 10:00 AM 10:30 AM 11:00 AM 11:30 AM 12:00 PM 12…" at bounding box center [410, 251] width 748 height 618
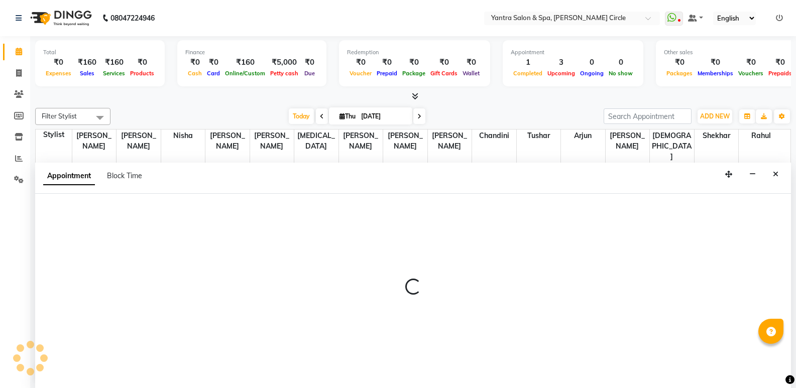
scroll to position [1, 0]
select select "4351"
select select "810"
select select "tentative"
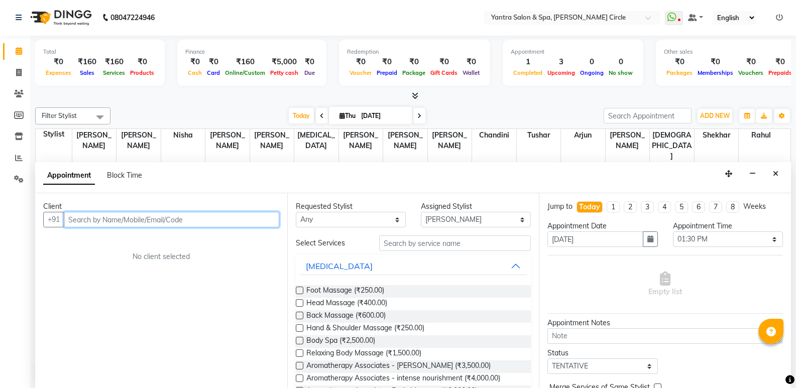
click at [178, 226] on input "text" at bounding box center [172, 220] width 216 height 16
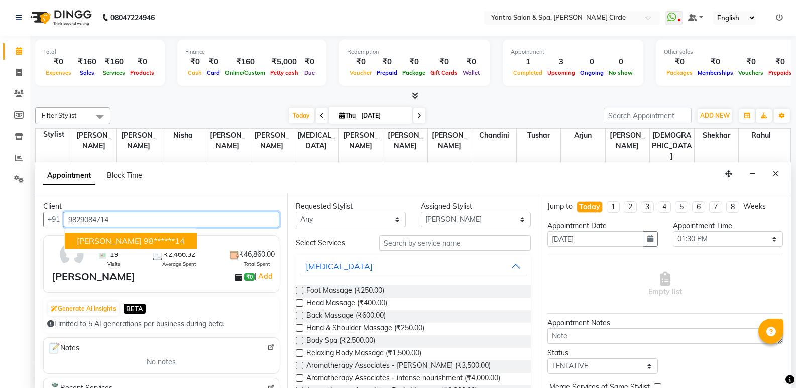
type input "9829084714"
click at [231, 238] on div "19 Visits ₹2,466.32 Average Spent ₹46,860.00 Total Spent Rimjhim ₹0 | Add" at bounding box center [161, 264] width 236 height 57
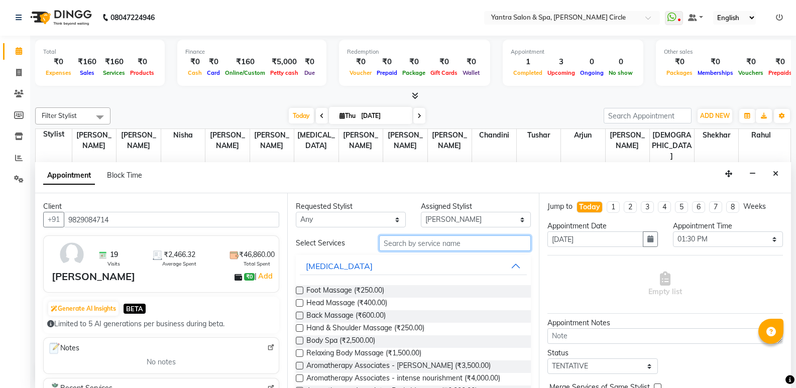
click at [405, 245] on input "text" at bounding box center [455, 244] width 152 height 16
click at [457, 244] on input "text" at bounding box center [455, 244] width 152 height 16
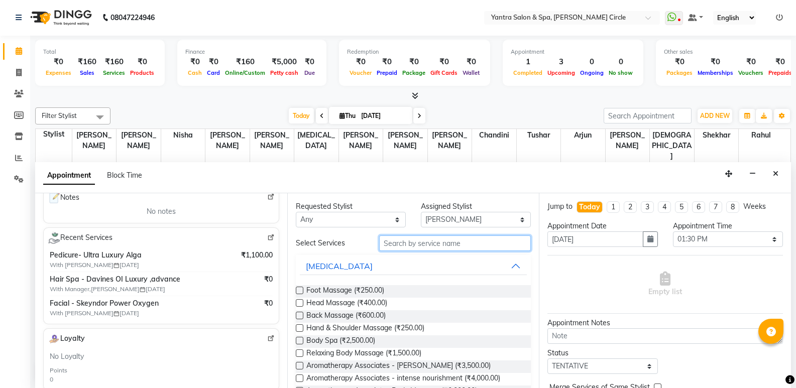
scroll to position [50, 0]
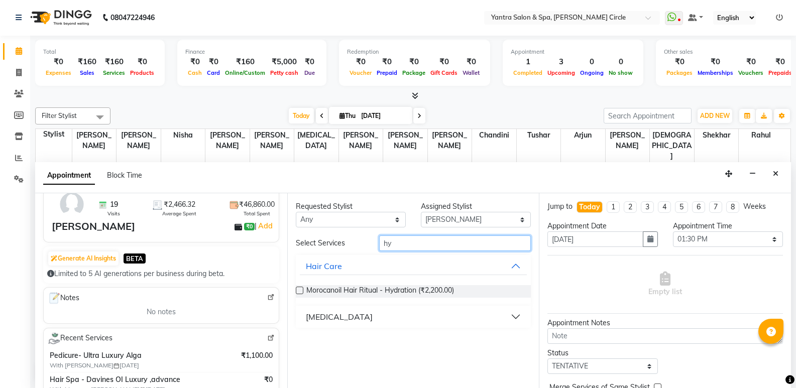
type input "hy"
click at [324, 309] on button "[MEDICAL_DATA]" at bounding box center [414, 317] width 228 height 18
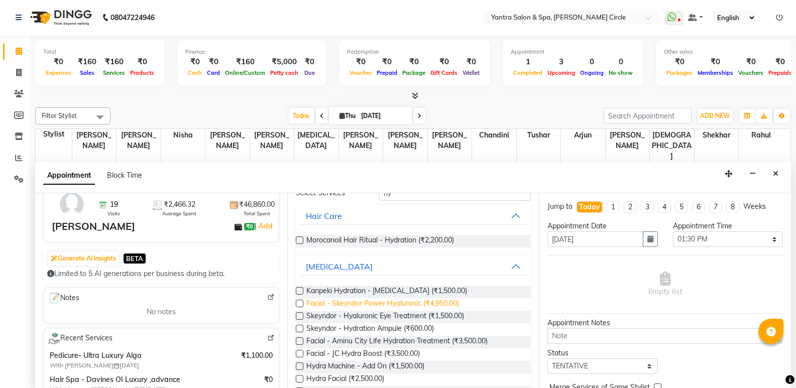
click at [446, 303] on span "Facial - Skeyndor Power Hyaluronic (₹4,950.00)" at bounding box center [382, 304] width 153 height 13
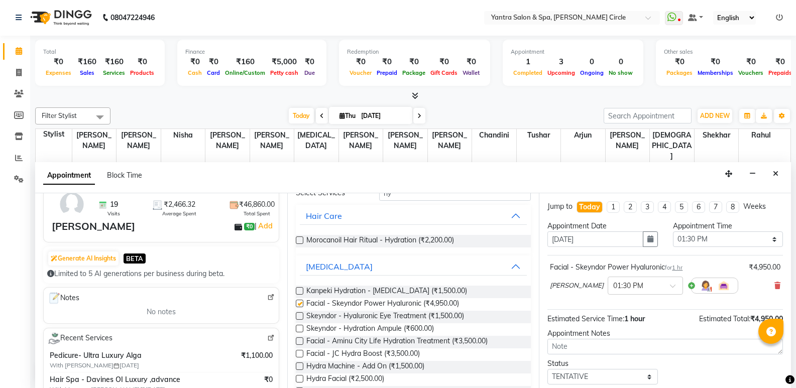
checkbox input "false"
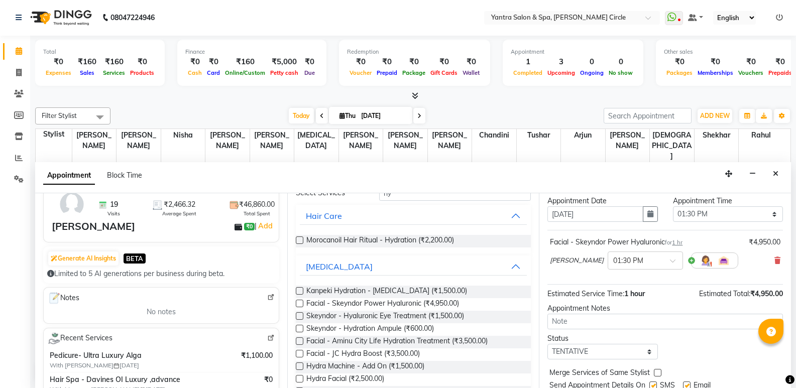
scroll to position [60, 0]
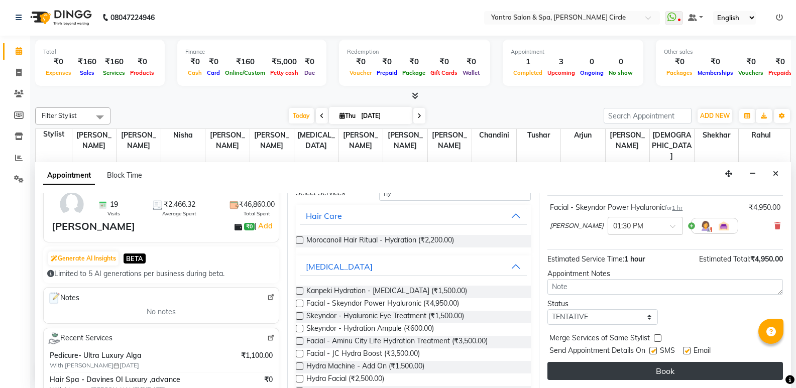
click at [635, 372] on button "Book" at bounding box center [666, 371] width 236 height 18
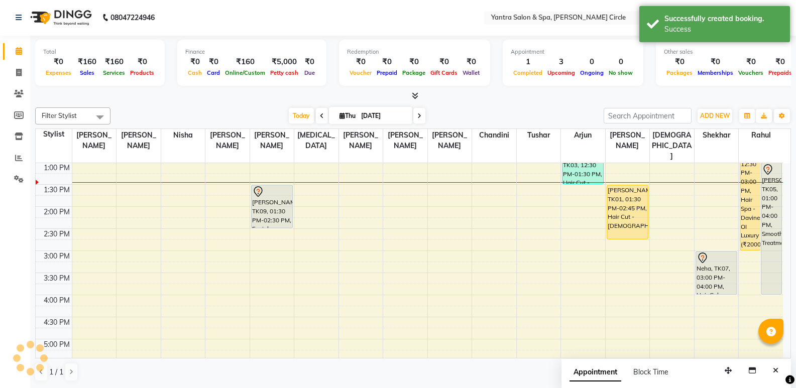
scroll to position [0, 0]
drag, startPoint x: 267, startPoint y: 220, endPoint x: 267, endPoint y: 265, distance: 45.7
click at [267, 265] on div "8:00 AM 8:30 AM 9:00 AM 9:30 AM 10:00 AM 10:30 AM 11:00 AM 11:30 AM 12:00 PM 12…" at bounding box center [410, 251] width 748 height 618
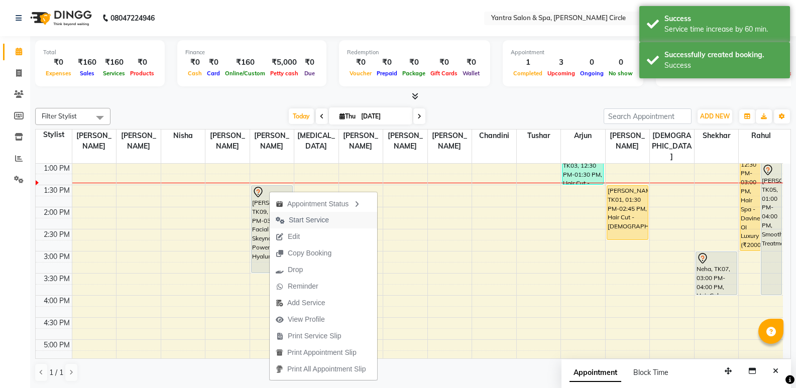
click at [316, 218] on span "Start Service" at bounding box center [309, 220] width 40 height 11
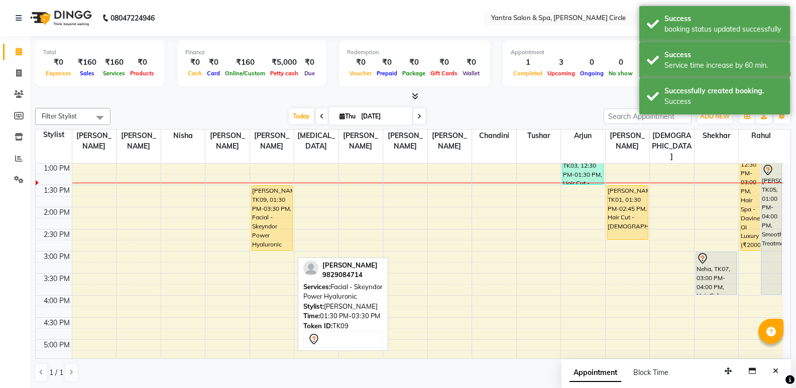
drag, startPoint x: 269, startPoint y: 262, endPoint x: 269, endPoint y: 234, distance: 27.6
click at [269, 234] on div "Rimjhim, TK09, 01:30 PM-03:30 PM, Facial - Skeyndor Power Hyaluronic Rimjhim, T…" at bounding box center [272, 251] width 44 height 618
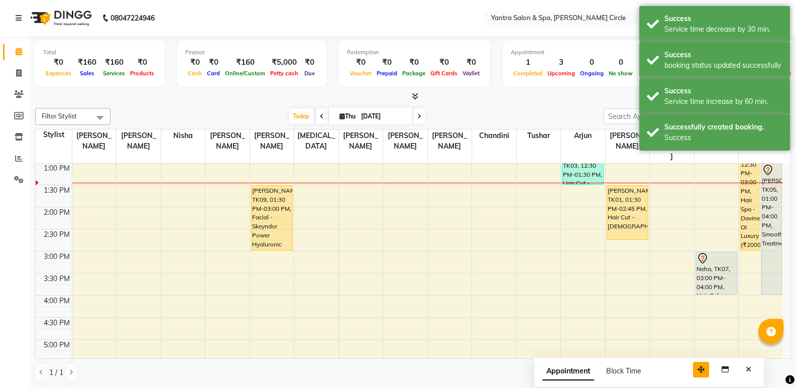
drag, startPoint x: 725, startPoint y: 369, endPoint x: 706, endPoint y: 367, distance: 19.7
click at [698, 367] on icon "button" at bounding box center [701, 369] width 7 height 7
click at [748, 365] on button "Close" at bounding box center [748, 370] width 15 height 16
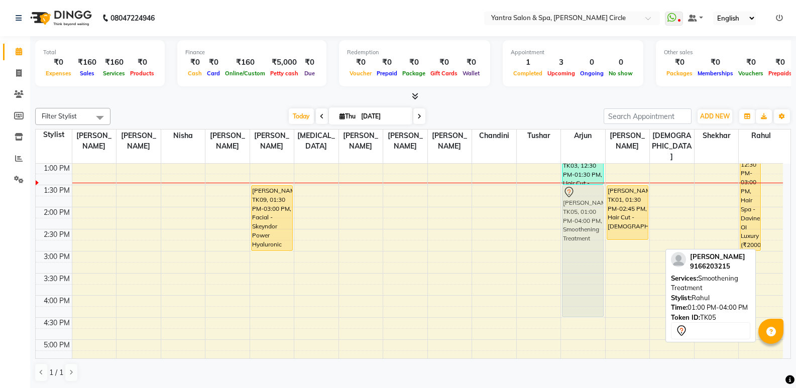
drag, startPoint x: 770, startPoint y: 219, endPoint x: 560, endPoint y: 240, distance: 211.1
click at [560, 240] on div "8:00 AM 8:30 AM 9:00 AM 9:30 AM 10:00 AM 10:30 AM 11:00 AM 11:30 AM 12:00 PM 12…" at bounding box center [410, 251] width 748 height 618
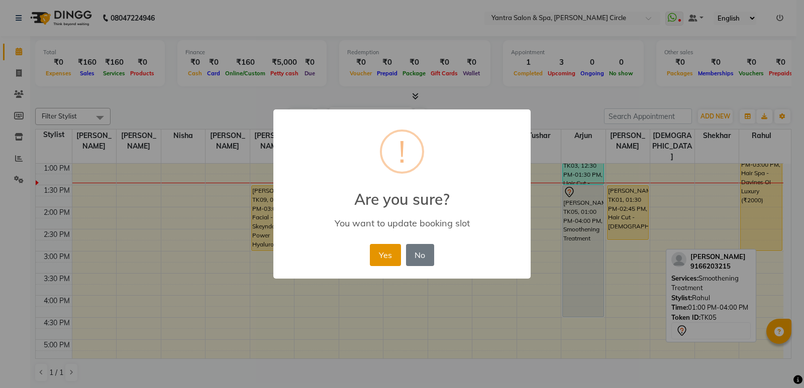
click at [394, 253] on button "Yes" at bounding box center [385, 255] width 31 height 22
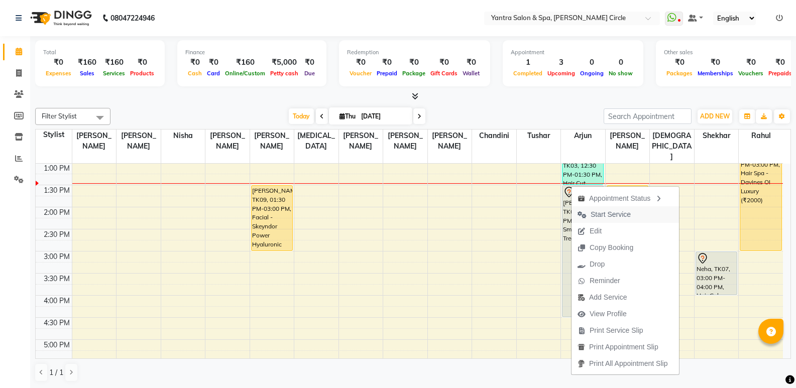
click at [605, 212] on span "Start Service" at bounding box center [611, 214] width 40 height 11
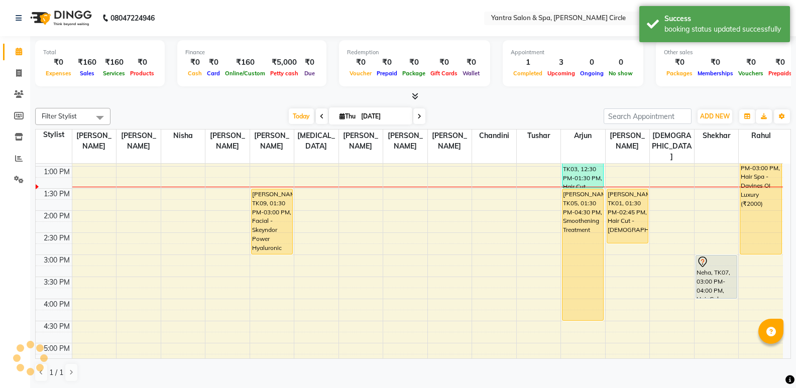
scroll to position [222, 0]
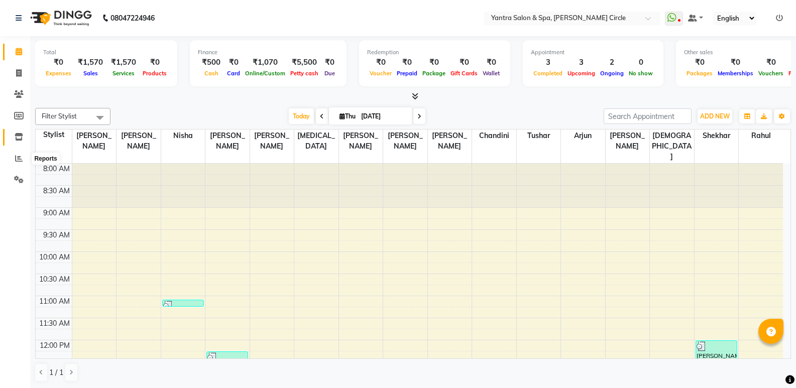
scroll to position [151, 0]
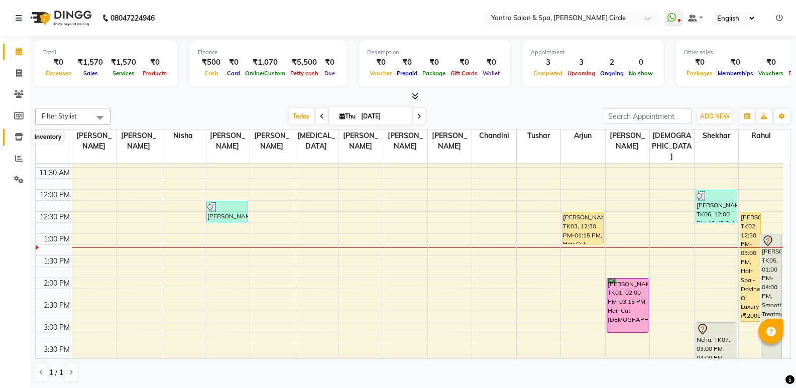
click at [16, 140] on icon at bounding box center [19, 137] width 9 height 8
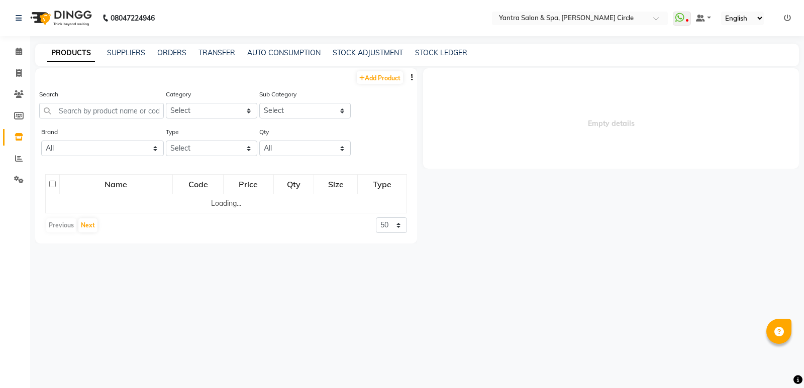
select select
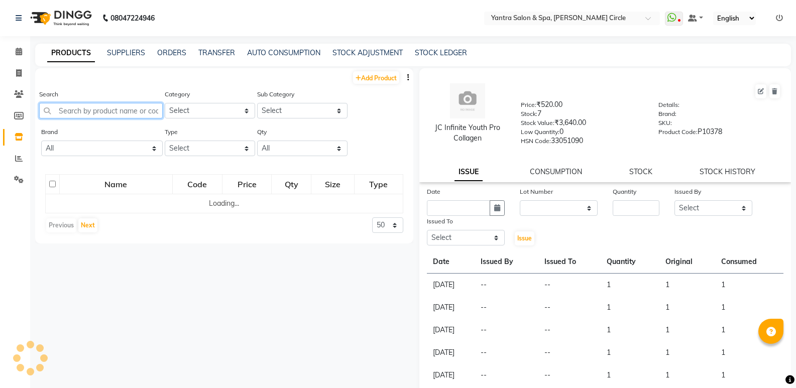
click at [129, 116] on input "text" at bounding box center [101, 111] width 124 height 16
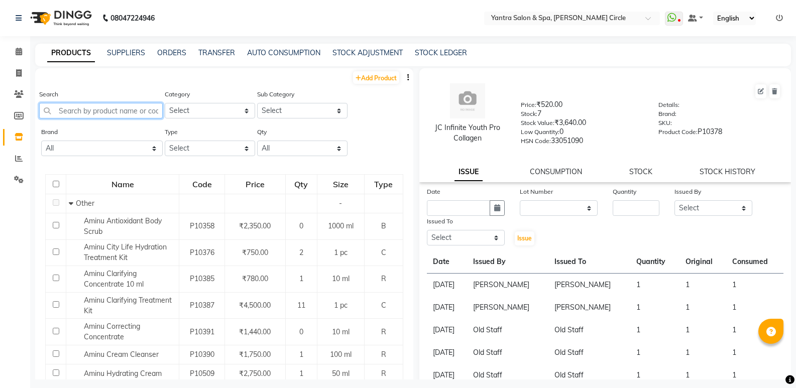
click at [135, 108] on input "text" at bounding box center [101, 111] width 124 height 16
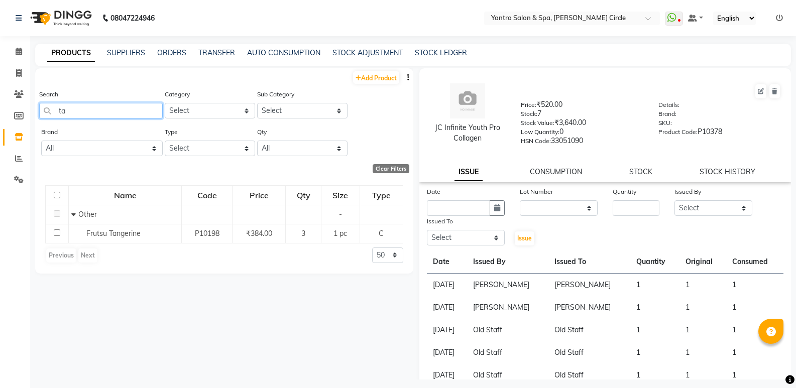
type input "t"
type input "a"
type input "q"
type input "a"
type input "c"
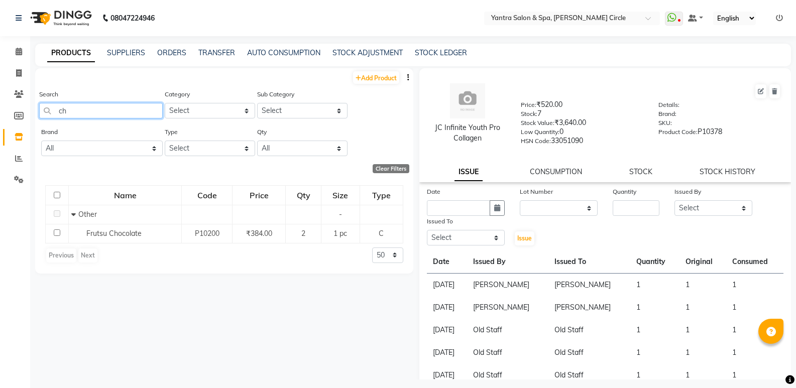
type input "c"
type input "m"
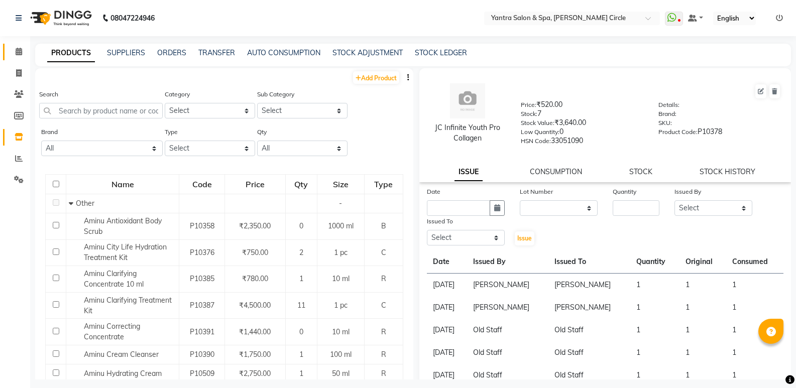
click at [15, 45] on link "Calendar" at bounding box center [15, 52] width 24 height 17
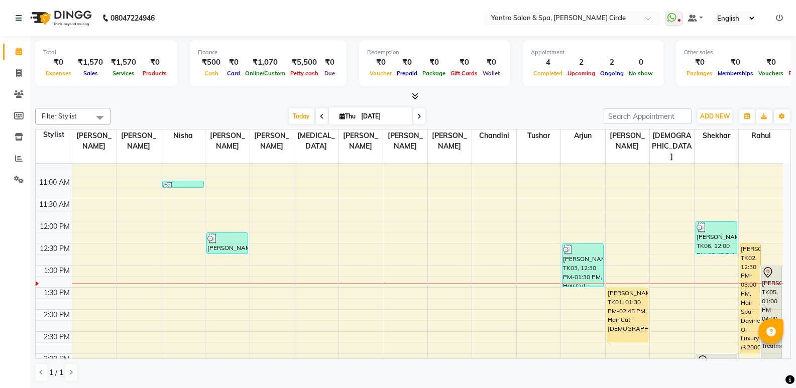
scroll to position [201, 0]
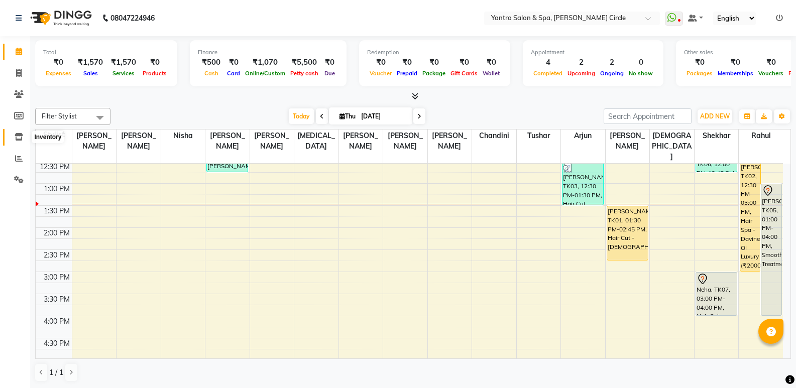
click at [16, 138] on icon at bounding box center [19, 137] width 9 height 8
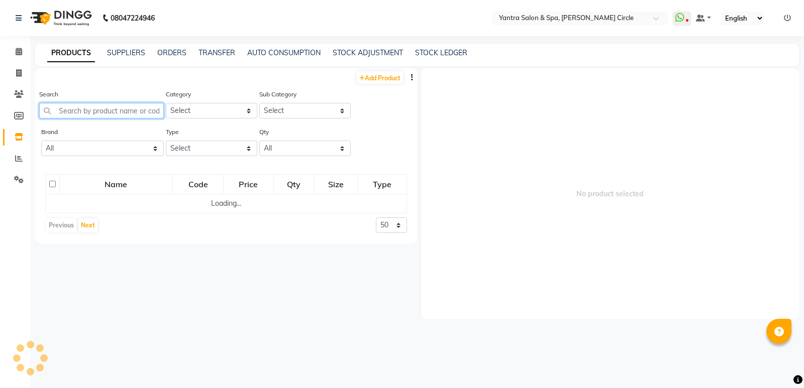
click at [98, 108] on input "text" at bounding box center [101, 111] width 125 height 16
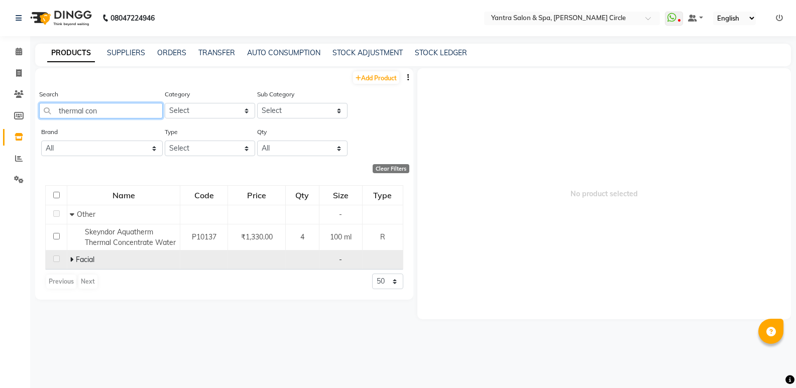
type input "thermal con"
click at [70, 260] on icon at bounding box center [72, 259] width 4 height 7
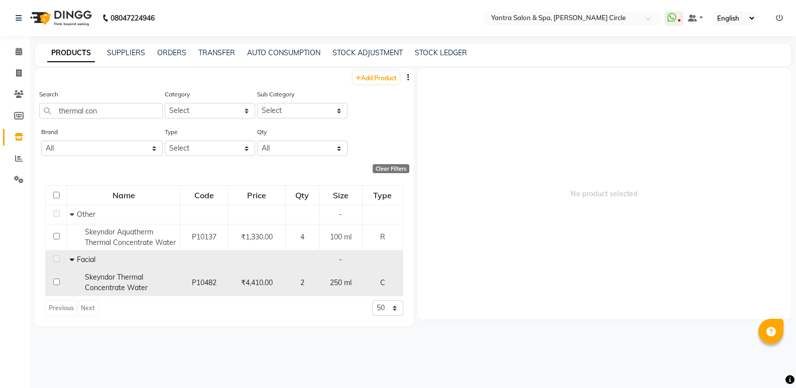
click at [110, 286] on span "Skeyndor Thermal Concentrate Water" at bounding box center [116, 283] width 63 height 20
select select
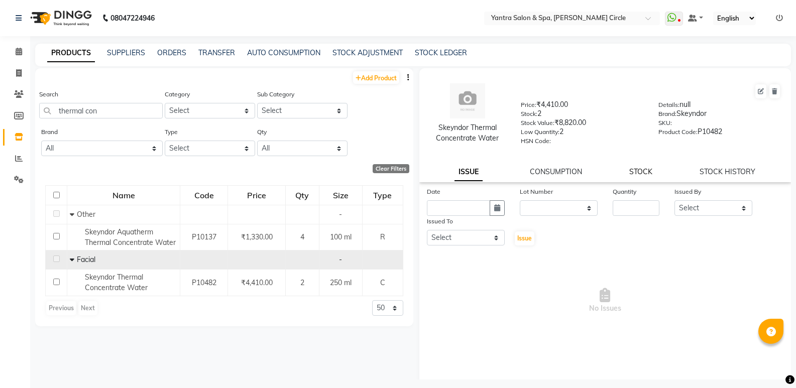
click at [644, 172] on link "STOCK" at bounding box center [640, 171] width 23 height 9
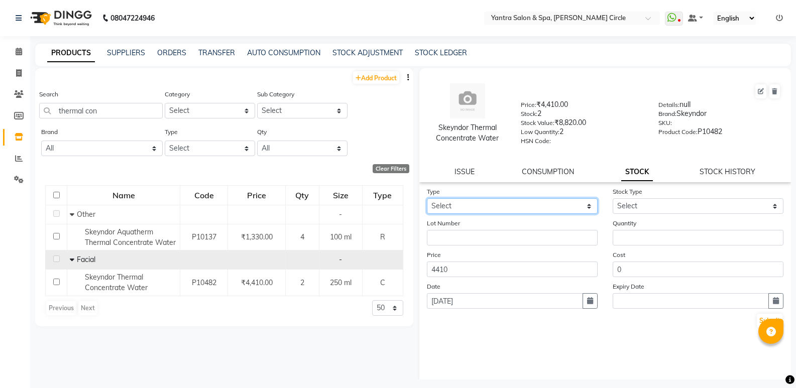
click at [560, 214] on select "Select In Out" at bounding box center [512, 206] width 171 height 16
select select "out"
click at [427, 198] on select "Select In Out" at bounding box center [512, 206] width 171 height 16
select select
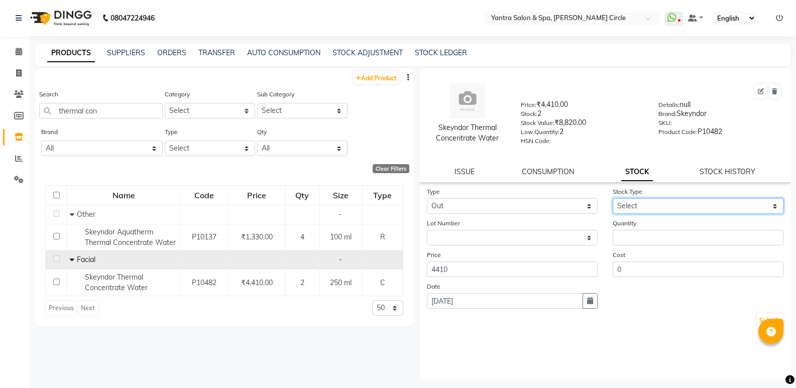
click at [650, 213] on select "Select Internal Use Damaged Expired Adjustment Return Other" at bounding box center [698, 206] width 171 height 16
select select "internal use"
click at [613, 198] on select "Select Internal Use Damaged Expired Adjustment Return Other" at bounding box center [698, 206] width 171 height 16
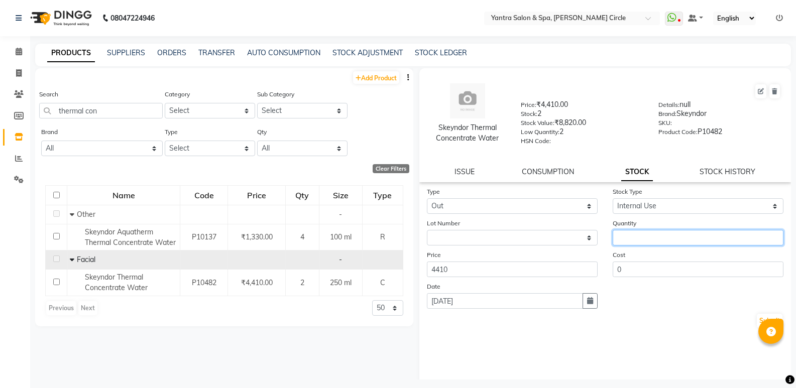
click at [648, 238] on input "number" at bounding box center [698, 238] width 171 height 16
type input "1"
click at [757, 318] on button "Submit" at bounding box center [770, 321] width 26 height 14
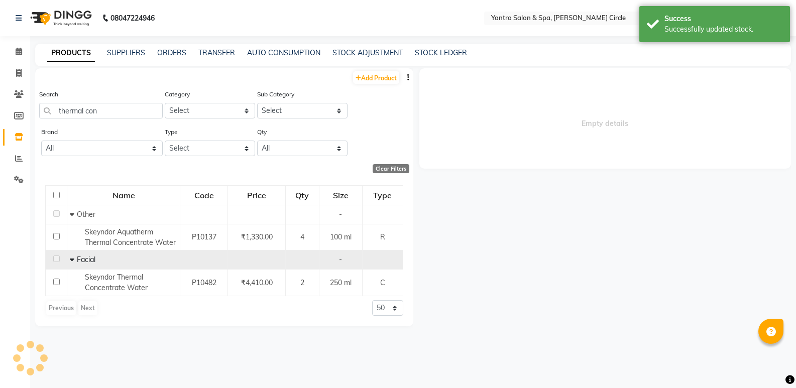
select select
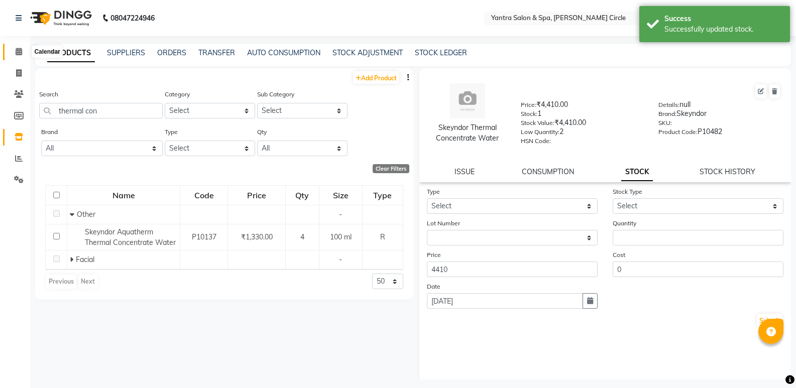
click at [18, 50] on icon at bounding box center [19, 52] width 7 height 8
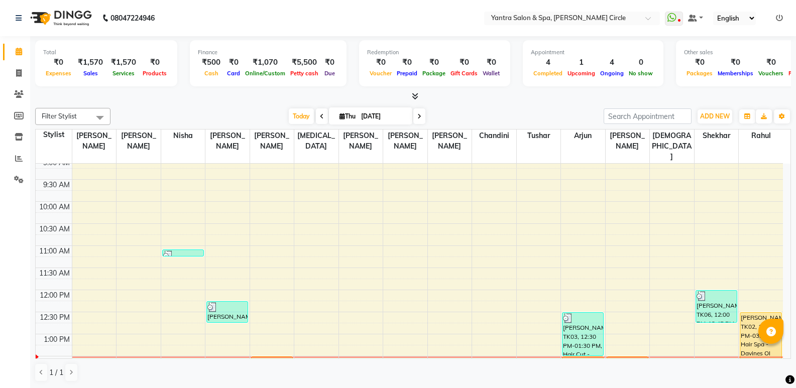
scroll to position [201, 0]
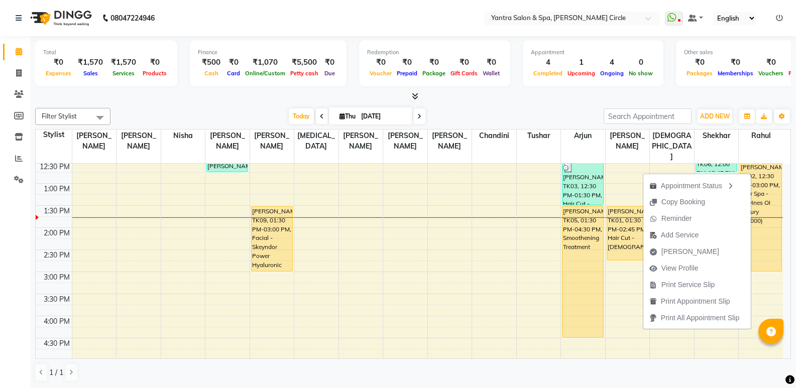
click at [579, 98] on div at bounding box center [413, 96] width 756 height 11
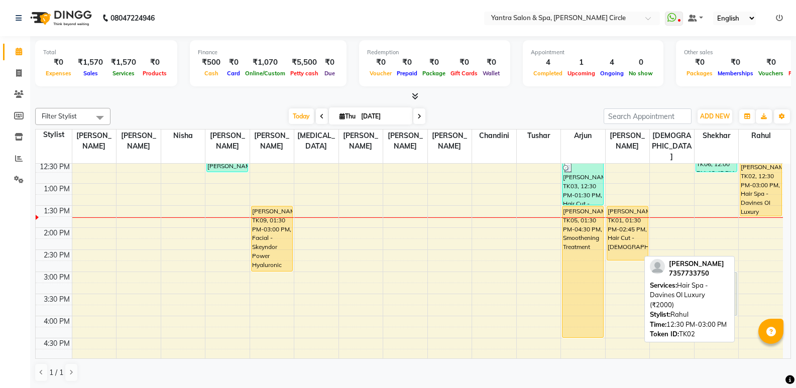
drag, startPoint x: 770, startPoint y: 262, endPoint x: 770, endPoint y: 209, distance: 53.3
click at [770, 209] on div "8:00 AM 8:30 AM 9:00 AM 9:30 AM 10:00 AM 10:30 AM 11:00 AM 11:30 AM 12:00 PM 12…" at bounding box center [410, 272] width 748 height 618
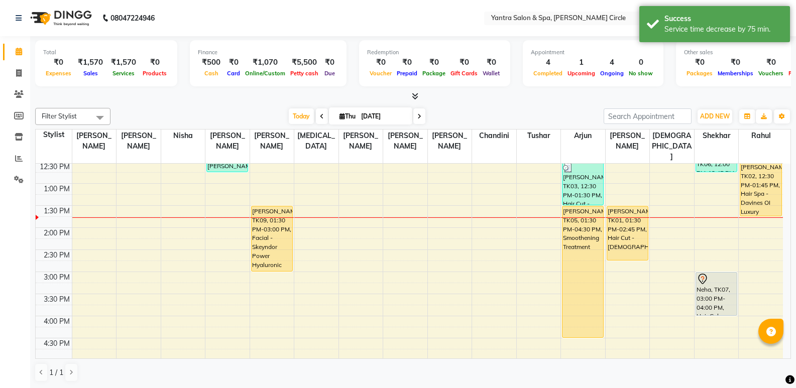
scroll to position [151, 0]
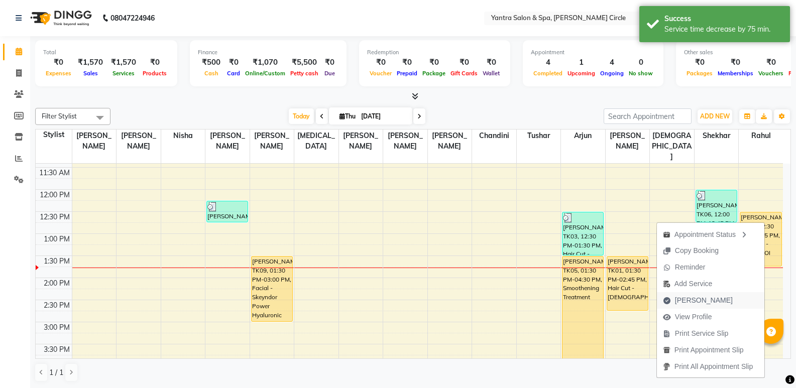
click at [686, 298] on span "Mark Done" at bounding box center [704, 300] width 58 height 11
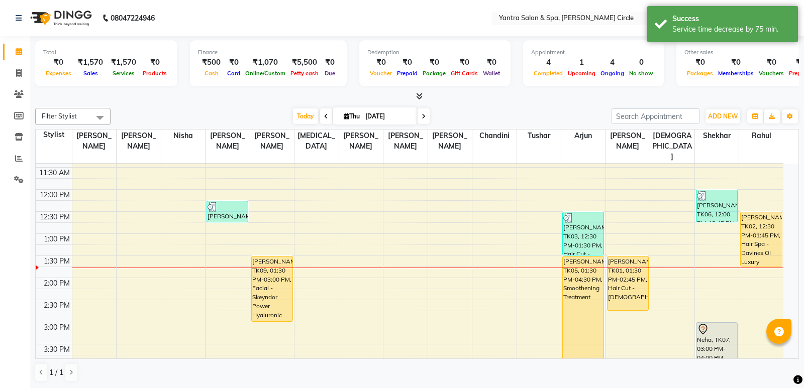
select select "152"
select select "service"
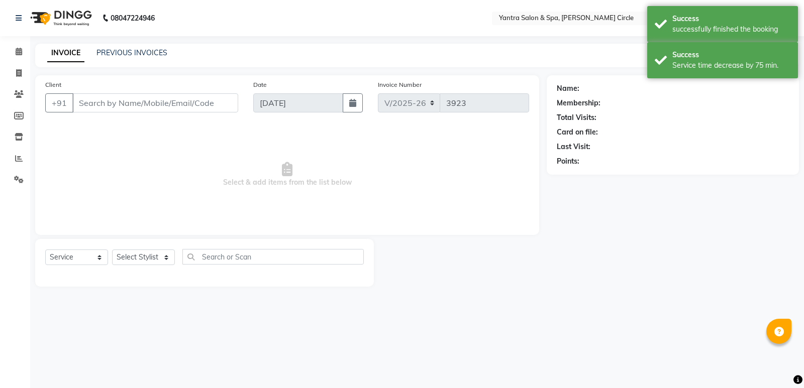
type input "73******50"
select select "84063"
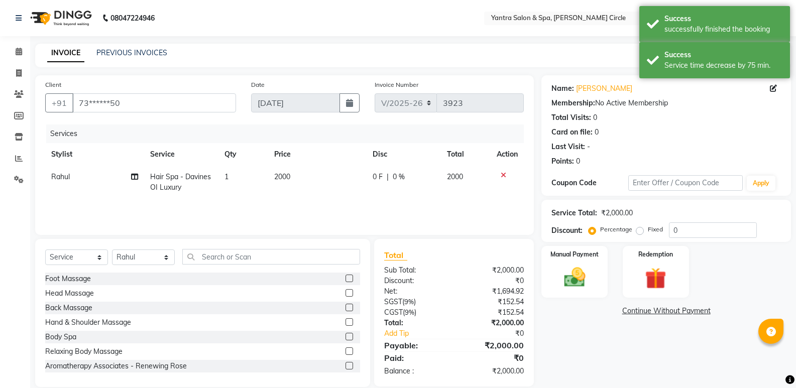
click at [297, 173] on td "2000" at bounding box center [317, 182] width 99 height 33
select select "84063"
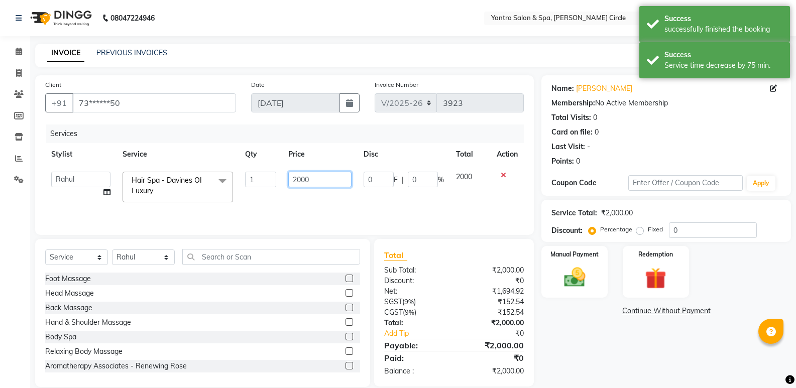
click at [297, 173] on input "2000" at bounding box center [319, 180] width 63 height 16
drag, startPoint x: 297, startPoint y: 173, endPoint x: 292, endPoint y: 172, distance: 5.6
click at [296, 173] on input "2000" at bounding box center [319, 180] width 63 height 16
type input "2800"
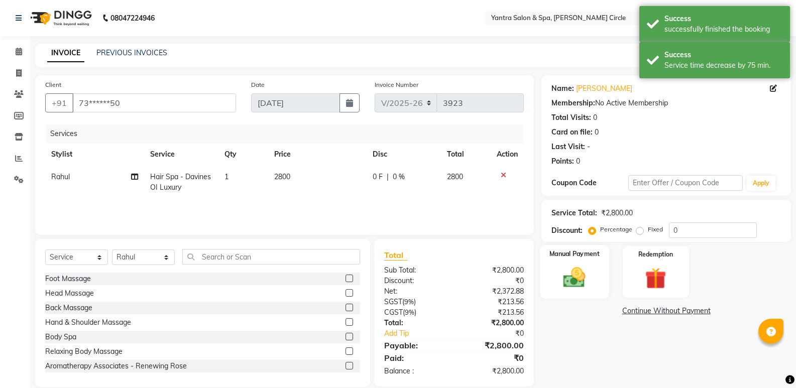
click at [564, 269] on img at bounding box center [575, 278] width 36 height 26
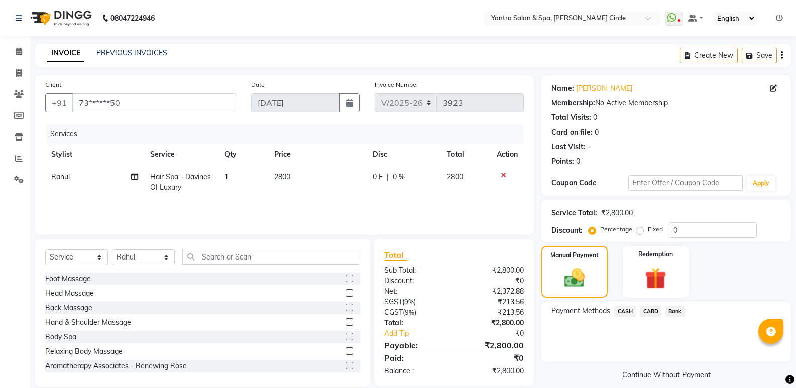
click at [626, 309] on span "CASH" at bounding box center [625, 312] width 22 height 12
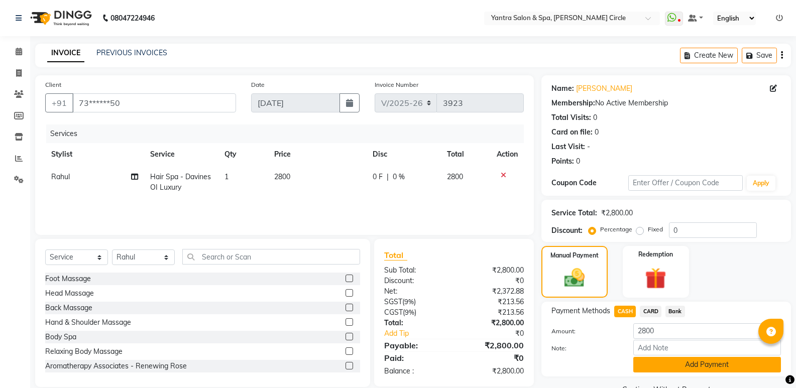
click at [677, 360] on button "Add Payment" at bounding box center [707, 365] width 148 height 16
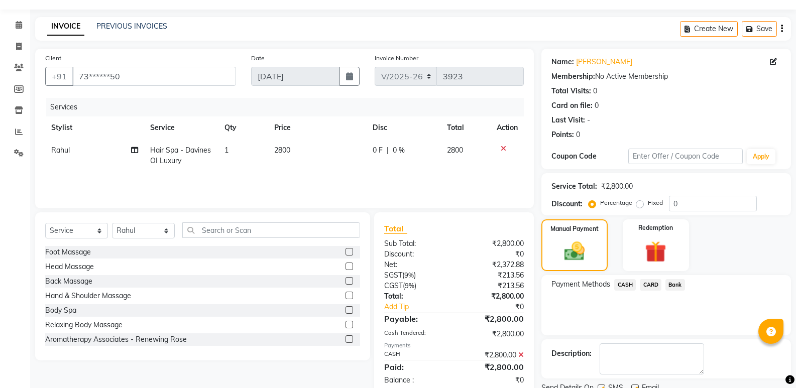
scroll to position [66, 0]
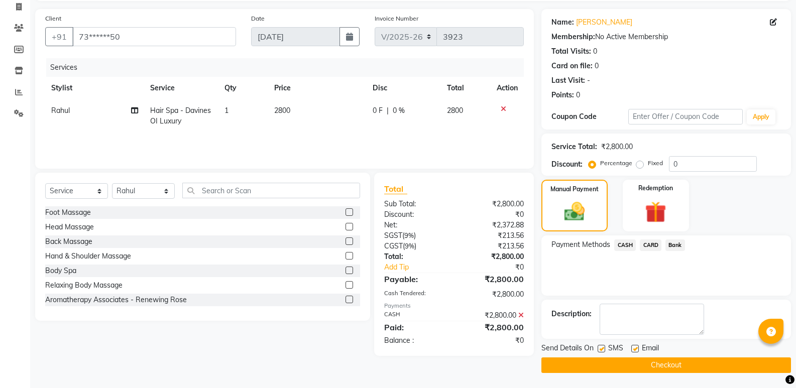
click at [639, 369] on button "Checkout" at bounding box center [667, 366] width 250 height 16
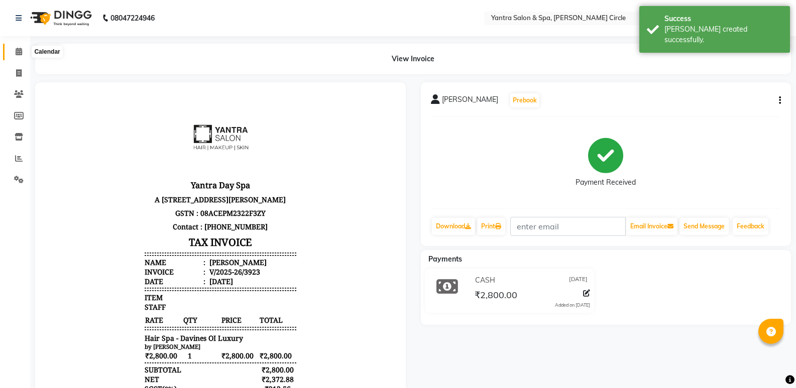
click at [19, 51] on icon at bounding box center [19, 52] width 7 height 8
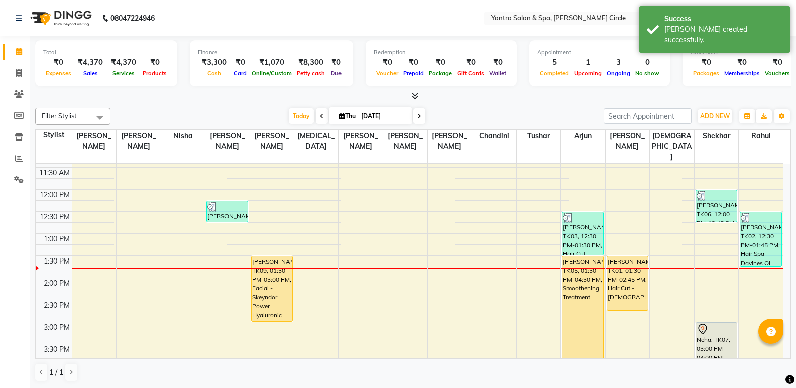
scroll to position [352, 0]
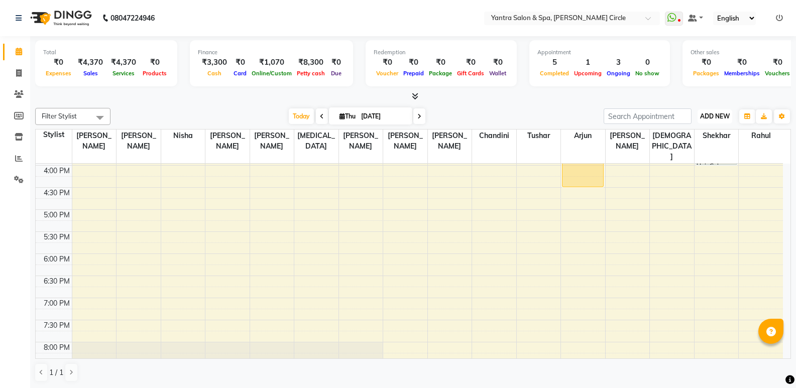
click at [723, 114] on span "ADD NEW" at bounding box center [715, 117] width 30 height 8
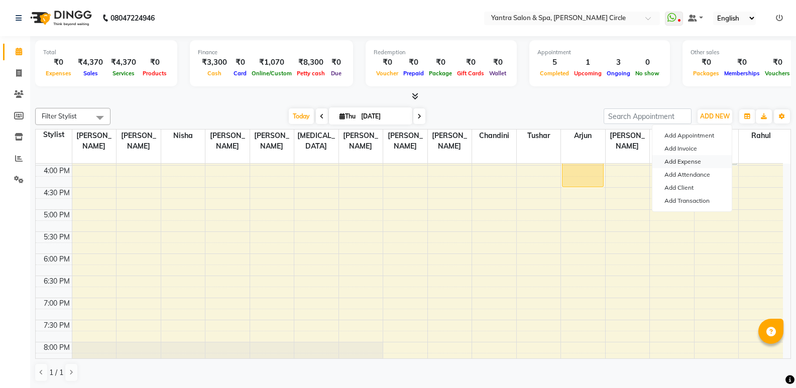
click at [692, 160] on link "Add Expense" at bounding box center [692, 161] width 79 height 13
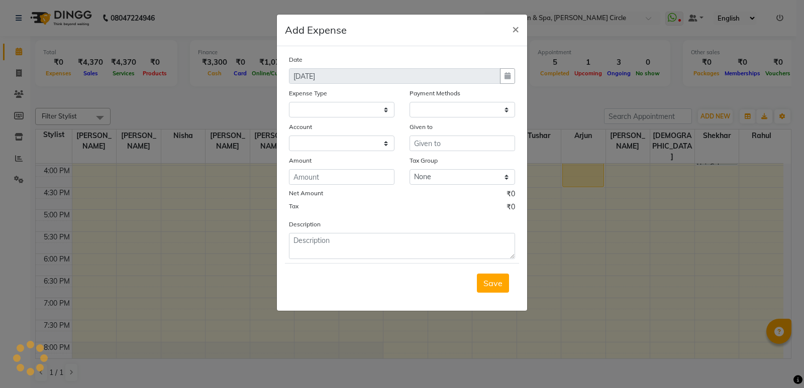
select select
select select "1"
select select "2513"
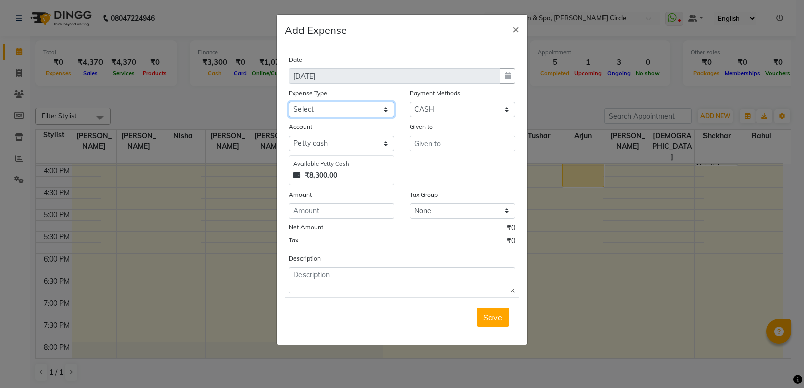
click at [341, 108] on select "Select Advance Salary Bank charges Car maintenance Cash transfer to bank Cash t…" at bounding box center [341, 110] width 105 height 16
select select "10"
click at [289, 102] on select "Select Advance Salary Bank charges Car maintenance Cash transfer to bank Cash t…" at bounding box center [341, 110] width 105 height 16
click at [339, 214] on input "number" at bounding box center [341, 211] width 105 height 16
type input "200"
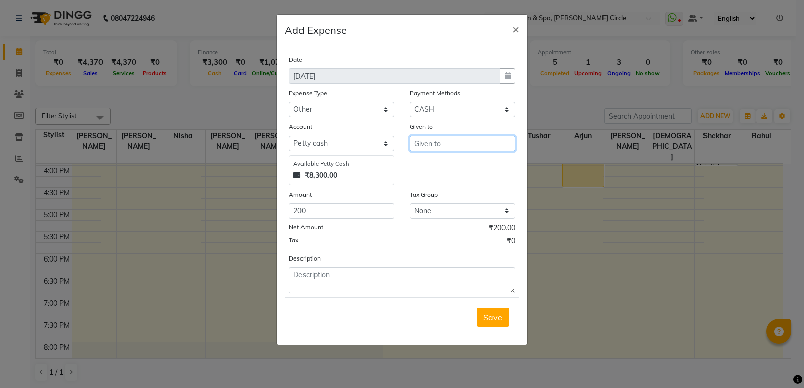
click at [483, 147] on input "text" at bounding box center [461, 144] width 105 height 16
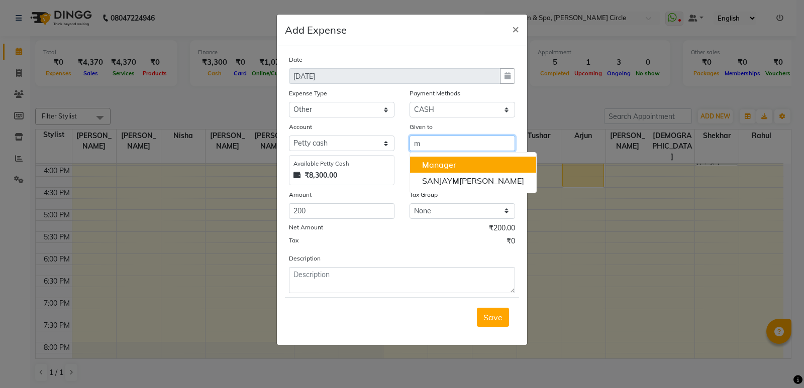
click at [462, 165] on button "M anager" at bounding box center [473, 165] width 126 height 16
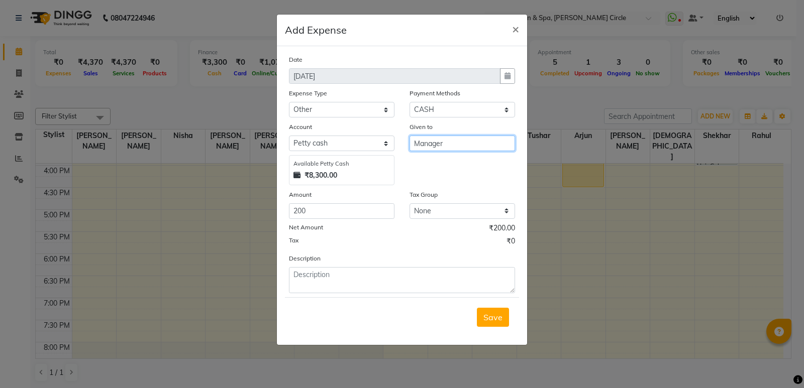
type input "Manager"
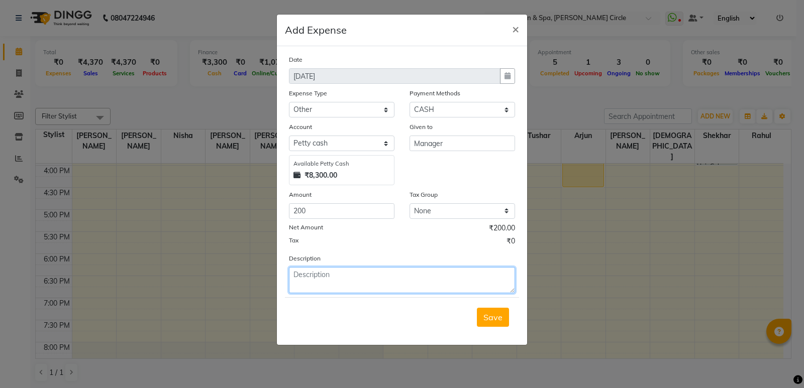
click at [373, 277] on textarea at bounding box center [402, 280] width 226 height 26
click at [373, 278] on textarea "taxi rent 150" at bounding box center [402, 280] width 226 height 26
type textarea "taxi rent 150 pushp 50"
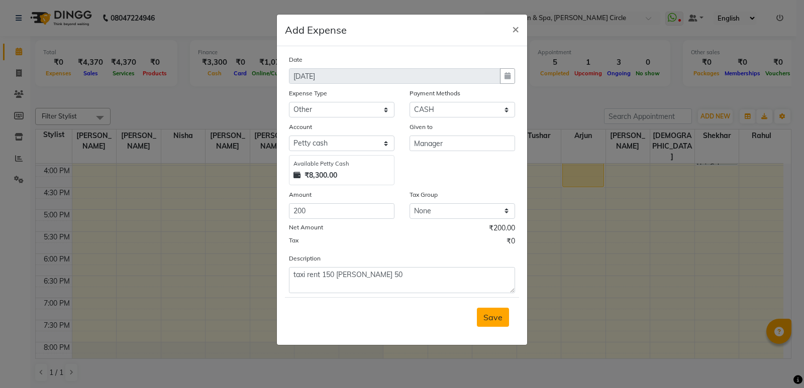
click at [496, 323] on button "Save" at bounding box center [493, 317] width 32 height 19
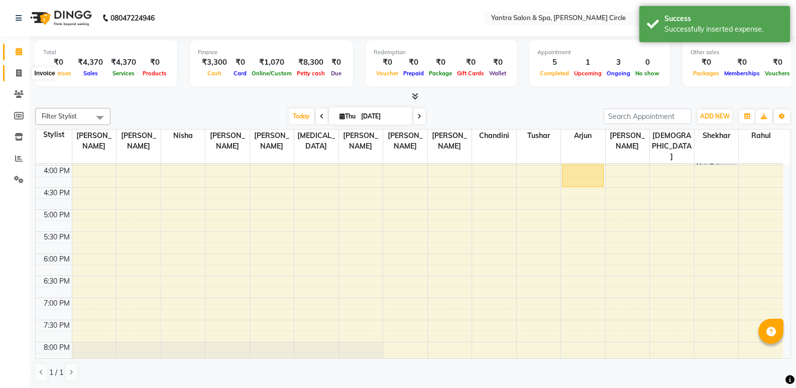
click at [18, 73] on icon at bounding box center [19, 73] width 6 height 8
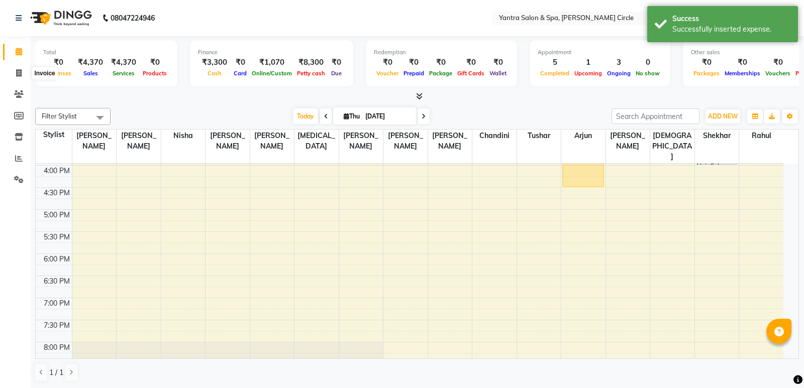
select select "service"
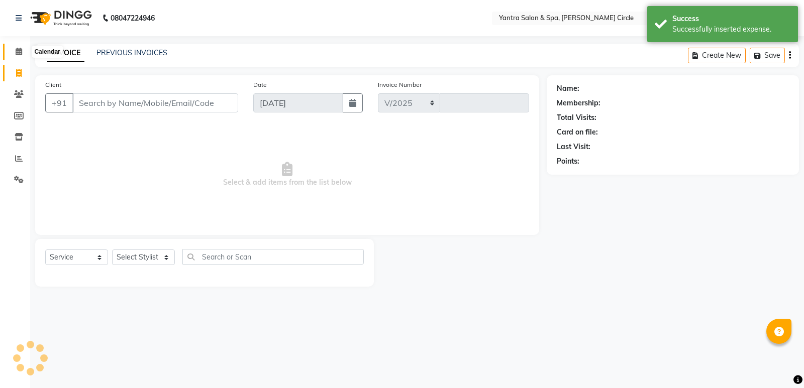
select select "152"
type input "3924"
click at [16, 47] on span at bounding box center [19, 52] width 18 height 12
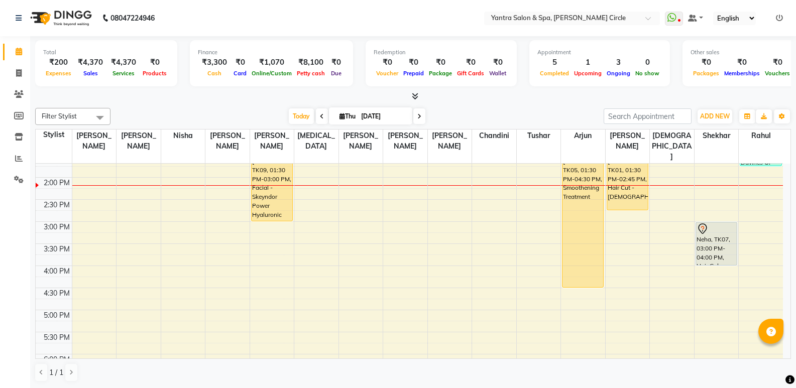
scroll to position [201, 0]
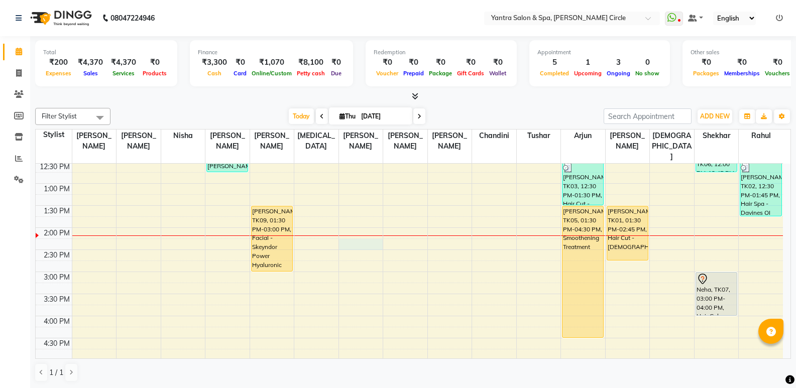
click at [368, 233] on div "8:00 AM 8:30 AM 9:00 AM 9:30 AM 10:00 AM 10:30 AM 11:00 AM 11:30 AM 12:00 PM 12…" at bounding box center [410, 272] width 748 height 618
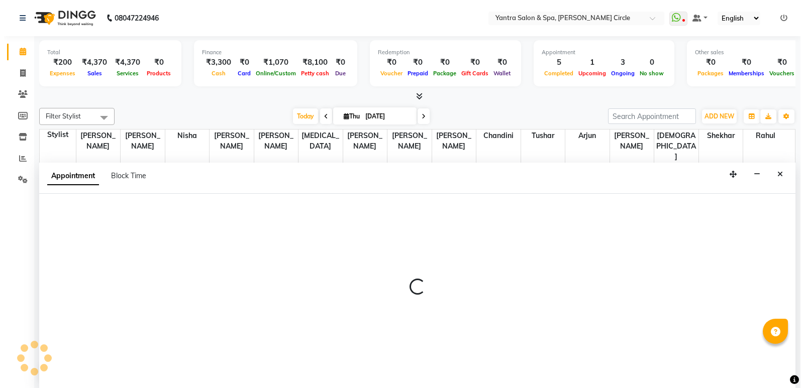
scroll to position [1, 0]
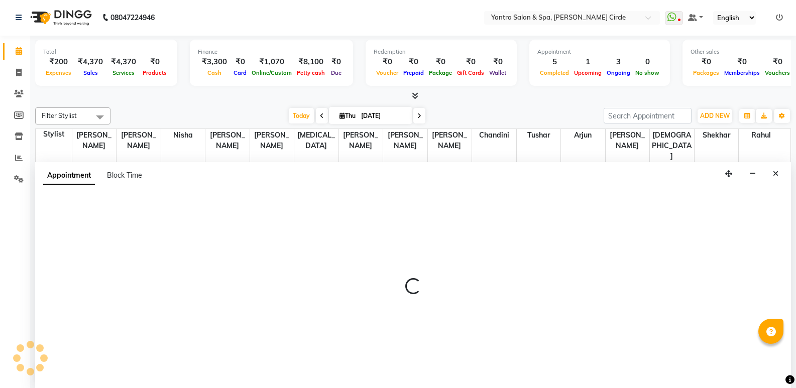
select select "4353"
select select "855"
select select "tentative"
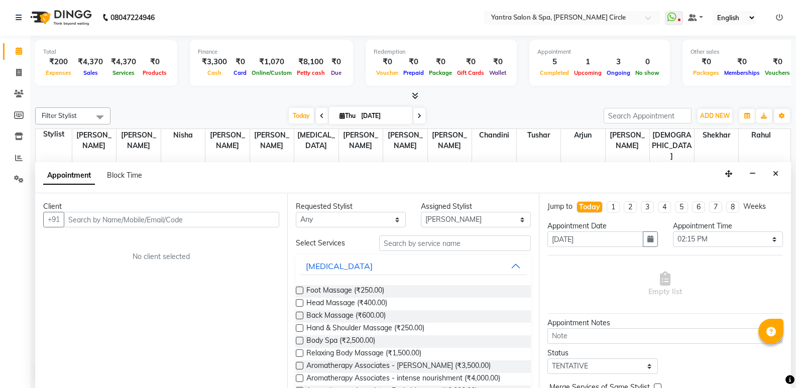
click at [151, 221] on input "text" at bounding box center [172, 220] width 216 height 16
type input "9461281022"
click at [247, 222] on span "Add Client" at bounding box center [259, 219] width 34 height 9
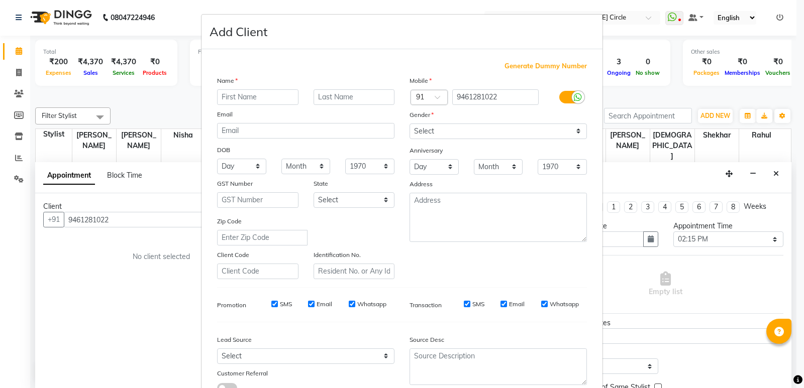
click at [283, 96] on input "text" at bounding box center [257, 97] width 81 height 16
type input "Deepika"
click at [449, 127] on select "Select Male Female Other Prefer Not To Say" at bounding box center [497, 132] width 177 height 16
select select "female"
click at [409, 124] on select "Select Male Female Other Prefer Not To Say" at bounding box center [497, 132] width 177 height 16
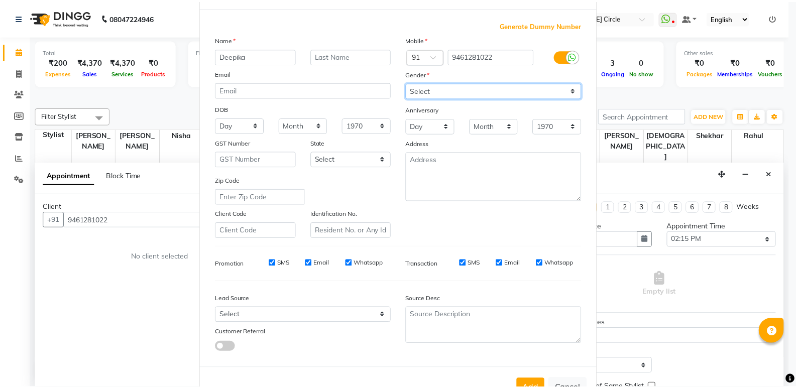
scroll to position [75, 0]
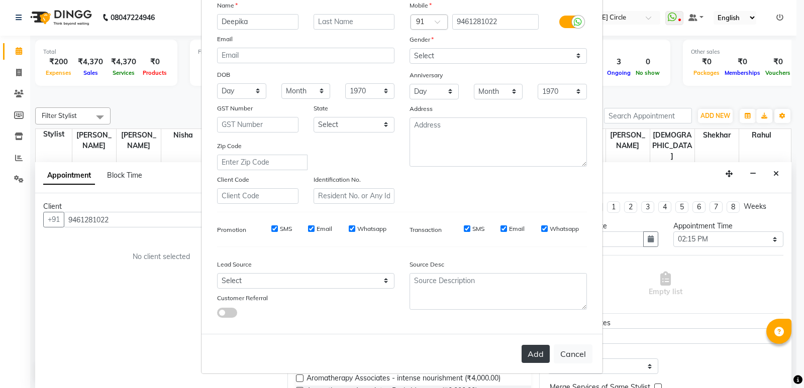
click at [539, 353] on button "Add" at bounding box center [535, 354] width 28 height 18
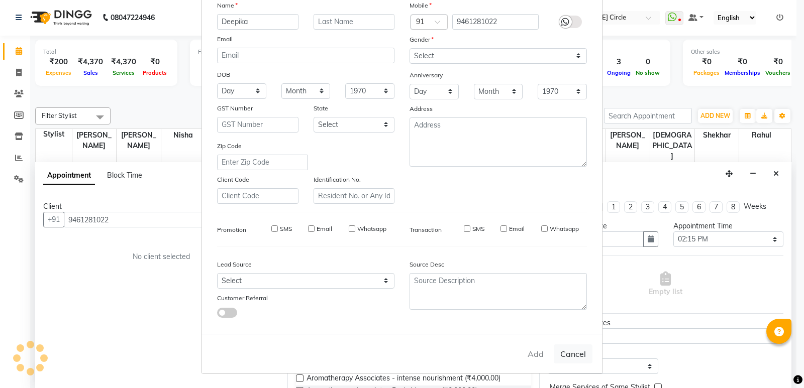
type input "94******22"
select select
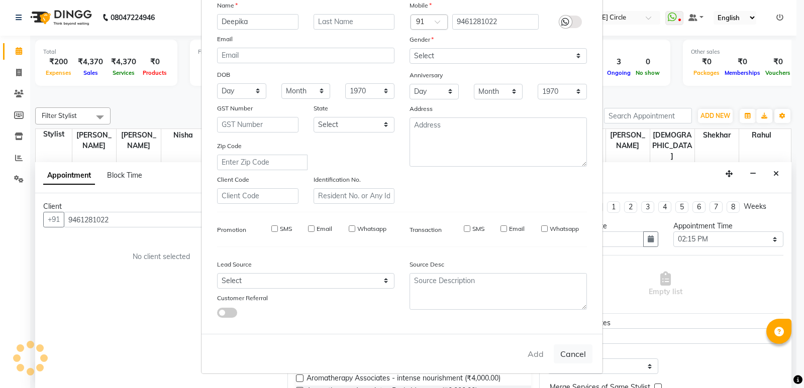
select select
checkbox input "false"
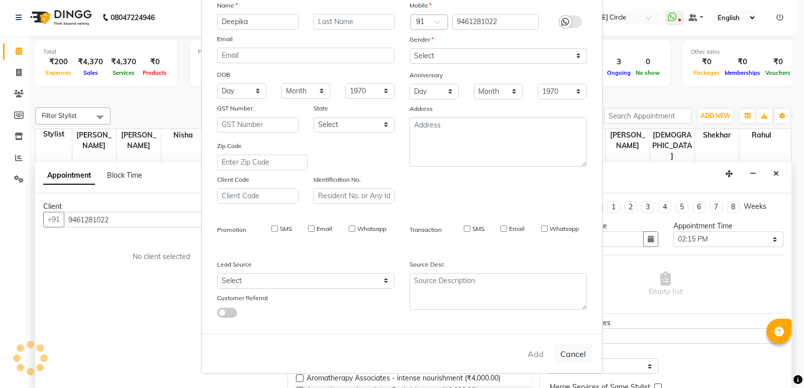
checkbox input "false"
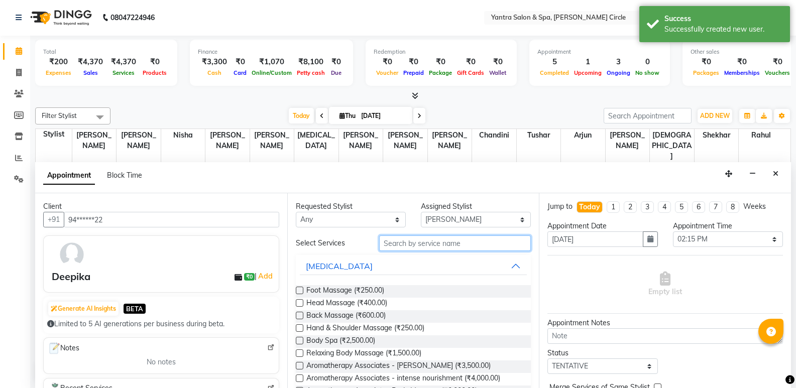
click at [424, 249] on input "text" at bounding box center [455, 244] width 152 height 16
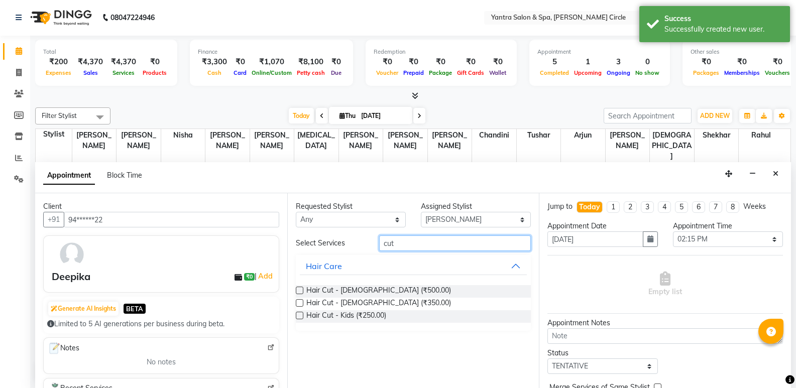
type input "cut"
click at [301, 292] on label at bounding box center [300, 291] width 8 height 8
click at [301, 292] on input "checkbox" at bounding box center [299, 291] width 7 height 7
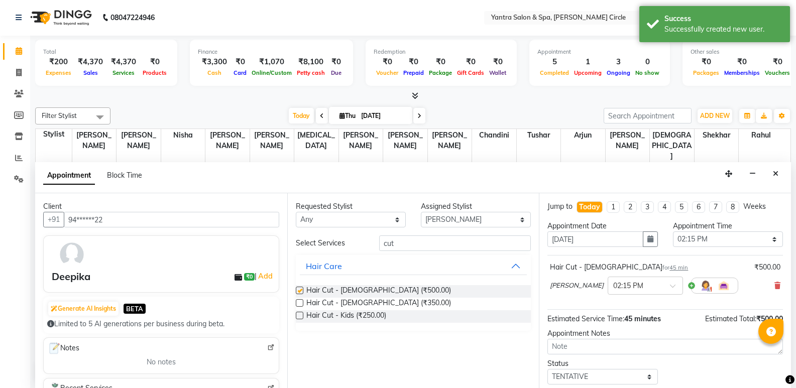
checkbox input "false"
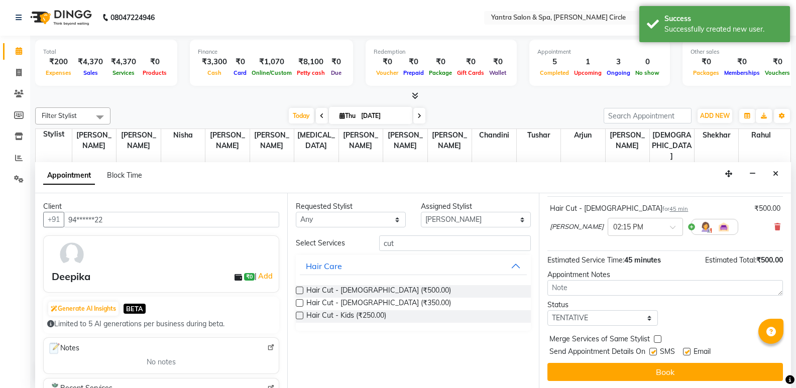
scroll to position [60, 0]
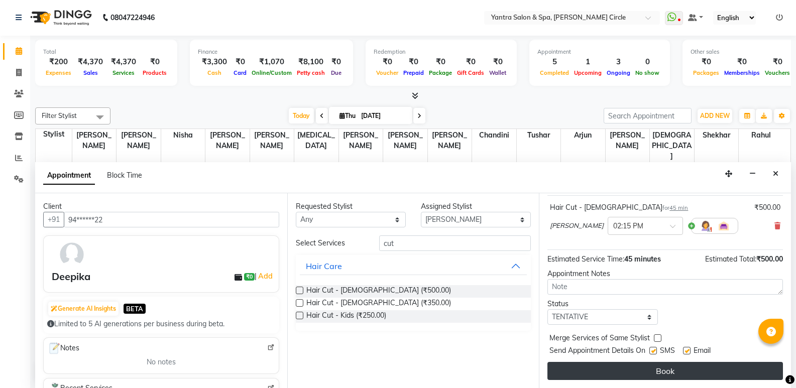
click at [625, 376] on button "Book" at bounding box center [666, 371] width 236 height 18
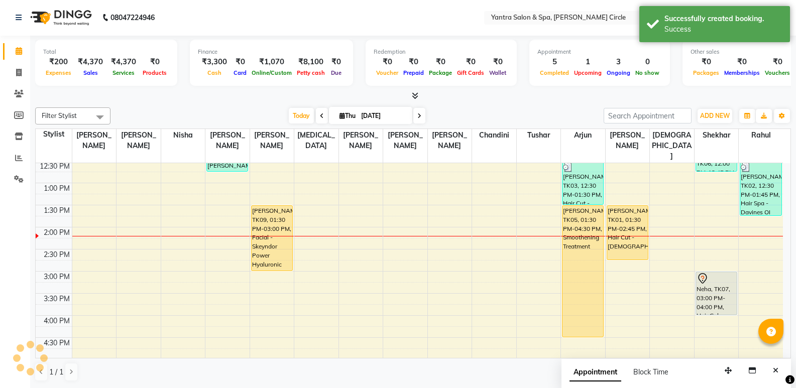
scroll to position [0, 0]
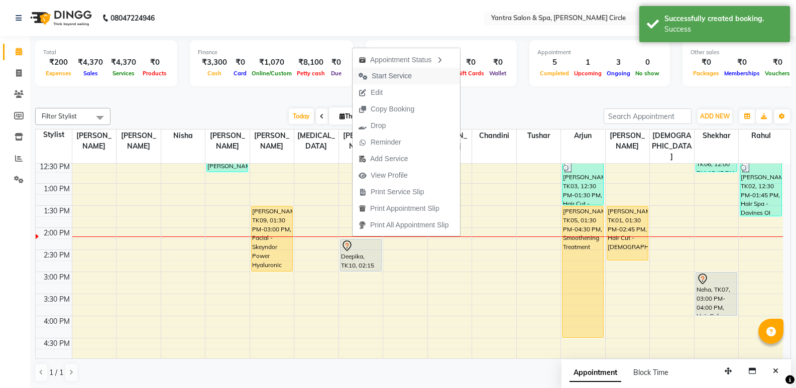
click at [403, 70] on span "Start Service" at bounding box center [385, 76] width 65 height 17
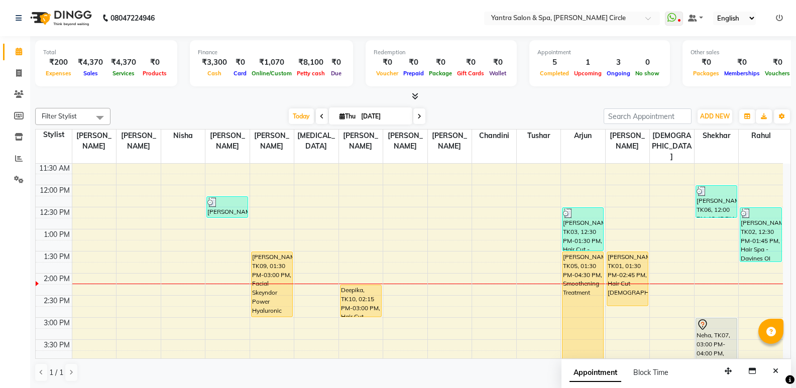
scroll to position [151, 0]
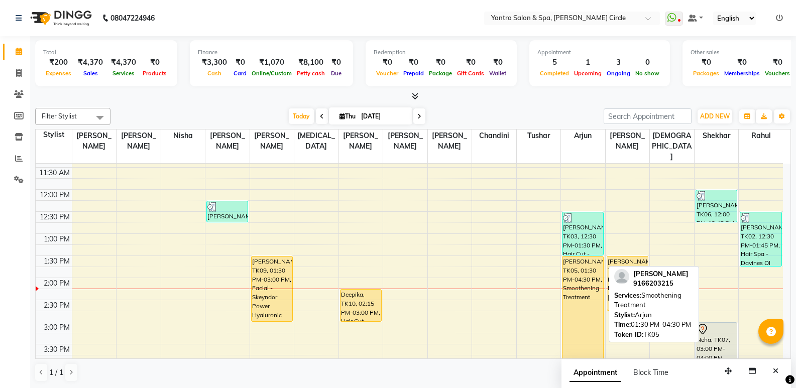
click at [582, 257] on div "Sonam Soni, TK05, 01:30 PM-04:30 PM, Smoothening Treatment" at bounding box center [583, 322] width 41 height 131
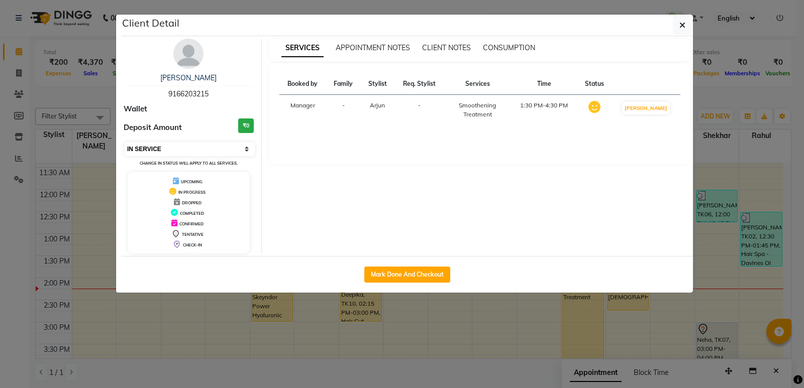
click at [181, 148] on select "Select IN SERVICE CONFIRMED TENTATIVE CHECK IN MARK DONE DROPPED UPCOMING" at bounding box center [190, 149] width 130 height 14
select select "7"
click at [125, 142] on select "Select IN SERVICE CONFIRMED TENTATIVE CHECK IN MARK DONE DROPPED UPCOMING" at bounding box center [190, 149] width 130 height 14
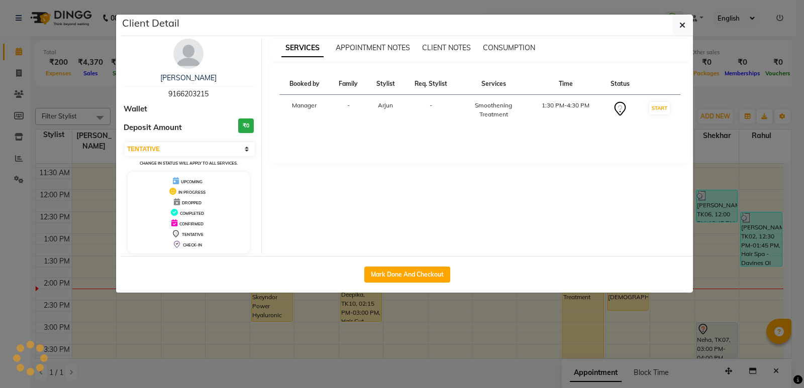
click at [681, 15] on div "Client Detail" at bounding box center [407, 26] width 572 height 22
click at [684, 23] on icon "button" at bounding box center [682, 25] width 6 height 8
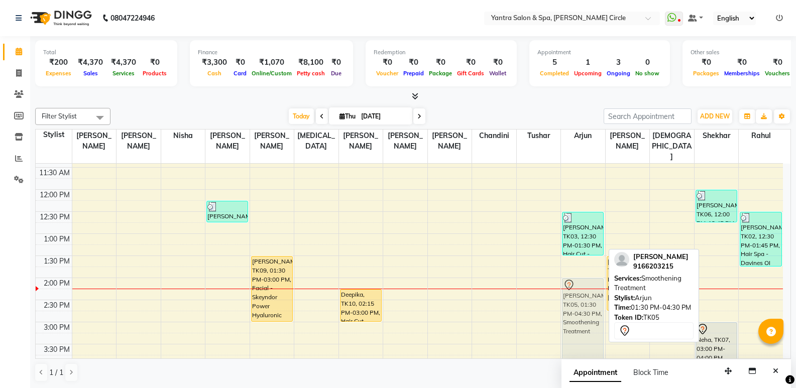
drag, startPoint x: 587, startPoint y: 254, endPoint x: 587, endPoint y: 281, distance: 26.6
click at [587, 281] on div "Aayushi pittal, TK03, 12:30 PM-01:30 PM, Hair Cut - Female,Hair Wash & Conditio…" at bounding box center [583, 322] width 44 height 618
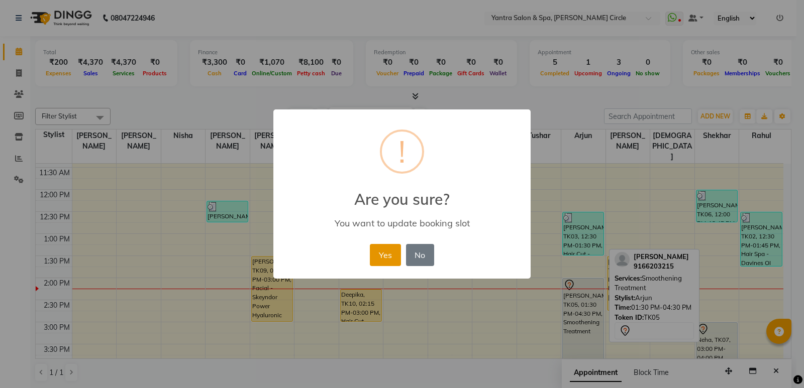
click at [384, 257] on button "Yes" at bounding box center [385, 255] width 31 height 22
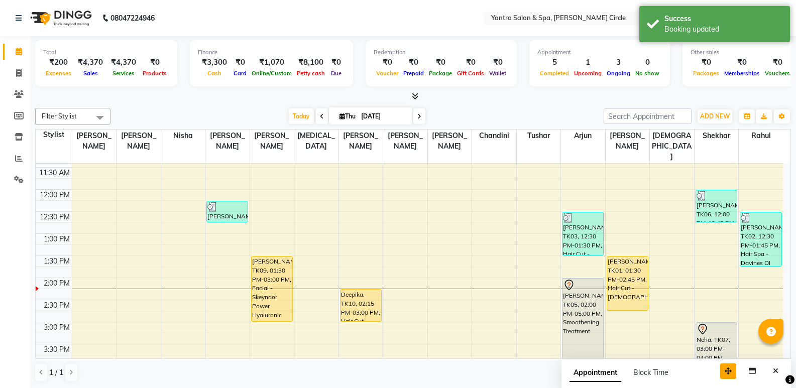
click at [722, 379] on div "Appointment Block Time" at bounding box center [677, 375] width 230 height 31
drag, startPoint x: 728, startPoint y: 375, endPoint x: 642, endPoint y: 381, distance: 86.6
click at [642, 381] on button "button" at bounding box center [647, 378] width 16 height 16
click at [689, 377] on icon "Close" at bounding box center [690, 377] width 6 height 7
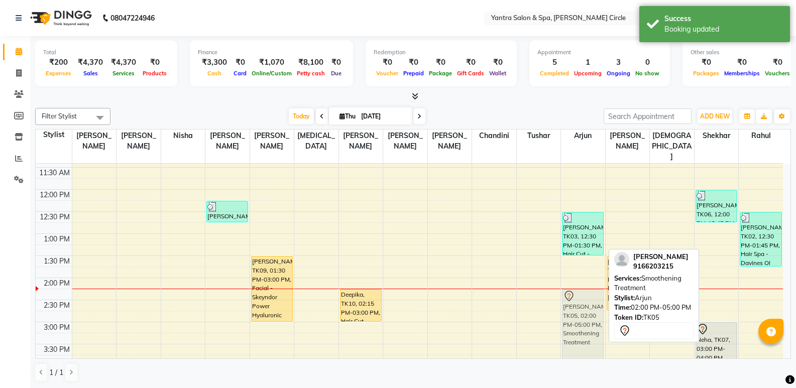
click at [575, 294] on div "Aayushi pittal, TK03, 12:30 PM-01:30 PM, Hair Cut - Female,Hair Wash & Conditio…" at bounding box center [583, 322] width 44 height 618
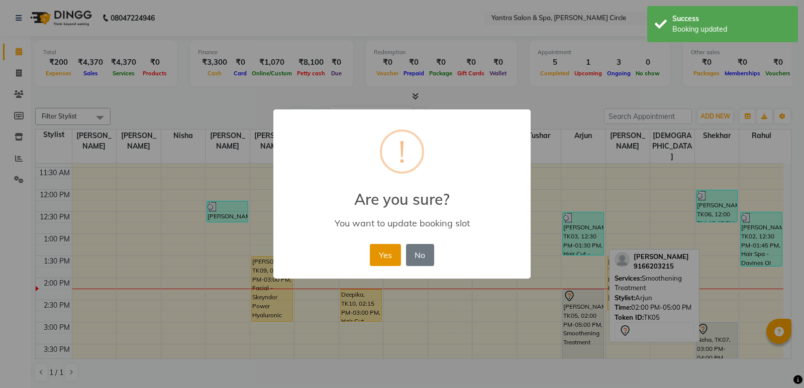
click at [389, 257] on button "Yes" at bounding box center [385, 255] width 31 height 22
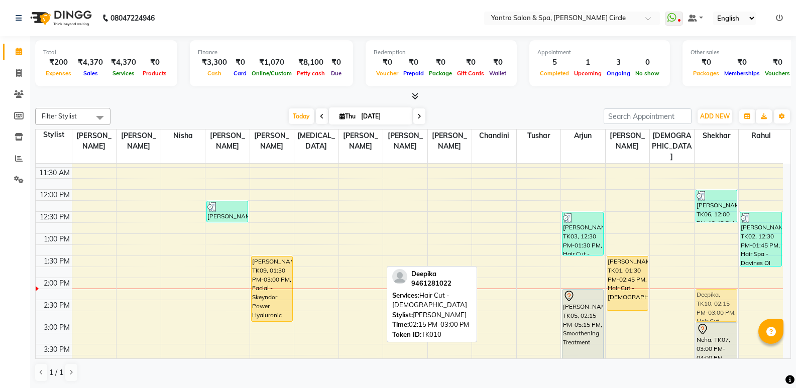
drag, startPoint x: 363, startPoint y: 296, endPoint x: 707, endPoint y: 293, distance: 344.6
click at [704, 293] on tr "Gunjan, TK04, 11:05 AM-11:15 AM, Threading Deepika Chowdhary, TK08, 12:15 PM-12…" at bounding box center [410, 322] width 748 height 618
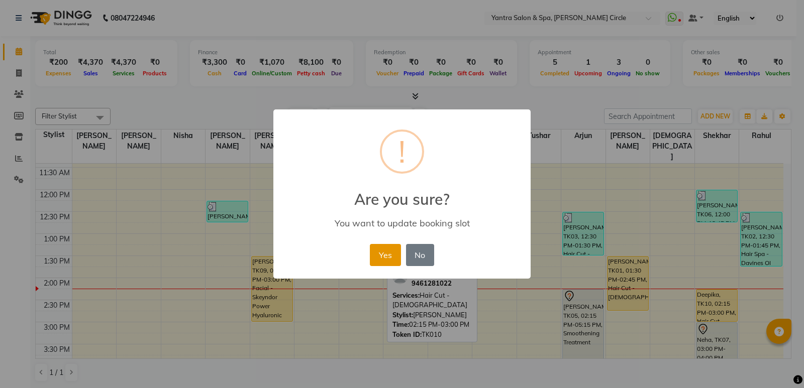
click at [388, 246] on button "Yes" at bounding box center [385, 255] width 31 height 22
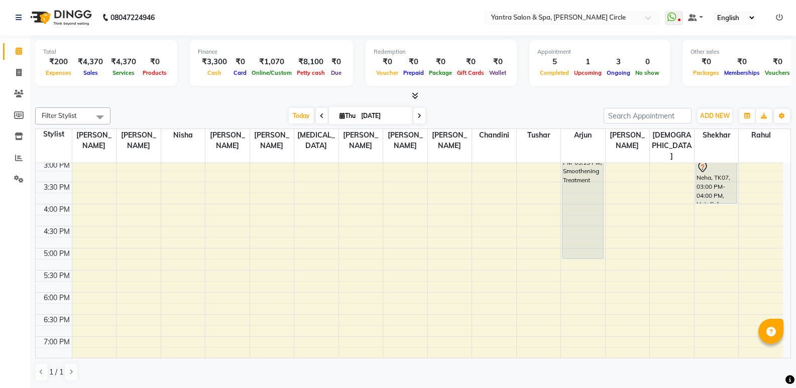
scroll to position [262, 0]
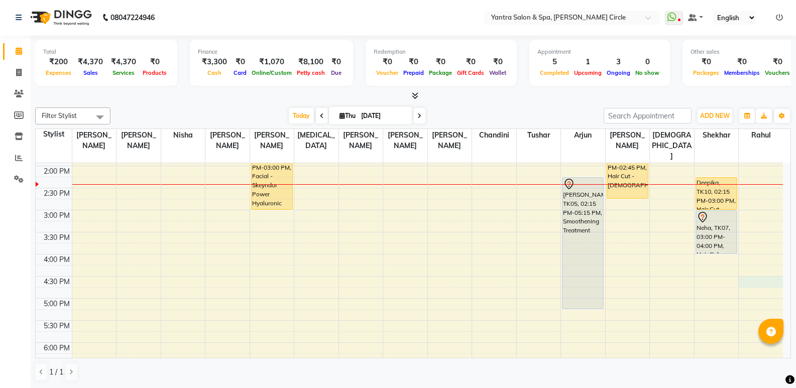
click at [763, 269] on div "8:00 AM 8:30 AM 9:00 AM 9:30 AM 10:00 AM 10:30 AM 11:00 AM 11:30 AM 12:00 PM 12…" at bounding box center [410, 210] width 748 height 618
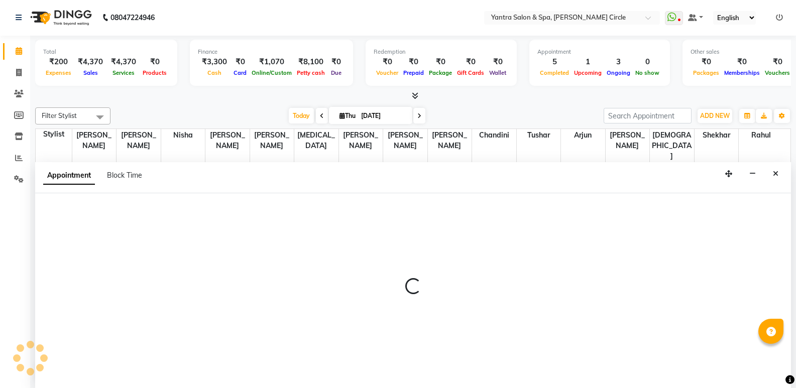
select select "84063"
select select "990"
select select "tentative"
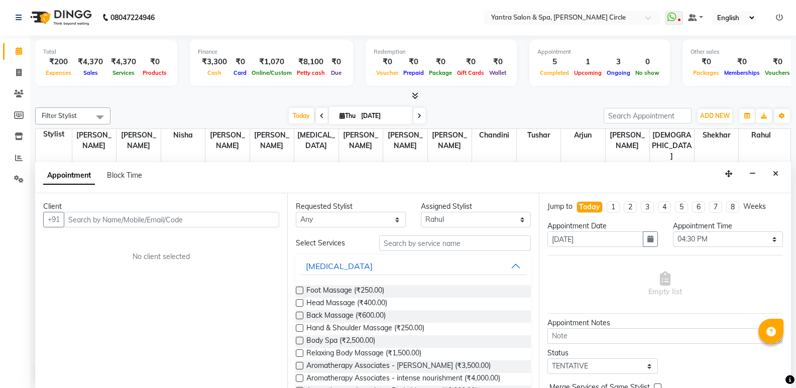
click at [192, 220] on input "text" at bounding box center [172, 220] width 216 height 16
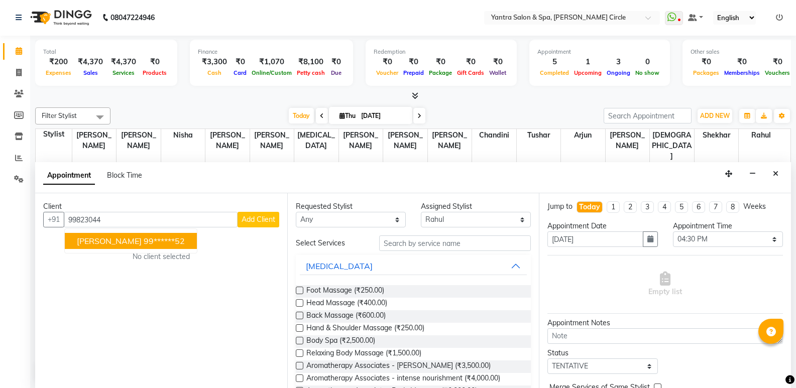
click at [144, 244] on ngb-highlight "99******52" at bounding box center [164, 241] width 41 height 10
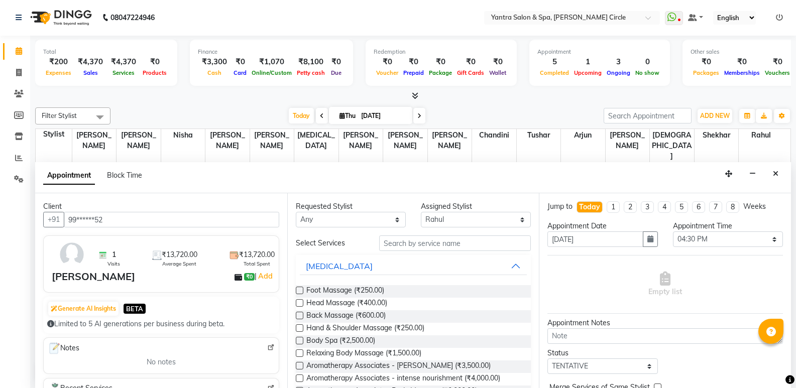
type input "99******52"
click at [445, 244] on input "text" at bounding box center [455, 244] width 152 height 16
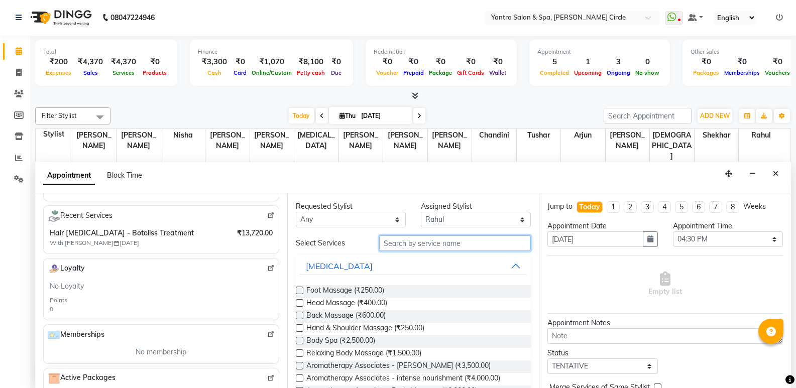
scroll to position [151, 0]
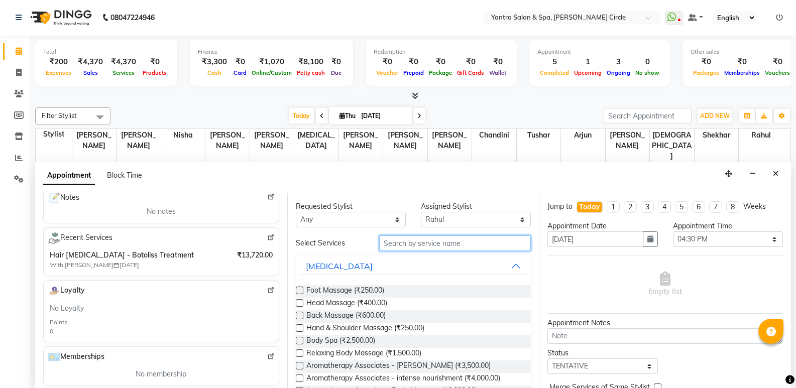
click at [457, 248] on input "text" at bounding box center [455, 244] width 152 height 16
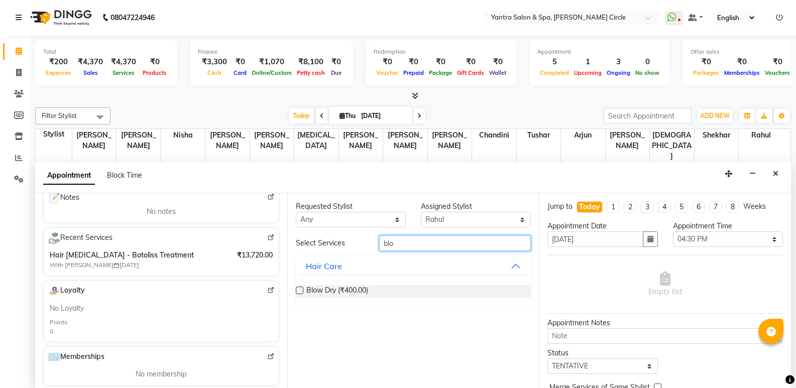
type input "blo"
click at [300, 288] on label at bounding box center [300, 291] width 8 height 8
click at [300, 288] on input "checkbox" at bounding box center [299, 291] width 7 height 7
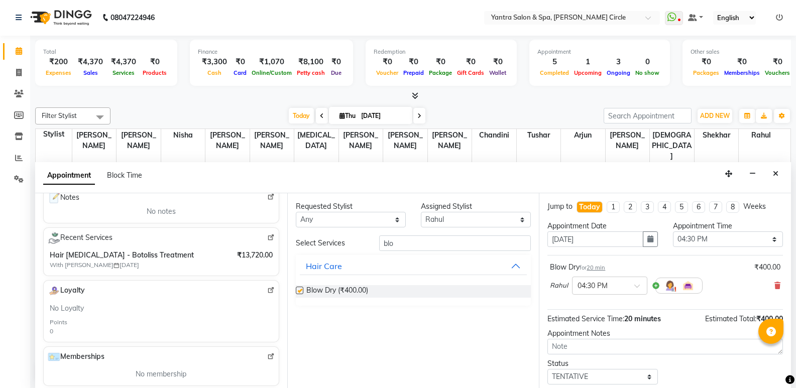
checkbox input "false"
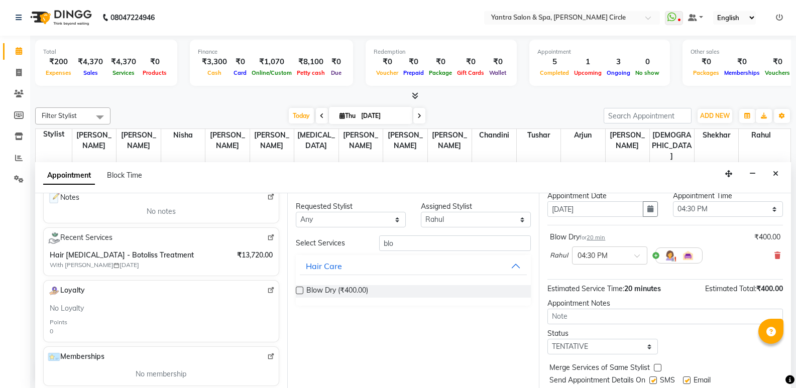
scroll to position [60, 0]
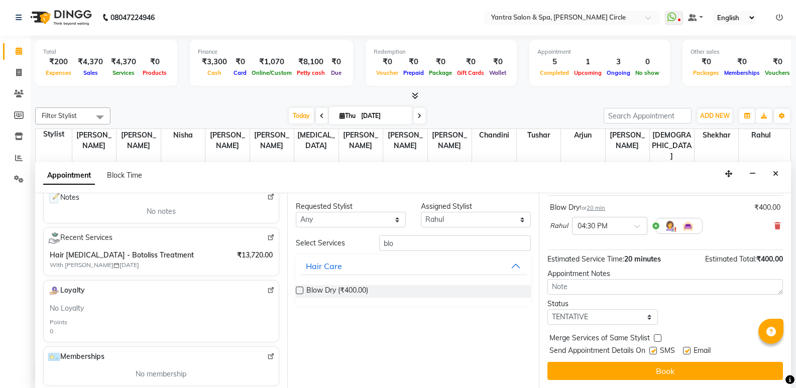
click at [660, 337] on label at bounding box center [658, 339] width 8 height 8
click at [660, 337] on input "checkbox" at bounding box center [657, 339] width 7 height 7
checkbox input "true"
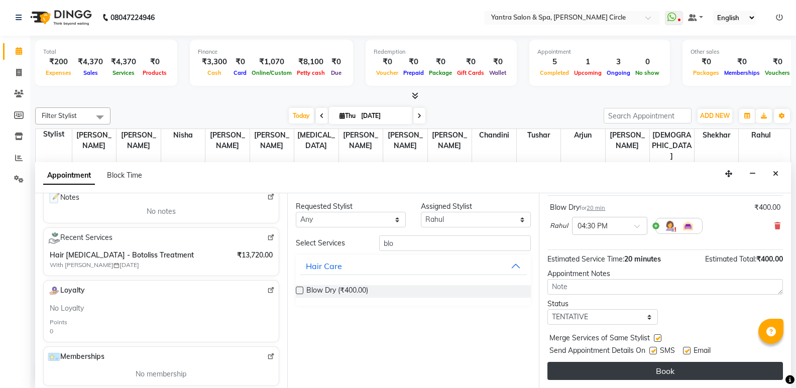
click at [665, 371] on button "Book" at bounding box center [666, 371] width 236 height 18
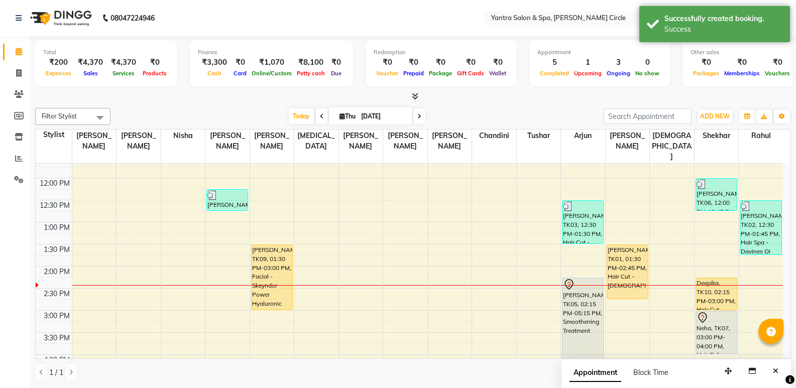
scroll to position [162, 0]
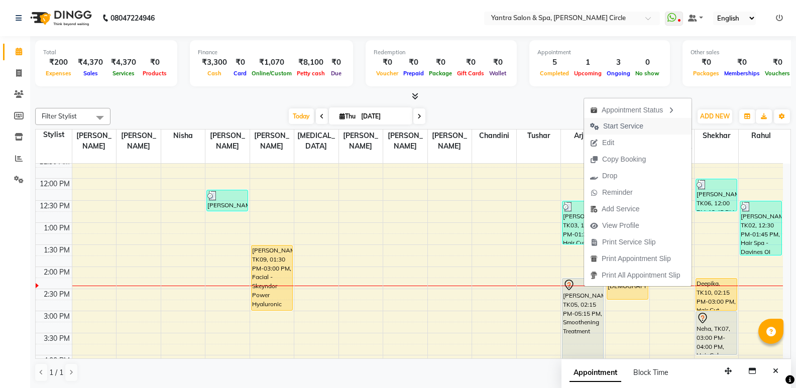
click at [632, 124] on span "Start Service" at bounding box center [623, 126] width 40 height 11
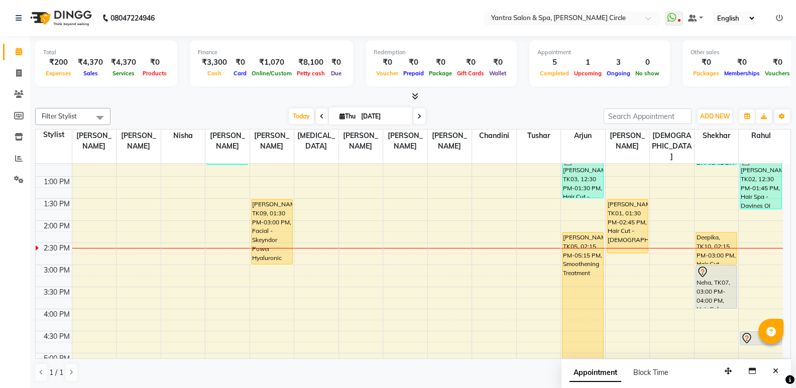
scroll to position [212, 0]
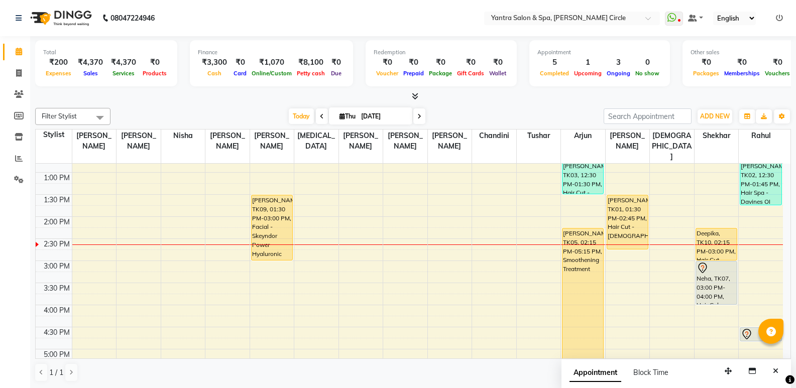
click at [532, 288] on div "8:00 AM 8:30 AM 9:00 AM 9:30 AM 10:00 AM 10:30 AM 11:00 AM 11:30 AM 12:00 PM 12…" at bounding box center [410, 261] width 748 height 618
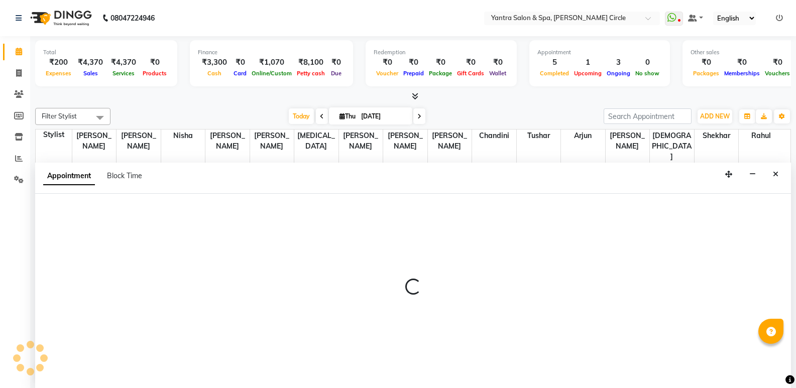
select select "18094"
select select "945"
select select "tentative"
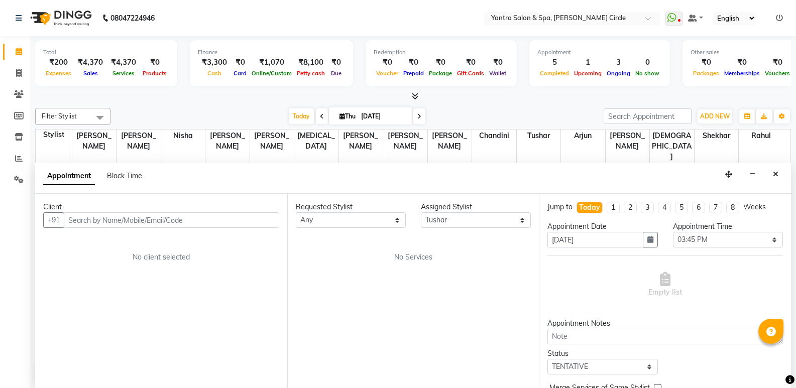
scroll to position [1, 0]
click at [182, 221] on input "text" at bounding box center [172, 220] width 216 height 16
click at [64, 340] on div "Client +91 7665432393 Add Client No client selected" at bounding box center [161, 290] width 252 height 195
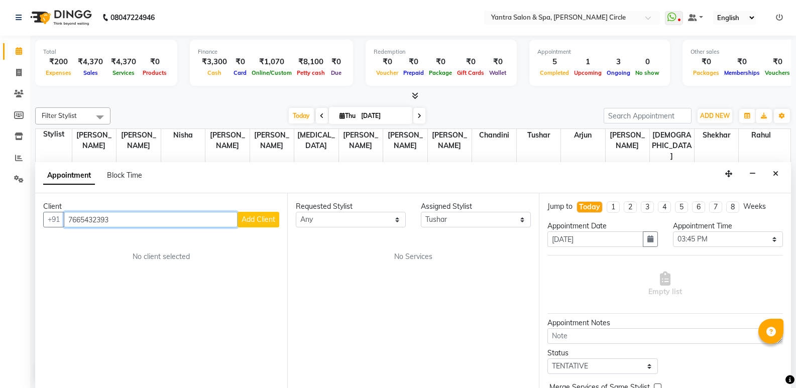
click at [141, 220] on input "7665432393" at bounding box center [151, 220] width 174 height 16
click at [133, 219] on input "7665432393" at bounding box center [151, 220] width 174 height 16
click at [144, 241] on ngb-highlight "76*****39" at bounding box center [163, 241] width 38 height 10
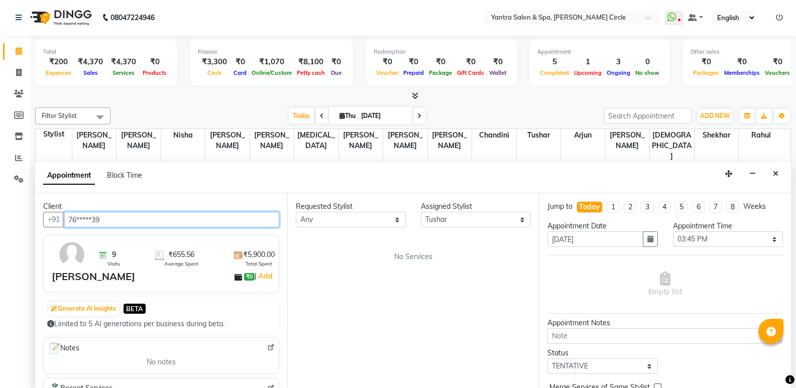
type input "76*****39"
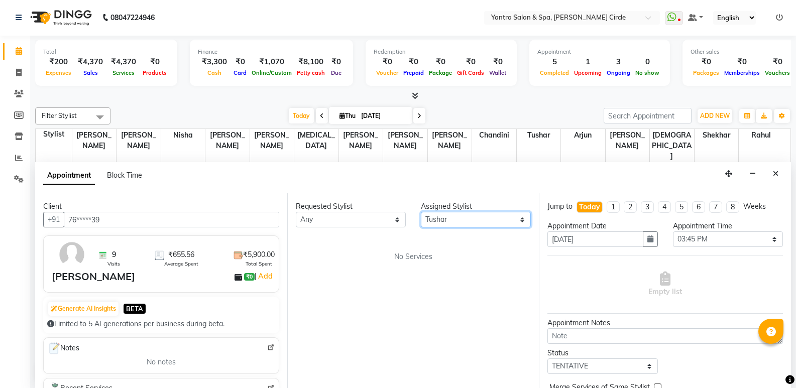
click at [470, 218] on select "Select Anil Jaipal Arjun Bhawna Chandini Khushboo Soni Lalita Nasrin Nikita Nis…" at bounding box center [476, 220] width 110 height 16
drag, startPoint x: 455, startPoint y: 220, endPoint x: 450, endPoint y: 225, distance: 7.1
click at [455, 220] on select "Select Anil Jaipal Arjun Bhawna Chandini Khushboo Soni Lalita Nasrin Nikita Nis…" at bounding box center [476, 220] width 110 height 16
click at [417, 256] on span "No Services" at bounding box center [413, 257] width 38 height 11
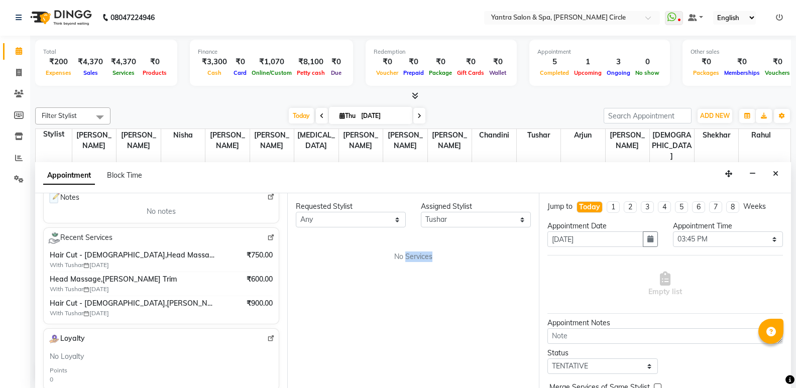
scroll to position [0, 0]
click at [754, 172] on icon "button" at bounding box center [753, 174] width 7 height 7
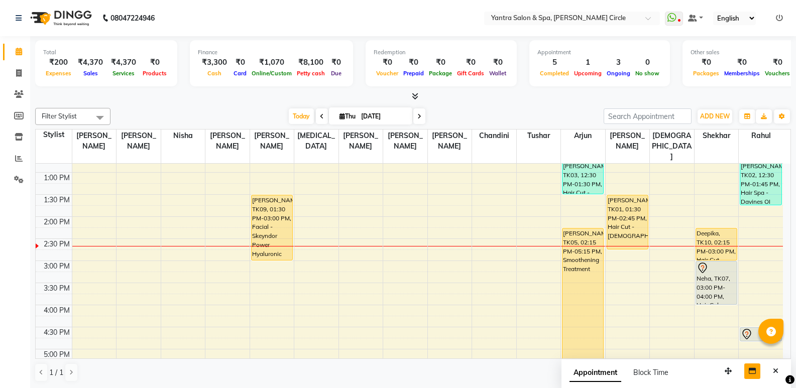
click at [537, 254] on div "8:00 AM 8:30 AM 9:00 AM 9:30 AM 10:00 AM 10:30 AM 11:00 AM 11:30 AM 12:00 PM 12…" at bounding box center [410, 261] width 748 height 618
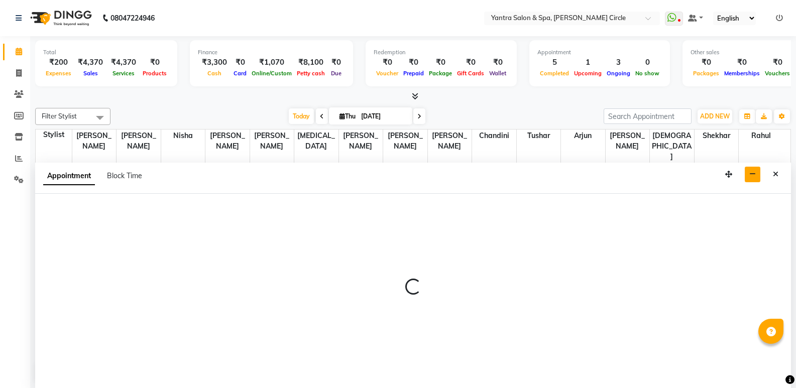
scroll to position [1, 0]
select select "18094"
select select "900"
select select "tentative"
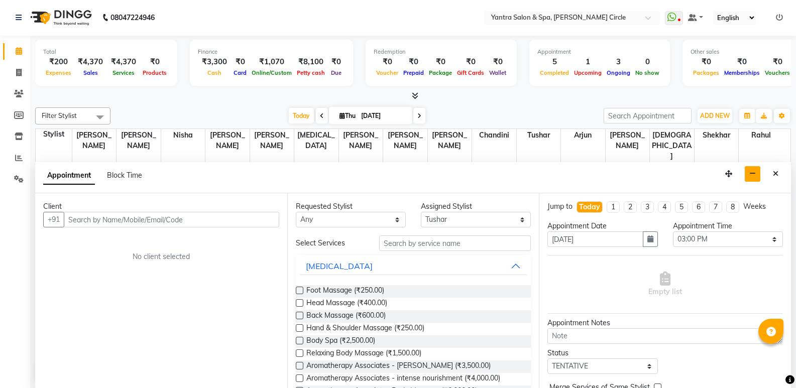
click at [148, 220] on input "text" at bounding box center [172, 220] width 216 height 16
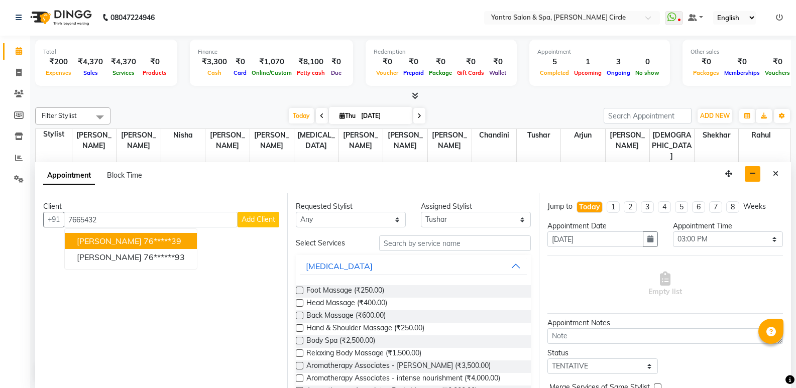
click at [144, 242] on ngb-highlight "76*****39" at bounding box center [163, 241] width 38 height 10
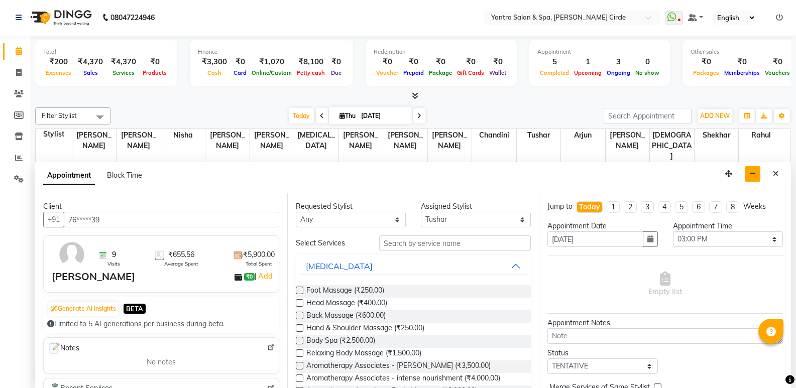
type input "76*****39"
click at [452, 247] on input "text" at bounding box center [455, 244] width 152 height 16
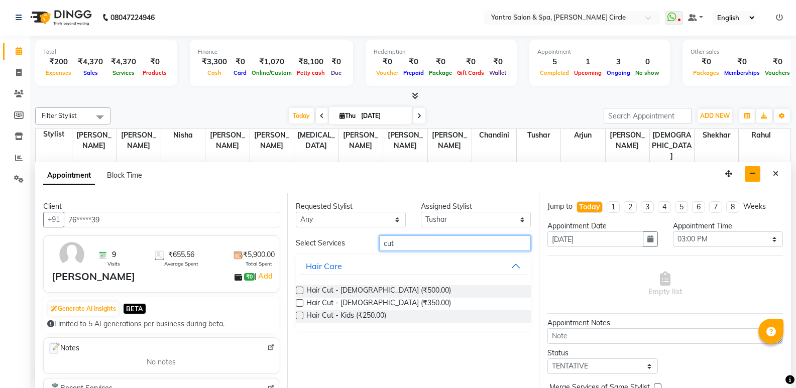
type input "cut"
click at [298, 300] on label at bounding box center [300, 303] width 8 height 8
click at [298, 301] on input "checkbox" at bounding box center [299, 304] width 7 height 7
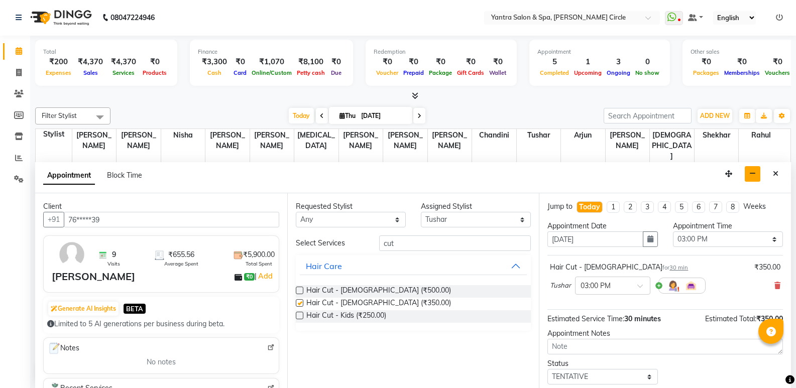
checkbox input "false"
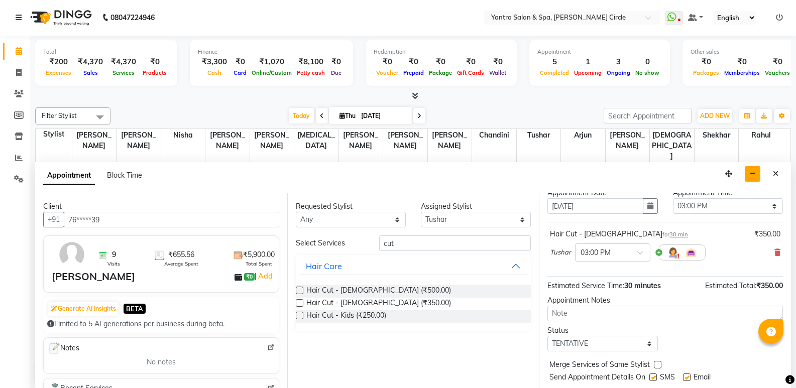
scroll to position [60, 0]
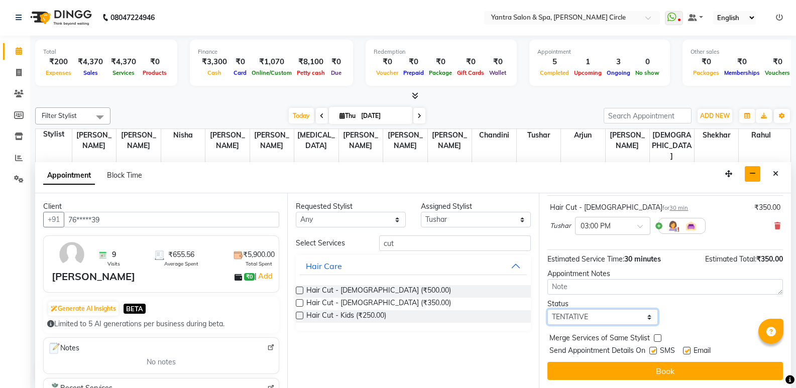
click at [638, 314] on select "Select TENTATIVE CONFIRM CHECK-IN UPCOMING" at bounding box center [603, 317] width 110 height 16
select select "confirm booking"
click at [548, 309] on select "Select TENTATIVE CONFIRM CHECK-IN UPCOMING" at bounding box center [603, 317] width 110 height 16
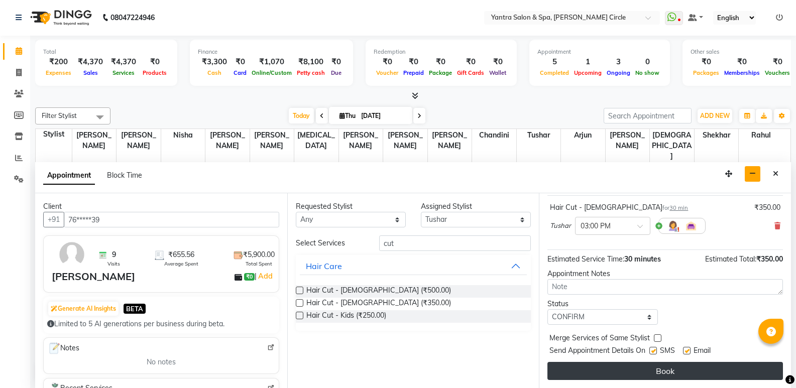
click at [670, 373] on button "Book" at bounding box center [666, 371] width 236 height 18
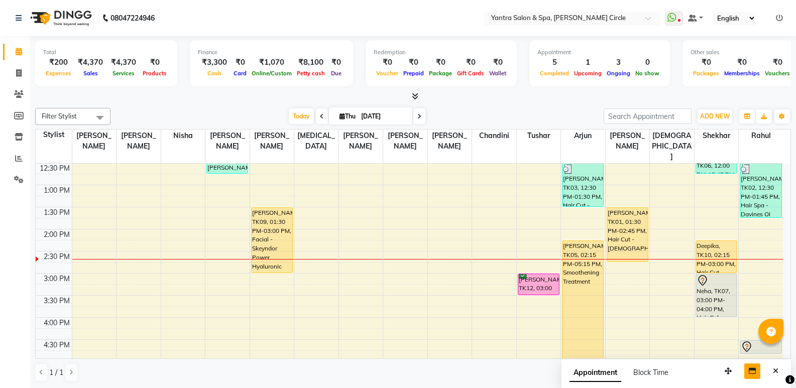
scroll to position [262, 0]
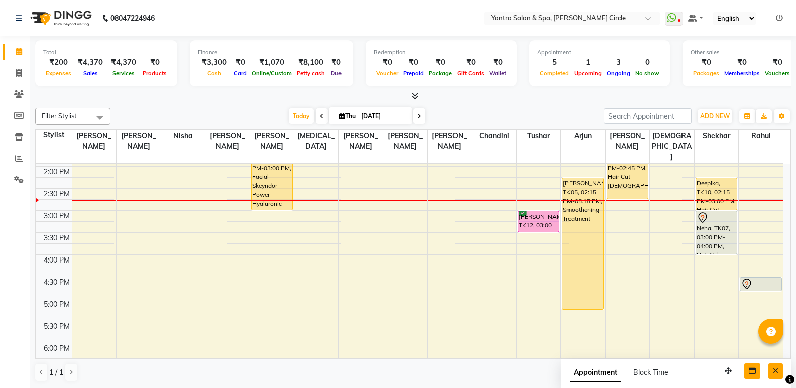
click at [780, 373] on button "Close" at bounding box center [776, 372] width 15 height 16
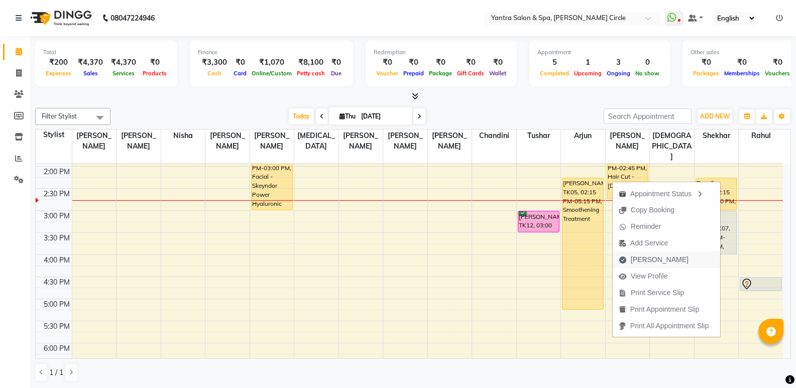
click at [668, 260] on button "Mark Done" at bounding box center [667, 260] width 108 height 17
select select "service"
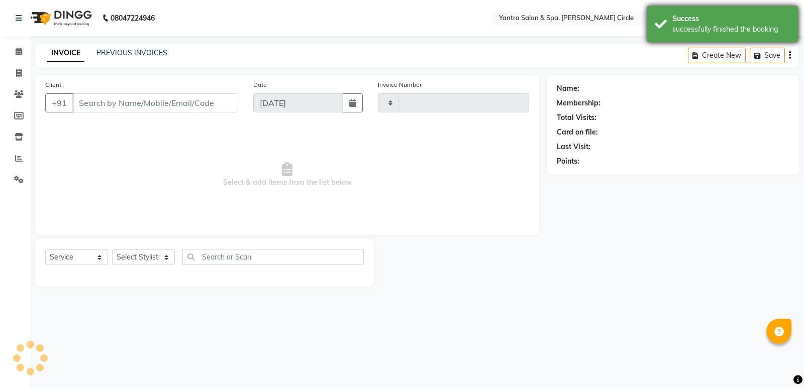
click at [690, 21] on div "Success" at bounding box center [731, 19] width 118 height 11
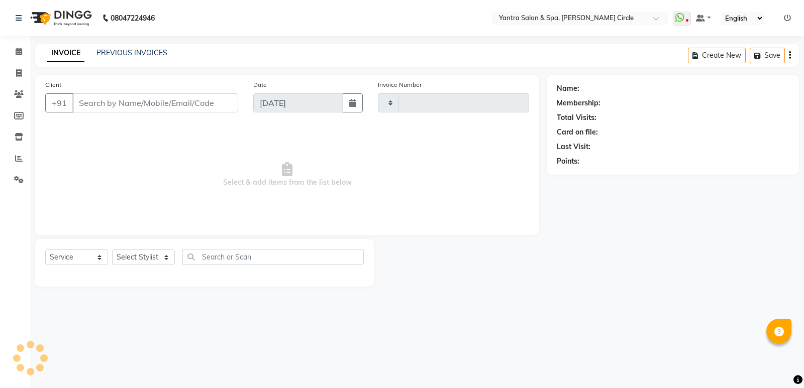
type input "3924"
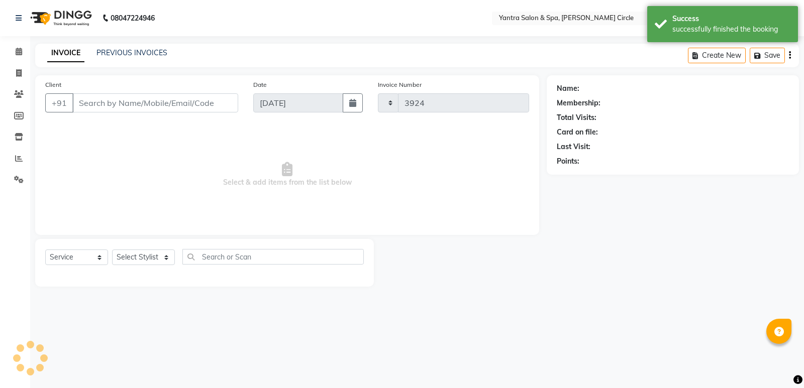
select select "152"
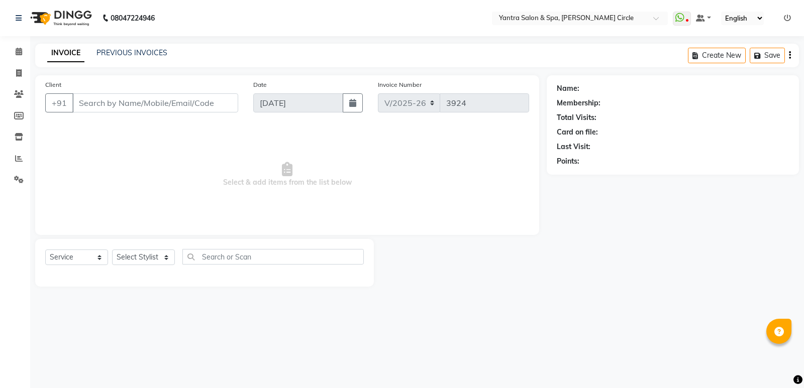
type input "94******22"
select select "72571"
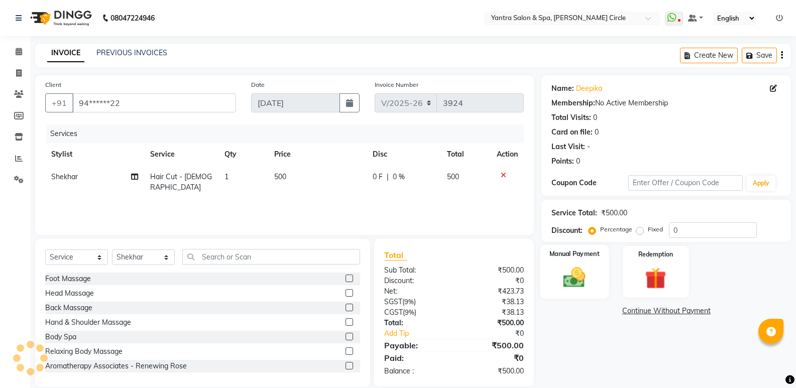
click at [572, 266] on img at bounding box center [575, 278] width 36 height 26
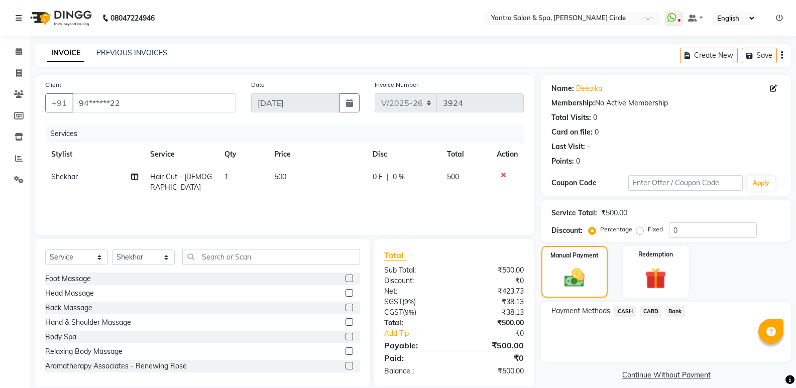
click at [623, 314] on span "CASH" at bounding box center [625, 312] width 22 height 12
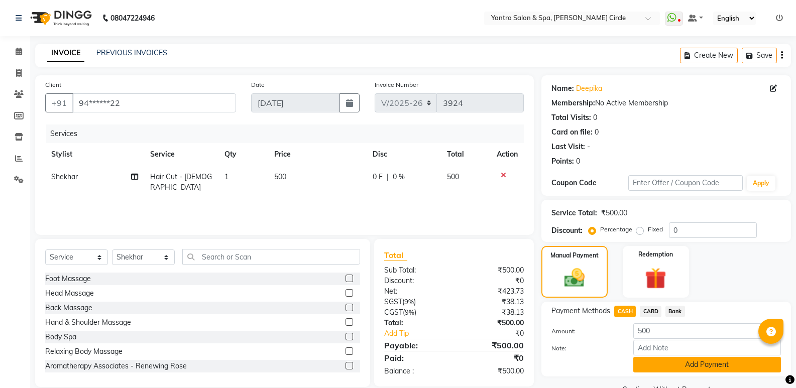
click at [659, 367] on button "Add Payment" at bounding box center [707, 365] width 148 height 16
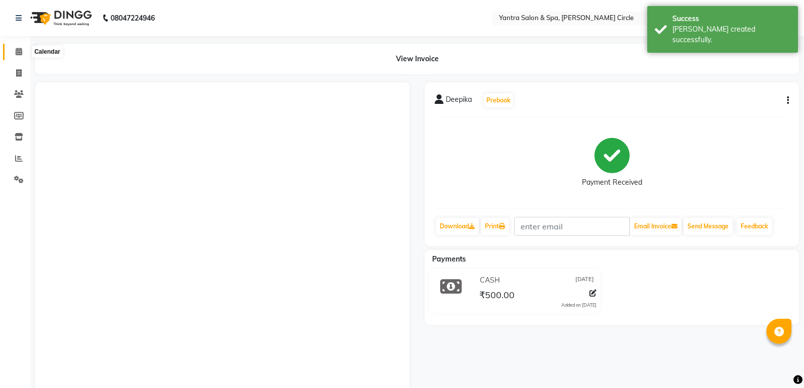
click at [19, 53] on icon at bounding box center [19, 52] width 7 height 8
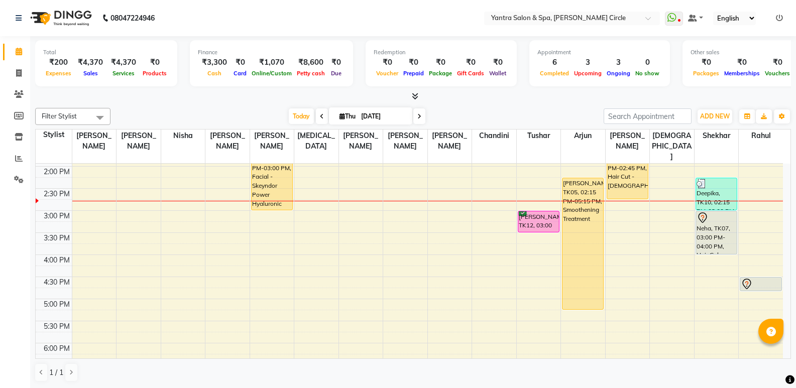
scroll to position [162, 0]
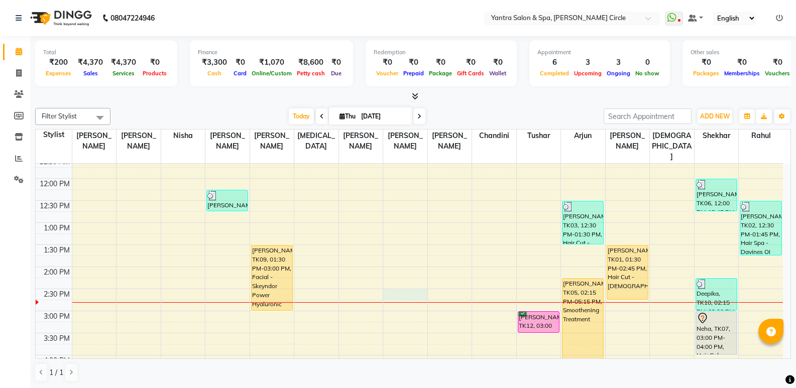
click at [414, 285] on div "8:00 AM 8:30 AM 9:00 AM 9:30 AM 10:00 AM 10:30 AM 11:00 AM 11:30 AM 12:00 PM 12…" at bounding box center [410, 311] width 748 height 618
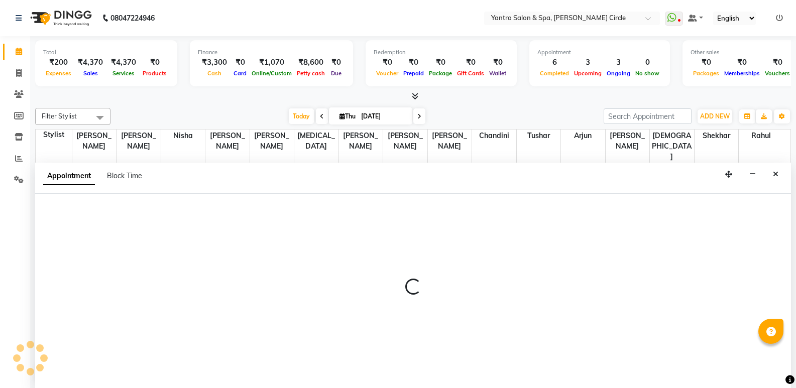
scroll to position [1, 0]
select select "7538"
select select "870"
select select "tentative"
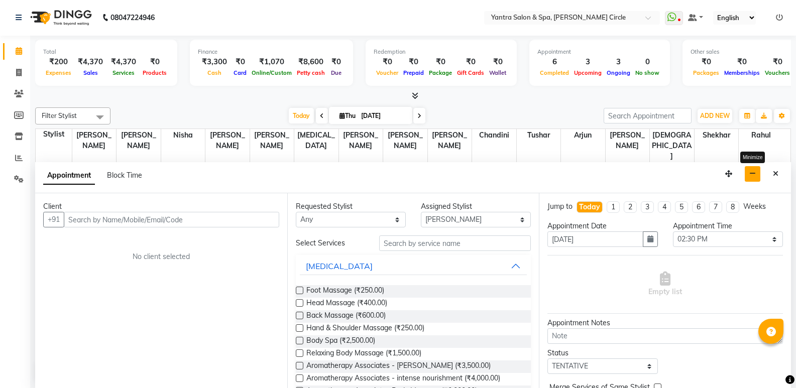
click at [757, 174] on button "button" at bounding box center [753, 174] width 16 height 16
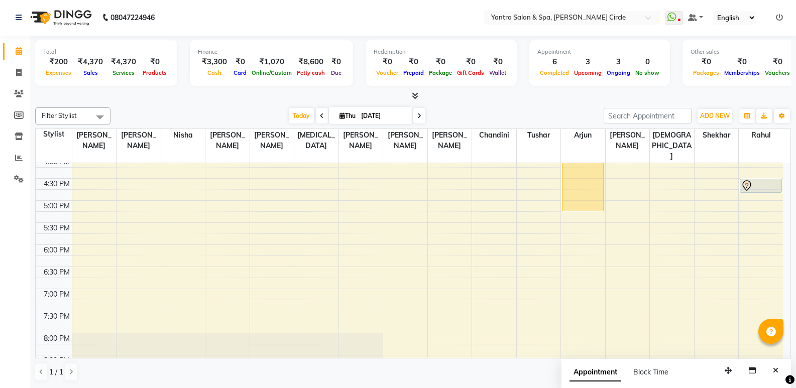
scroll to position [413, 0]
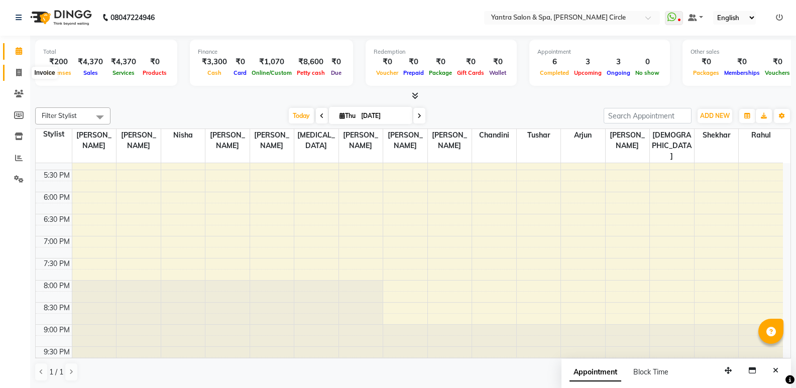
click at [19, 69] on icon at bounding box center [19, 73] width 6 height 8
select select "service"
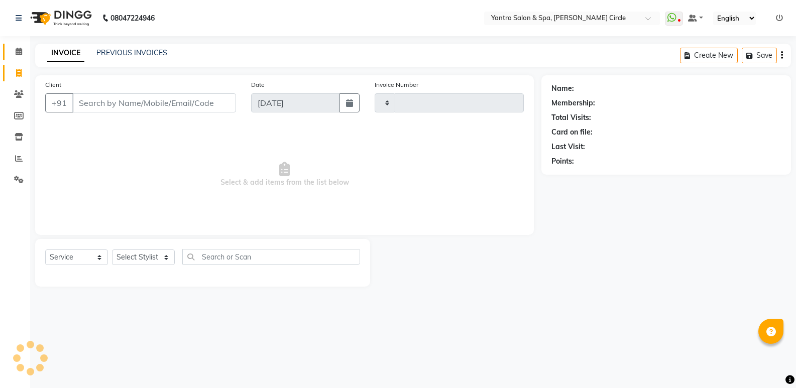
type input "3925"
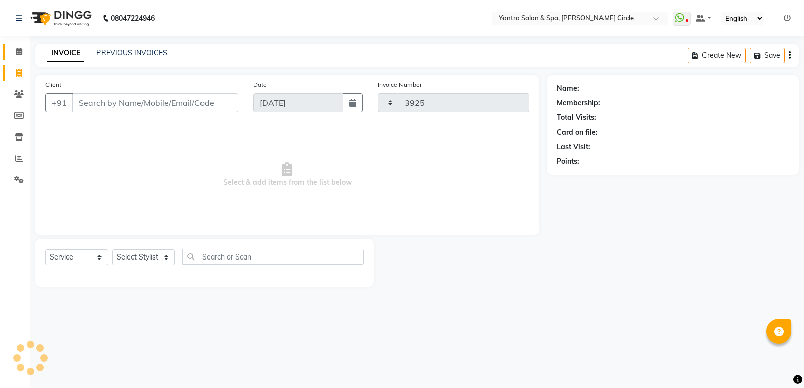
select select "152"
click at [141, 53] on link "PREVIOUS INVOICES" at bounding box center [131, 52] width 71 height 9
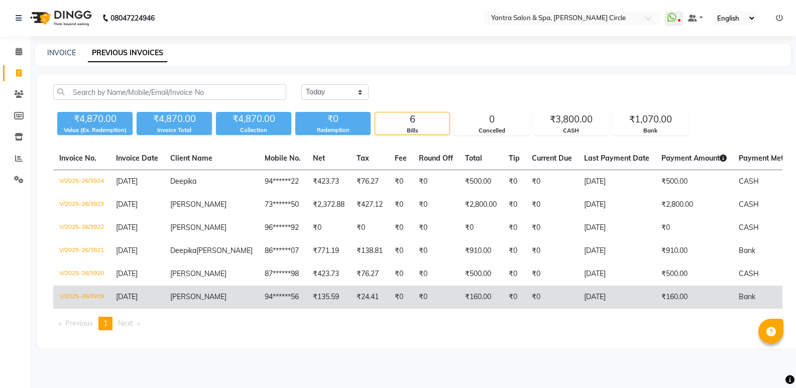
click at [578, 309] on td "[DATE]" at bounding box center [616, 297] width 77 height 23
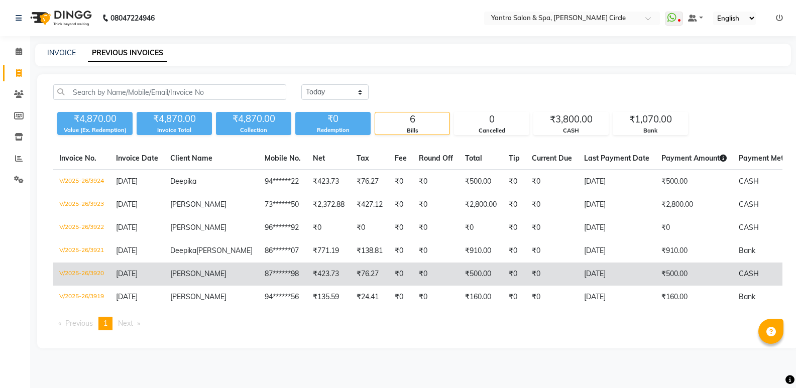
click at [609, 286] on td "[DATE]" at bounding box center [616, 274] width 77 height 23
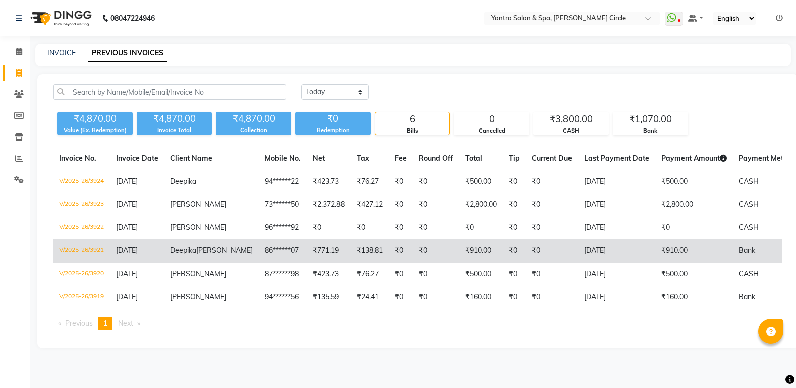
scroll to position [3, 0]
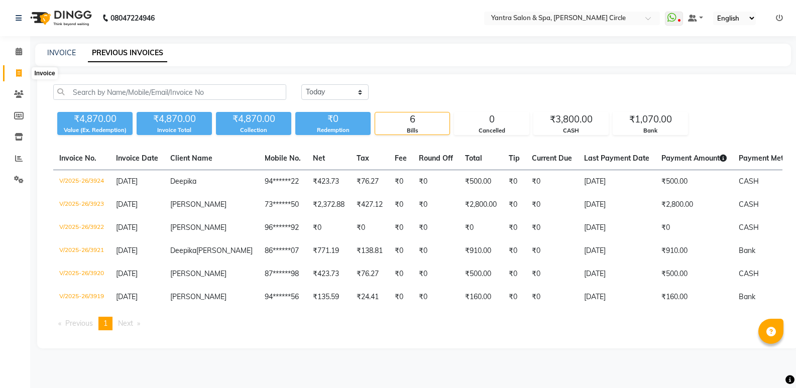
click at [18, 71] on icon at bounding box center [19, 73] width 6 height 8
select select "service"
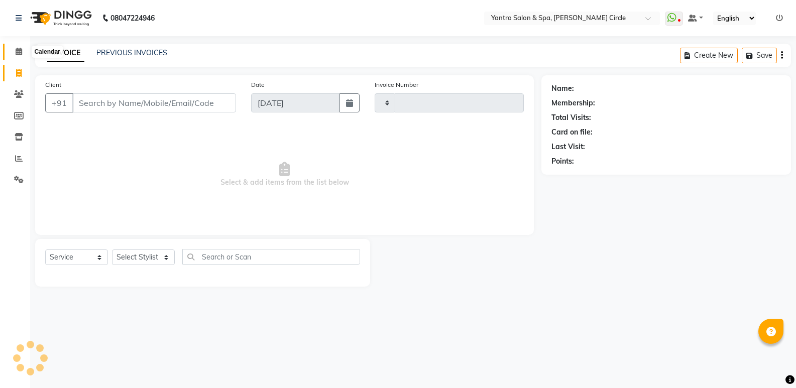
type input "3925"
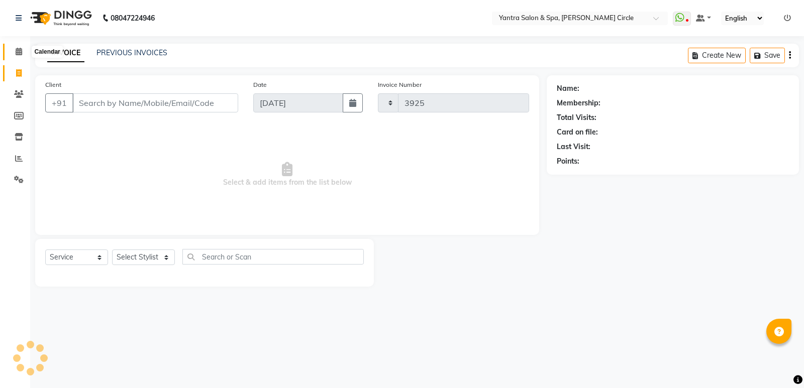
select select "152"
click at [20, 48] on icon at bounding box center [19, 52] width 7 height 8
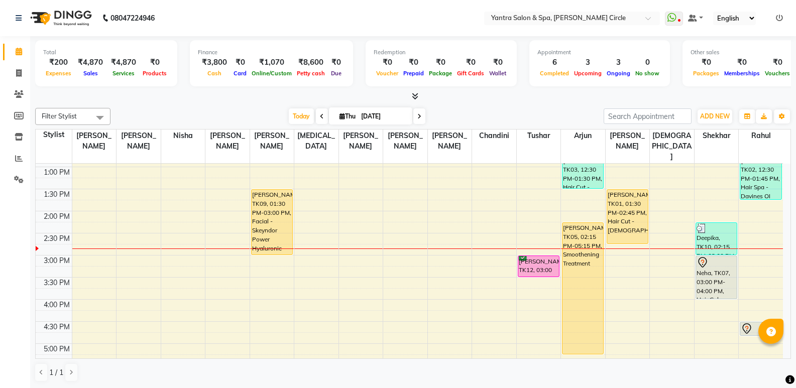
scroll to position [165, 0]
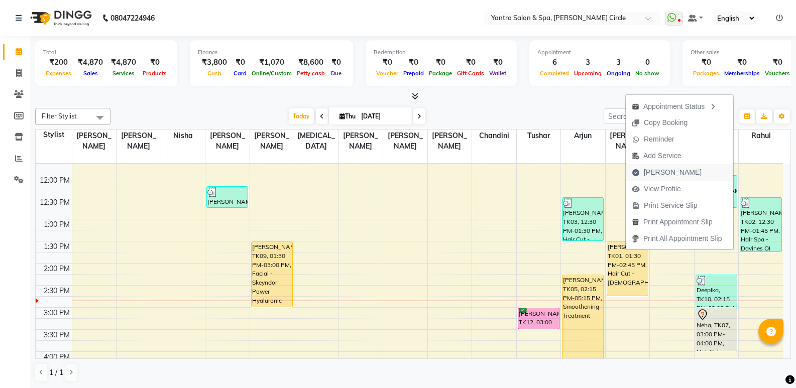
click at [667, 170] on span "Mark Done" at bounding box center [673, 172] width 58 height 11
select select "service"
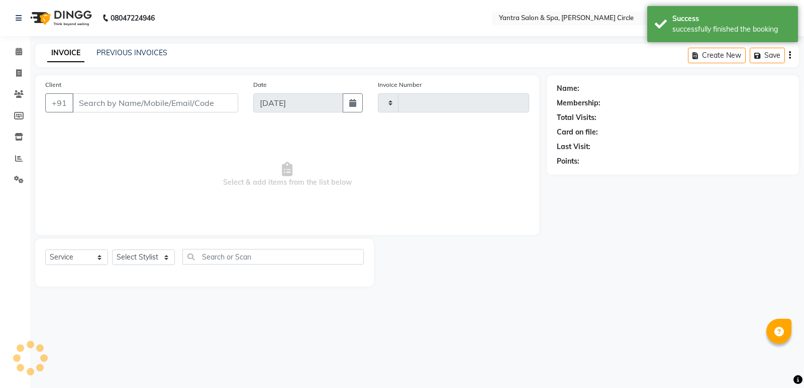
type input "3925"
select select "152"
type input "79******32"
select select "29713"
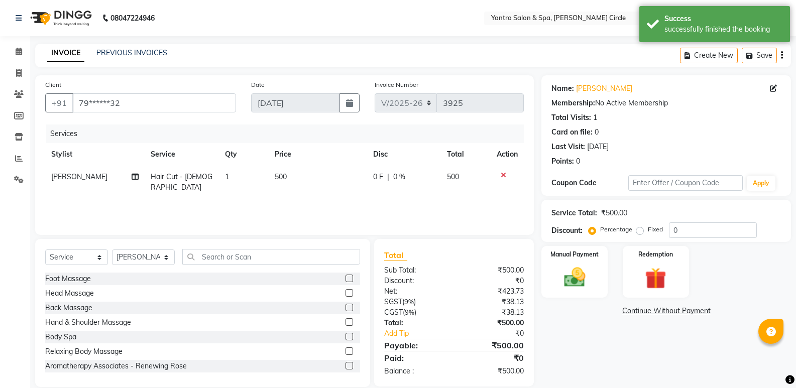
click at [304, 180] on td "500" at bounding box center [318, 182] width 98 height 33
select select "29713"
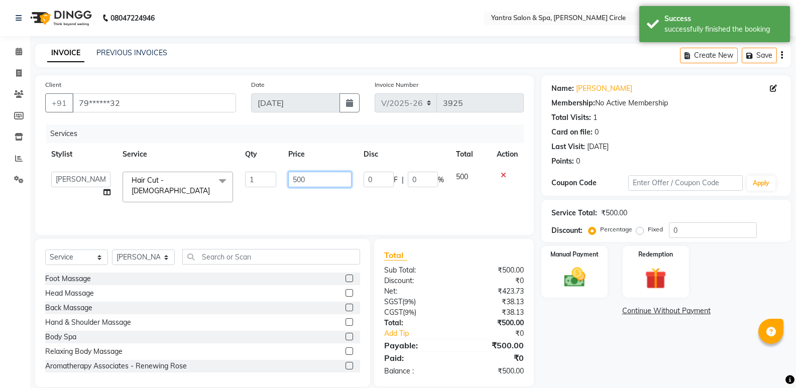
click at [316, 180] on input "500" at bounding box center [319, 180] width 63 height 16
type input "5"
type input "400"
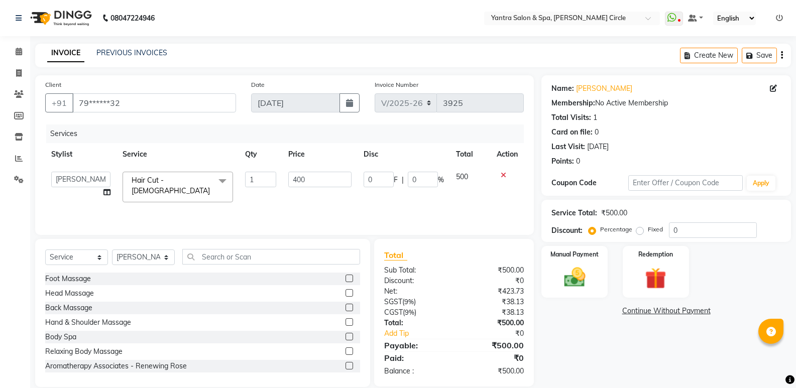
drag, startPoint x: 295, startPoint y: 211, endPoint x: 248, endPoint y: 251, distance: 62.0
click at [295, 211] on div "Services Stylist Service Qty Price Disc Total Action Anil Jaipal Arjun Bhawna C…" at bounding box center [284, 175] width 479 height 100
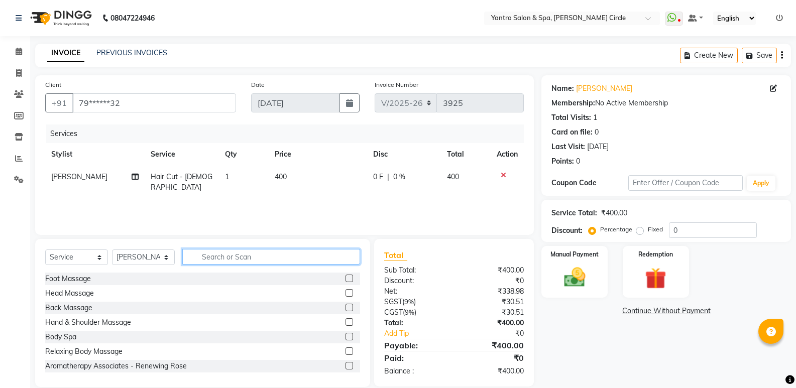
click at [248, 257] on input "text" at bounding box center [271, 257] width 178 height 16
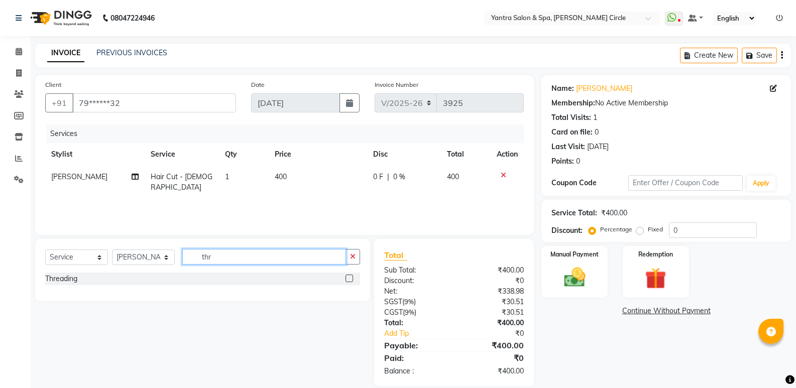
type input "thr"
click at [349, 278] on label at bounding box center [350, 279] width 8 height 8
click at [349, 278] on input "checkbox" at bounding box center [349, 279] width 7 height 7
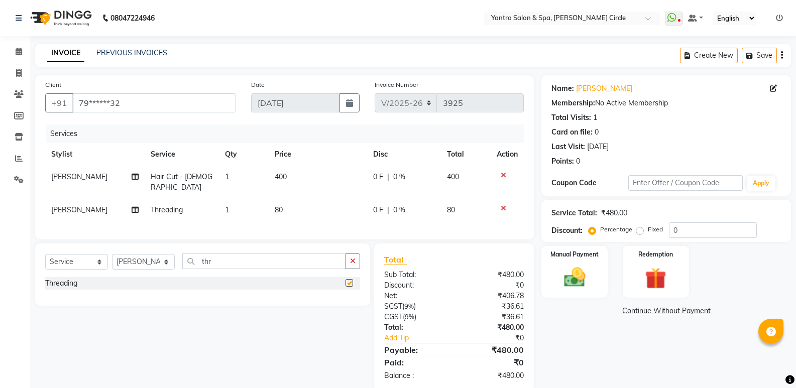
checkbox input "false"
click at [303, 205] on td "80" at bounding box center [318, 210] width 98 height 23
select select "29713"
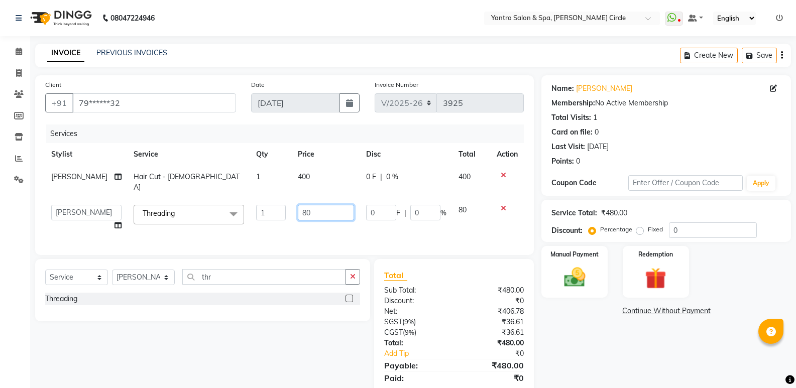
click at [312, 205] on input "80" at bounding box center [326, 213] width 56 height 16
type input "8"
type input "160"
click at [313, 224] on div "Services Stylist Service Qty Price Disc Total Action Khushboo Soni Hair Cut - F…" at bounding box center [284, 185] width 479 height 121
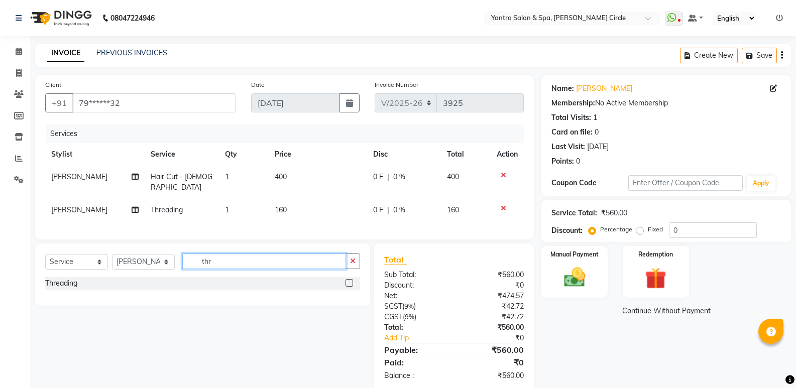
click at [240, 256] on input "thr" at bounding box center [264, 262] width 164 height 16
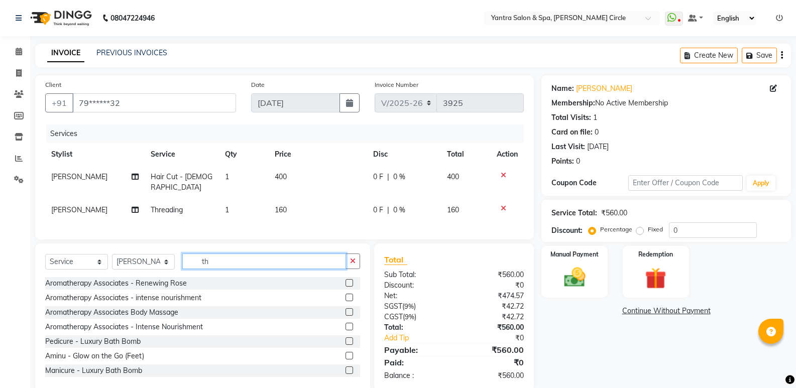
type input "t"
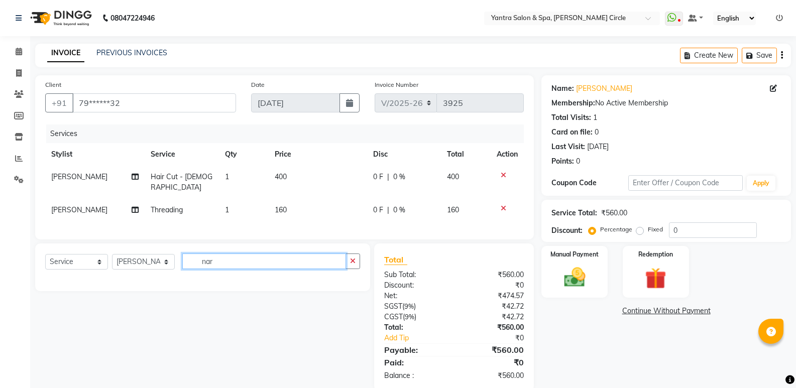
click at [256, 259] on input "nar" at bounding box center [264, 262] width 164 height 16
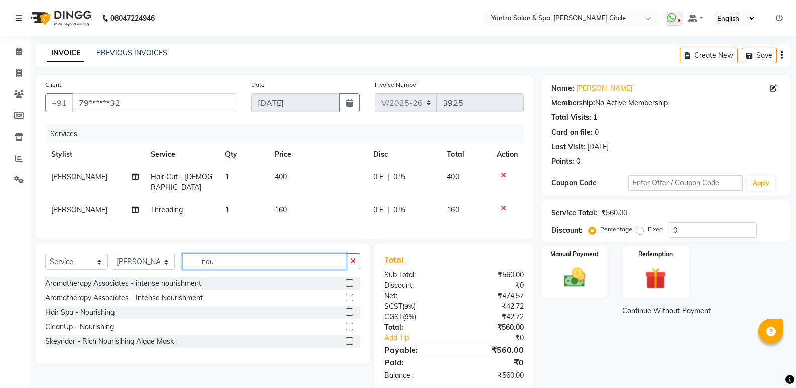
type input "nou"
click at [347, 308] on label at bounding box center [350, 312] width 8 height 8
click at [347, 309] on input "checkbox" at bounding box center [349, 312] width 7 height 7
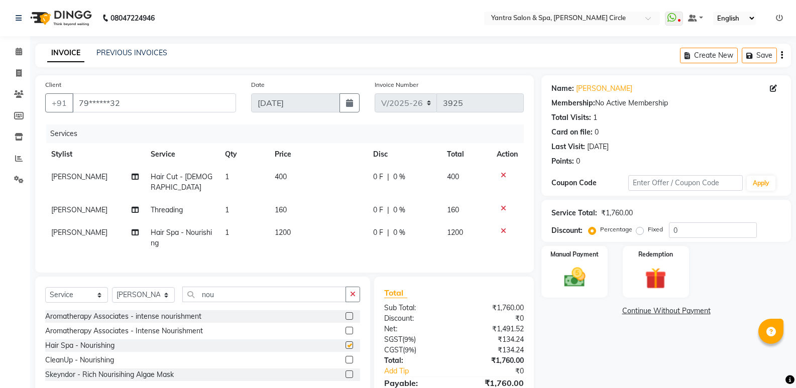
checkbox input "false"
click at [299, 223] on td "1200" at bounding box center [318, 238] width 98 height 33
select select "29713"
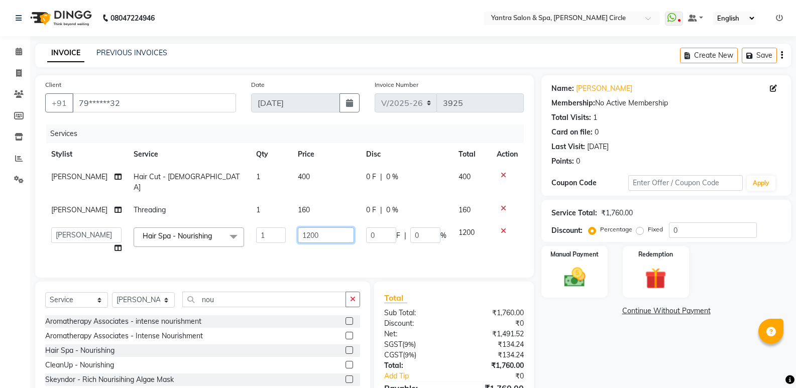
click at [334, 228] on input "1200" at bounding box center [326, 236] width 56 height 16
type input "1"
type input "1500"
click at [323, 253] on div "Services Stylist Service Qty Price Disc Total Action Khushboo Soni Hair Cut - F…" at bounding box center [284, 196] width 479 height 143
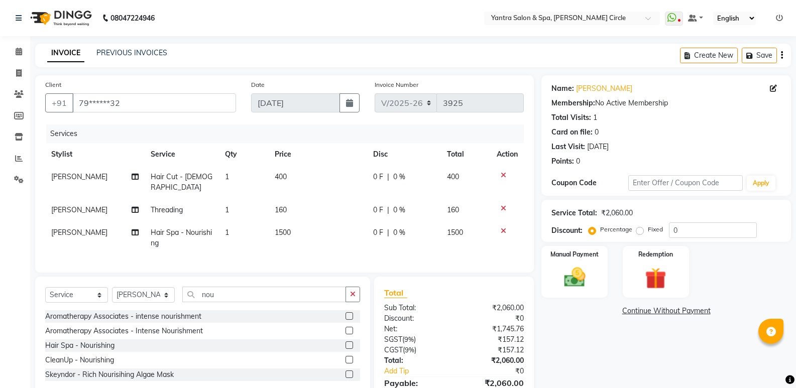
scroll to position [48, 0]
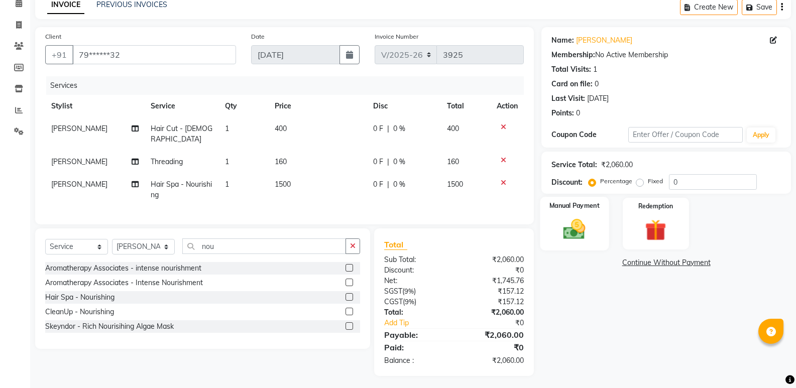
click at [568, 233] on img at bounding box center [575, 230] width 36 height 26
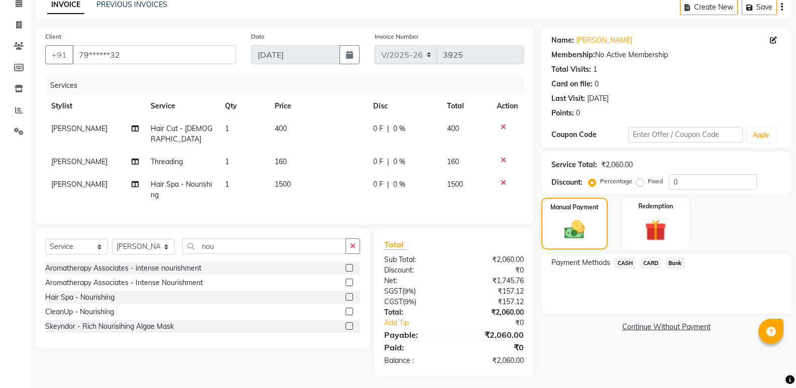
click at [678, 263] on span "Bank" at bounding box center [676, 264] width 20 height 12
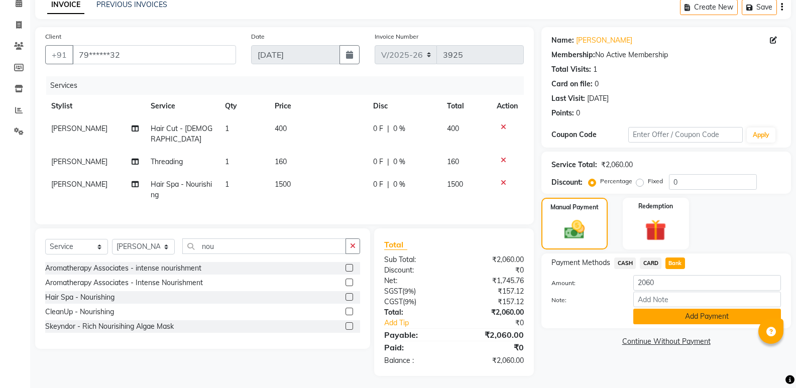
click at [705, 313] on button "Add Payment" at bounding box center [707, 317] width 148 height 16
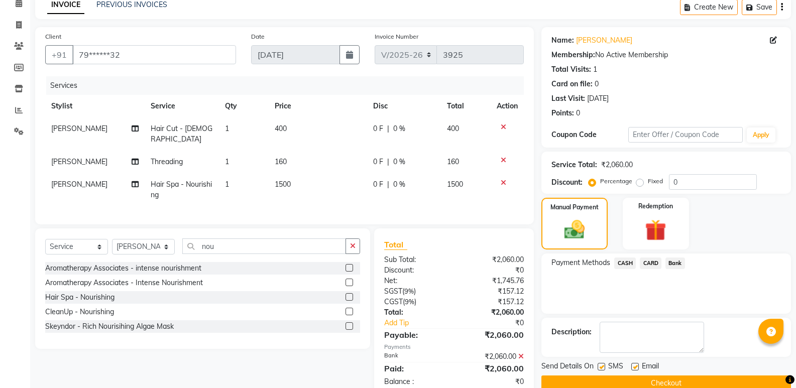
scroll to position [69, 0]
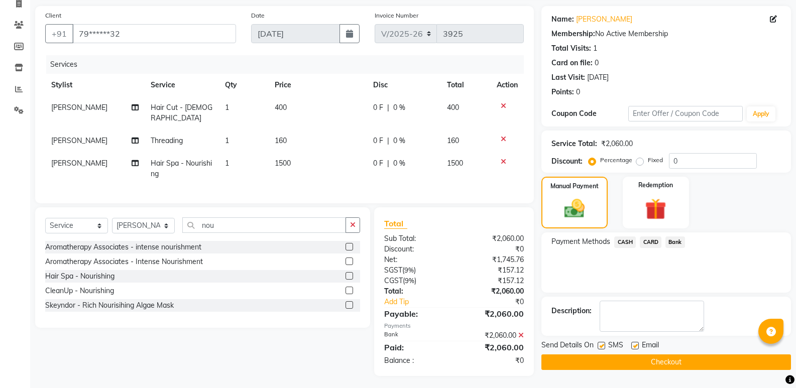
click at [647, 355] on button "Checkout" at bounding box center [667, 363] width 250 height 16
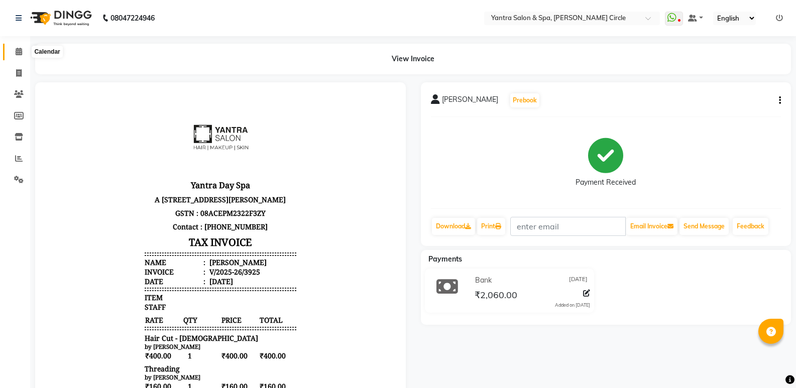
click at [19, 51] on icon at bounding box center [19, 52] width 7 height 8
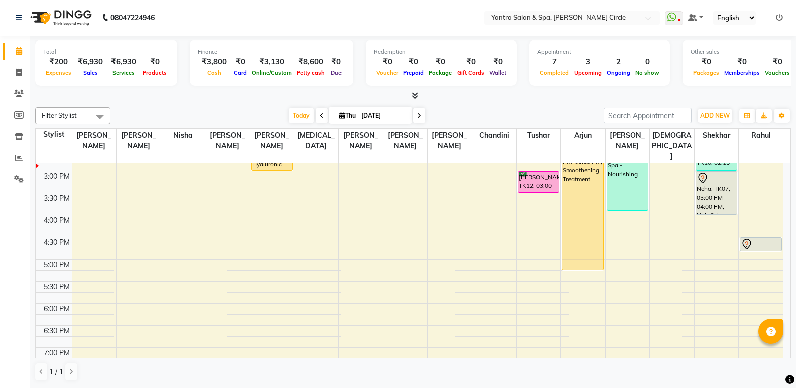
scroll to position [251, 0]
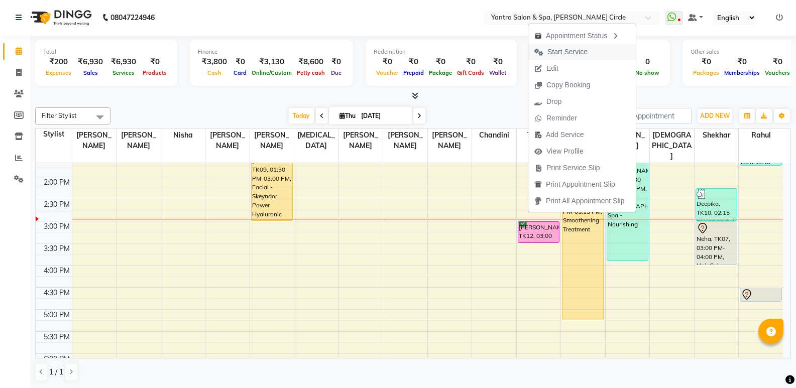
click at [580, 52] on span "Start Service" at bounding box center [568, 52] width 40 height 11
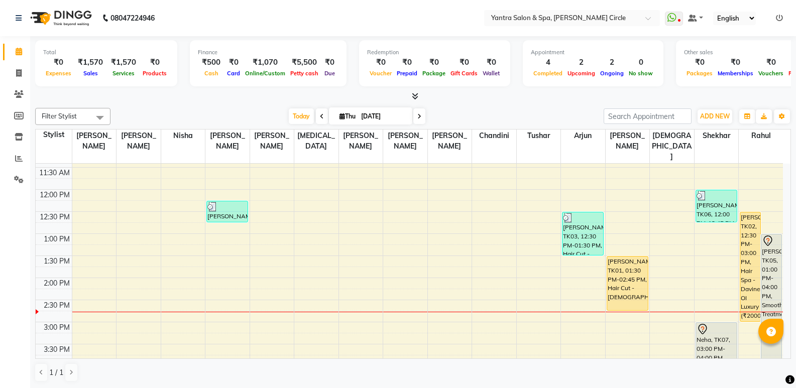
scroll to position [100, 0]
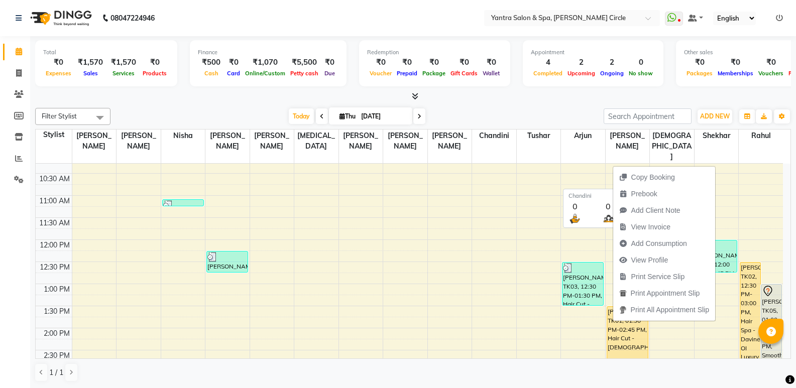
click at [495, 145] on th "Chandini" at bounding box center [494, 147] width 45 height 34
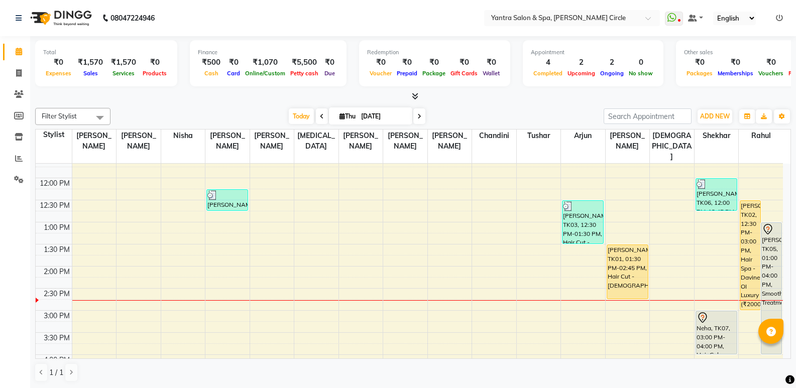
scroll to position [251, 0]
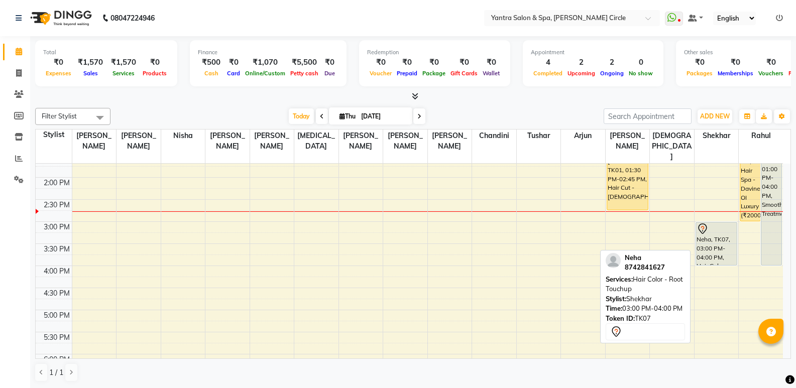
click at [710, 229] on div "Neha, TK07, 03:00 PM-04:00 PM, Hair Color - Root Touchup" at bounding box center [716, 244] width 41 height 43
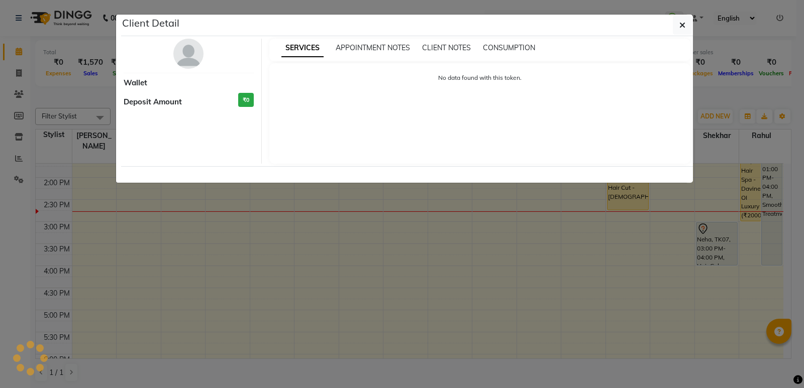
select select "7"
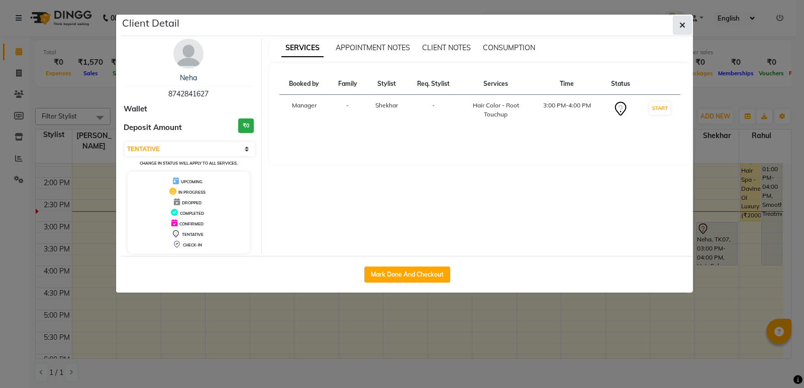
click at [691, 30] on button "button" at bounding box center [682, 25] width 19 height 19
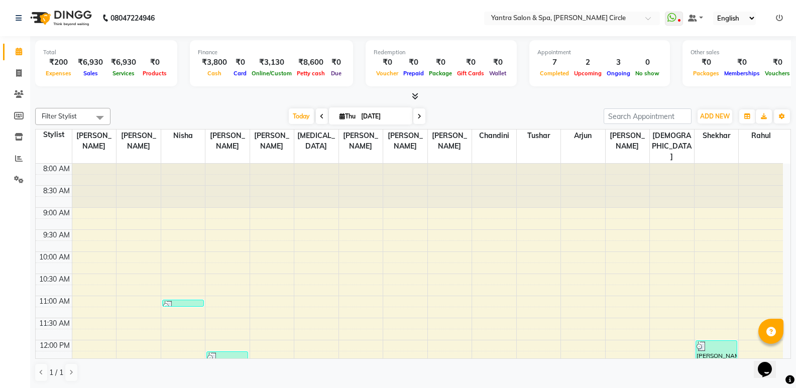
click at [778, 15] on icon at bounding box center [779, 18] width 7 height 7
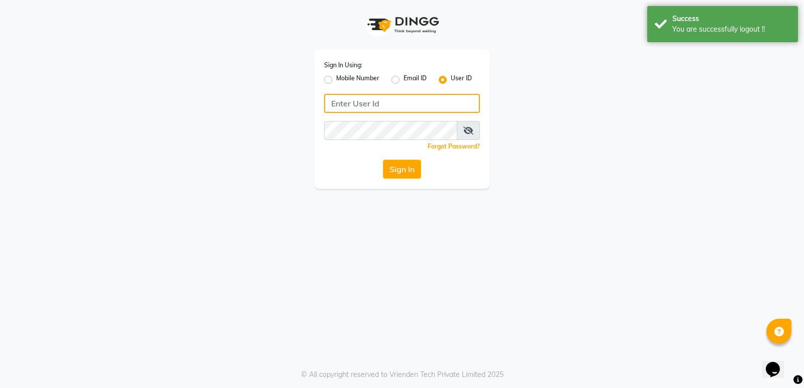
type input "9829026147"
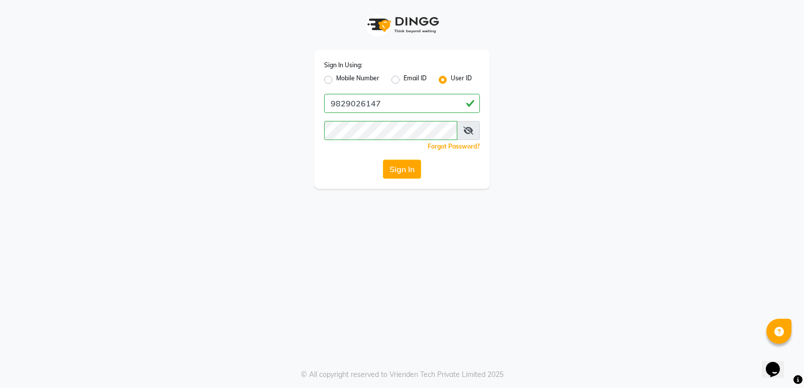
click at [460, 147] on link "Forgot Password?" at bounding box center [454, 147] width 52 height 8
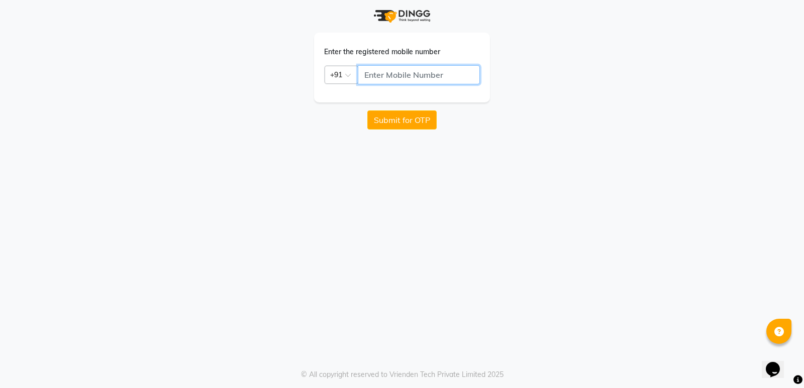
click at [410, 78] on input "text" at bounding box center [419, 74] width 122 height 19
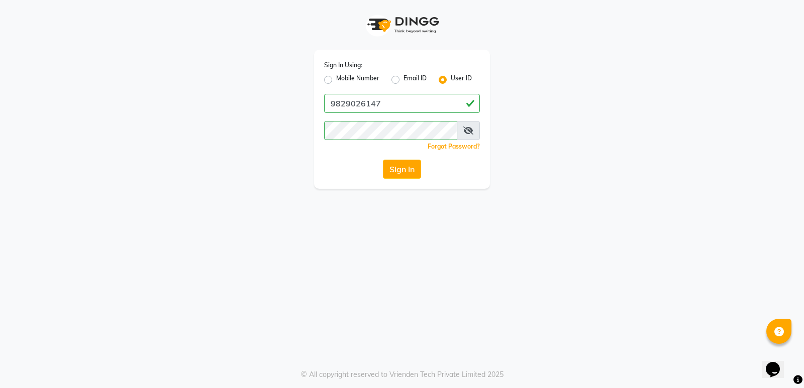
click at [468, 129] on icon at bounding box center [468, 131] width 10 height 8
click at [395, 167] on button "Sign In" at bounding box center [402, 169] width 38 height 19
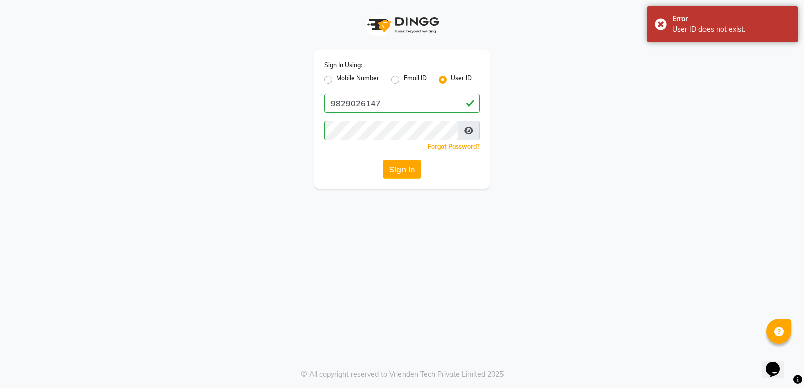
click at [336, 79] on label "Mobile Number" at bounding box center [357, 80] width 43 height 12
click at [336, 79] on input "Mobile Number" at bounding box center [339, 77] width 7 height 7
radio input "true"
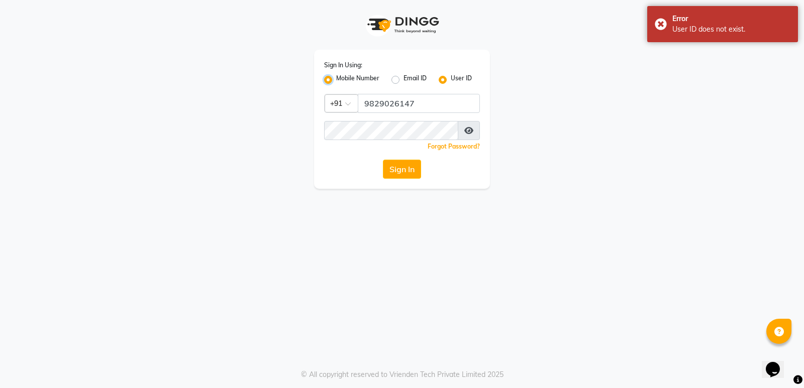
radio input "false"
click at [427, 104] on input "Username" at bounding box center [419, 103] width 122 height 19
click at [399, 166] on button "Sign In" at bounding box center [402, 169] width 38 height 19
click at [431, 95] on div "Sign In Using: Mobile Number Email ID User ID Country Code × +91 Remember me Fo…" at bounding box center [402, 119] width 176 height 139
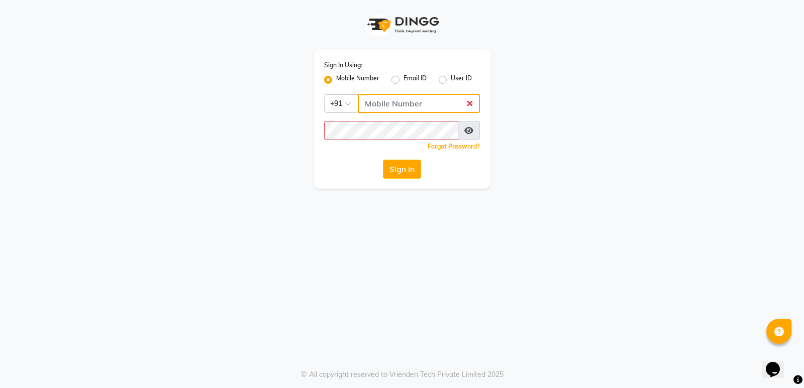
click at [431, 100] on input "Username" at bounding box center [419, 103] width 122 height 19
type input "9829026147"
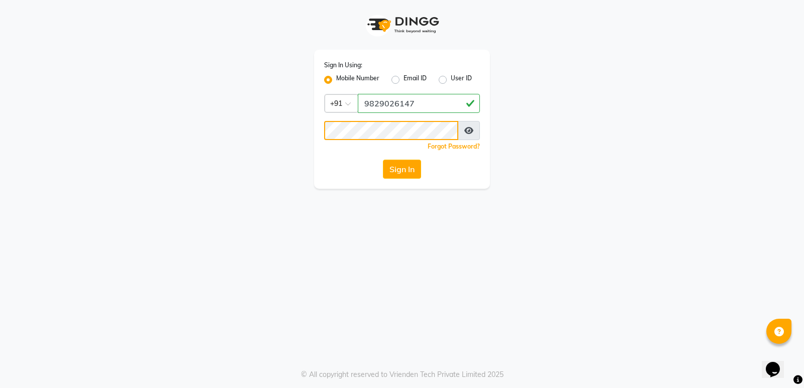
click at [383, 160] on button "Sign In" at bounding box center [402, 169] width 38 height 19
